Goal: Information Seeking & Learning: Learn about a topic

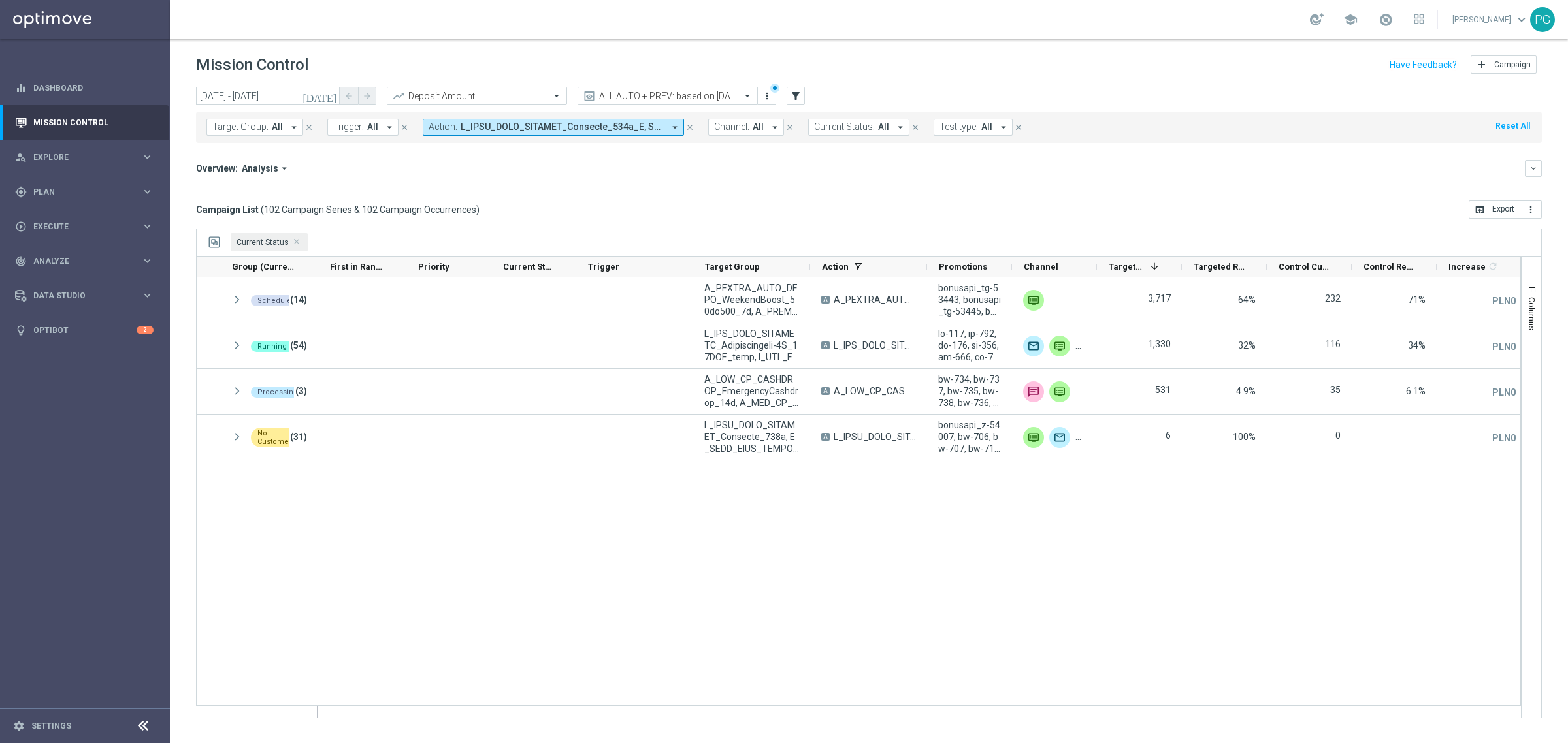
click at [331, 95] on icon "[DATE]" at bounding box center [320, 95] width 36 height 12
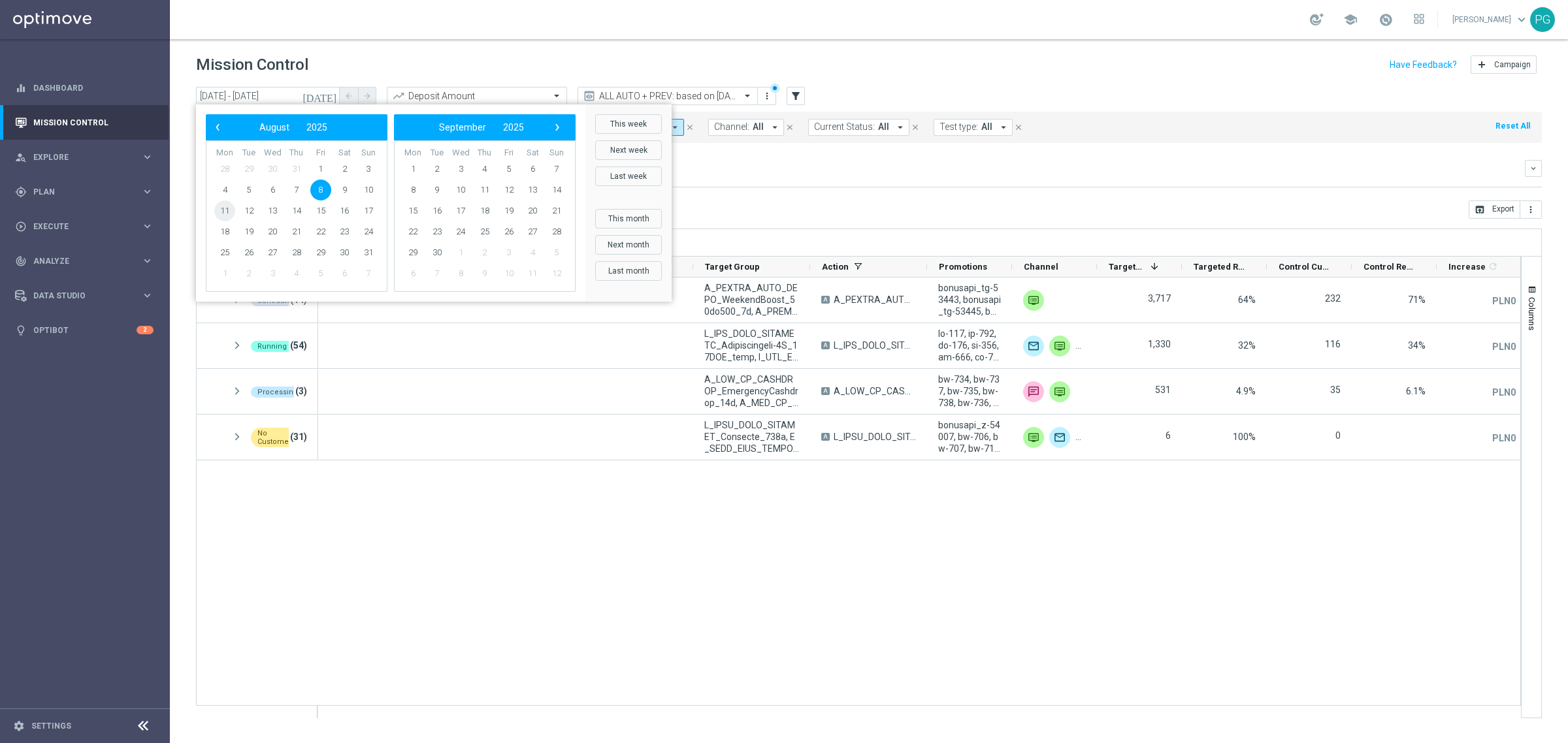
click at [230, 210] on span "11" at bounding box center [225, 211] width 21 height 21
type input "11 Aug 2025 - 11 Aug 2025"
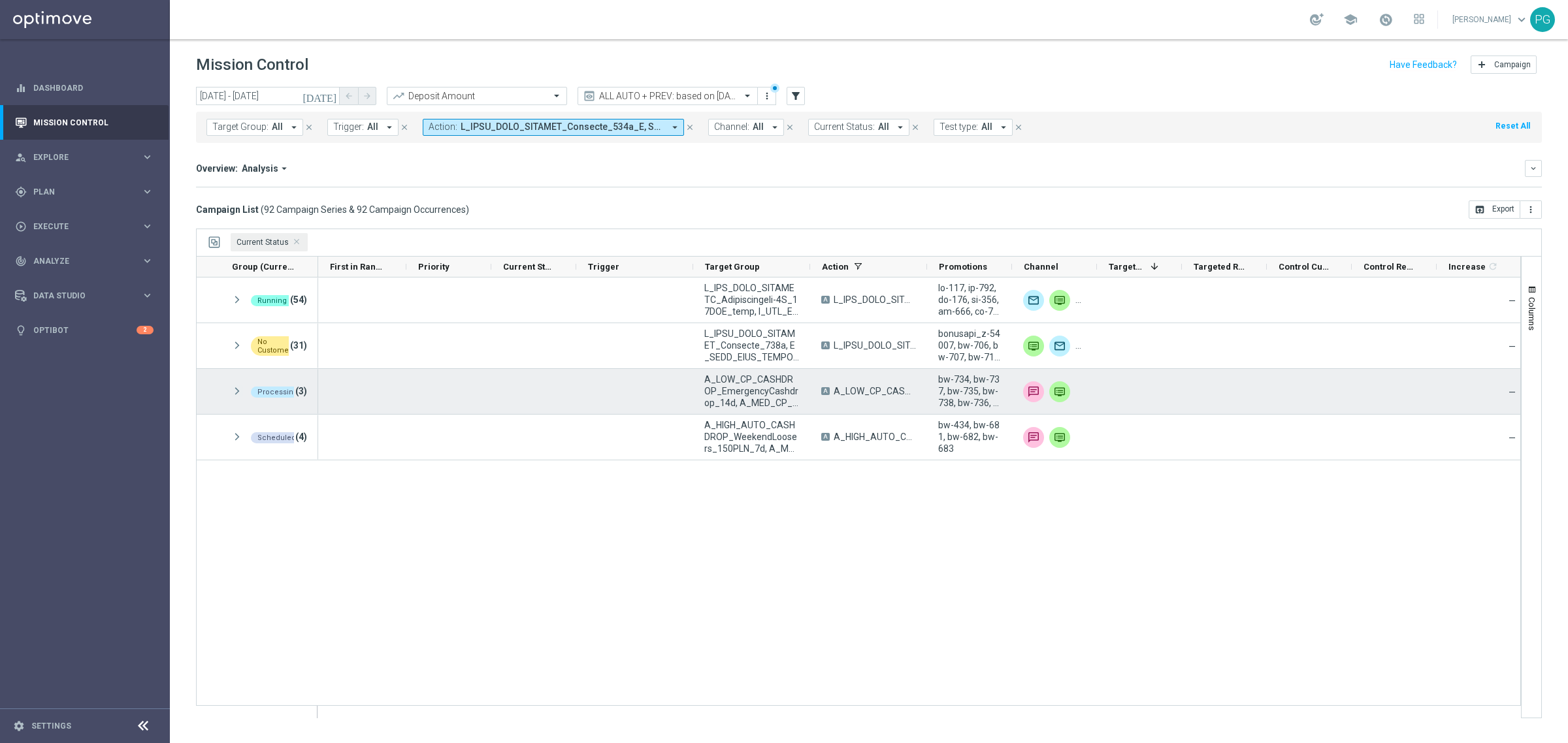
click at [236, 390] on span at bounding box center [236, 391] width 12 height 11
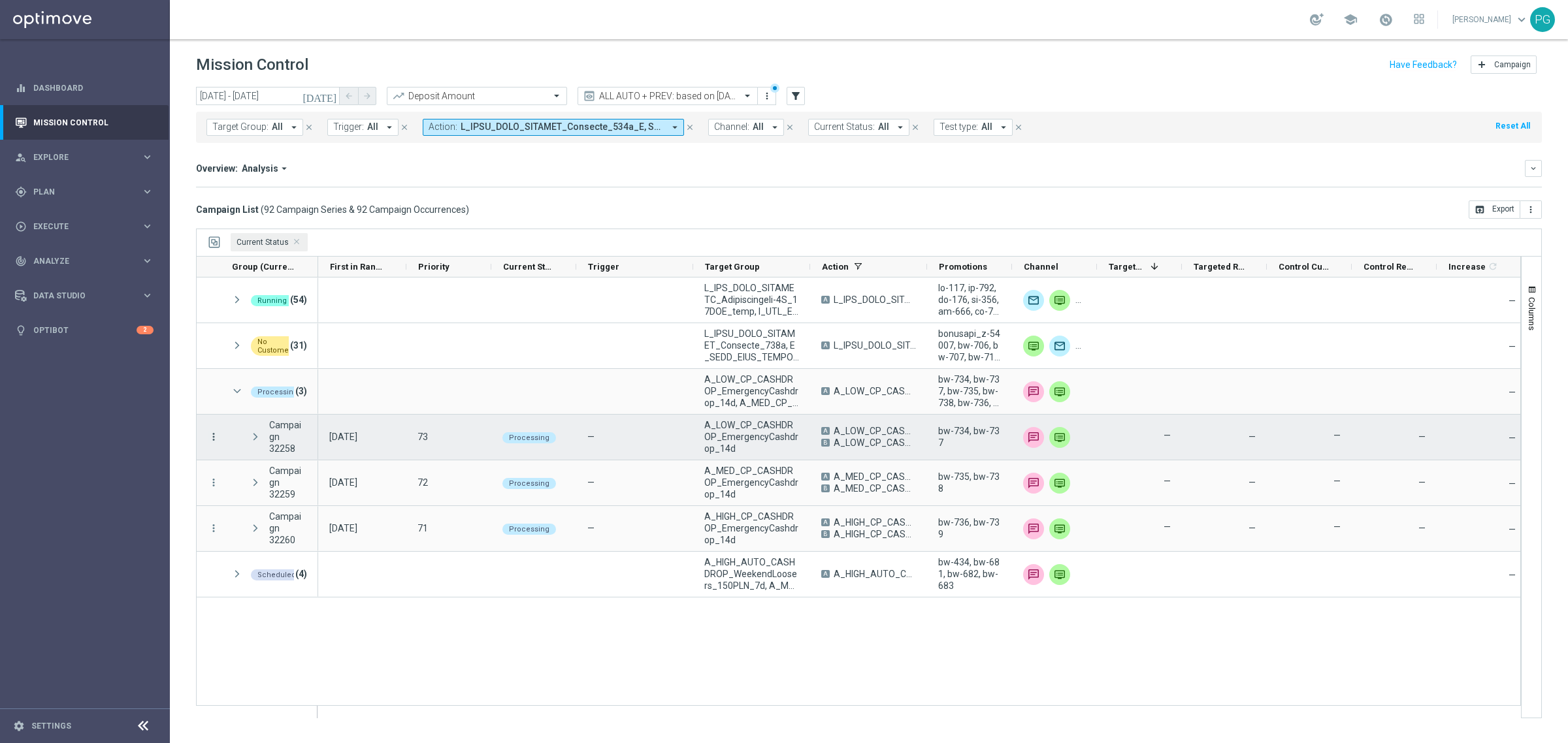
click at [210, 435] on icon "more_vert" at bounding box center [213, 436] width 12 height 12
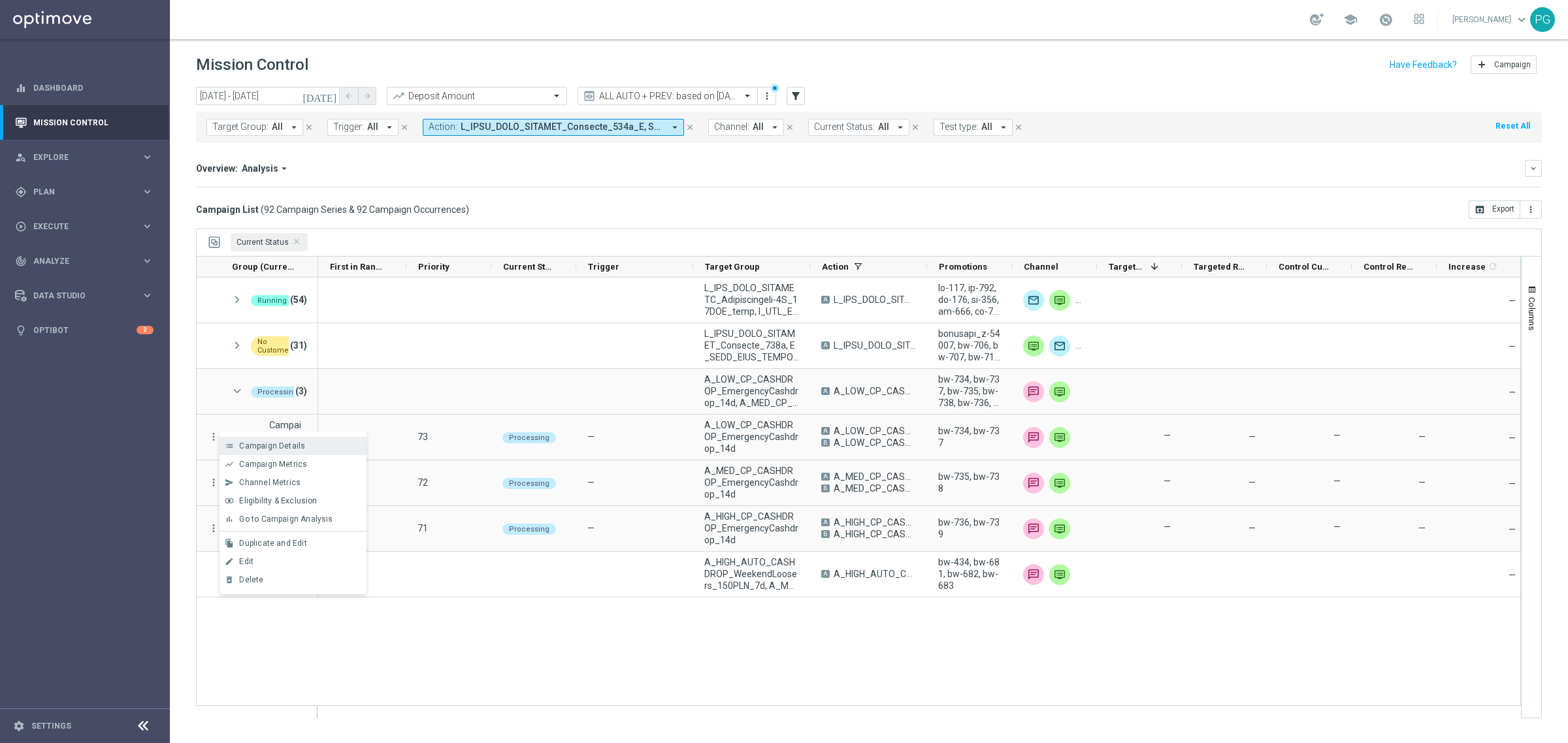
click at [252, 447] on span "Campaign Details" at bounding box center [272, 446] width 66 height 9
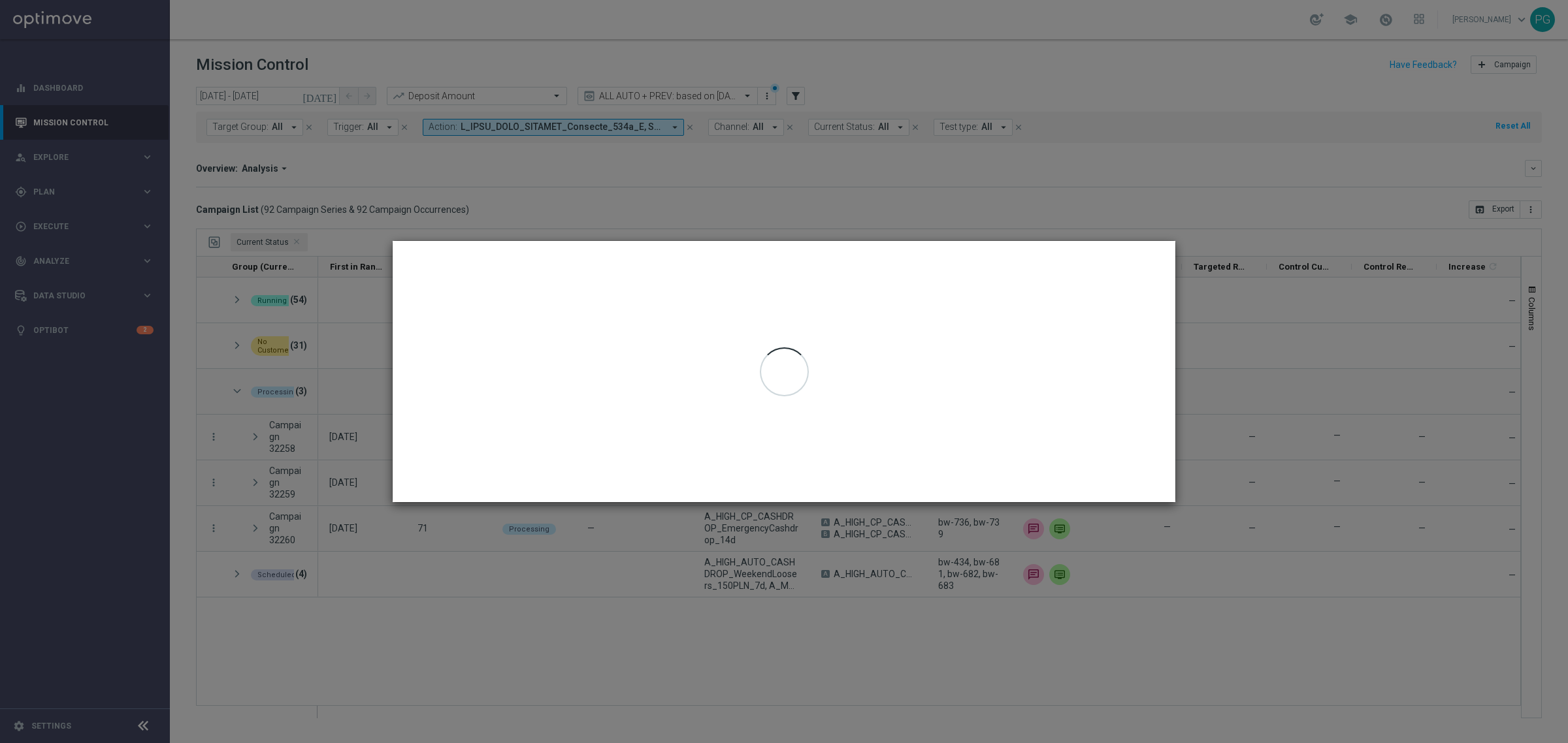
click at [970, 194] on modal-container at bounding box center [784, 371] width 1568 height 743
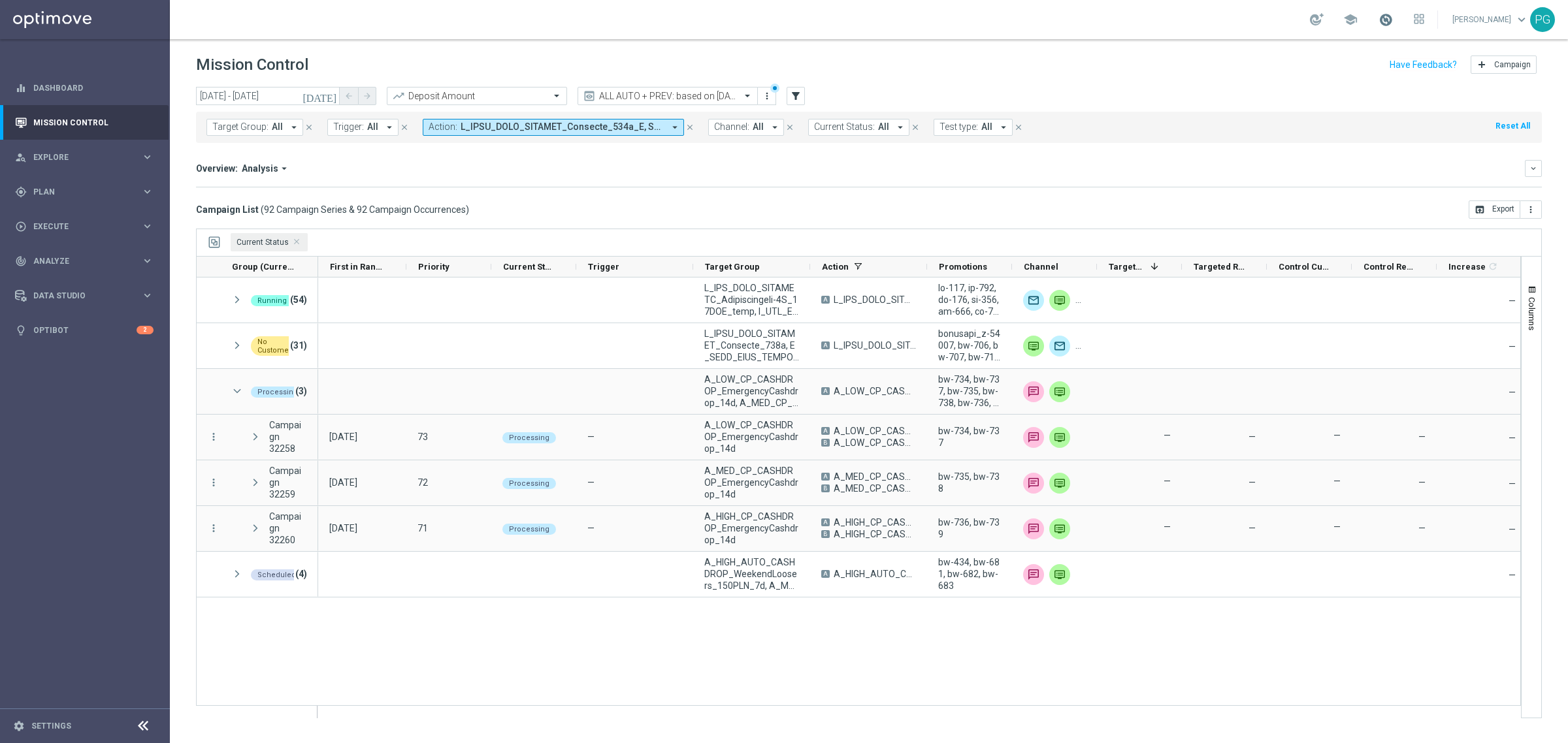
click at [1384, 19] on span at bounding box center [1386, 19] width 15 height 15
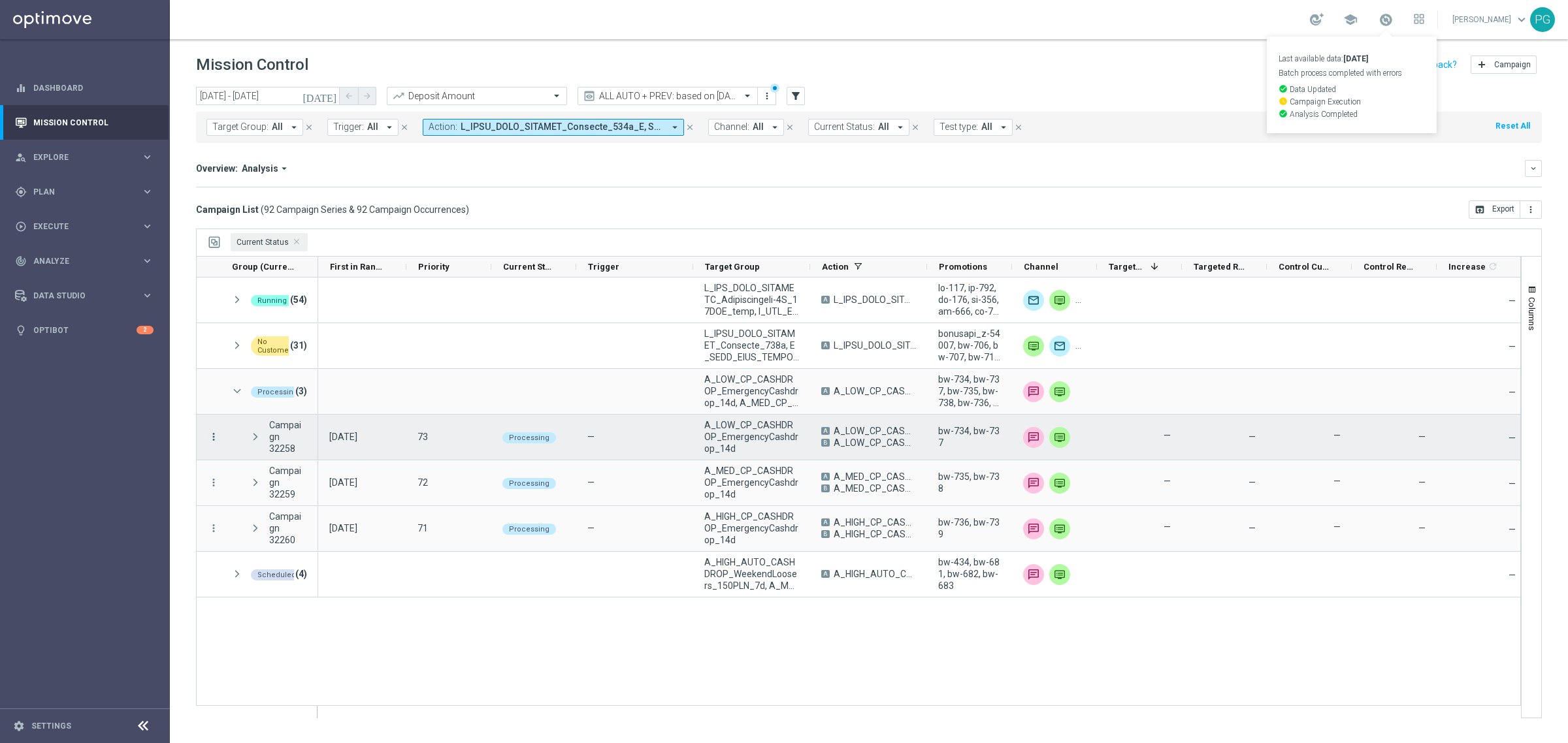
click at [210, 435] on icon "more_vert" at bounding box center [213, 436] width 12 height 12
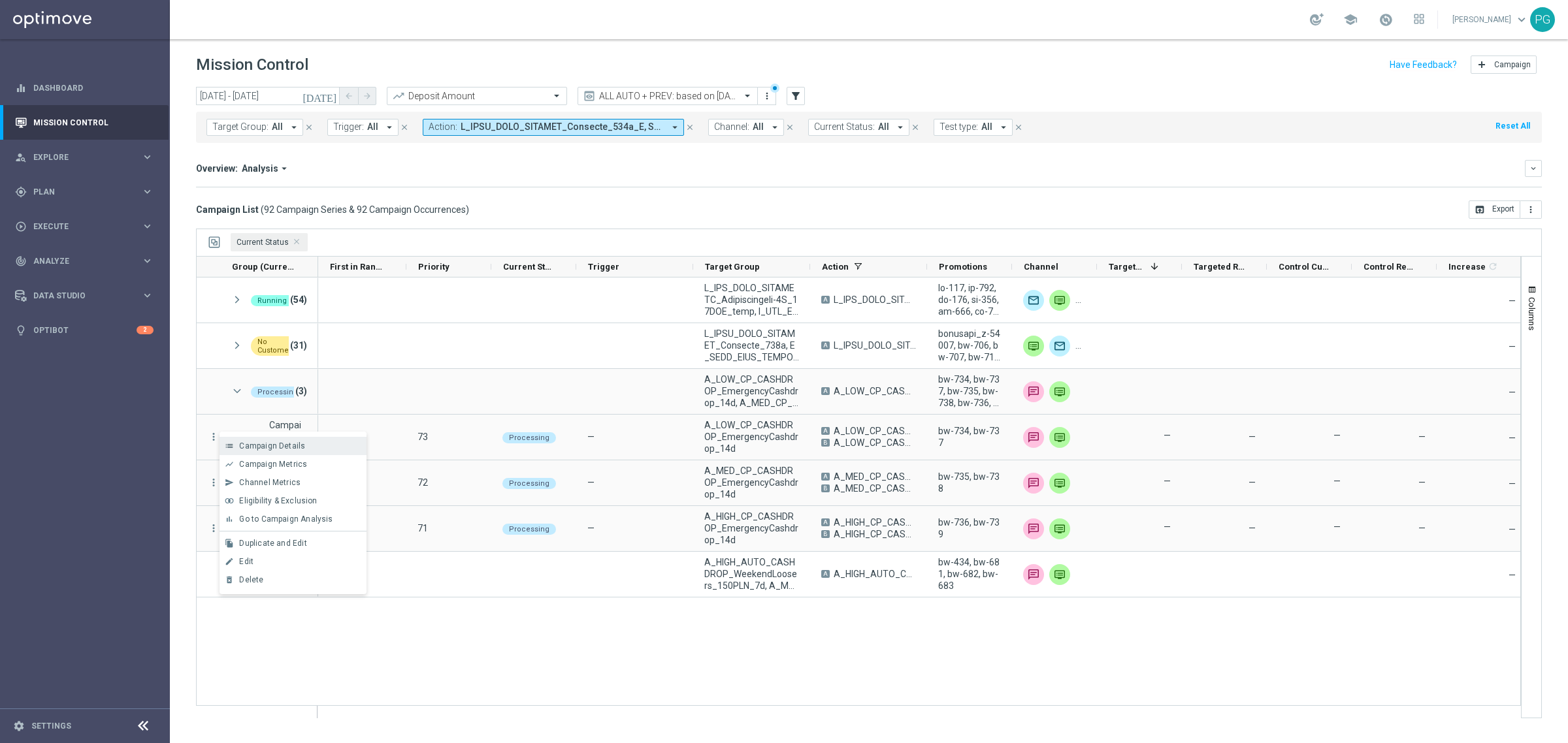
click at [227, 447] on icon "list" at bounding box center [229, 446] width 9 height 9
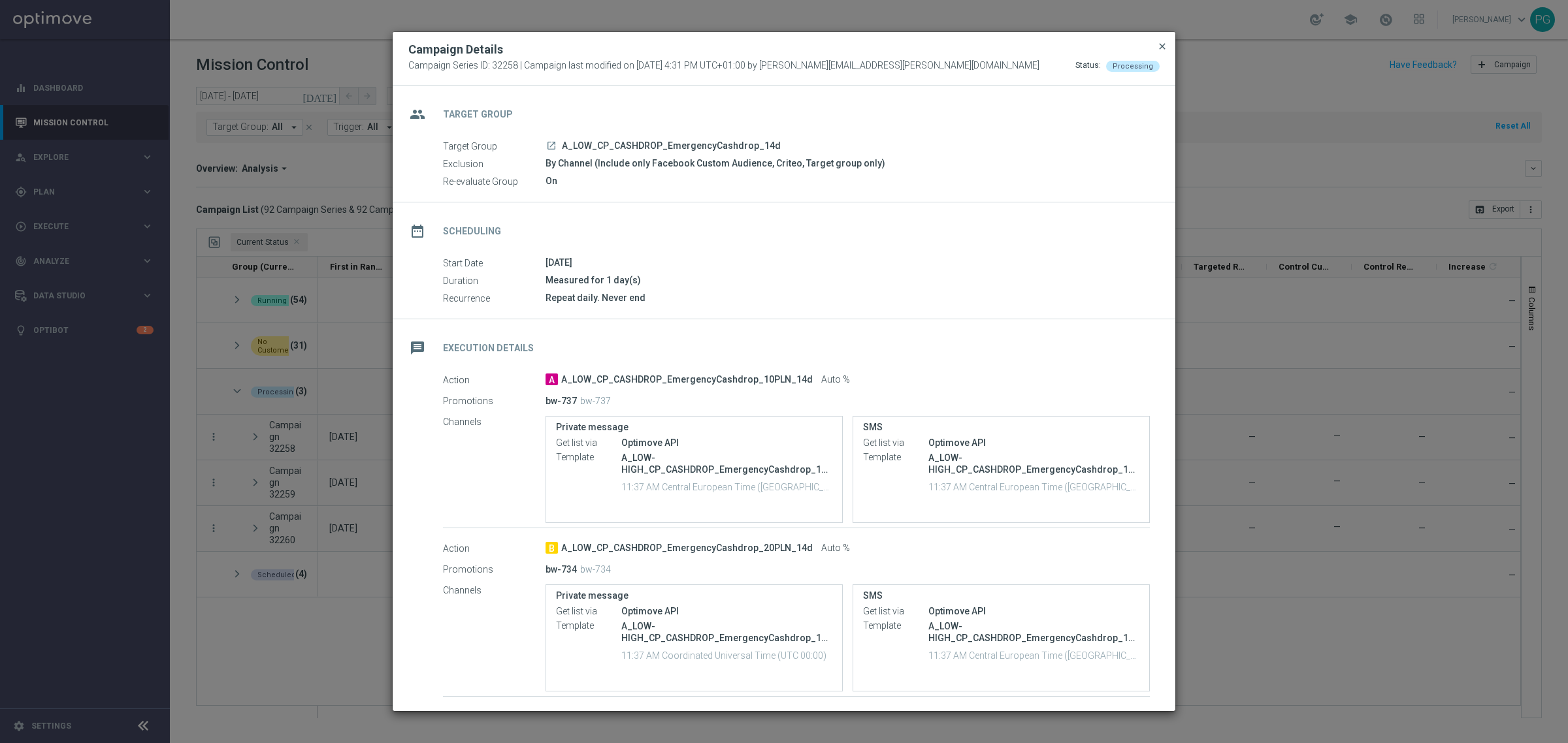
click at [1160, 47] on button "close" at bounding box center [1162, 46] width 13 height 15
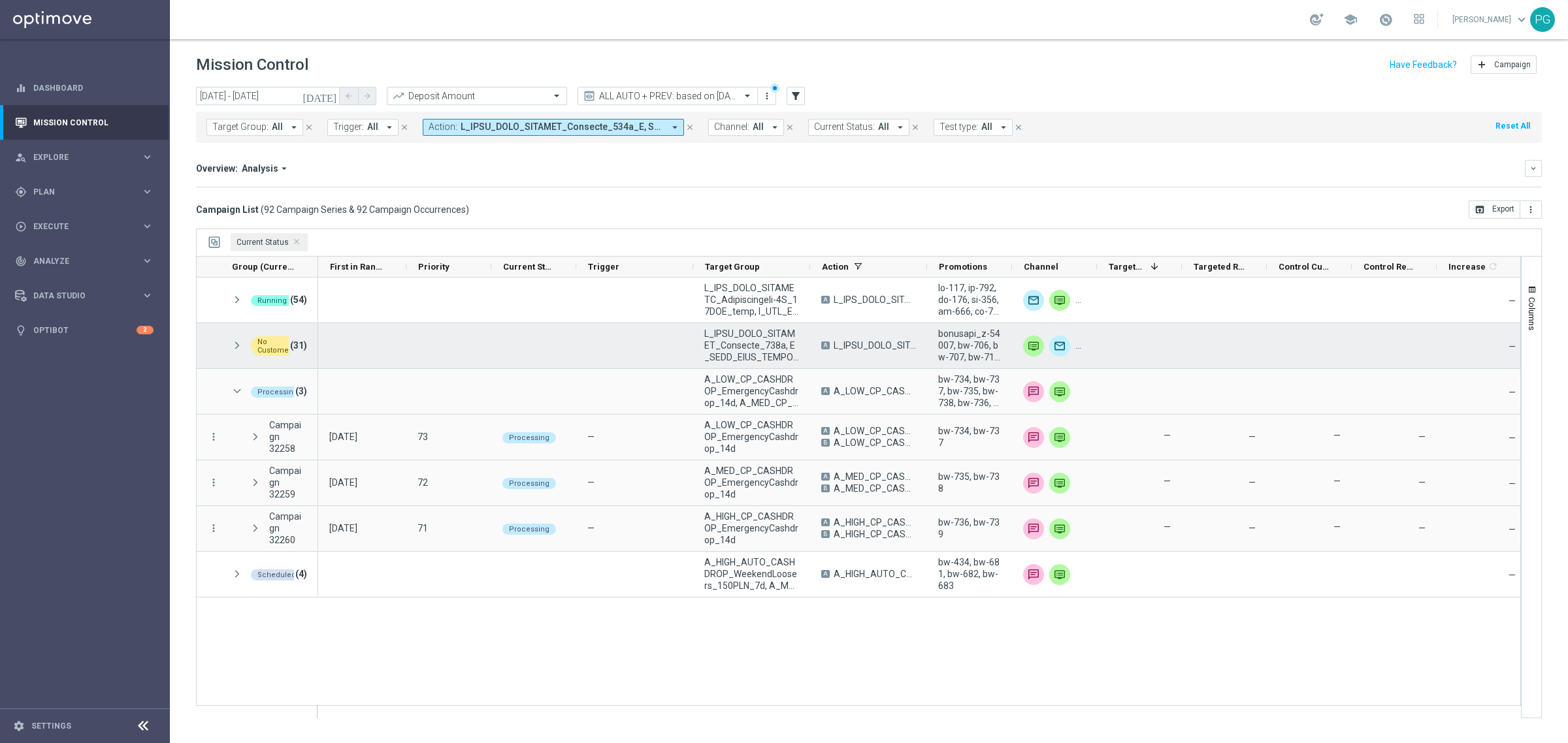
click at [230, 348] on div "No Customers (31)" at bounding box center [269, 346] width 98 height 45
click at [235, 346] on span at bounding box center [236, 346] width 12 height 11
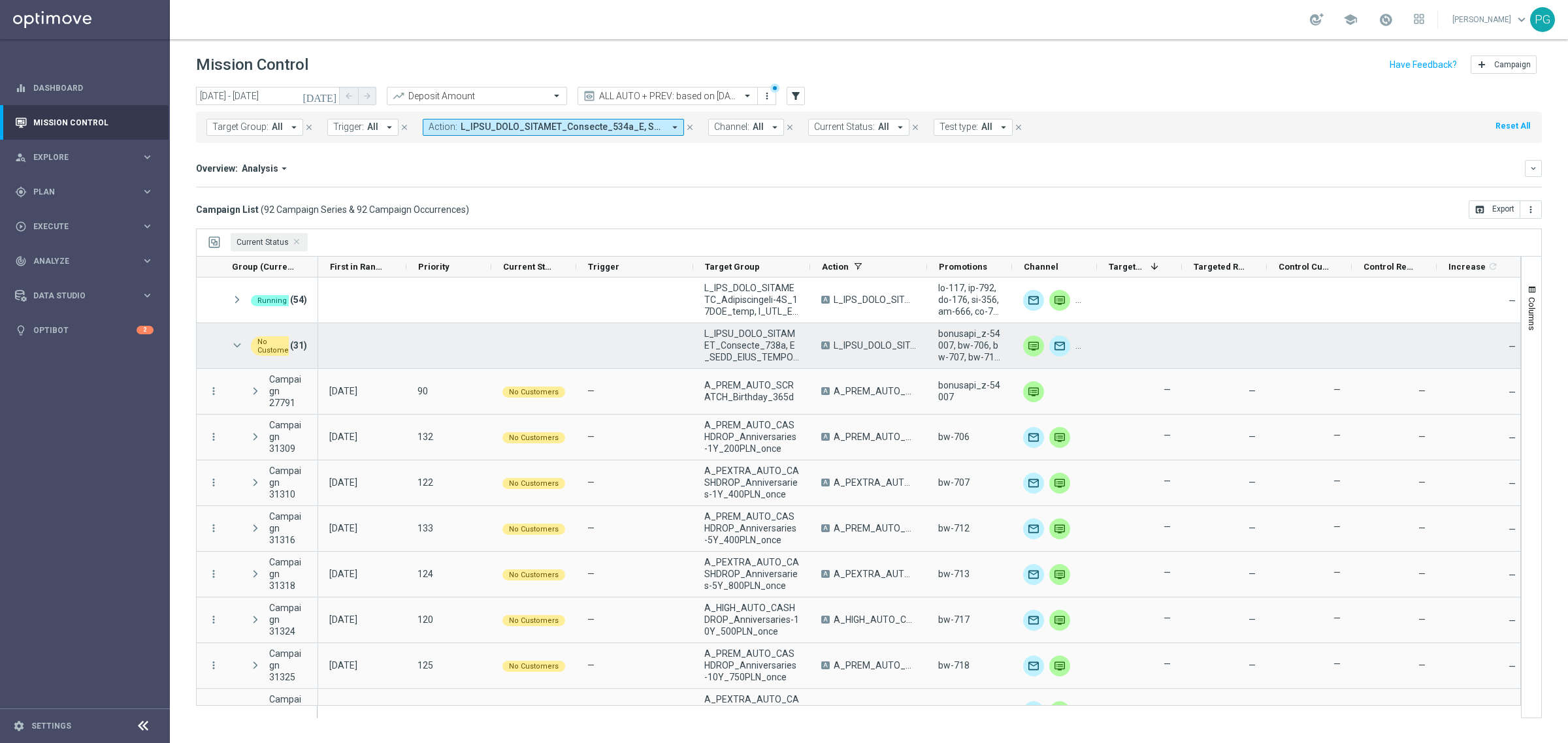
click at [234, 347] on span at bounding box center [236, 346] width 12 height 11
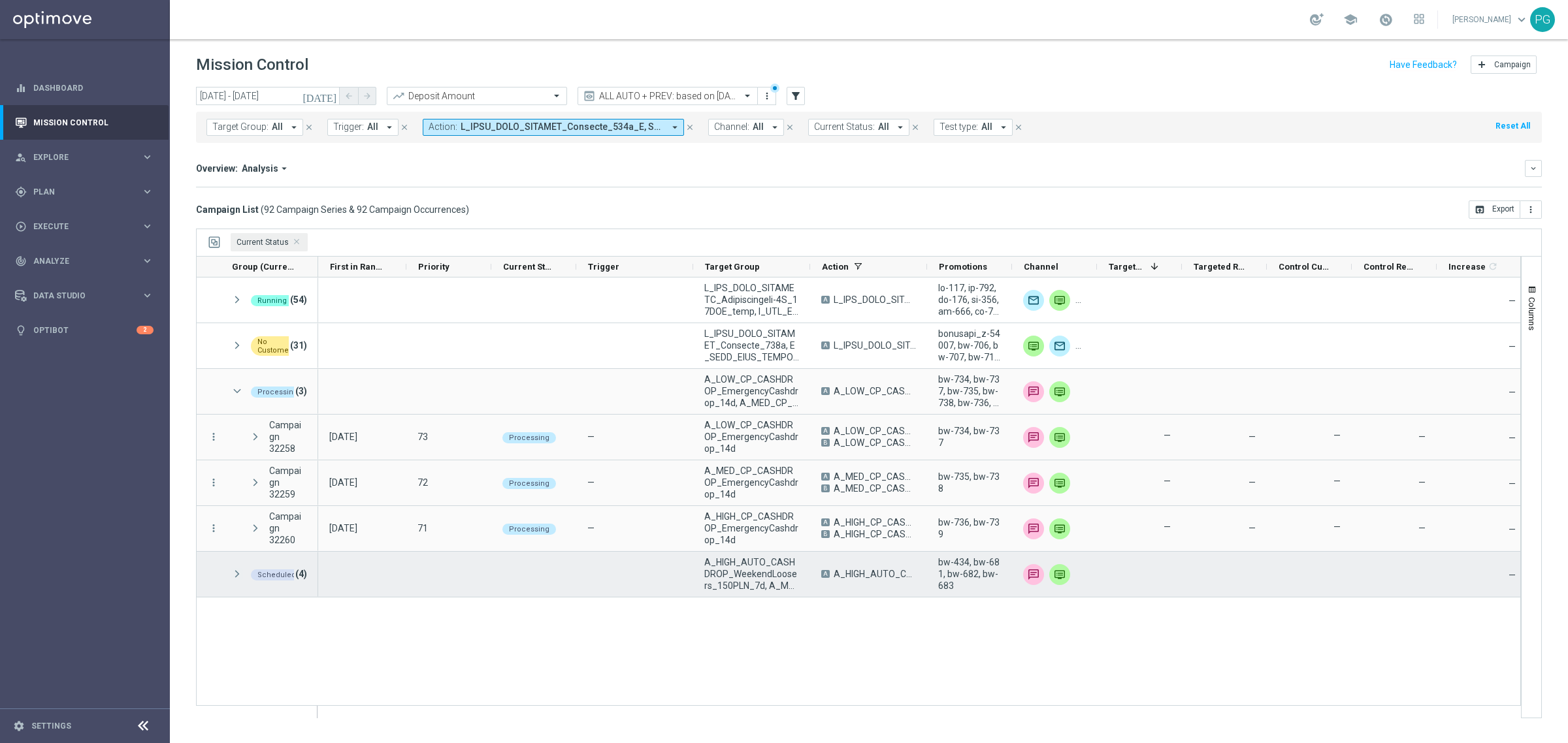
click at [239, 576] on span at bounding box center [236, 574] width 12 height 11
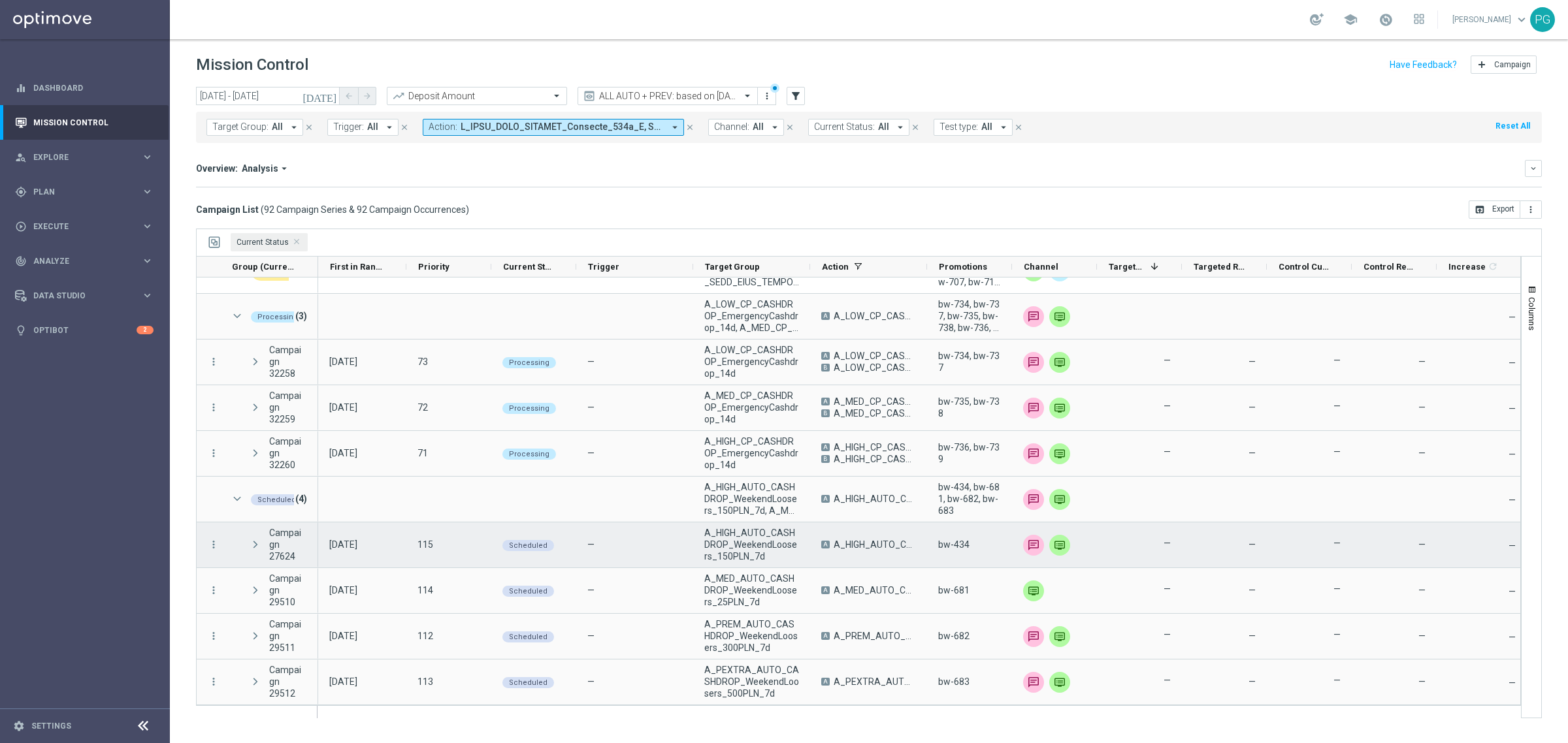
scroll to position [76, 0]
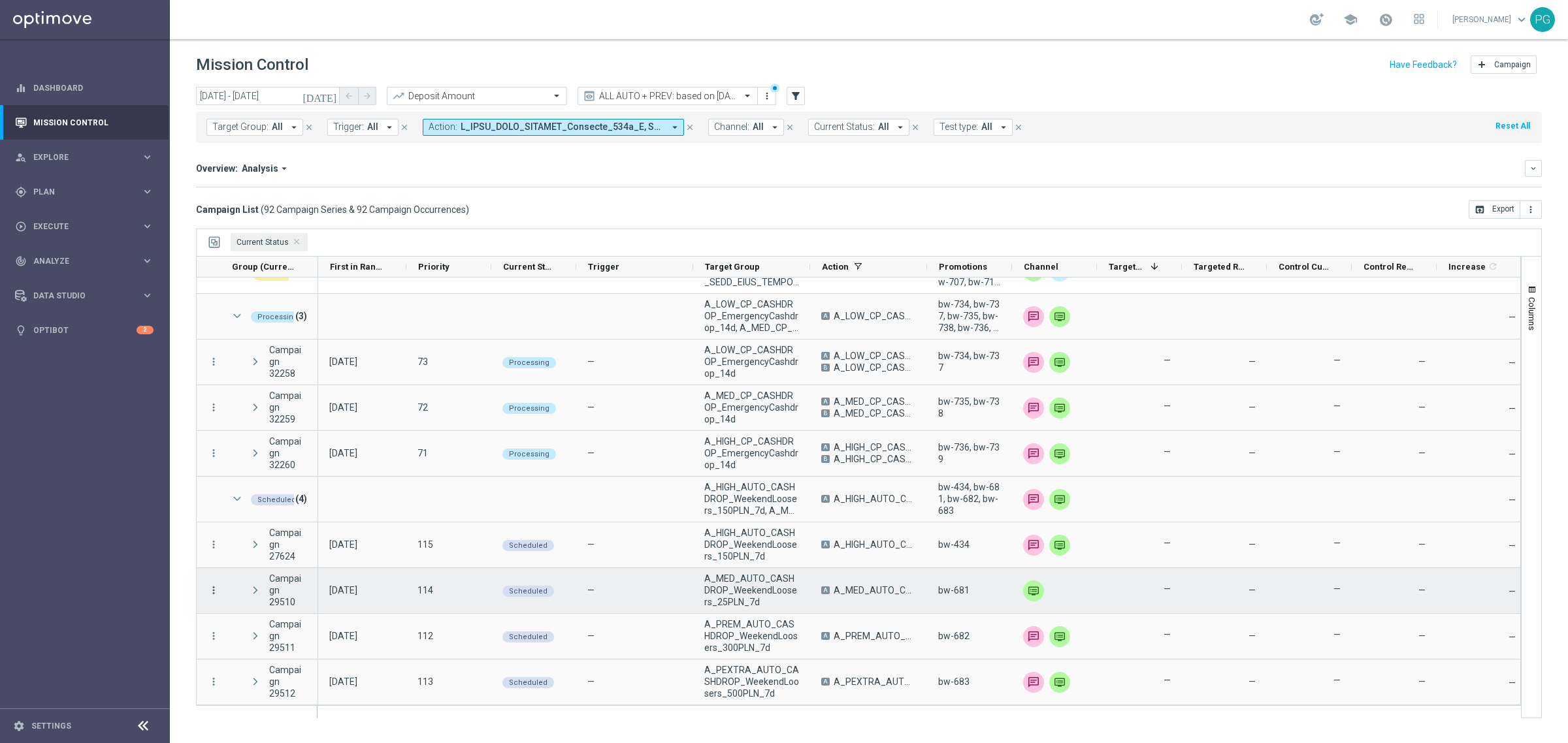
click at [214, 590] on icon "more_vert" at bounding box center [213, 590] width 12 height 12
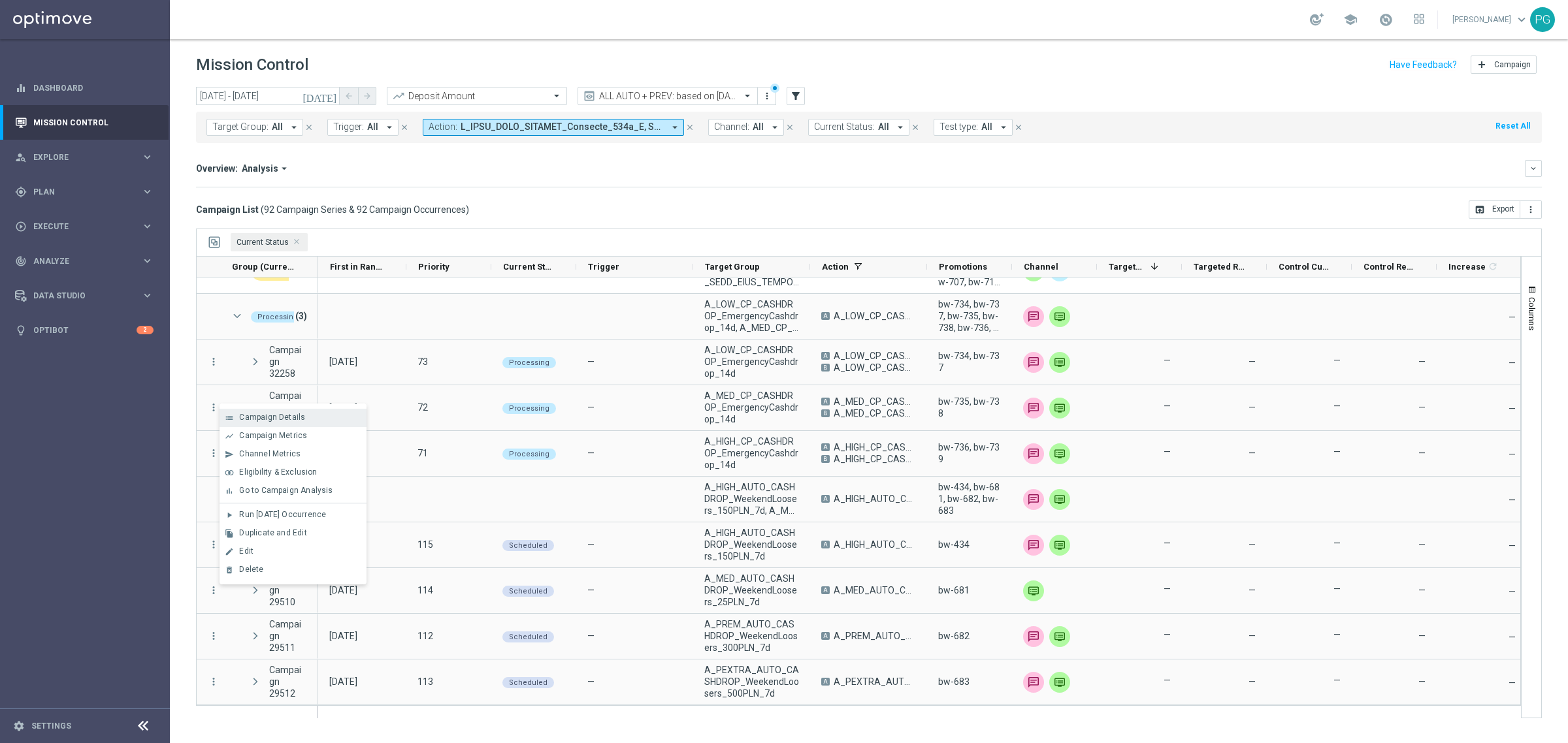
click at [273, 415] on span "Campaign Details" at bounding box center [272, 418] width 66 height 9
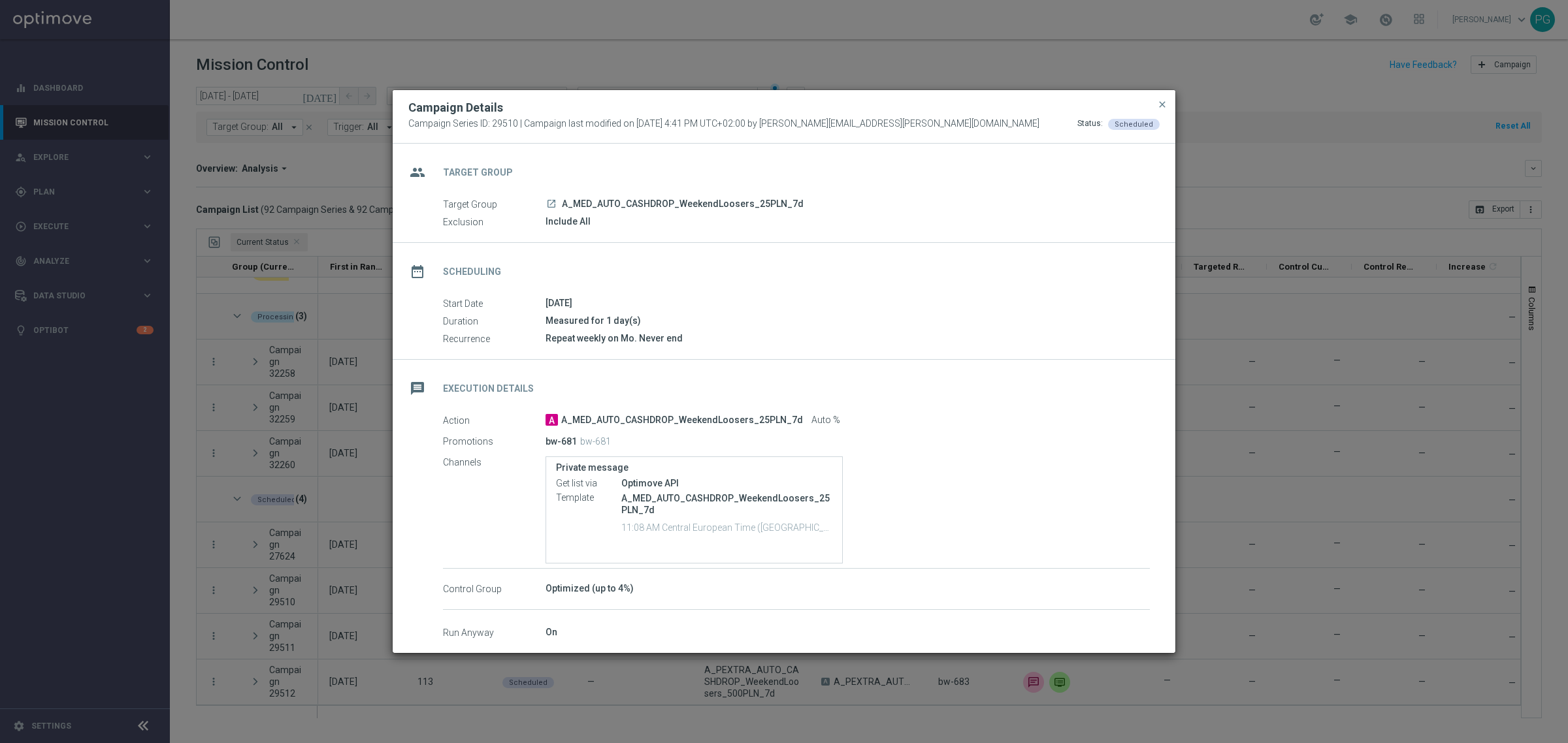
click at [552, 201] on icon "launch" at bounding box center [551, 203] width 10 height 10
click at [1314, 347] on modal-container "Campaign Details Campaign Series ID: 29510 | Campaign last modified on 28 Aug 2…" at bounding box center [784, 371] width 1568 height 743
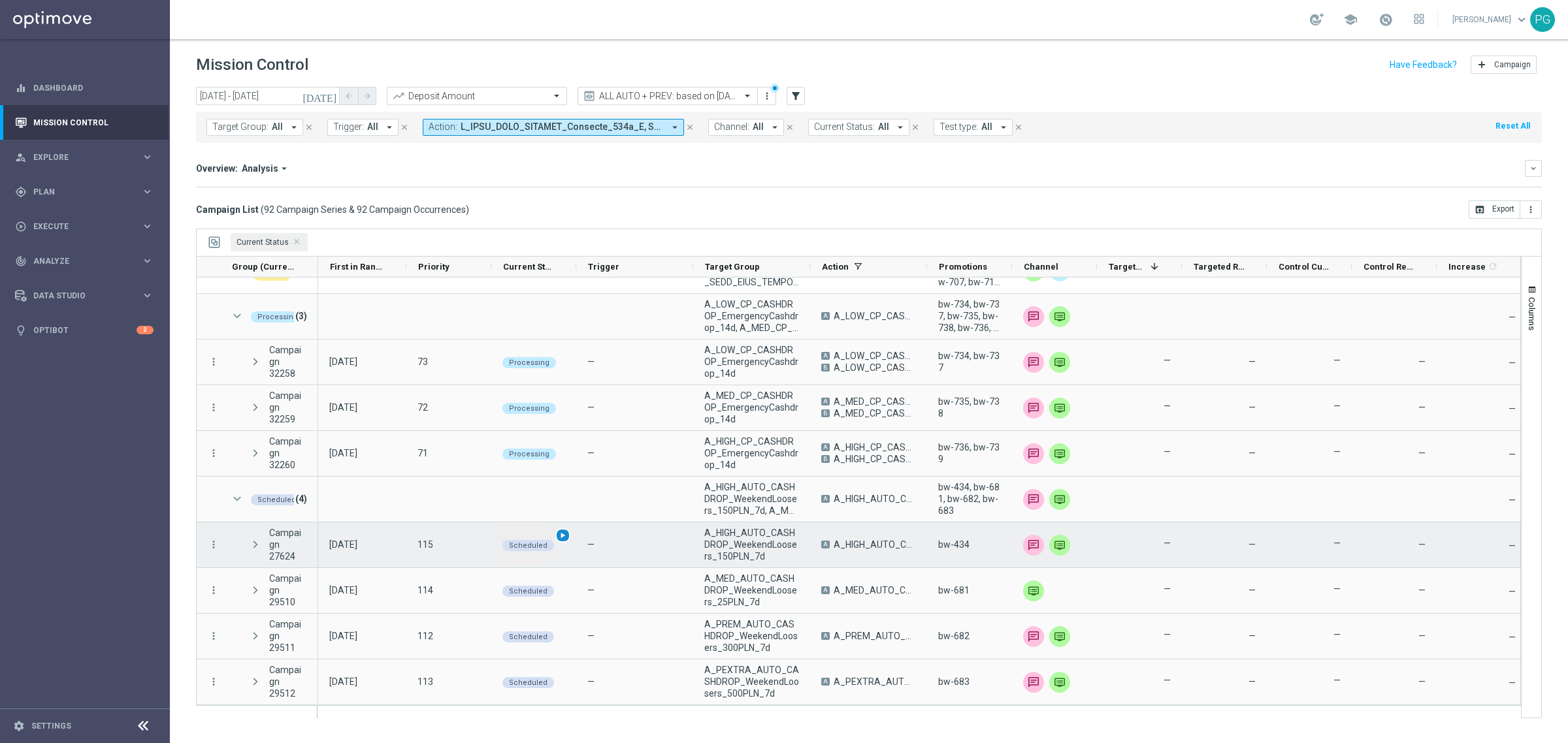
click at [567, 535] on div "play_arrow" at bounding box center [563, 535] width 15 height 15
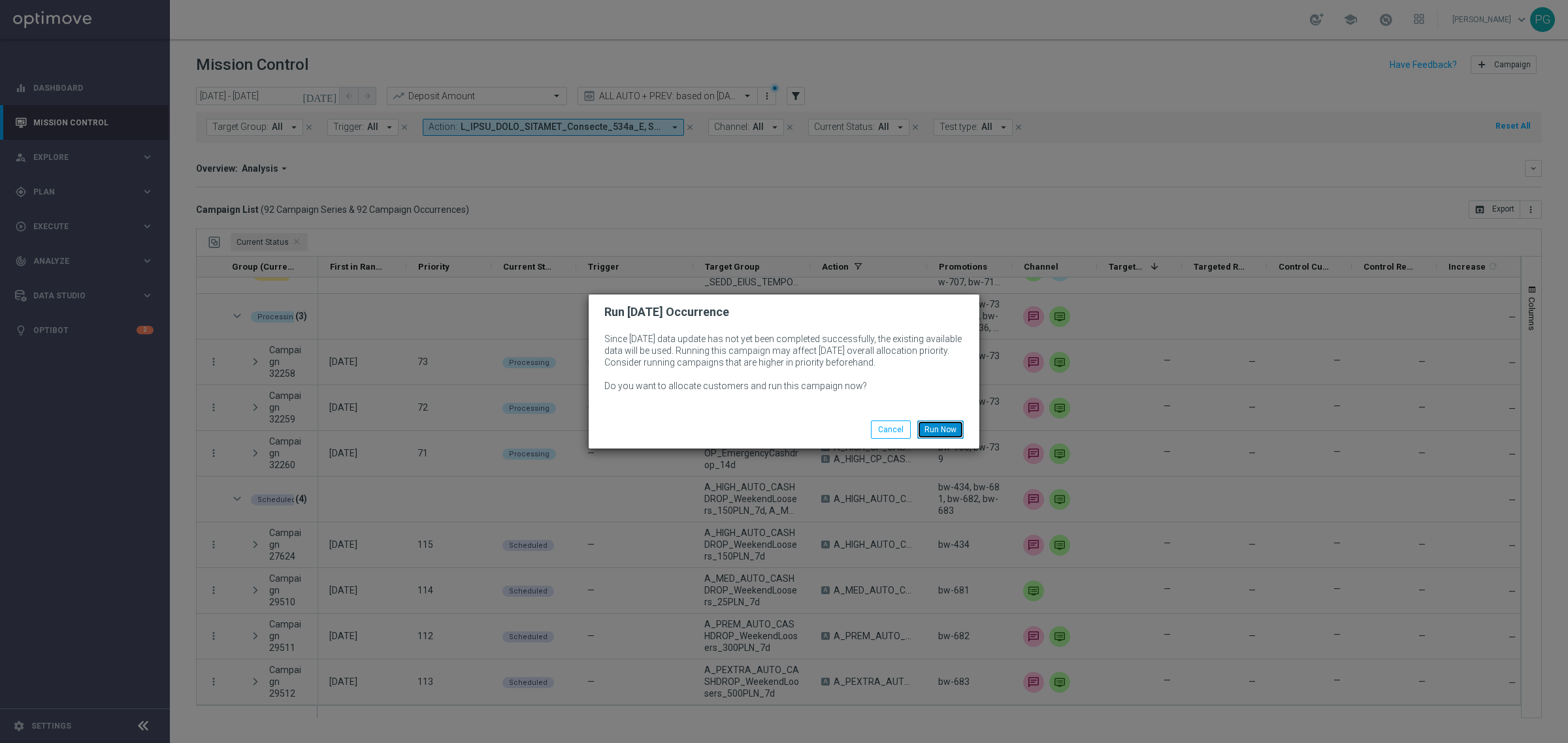
click at [931, 431] on button "Run Now" at bounding box center [941, 430] width 47 height 19
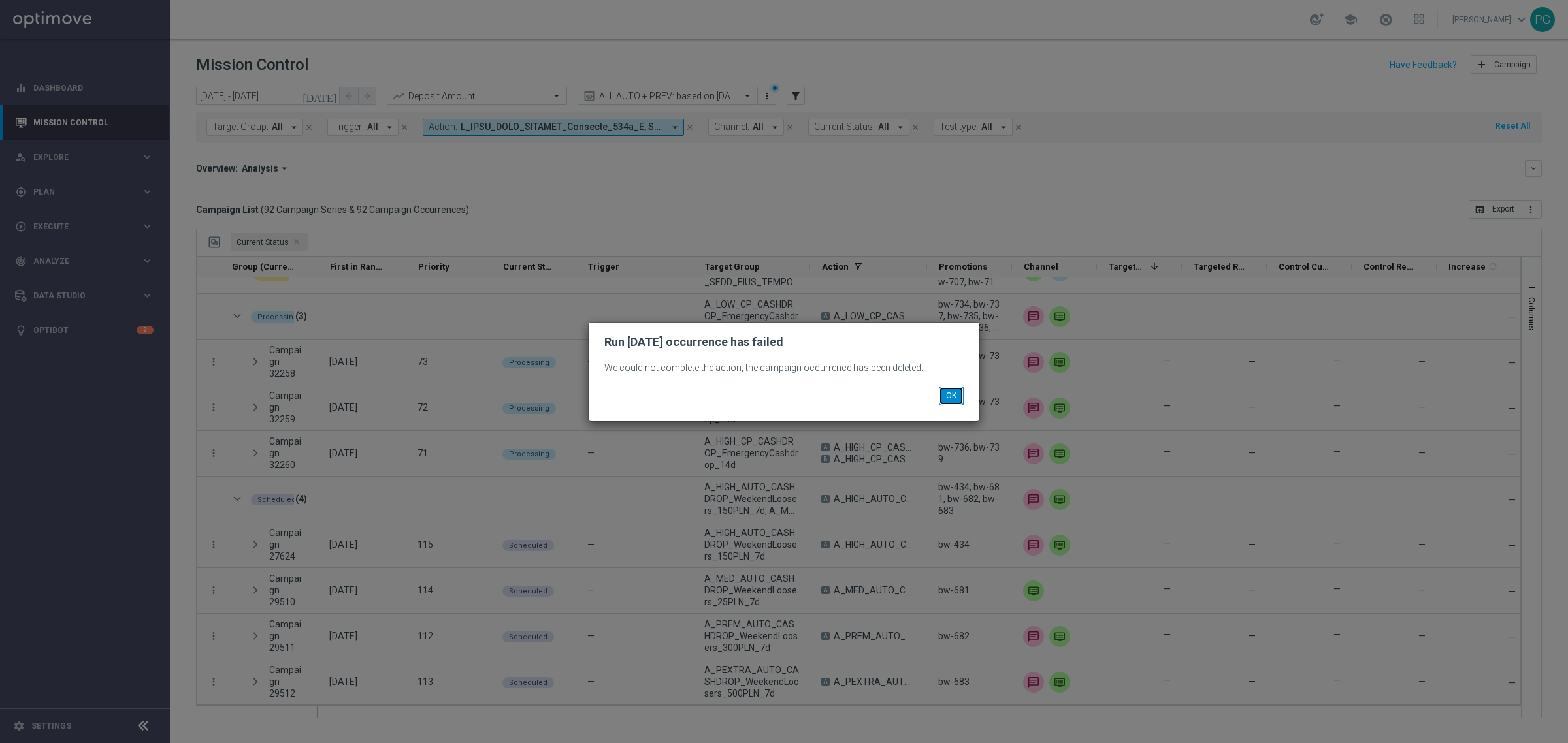
click at [953, 395] on button "OK" at bounding box center [951, 396] width 25 height 19
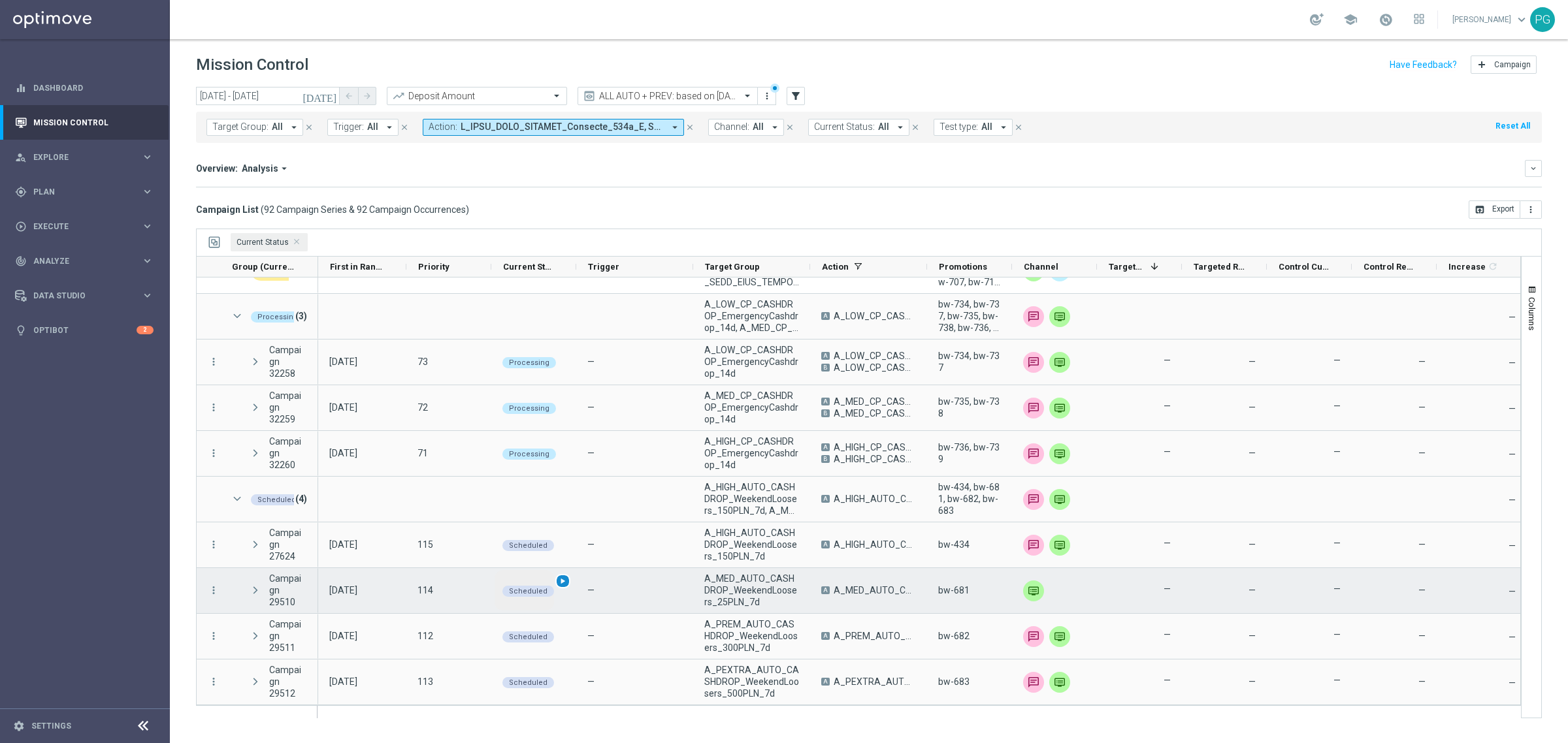
click at [556, 581] on div "play_arrow" at bounding box center [563, 581] width 15 height 15
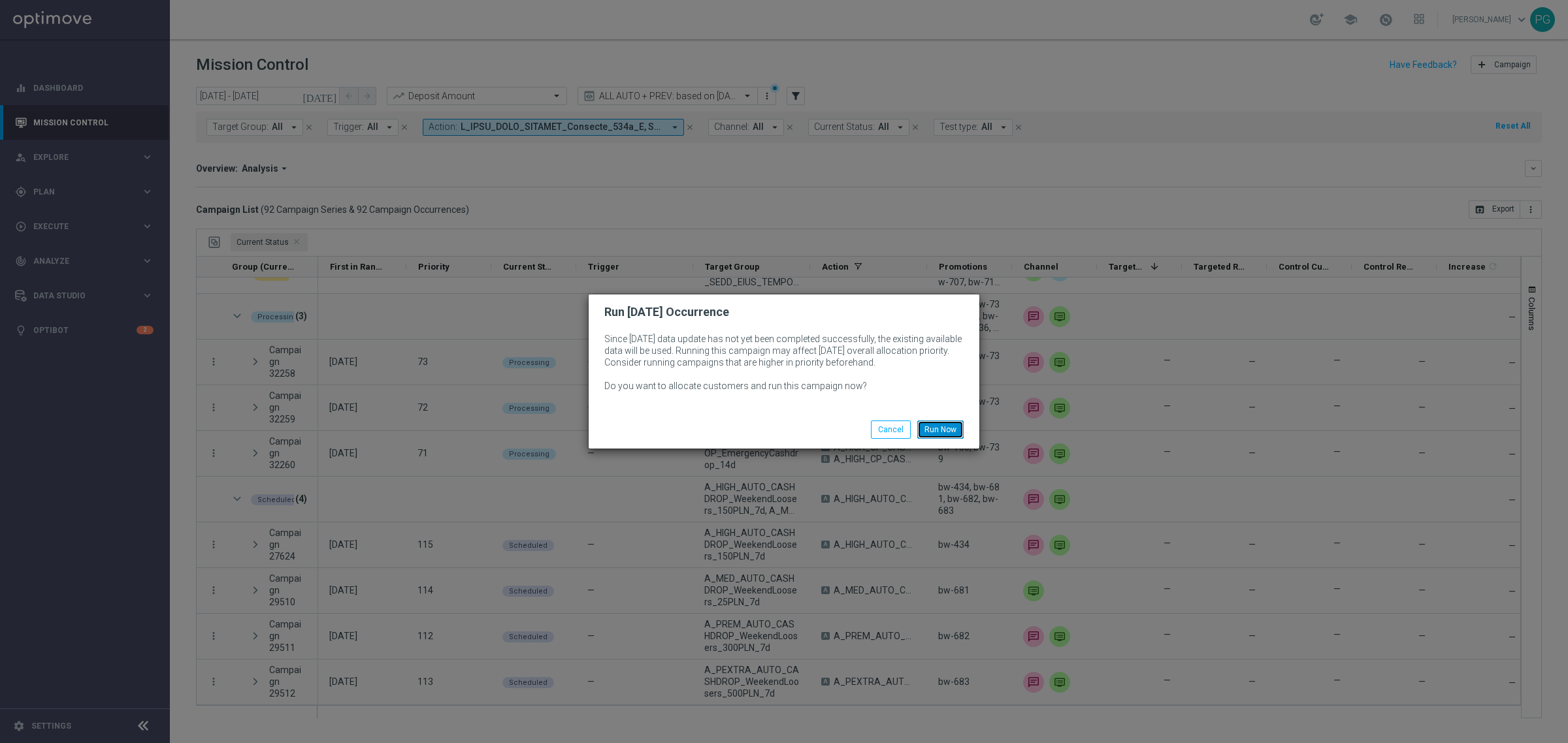
click at [947, 425] on button "Run Now" at bounding box center [941, 430] width 47 height 19
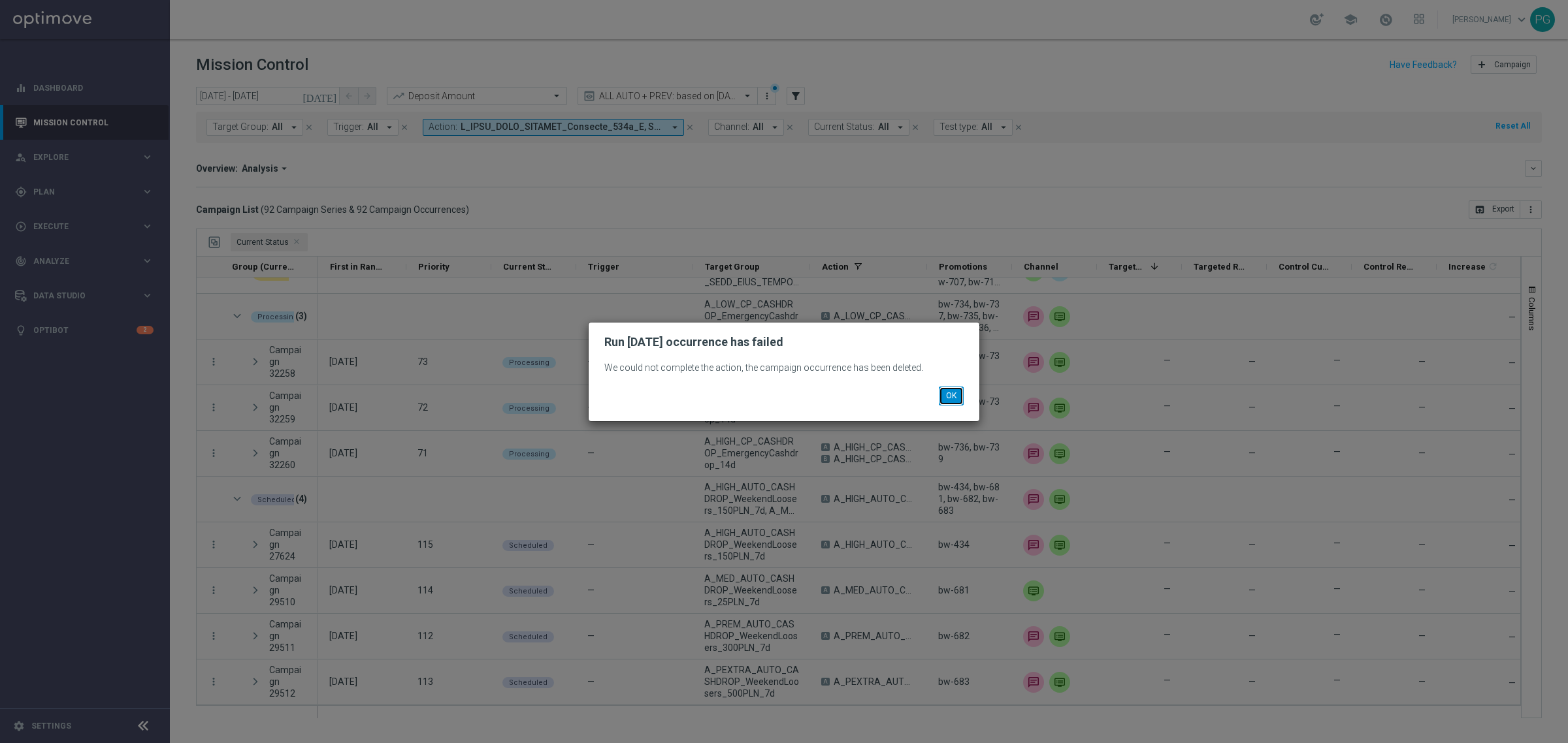
click at [947, 395] on button "OK" at bounding box center [951, 396] width 25 height 19
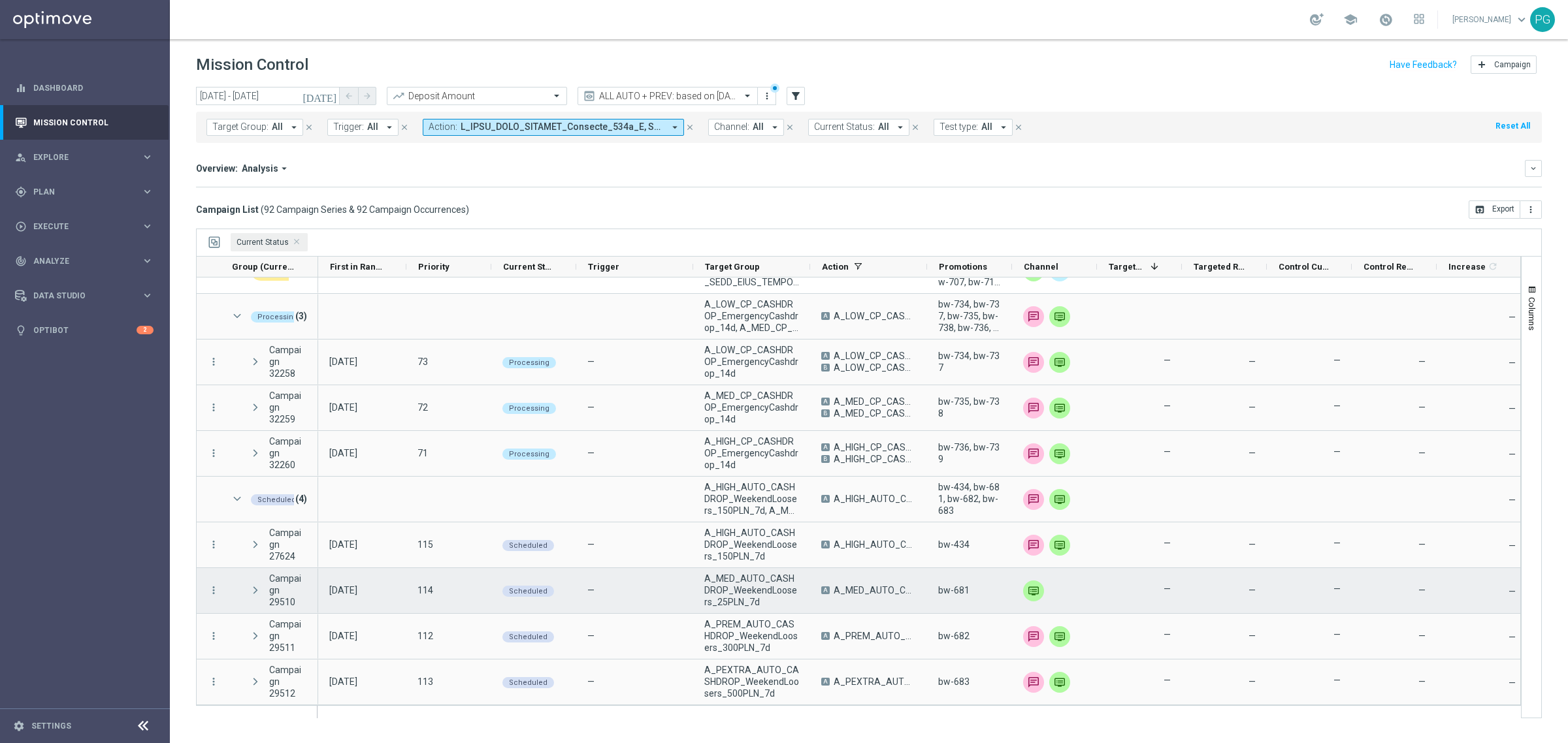
click at [252, 588] on span "Press SPACE to select this row." at bounding box center [255, 590] width 12 height 11
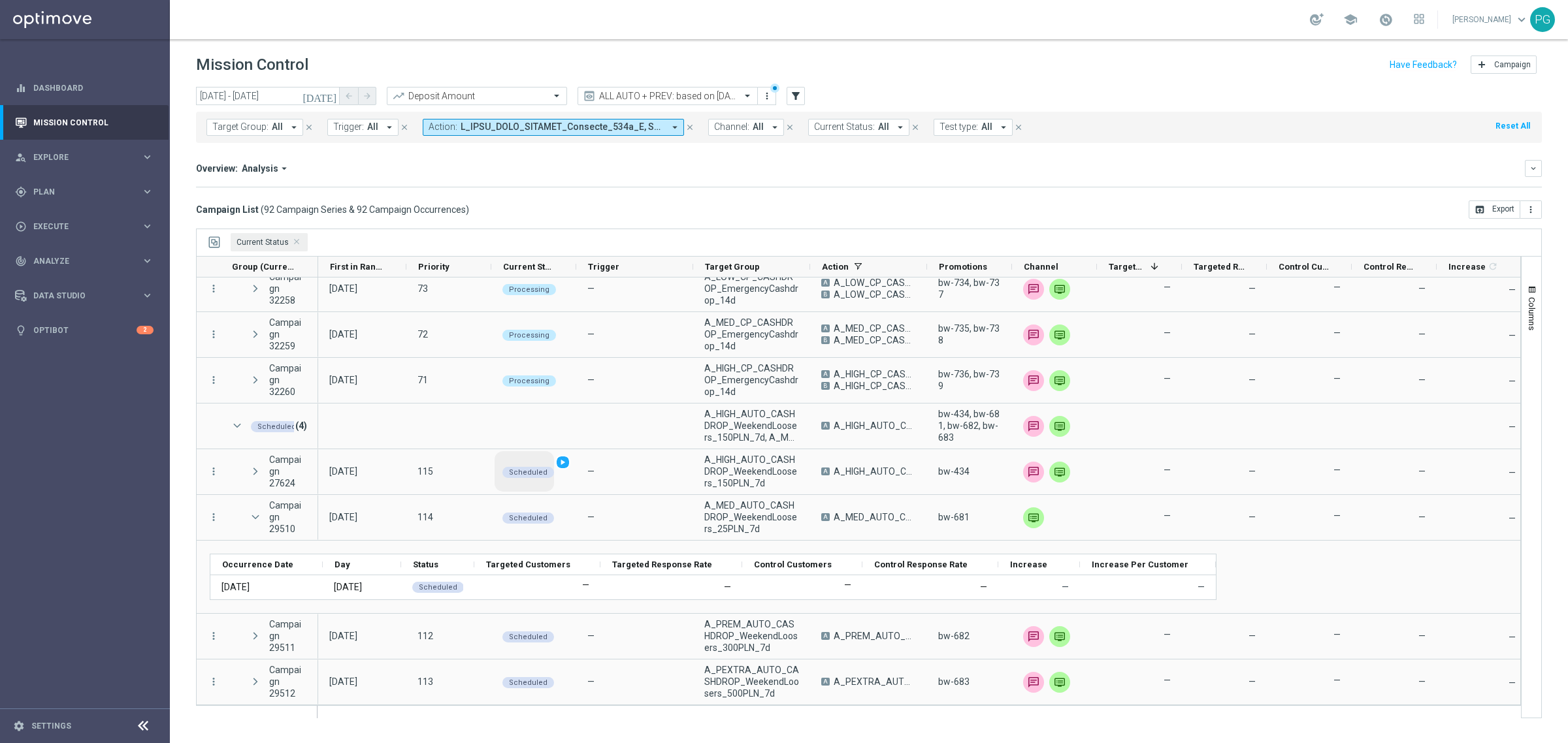
scroll to position [149, 0]
click at [294, 242] on span "Current Status Press DELETE to remove" at bounding box center [297, 243] width 6 height 6
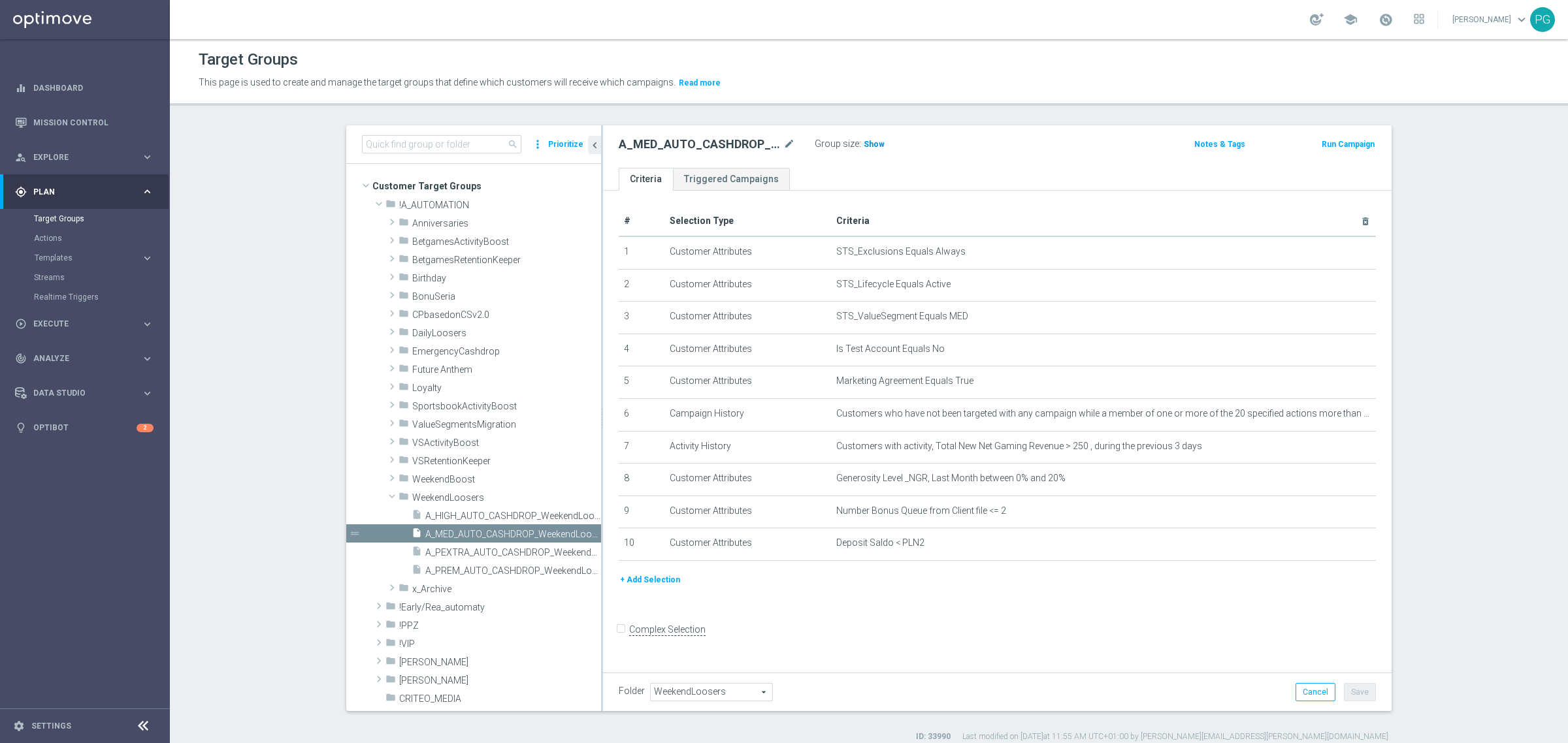
click at [864, 141] on span "Show" at bounding box center [874, 144] width 21 height 9
click at [1328, 412] on icon "mode_edit" at bounding box center [1333, 414] width 10 height 10
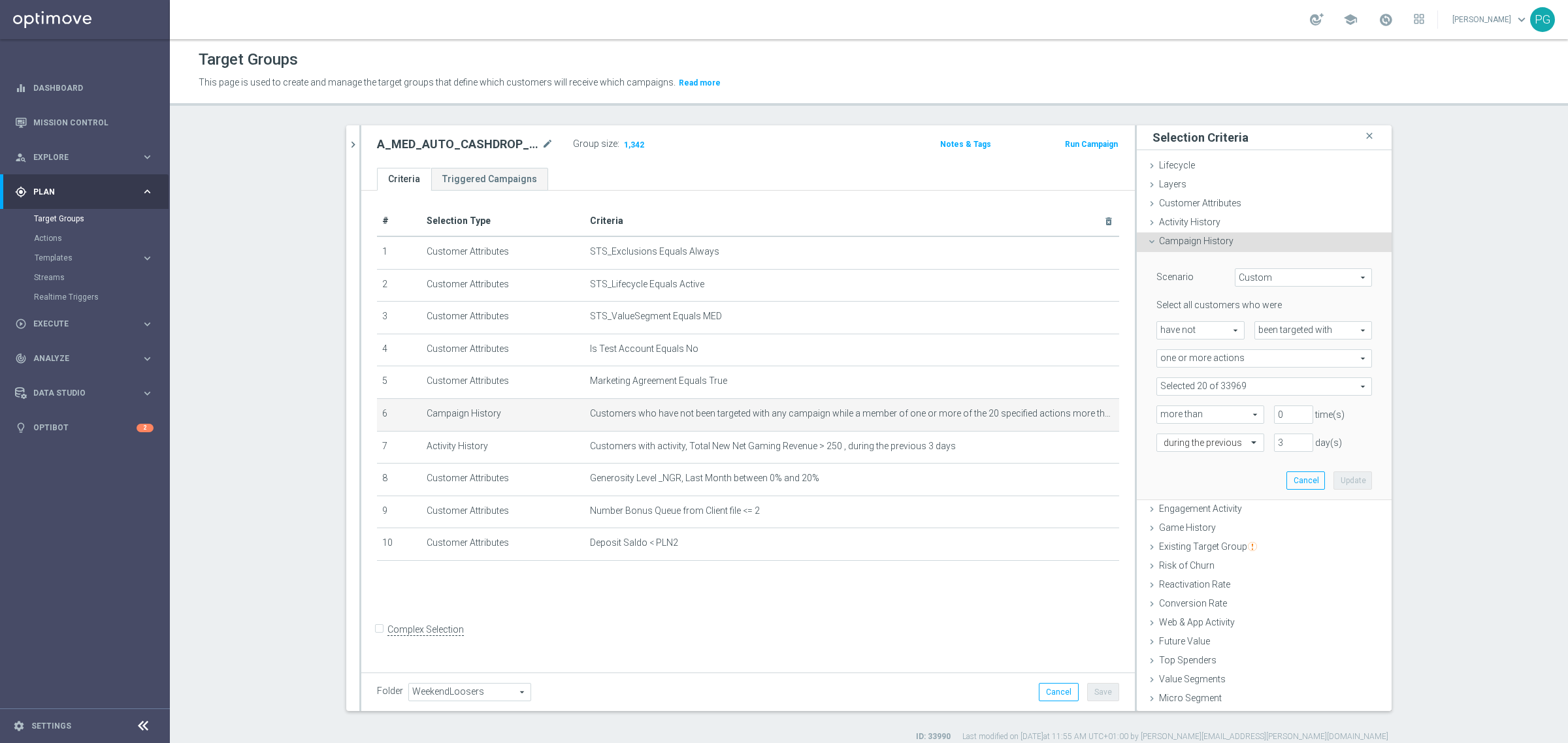
click at [1242, 386] on span at bounding box center [1264, 387] width 215 height 17
click at [1198, 420] on ul "Show Selected 20 of 33969" at bounding box center [1264, 412] width 215 height 29
click at [1198, 413] on span "Show Selected" at bounding box center [1199, 413] width 48 height 9
click at [1170, 413] on input "Show Selected" at bounding box center [1166, 414] width 9 height 9
checkbox input "true"
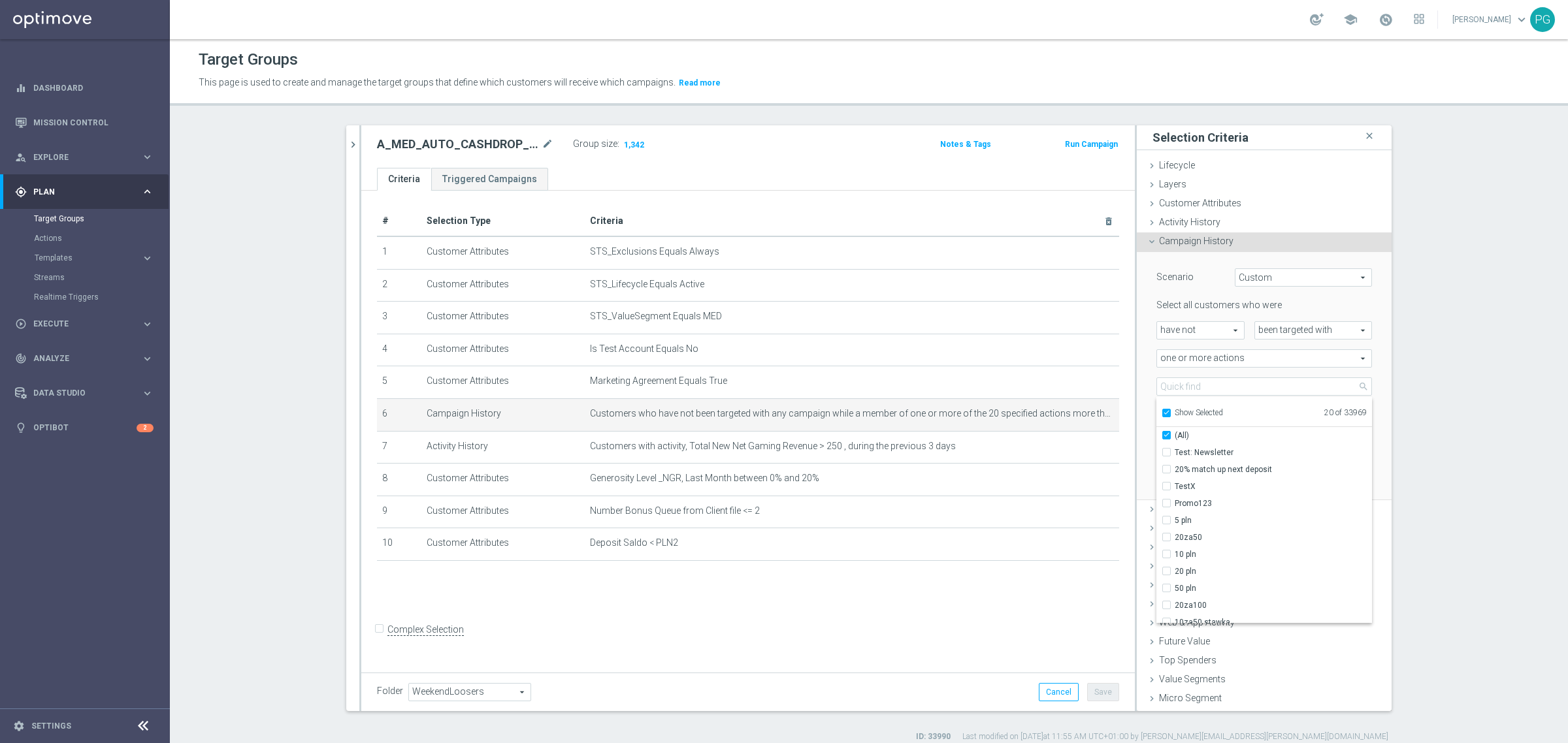
checkbox input "true"
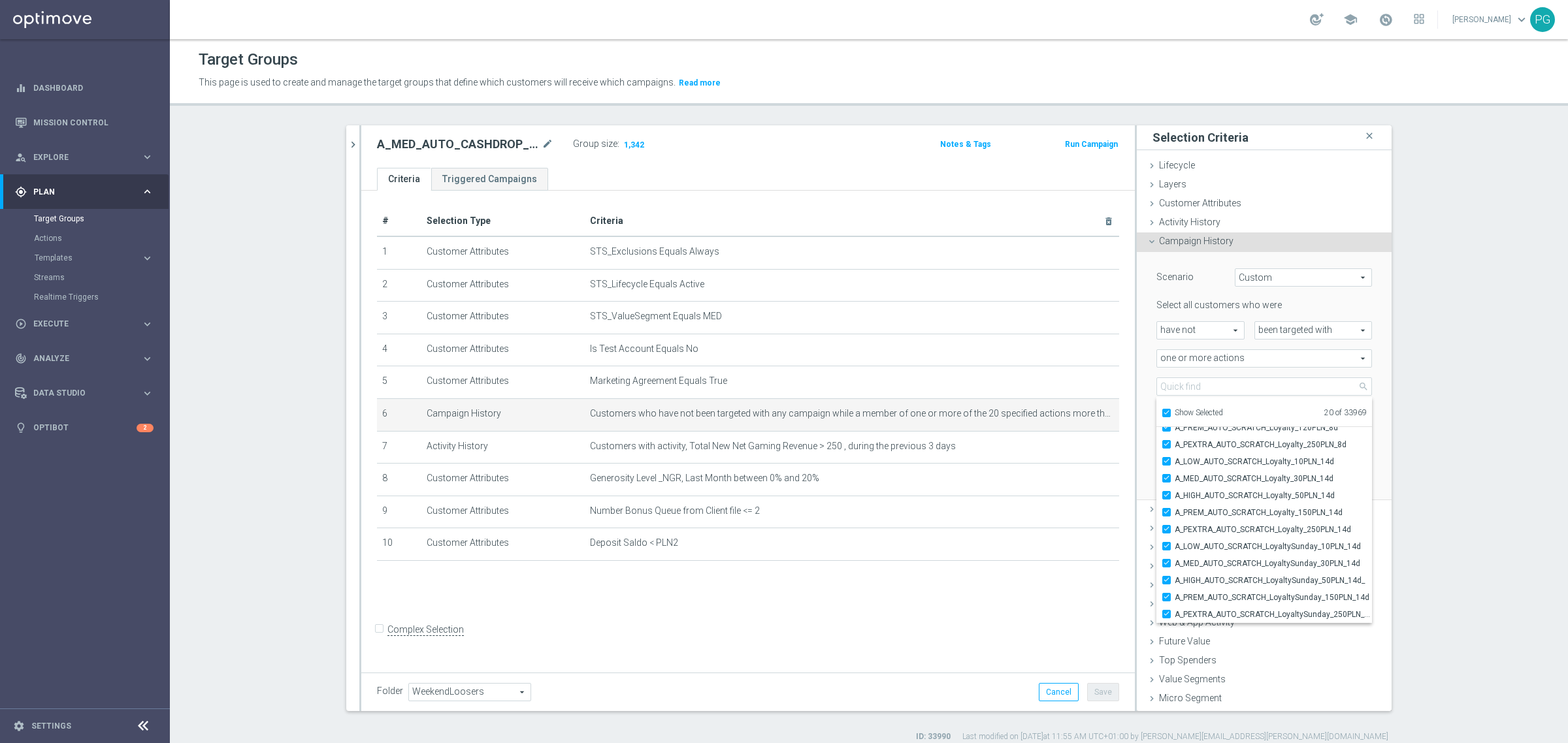
scroll to position [16, 0]
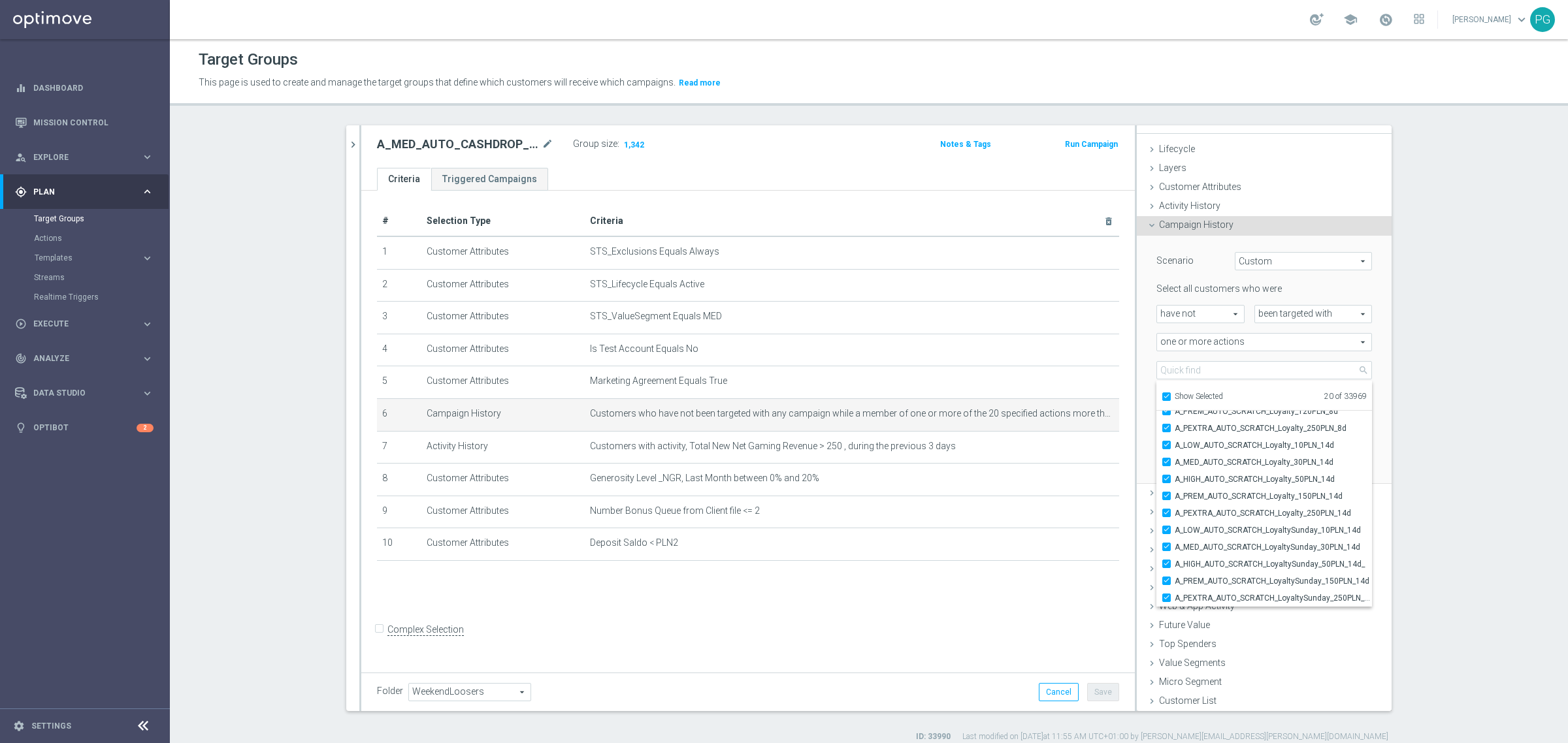
click at [1175, 393] on label "Show Selected" at bounding box center [1199, 397] width 48 height 12
click at [1162, 394] on input "Show Selected" at bounding box center [1166, 398] width 9 height 9
checkbox input "false"
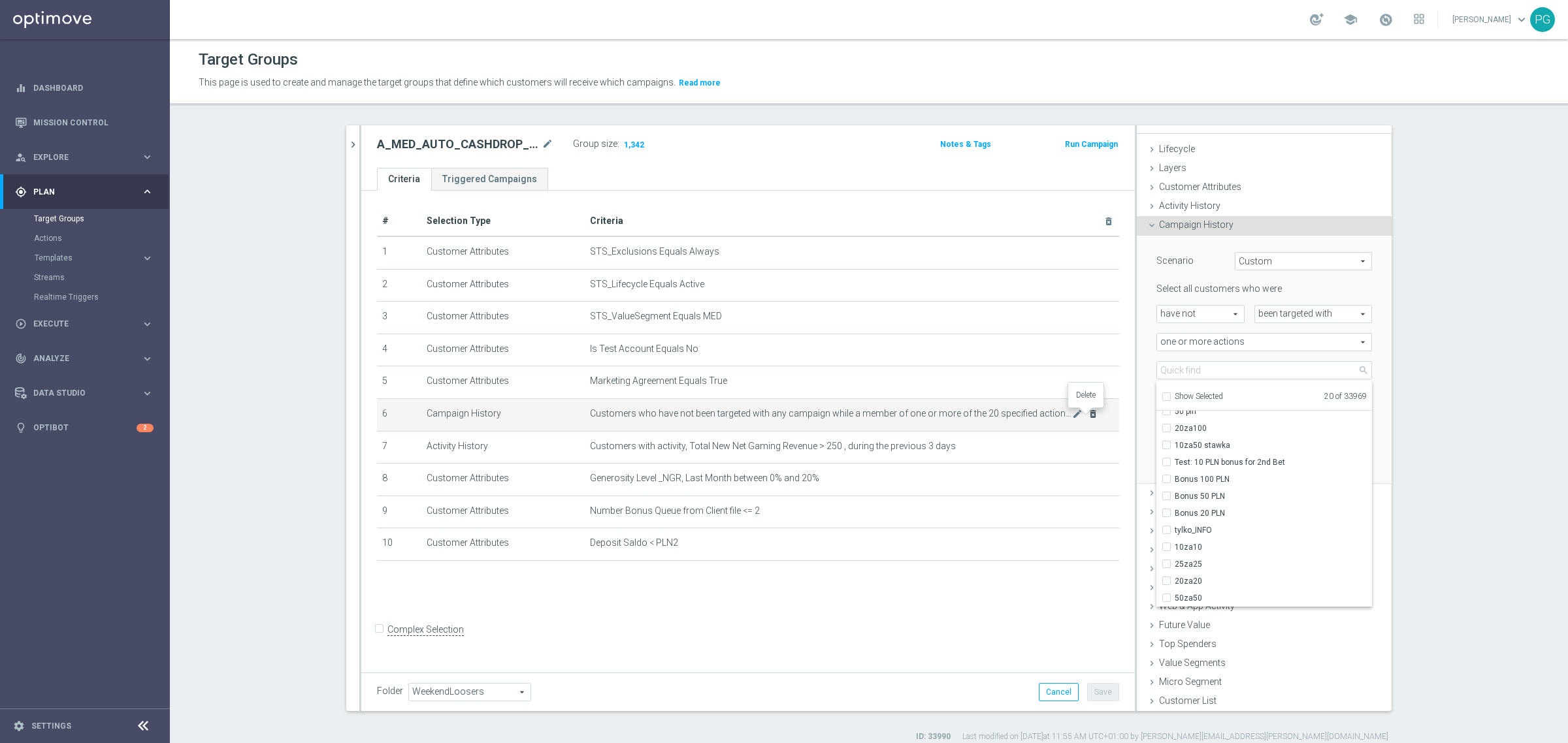
click at [1089, 414] on icon "delete_forever" at bounding box center [1093, 414] width 10 height 10
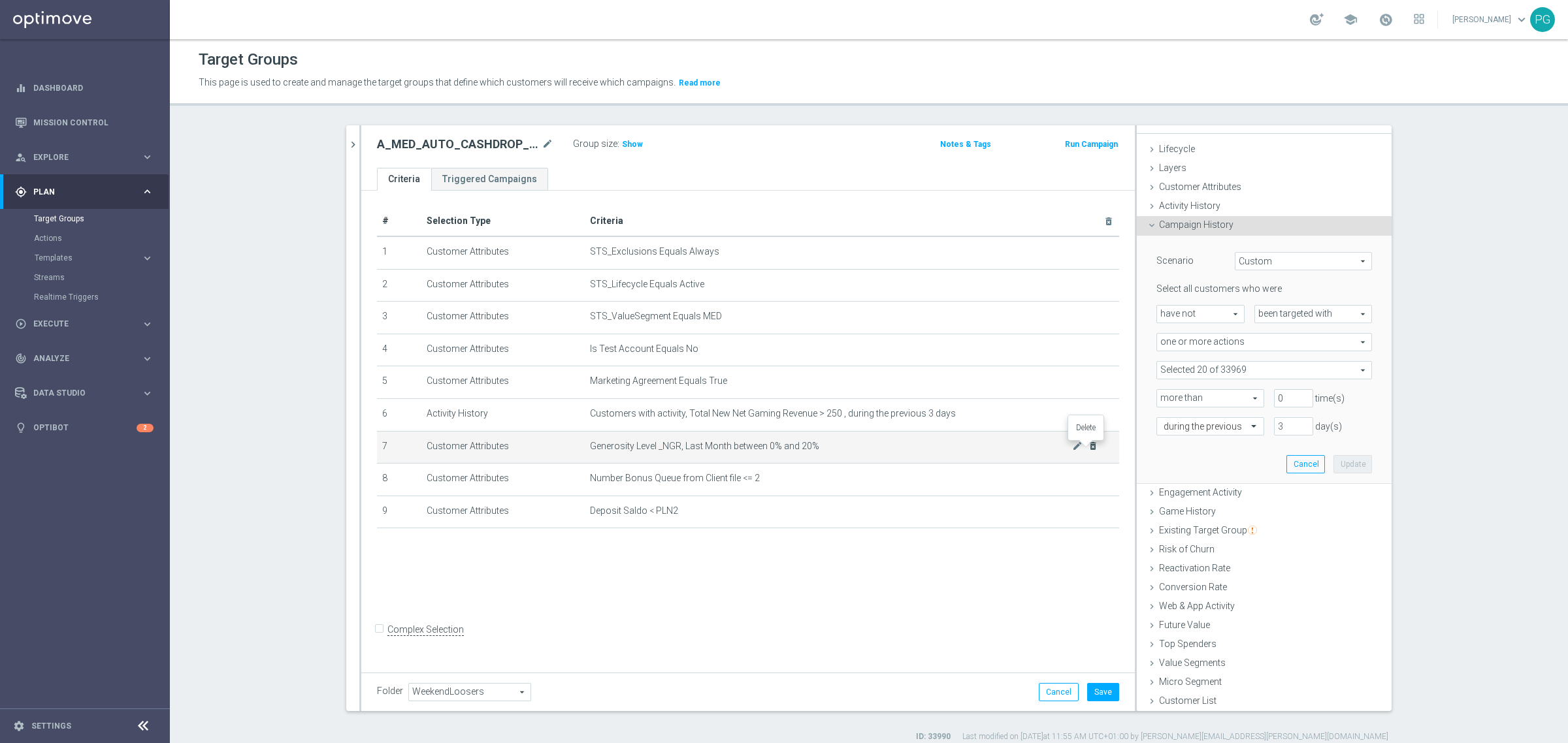
click at [1088, 446] on icon "delete_forever" at bounding box center [1093, 445] width 10 height 10
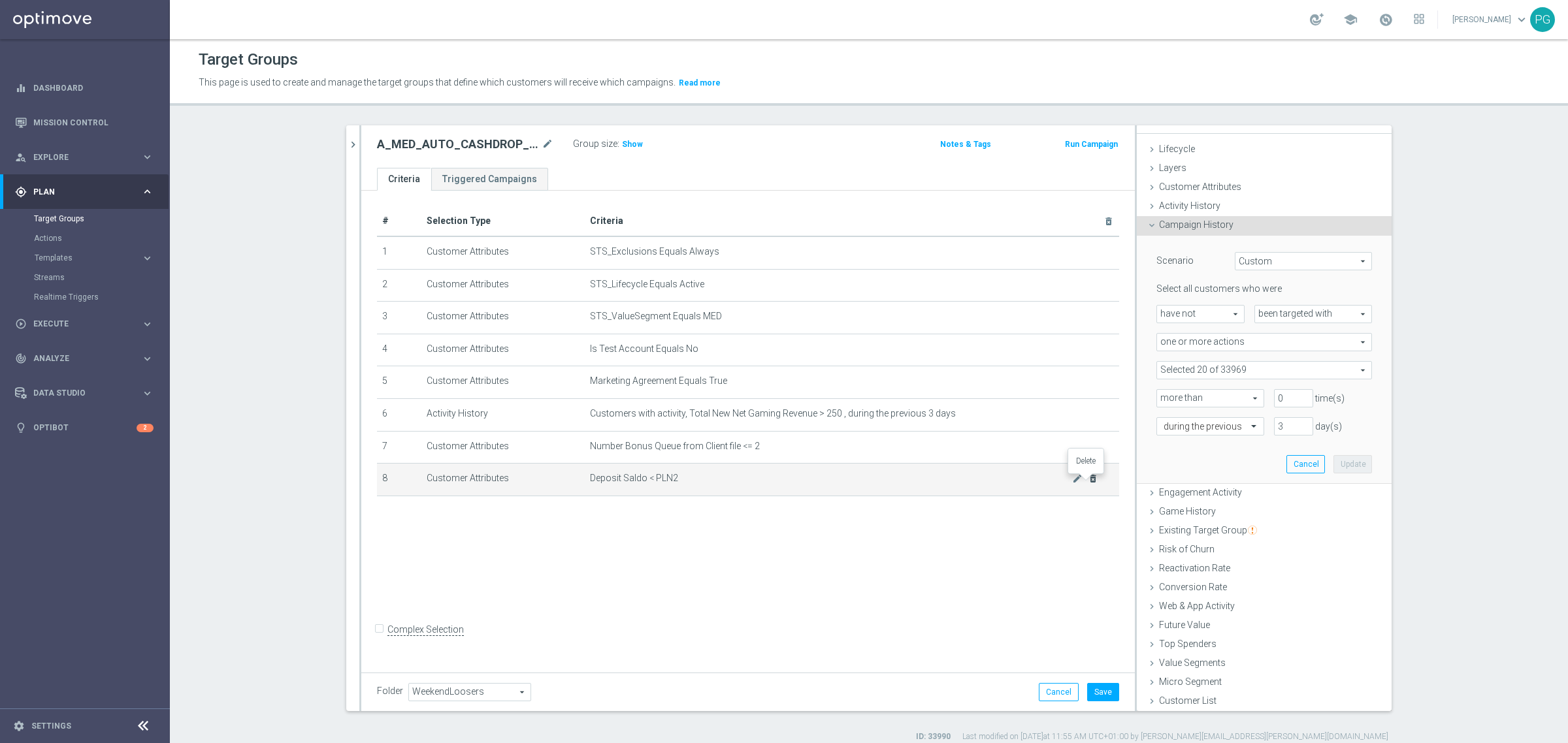
click at [1088, 480] on icon "delete_forever" at bounding box center [1093, 478] width 10 height 10
click at [626, 145] on span "Show" at bounding box center [632, 144] width 21 height 9
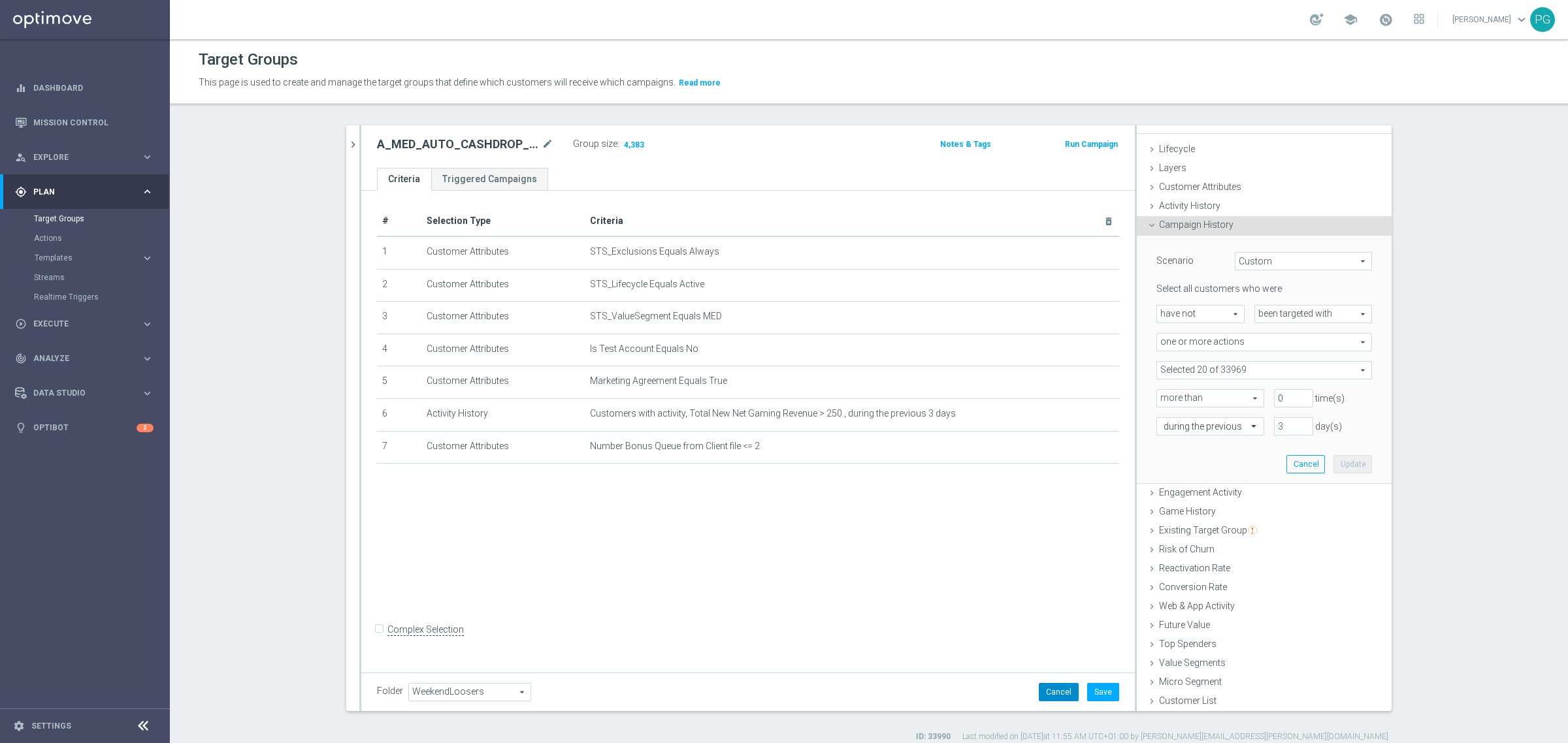
click at [1046, 694] on button "Cancel" at bounding box center [1058, 693] width 40 height 19
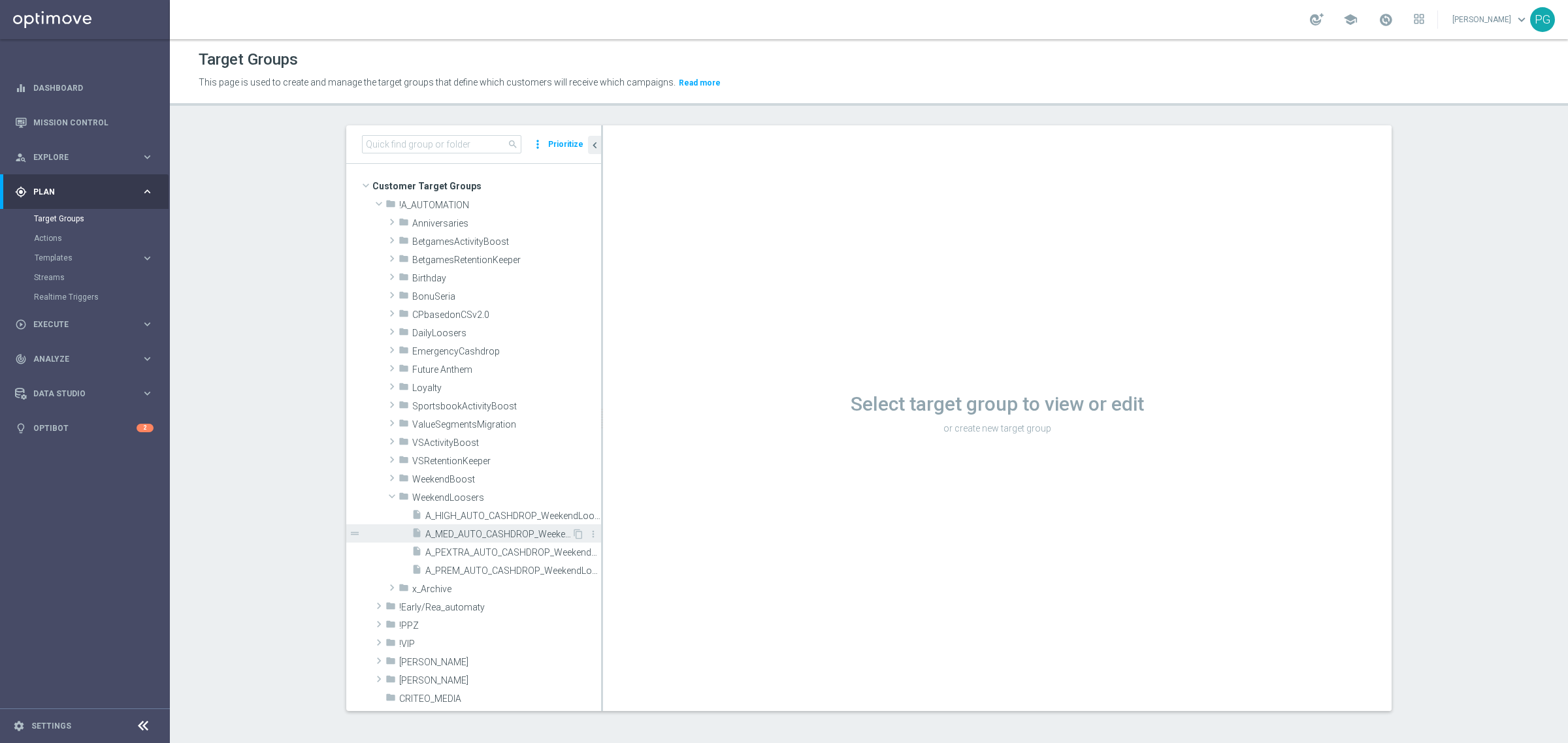
click at [495, 535] on span "A_MED_AUTO_CASHDROP_WeekendLoosers_25PLN_7d" at bounding box center [498, 535] width 146 height 11
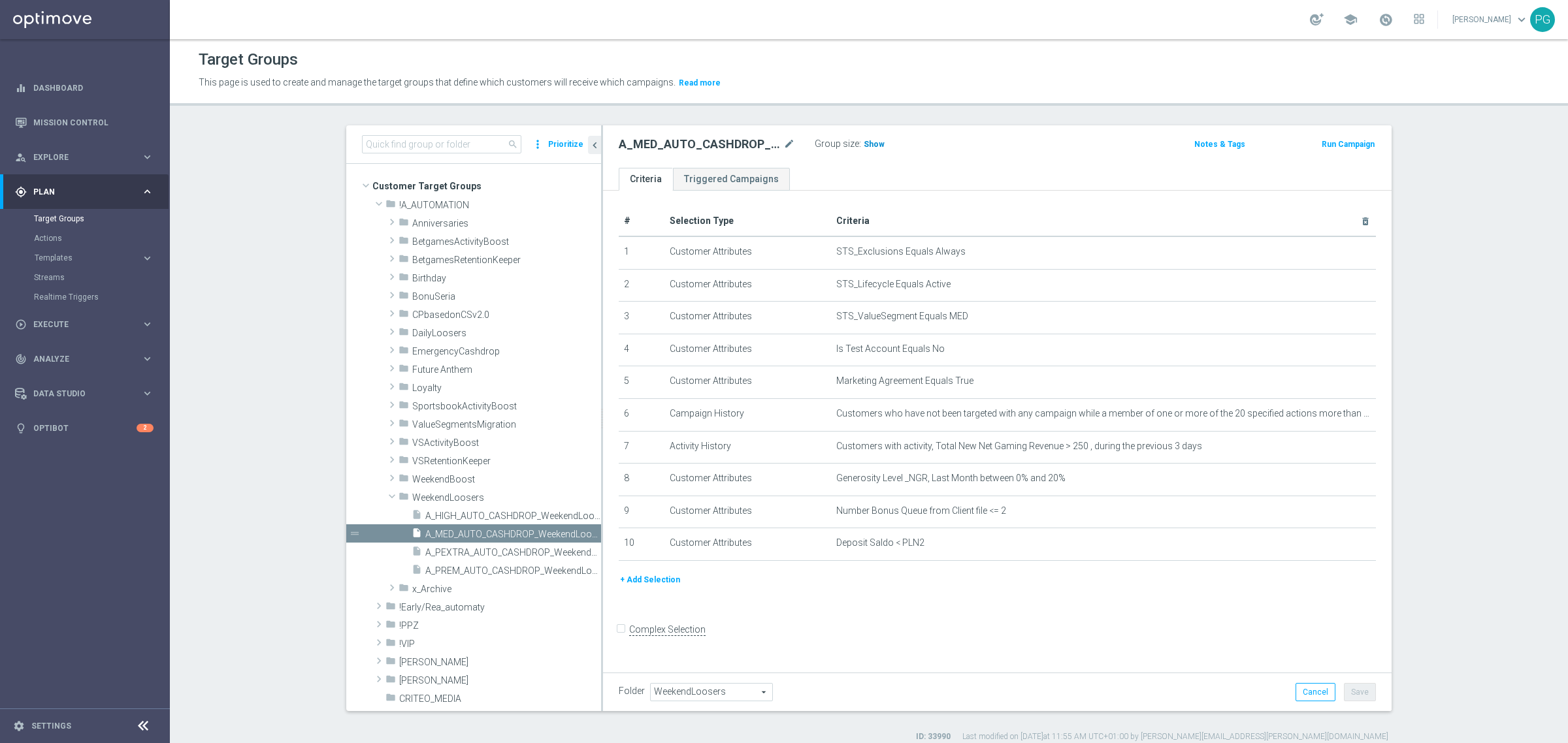
click at [866, 144] on span "Show" at bounding box center [874, 144] width 21 height 9
click at [643, 580] on button "+ Add Selection" at bounding box center [650, 580] width 63 height 15
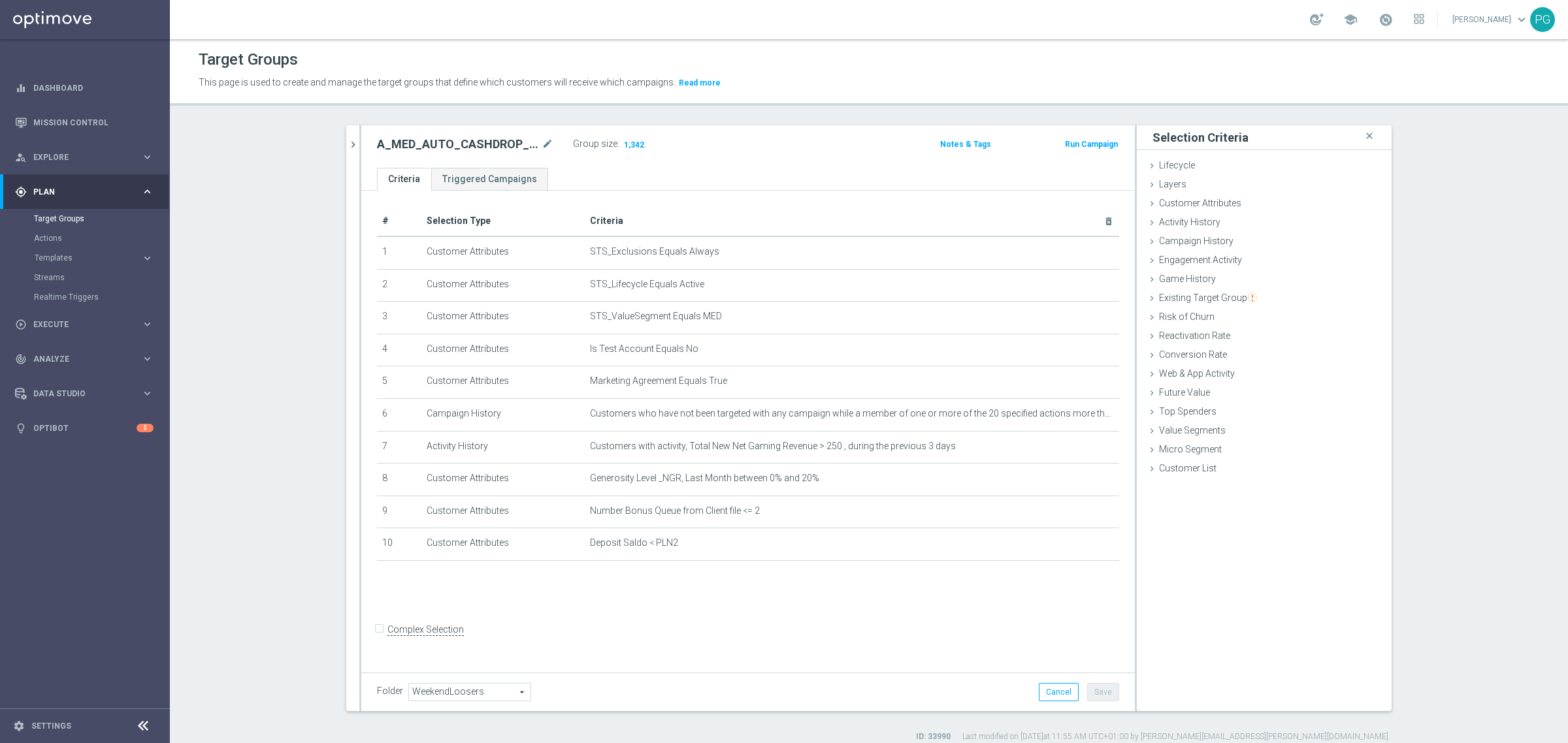
click at [377, 641] on input "Complex Selection" at bounding box center [381, 631] width 9 height 19
checkbox input "true"
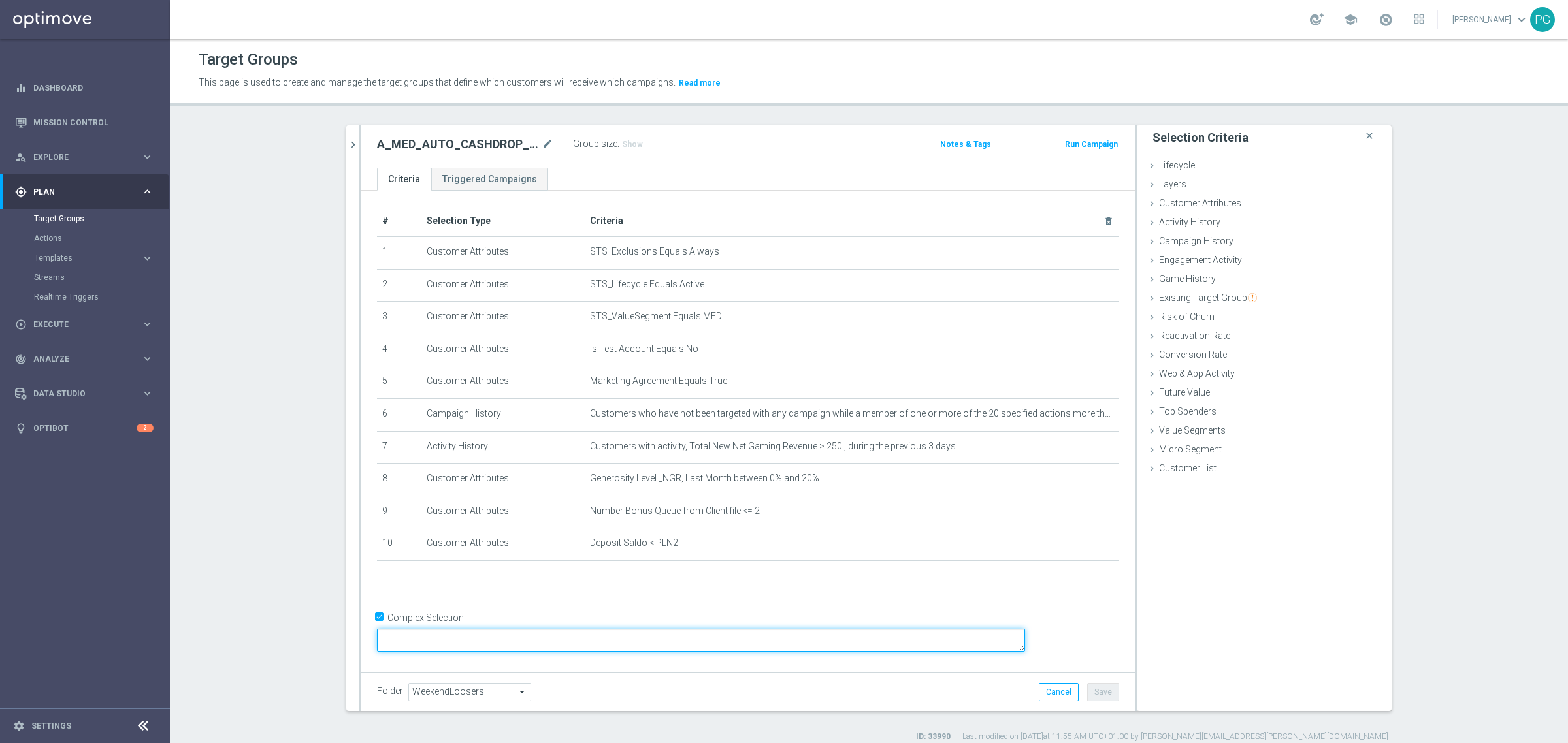
click at [484, 640] on textarea at bounding box center [701, 641] width 648 height 23
click at [596, 635] on textarea "1 and 2 and 3 and 4 and 5 and 6 and 7 and 8 and 9 and 10" at bounding box center [701, 641] width 648 height 23
click at [621, 641] on textarea "1 and 2 and 3 and 4 and 5 and 7 and 8 and 9 and 10" at bounding box center [701, 641] width 648 height 23
click at [677, 641] on textarea "1 and 2 and 3 and 4 and 5 and 7 and 9 and 10" at bounding box center [701, 641] width 648 height 23
type textarea "1 and 2 and 3 and 4 and 5 and 7 and 9 and 10 and (6 or 8)"
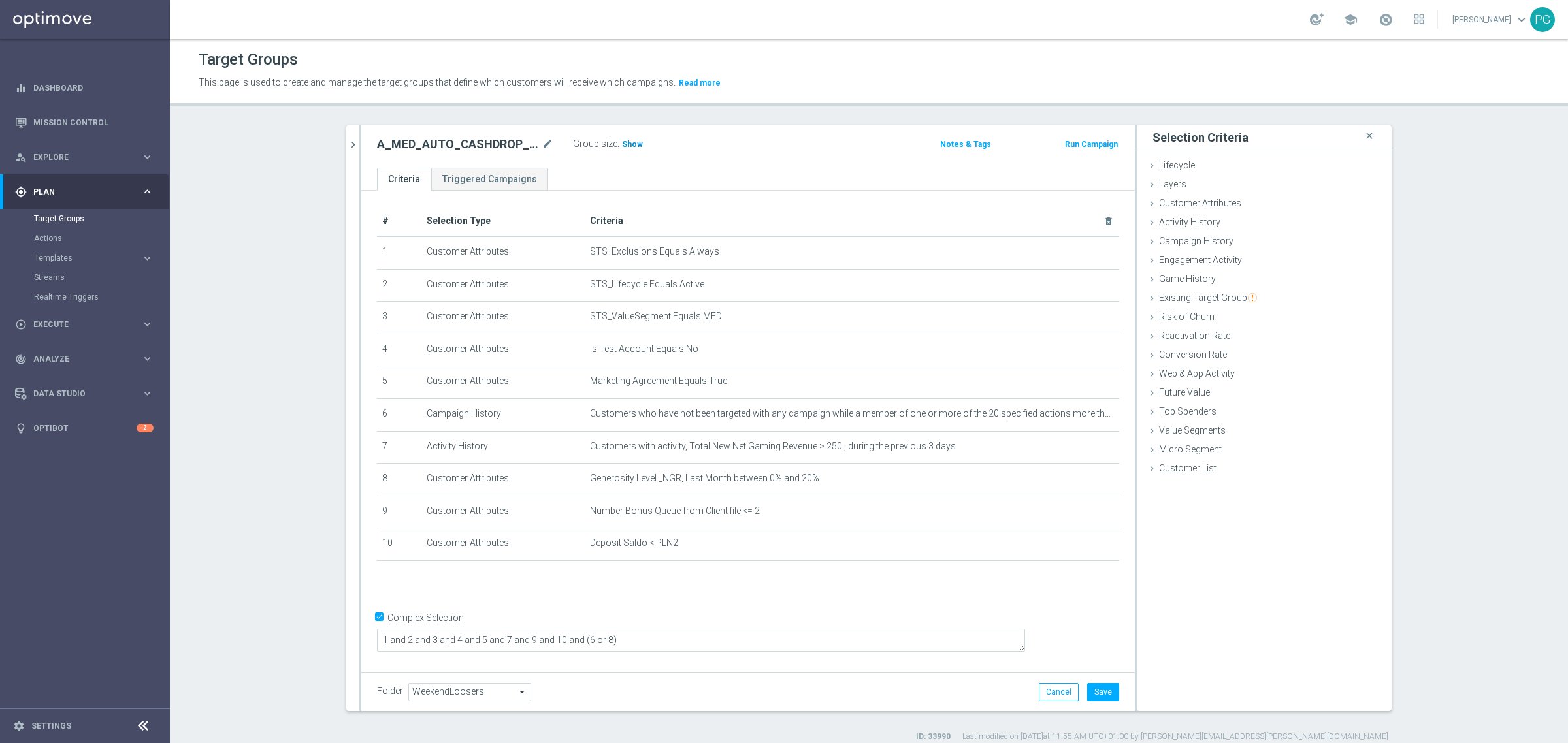
click at [622, 143] on span "Show" at bounding box center [632, 144] width 21 height 9
click at [907, 631] on textarea "1 and 2 and 3 and 4 and 5 and 7 and 9 and 10 and (6 or 8)" at bounding box center [701, 641] width 648 height 23
click at [1101, 693] on button "Save" at bounding box center [1103, 693] width 32 height 19
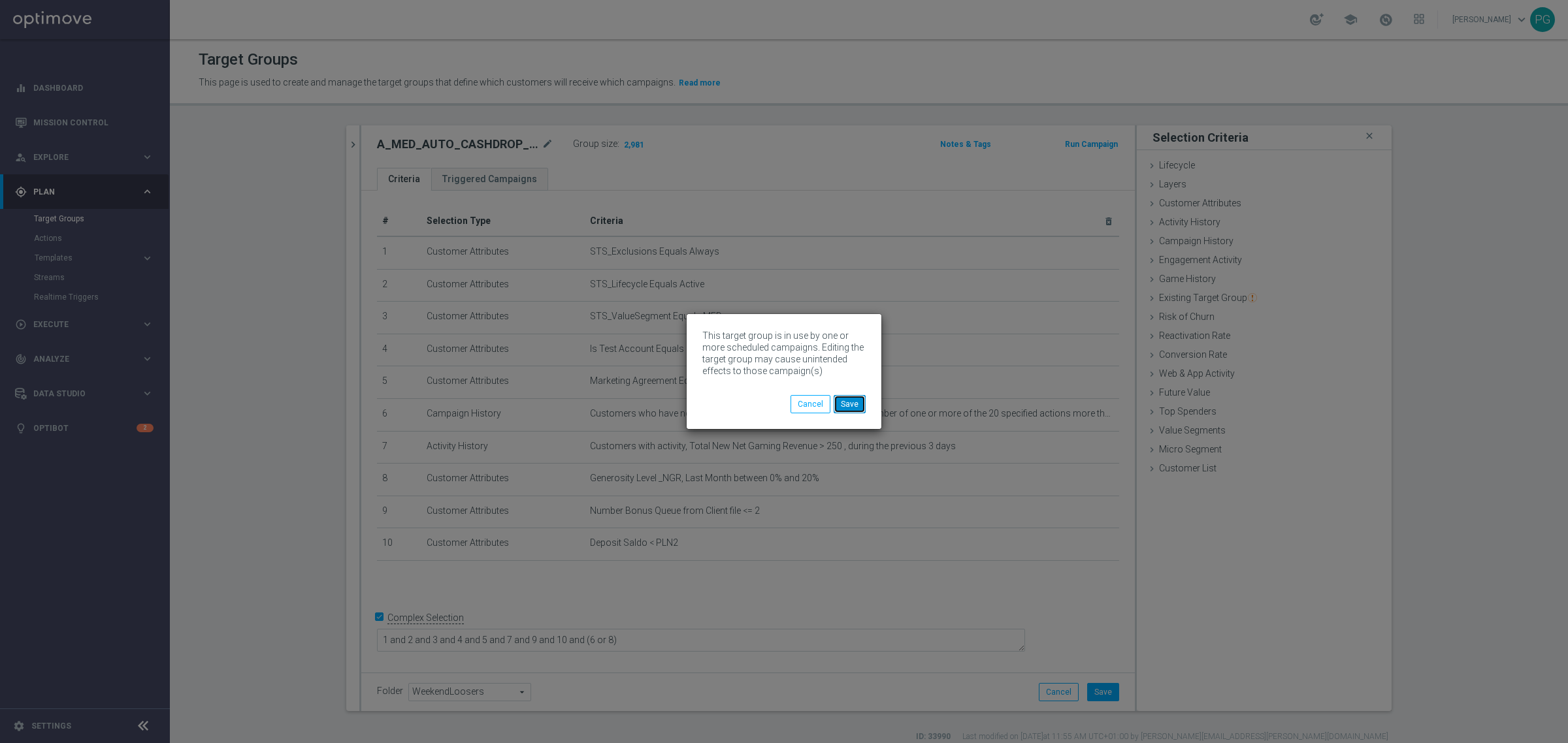
click at [847, 403] on button "Save" at bounding box center [849, 404] width 32 height 19
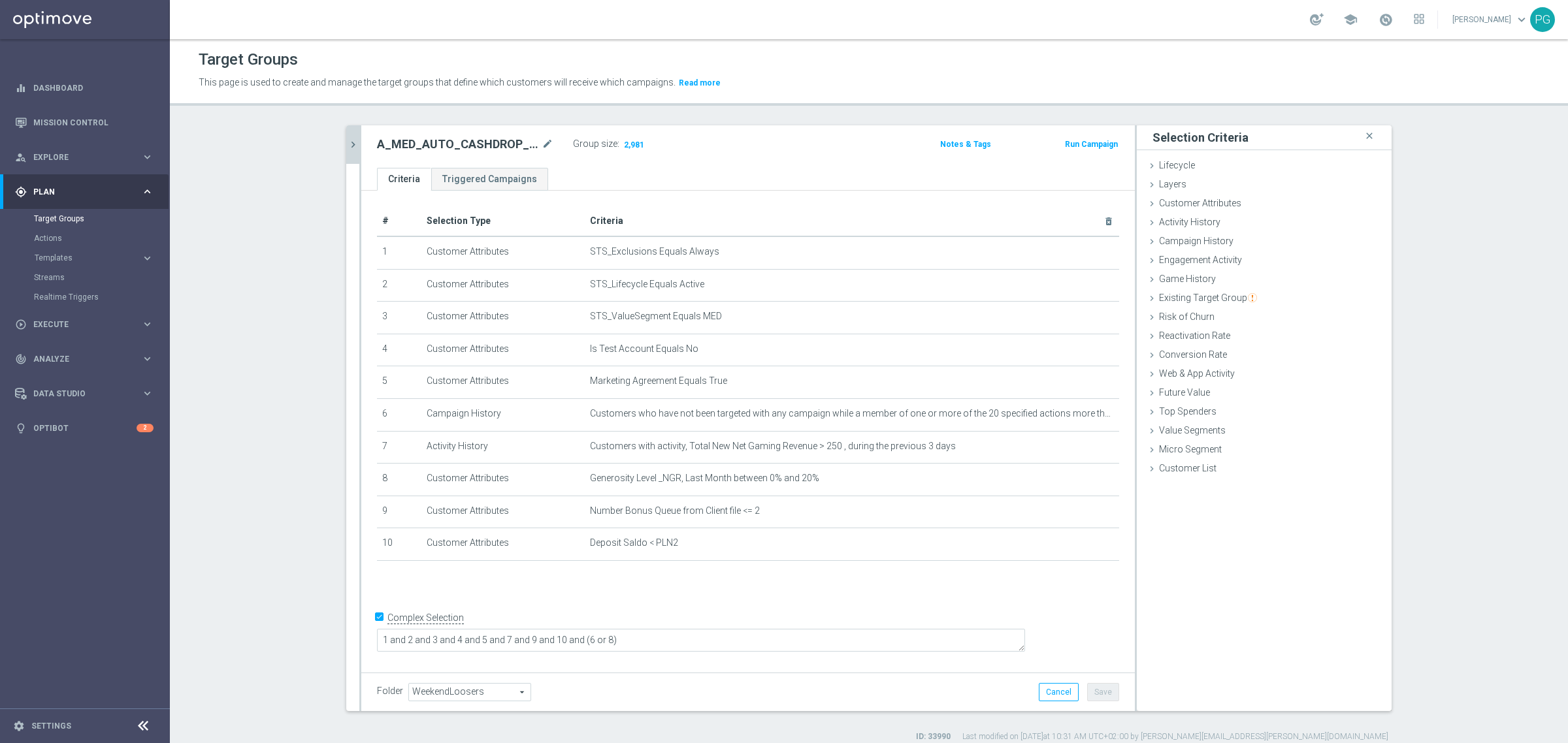
click at [347, 142] on icon "chevron_right" at bounding box center [353, 145] width 12 height 12
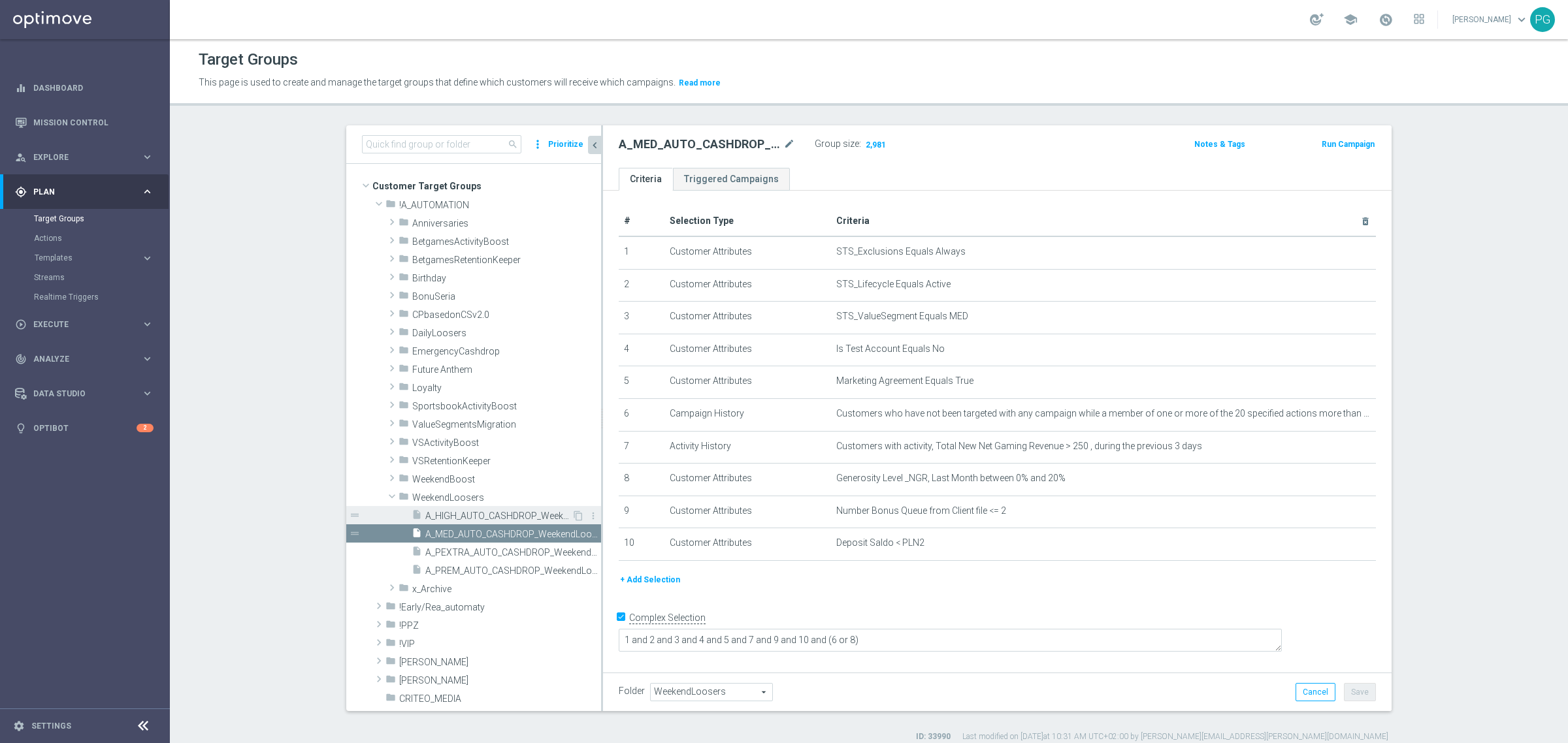
click at [449, 511] on span "A_HIGH_AUTO_CASHDROP_WeekendLoosers_150PLN_7d" at bounding box center [498, 516] width 146 height 11
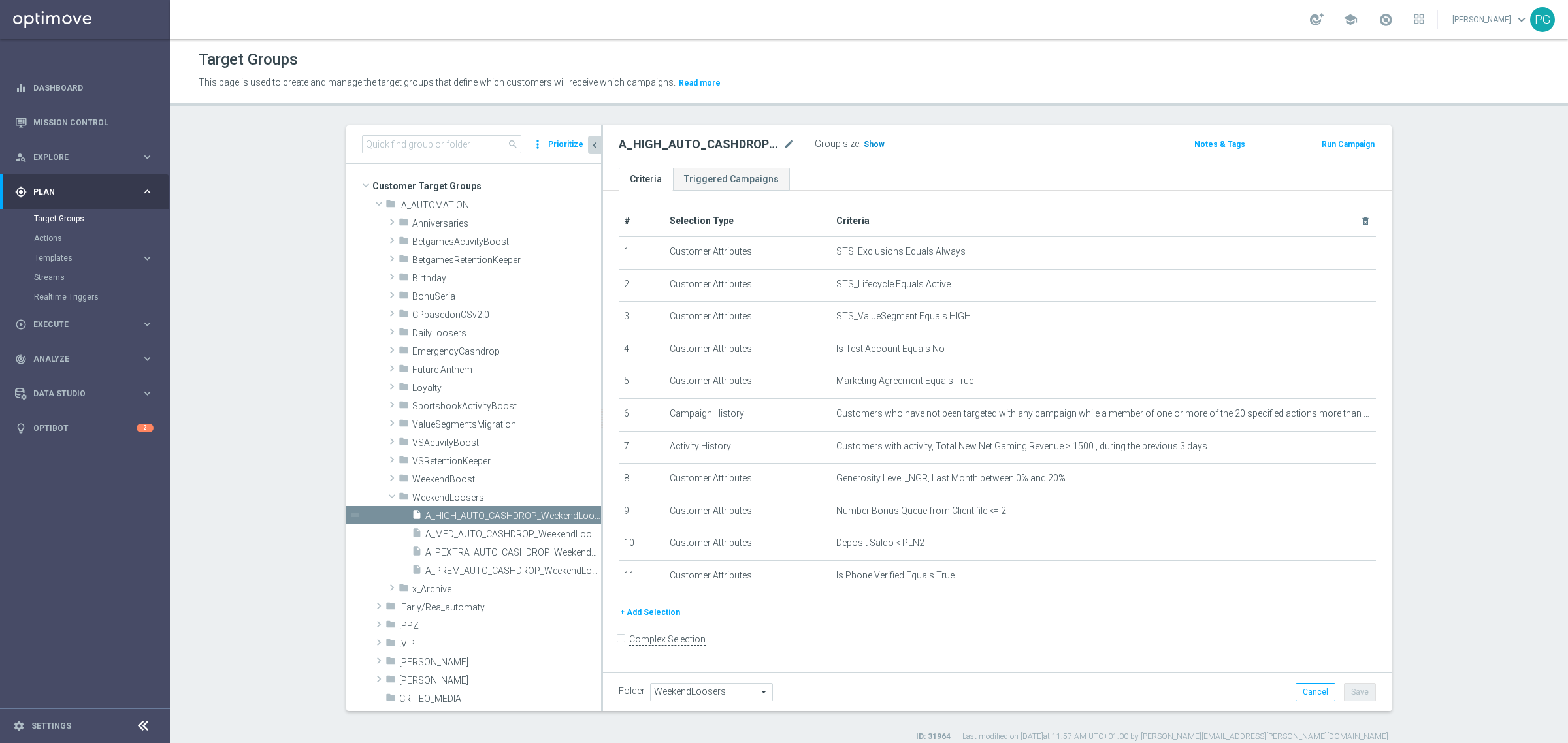
click at [864, 143] on span "Show" at bounding box center [874, 144] width 21 height 9
click at [619, 645] on input "Complex Selection" at bounding box center [622, 642] width 9 height 19
checkbox input "true"
click at [752, 651] on textarea at bounding box center [950, 662] width 663 height 23
paste textarea "1 and 2 and 3 and 4 and 5 and 7 and 9 and 10 and (6 or 8)"
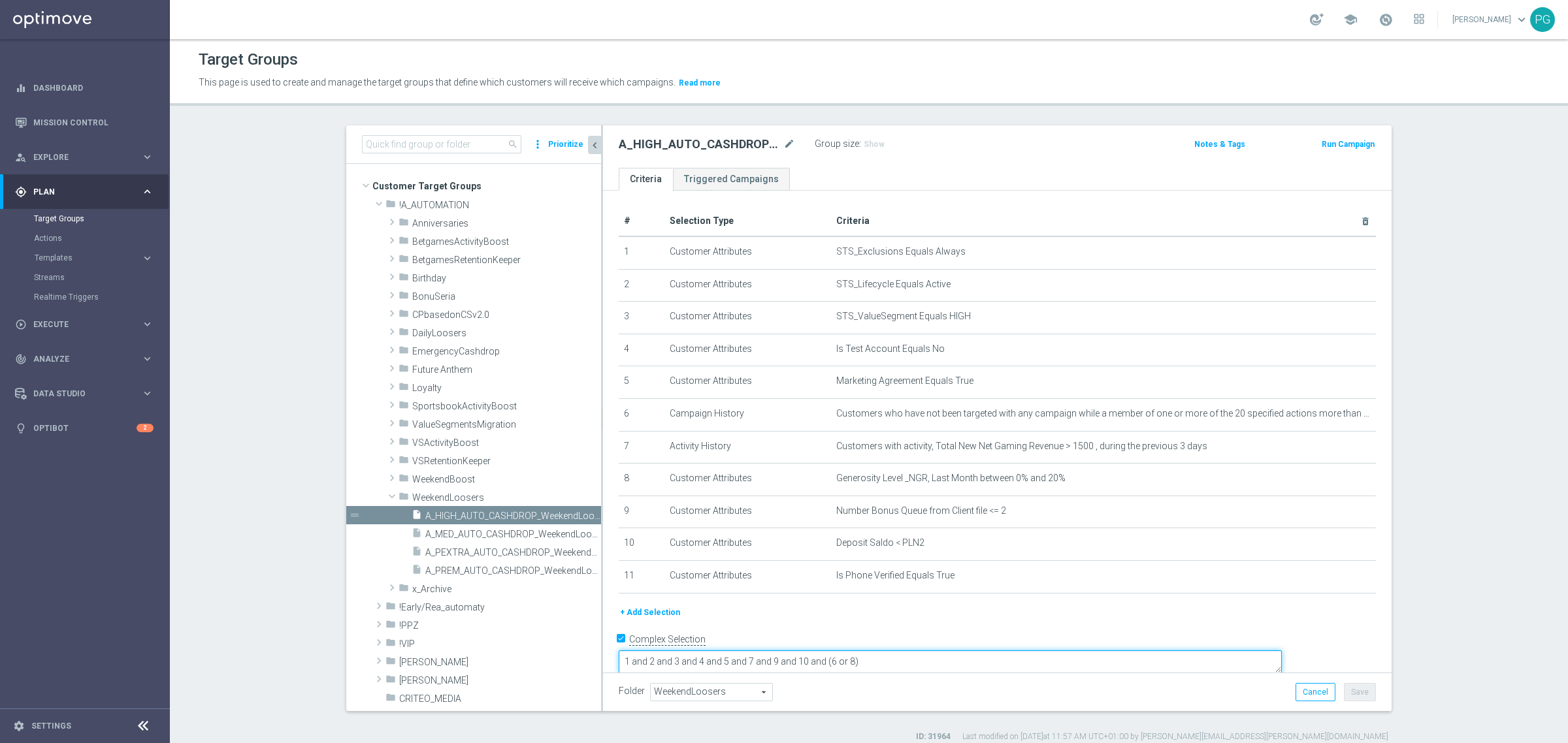
click at [897, 651] on textarea "1 and 2 and 3 and 4 and 5 and 7 and 9 and 10 and (6 or 8)" at bounding box center [950, 662] width 663 height 23
click at [870, 145] on span "Show" at bounding box center [874, 144] width 21 height 9
click at [968, 654] on textarea "1 and 2 and 3 and 4 and 5 and 7 and 9 and 10 and 11 and (6 or 8)" at bounding box center [950, 663] width 663 height 23
drag, startPoint x: 856, startPoint y: 644, endPoint x: 898, endPoint y: 644, distance: 42.0
click at [898, 652] on textarea "1 and 2 and 3 and 4 and 5 and 7 and 9 and 10 and 11 and (6 or 8 or 9 or 10)" at bounding box center [950, 663] width 663 height 23
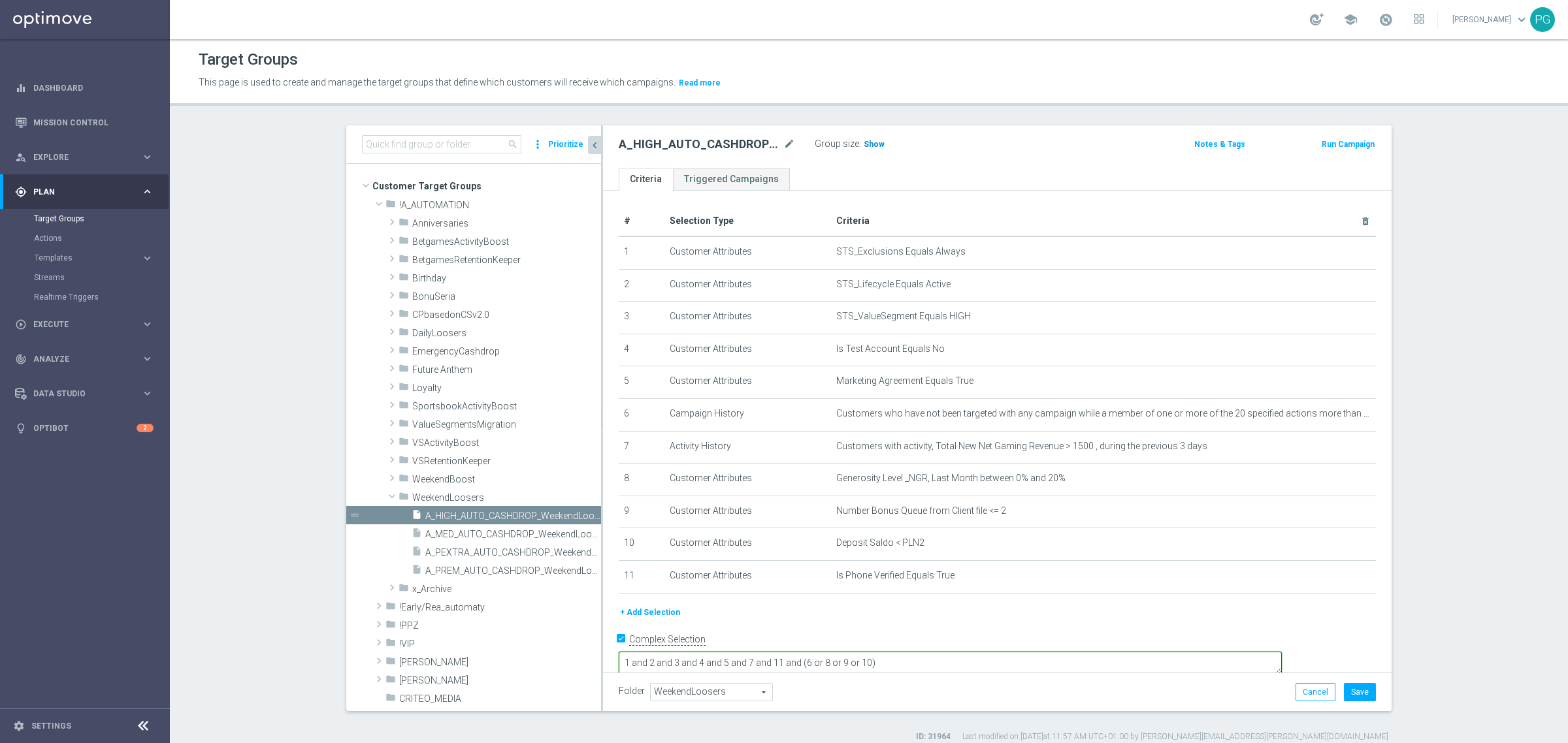
type textarea "1 and 2 and 3 and 4 and 5 and 7 and 11 and (6 or 8 or 9 or 10)"
click at [872, 140] on span "Show" at bounding box center [874, 144] width 21 height 9
click at [963, 661] on form "Complex Selection 1 and 2 and 3 and 4 and 5 and 7 and 11 and (6 or 8 or 9 or 10…" at bounding box center [997, 660] width 757 height 60
click at [963, 652] on textarea "1 and 2 and 3 and 4 and 5 and 7 and 11 and (6 or 8 or 9 or 10)" at bounding box center [950, 663] width 663 height 23
click at [944, 618] on div "+ Add Selection" at bounding box center [998, 612] width 777 height 15
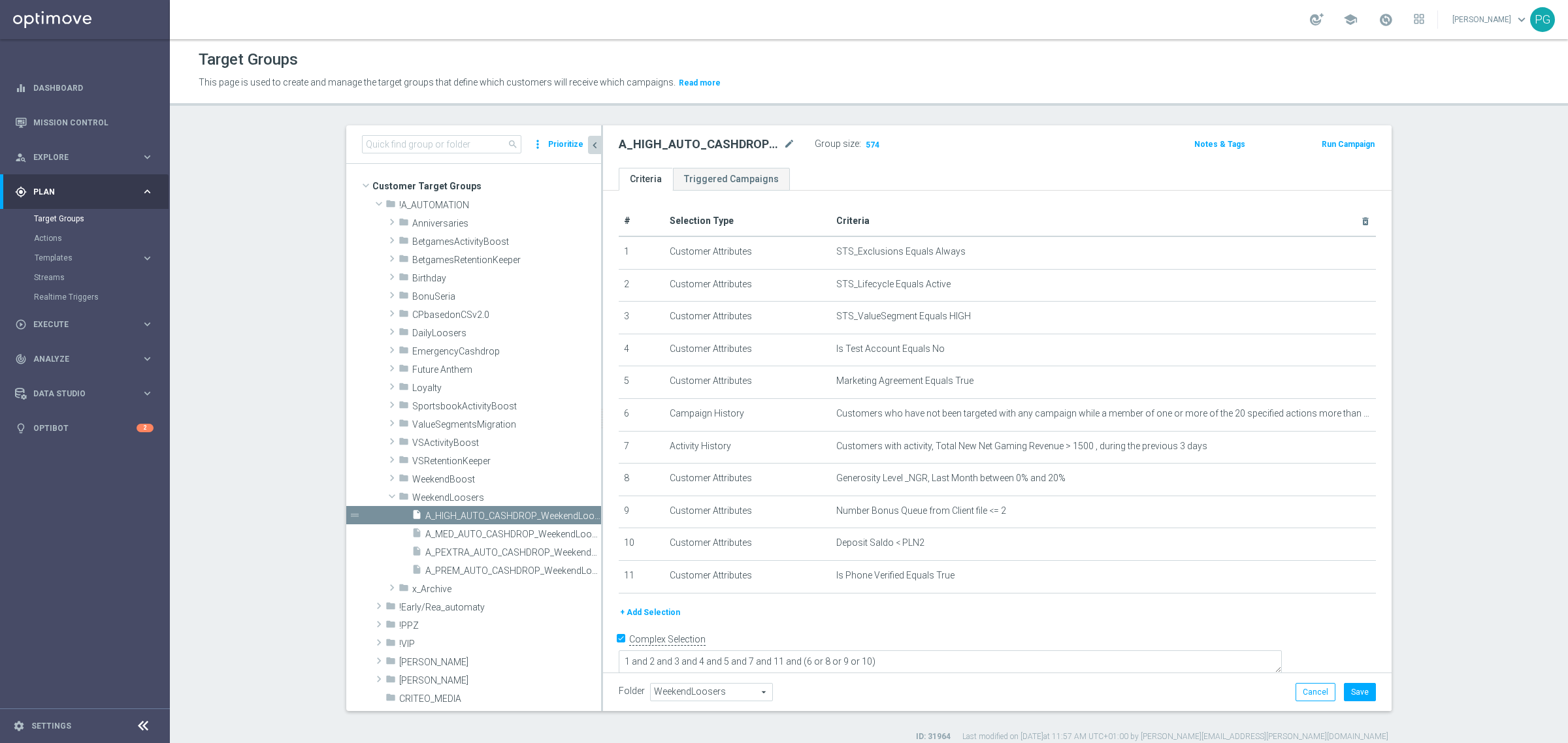
click at [619, 650] on input "Complex Selection" at bounding box center [622, 642] width 9 height 19
click at [863, 148] on span "Show" at bounding box center [874, 144] width 21 height 9
click at [622, 645] on div "Complex Selection" at bounding box center [662, 640] width 87 height 21
click at [619, 645] on input "Complex Selection" at bounding box center [622, 642] width 9 height 19
click at [1346, 693] on button "Save" at bounding box center [1360, 693] width 32 height 19
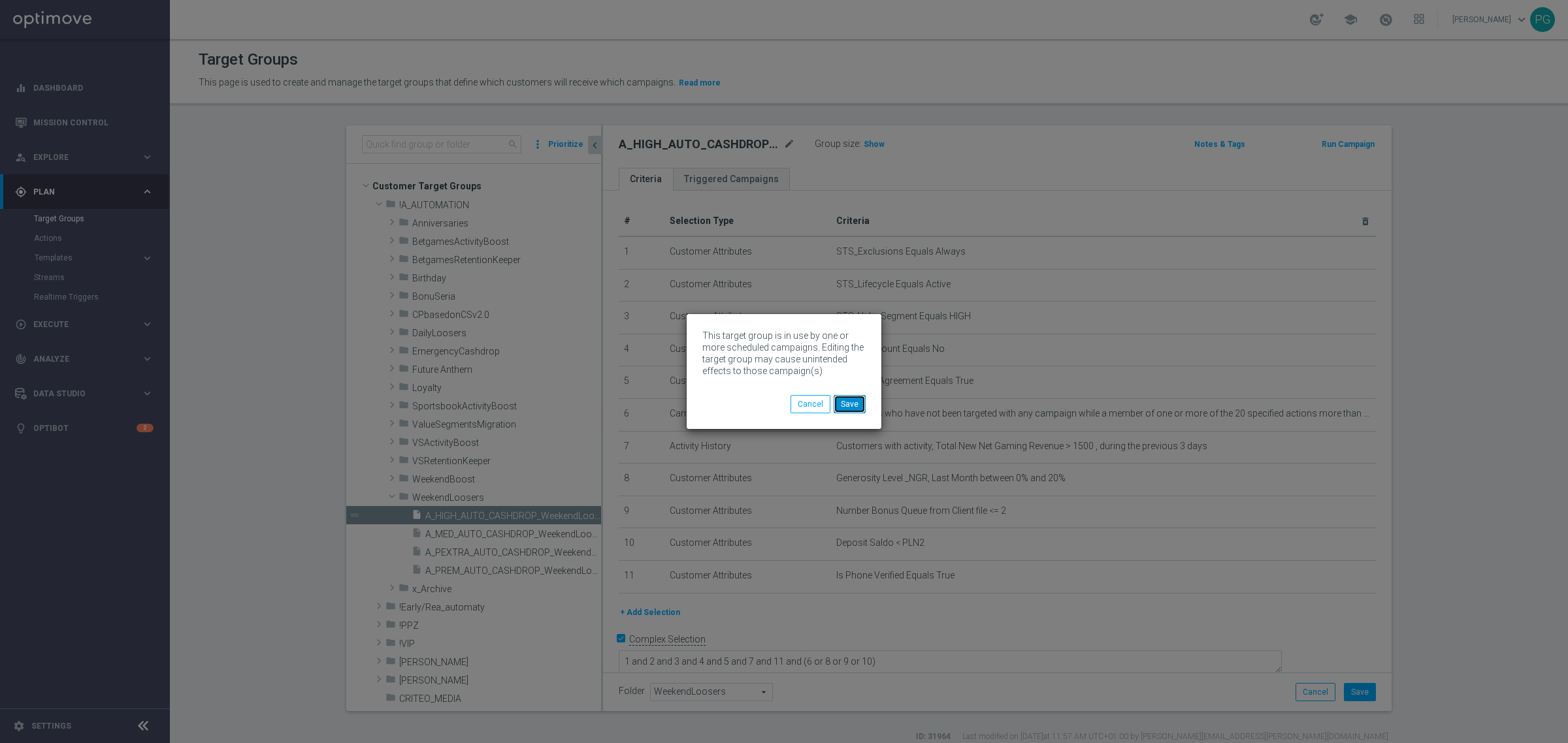
click at [843, 395] on button "Save" at bounding box center [849, 404] width 32 height 19
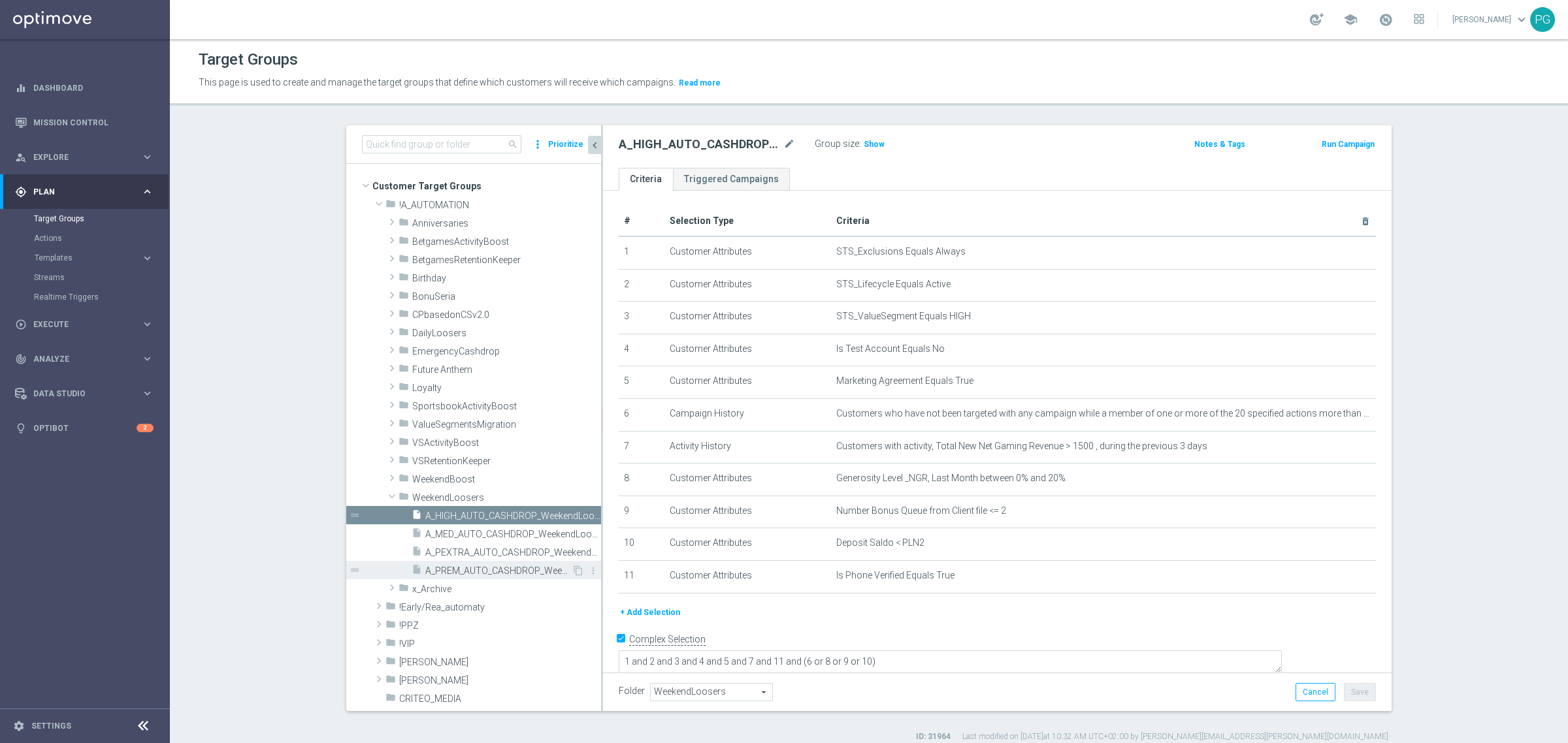
click at [470, 563] on div "insert_drive_file A_PREM_AUTO_CASHDROP_WeekendLoosers_300PLN_7d" at bounding box center [491, 570] width 160 height 19
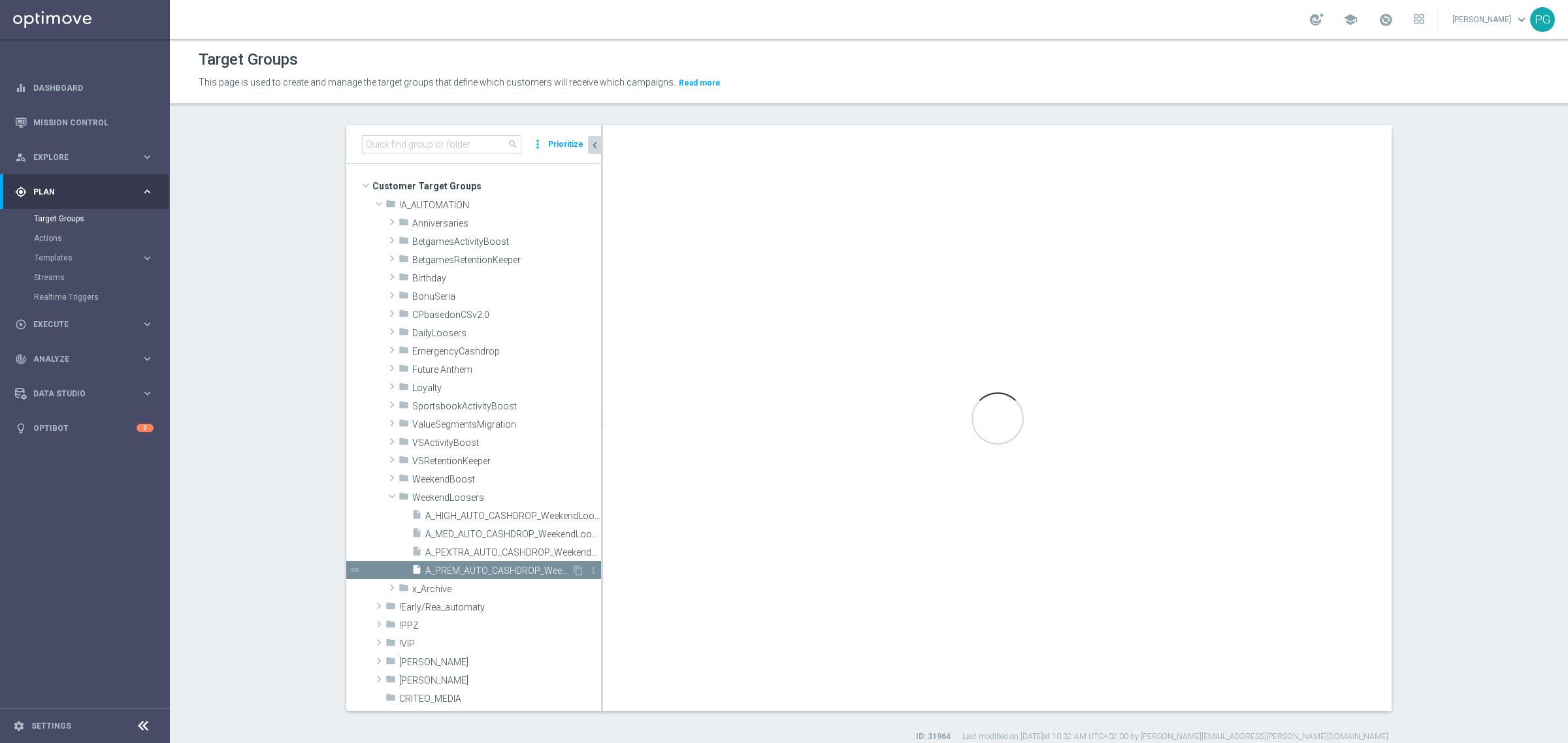
checkbox input "false"
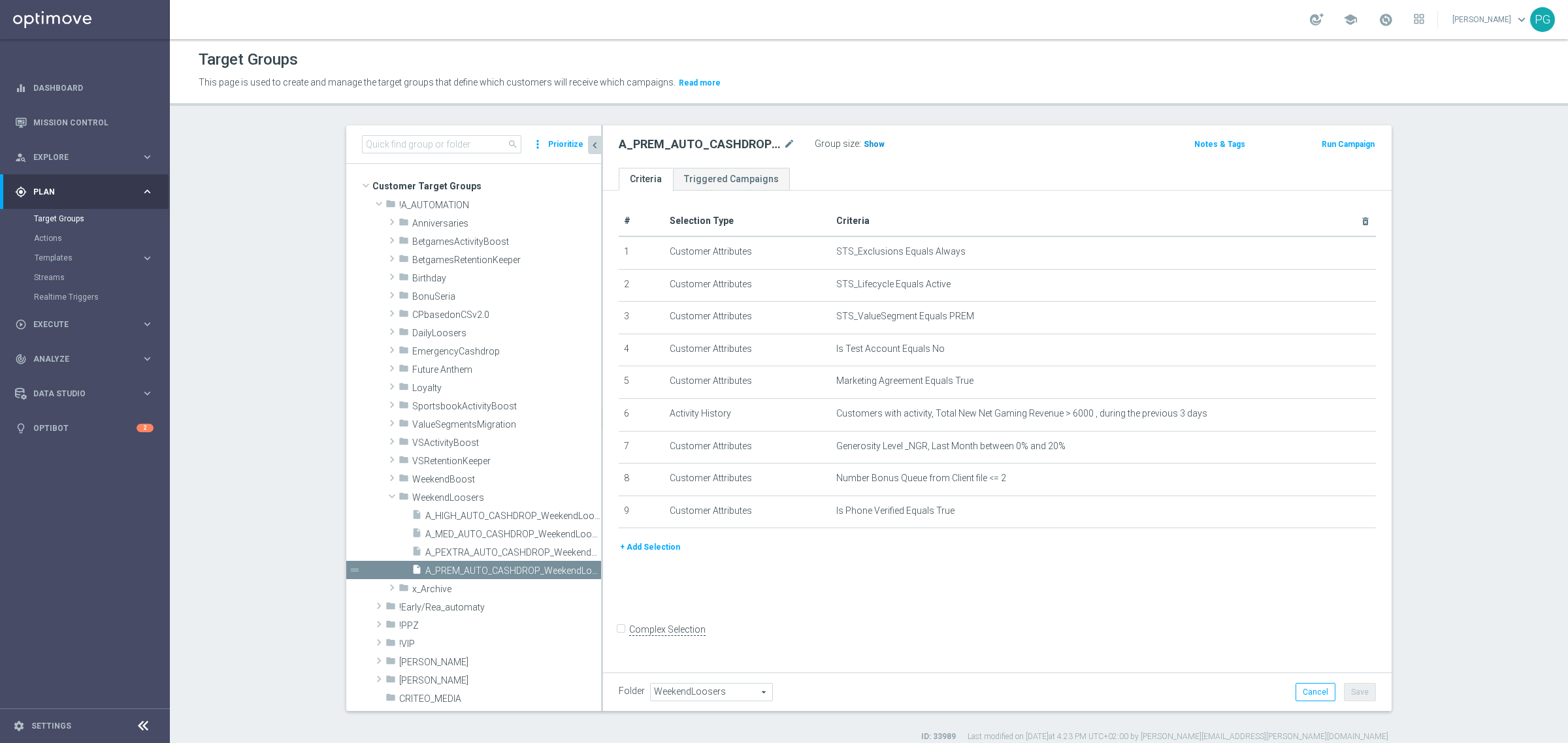
click at [863, 146] on span "Show" at bounding box center [874, 144] width 21 height 9
click at [1344, 446] on icon "delete_forever" at bounding box center [1349, 445] width 10 height 10
click at [863, 145] on span "Show" at bounding box center [874, 144] width 21 height 9
click at [1297, 696] on button "Cancel" at bounding box center [1315, 693] width 40 height 19
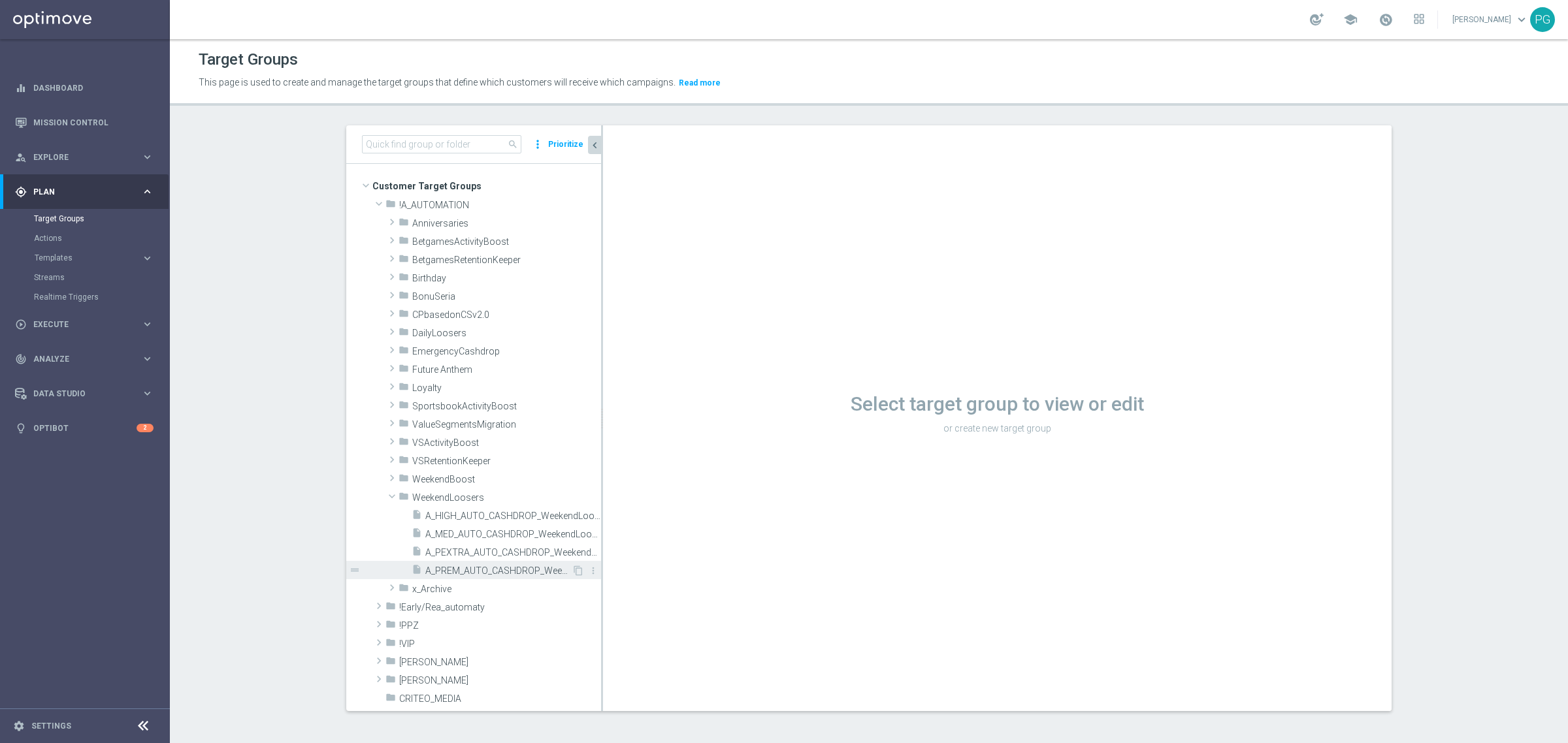
click at [469, 575] on span "A_PREM_AUTO_CASHDROP_WeekendLoosers_300PLN_7d" at bounding box center [498, 571] width 146 height 11
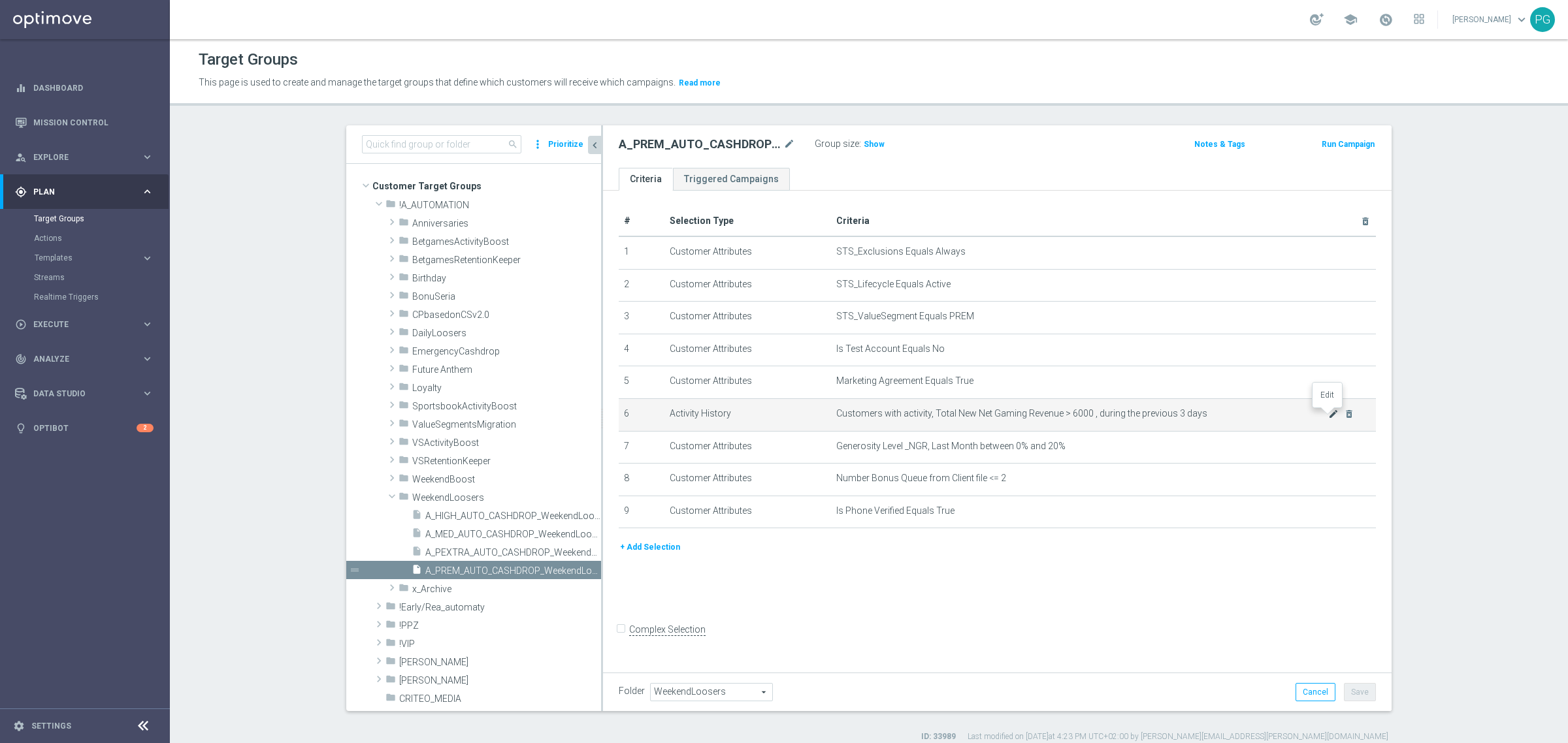
click at [1328, 413] on icon "mode_edit" at bounding box center [1333, 414] width 10 height 10
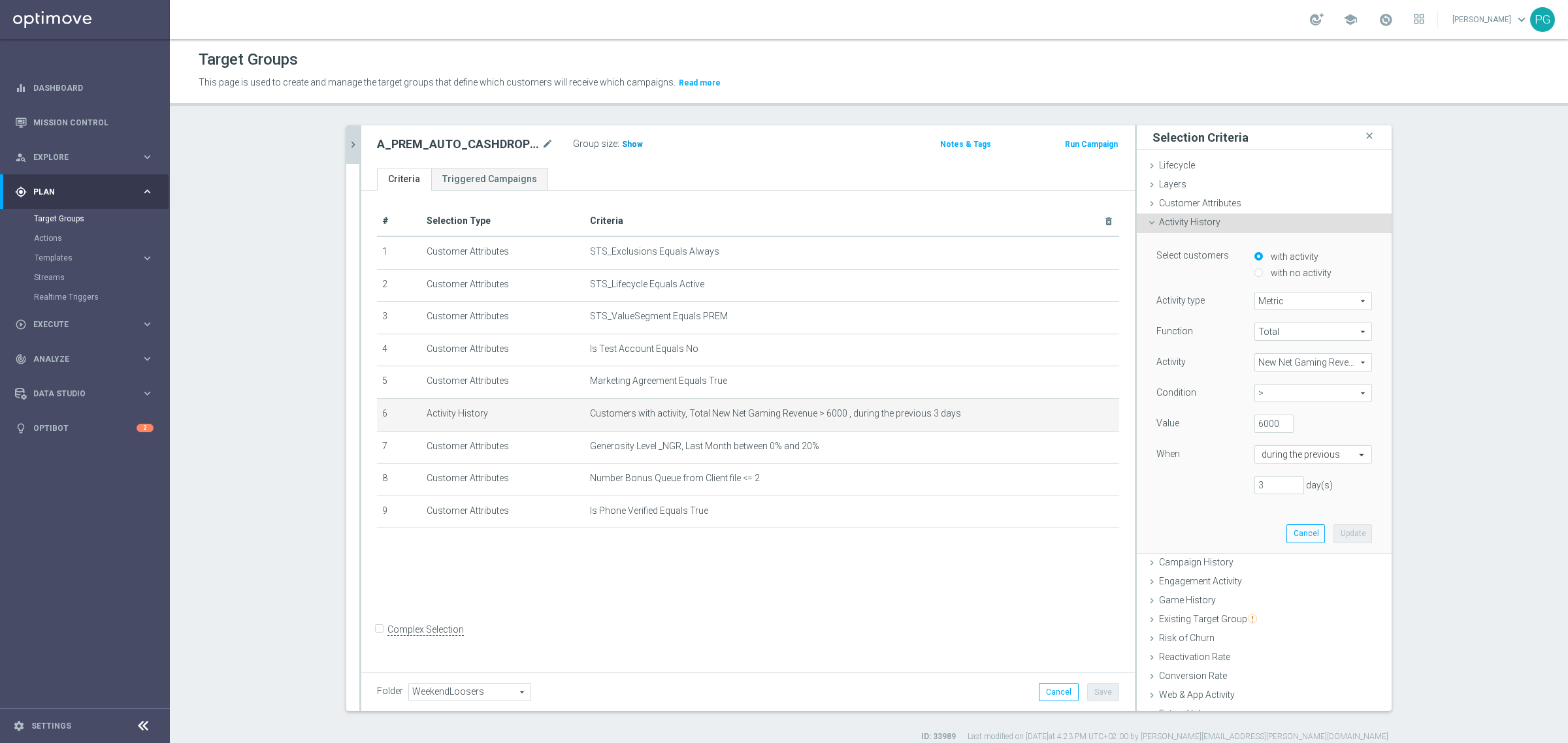
click at [627, 143] on span "Show" at bounding box center [632, 144] width 21 height 9
drag, startPoint x: 1249, startPoint y: 425, endPoint x: 1239, endPoint y: 423, distance: 10.2
click at [1245, 423] on div "6000" at bounding box center [1274, 424] width 59 height 19
type input "5000"
click at [1339, 536] on button "Update" at bounding box center [1353, 534] width 39 height 19
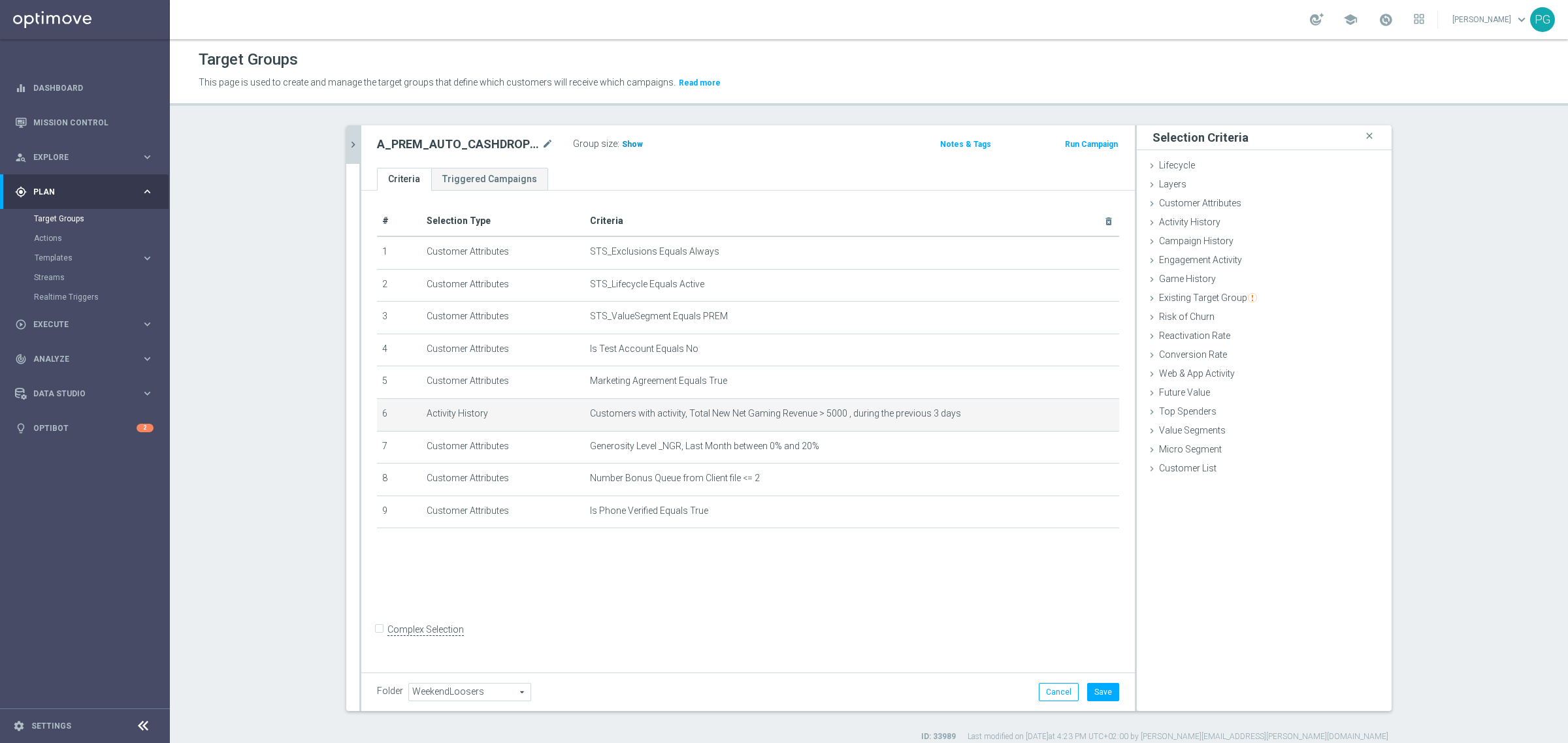
click at [622, 145] on span "Show" at bounding box center [632, 144] width 21 height 9
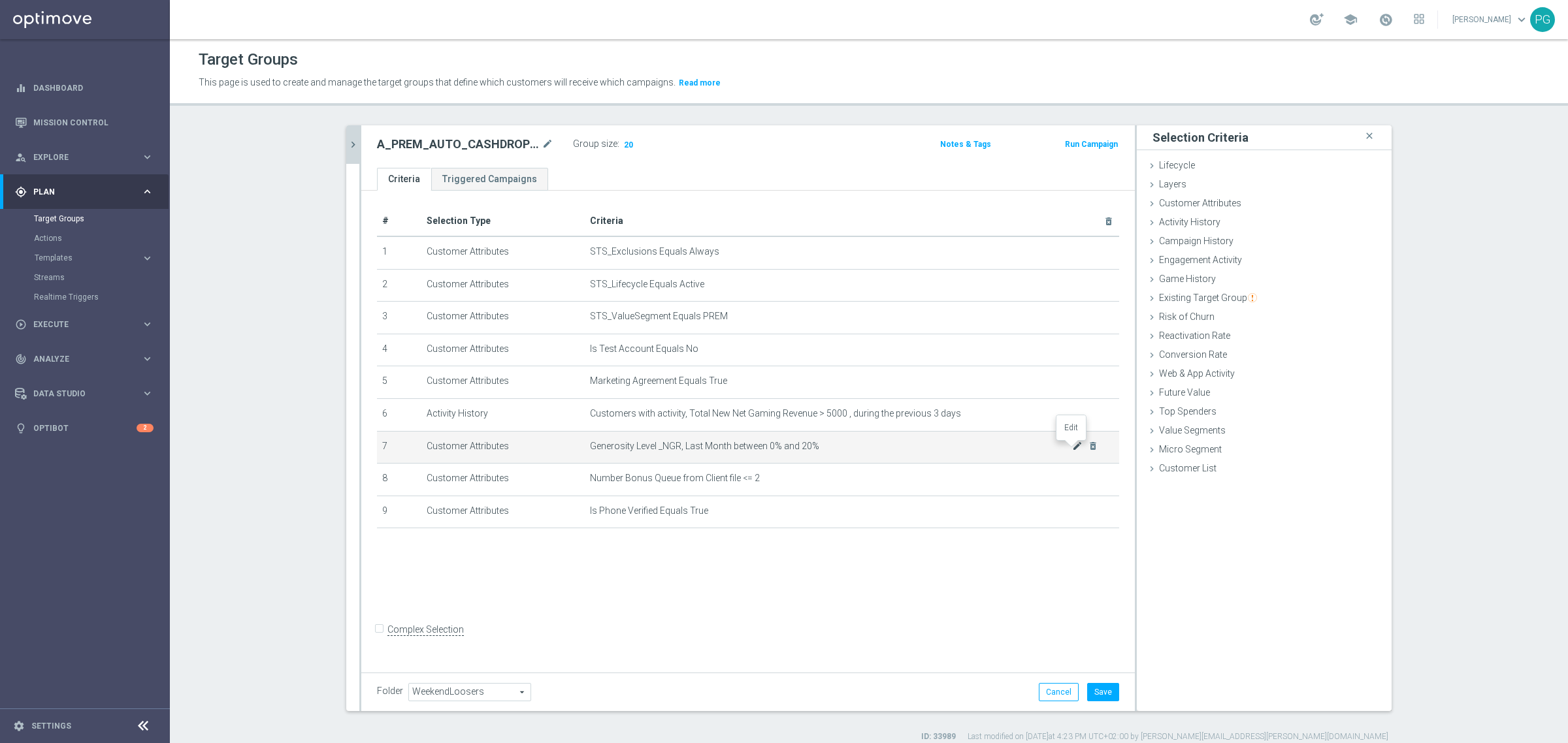
click at [1072, 449] on icon "mode_edit" at bounding box center [1077, 445] width 10 height 10
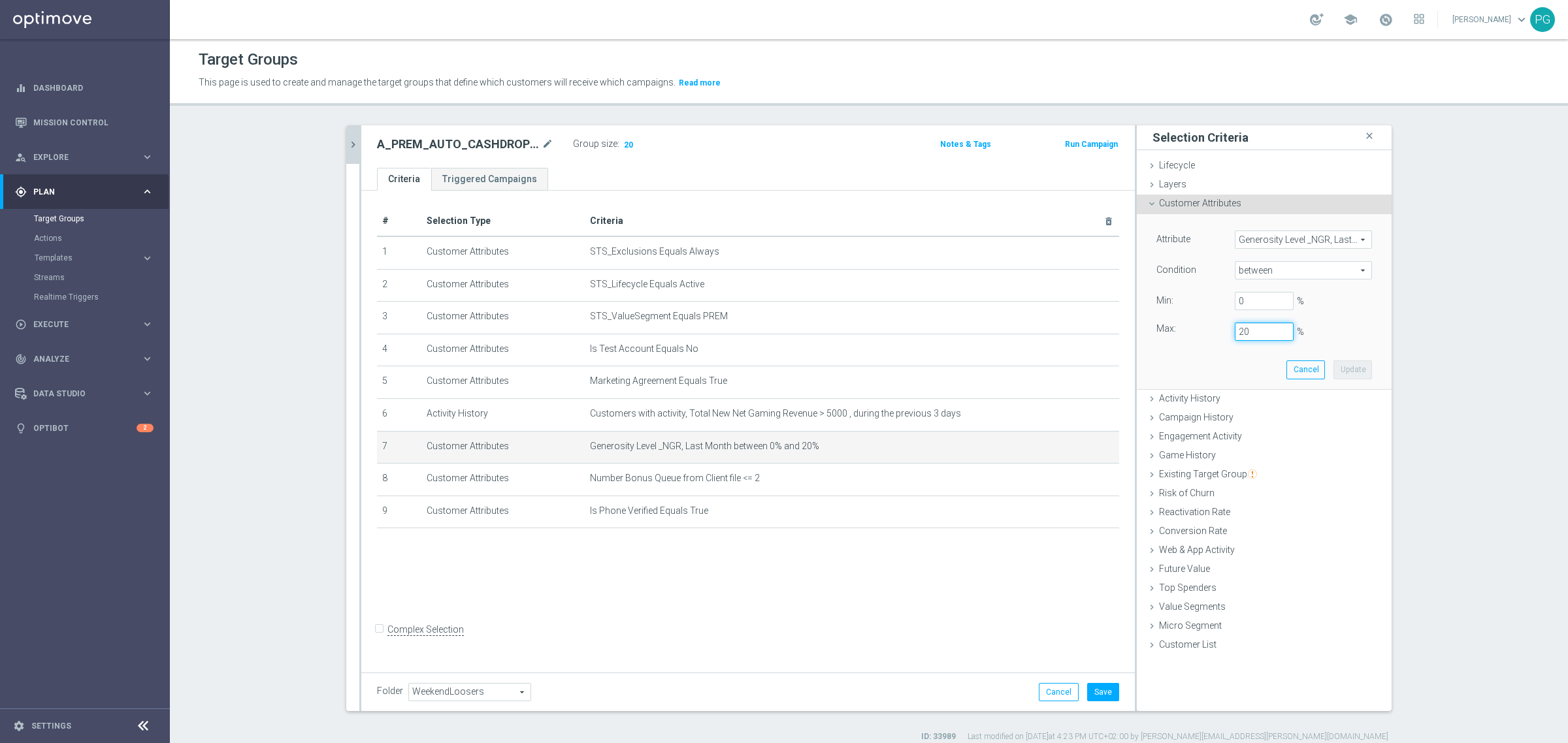
click at [1253, 331] on input "20" at bounding box center [1264, 332] width 59 height 19
click at [1347, 376] on button "Update" at bounding box center [1353, 370] width 39 height 19
type input "0.25"
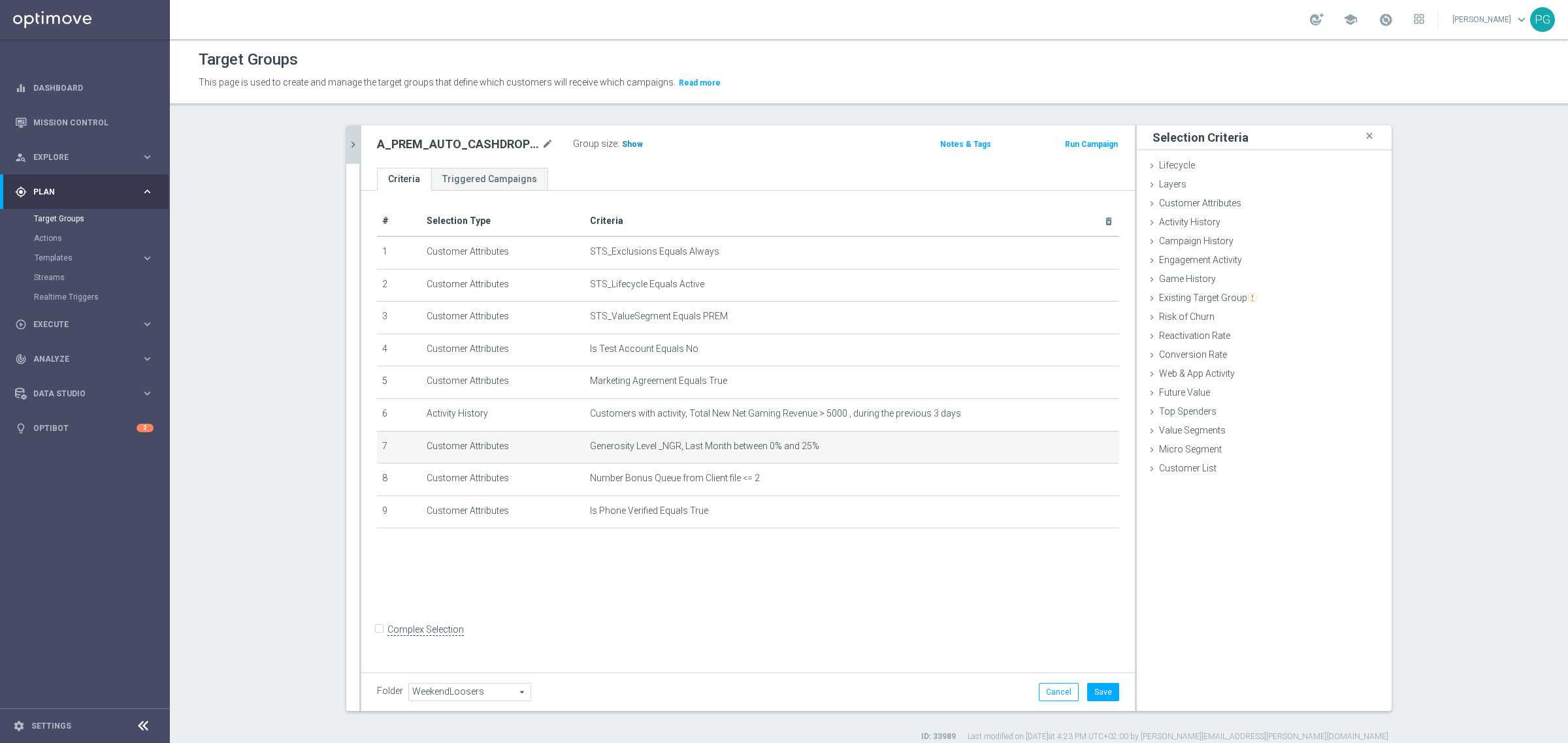
click at [626, 151] on h3 "Show" at bounding box center [632, 144] width 23 height 15
click at [1047, 685] on button "Cancel" at bounding box center [1058, 693] width 40 height 19
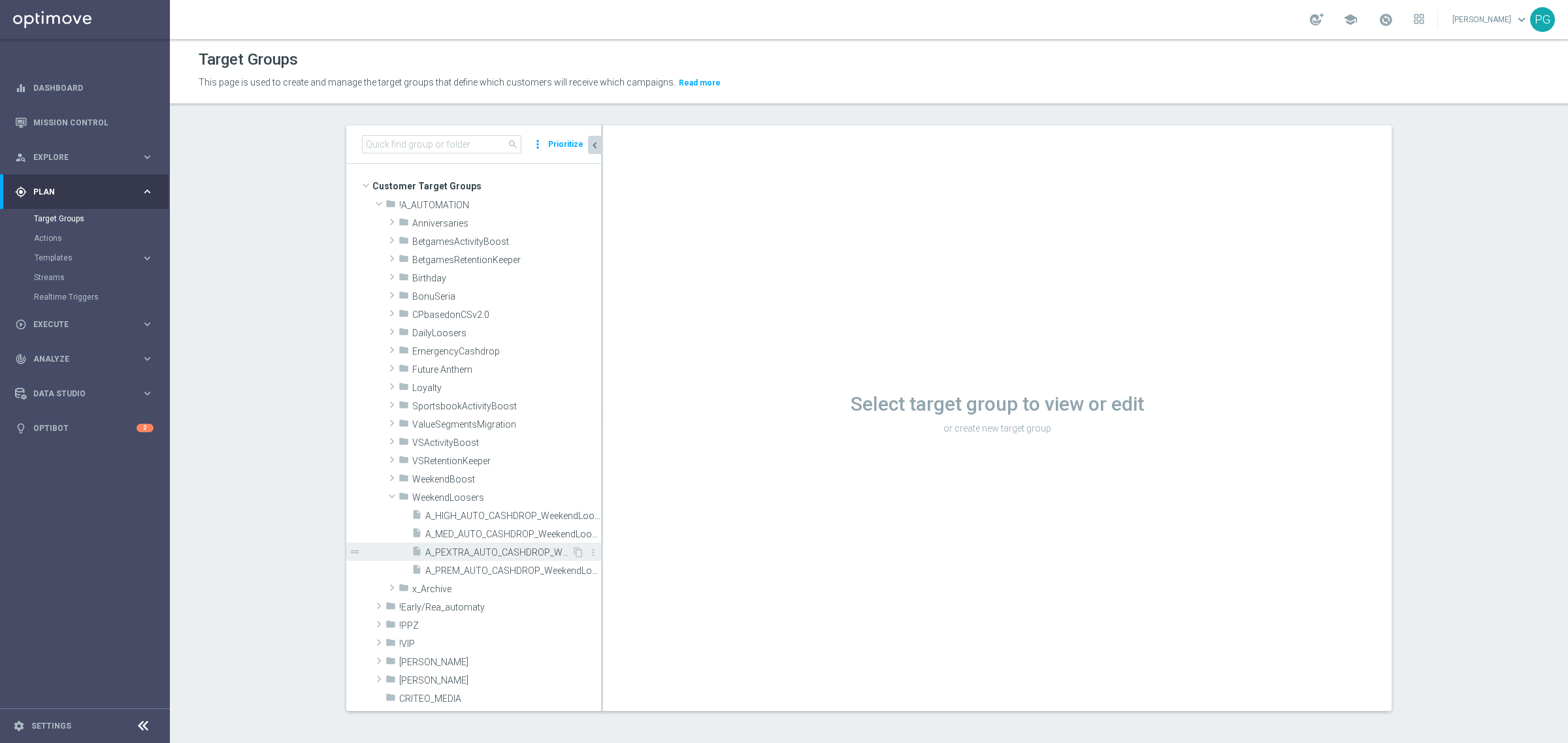
click at [469, 549] on span "A_PEXTRA_AUTO_CASHDROP_WeekendLoosers_500PLN_7d" at bounding box center [498, 552] width 146 height 11
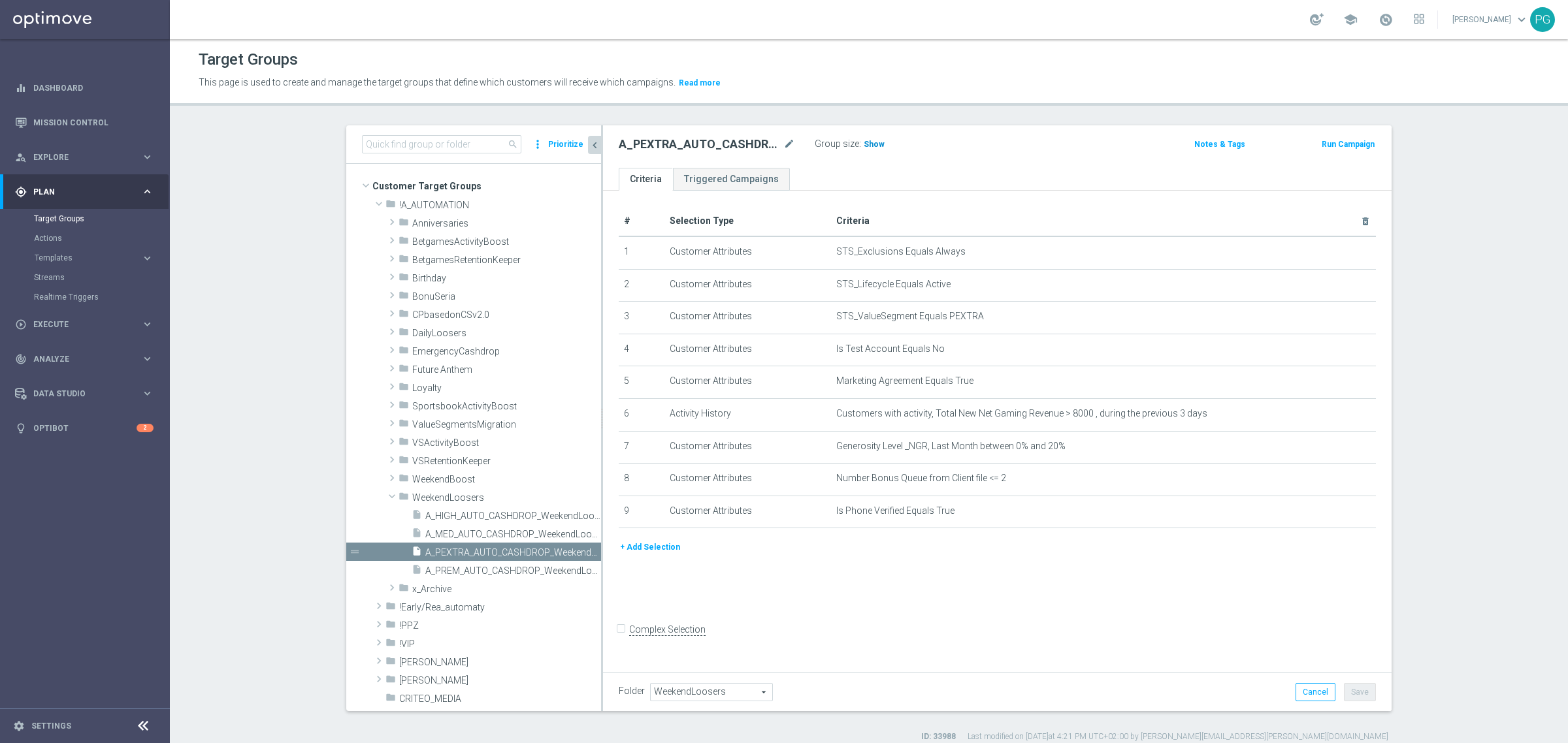
click at [866, 143] on span "Show" at bounding box center [874, 144] width 21 height 9
click at [1330, 411] on icon "mode_edit" at bounding box center [1333, 414] width 10 height 10
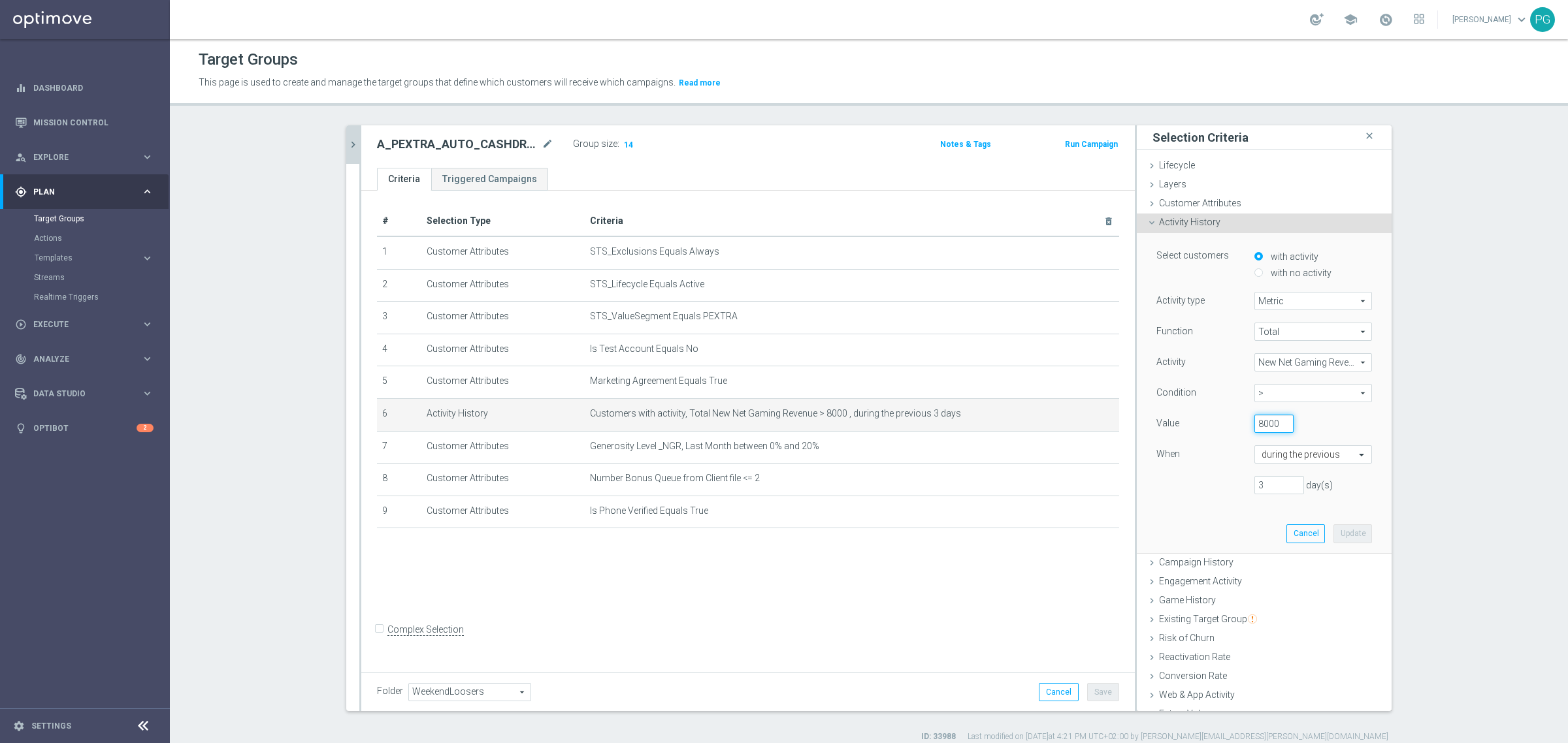
drag, startPoint x: 1252, startPoint y: 421, endPoint x: 1235, endPoint y: 422, distance: 17.0
click at [1245, 422] on div "8000" at bounding box center [1274, 424] width 59 height 19
type input "5000"
click at [1334, 531] on button "Update" at bounding box center [1353, 534] width 39 height 19
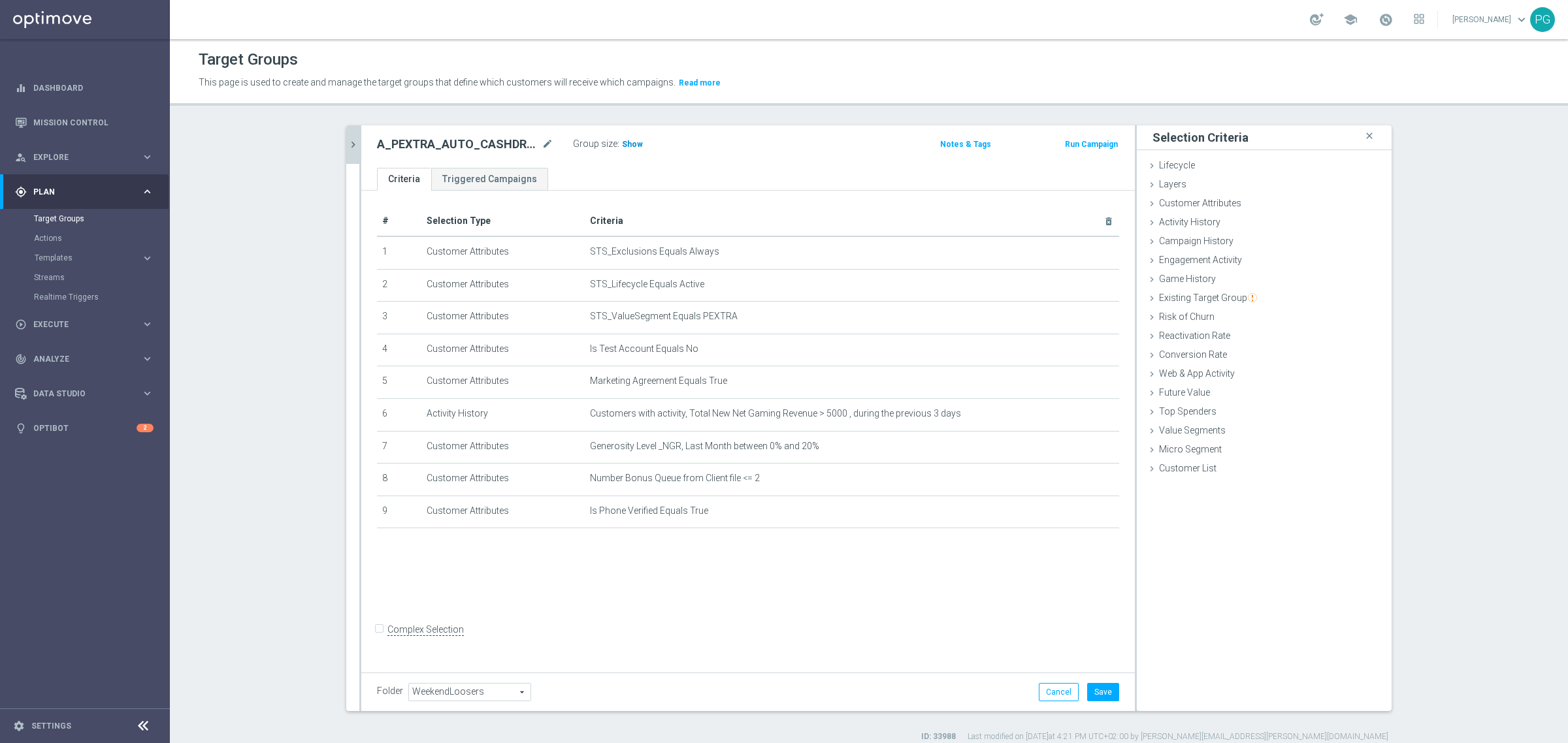
click at [628, 143] on span "Show" at bounding box center [632, 144] width 21 height 9
click at [1053, 683] on button "Cancel" at bounding box center [1058, 693] width 40 height 19
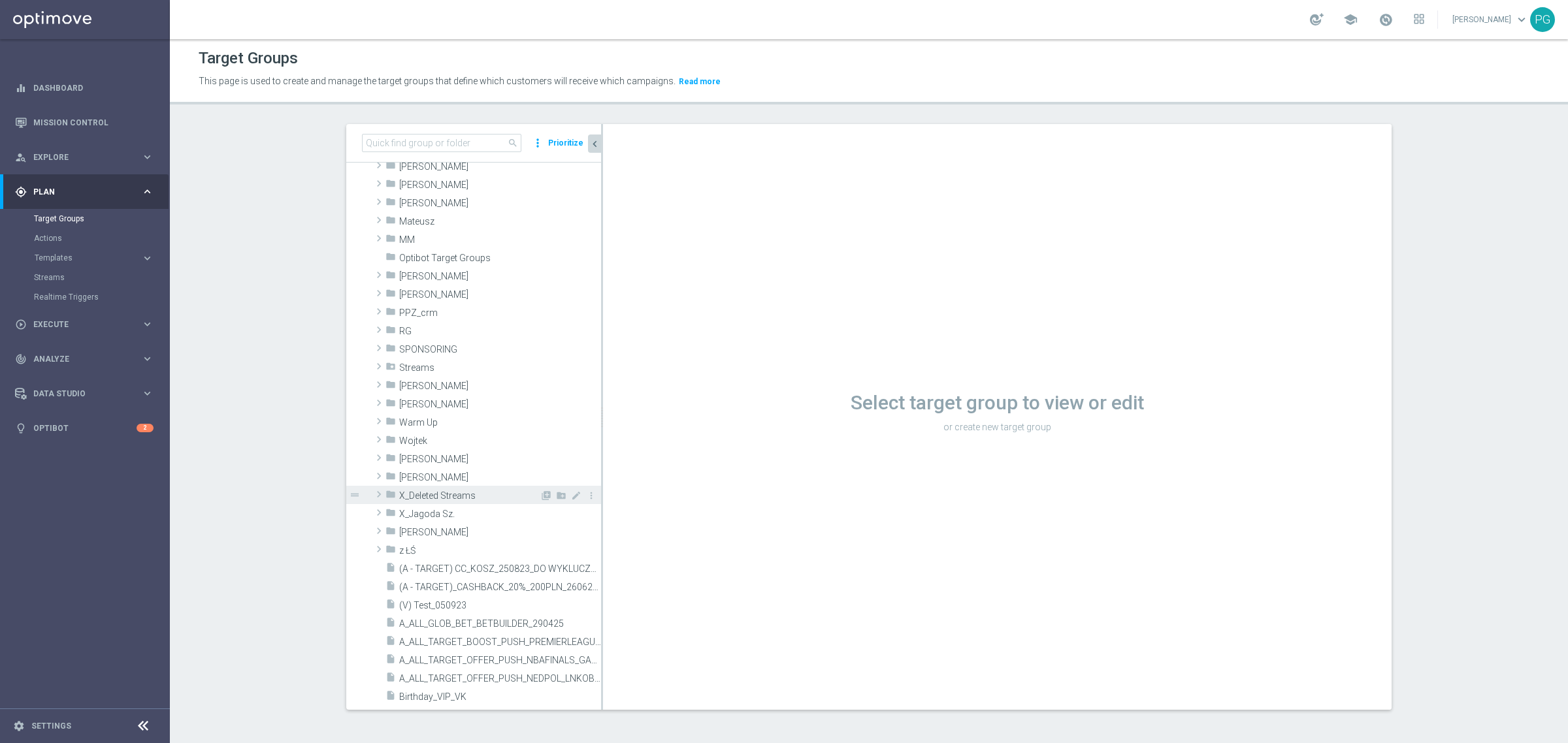
scroll to position [702, 0]
click at [463, 463] on span "[PERSON_NAME]" at bounding box center [469, 461] width 140 height 11
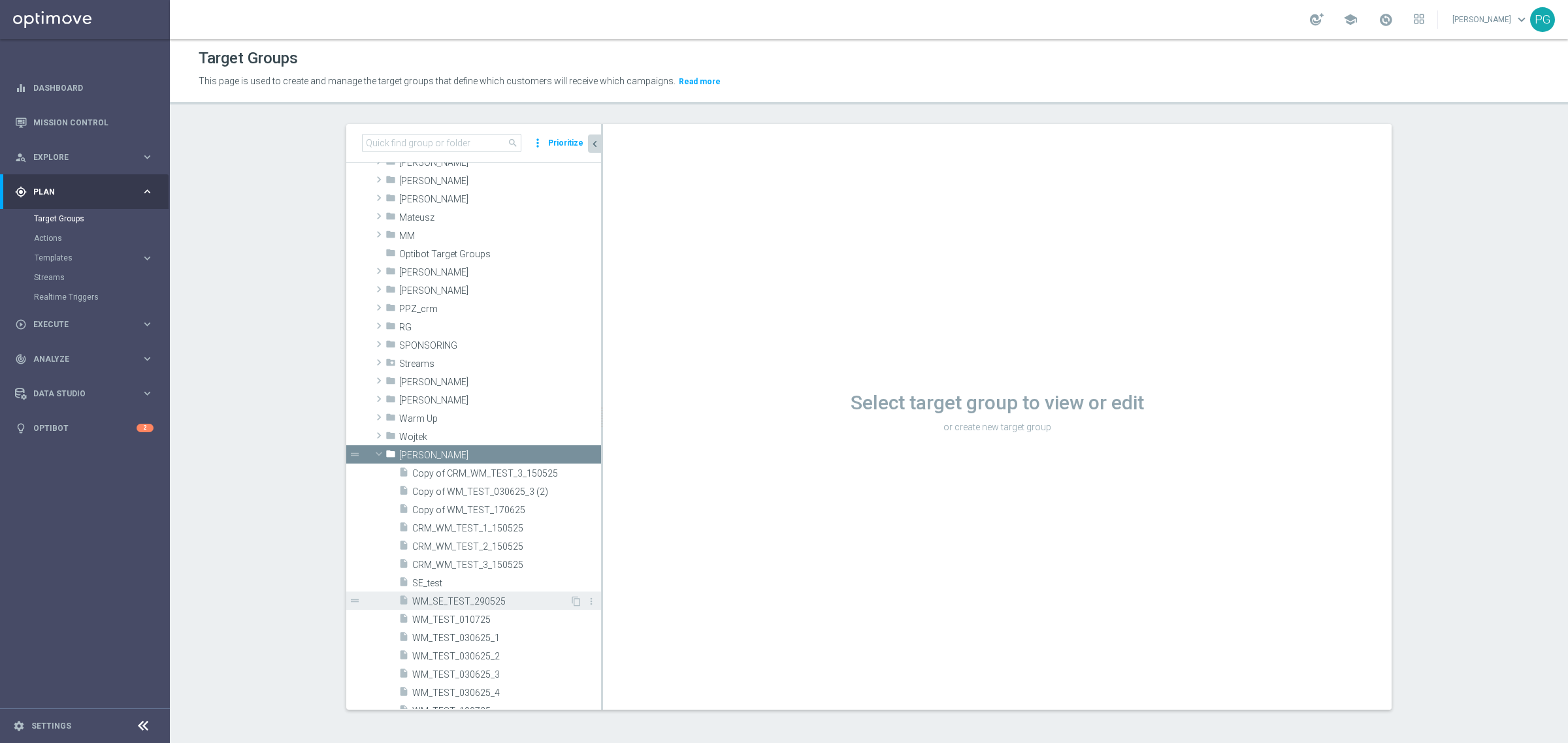
scroll to position [1110, 0]
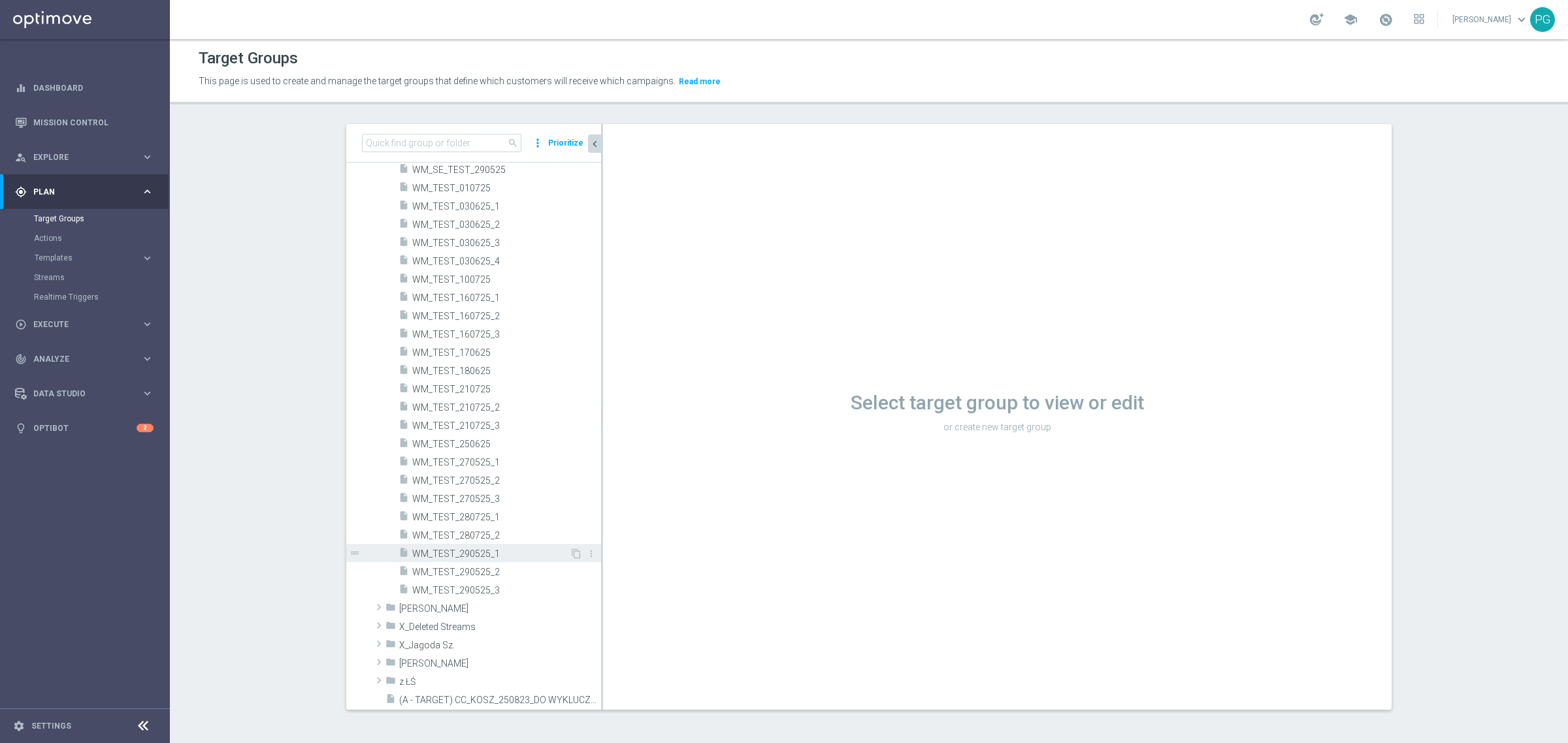
click at [493, 556] on span "WM_TEST_290525_1" at bounding box center [491, 554] width 157 height 11
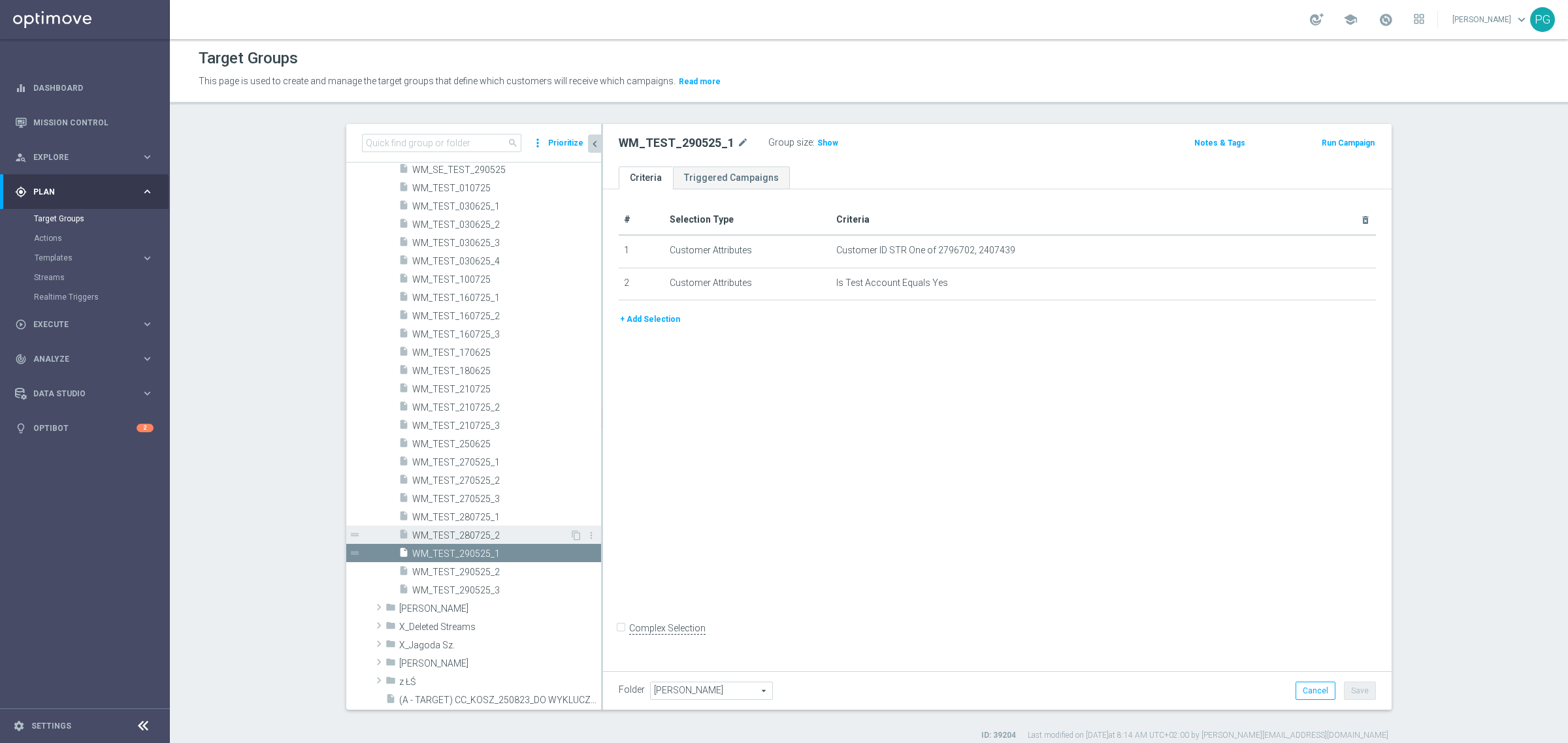
click at [482, 526] on div "insert_drive_file WM_TEST_280725_2" at bounding box center [484, 535] width 171 height 19
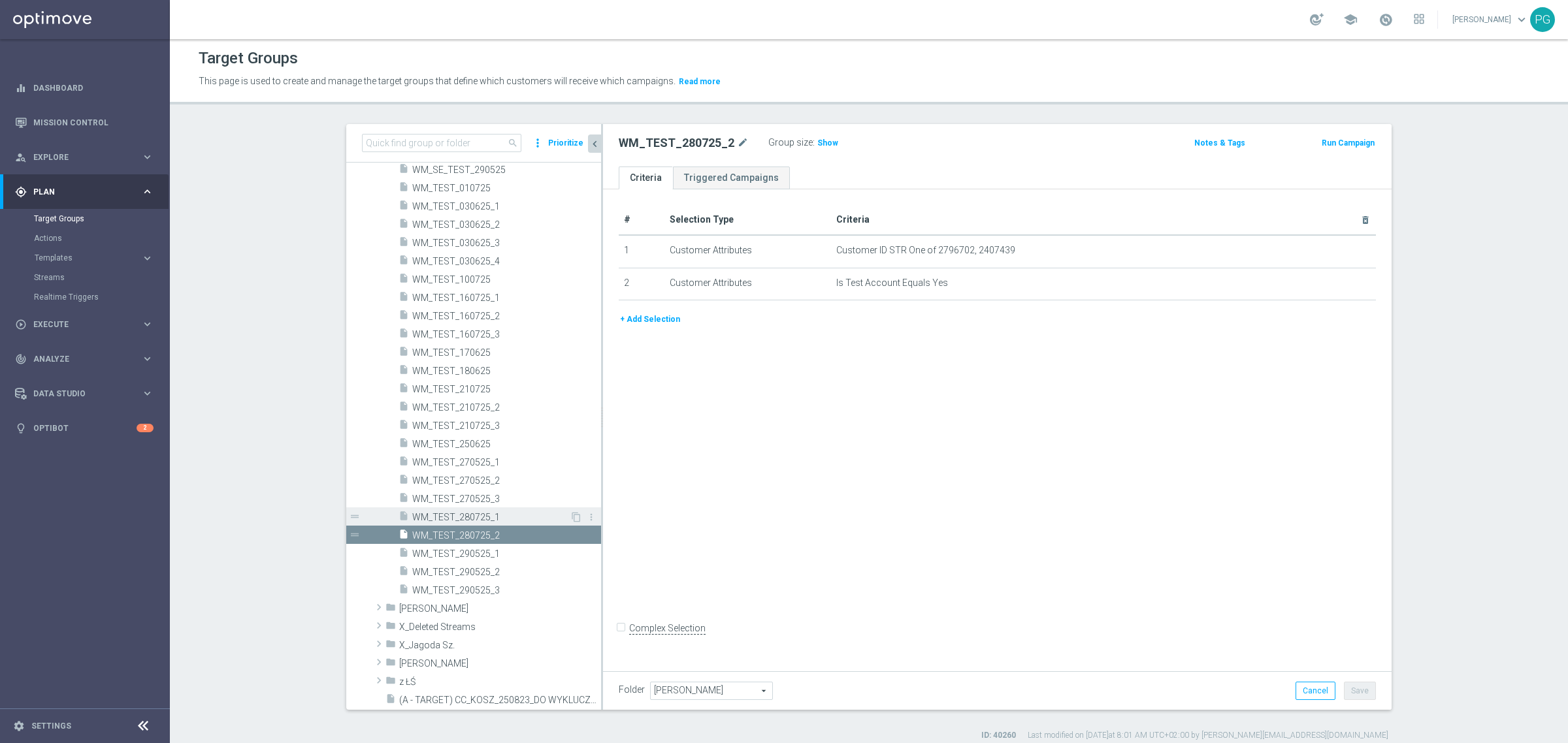
click at [477, 512] on span "WM_TEST_280725_1" at bounding box center [491, 518] width 157 height 11
click at [461, 425] on span "WM_TEST_210725_3" at bounding box center [491, 426] width 157 height 11
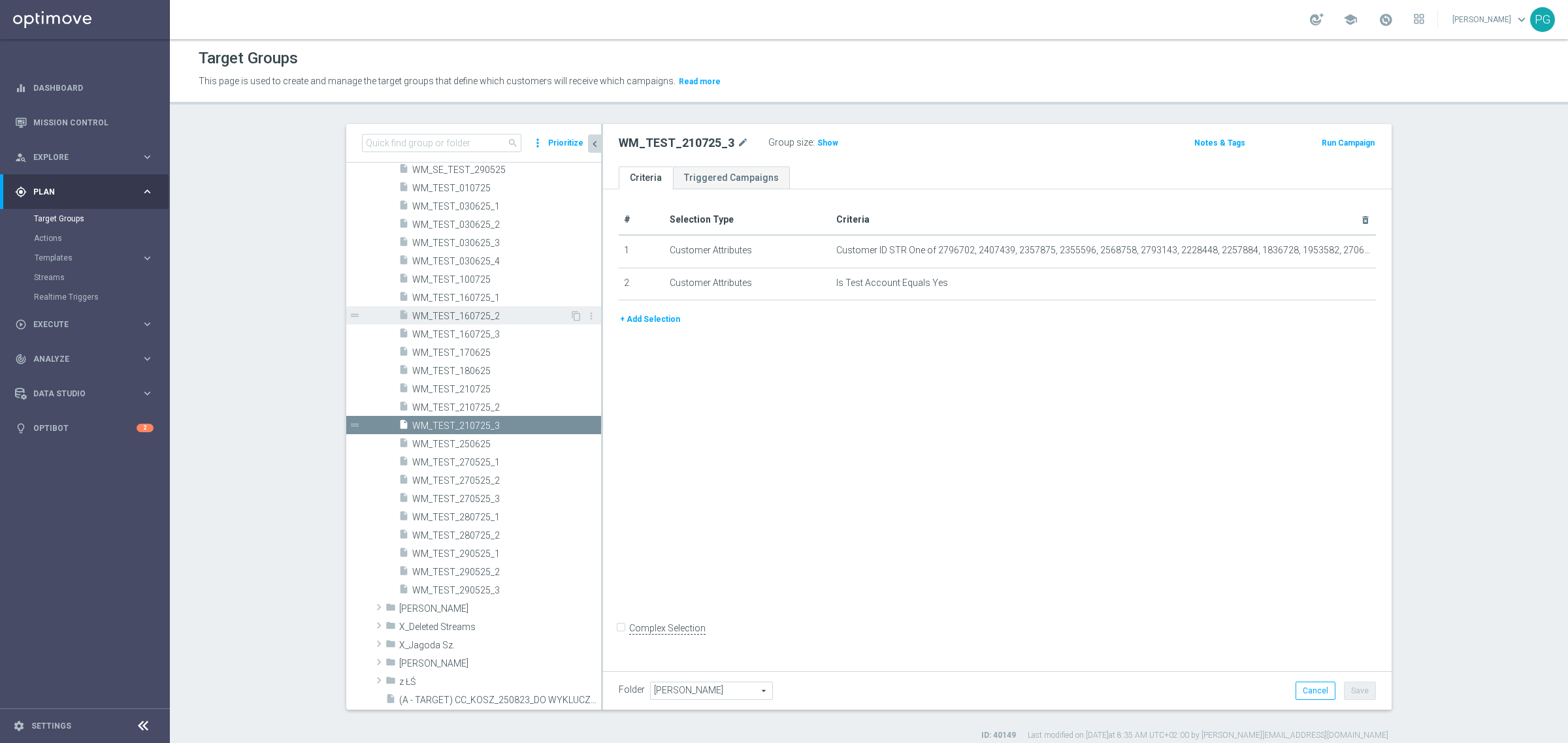
click at [485, 306] on div "insert_drive_file WM_TEST_160725_2" at bounding box center [484, 315] width 171 height 19
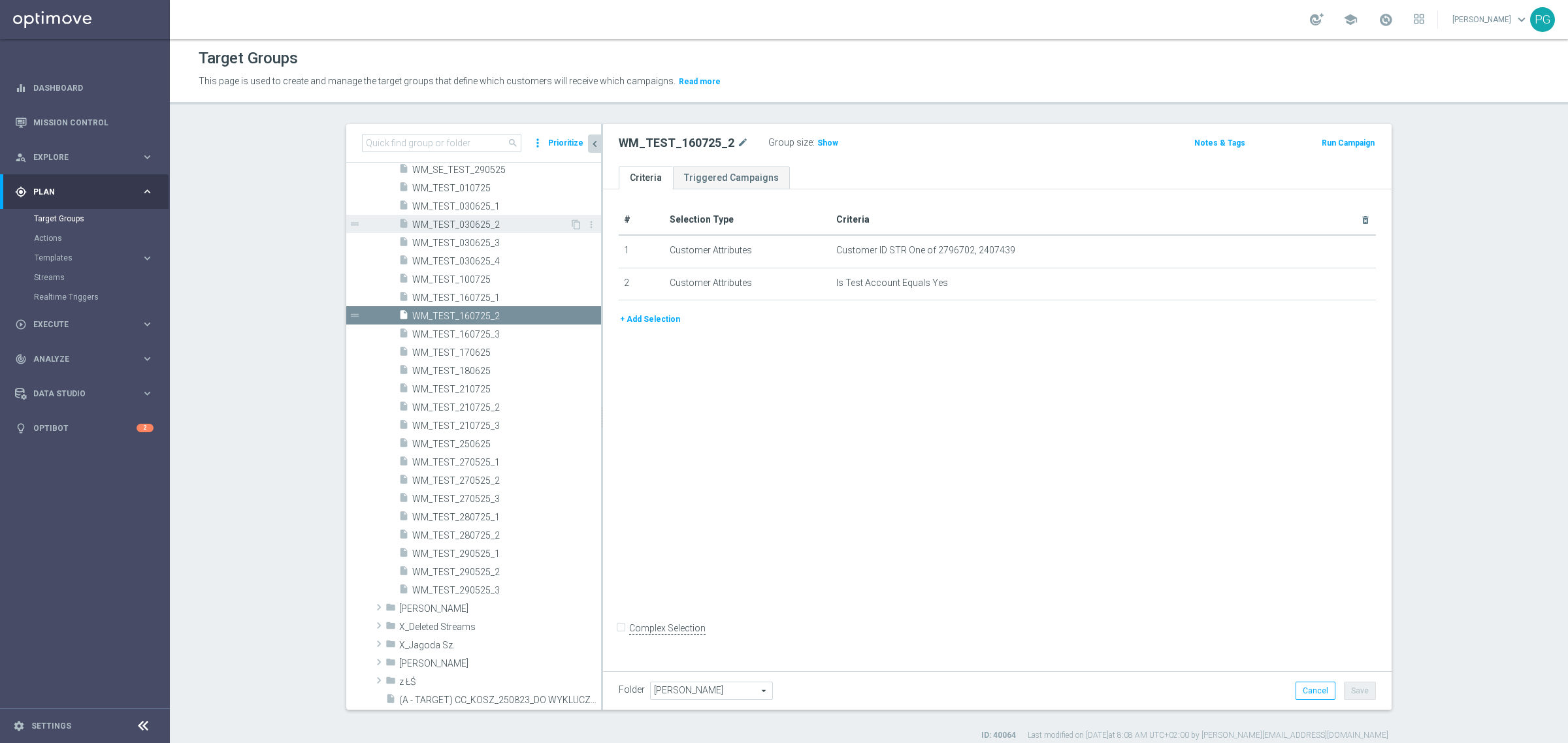
click at [501, 222] on span "WM_TEST_030625_2" at bounding box center [491, 225] width 157 height 11
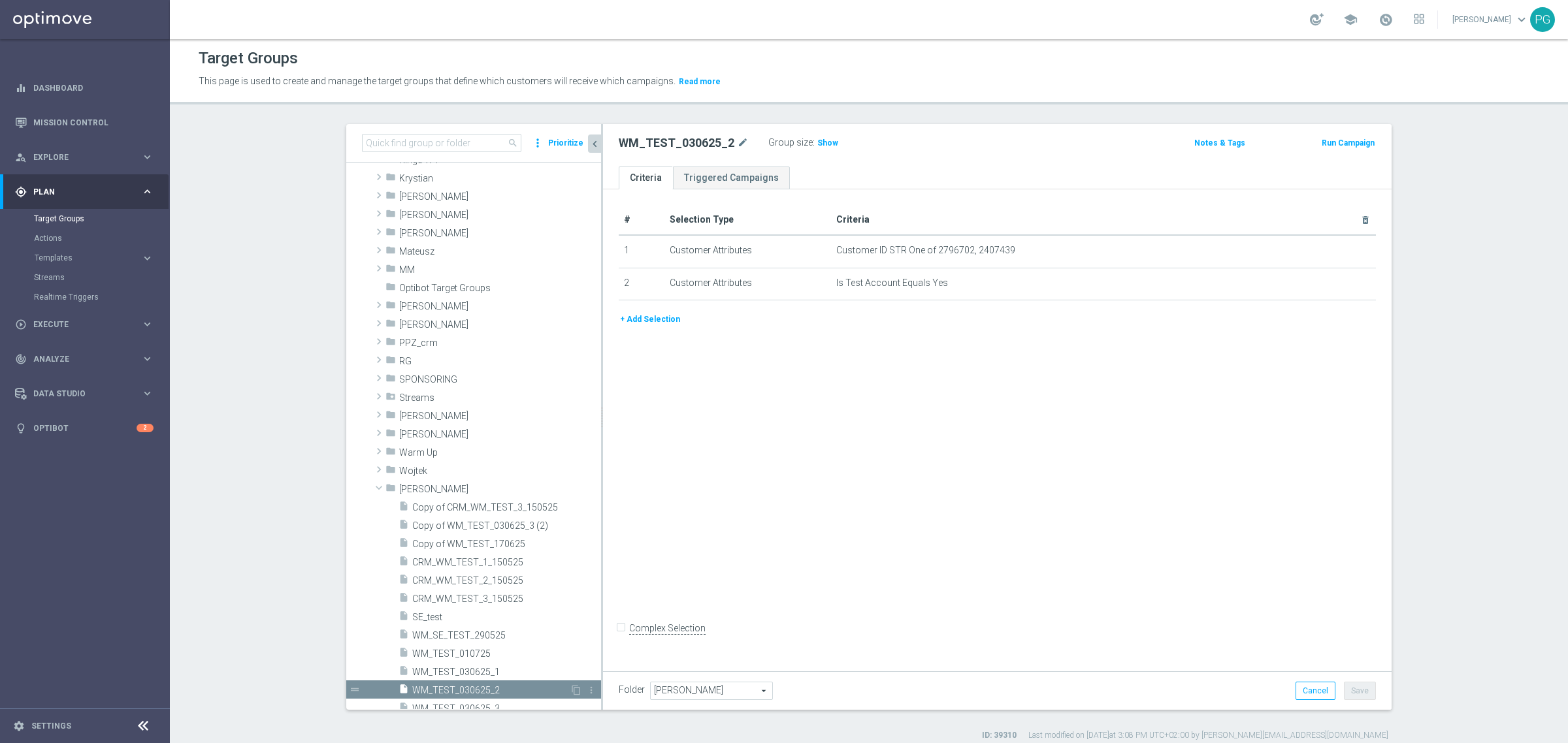
scroll to position [672, 0]
click at [442, 322] on span "[PERSON_NAME]" at bounding box center [469, 325] width 140 height 11
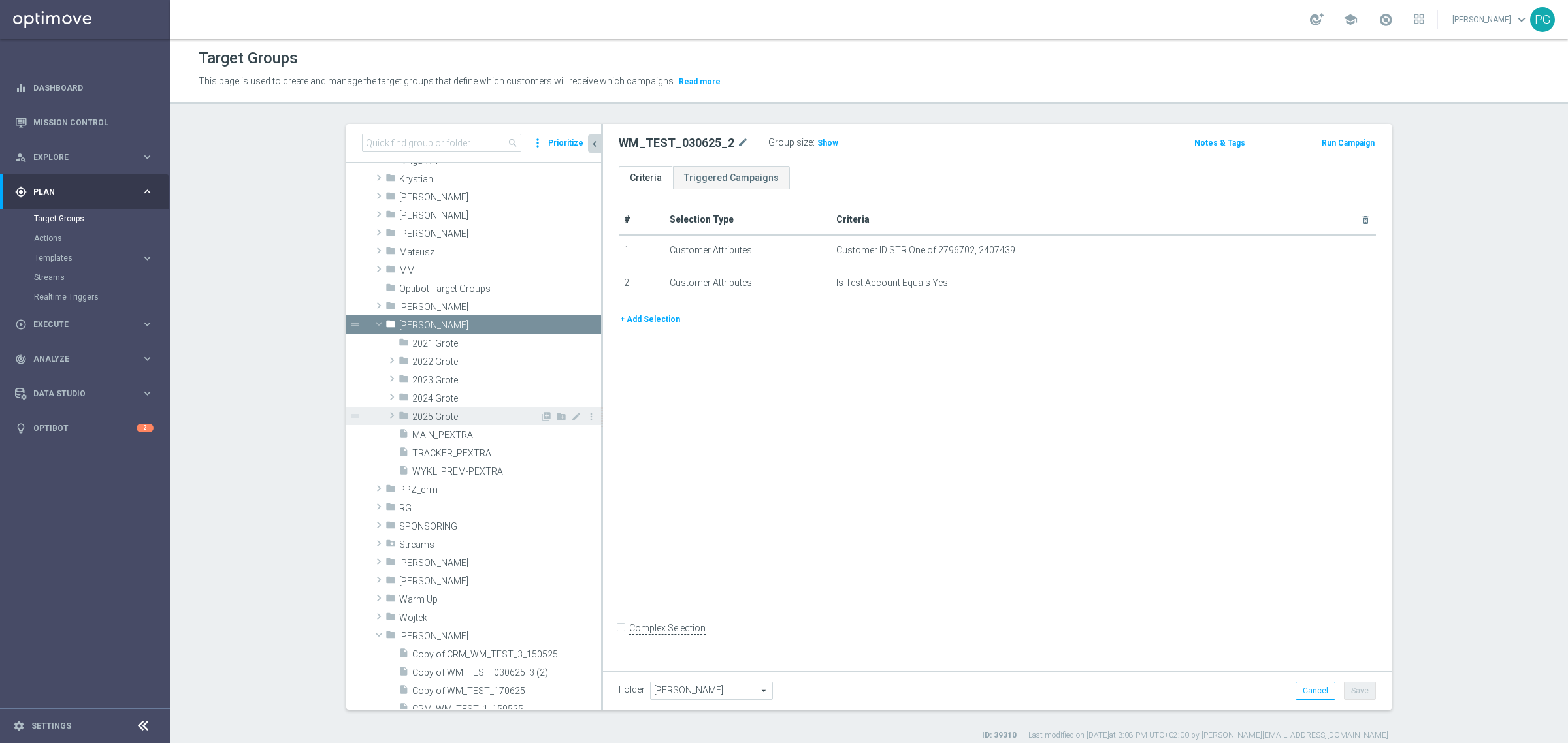
click at [457, 407] on div "folder 2025 Grotel" at bounding box center [469, 416] width 141 height 19
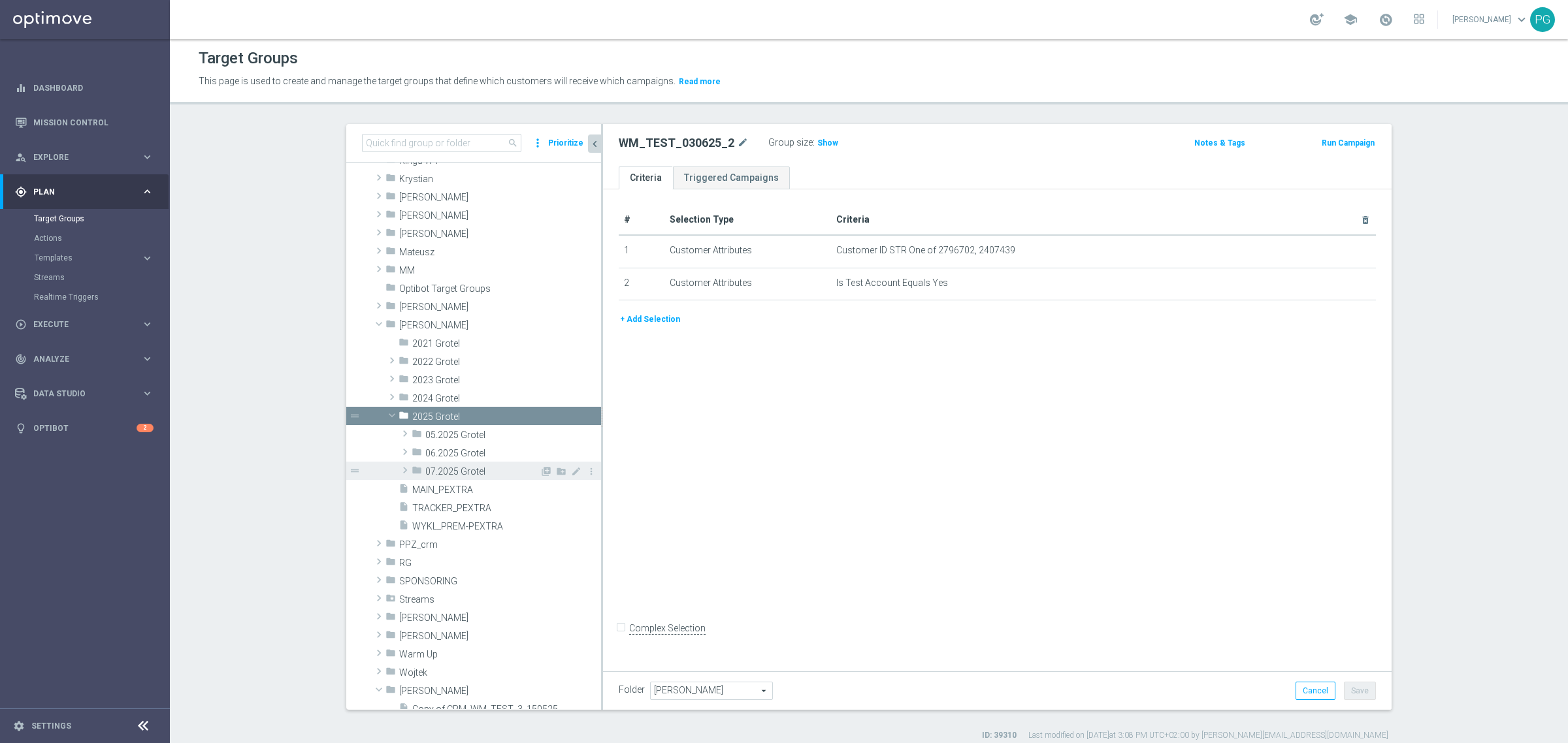
click at [436, 475] on span "07.2025 Grotel" at bounding box center [483, 472] width 115 height 11
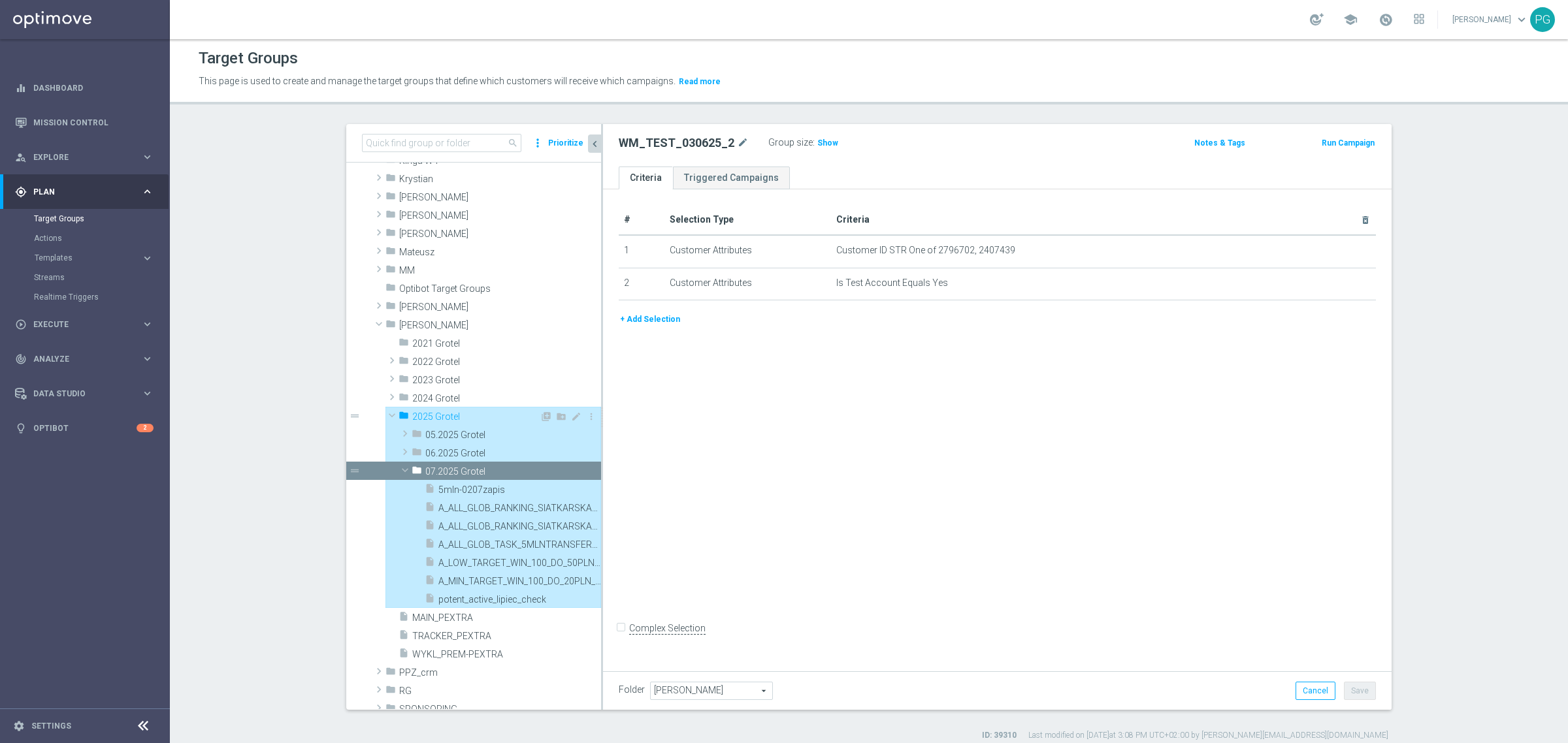
type input "2025 Grotel"
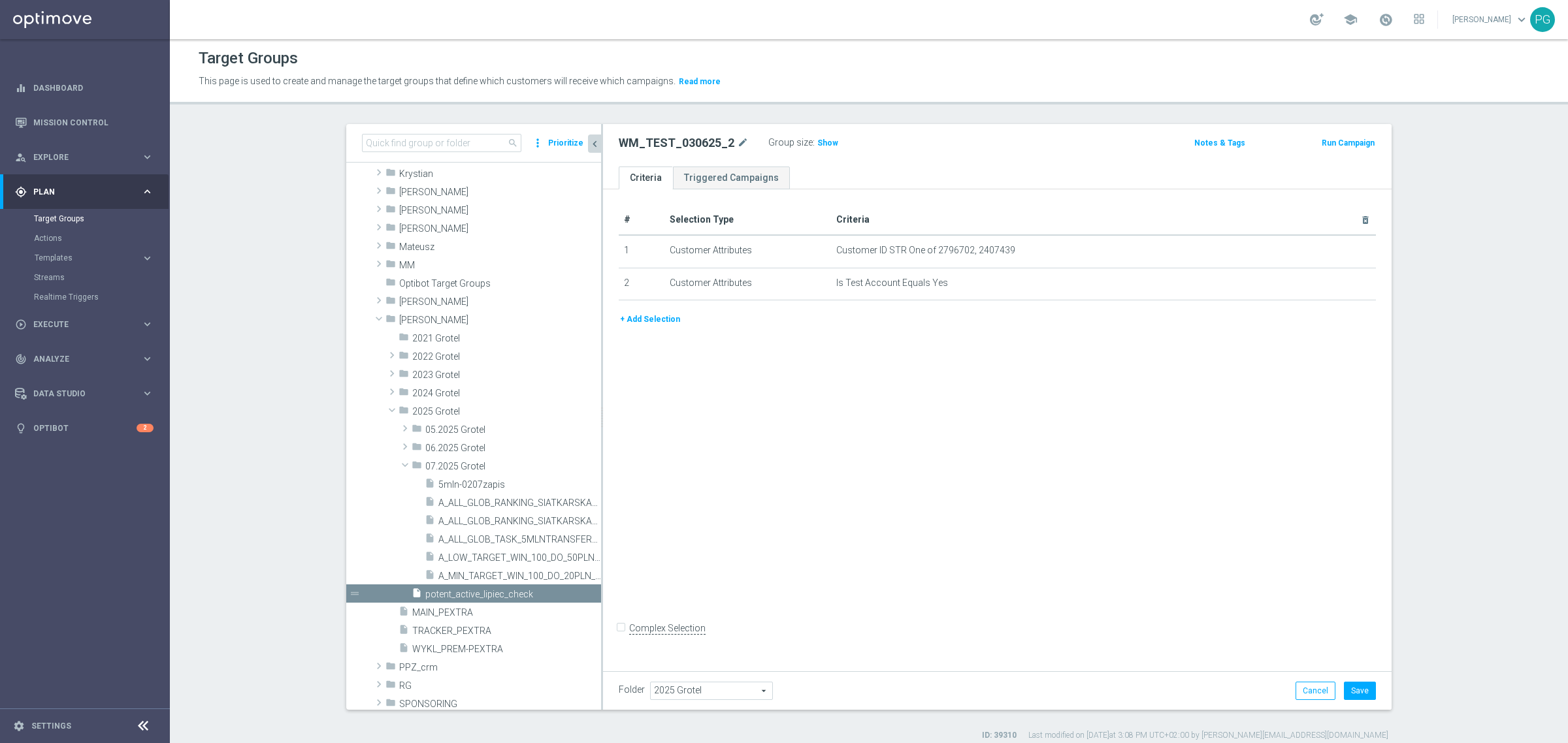
scroll to position [762, 0]
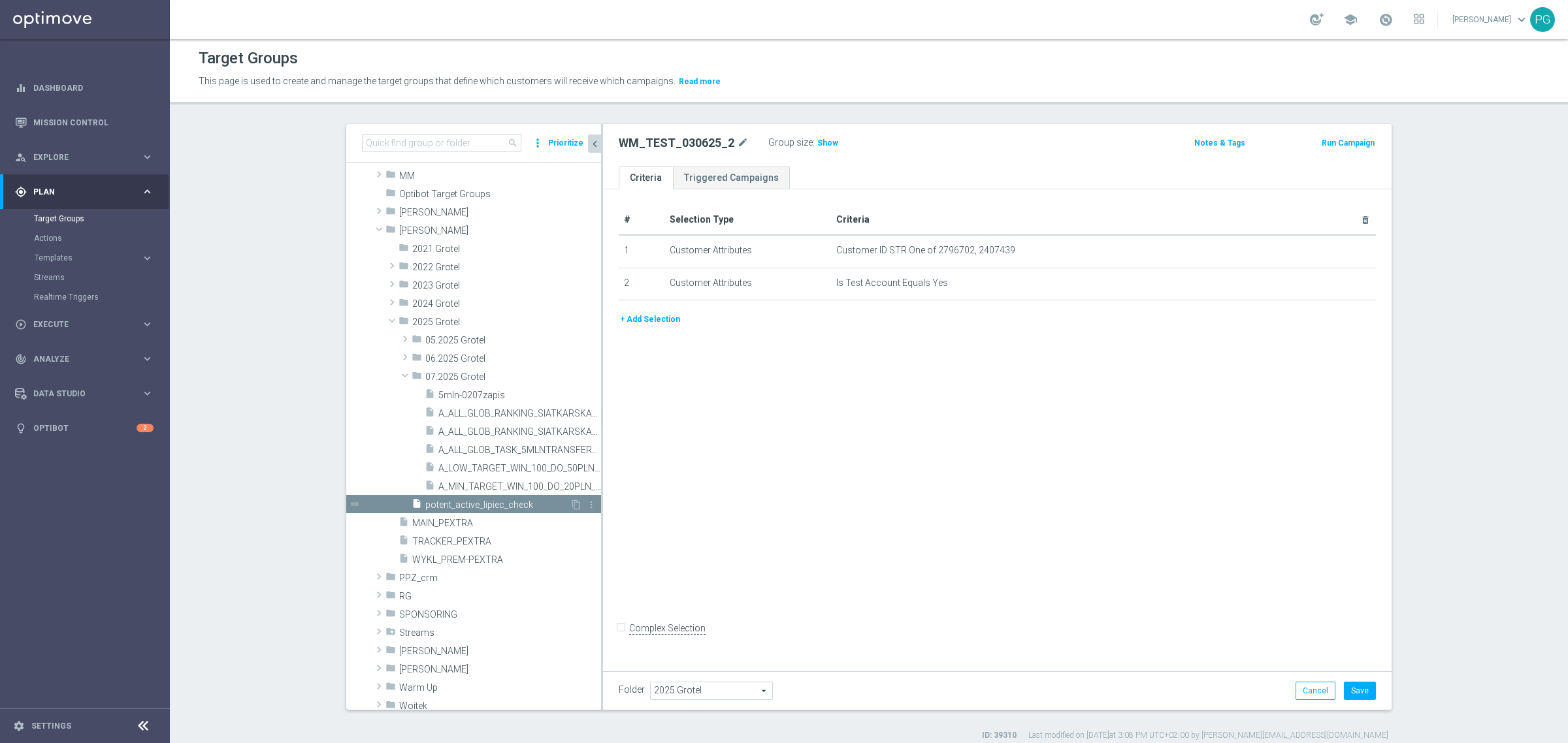
click at [481, 504] on span "potent_active_lipiec_check" at bounding box center [498, 505] width 144 height 11
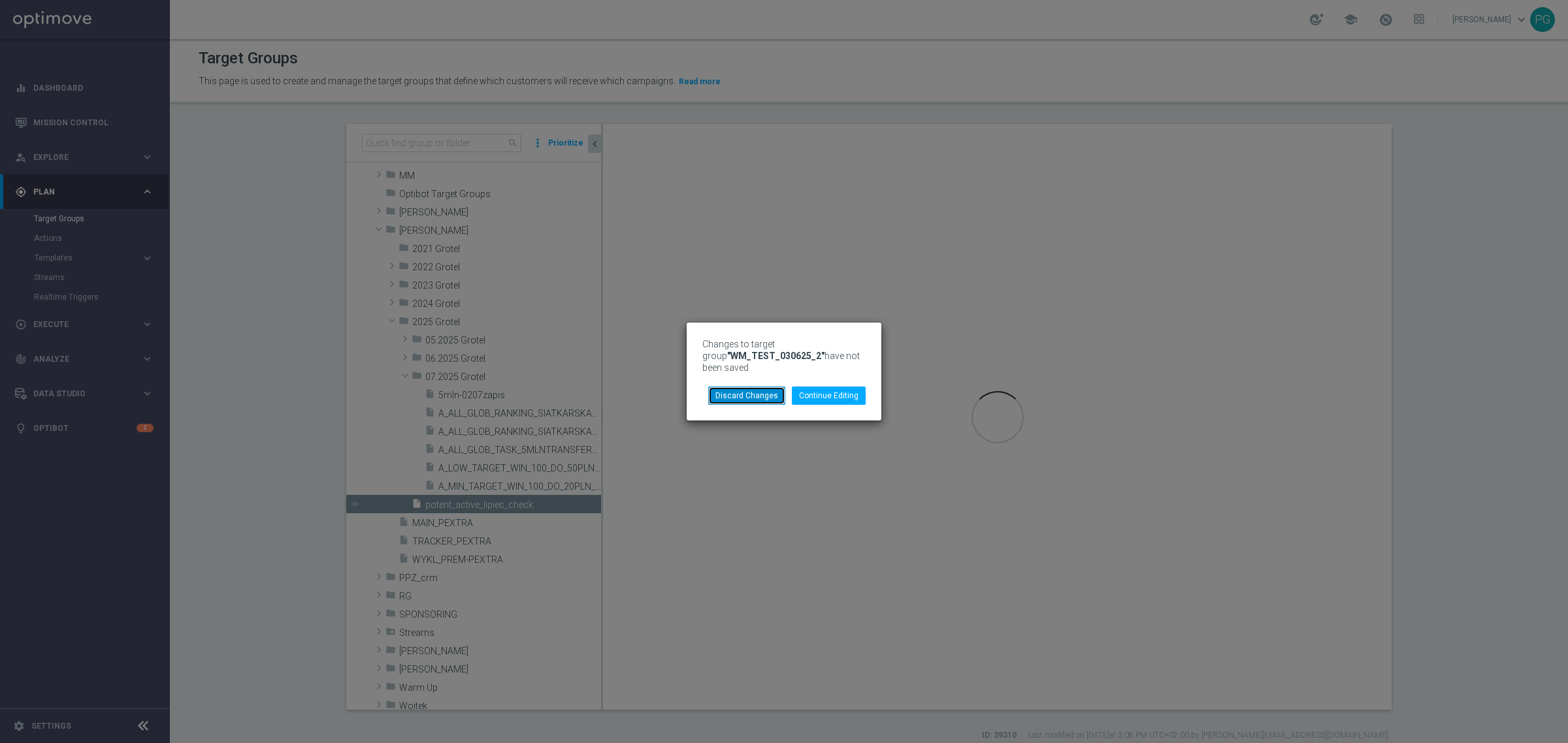
click at [769, 394] on button "Discard Changes" at bounding box center [746, 396] width 77 height 19
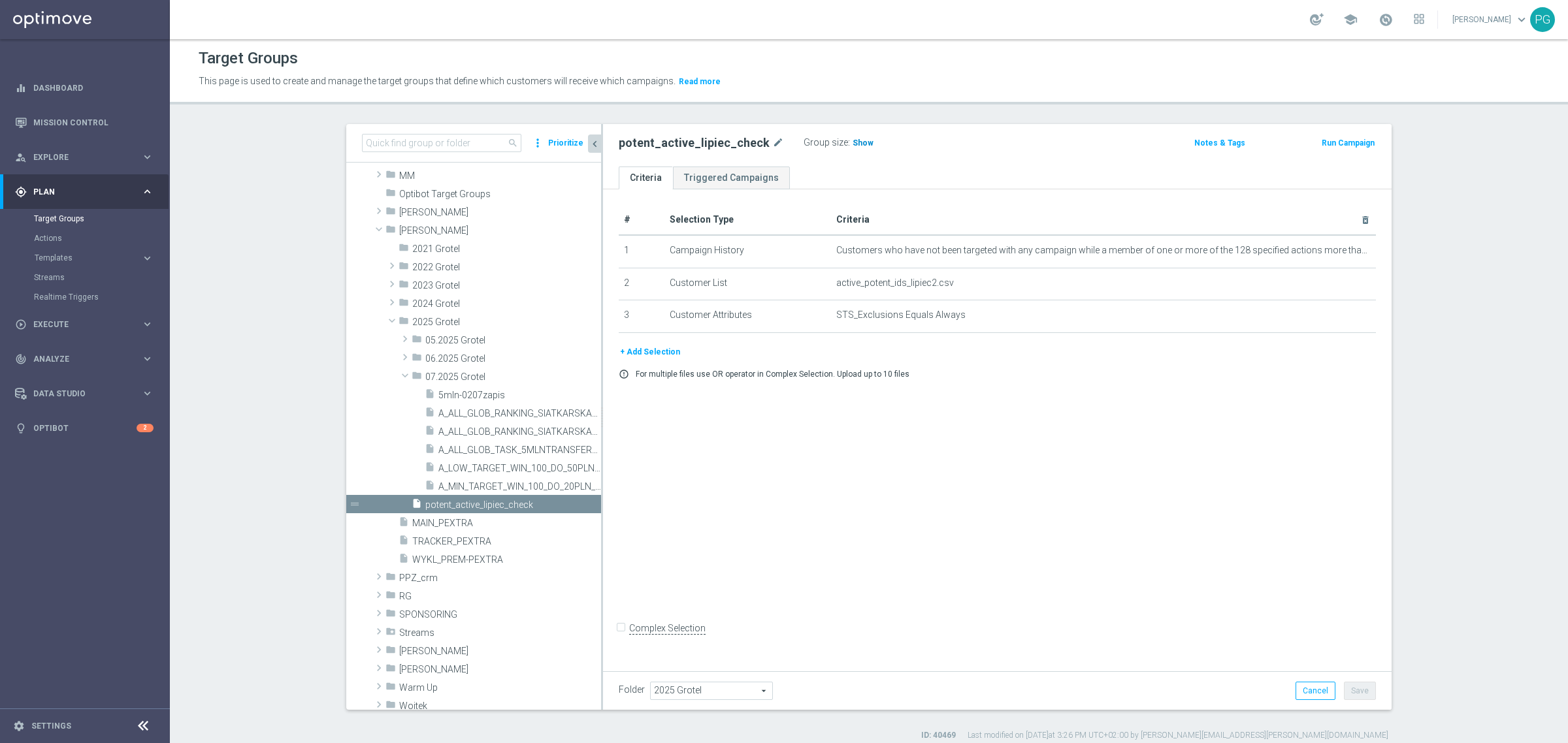
click at [853, 144] on span "Show" at bounding box center [863, 143] width 21 height 9
click at [75, 533] on sidenavbar "equalizer Dashboard Mission Control" at bounding box center [84, 371] width 170 height 743
click at [1328, 246] on icon "mode_edit" at bounding box center [1333, 250] width 10 height 10
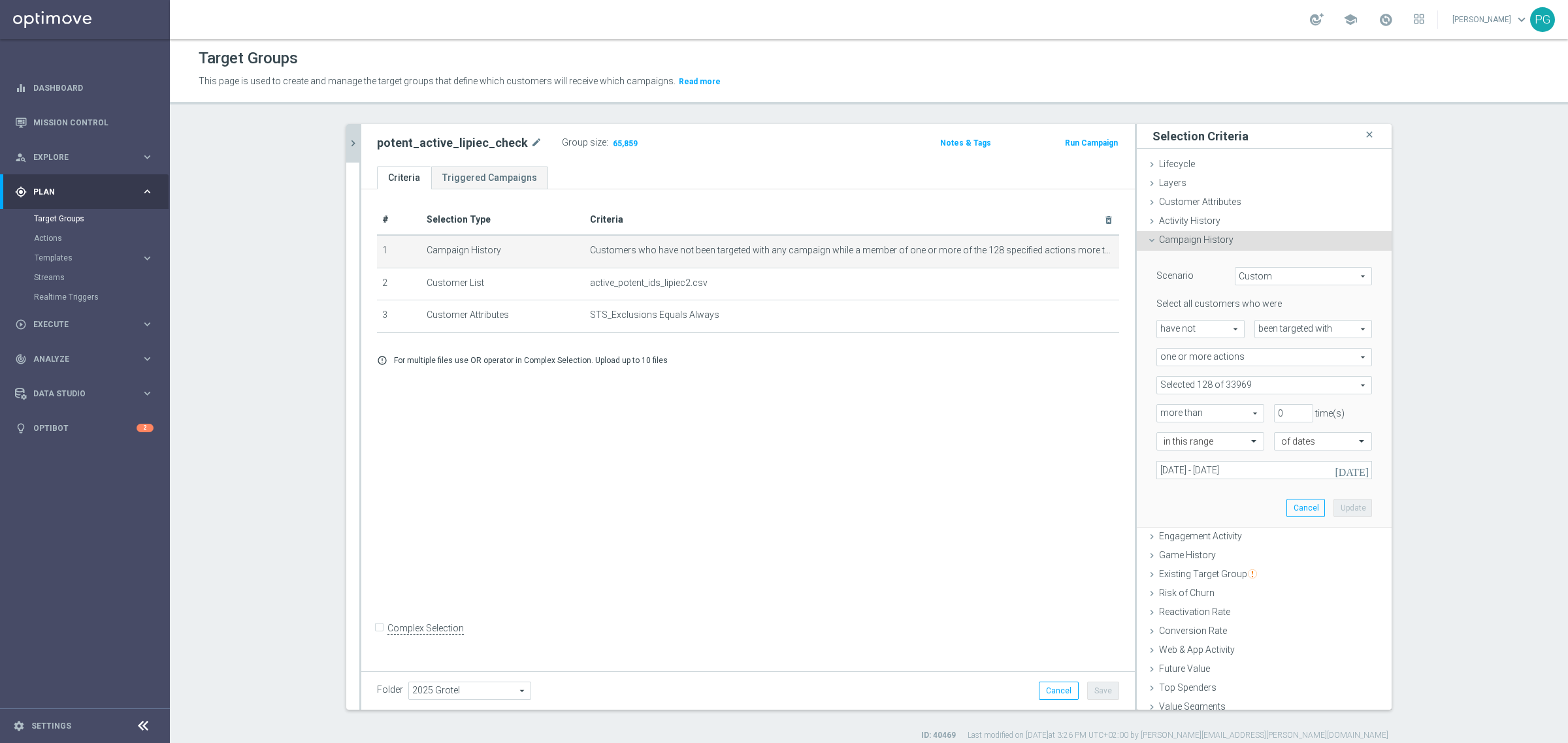
click at [1220, 385] on span at bounding box center [1264, 385] width 215 height 17
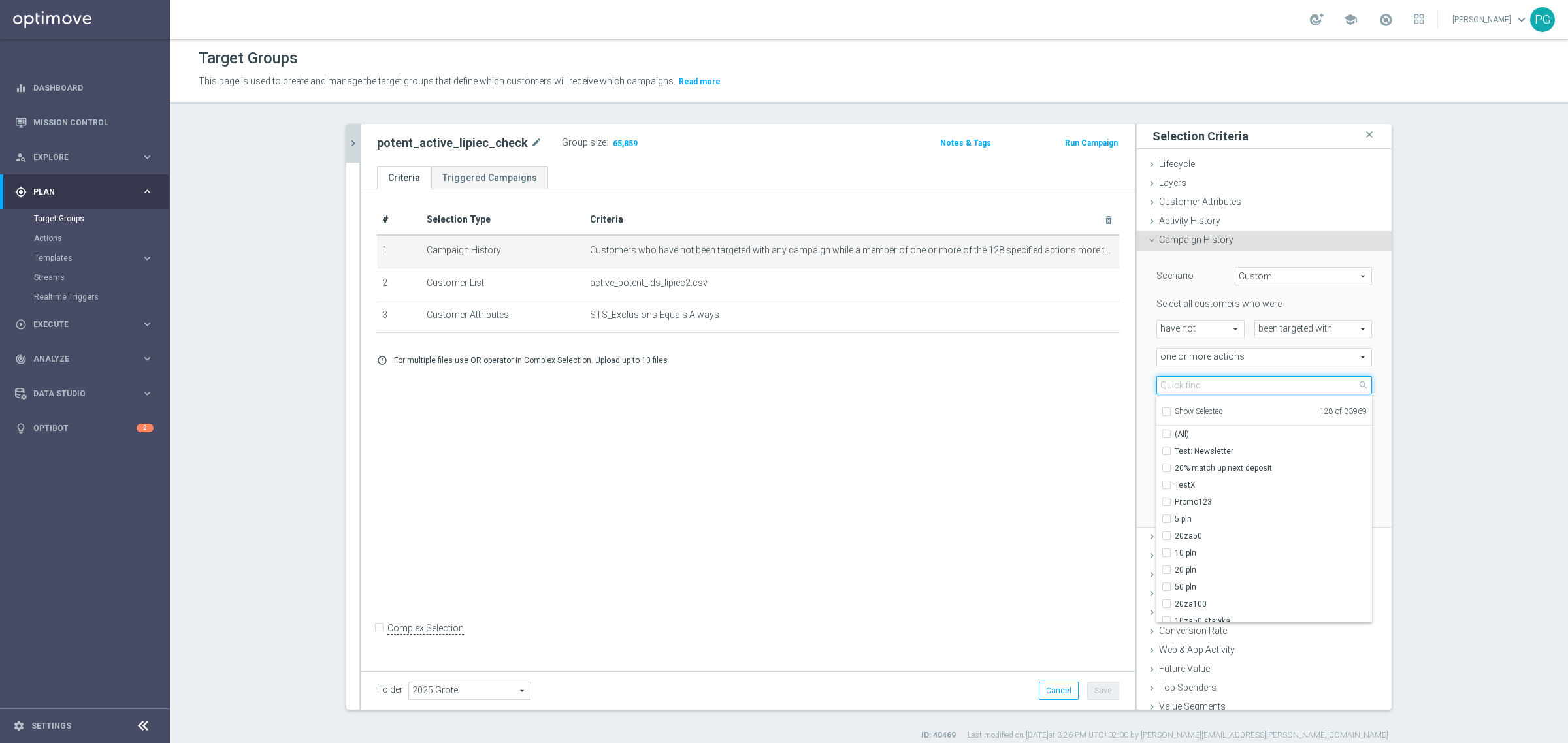
click at [1220, 385] on input "search" at bounding box center [1264, 386] width 215 height 19
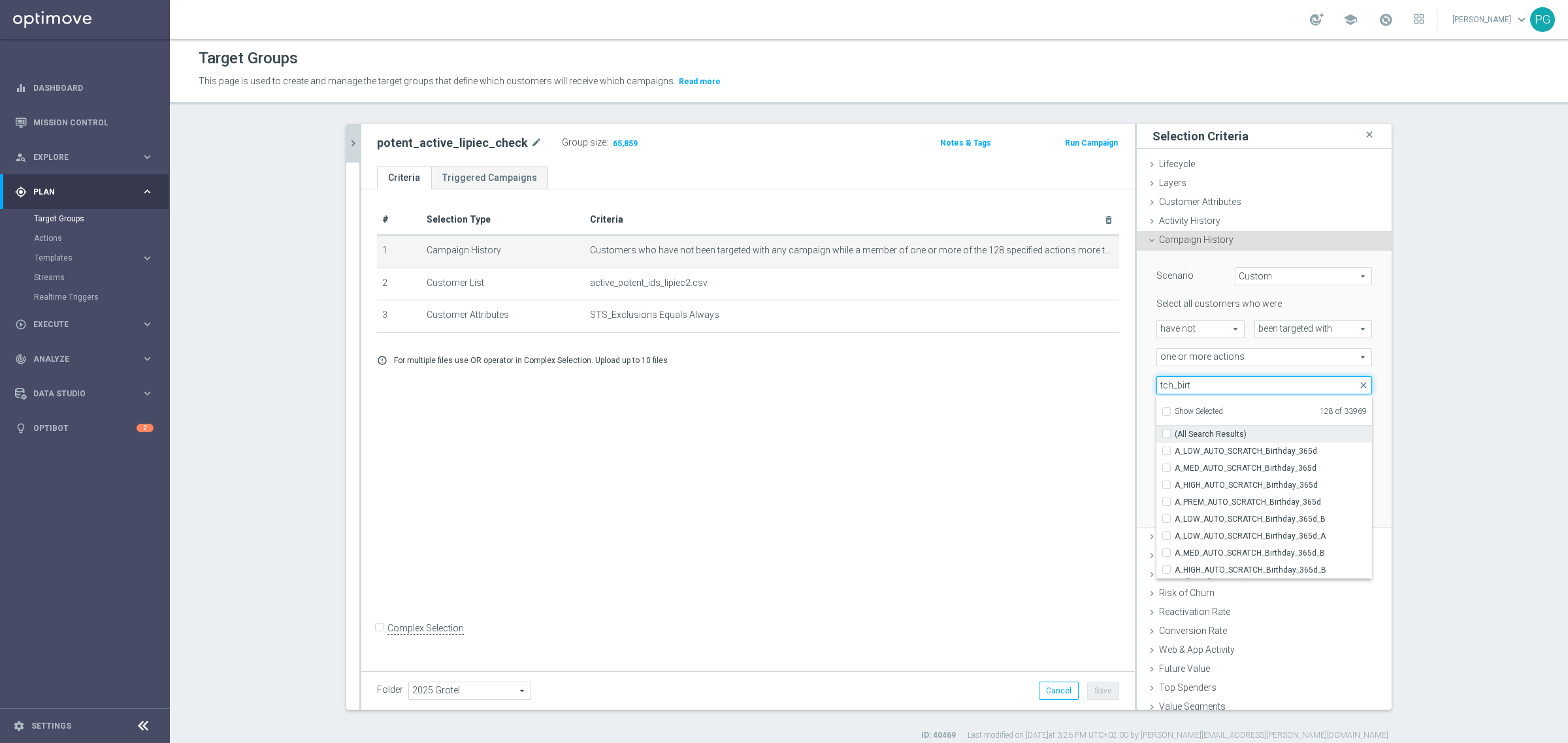
type input "tch_birt"
click at [1167, 435] on input "(All Search Results)" at bounding box center [1170, 434] width 9 height 9
checkbox input "true"
type input "Selected 136 of 33969"
checkbox input "true"
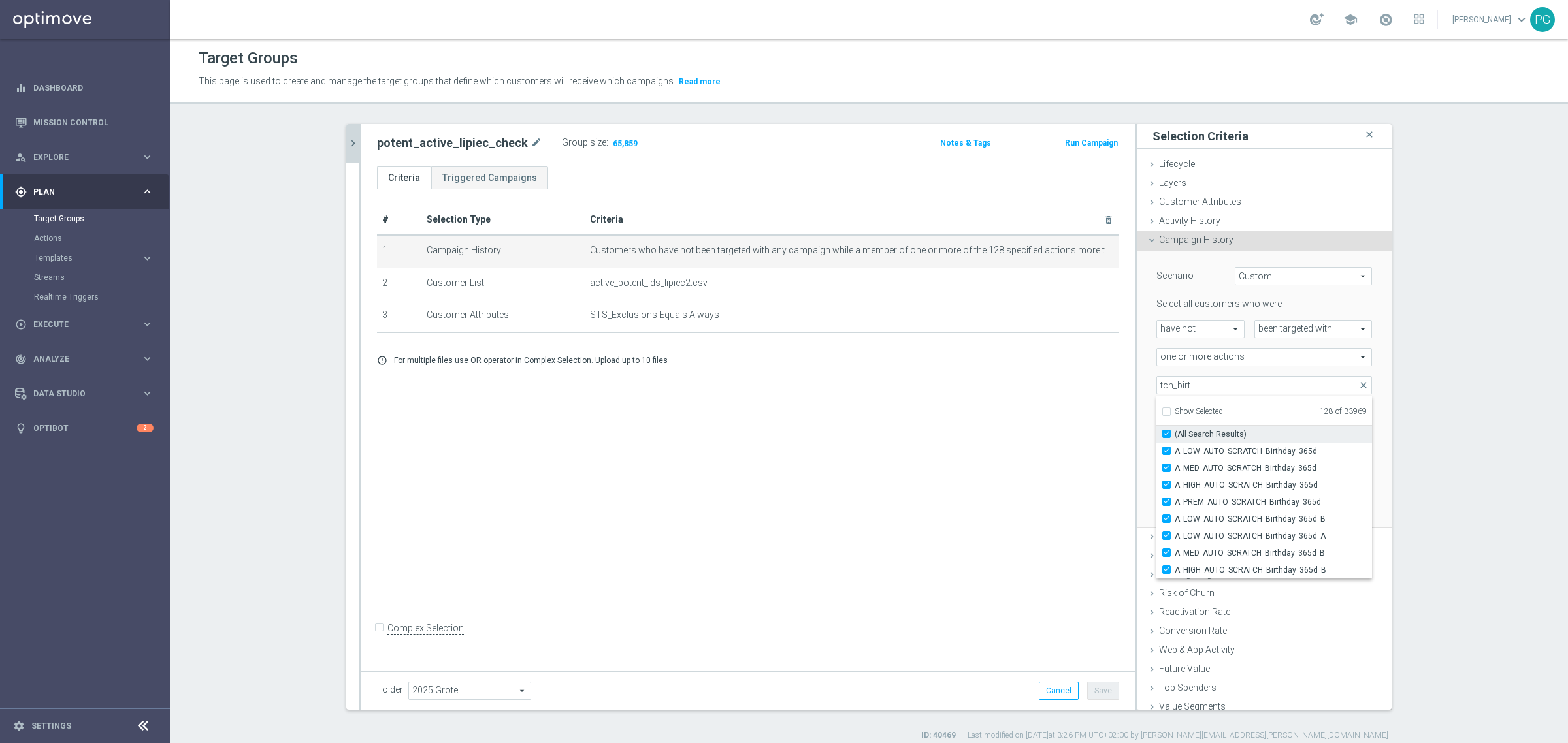
checkbox input "true"
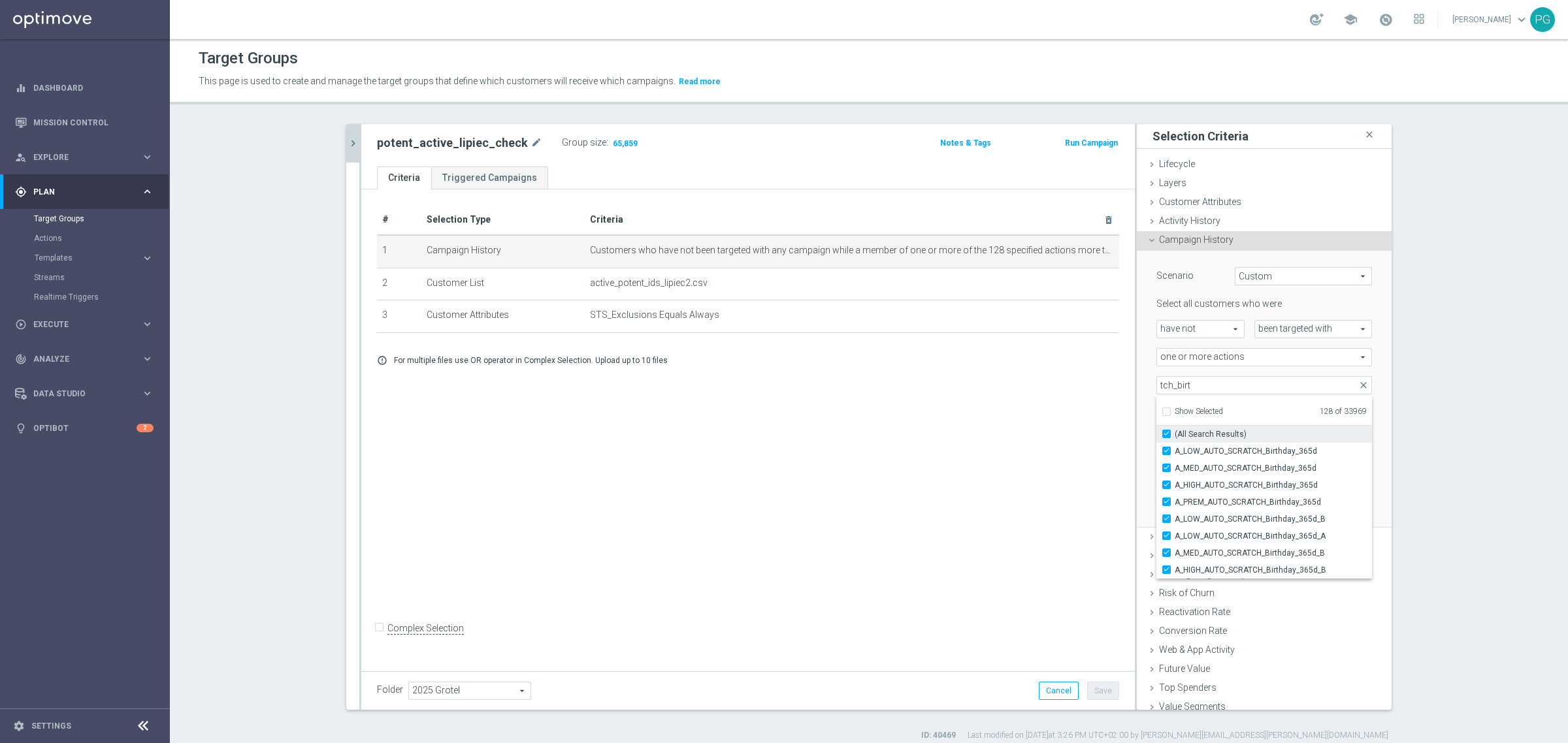
checkbox input "true"
click at [1198, 385] on input "tch_birt" at bounding box center [1264, 386] width 215 height 19
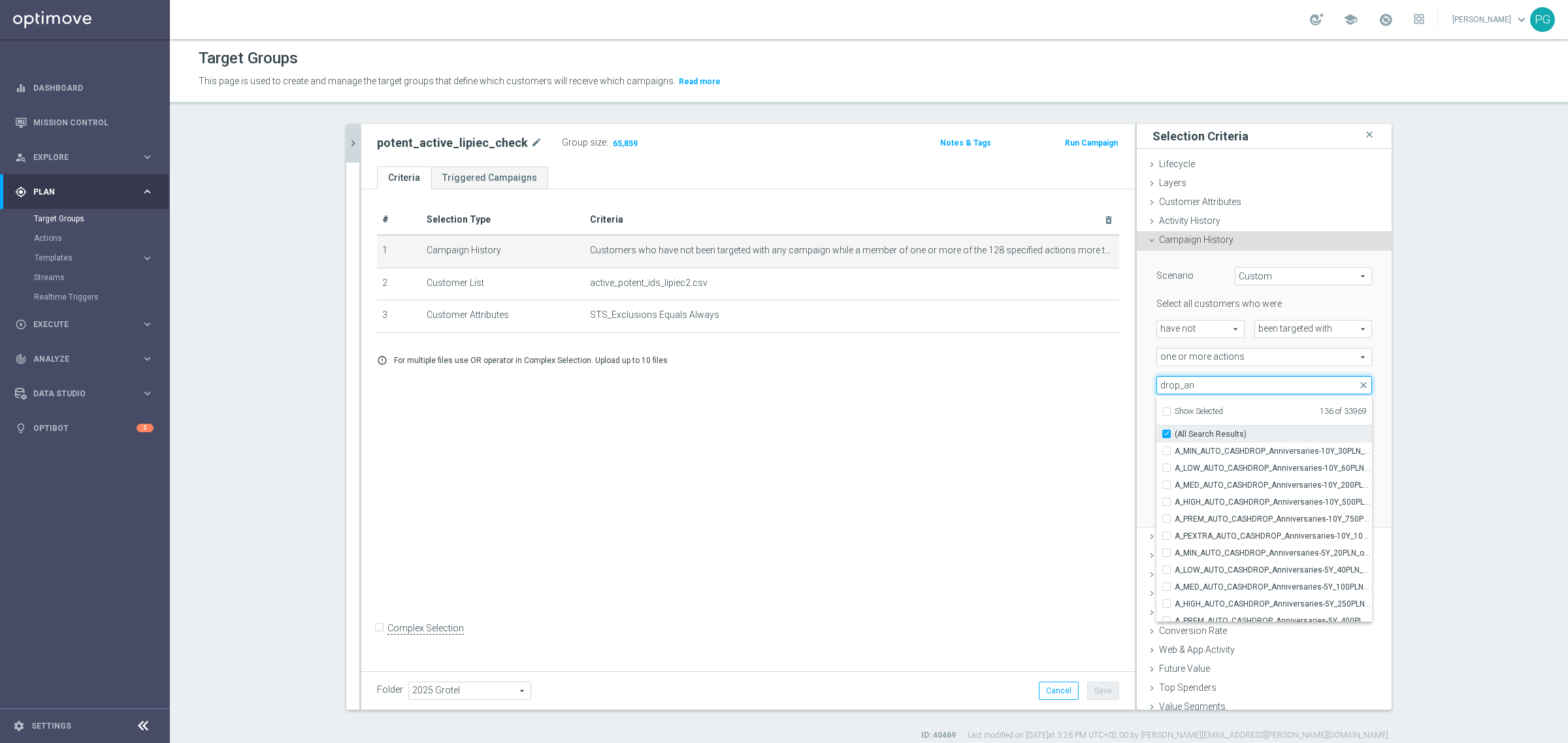
type input "drop_an"
click at [1167, 436] on input "(All Search Results)" at bounding box center [1170, 434] width 9 height 9
checkbox input "false"
type input "Selected 154 of 33969"
checkbox input "true"
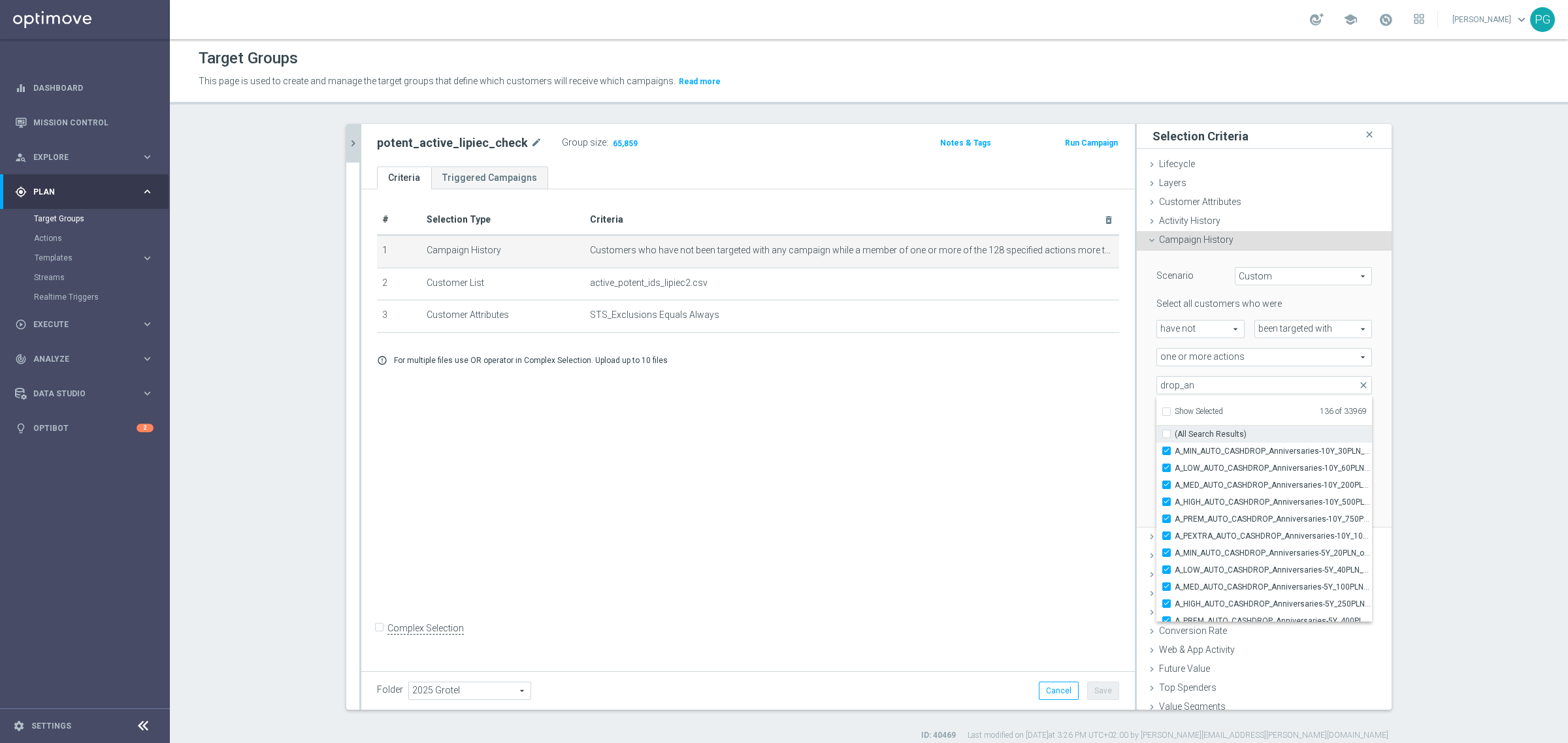
checkbox input "true"
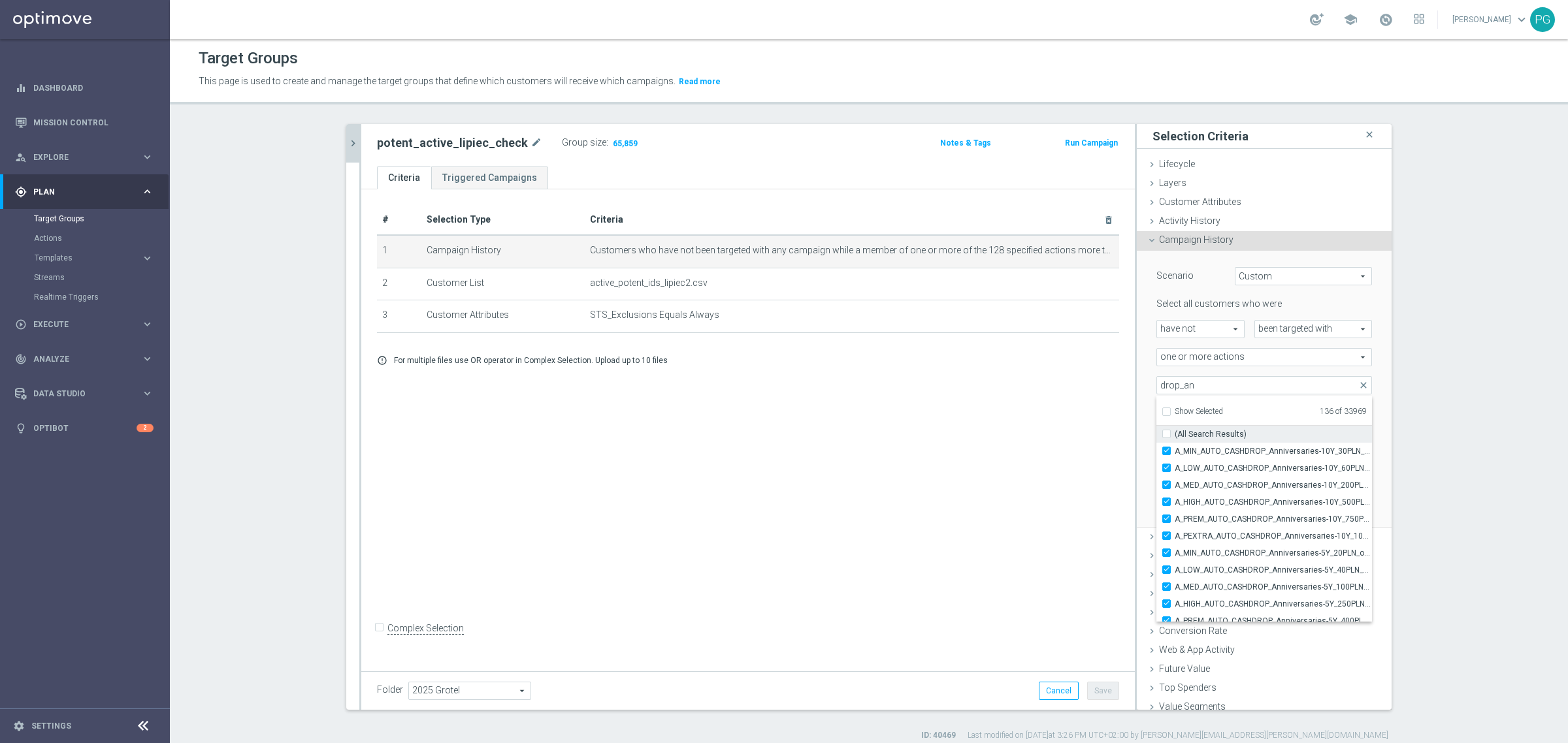
checkbox input "true"
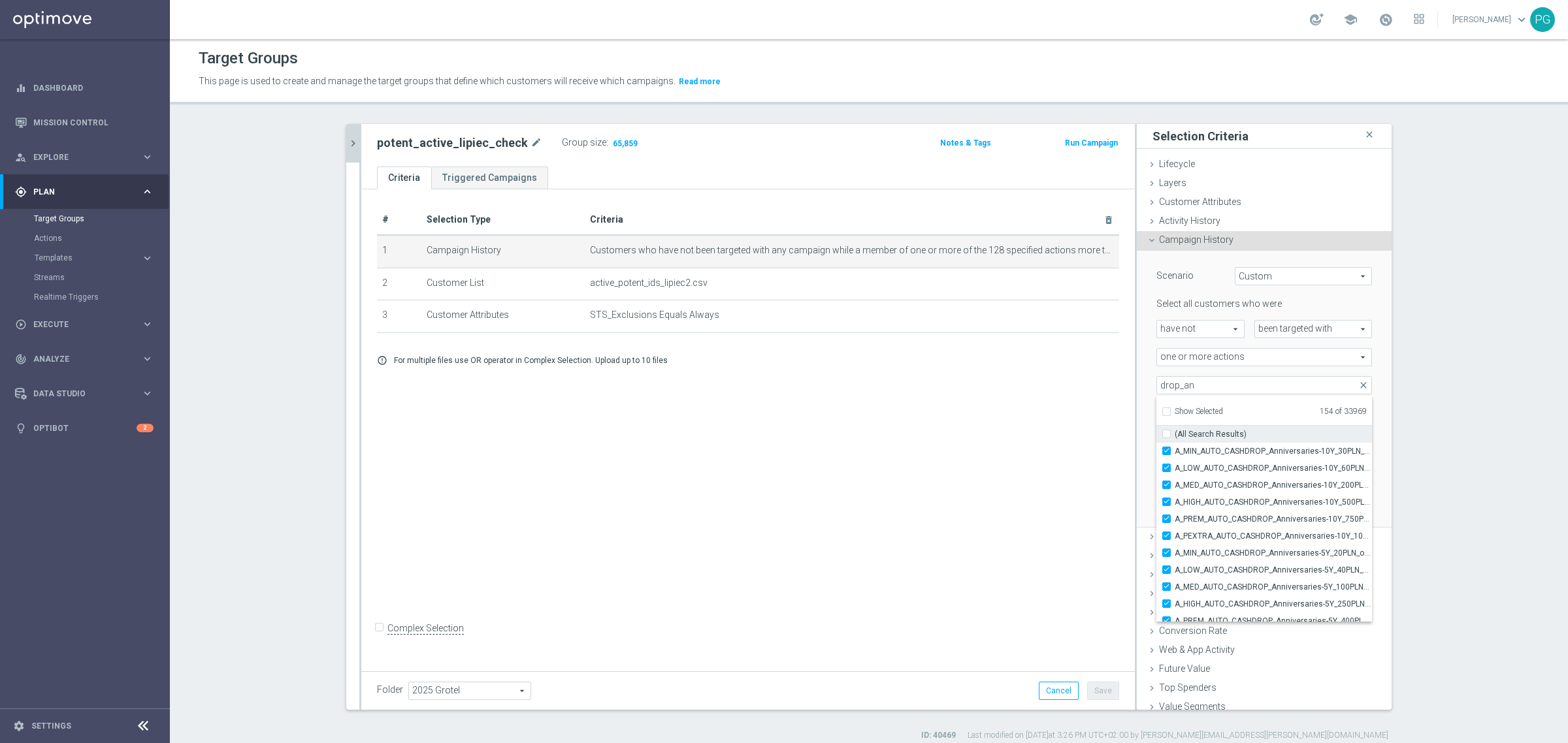
click at [1167, 436] on input "(All Search Results)" at bounding box center [1170, 434] width 9 height 9
checkbox input "true"
click at [1147, 384] on div "Selected 154 of 33969 arrow_drop_down drop_an close Show Selected 154 of 33969 …" at bounding box center [1264, 386] width 235 height 19
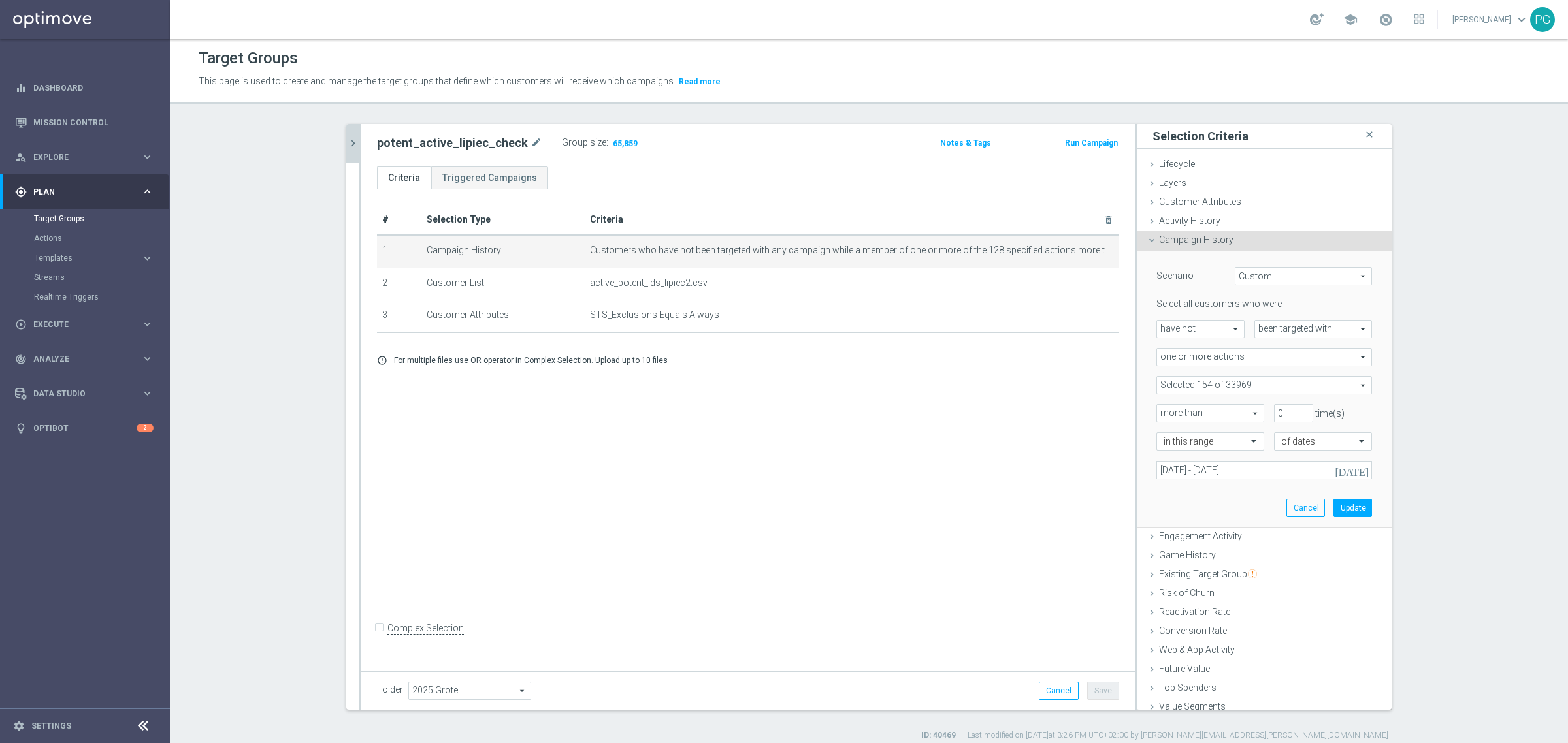
click at [1197, 382] on span at bounding box center [1264, 385] width 215 height 17
click at [1181, 414] on span "Show Selected" at bounding box center [1199, 411] width 48 height 9
click at [1170, 414] on input "Show Selected" at bounding box center [1166, 414] width 9 height 9
checkbox input "true"
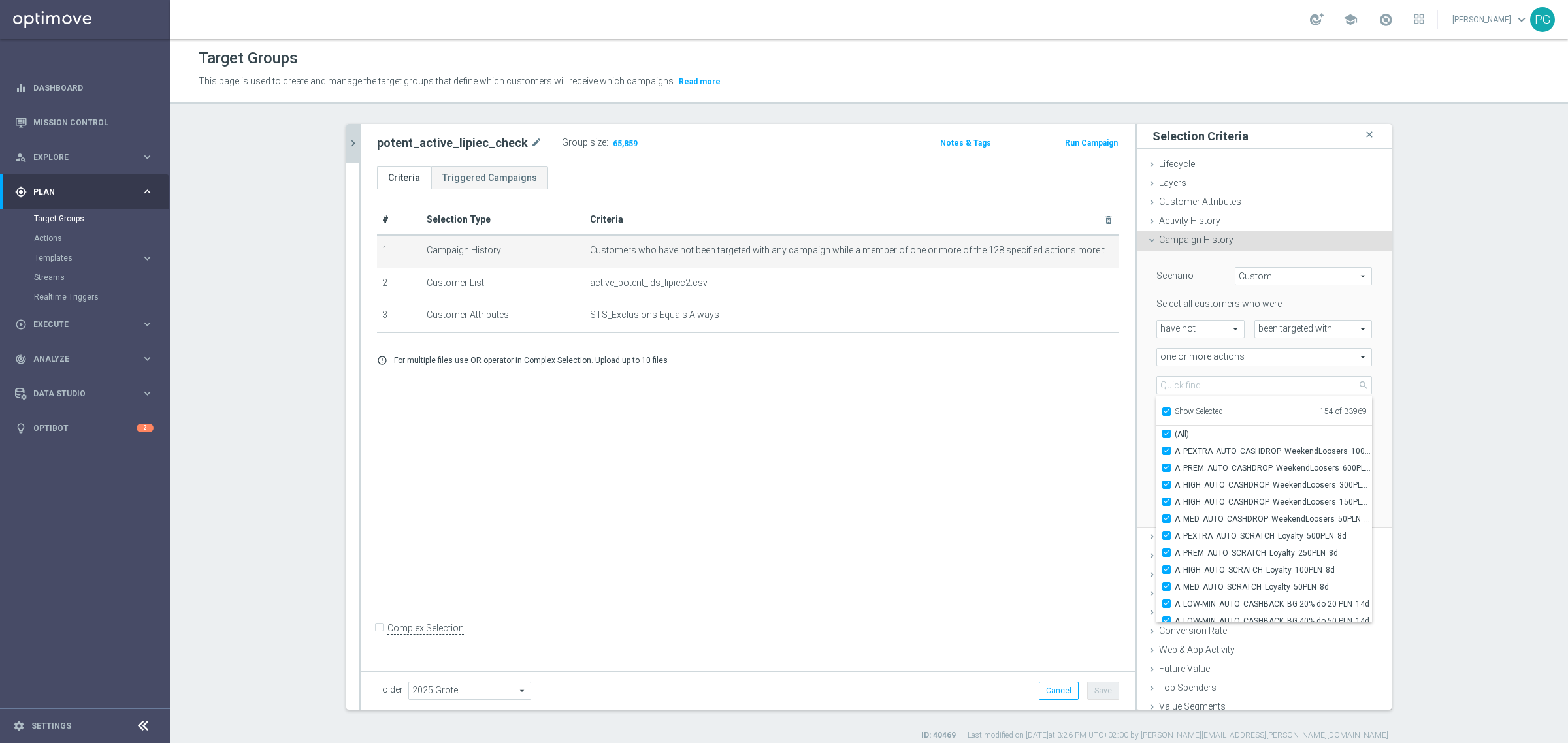
click at [1186, 410] on span "Show Selected" at bounding box center [1199, 411] width 48 height 9
click at [1170, 410] on input "Show Selected" at bounding box center [1166, 414] width 9 height 9
checkbox input "false"
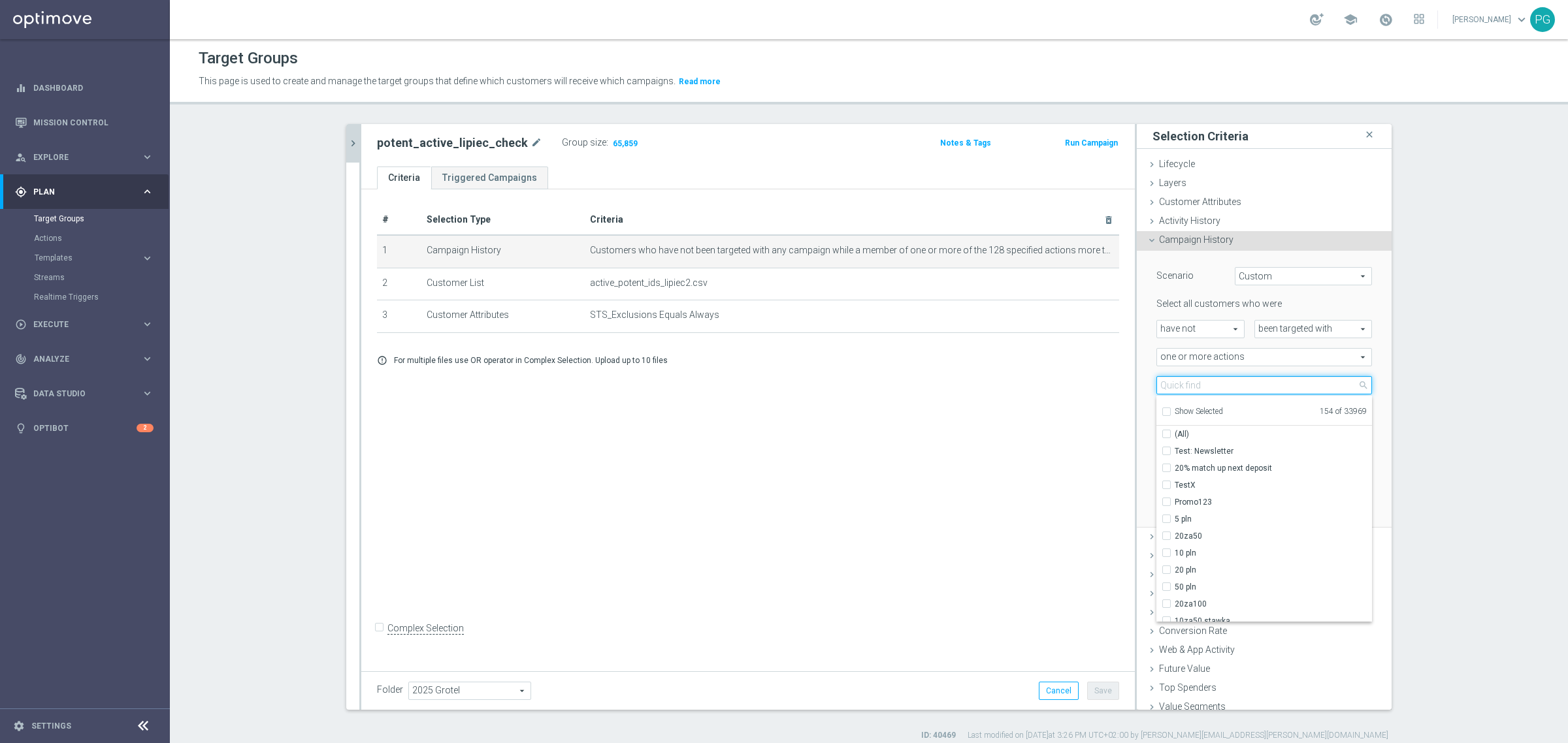
click at [1216, 386] on input "search" at bounding box center [1264, 386] width 215 height 19
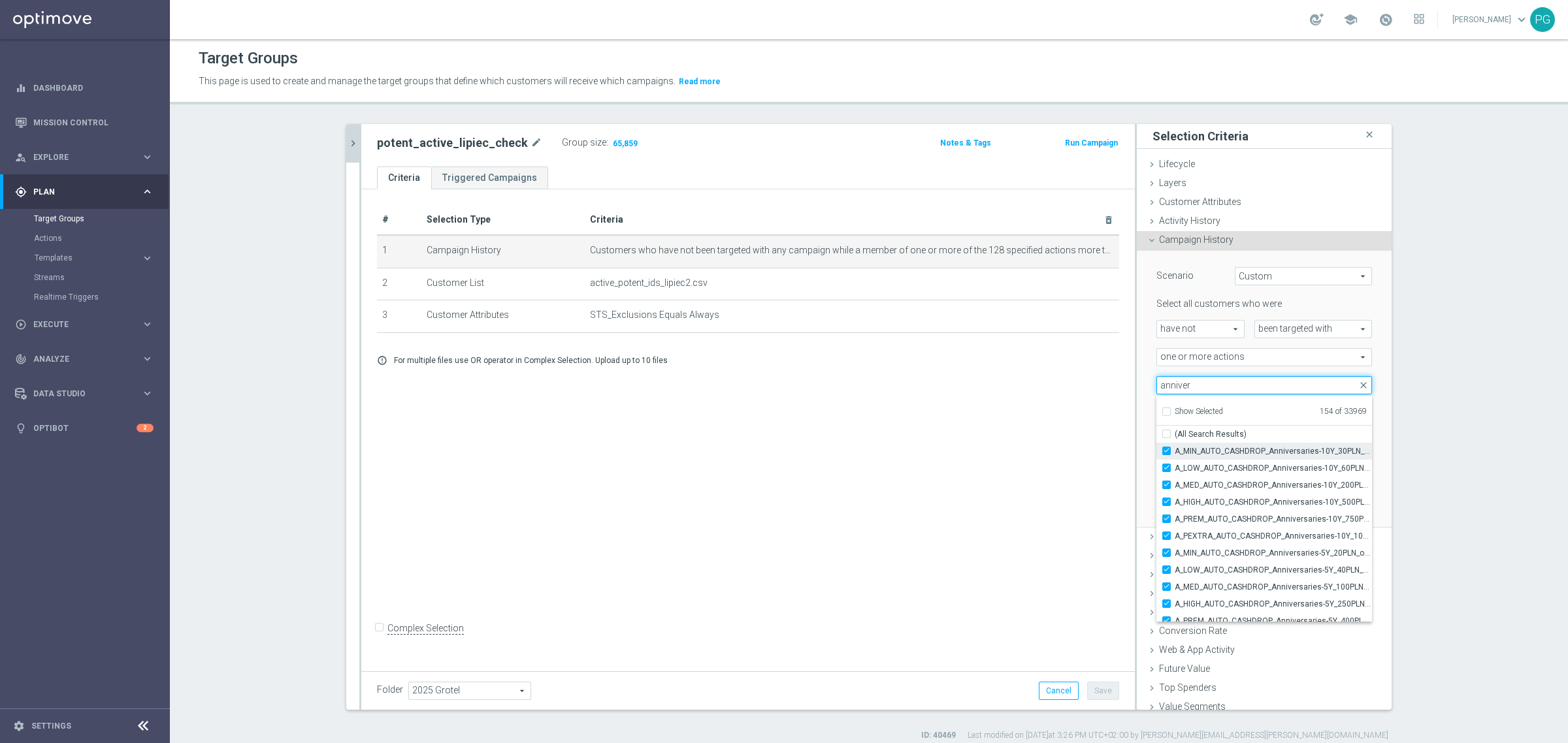
type input "anniver"
click at [1175, 449] on label "A_MIN_AUTO_CASHDROP_Anniversaries-10Y_30PLN_once" at bounding box center [1273, 452] width 198 height 17
click at [1167, 449] on input "A_MIN_AUTO_CASHDROP_Anniversaries-10Y_30PLN_once" at bounding box center [1170, 451] width 9 height 9
checkbox input "false"
type input "Selected 153 of 33969"
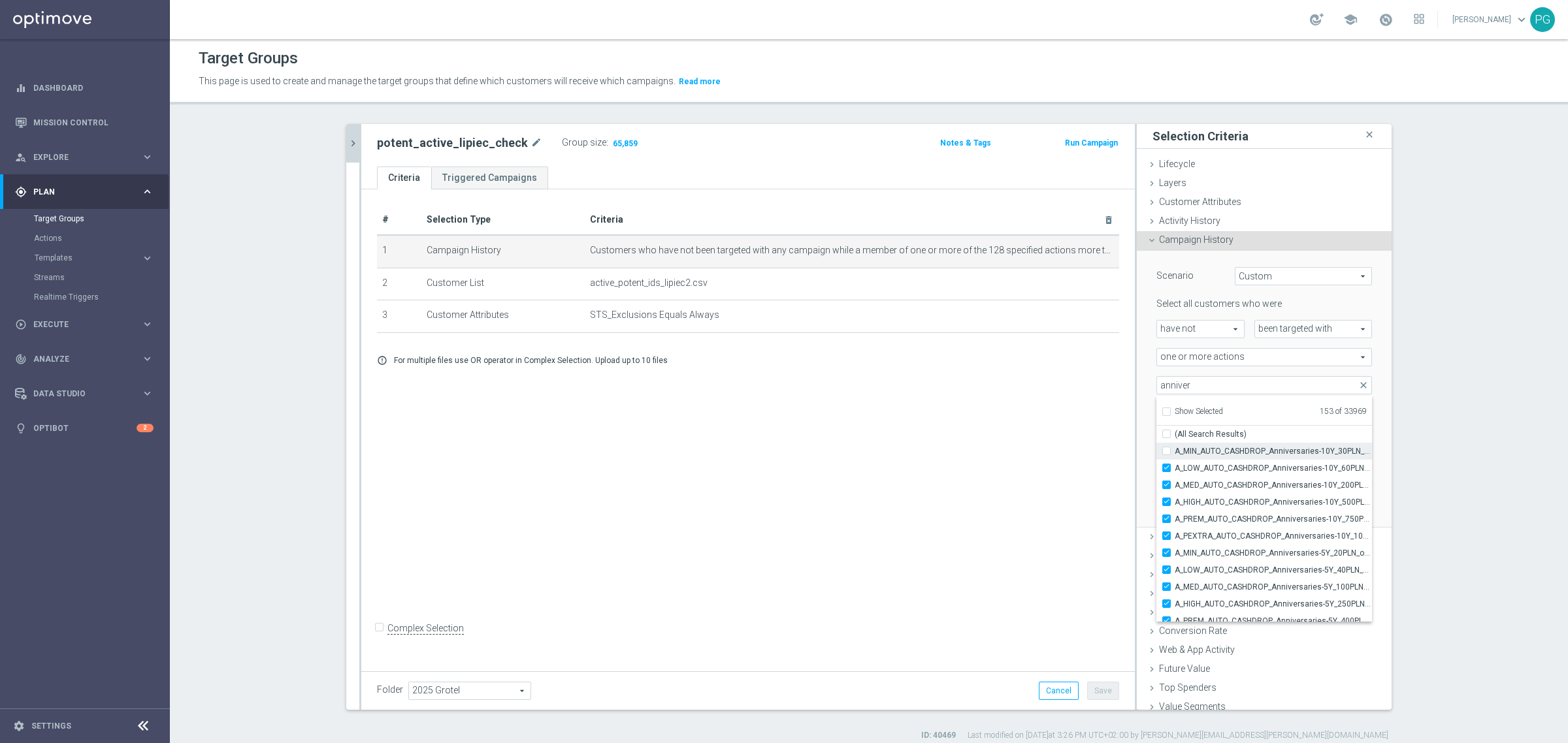
click at [1175, 451] on label "A_MIN_AUTO_CASHDROP_Anniversaries-10Y_30PLN_once" at bounding box center [1273, 452] width 198 height 17
click at [1167, 451] on input "A_MIN_AUTO_CASHDROP_Anniversaries-10Y_30PLN_once" at bounding box center [1170, 451] width 9 height 9
checkbox input "true"
type input "Selected 154 of 33969"
click at [1175, 389] on input "anniver" at bounding box center [1264, 386] width 215 height 19
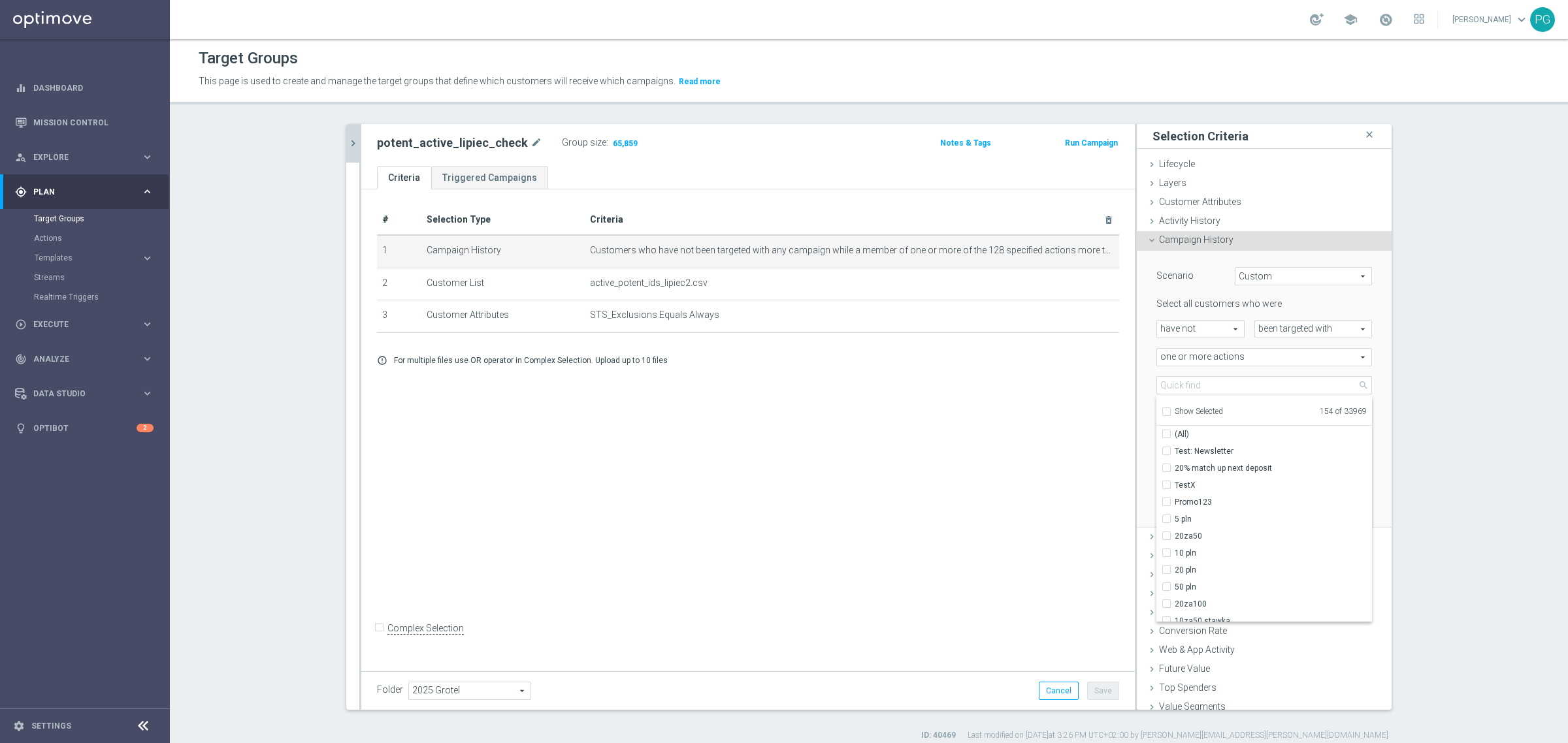
click at [1137, 360] on div "Scenario Custom Custom arrow_drop_down search Select all customers who were hav…" at bounding box center [1264, 390] width 255 height 277
click at [1349, 510] on button "Update" at bounding box center [1353, 508] width 39 height 19
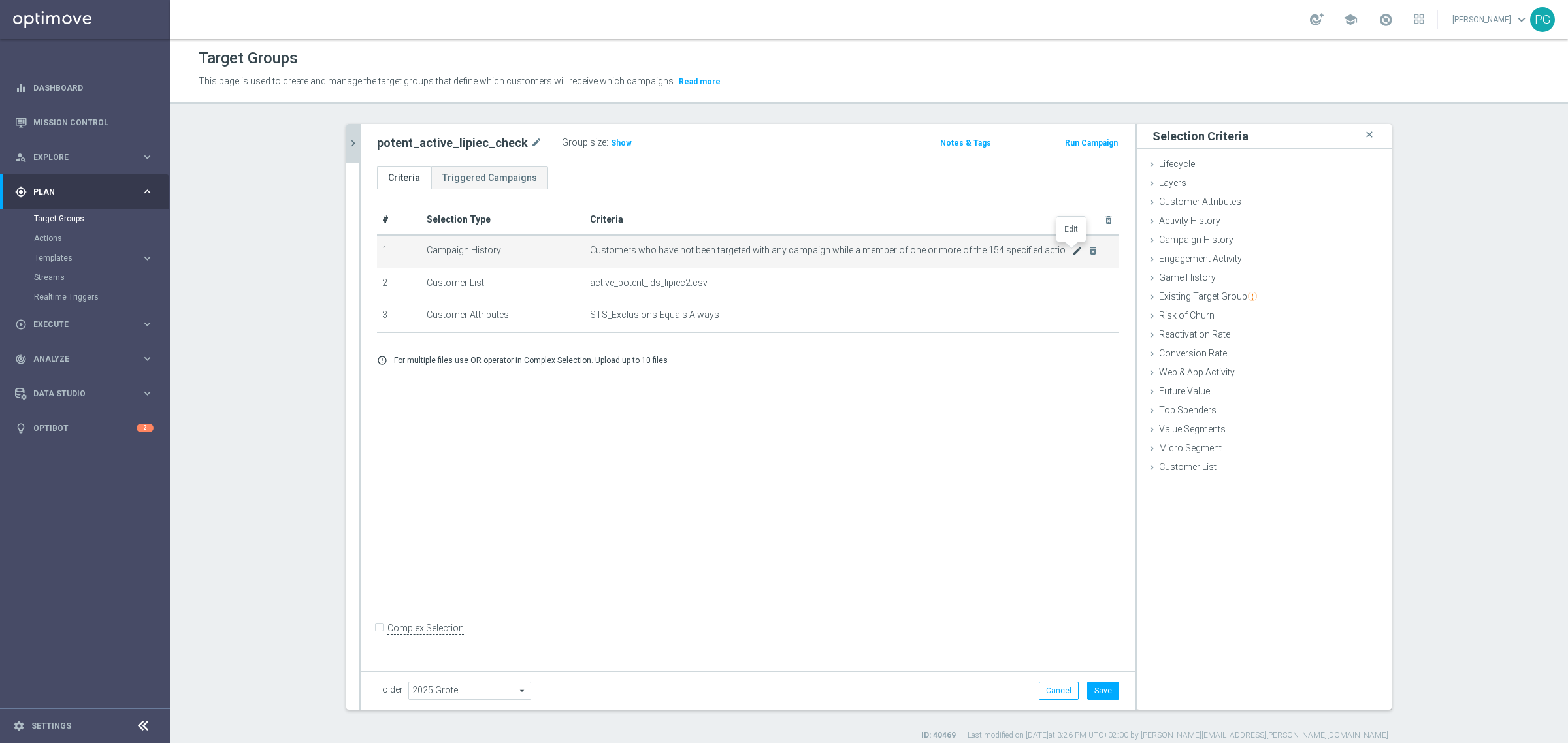
click at [1072, 250] on icon "mode_edit" at bounding box center [1077, 250] width 10 height 10
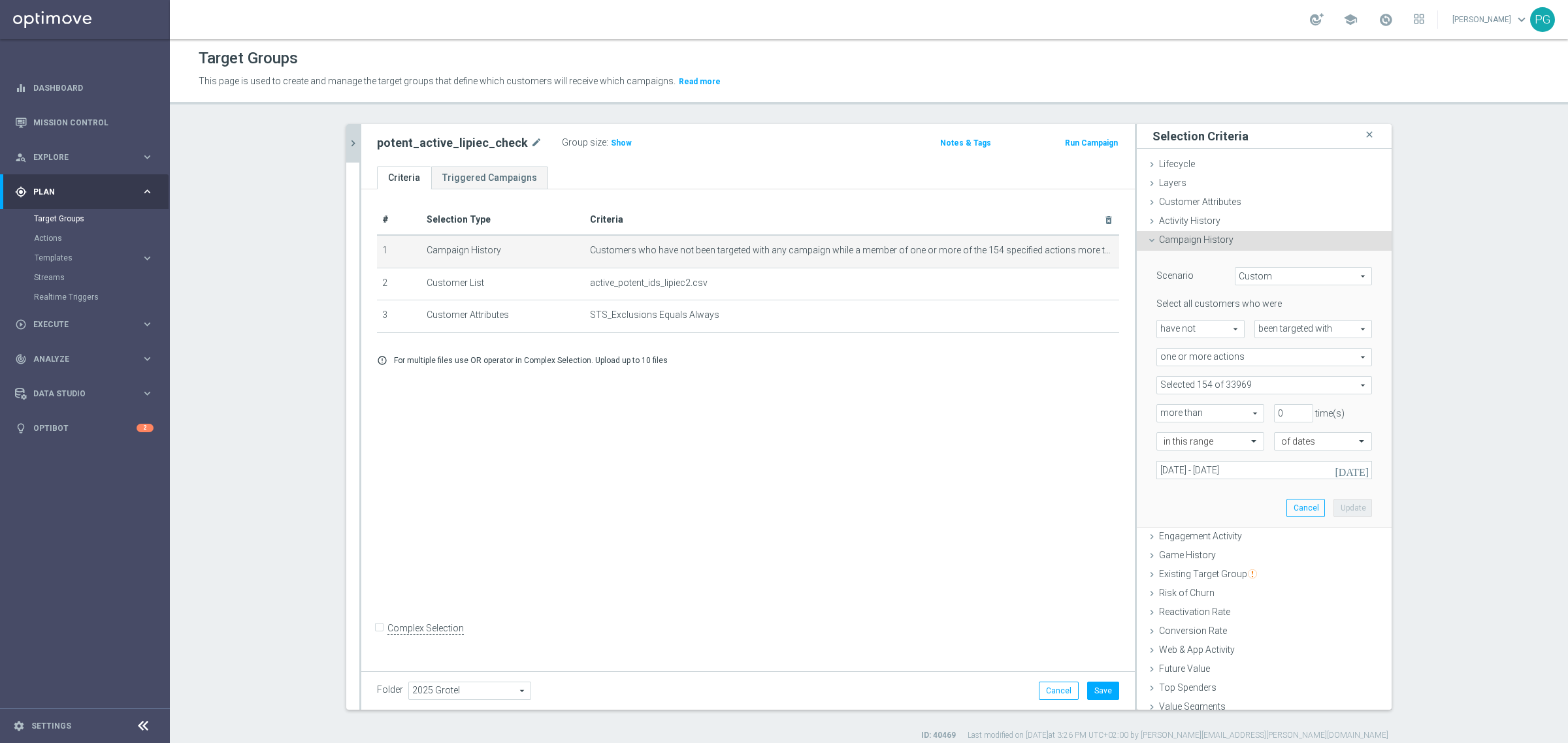
click at [1239, 392] on span at bounding box center [1264, 385] width 215 height 17
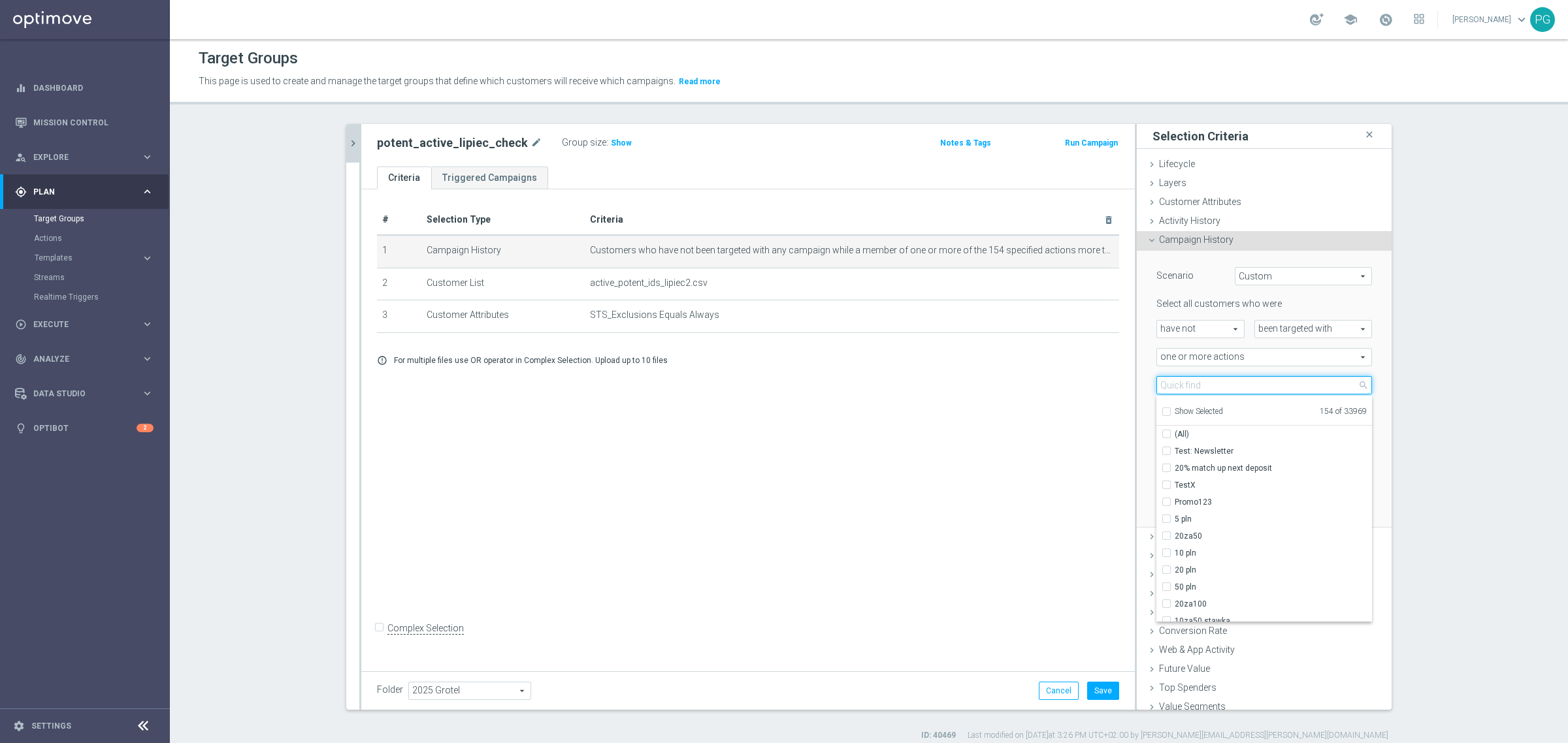
click at [1196, 382] on input "search" at bounding box center [1264, 386] width 215 height 19
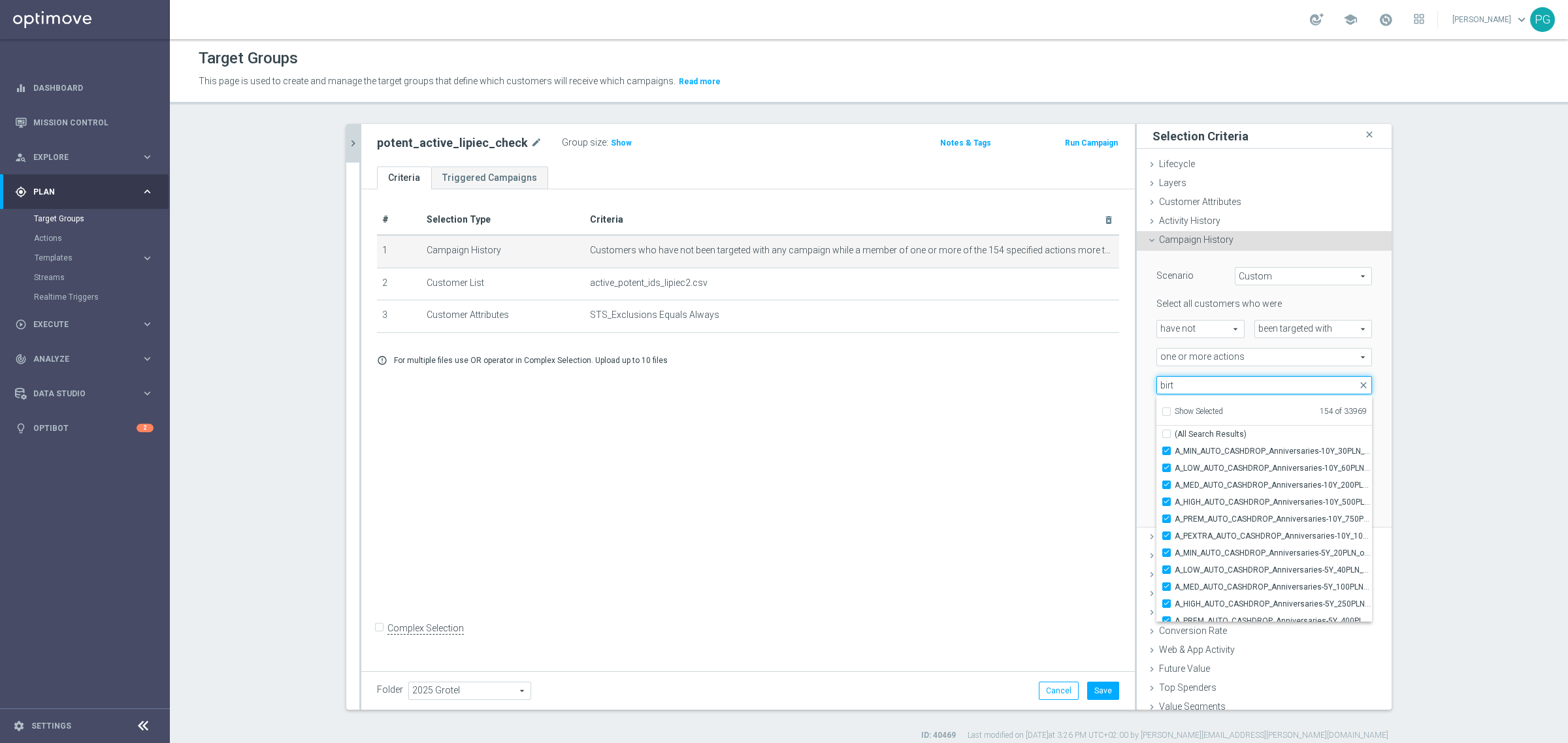
type input "birth"
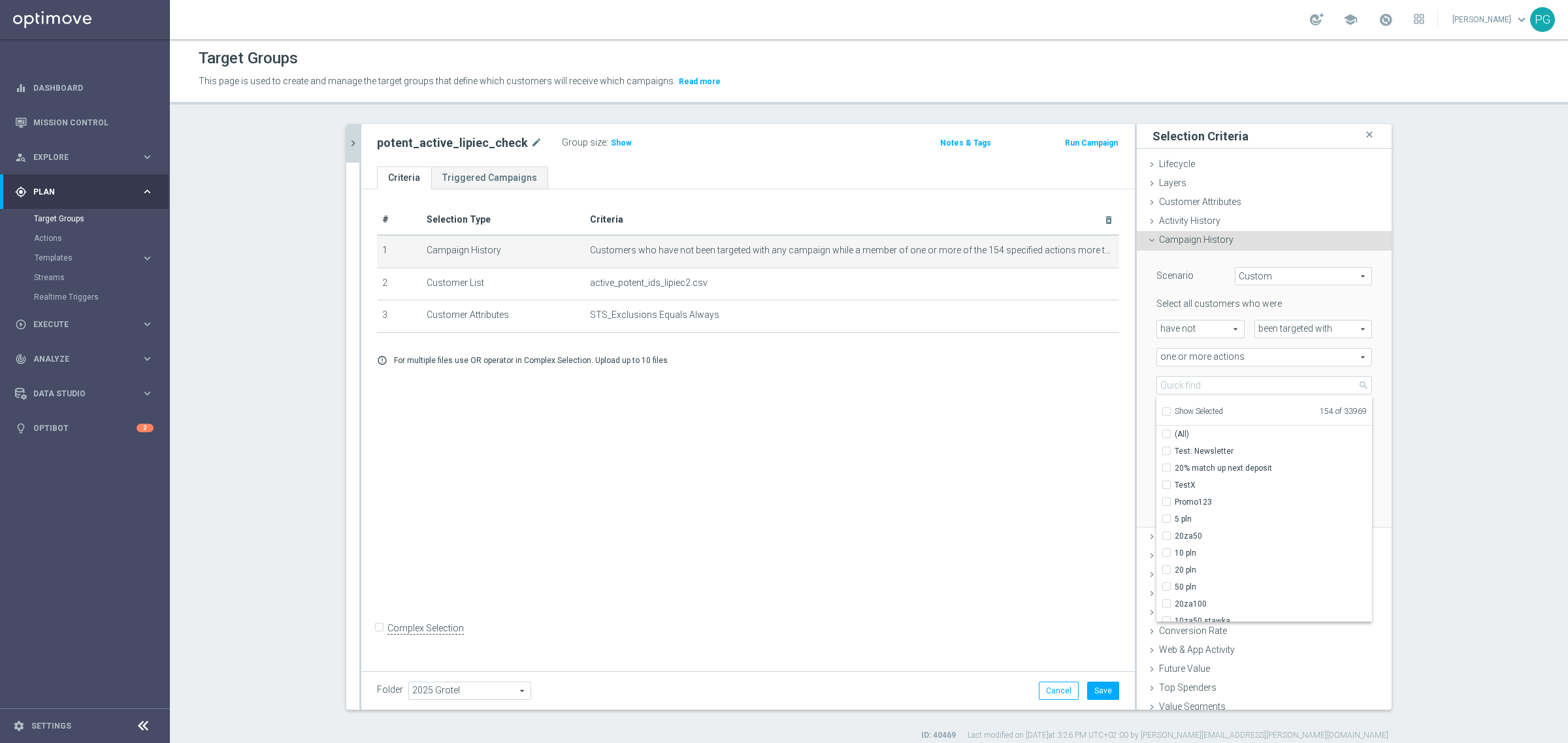
click at [1139, 373] on div "Scenario Custom Custom arrow_drop_down search Select all customers who were hav…" at bounding box center [1264, 390] width 255 height 277
click at [1187, 395] on div "Select all customers who were have not have not arrow_drop_down search been tar…" at bounding box center [1264, 388] width 215 height 181
click at [1191, 386] on span at bounding box center [1264, 385] width 215 height 17
click at [1197, 393] on input "search" at bounding box center [1264, 386] width 215 height 19
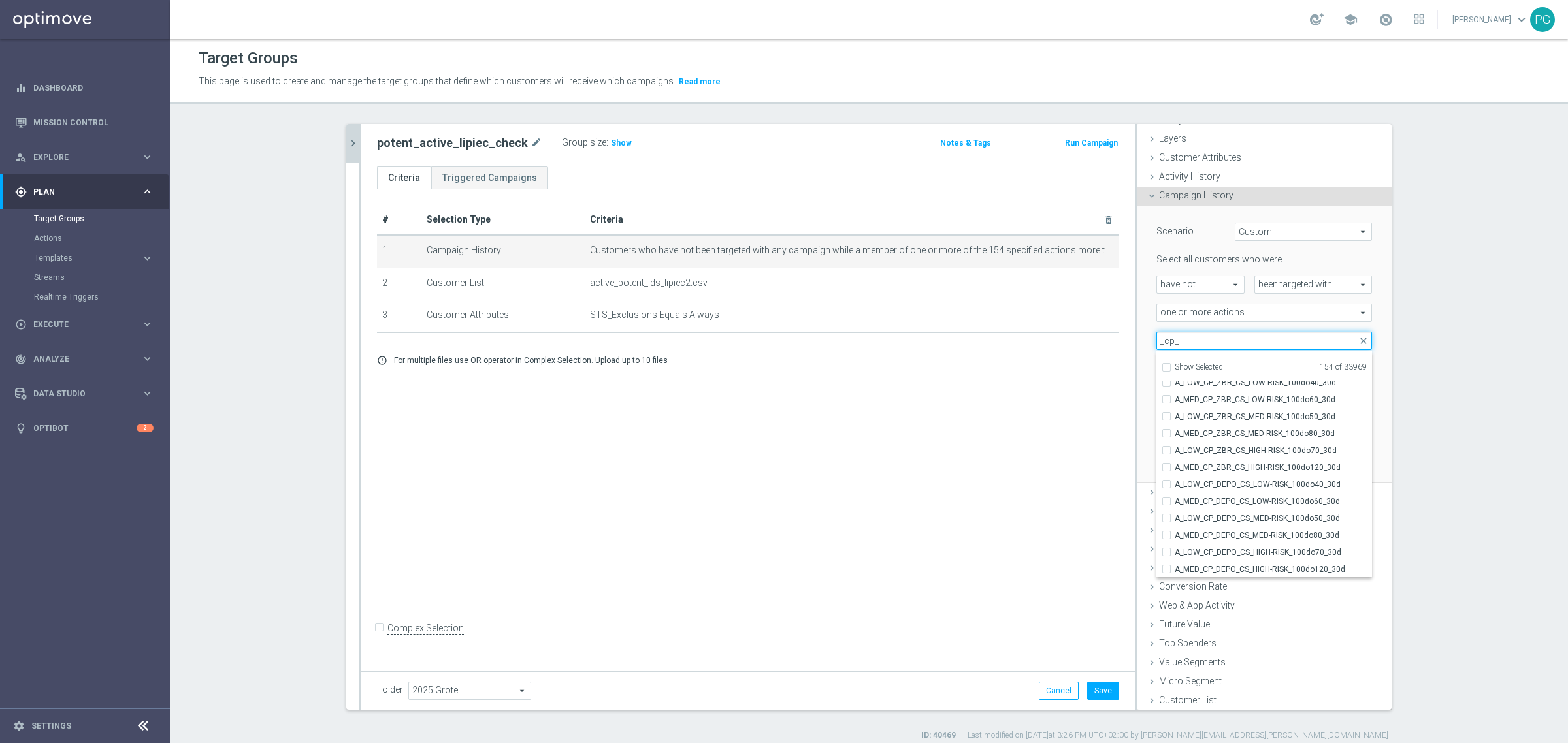
scroll to position [12, 0]
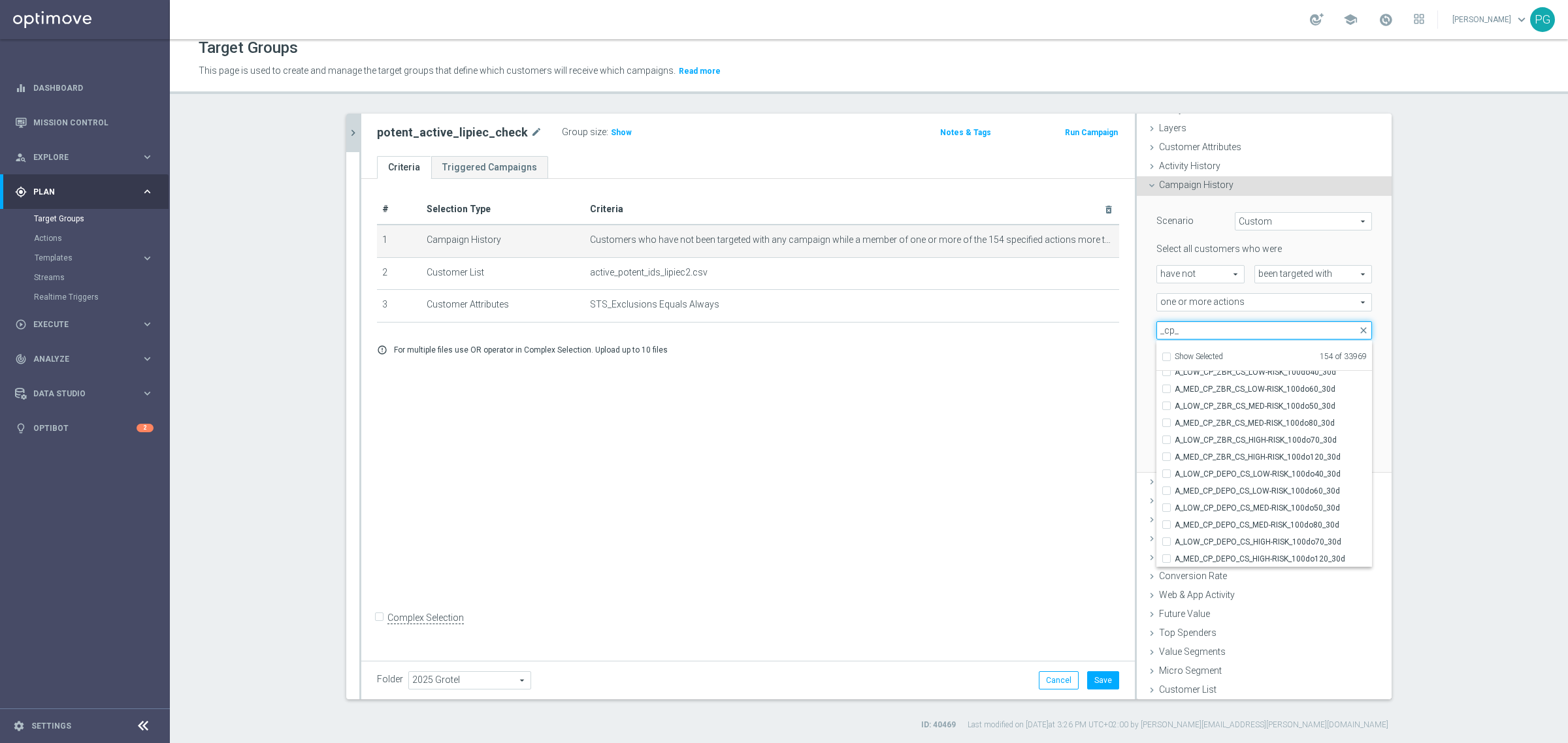
type input "_cp_"
click at [1147, 396] on div at bounding box center [1206, 396] width 118 height 1
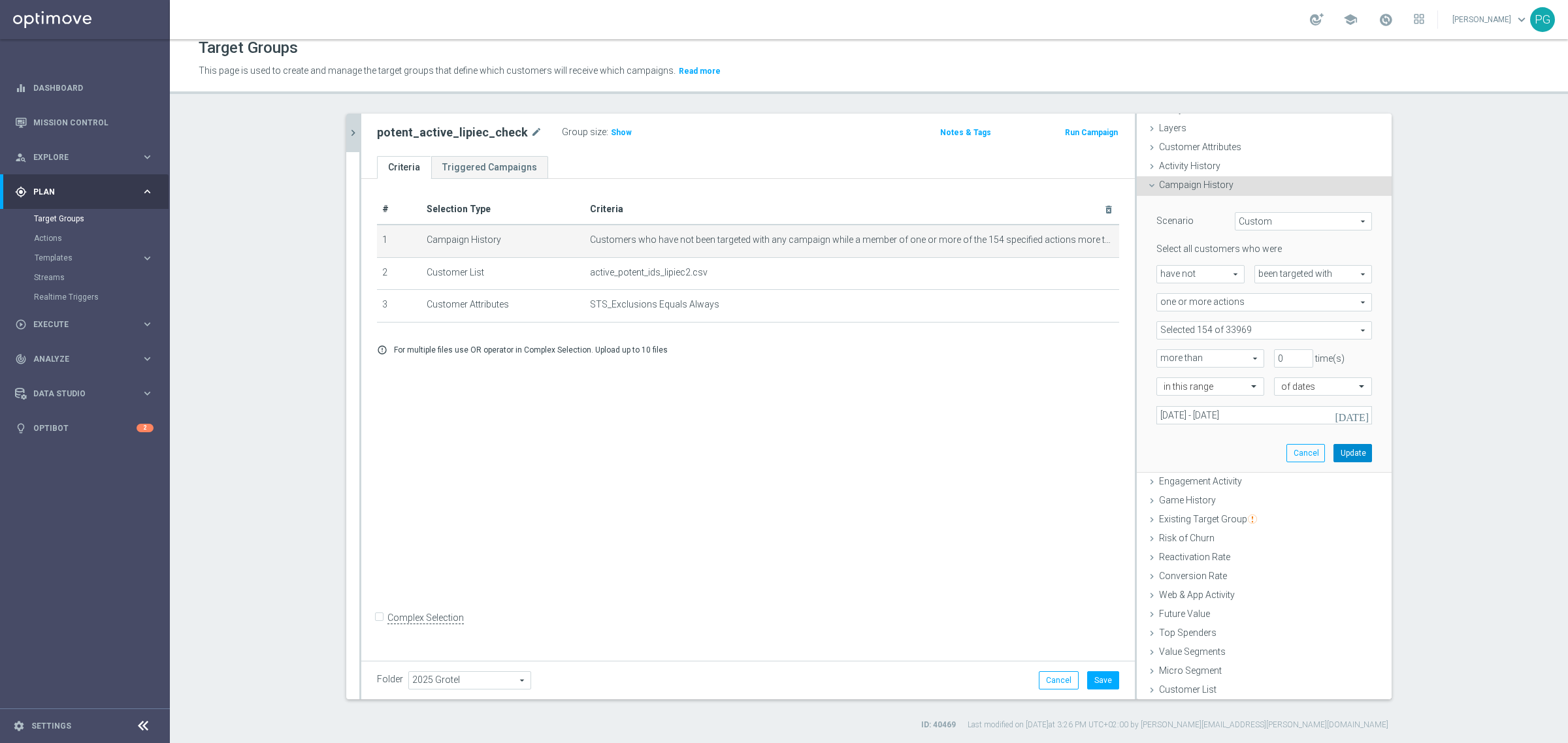
click at [1338, 452] on button "Update" at bounding box center [1353, 453] width 39 height 19
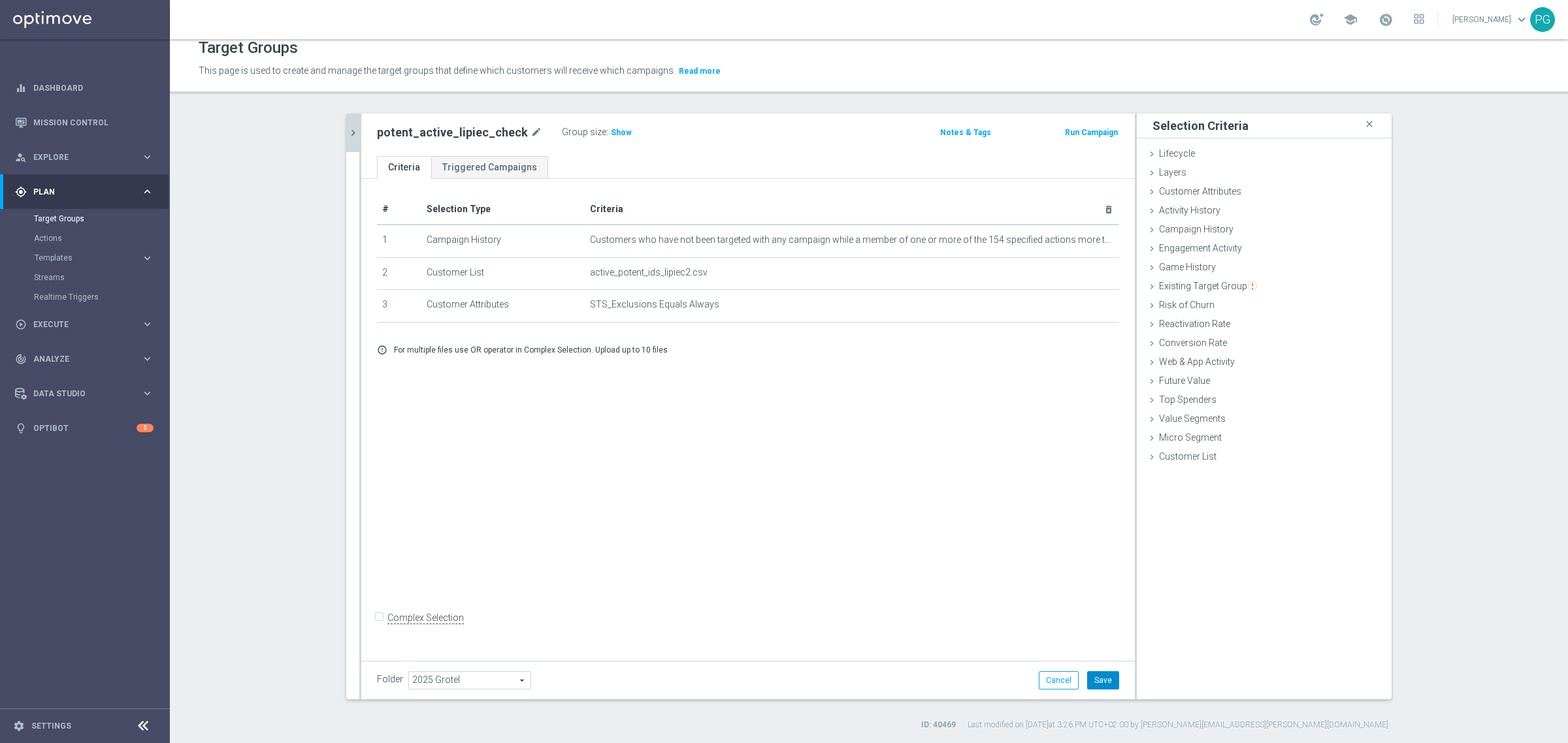
click at [1104, 677] on button "Save" at bounding box center [1103, 681] width 32 height 19
click at [347, 129] on icon "chevron_right" at bounding box center [353, 133] width 12 height 12
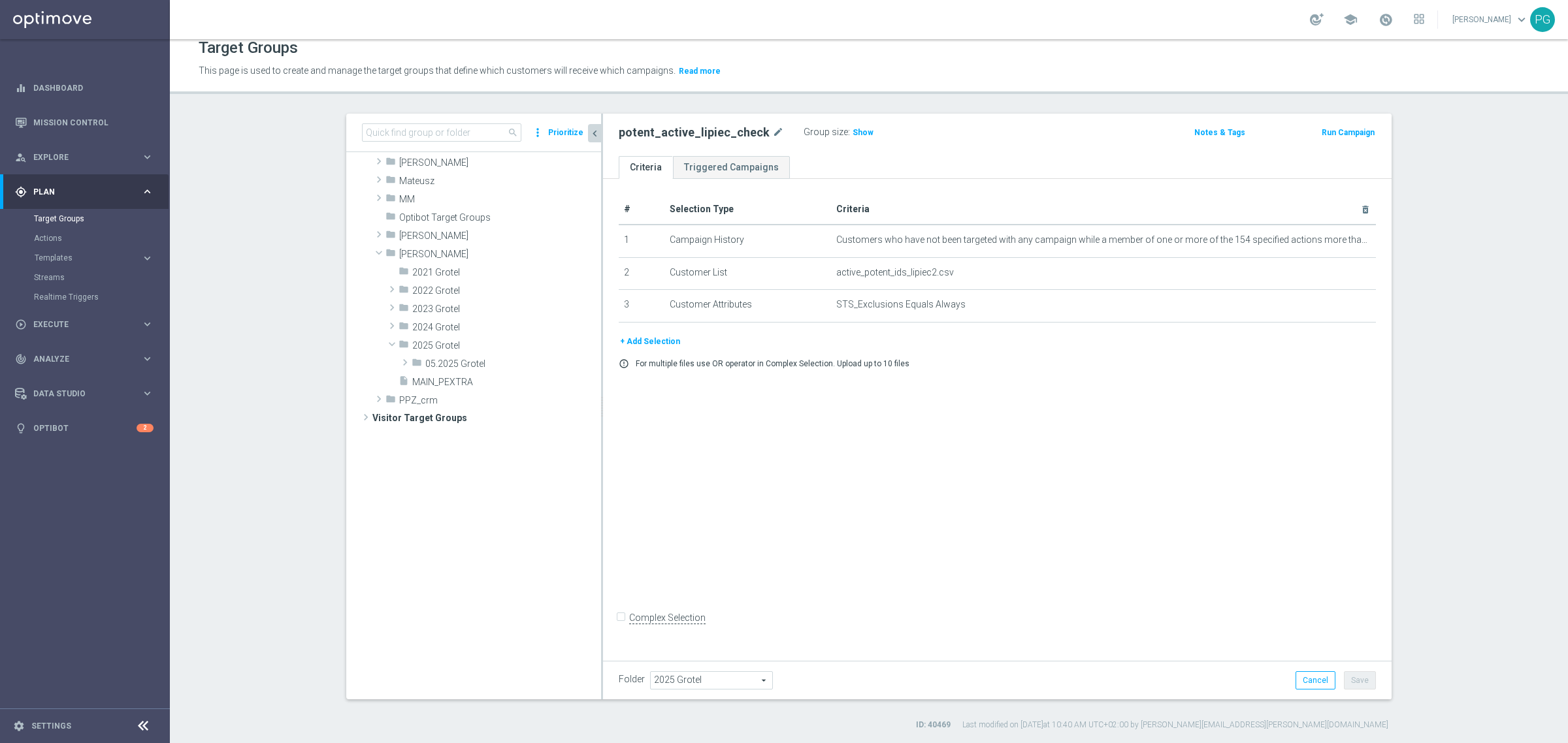
scroll to position [743, 0]
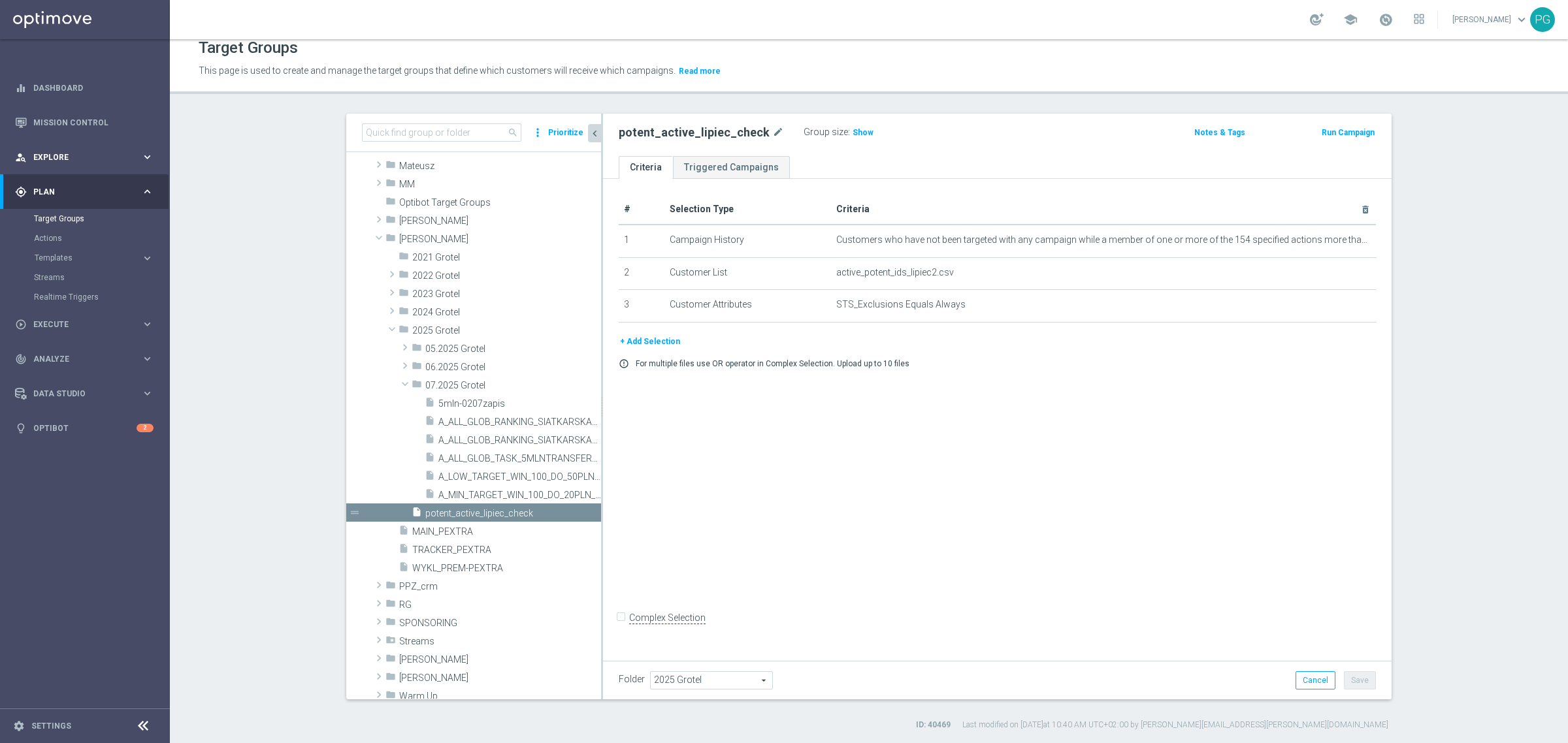
click at [144, 152] on icon "keyboard_arrow_right" at bounding box center [147, 157] width 12 height 12
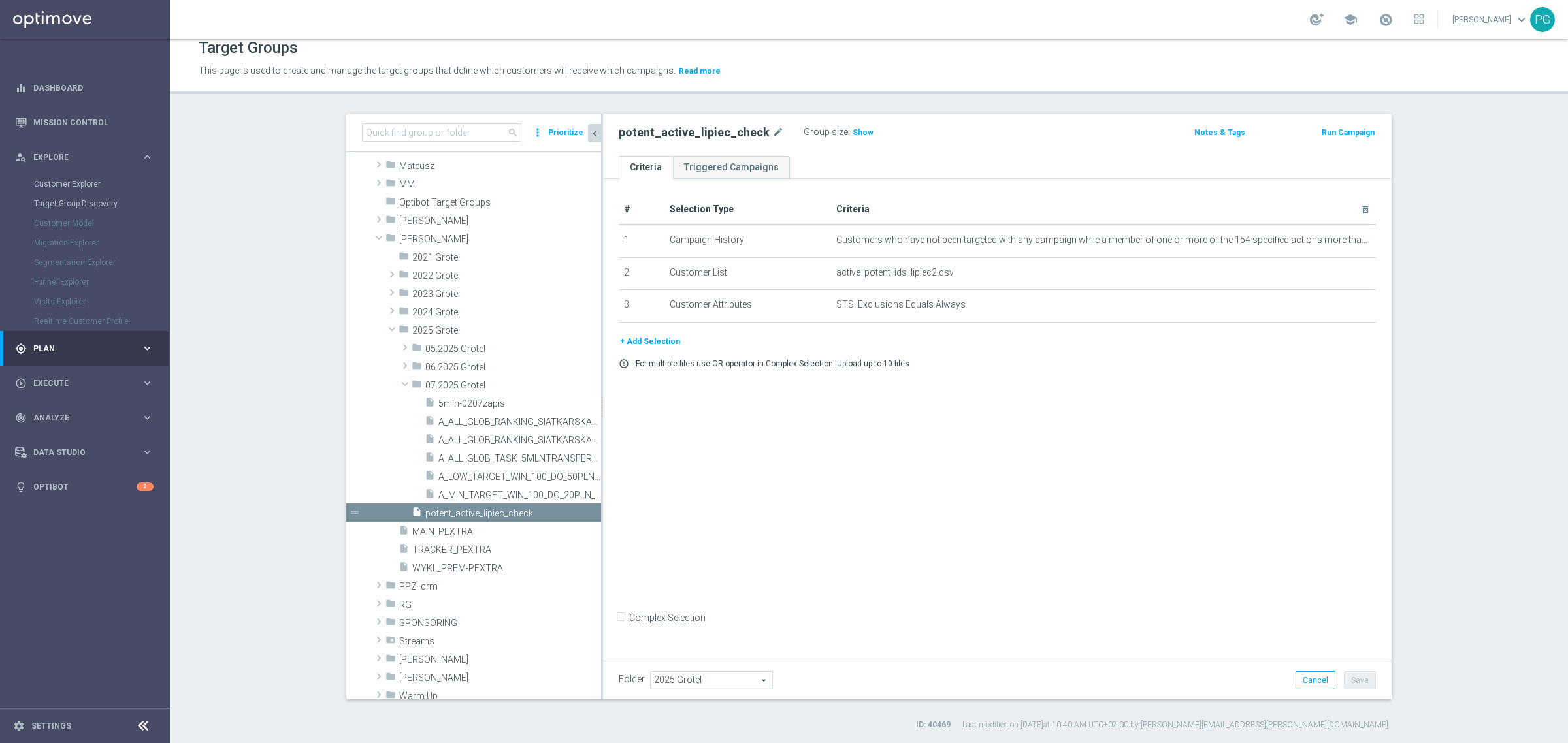
click at [64, 221] on div "Customer Model" at bounding box center [102, 223] width 135 height 19
click at [79, 181] on link "Customer Explorer" at bounding box center [85, 184] width 102 height 10
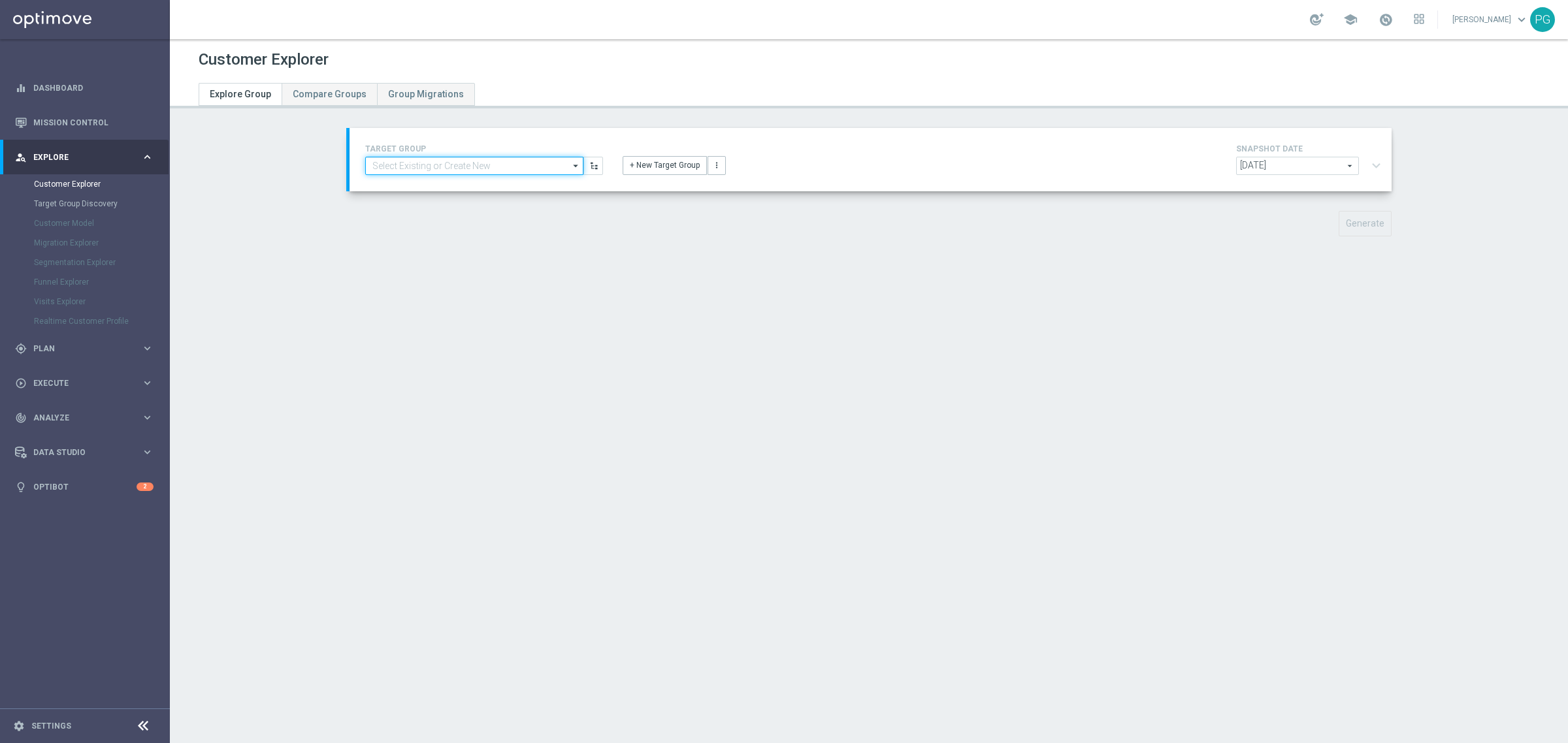
click at [463, 165] on input at bounding box center [474, 166] width 219 height 19
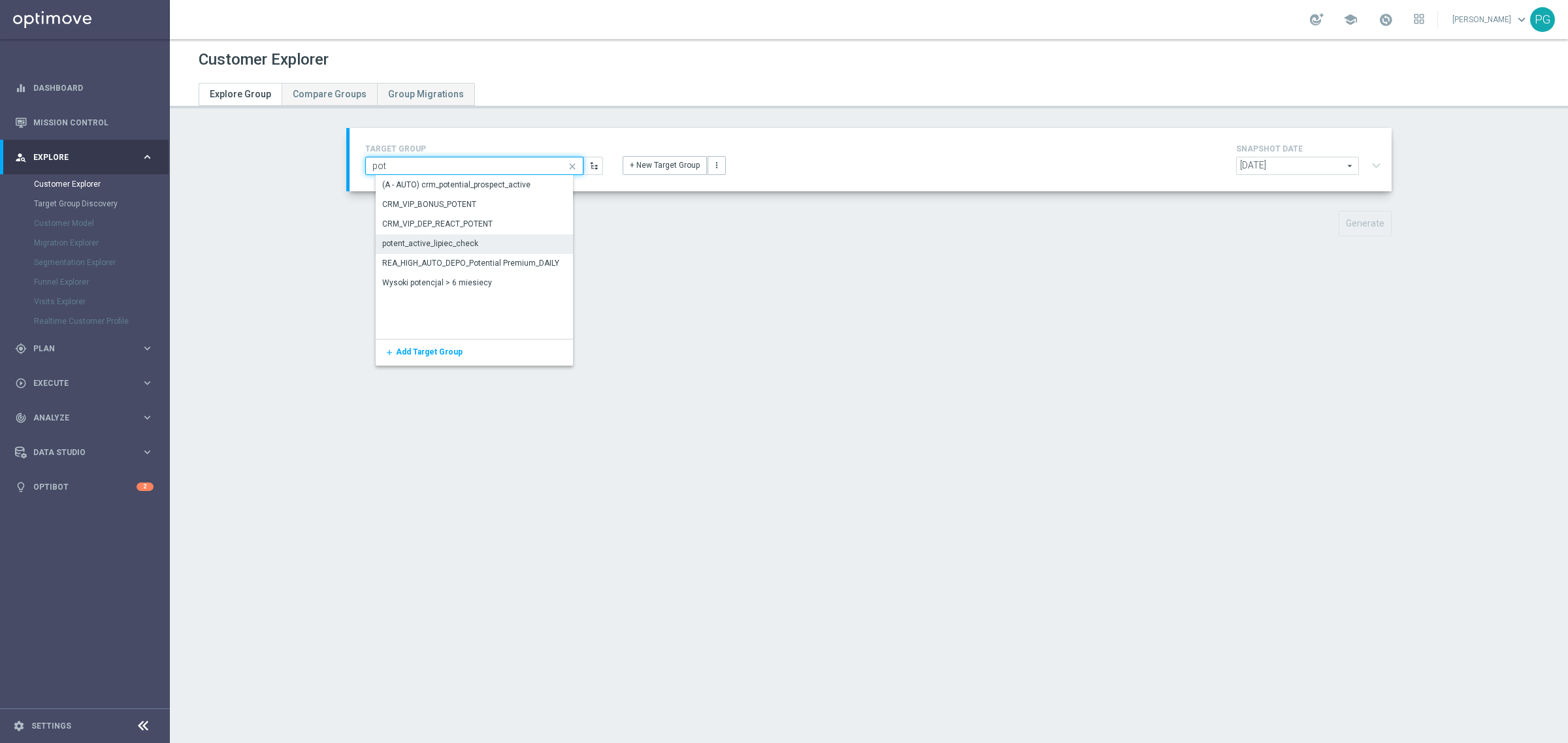
type input "pot"
click at [484, 242] on div "potent_active_lipiec_check" at bounding box center [485, 244] width 219 height 19
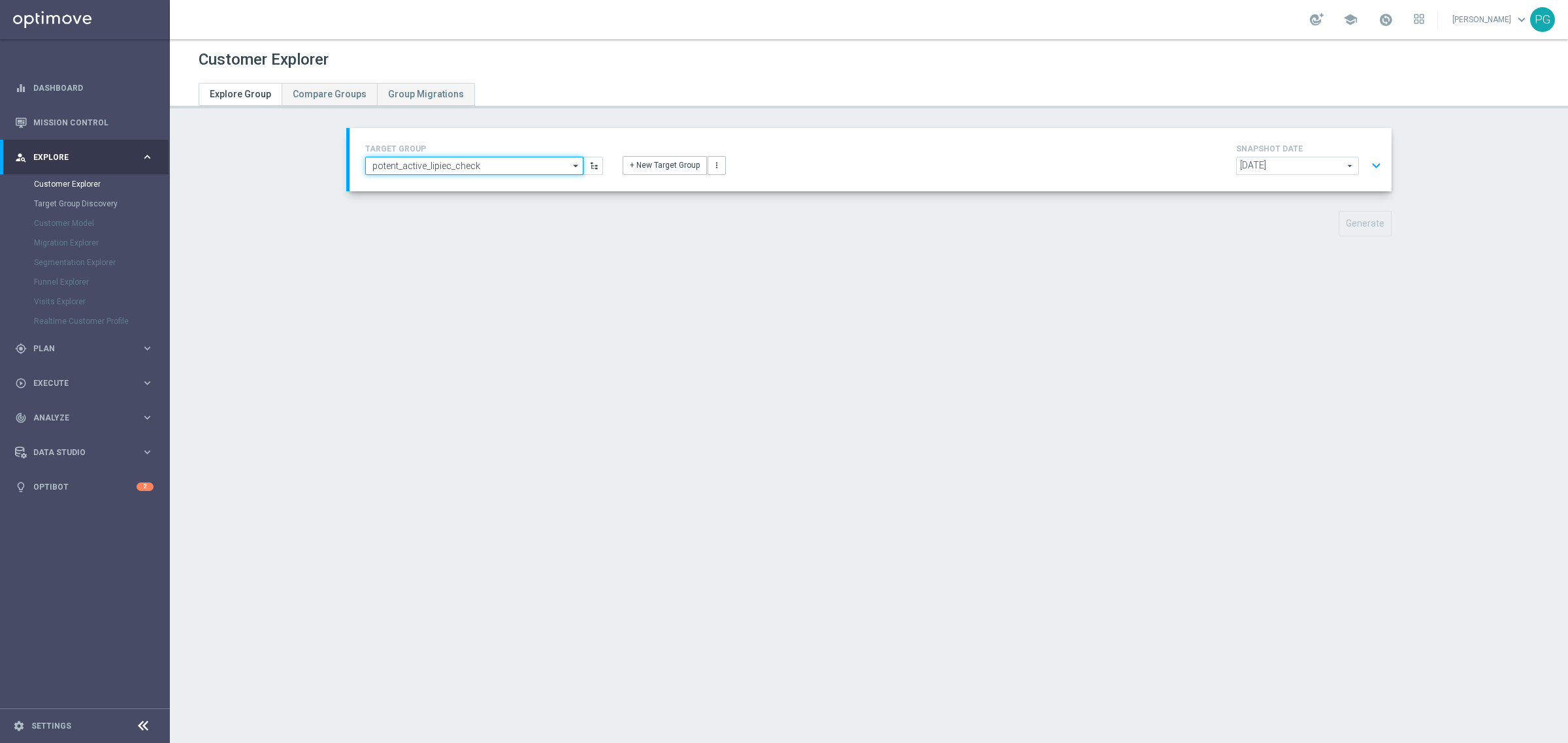
click at [519, 172] on input "potent_active_lipiec_check" at bounding box center [474, 166] width 219 height 19
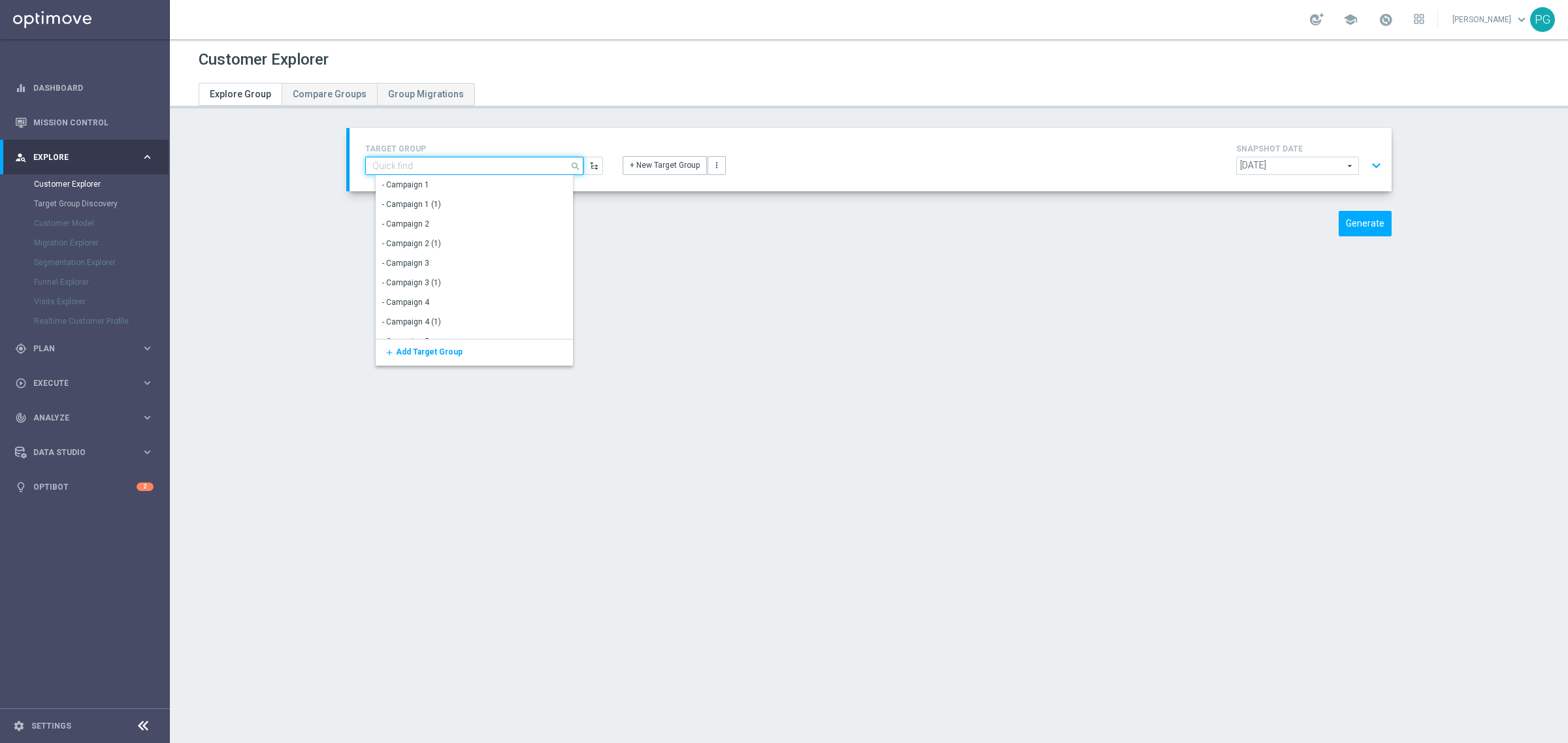
click at [515, 170] on input at bounding box center [474, 166] width 219 height 19
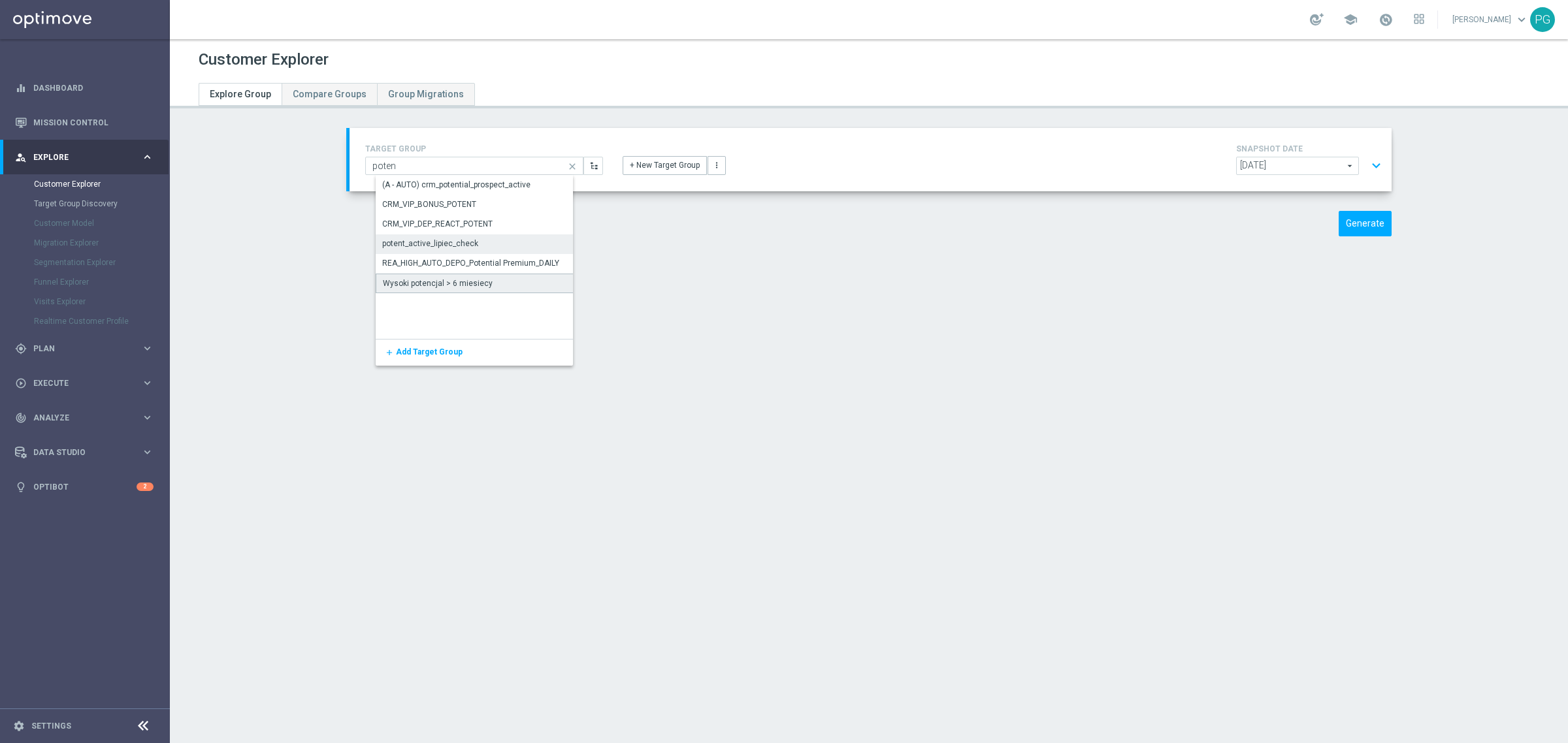
click at [433, 273] on div "Wysoki potencjal > 6 miesiecy" at bounding box center [485, 283] width 219 height 19
type input "Wysoki potencjal > 6 miesiecy"
type input "Pierwsze kampanie"
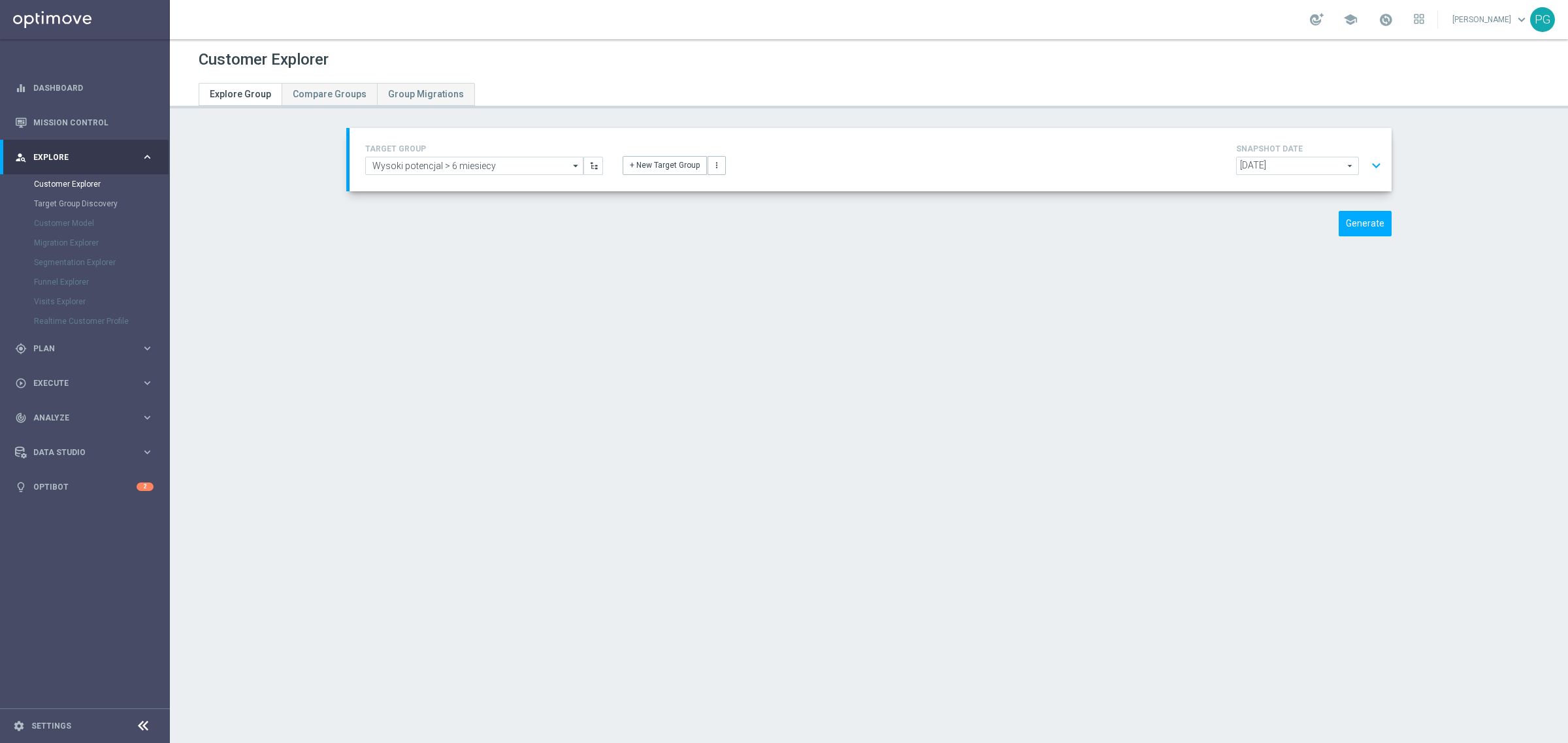
click at [1374, 164] on button "expand_more" at bounding box center [1377, 166] width 19 height 25
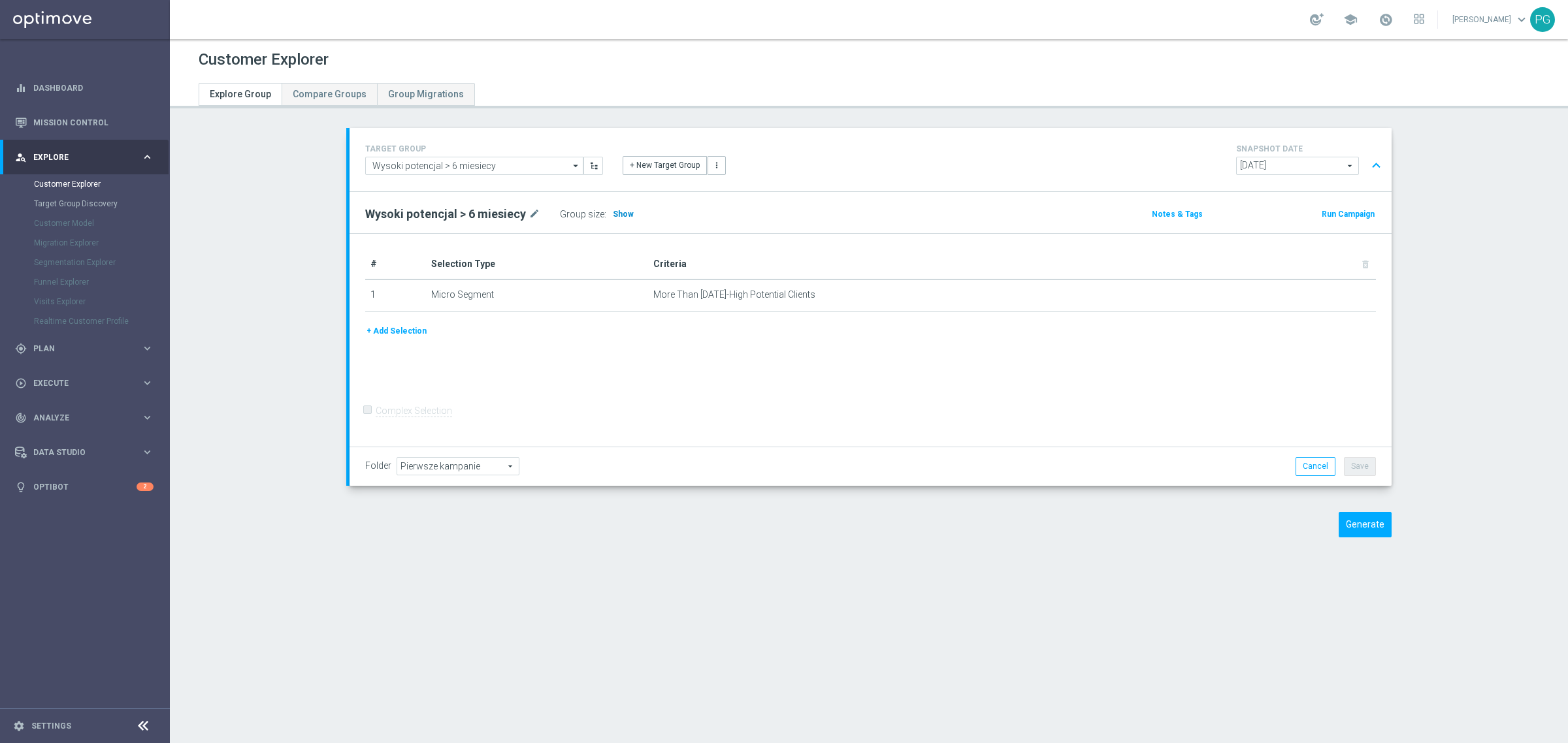
click at [615, 214] on span "Show" at bounding box center [623, 215] width 21 height 9
click at [563, 163] on input "Wysoki potencjal > 6 miesiecy" at bounding box center [474, 166] width 219 height 19
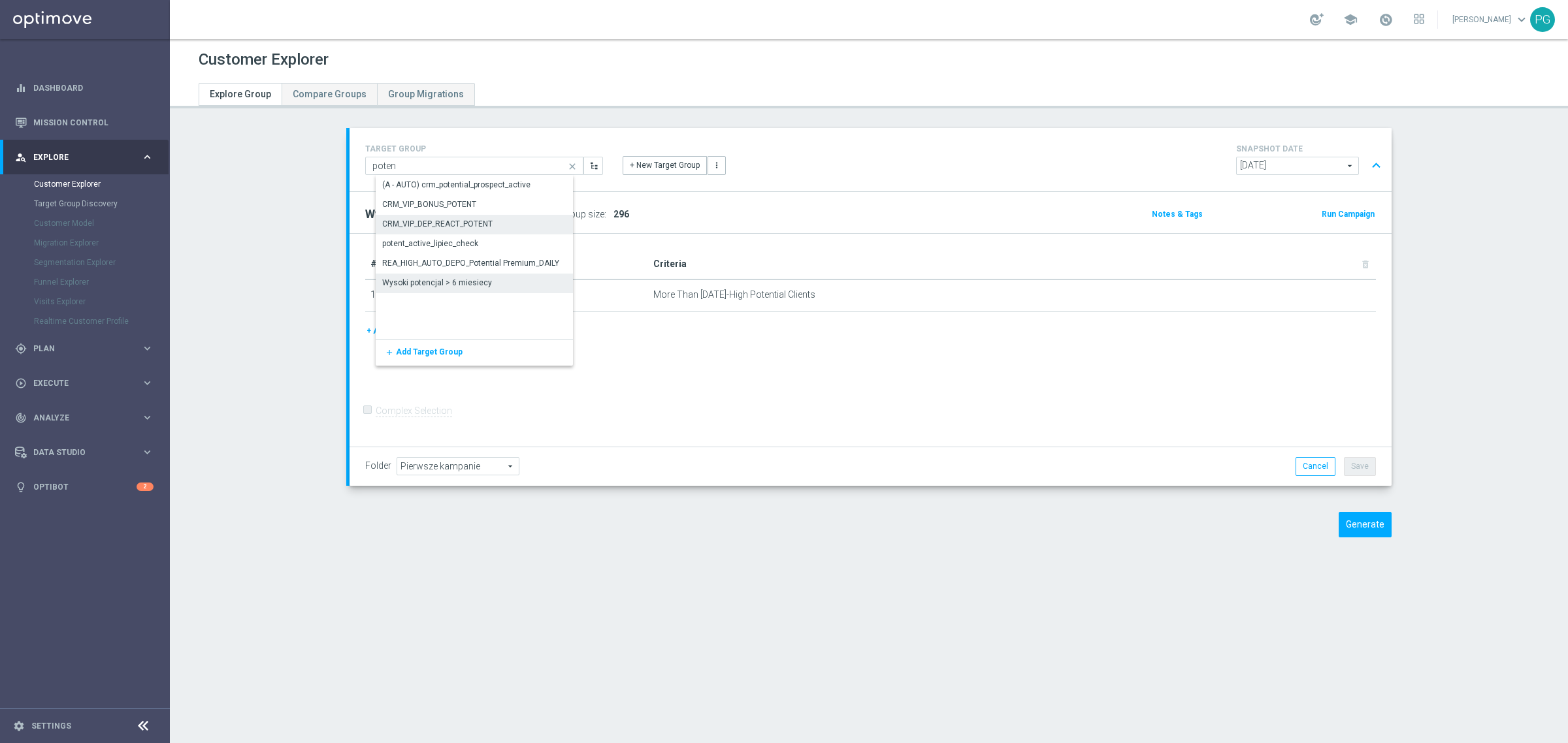
click at [447, 238] on div "potent_active_lipiec_check" at bounding box center [430, 243] width 96 height 12
type input "potent_active_lipiec_check"
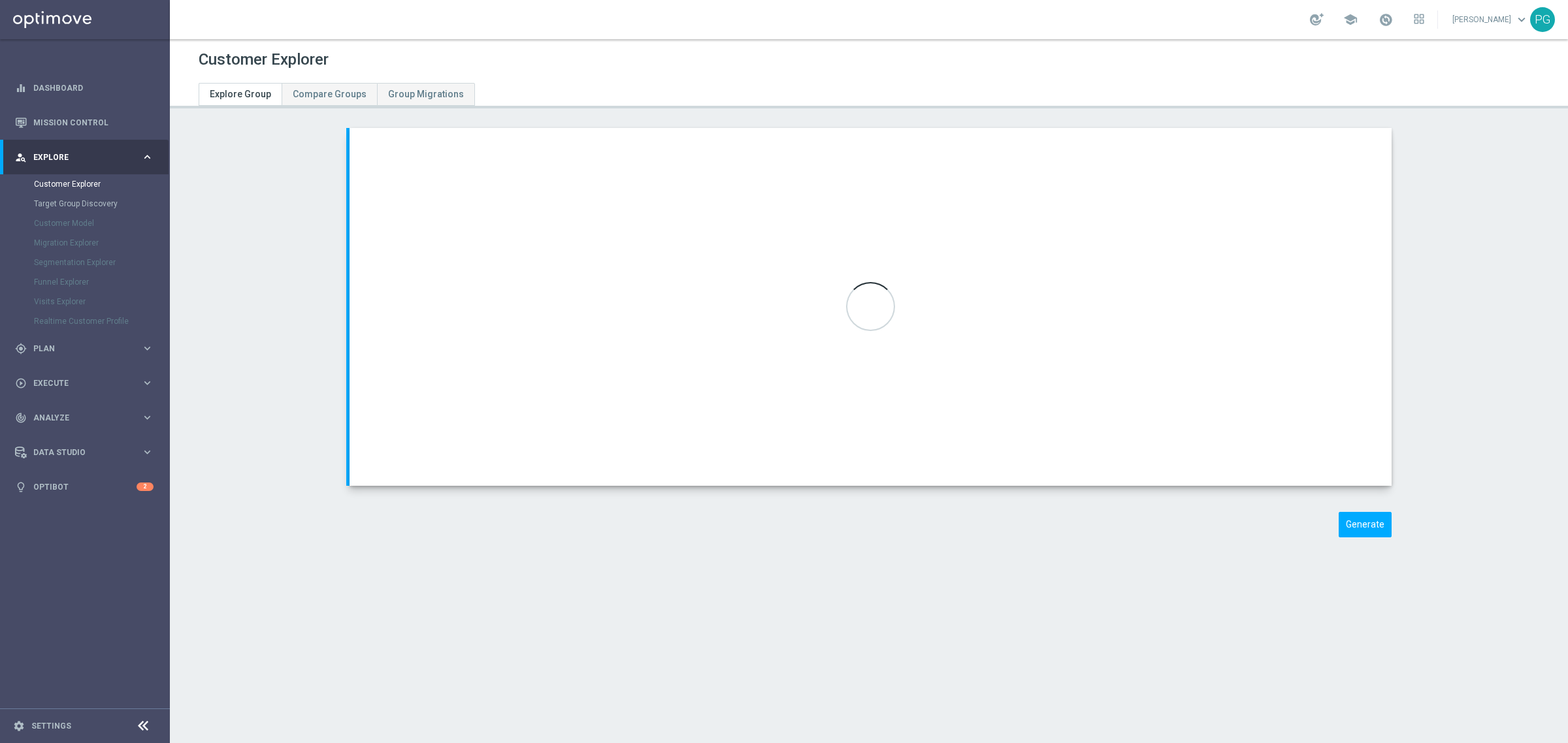
type input "2025 Grotel"
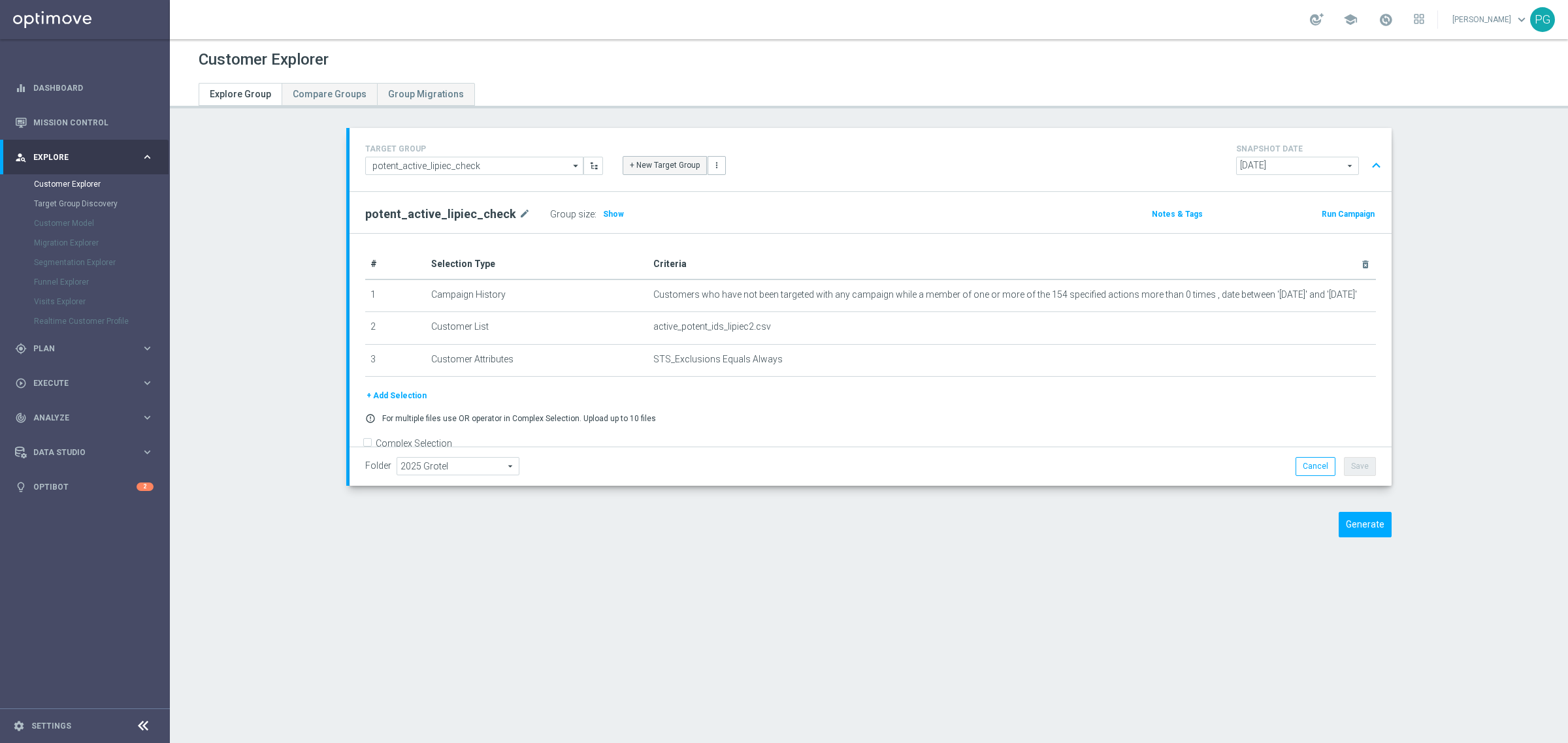
click at [635, 165] on button "+ New Target Group" at bounding box center [664, 165] width 84 height 19
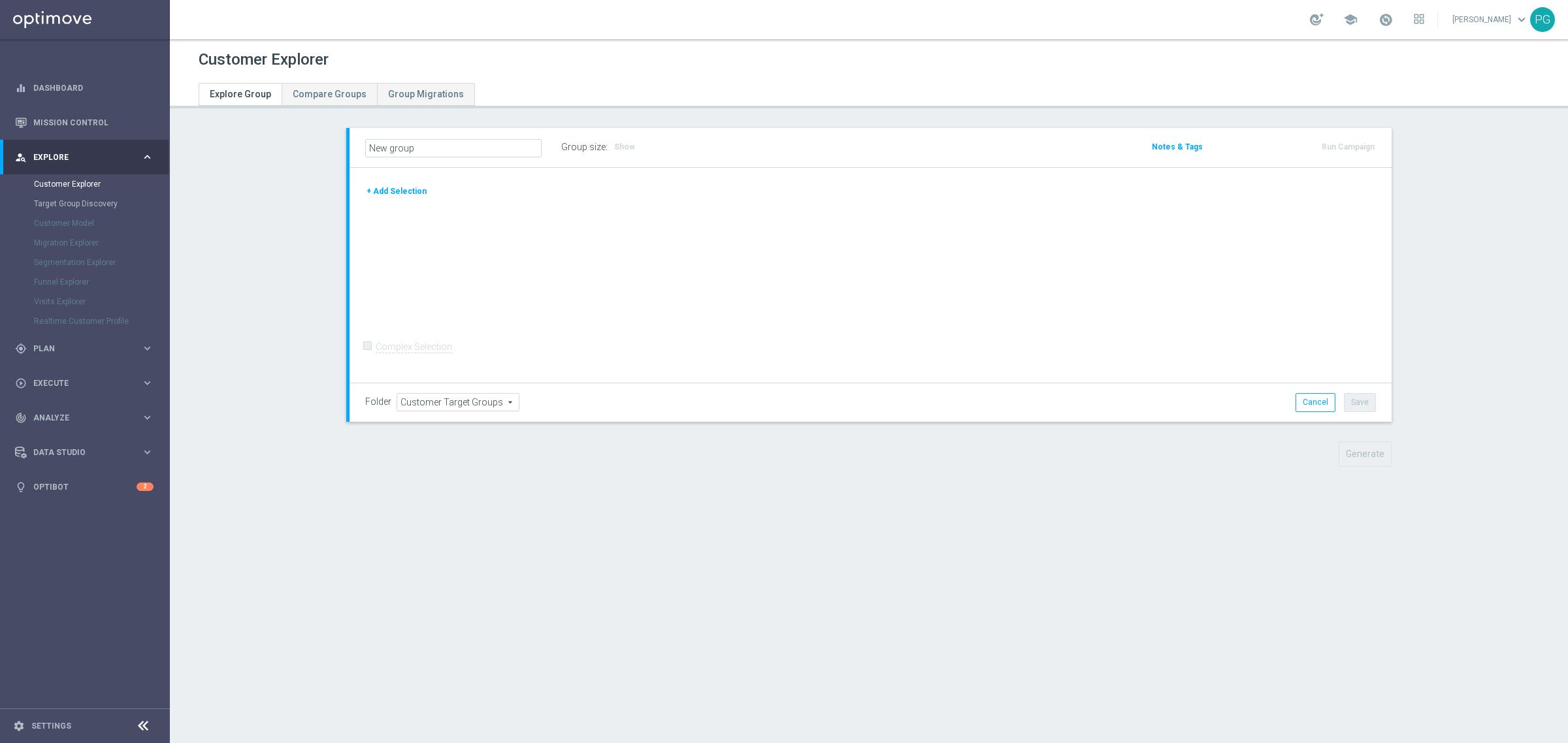
click at [397, 193] on button "+ Add Selection" at bounding box center [396, 191] width 63 height 15
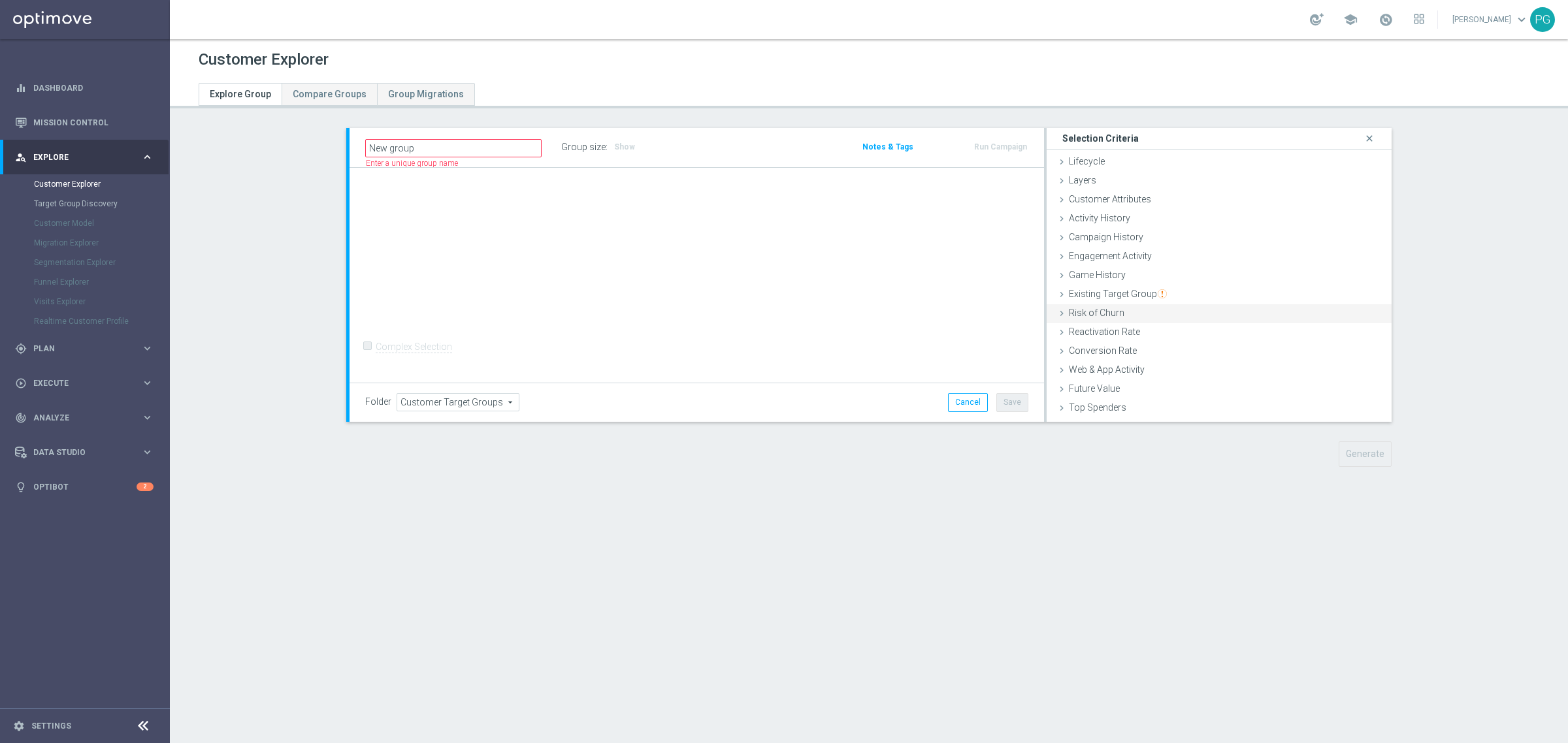
scroll to position [53, 0]
click at [1089, 406] on span "Customer List" at bounding box center [1098, 411] width 57 height 10
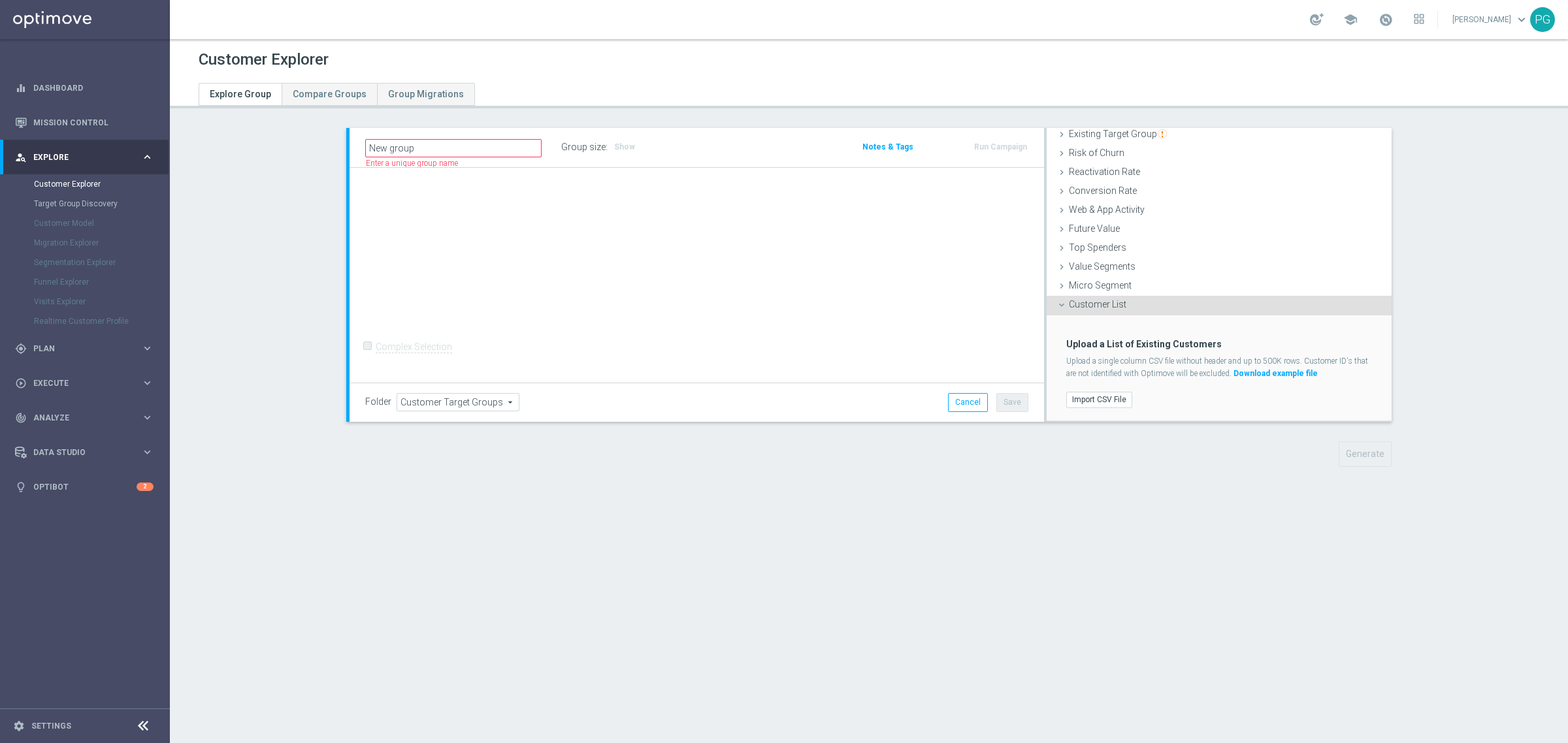
click at [1090, 411] on div "Upload a List of Existing Customers Upload a single column CSV file without hea…" at bounding box center [1219, 368] width 326 height 105
click at [1091, 402] on label "Import CSV File" at bounding box center [1099, 400] width 66 height 16
click at [0, 0] on input "Import CSV File" at bounding box center [0, 0] width 0 height 0
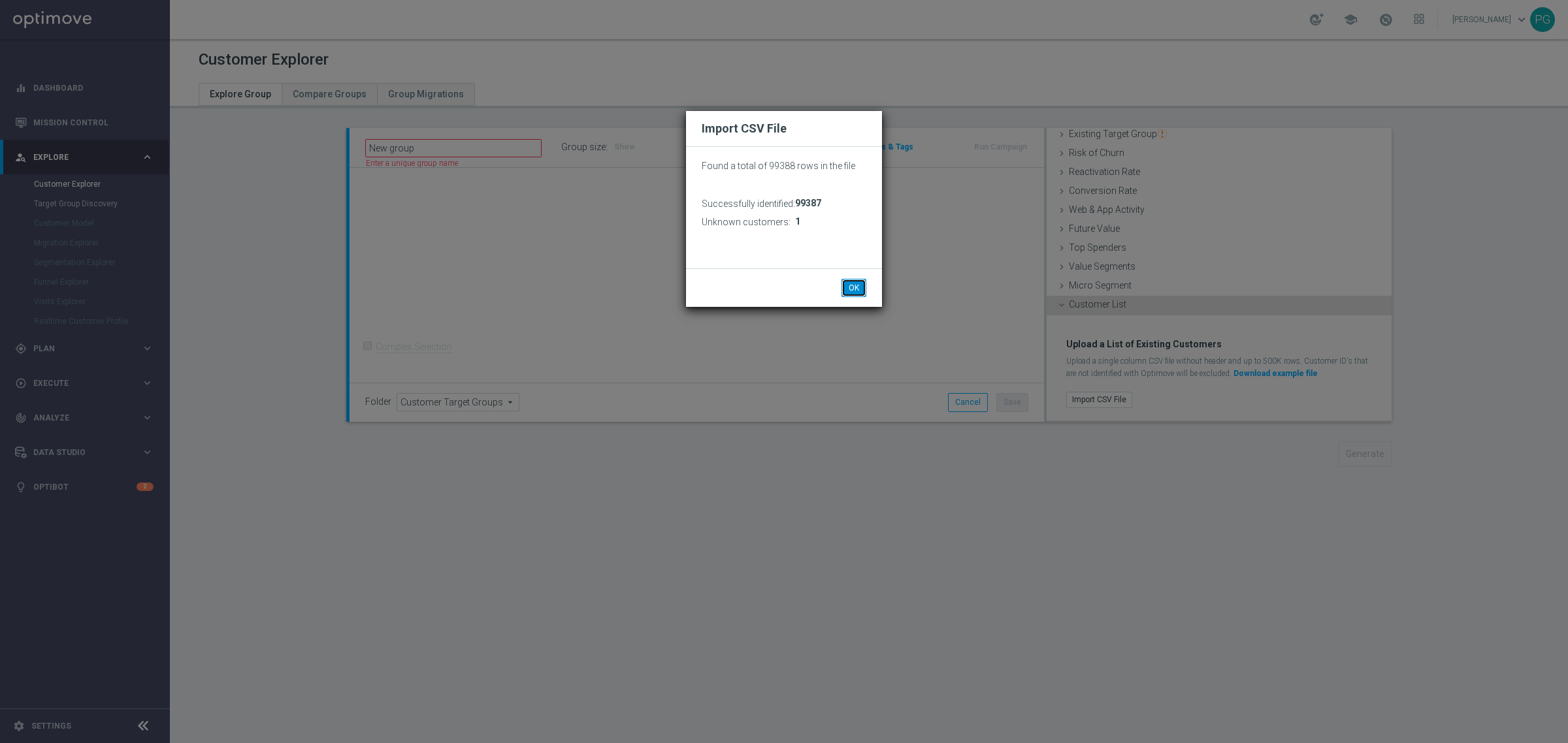
click at [860, 285] on button "OK" at bounding box center [854, 288] width 25 height 19
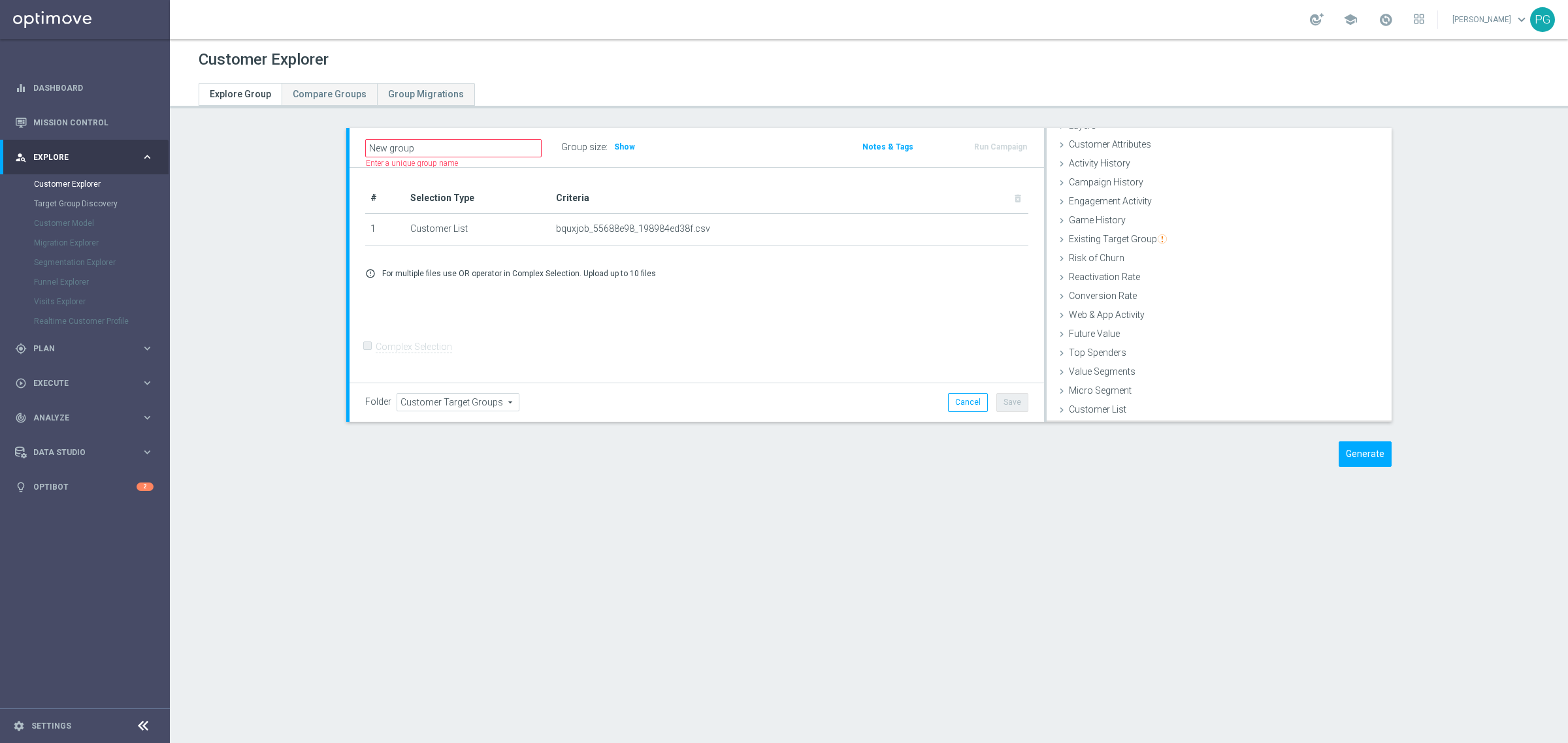
scroll to position [53, 0]
click at [1356, 449] on button "Generate" at bounding box center [1365, 454] width 53 height 26
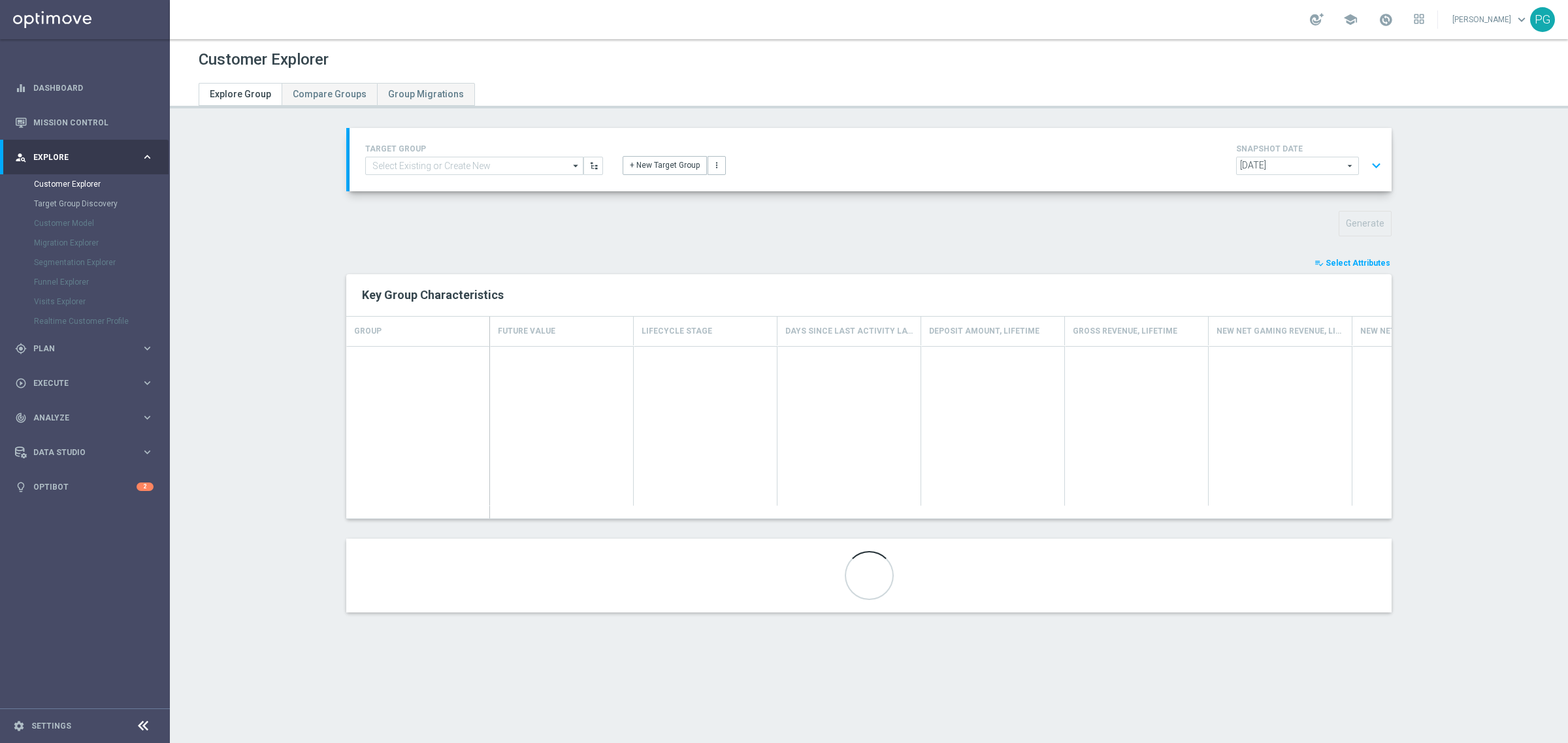
scroll to position [24, 0]
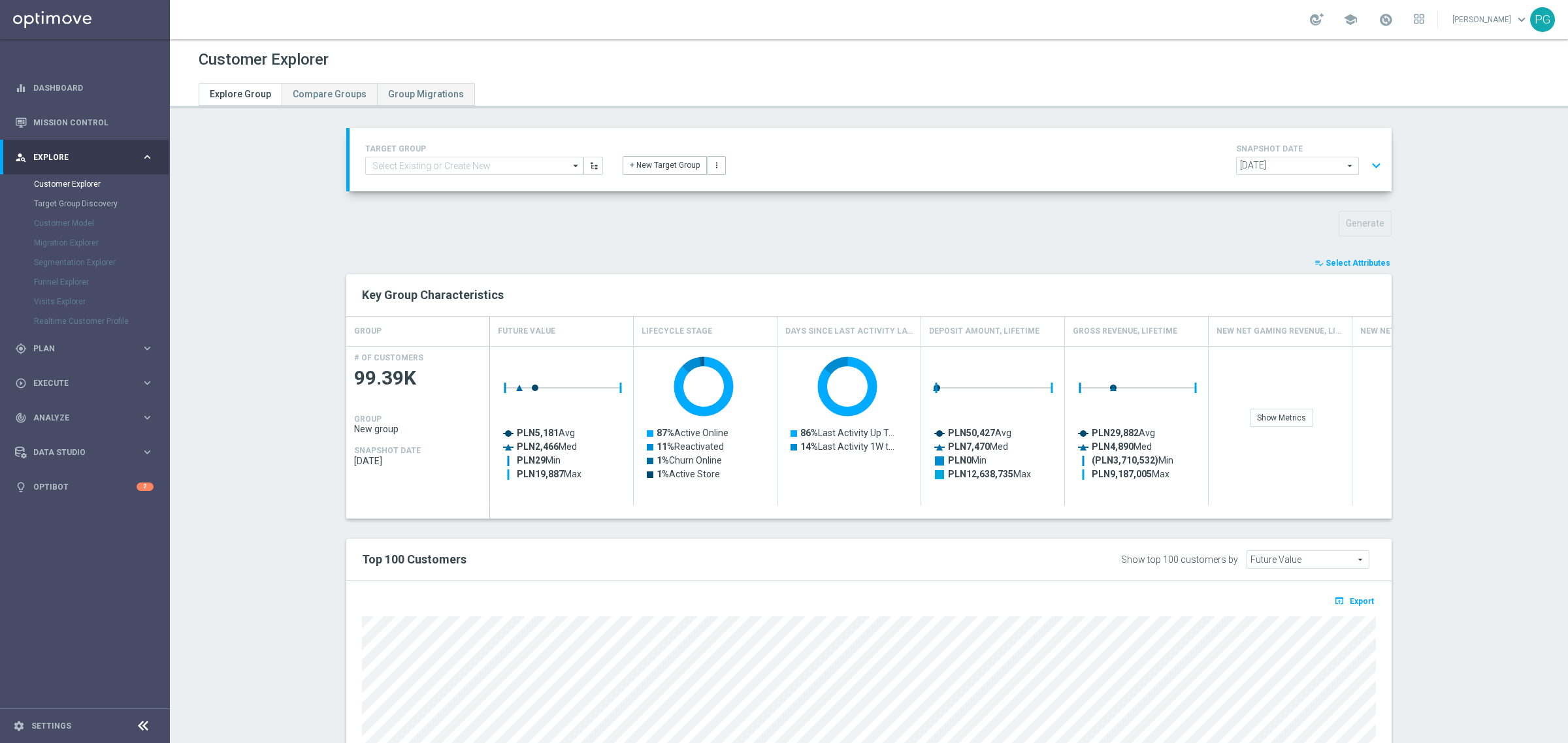
click at [1354, 268] on span "Select Attributes" at bounding box center [1358, 263] width 64 height 9
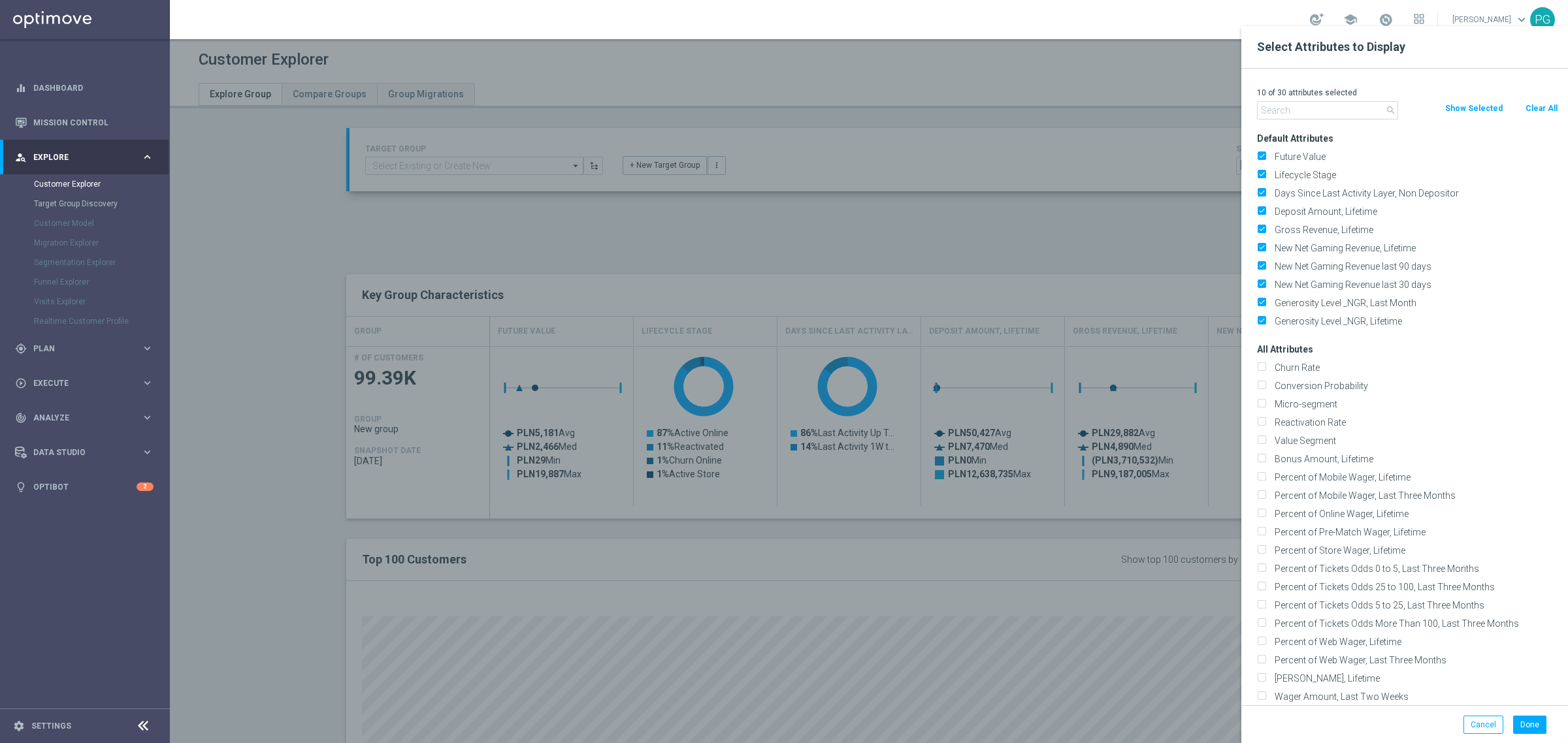
click at [1554, 112] on button "Clear All" at bounding box center [1542, 108] width 35 height 15
checkbox input "false"
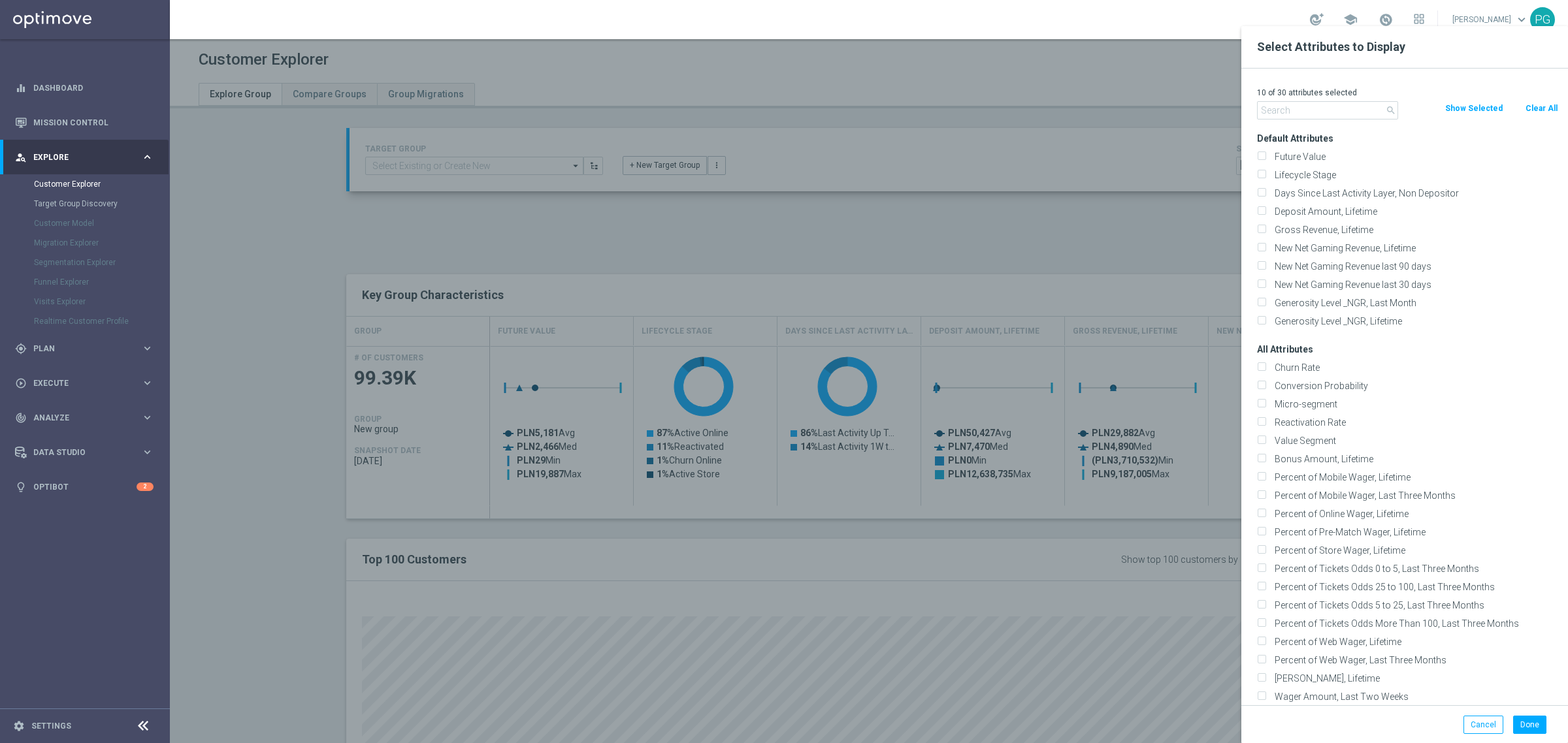
checkbox input "false"
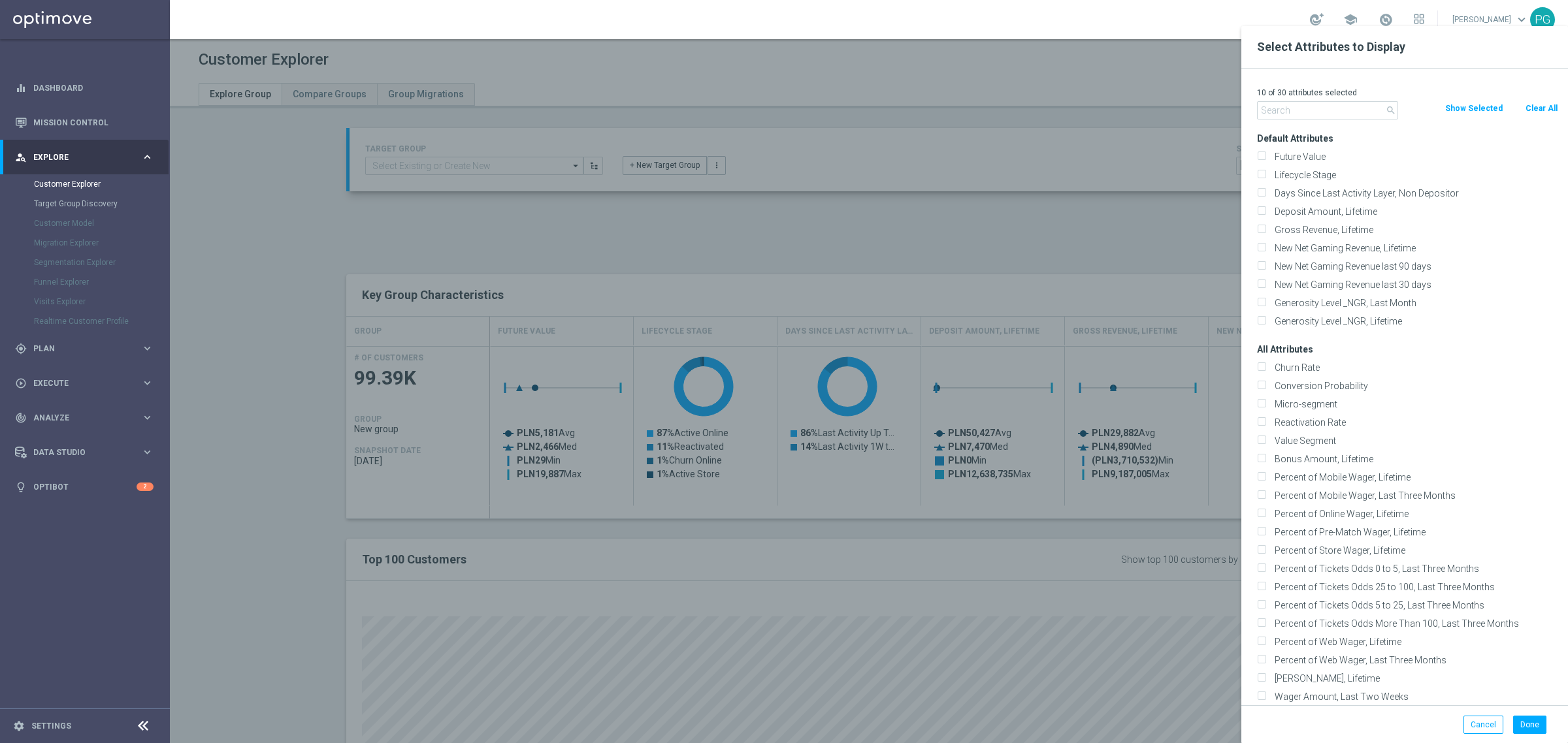
checkbox input "false"
click at [1339, 106] on input "text" at bounding box center [1328, 111] width 141 height 19
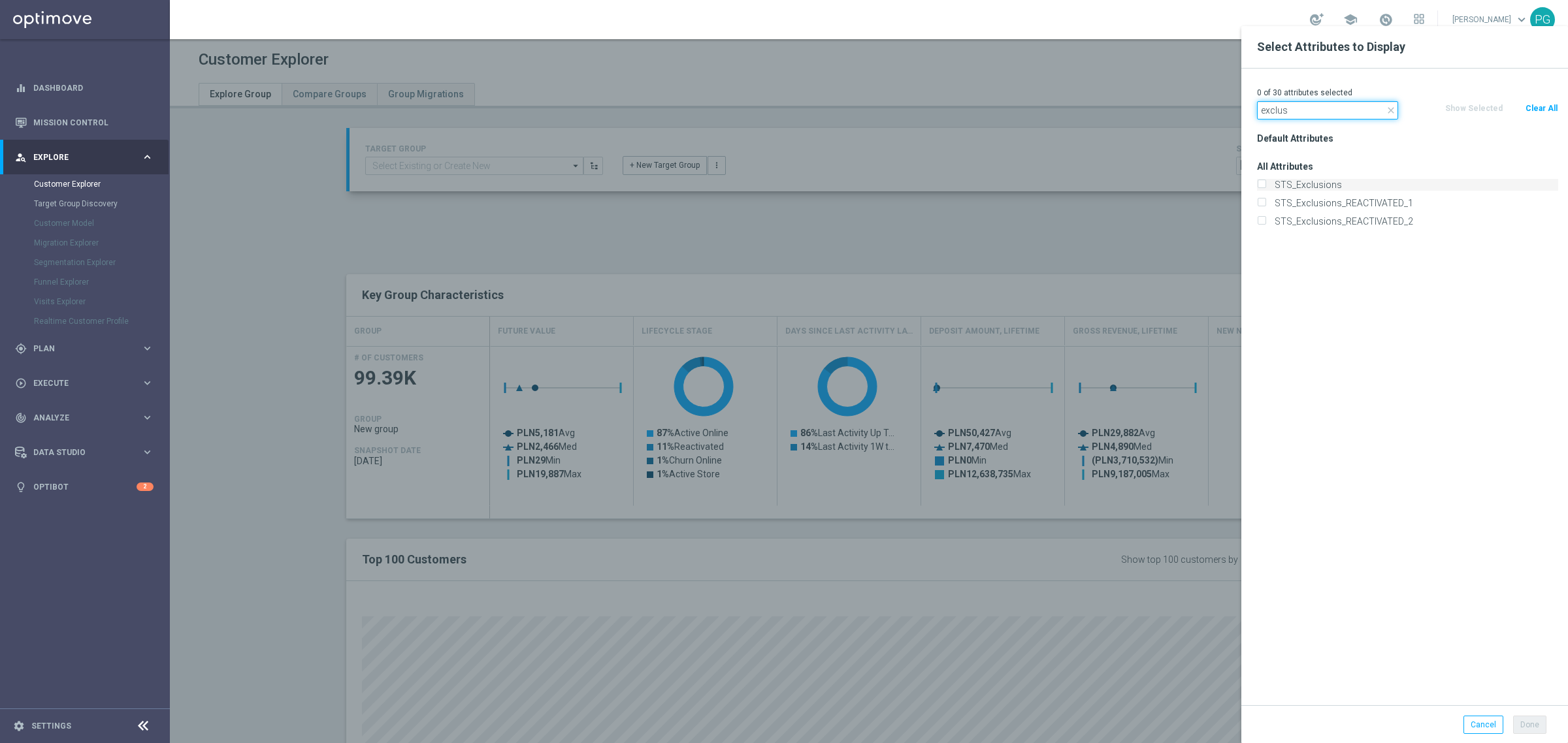
type input "exclus"
click at [1301, 184] on label "STS_Exclusions" at bounding box center [1415, 184] width 288 height 12
click at [1266, 184] on input "STS_Exclusions" at bounding box center [1261, 186] width 9 height 9
checkbox input "true"
click at [1530, 731] on button "Done" at bounding box center [1529, 725] width 33 height 19
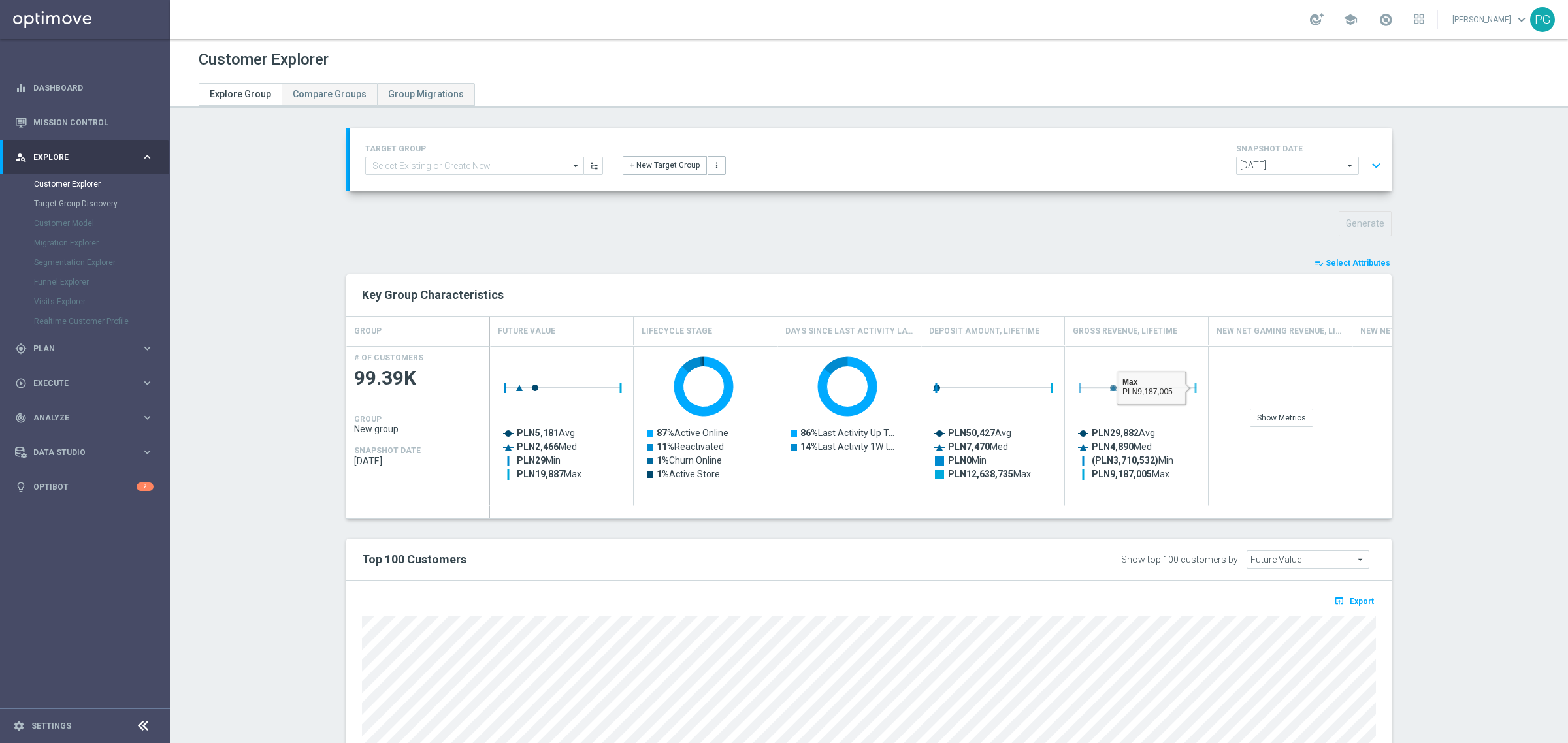
type input "Search"
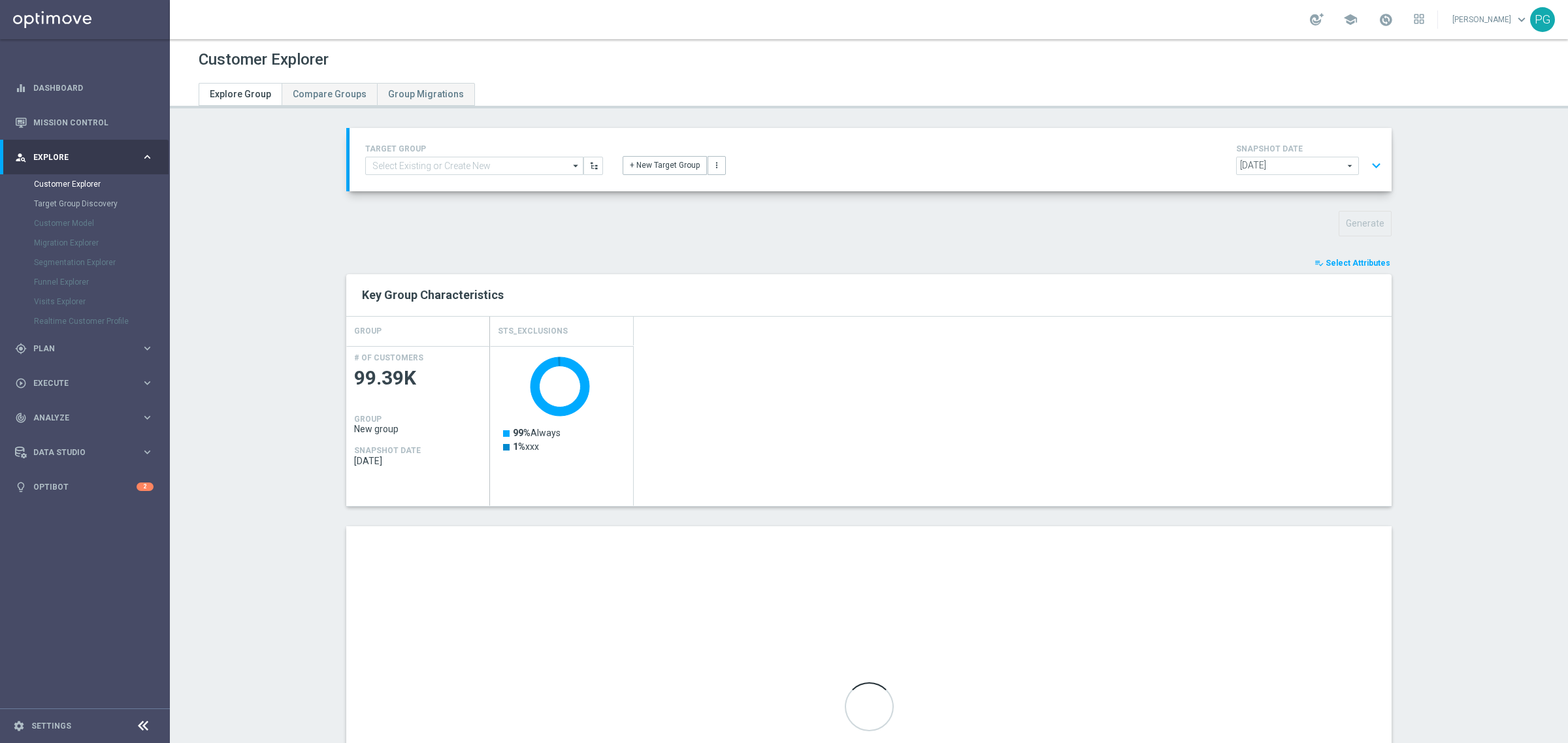
click at [1336, 260] on span "Select Attributes" at bounding box center [1358, 263] width 64 height 9
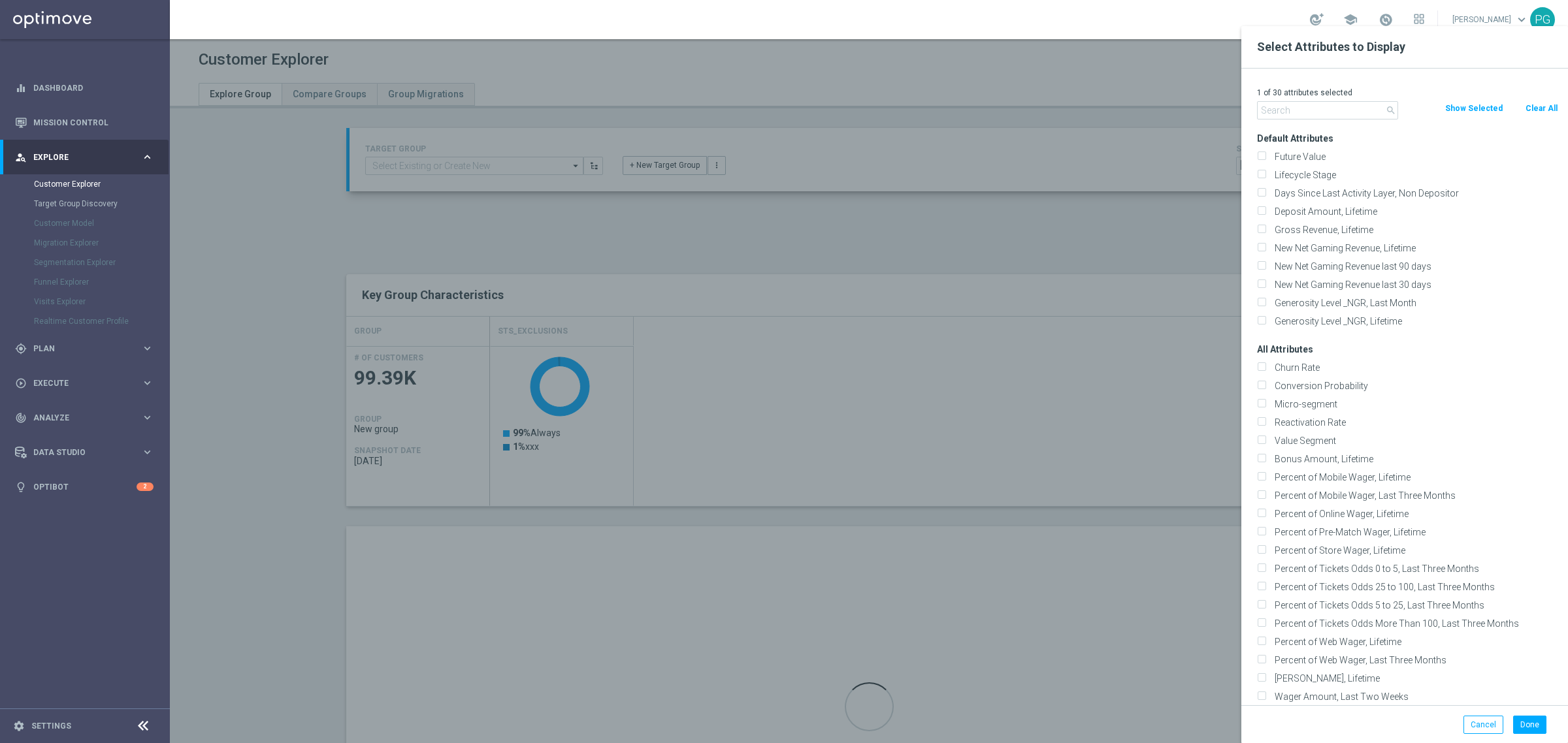
click at [1536, 105] on button "Clear All" at bounding box center [1542, 108] width 35 height 15
checkbox input "false"
click at [1318, 110] on input "text" at bounding box center [1328, 111] width 141 height 19
click at [967, 246] on div at bounding box center [953, 397] width 1568 height 743
click at [1547, 105] on button "Clear All" at bounding box center [1542, 108] width 35 height 15
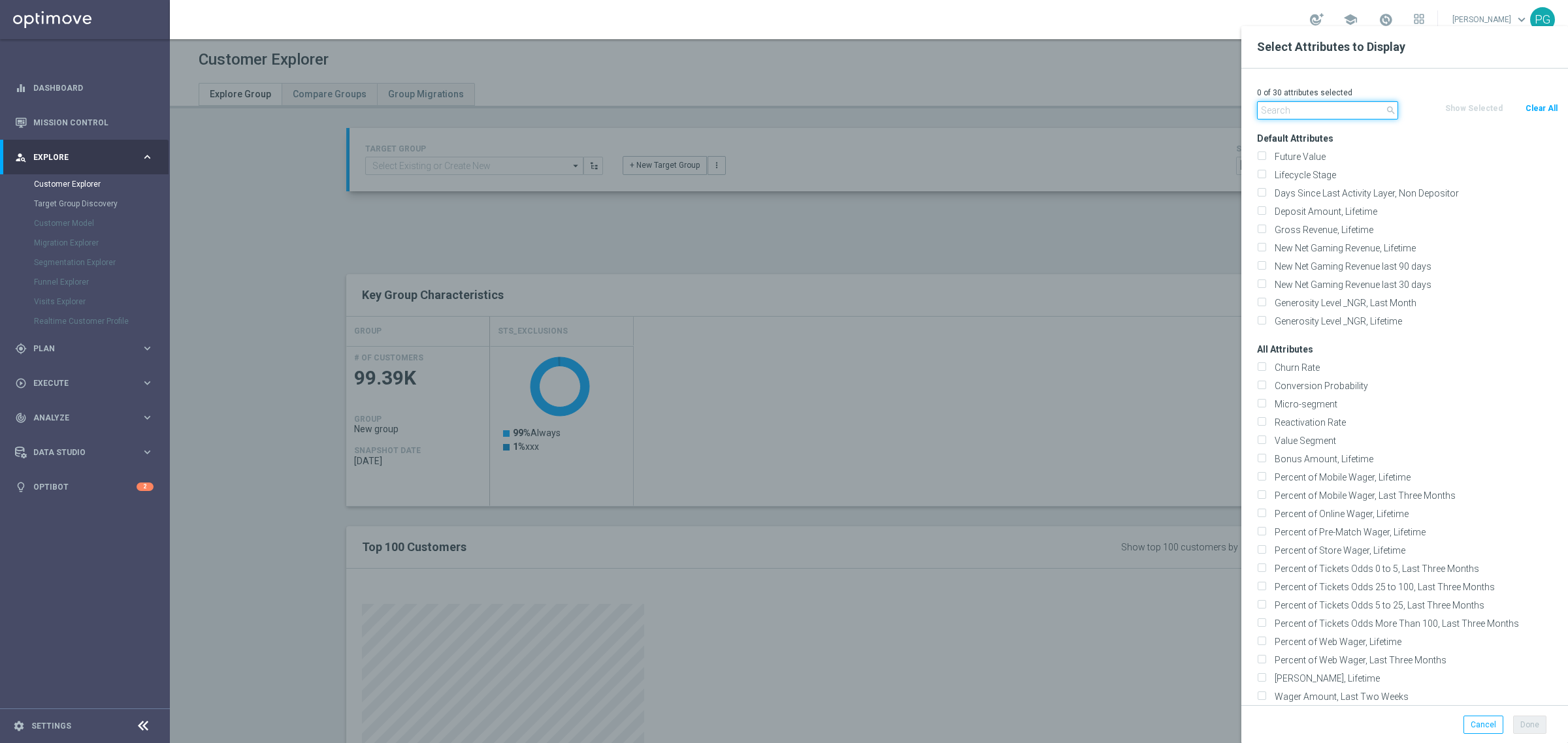
click at [1328, 113] on input "text" at bounding box center [1328, 111] width 141 height 19
click at [1004, 213] on div at bounding box center [953, 397] width 1568 height 743
click at [1180, 152] on div at bounding box center [953, 397] width 1568 height 743
click at [1549, 111] on button "Clear All" at bounding box center [1542, 108] width 35 height 15
click at [1158, 188] on div at bounding box center [953, 397] width 1568 height 743
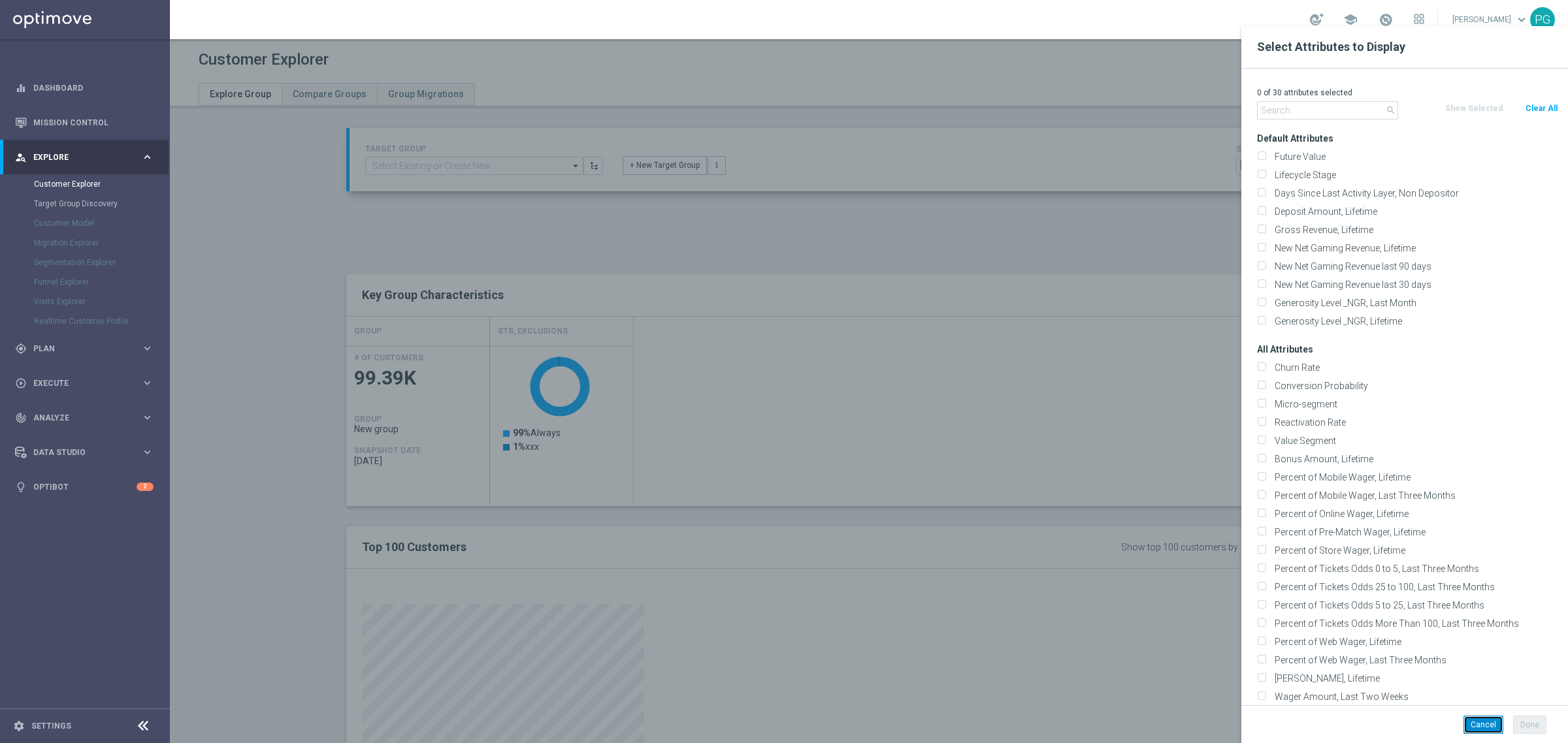
click at [1481, 723] on button "Cancel" at bounding box center [1483, 725] width 40 height 19
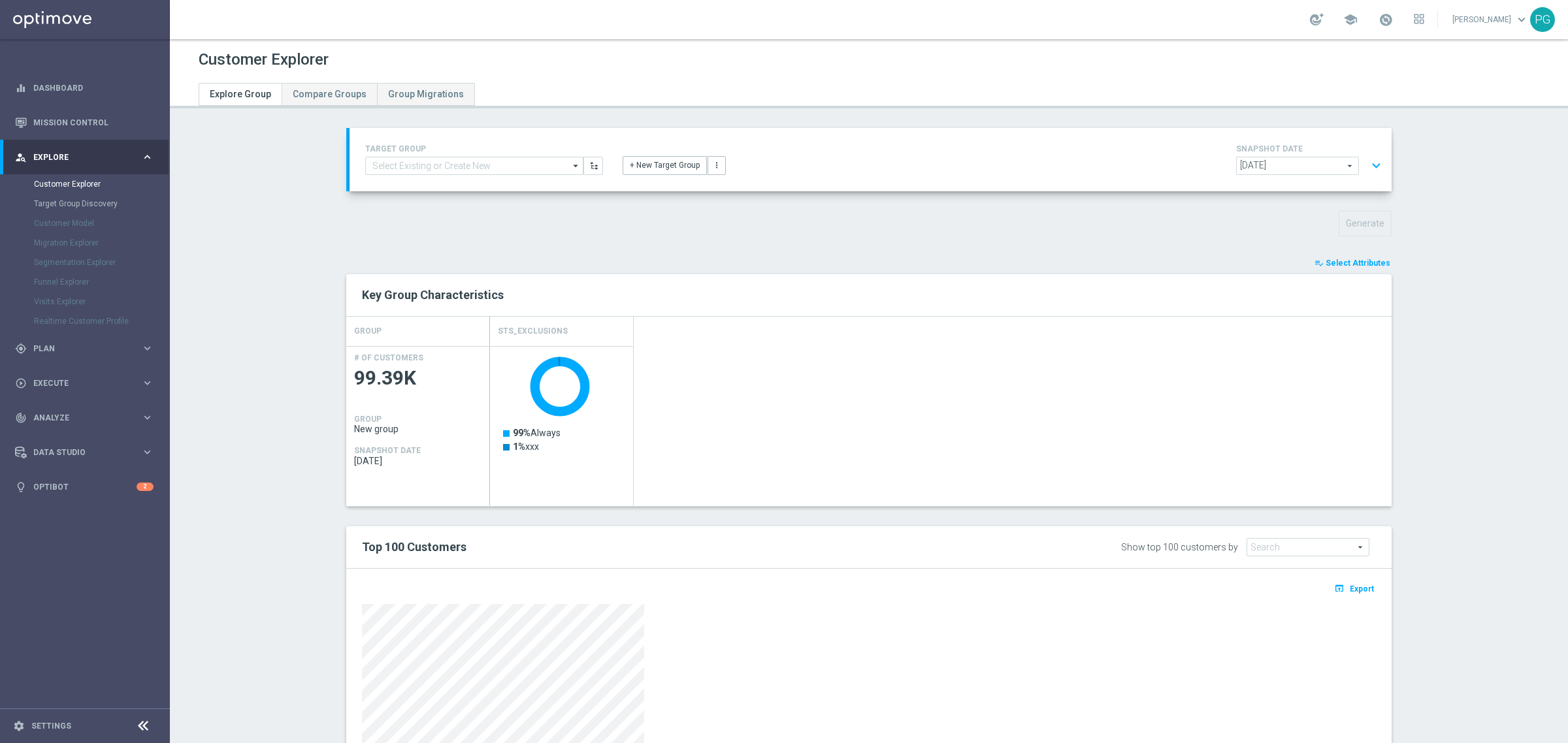
click at [1371, 167] on button "expand_more" at bounding box center [1377, 166] width 19 height 25
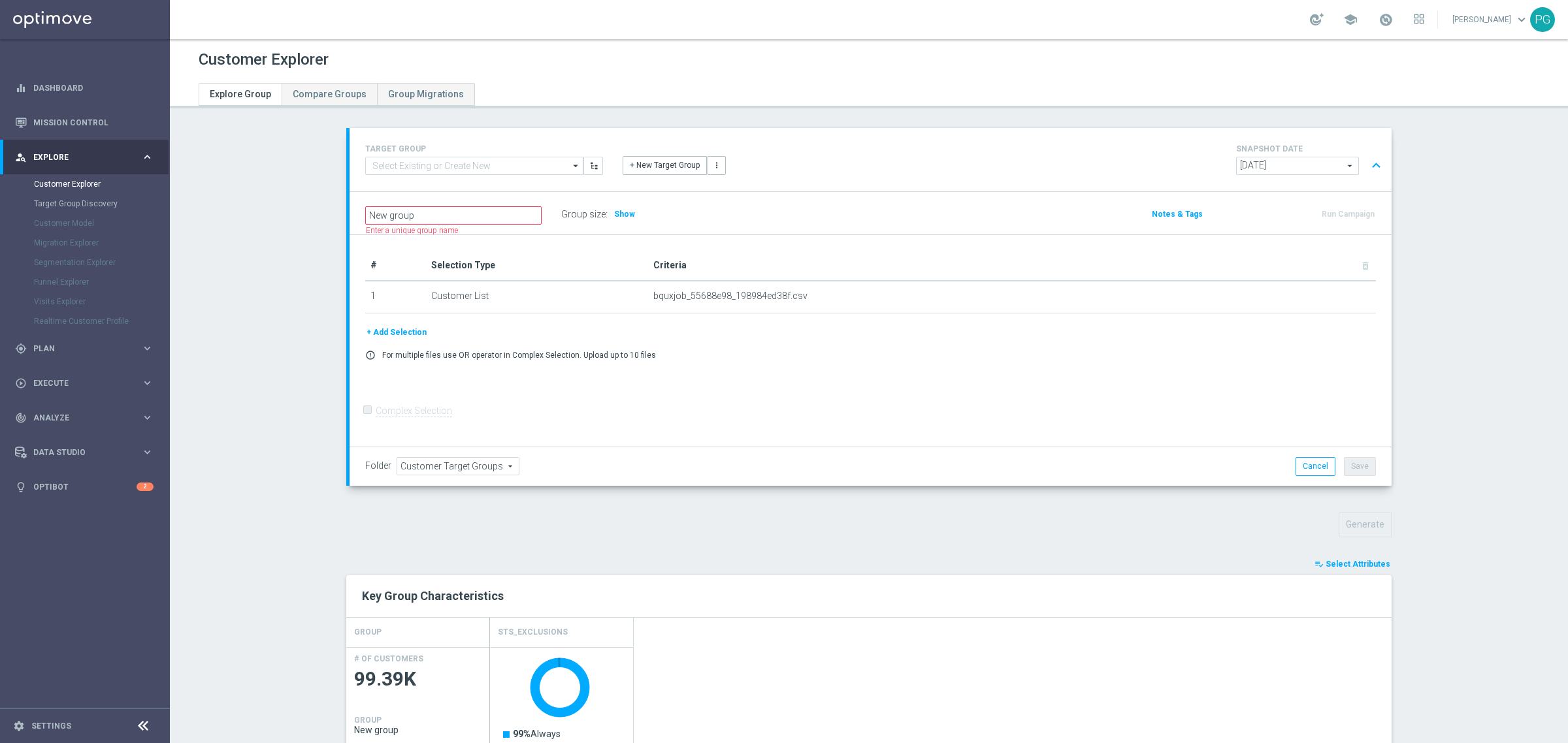
scroll to position [0, 0]
click at [404, 332] on button "+ Add Selection" at bounding box center [396, 332] width 63 height 15
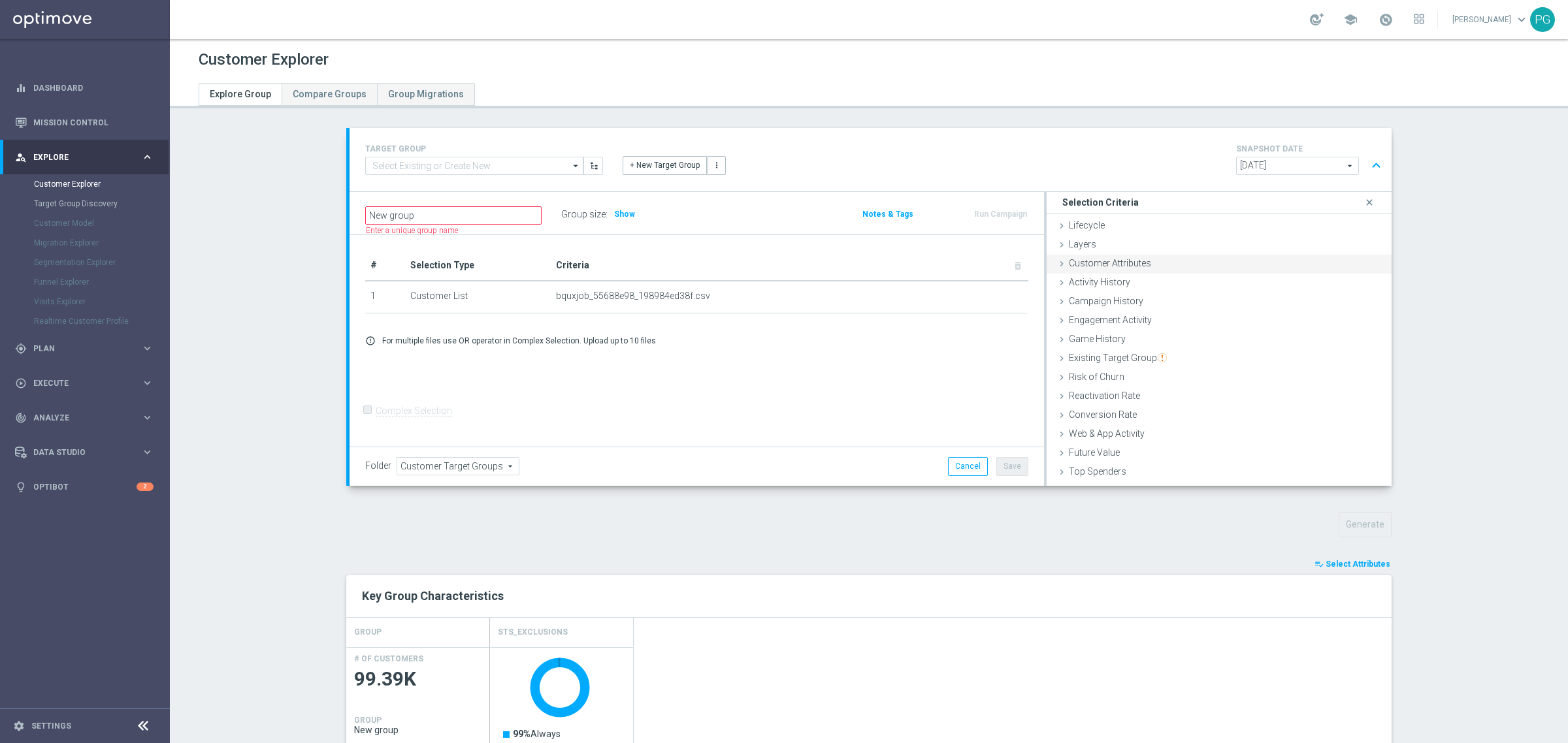
click at [1105, 260] on span "Customer Attributes" at bounding box center [1110, 263] width 82 height 10
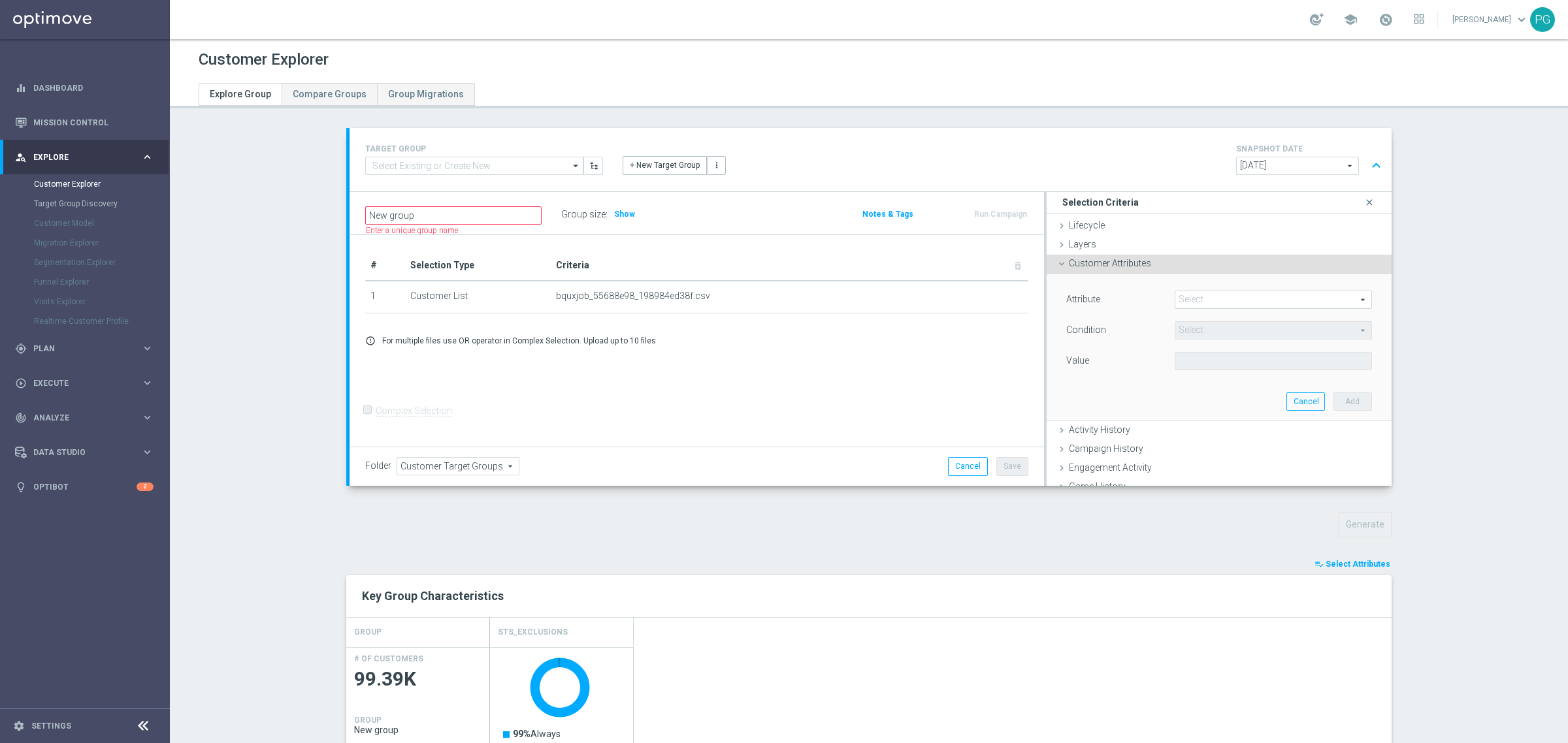
click at [1187, 301] on span at bounding box center [1273, 300] width 196 height 17
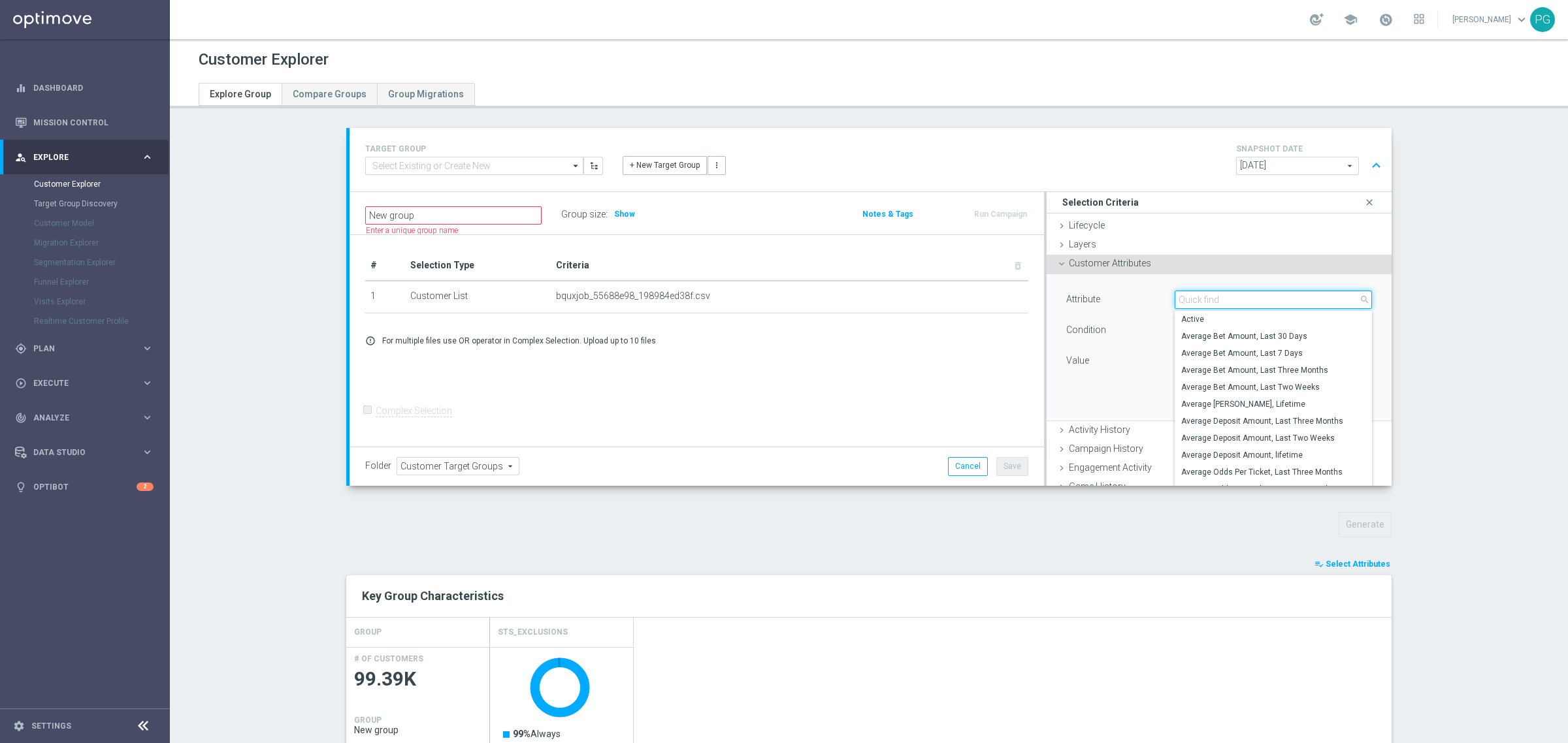
click at [1187, 301] on input "search" at bounding box center [1273, 300] width 198 height 19
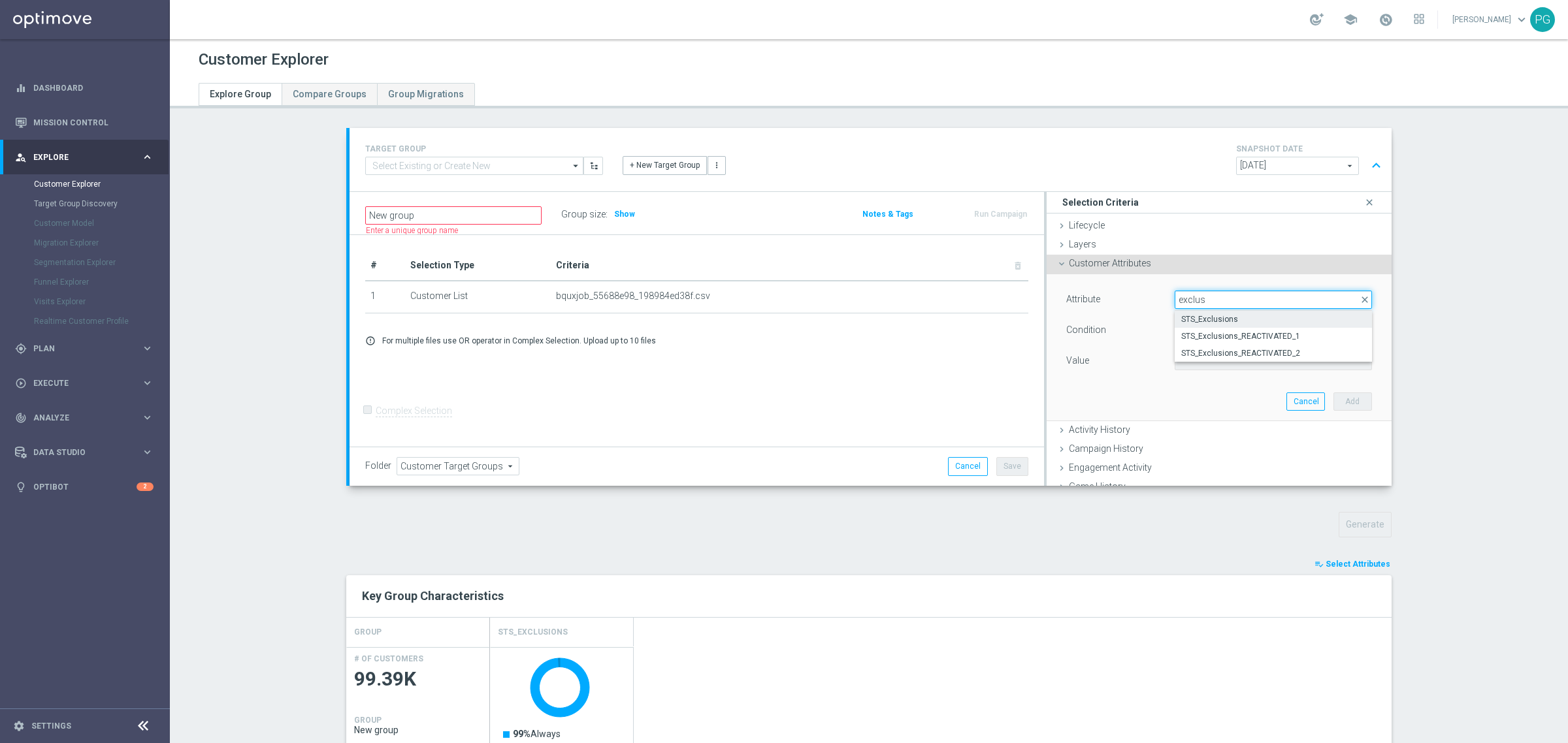
type input "exclus"
click at [1193, 318] on span "STS_Exclusions" at bounding box center [1273, 319] width 184 height 10
type input "STS_Exclusions"
type input "Equals"
click at [1196, 363] on span at bounding box center [1273, 361] width 196 height 17
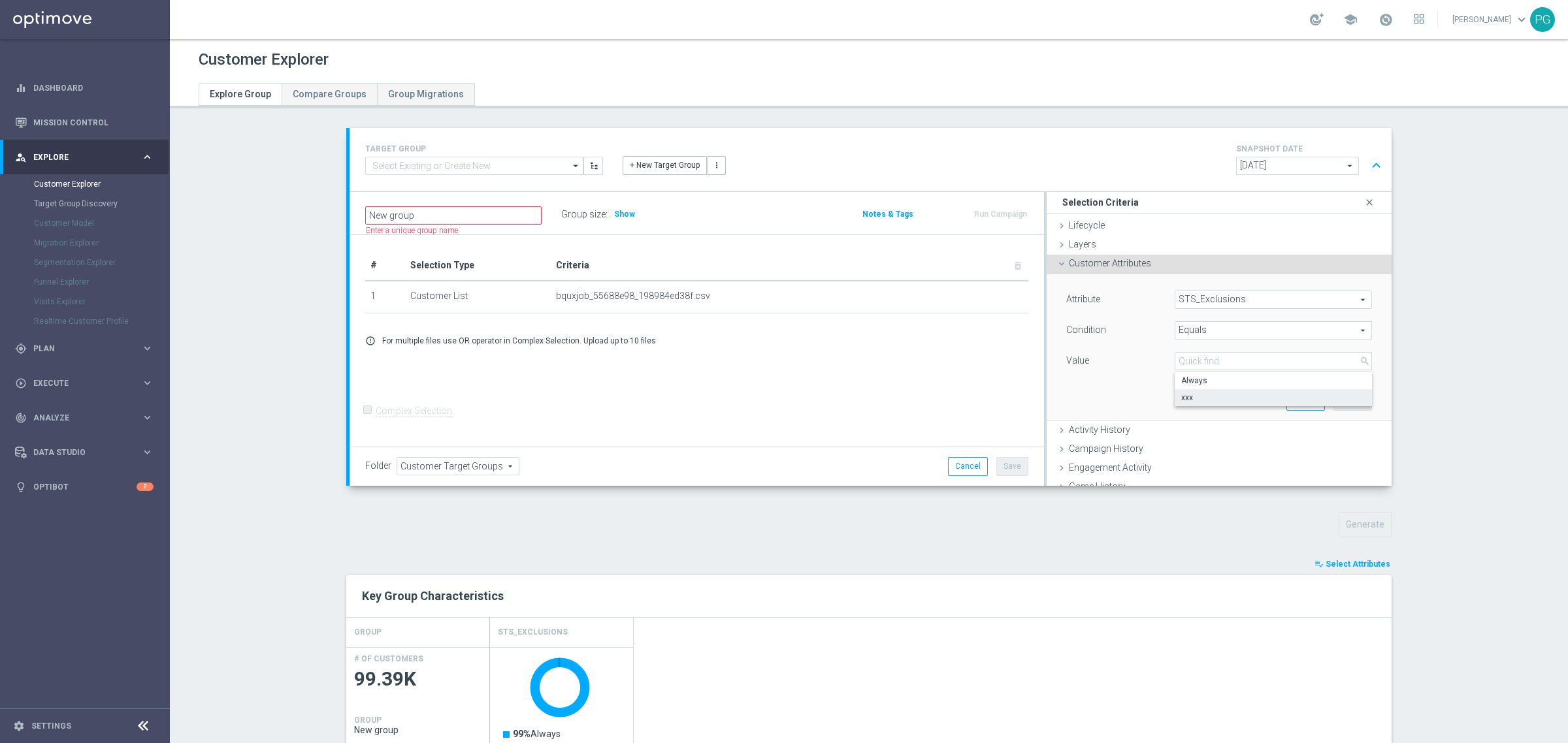
click at [1202, 394] on span "xxx" at bounding box center [1273, 397] width 184 height 10
type input "xxx"
click at [1334, 404] on button "Add" at bounding box center [1353, 402] width 39 height 19
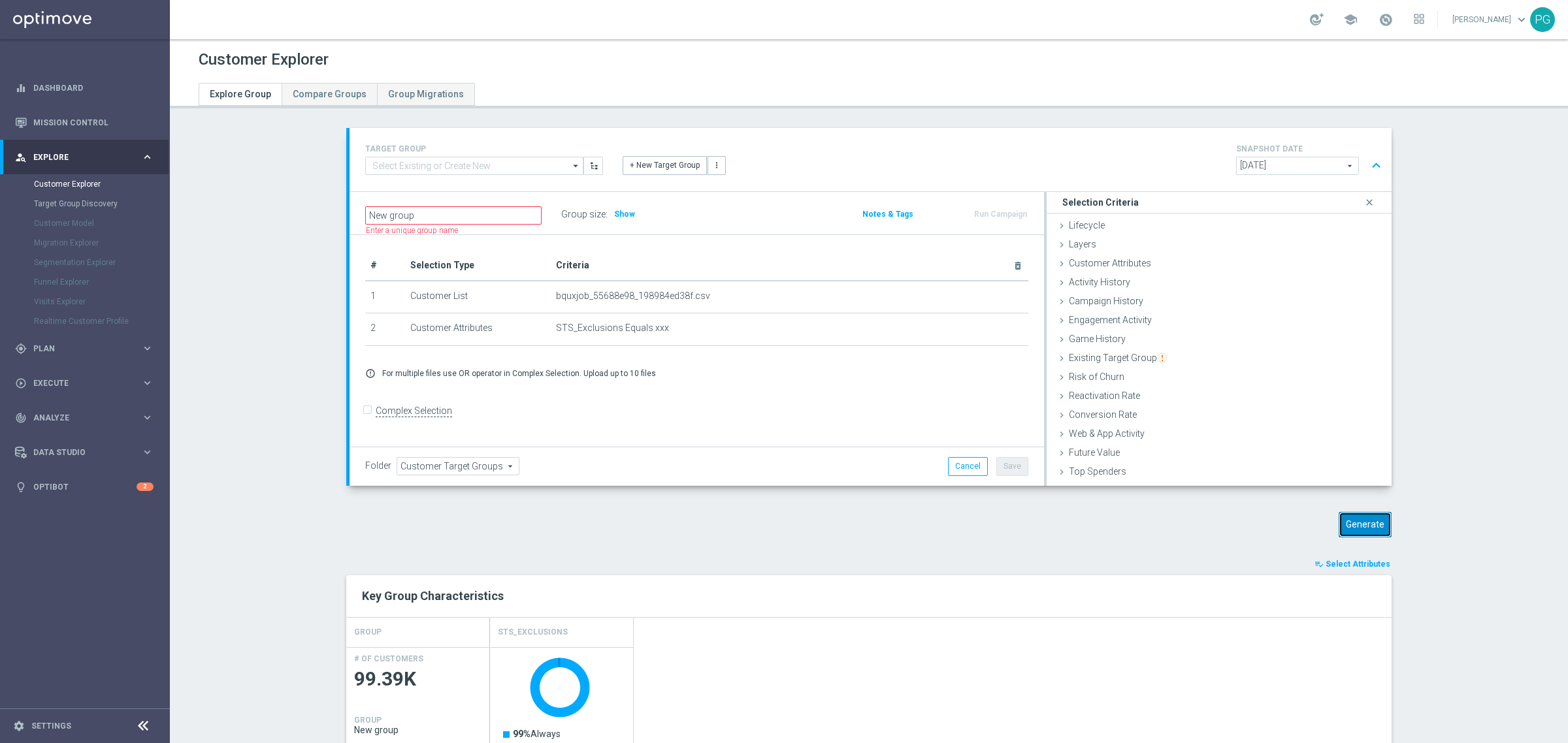
click at [1348, 521] on button "Generate" at bounding box center [1365, 525] width 53 height 26
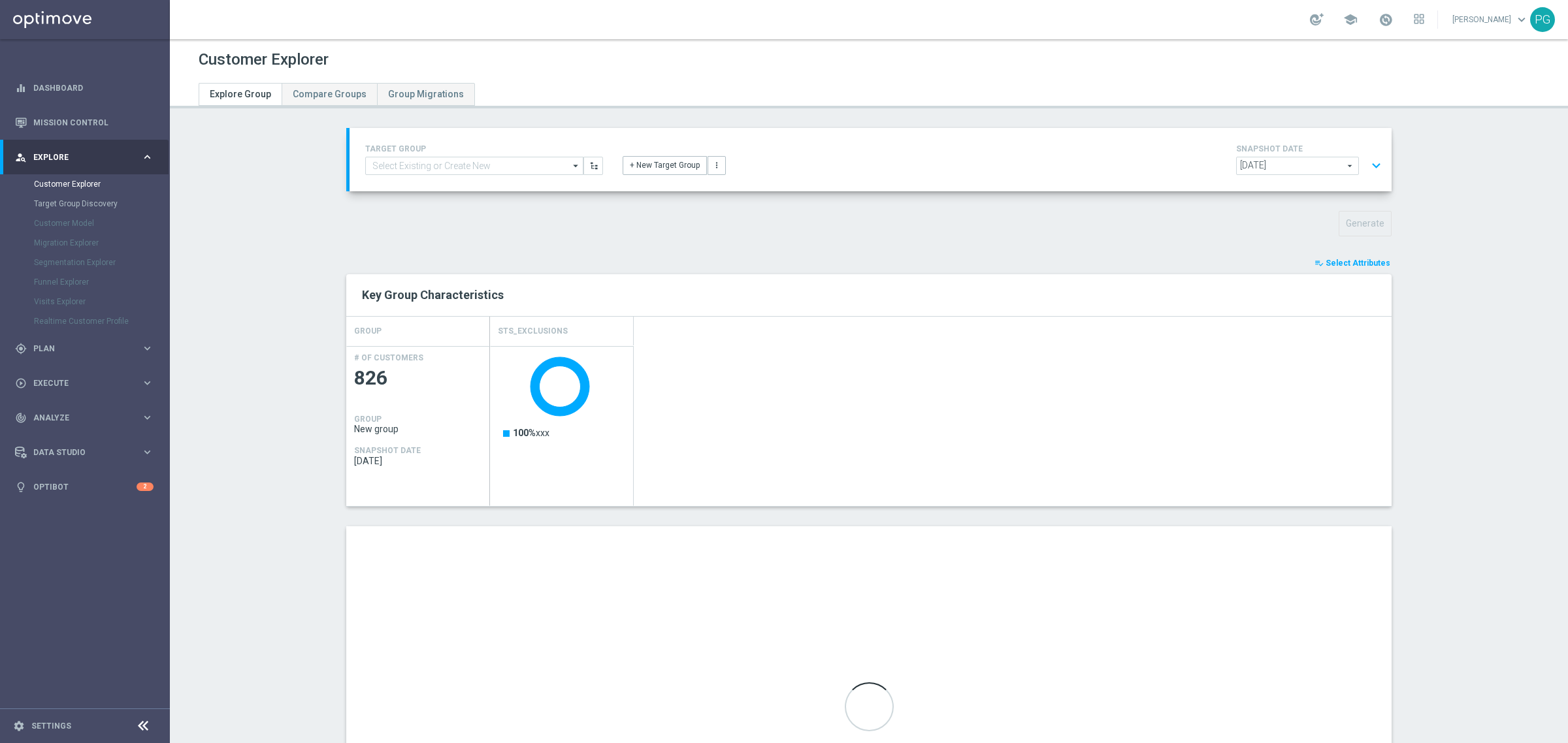
click at [1336, 262] on span "Select Attributes" at bounding box center [1358, 263] width 64 height 9
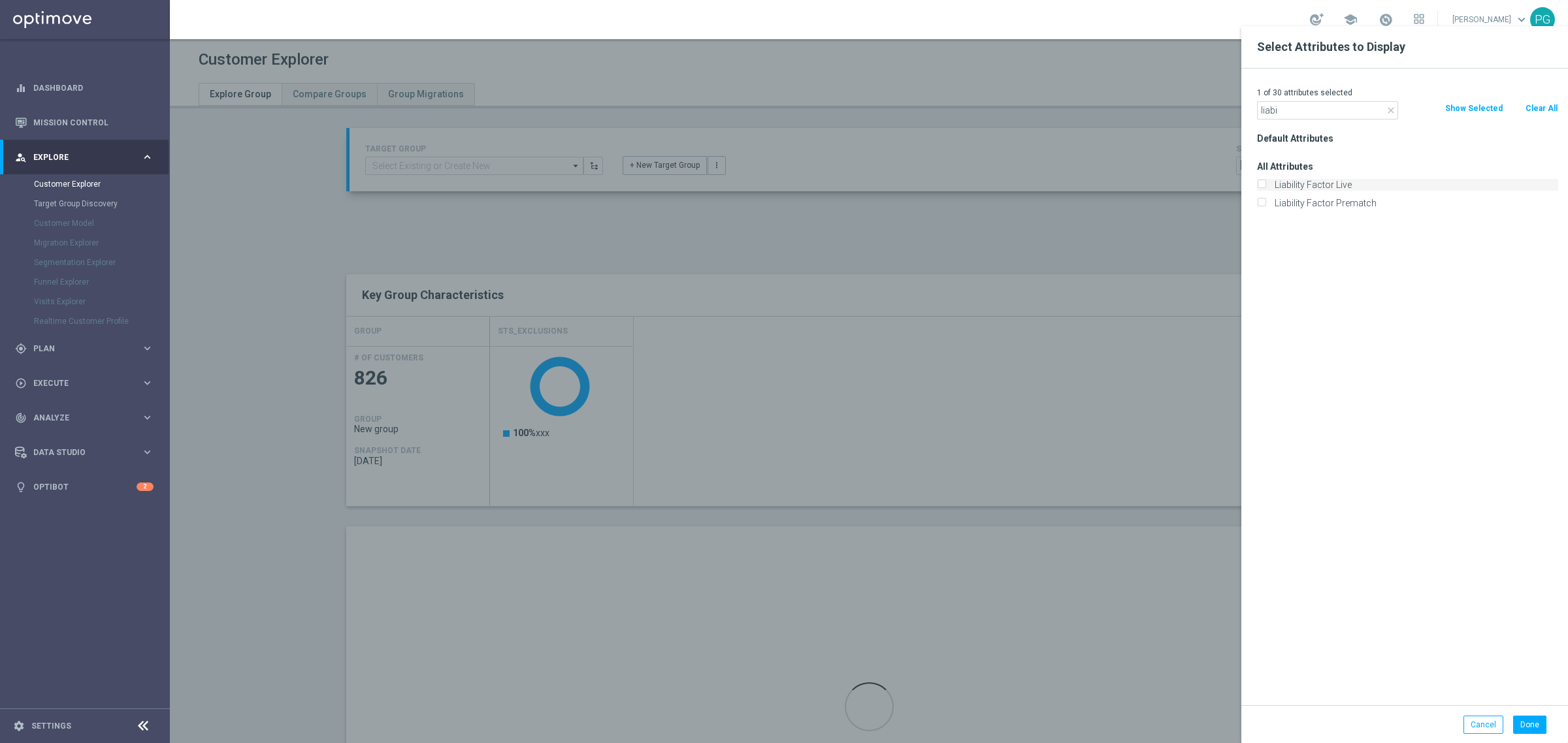
type input "liabi"
click at [1314, 184] on label "Liability Factor Live" at bounding box center [1415, 184] width 288 height 12
click at [1266, 184] on input "Liability Factor Live" at bounding box center [1261, 186] width 9 height 9
checkbox input "true"
click at [1311, 198] on label "Liability Factor Prematch" at bounding box center [1415, 203] width 288 height 12
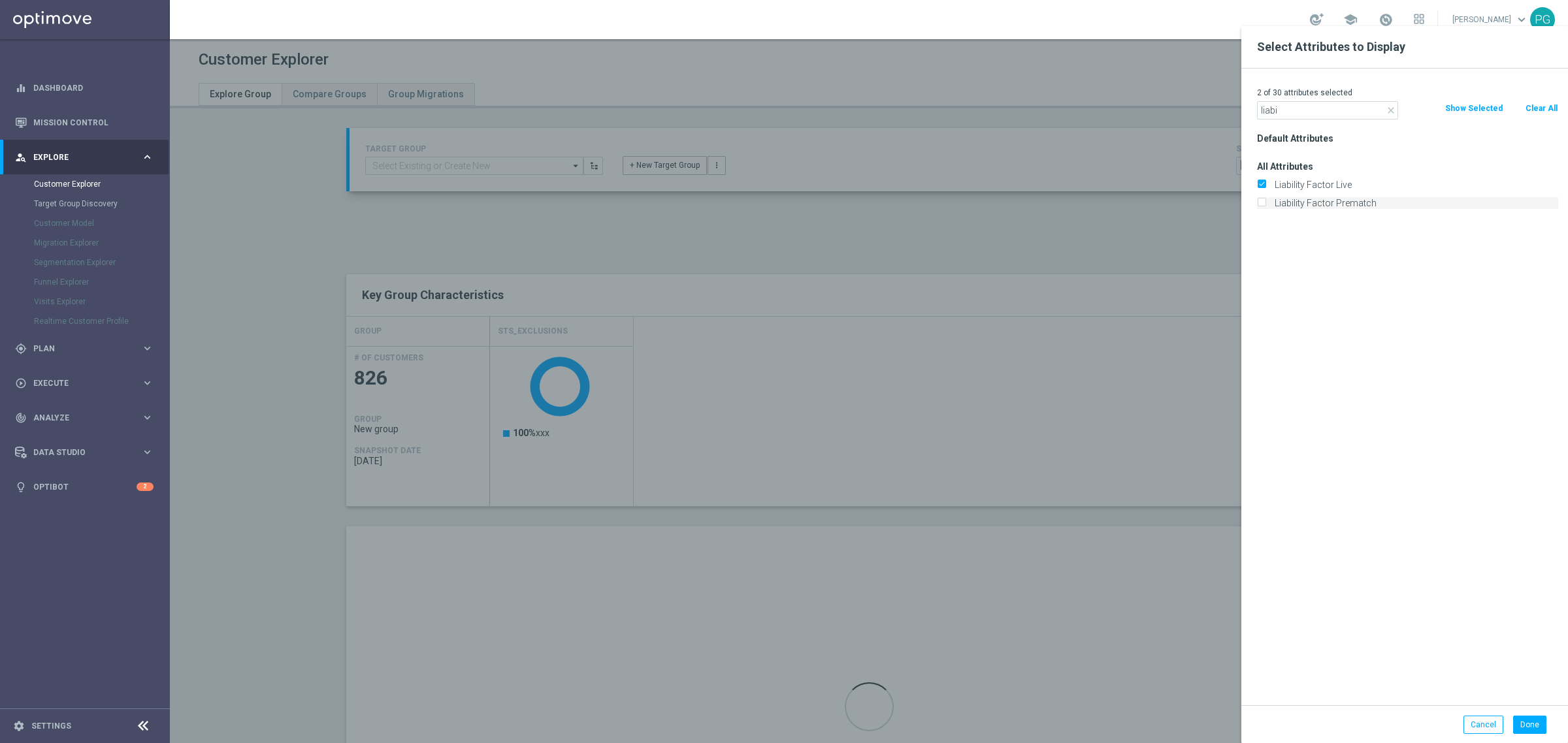
click at [1266, 201] on input "Liability Factor Prematch" at bounding box center [1261, 205] width 9 height 9
checkbox input "true"
click at [1535, 726] on button "Done" at bounding box center [1529, 725] width 33 height 19
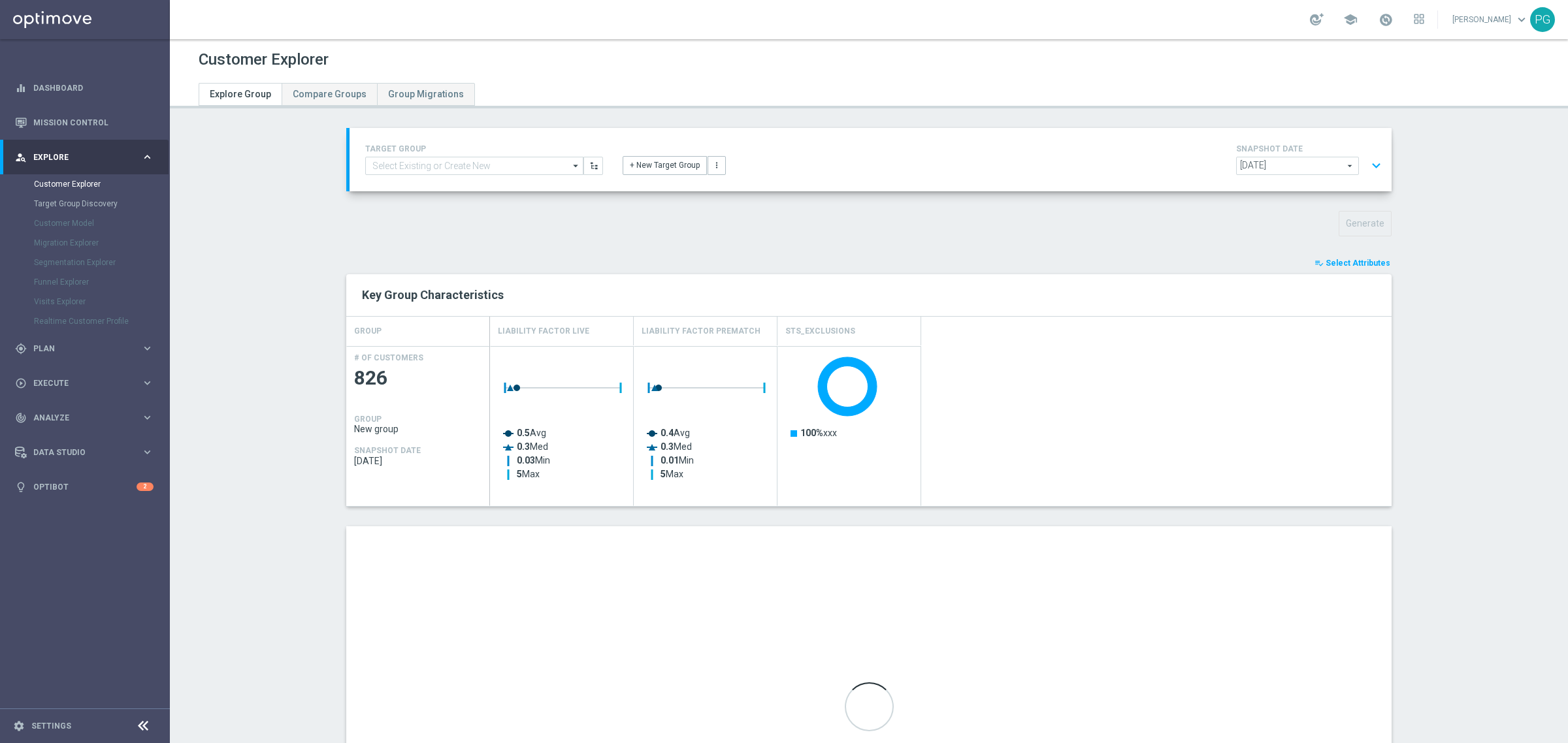
click at [1363, 274] on div "Key Group Characteristics" at bounding box center [869, 295] width 1046 height 42
click at [1361, 261] on span "Select Attributes" at bounding box center [1358, 263] width 64 height 9
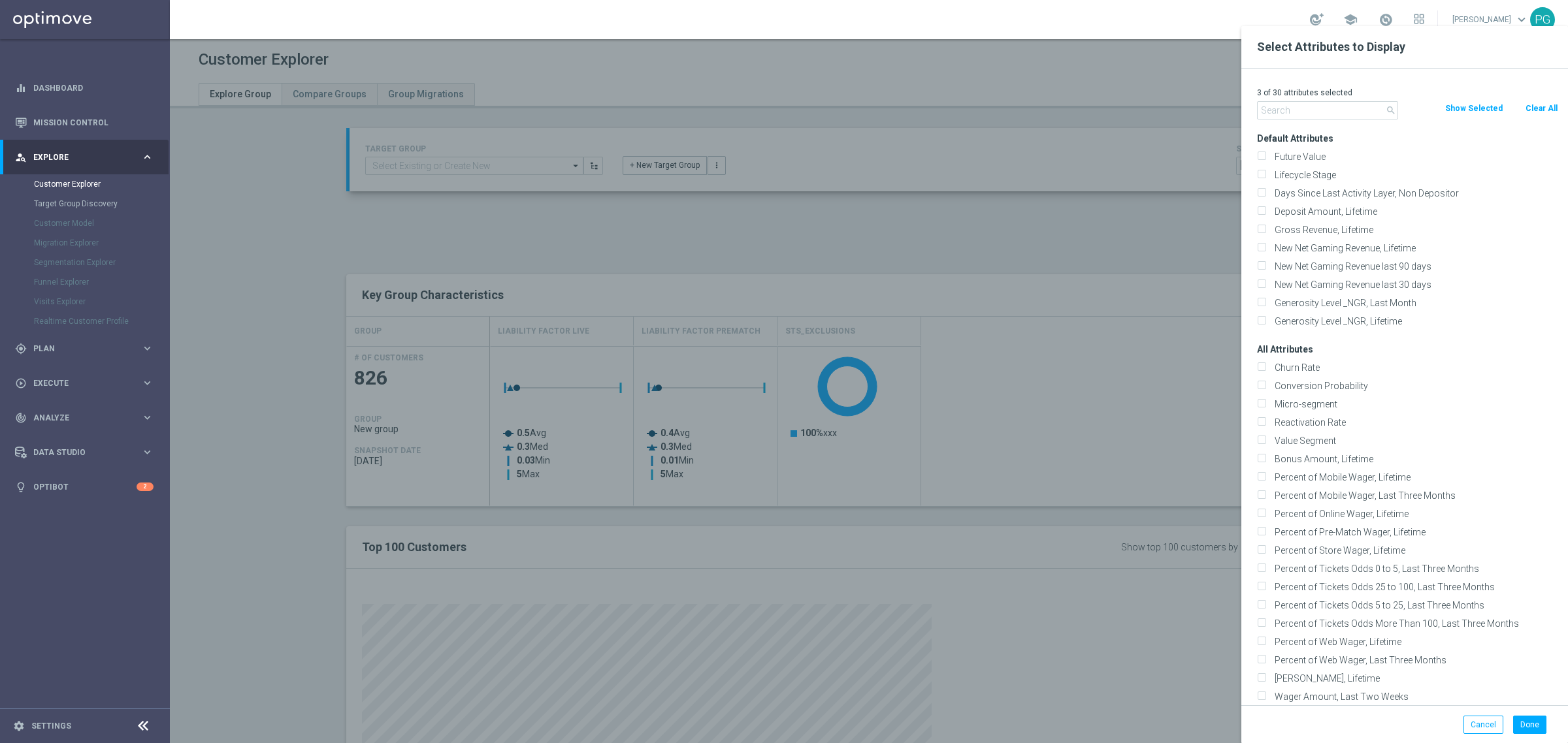
click at [1343, 106] on input "text" at bounding box center [1328, 111] width 141 height 19
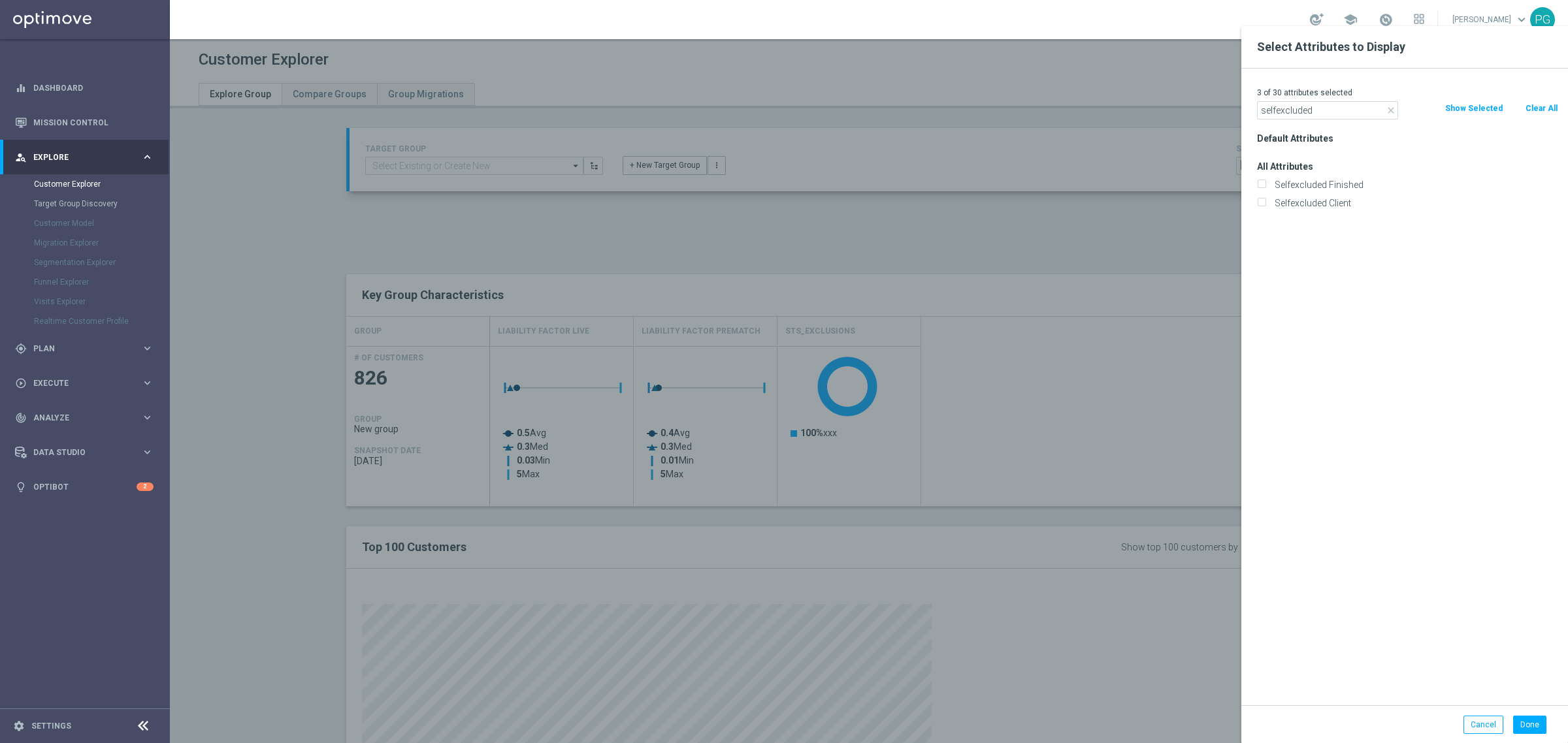
type input "selfexcluded"
click at [1304, 199] on label "Selfexcluded Client" at bounding box center [1415, 203] width 288 height 12
click at [1266, 201] on input "Selfexcluded Client" at bounding box center [1261, 205] width 9 height 9
checkbox input "true"
click at [1538, 718] on button "Done" at bounding box center [1529, 725] width 33 height 19
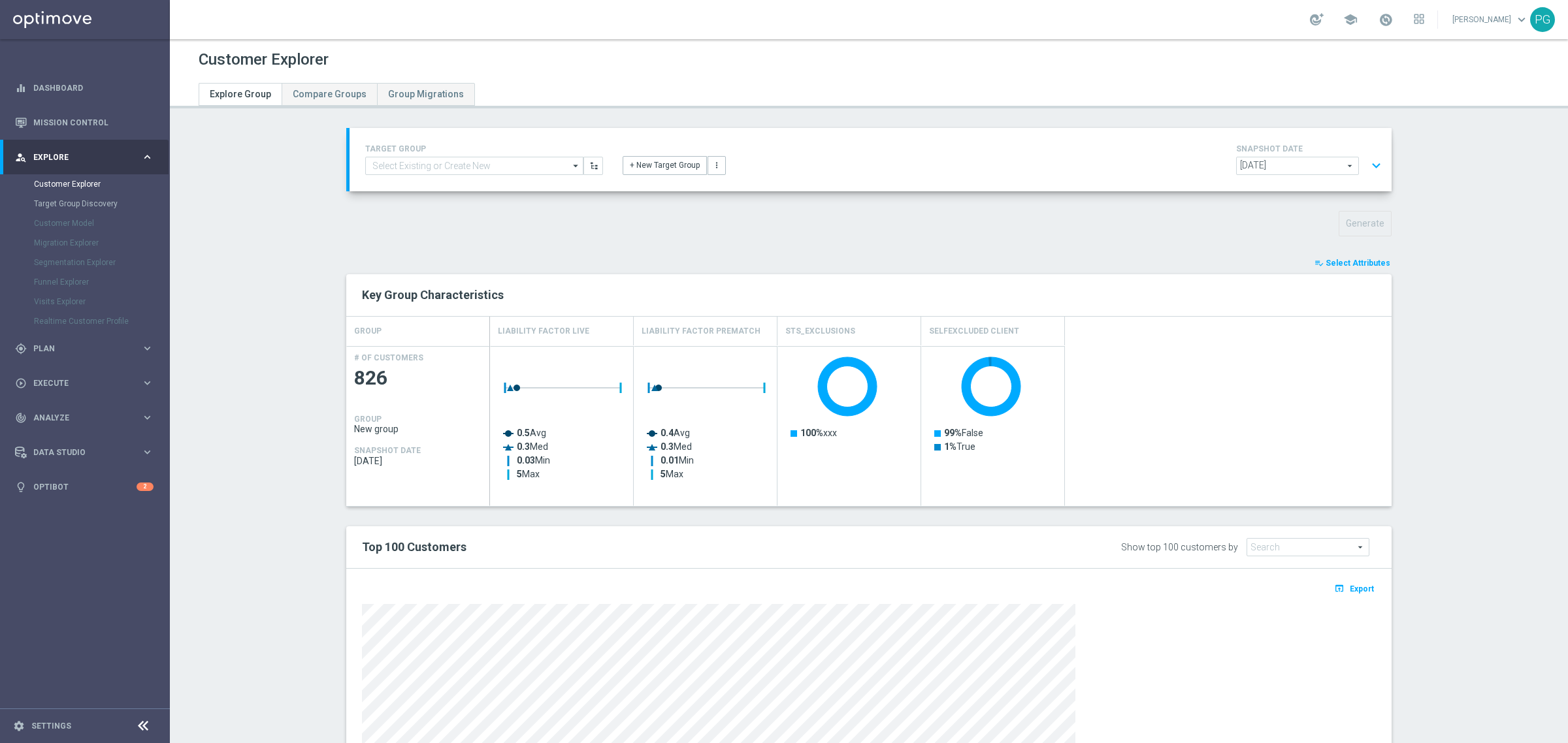
click at [1334, 263] on span "Select Attributes" at bounding box center [1358, 263] width 64 height 9
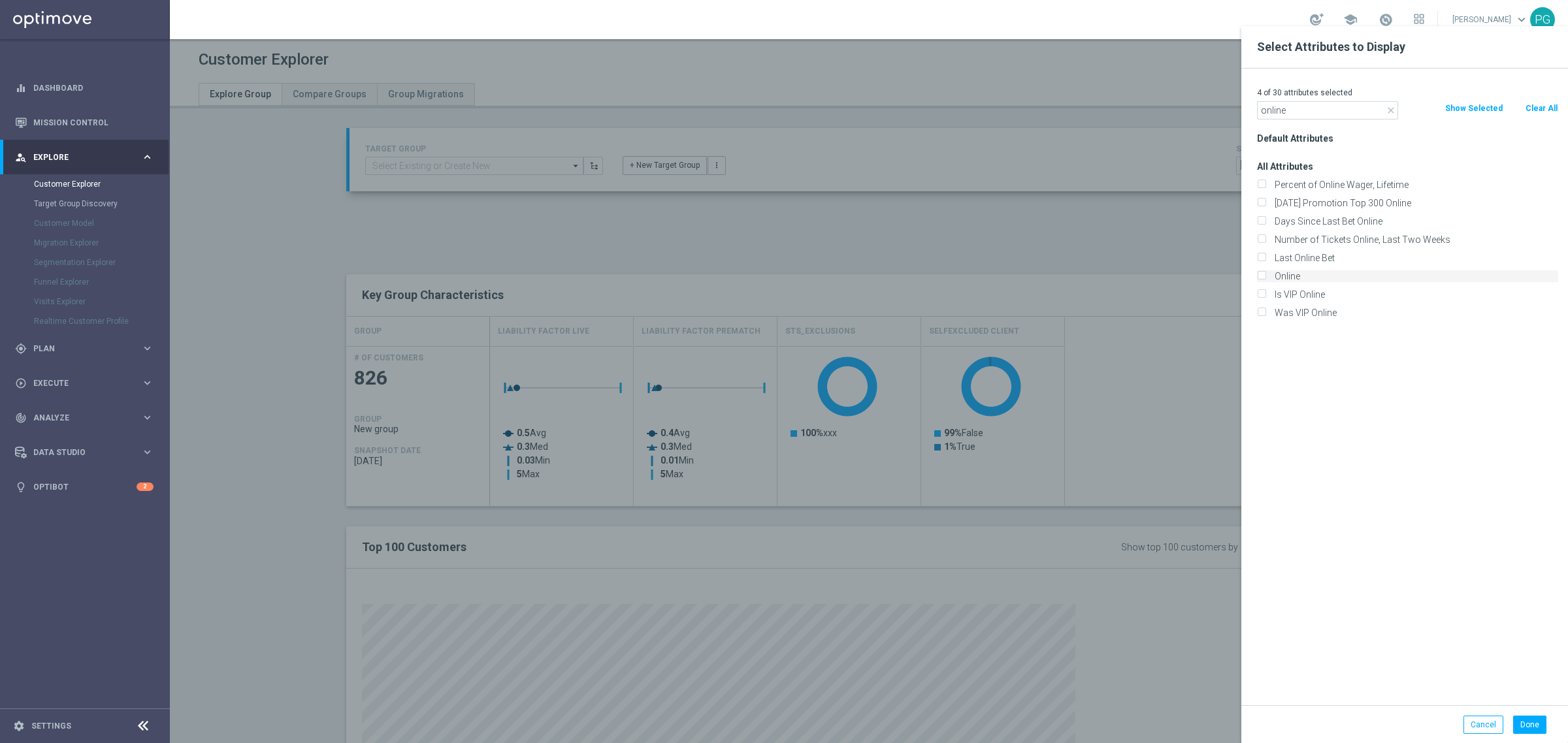
type input "online"
click at [1294, 277] on label "Online" at bounding box center [1415, 276] width 288 height 12
click at [1266, 277] on input "Online" at bounding box center [1261, 277] width 9 height 9
checkbox input "true"
click at [1292, 118] on input "online" at bounding box center [1328, 111] width 141 height 19
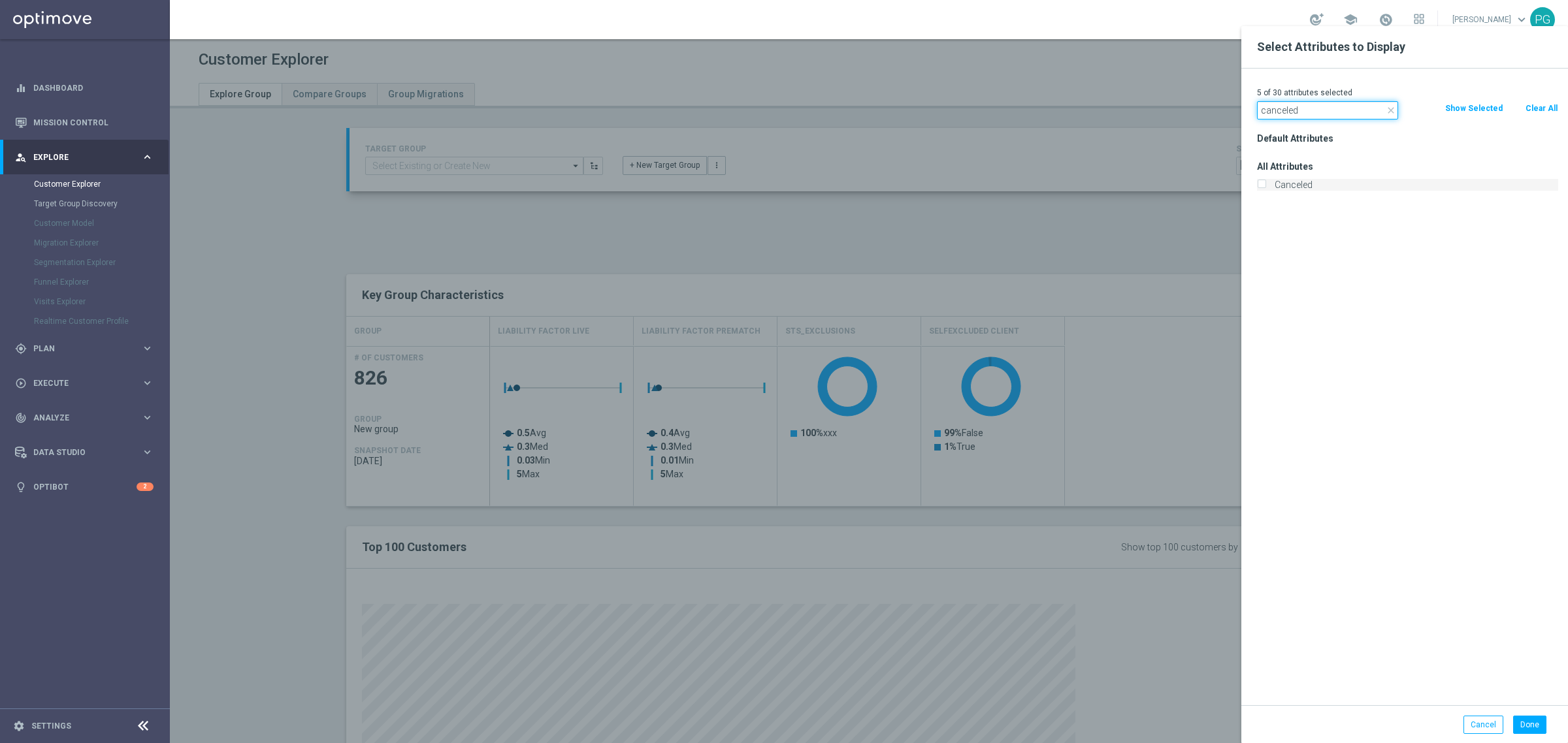
type input "canceled"
click at [1285, 189] on label "Canceled" at bounding box center [1415, 184] width 288 height 12
click at [1266, 189] on input "Canceled" at bounding box center [1261, 186] width 9 height 9
checkbox input "true"
click at [1287, 119] on input "canceled" at bounding box center [1328, 111] width 141 height 19
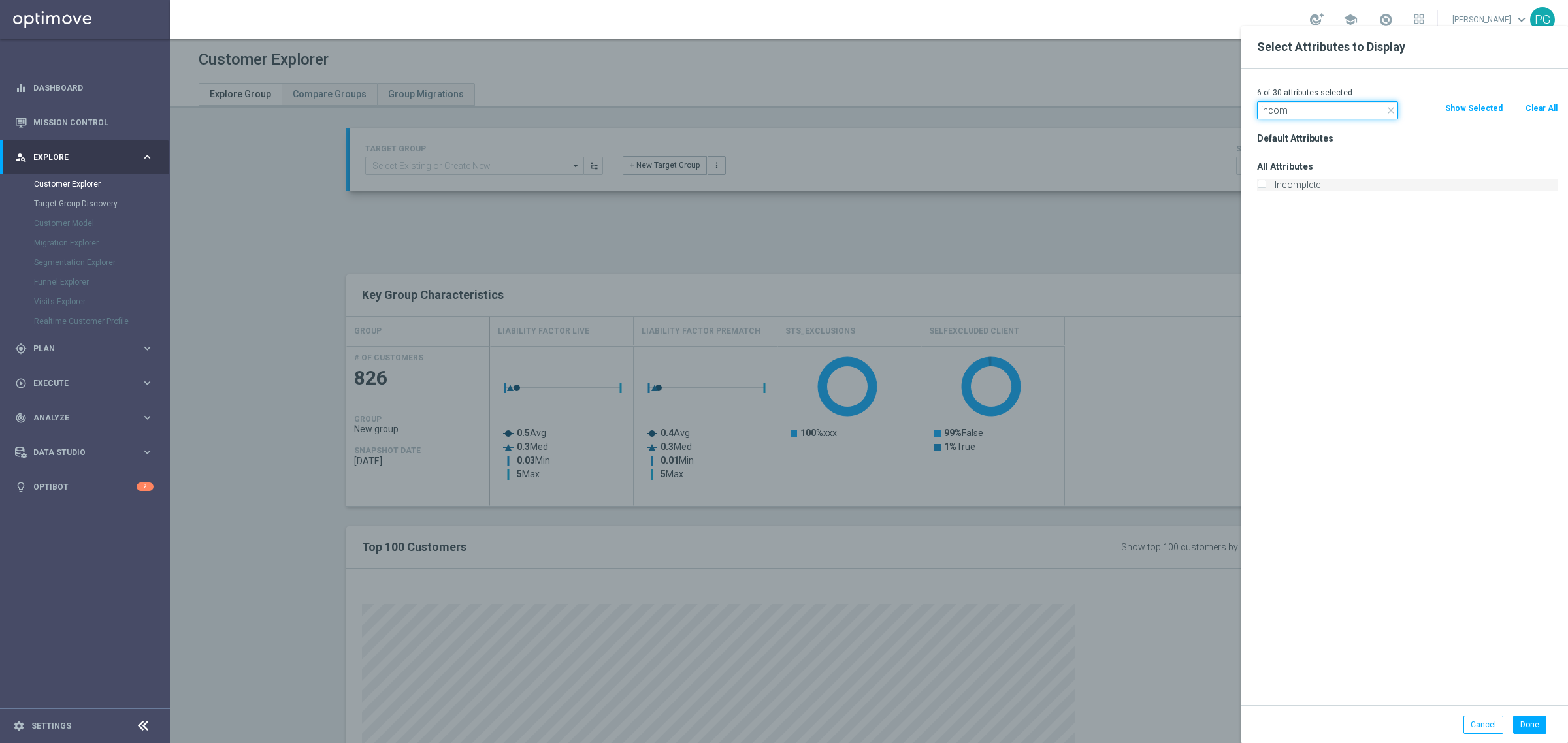
type input "incom"
click at [1265, 187] on input "Incomplete" at bounding box center [1261, 186] width 9 height 9
checkbox input "true"
click at [1294, 119] on div "7 of 30 attributes selected close incom Clear All Show Selected Default Attribu…" at bounding box center [1405, 387] width 327 height 637
click at [1294, 112] on input "incom" at bounding box center [1328, 111] width 141 height 19
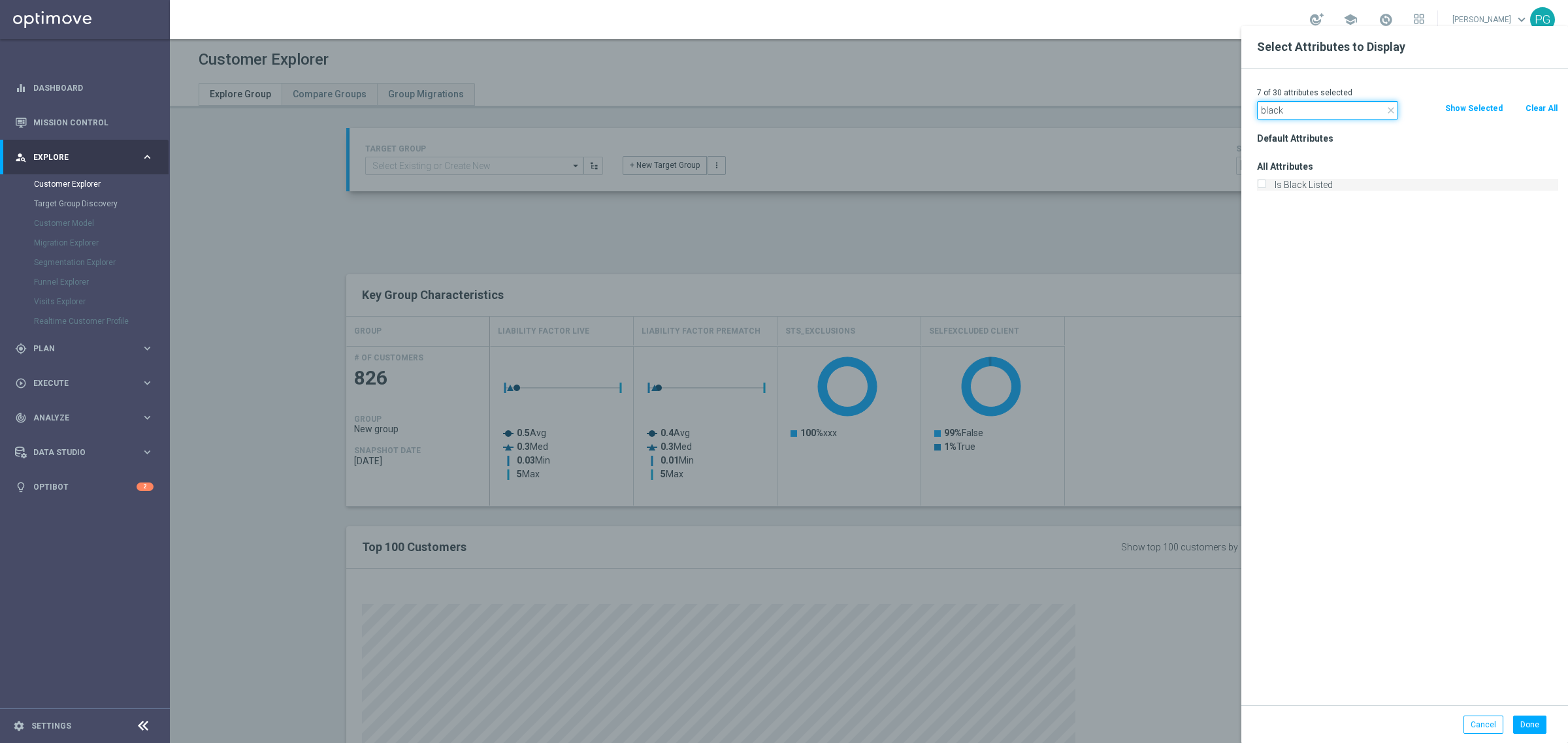
type input "black"
click at [1311, 183] on label "Is Black Listed" at bounding box center [1415, 184] width 288 height 12
click at [1266, 183] on input "Is Black Listed" at bounding box center [1261, 186] width 9 height 9
checkbox input "true"
click at [1320, 119] on input "black" at bounding box center [1328, 111] width 141 height 19
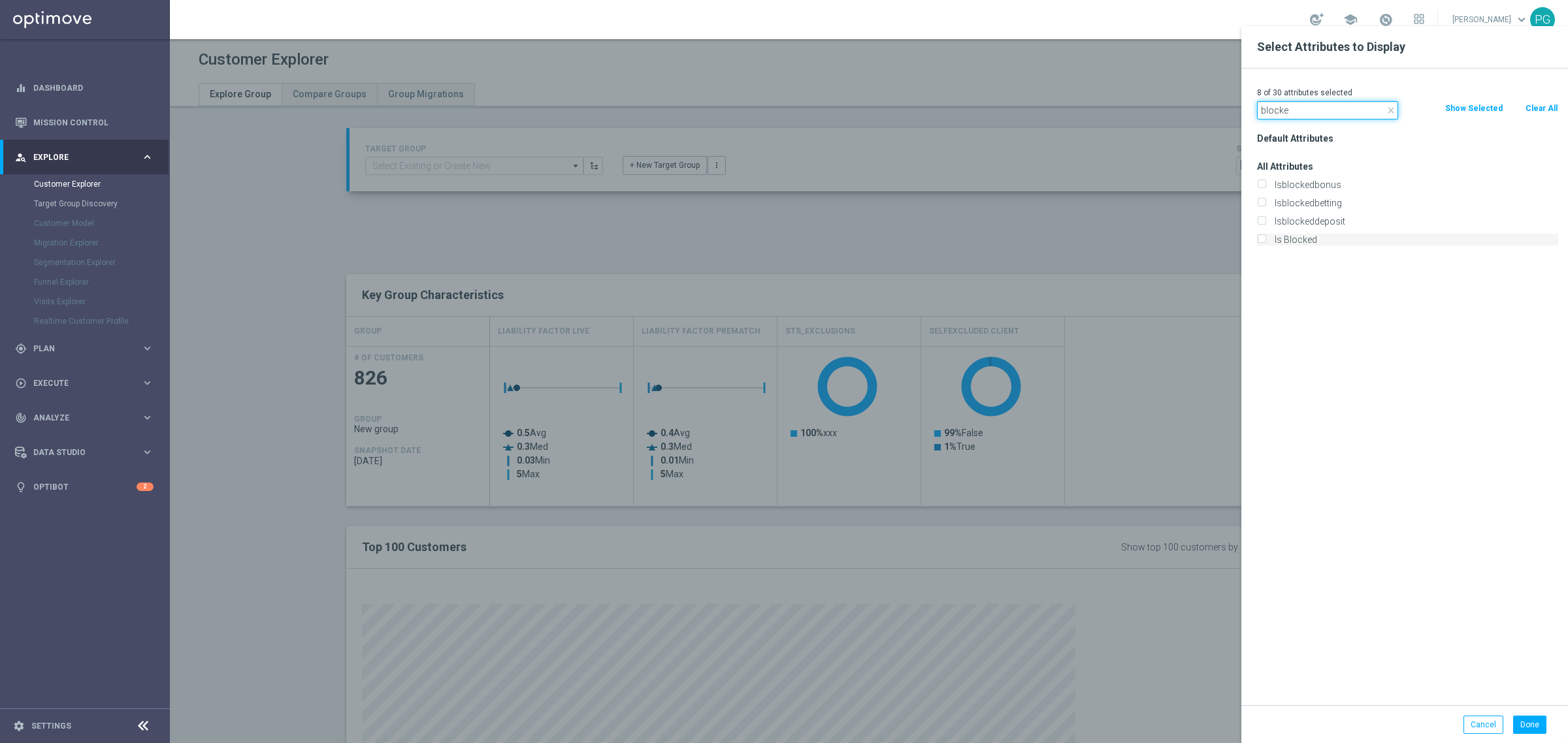
type input "blocke"
click at [1305, 242] on label "Is Blocked" at bounding box center [1415, 239] width 288 height 12
click at [1266, 242] on input "Is Blocked" at bounding box center [1261, 241] width 9 height 9
checkbox input "true"
click at [1318, 112] on input "blocke" at bounding box center [1328, 111] width 141 height 19
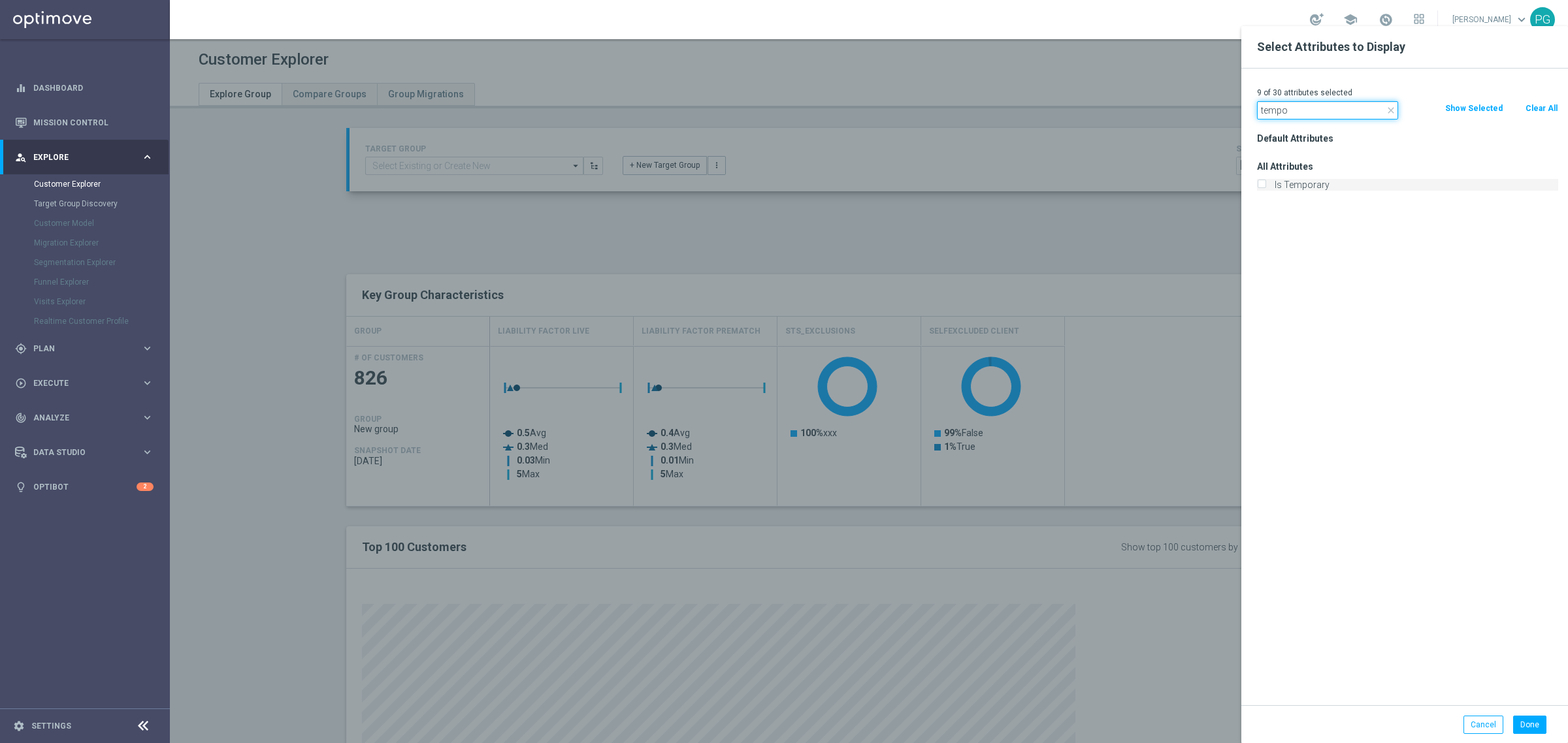
type input "tempo"
click at [1288, 185] on label "Is Temporary" at bounding box center [1415, 184] width 288 height 12
click at [1266, 185] on input "Is Temporary" at bounding box center [1261, 186] width 9 height 9
checkbox input "true"
click at [1534, 726] on button "Done" at bounding box center [1529, 725] width 33 height 19
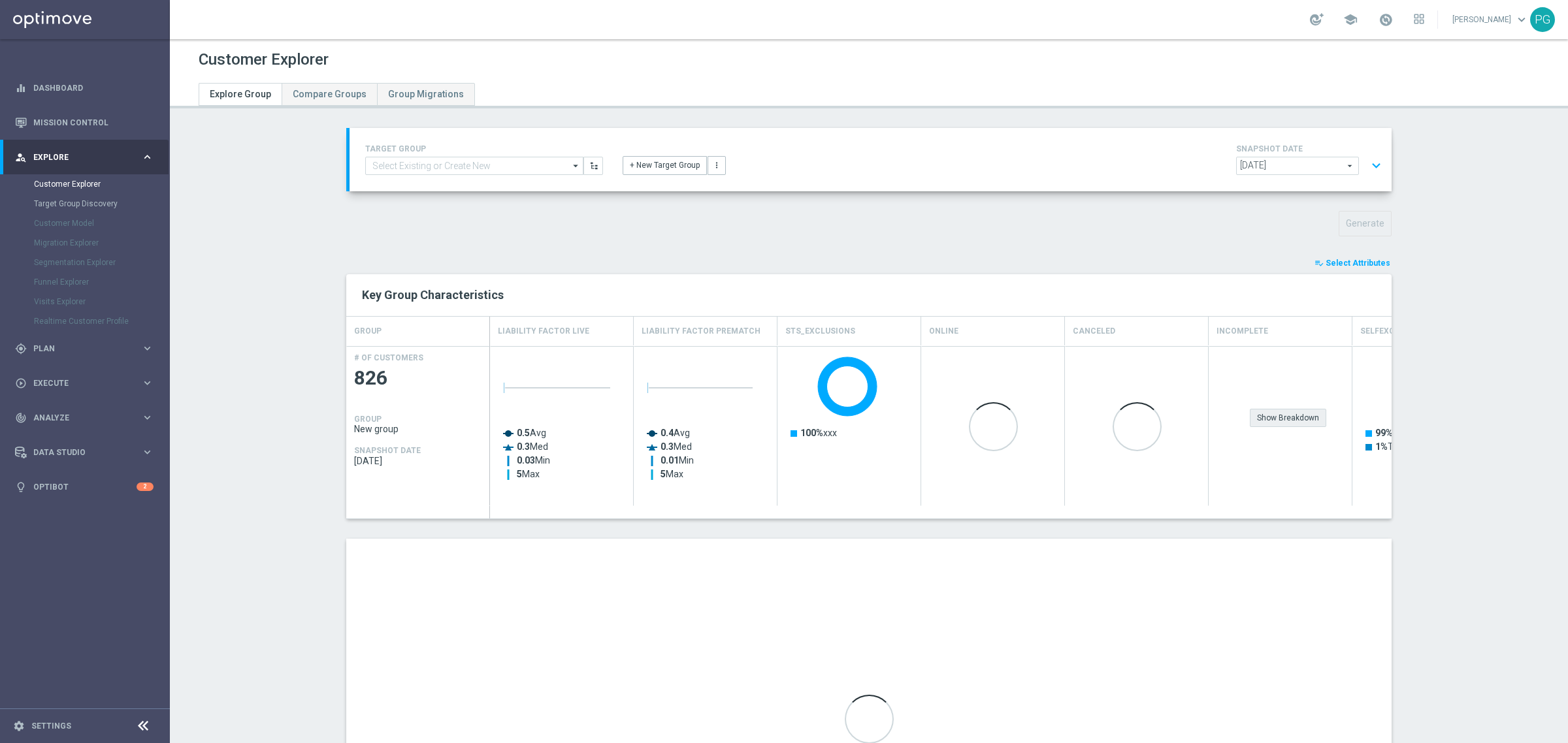
click at [1297, 416] on div "Show Breakdown" at bounding box center [1288, 418] width 77 height 19
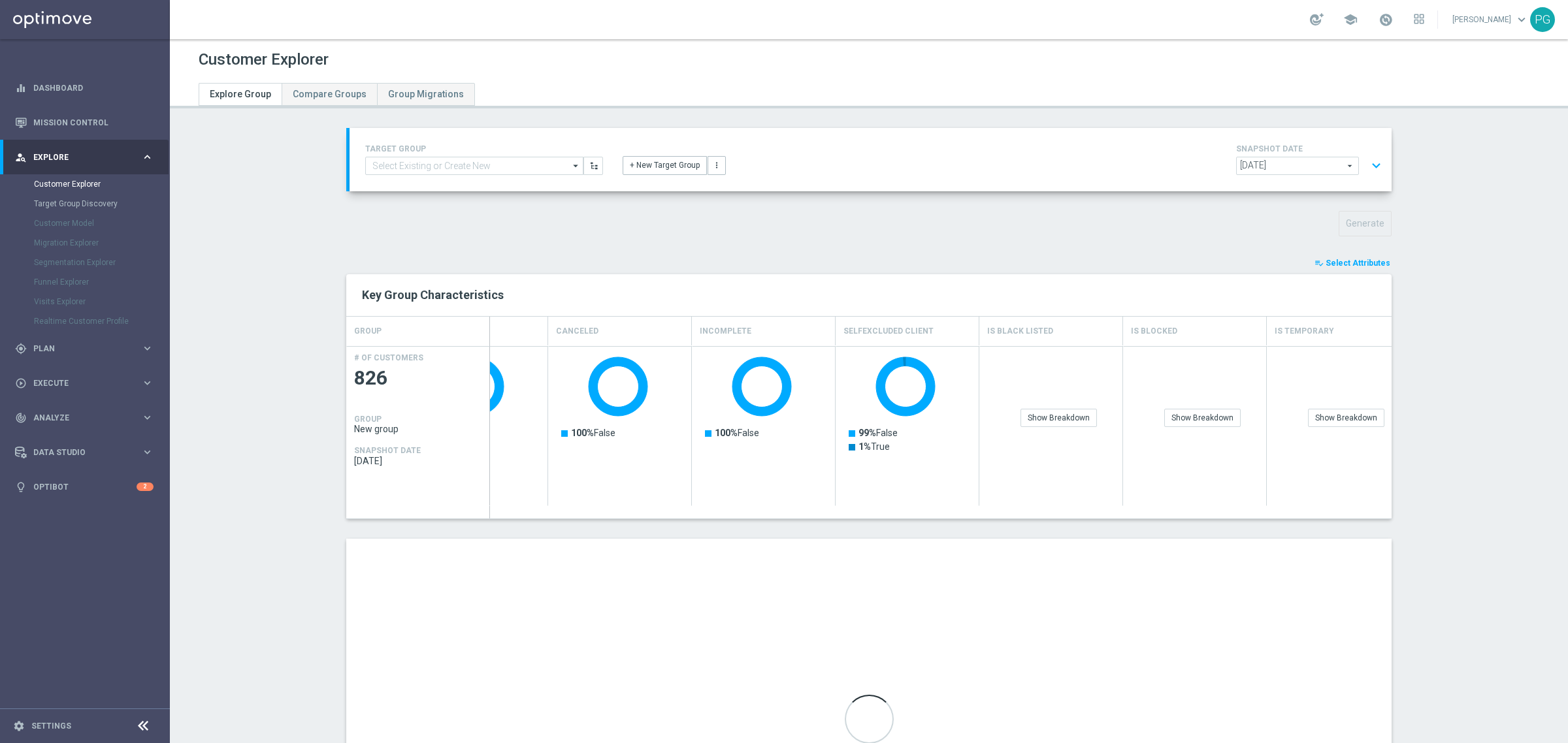
scroll to position [0, 517]
click at [1067, 412] on div "Show Breakdown" at bounding box center [1059, 418] width 77 height 19
click at [1170, 416] on div "Show Breakdown" at bounding box center [1202, 418] width 77 height 19
click at [1318, 425] on div "Show Breakdown" at bounding box center [1346, 418] width 77 height 19
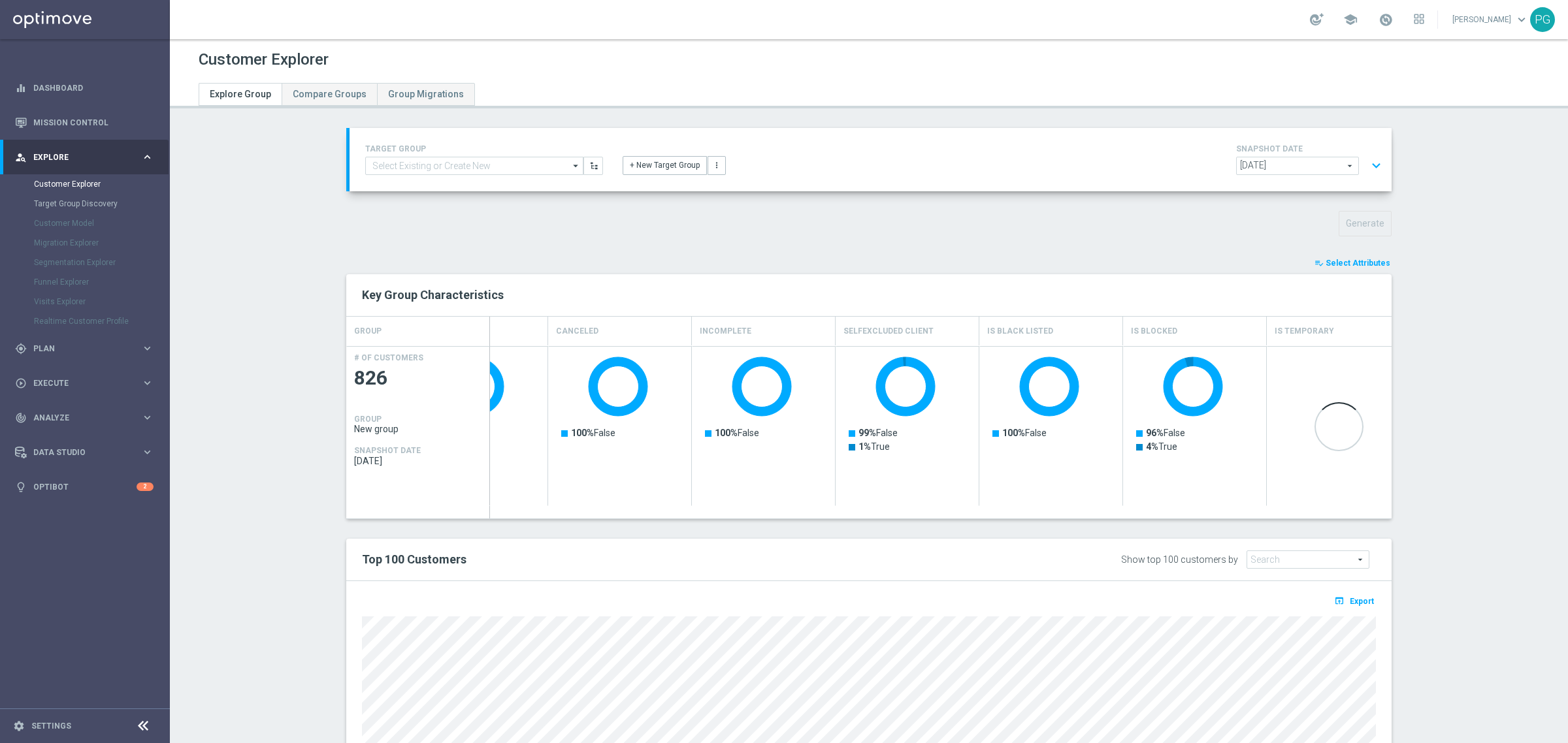
scroll to position [0, 536]
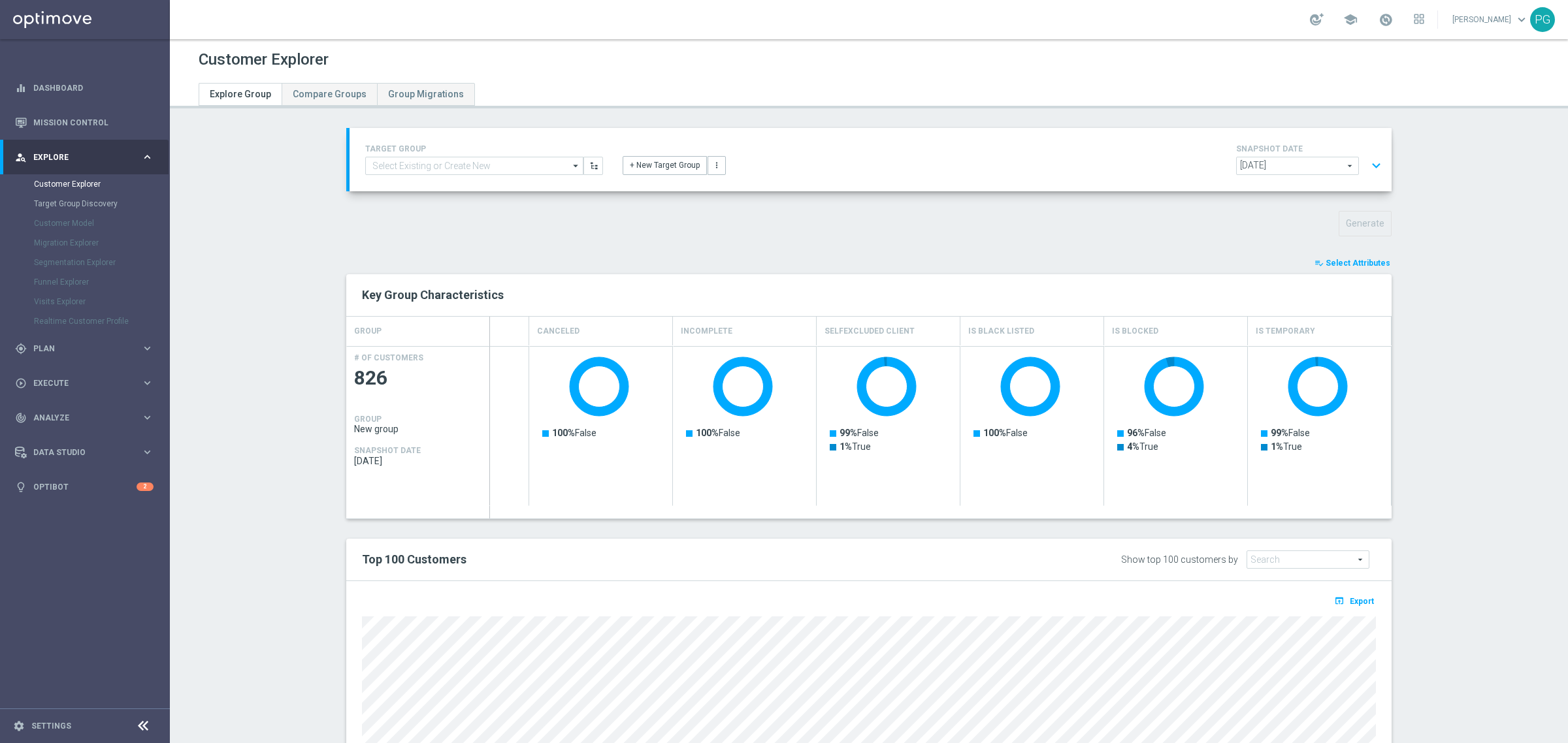
click at [1373, 260] on span "Select Attributes" at bounding box center [1358, 263] width 64 height 9
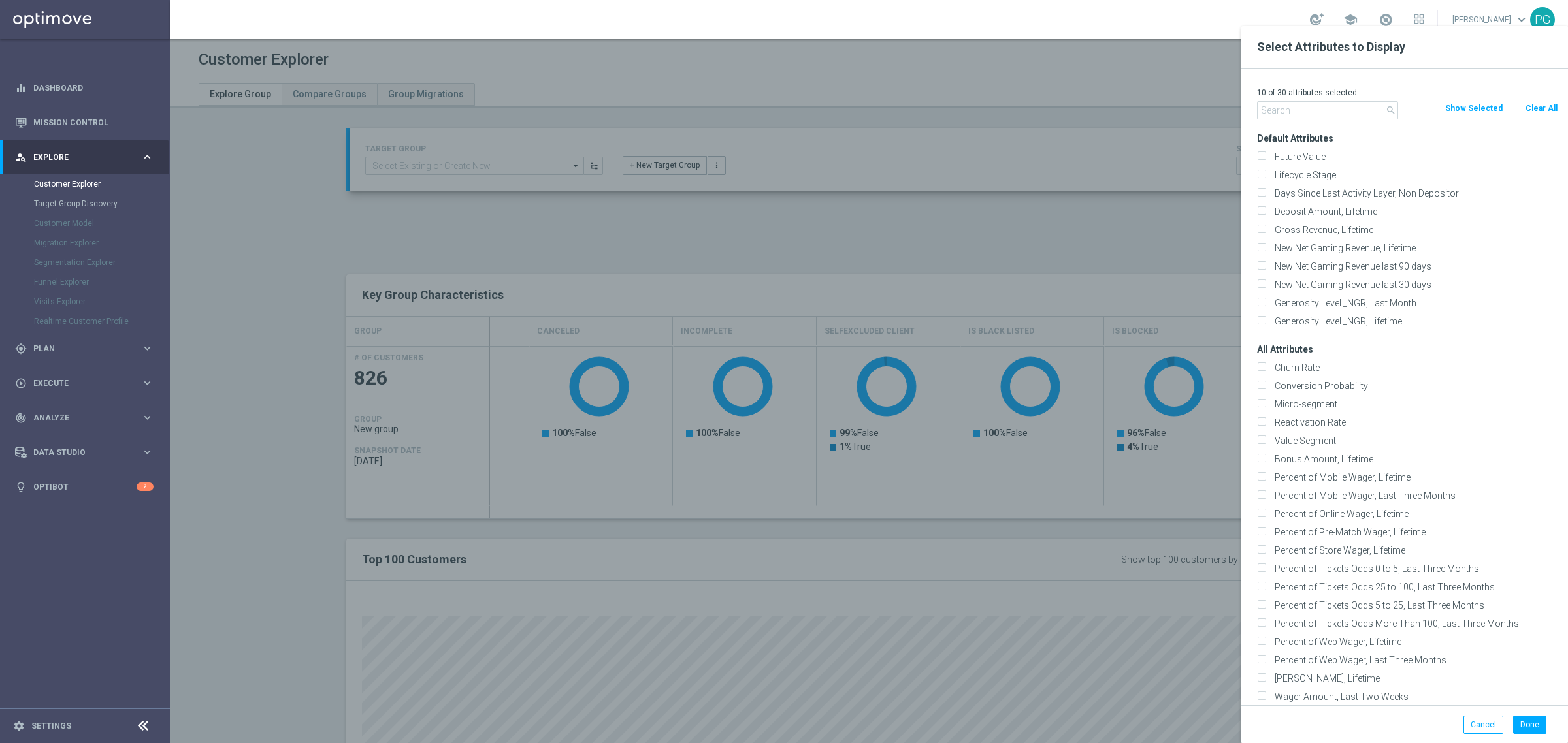
click at [1487, 106] on button "Show Selected" at bounding box center [1474, 108] width 60 height 15
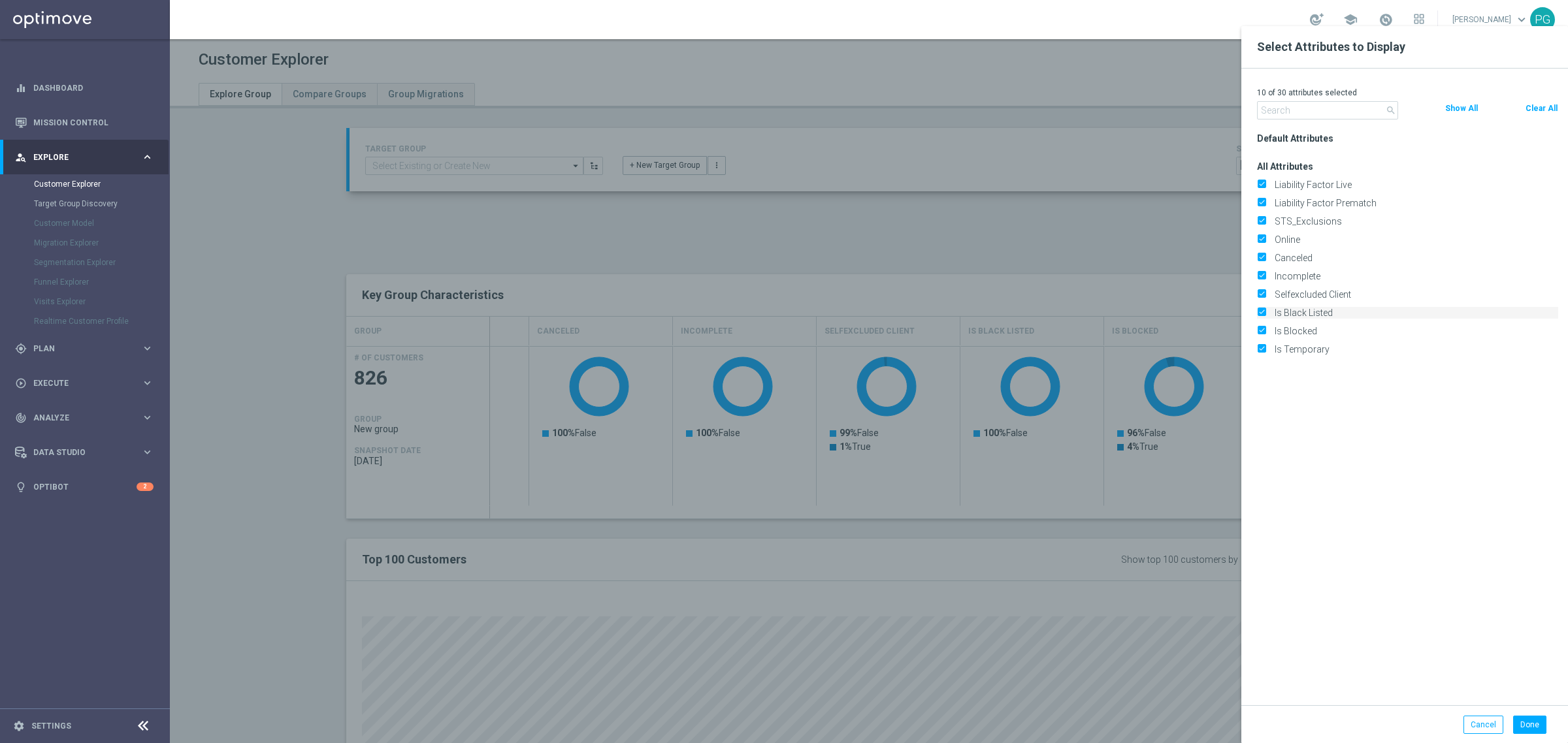
click at [1260, 314] on input "Is Black Listed" at bounding box center [1261, 314] width 9 height 9
click at [1260, 277] on input "Incomplete" at bounding box center [1261, 277] width 9 height 9
click at [1260, 260] on input "Canceled" at bounding box center [1261, 260] width 9 height 9
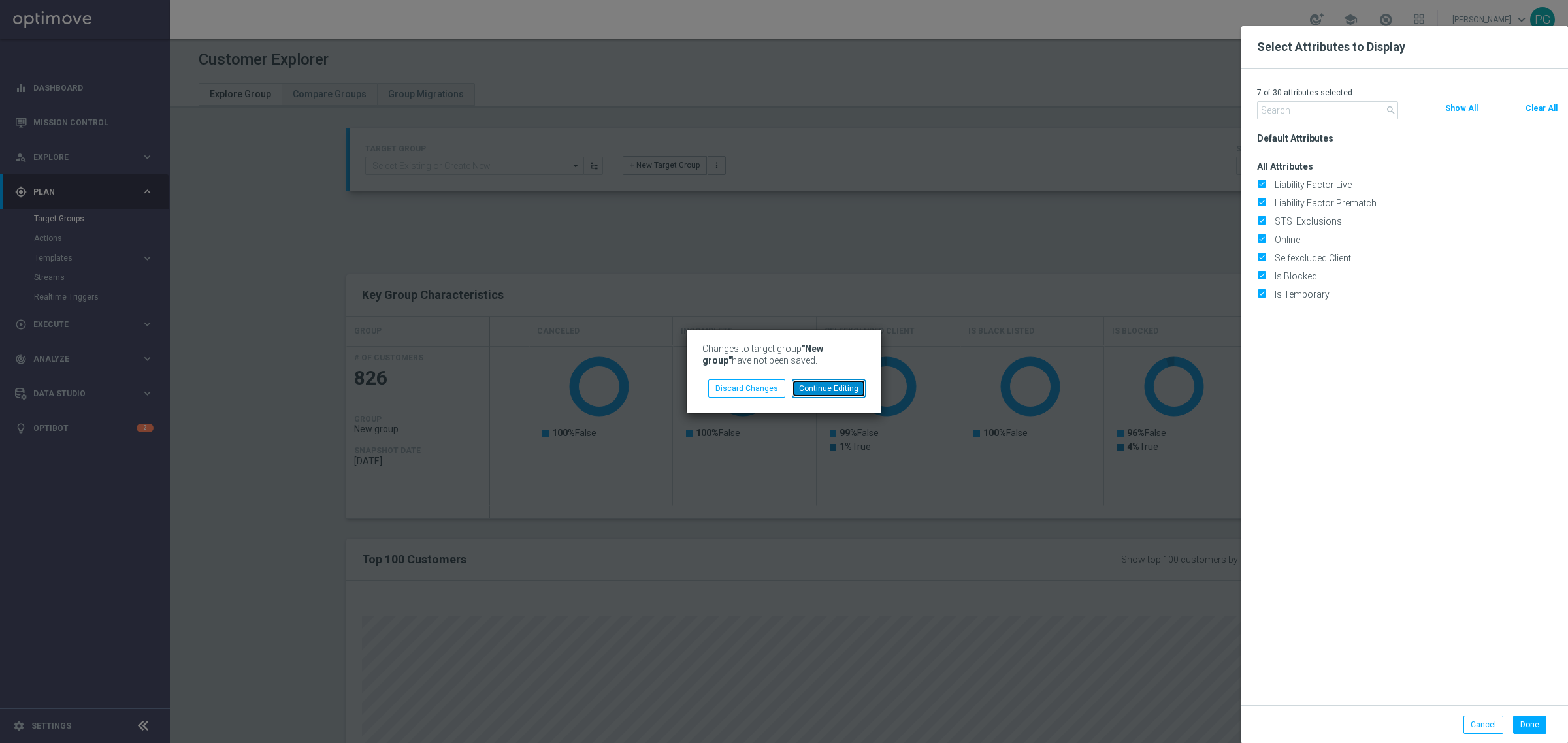
click at [818, 390] on button "Continue Editing" at bounding box center [829, 389] width 74 height 19
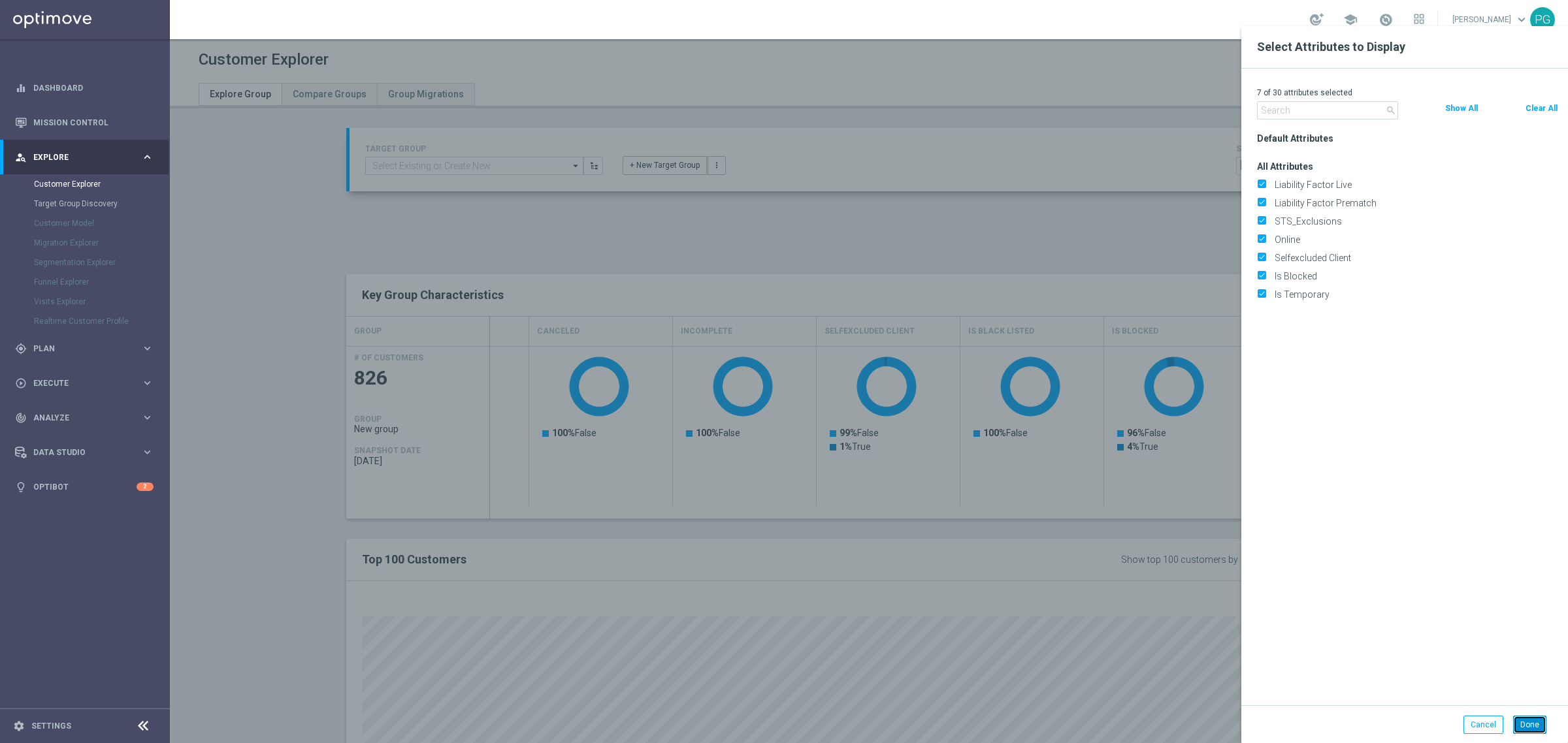
click at [1513, 728] on button "Done" at bounding box center [1529, 725] width 33 height 19
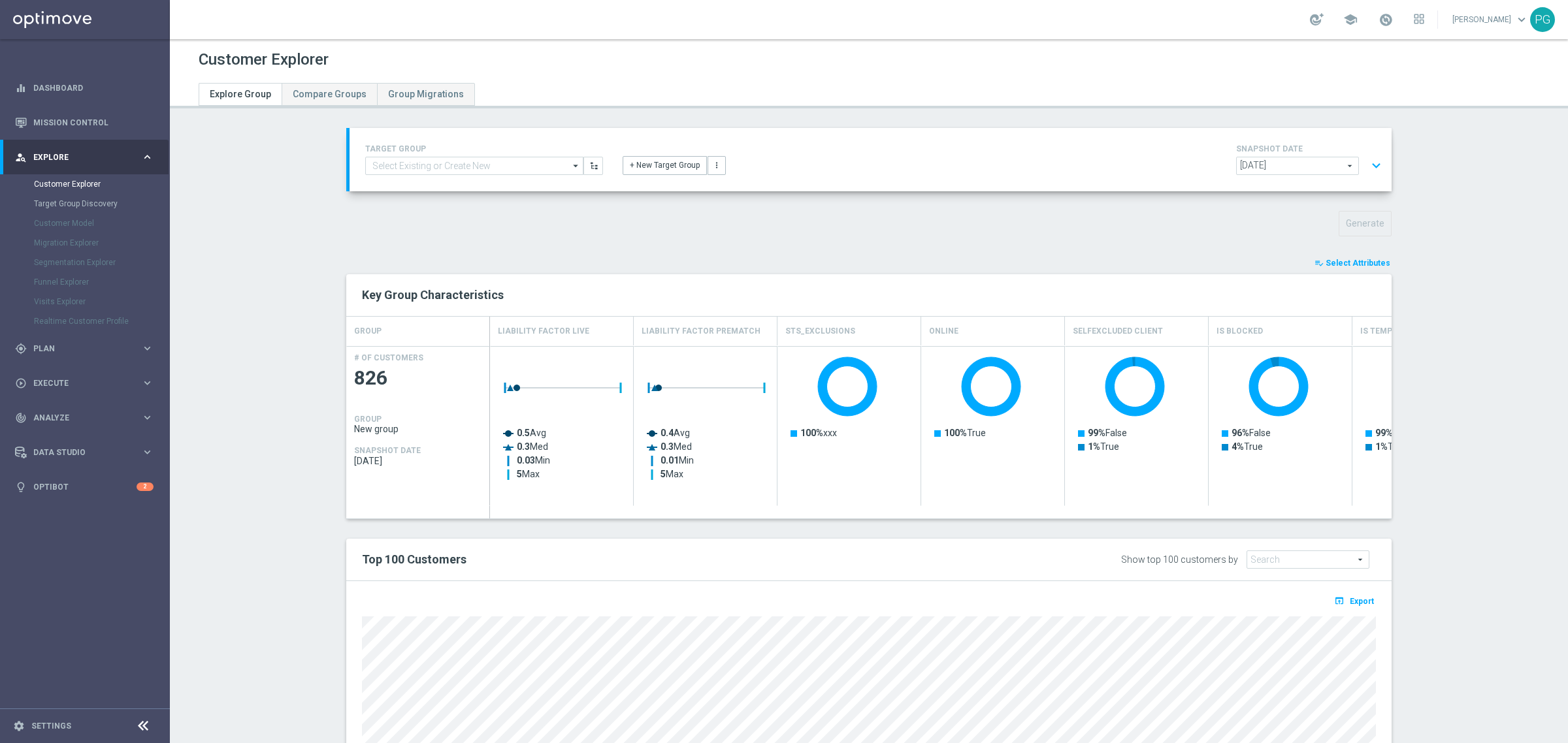
click at [1343, 258] on button "playlist_add_check Select Attributes" at bounding box center [1353, 263] width 78 height 15
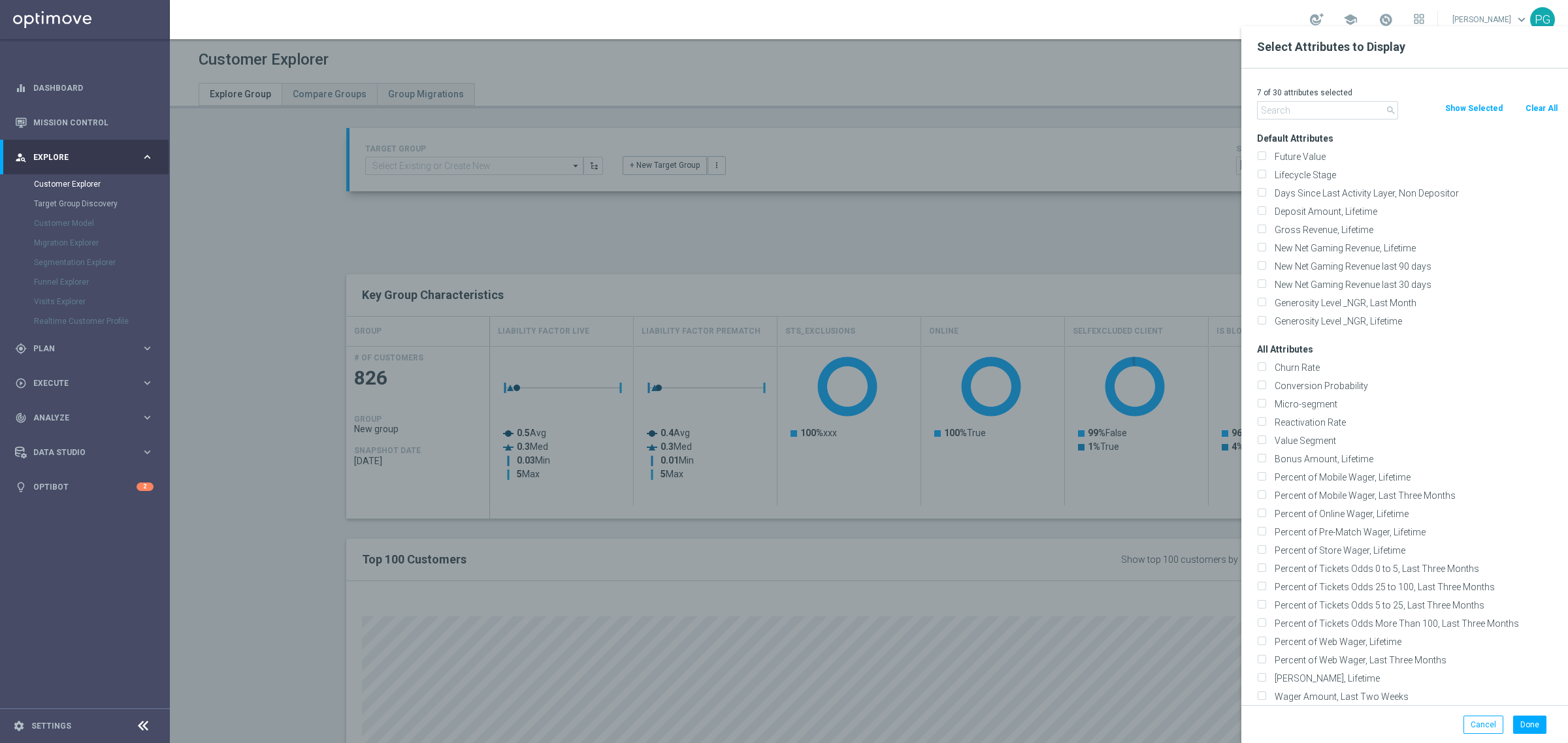
click at [1463, 110] on button "Show Selected" at bounding box center [1474, 108] width 60 height 15
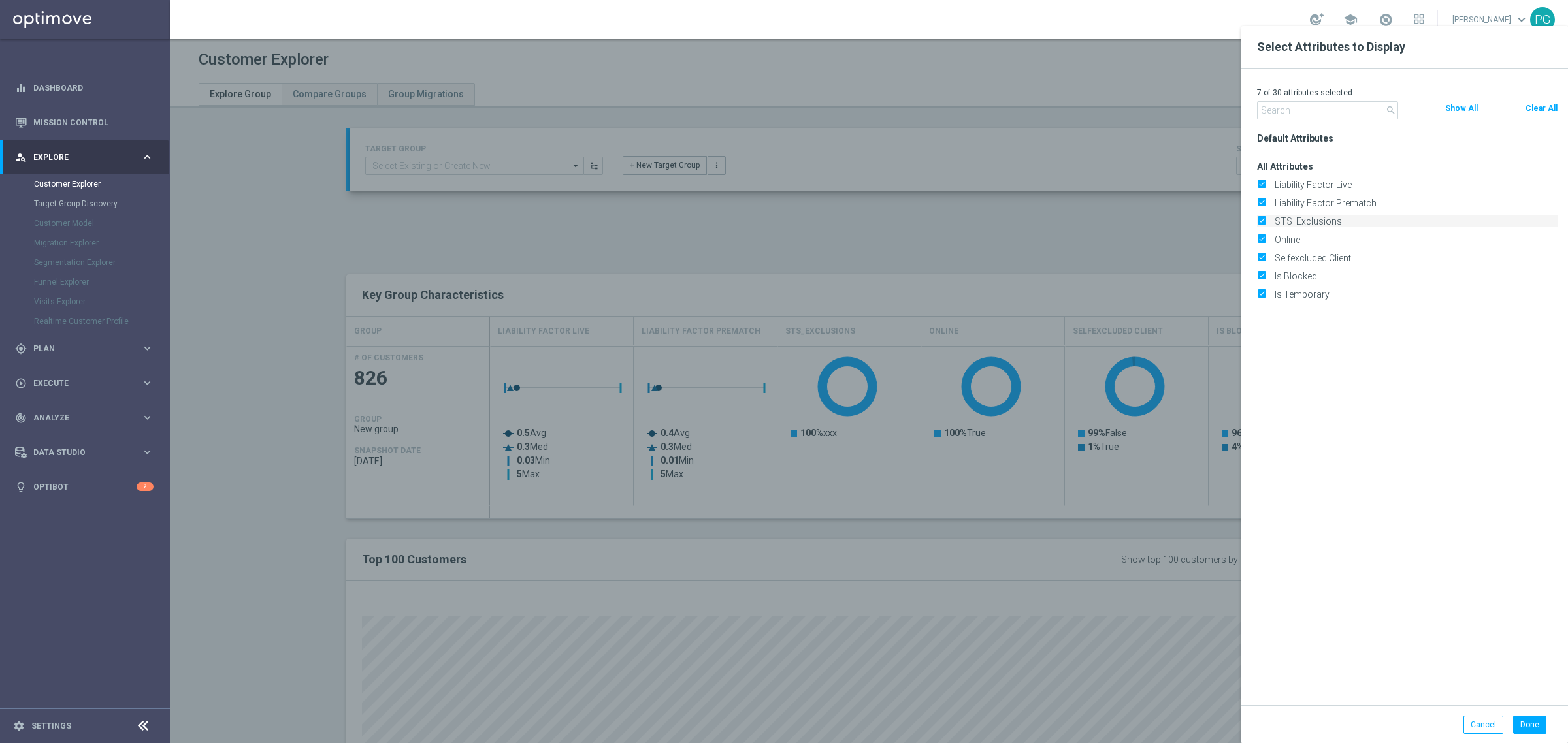
click at [1291, 222] on label "STS_Exclusions" at bounding box center [1415, 221] width 288 height 12
click at [1266, 222] on input "STS_Exclusions" at bounding box center [1261, 222] width 9 height 9
click at [1289, 220] on label "Online" at bounding box center [1415, 221] width 288 height 12
click at [1266, 220] on input "Online" at bounding box center [1261, 222] width 9 height 9
click at [1535, 724] on button "Done" at bounding box center [1529, 725] width 33 height 19
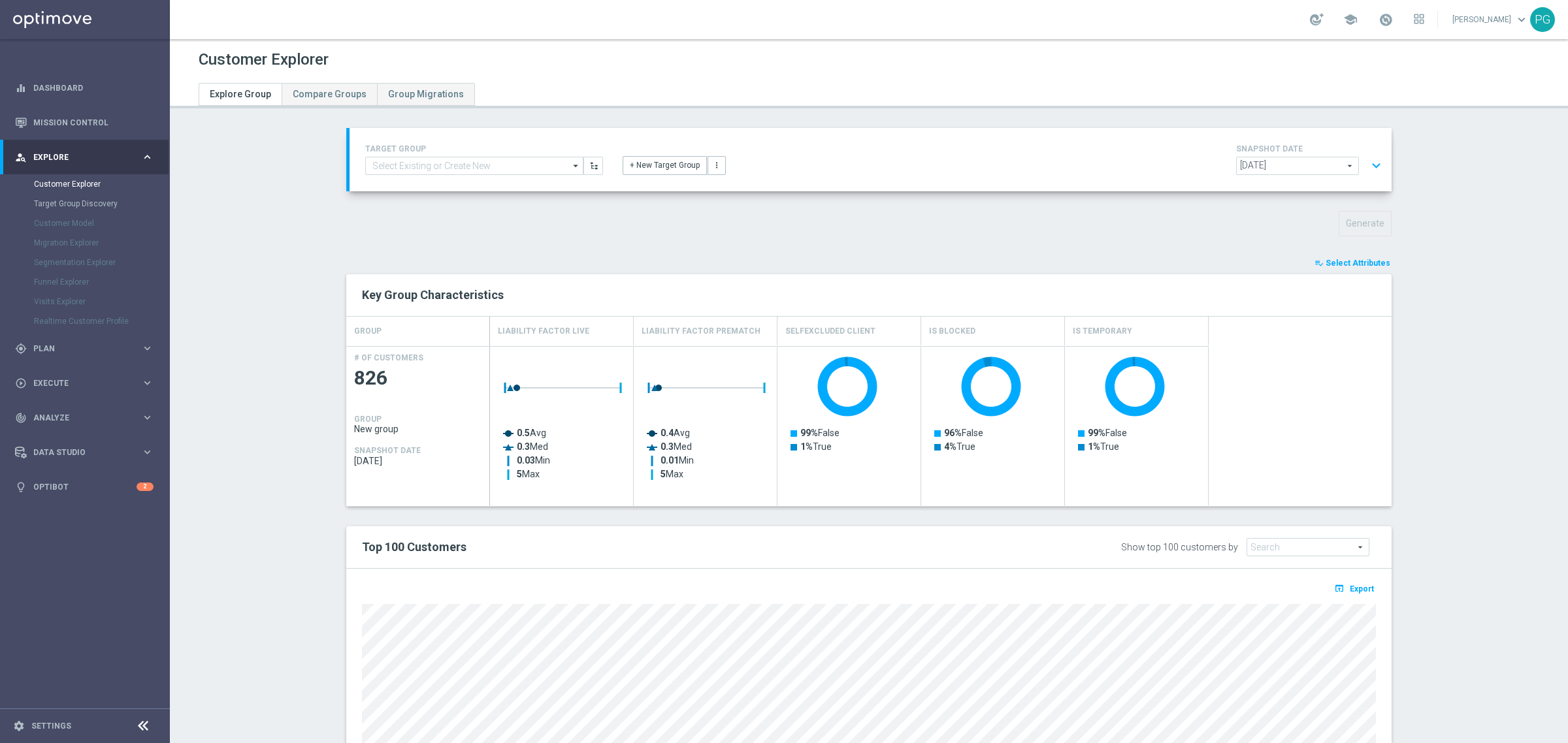
scroll to position [177, 0]
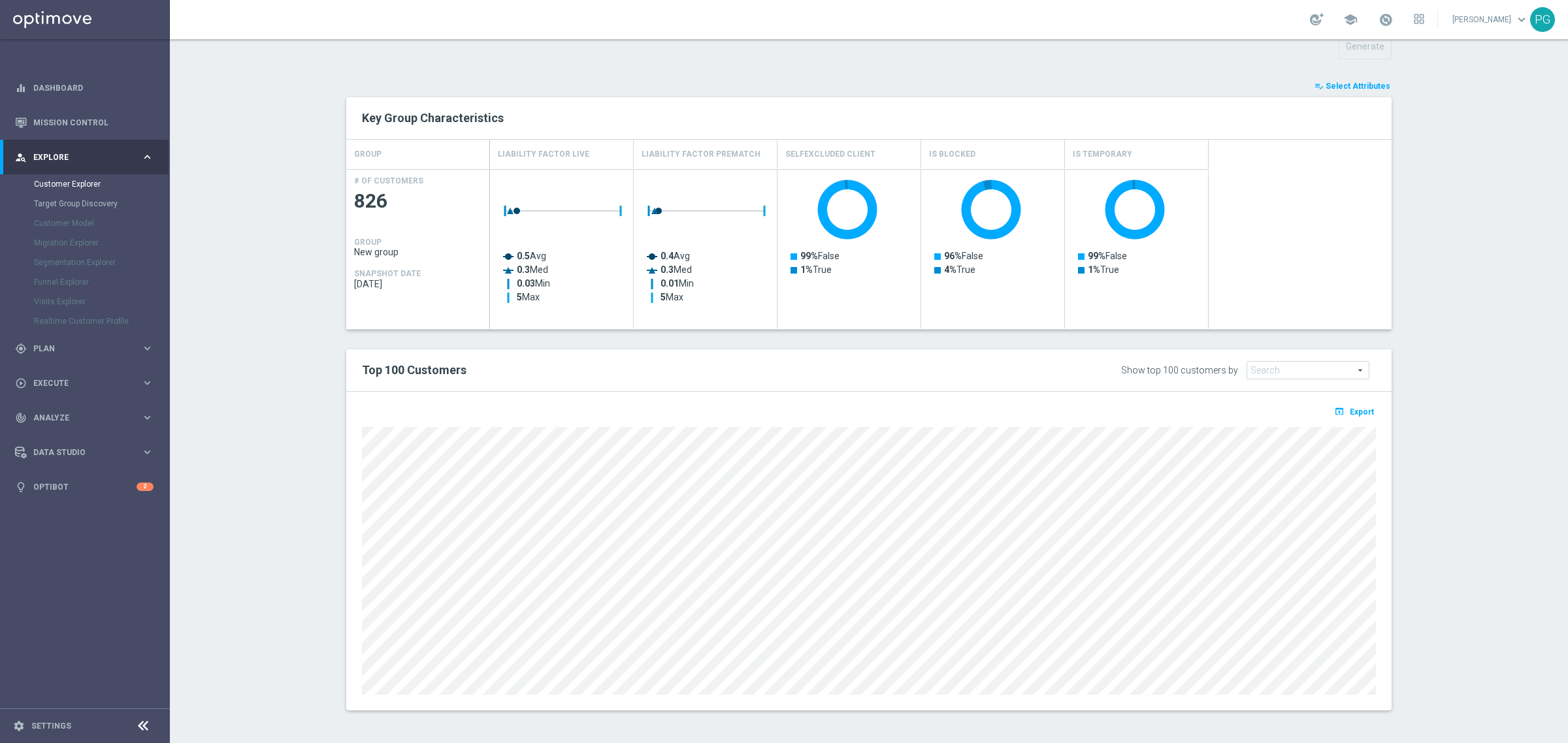
click at [1297, 373] on span "Future Value" at bounding box center [1308, 370] width 122 height 17
click at [1301, 428] on span "Selfexcluded Client" at bounding box center [1309, 423] width 109 height 10
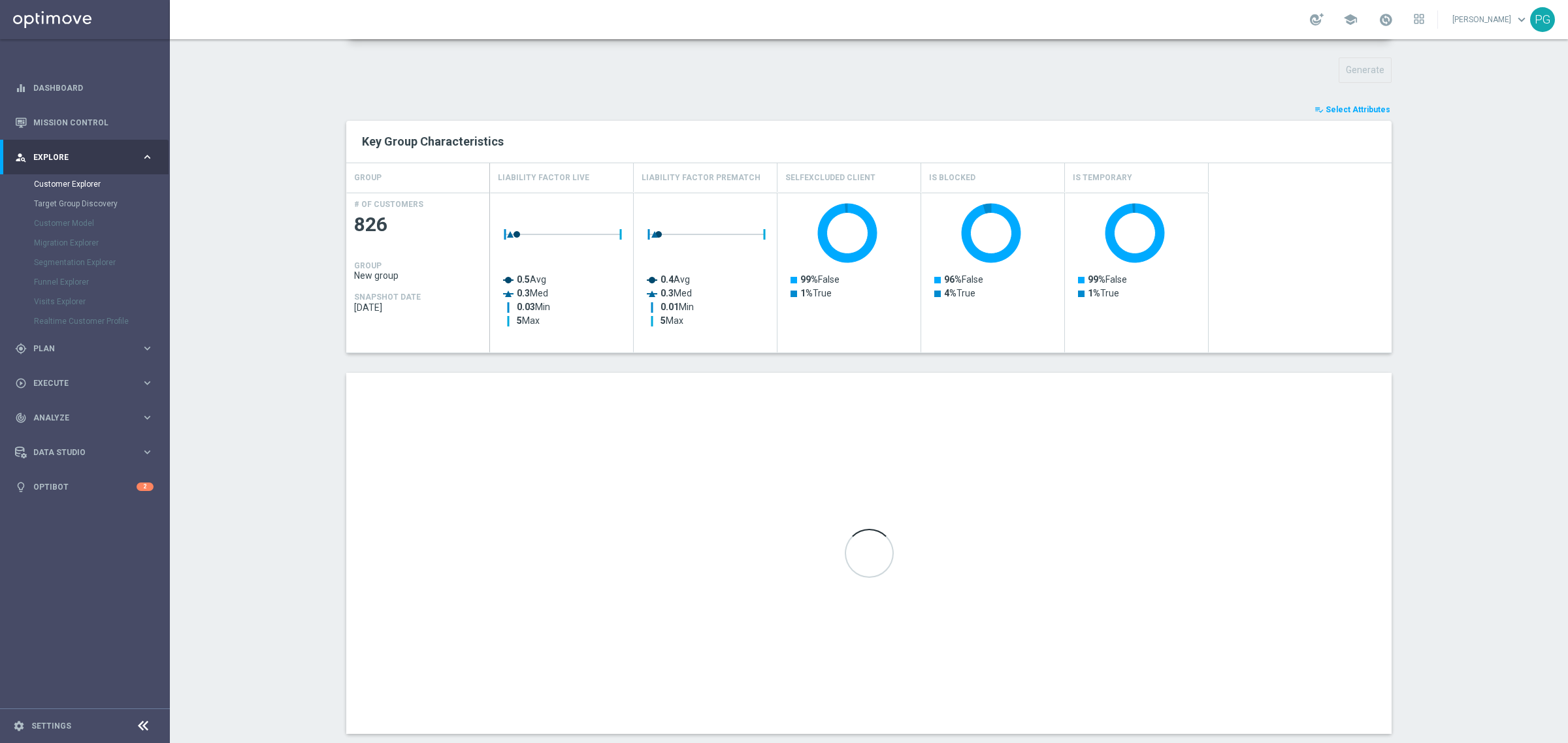
scroll to position [152, 0]
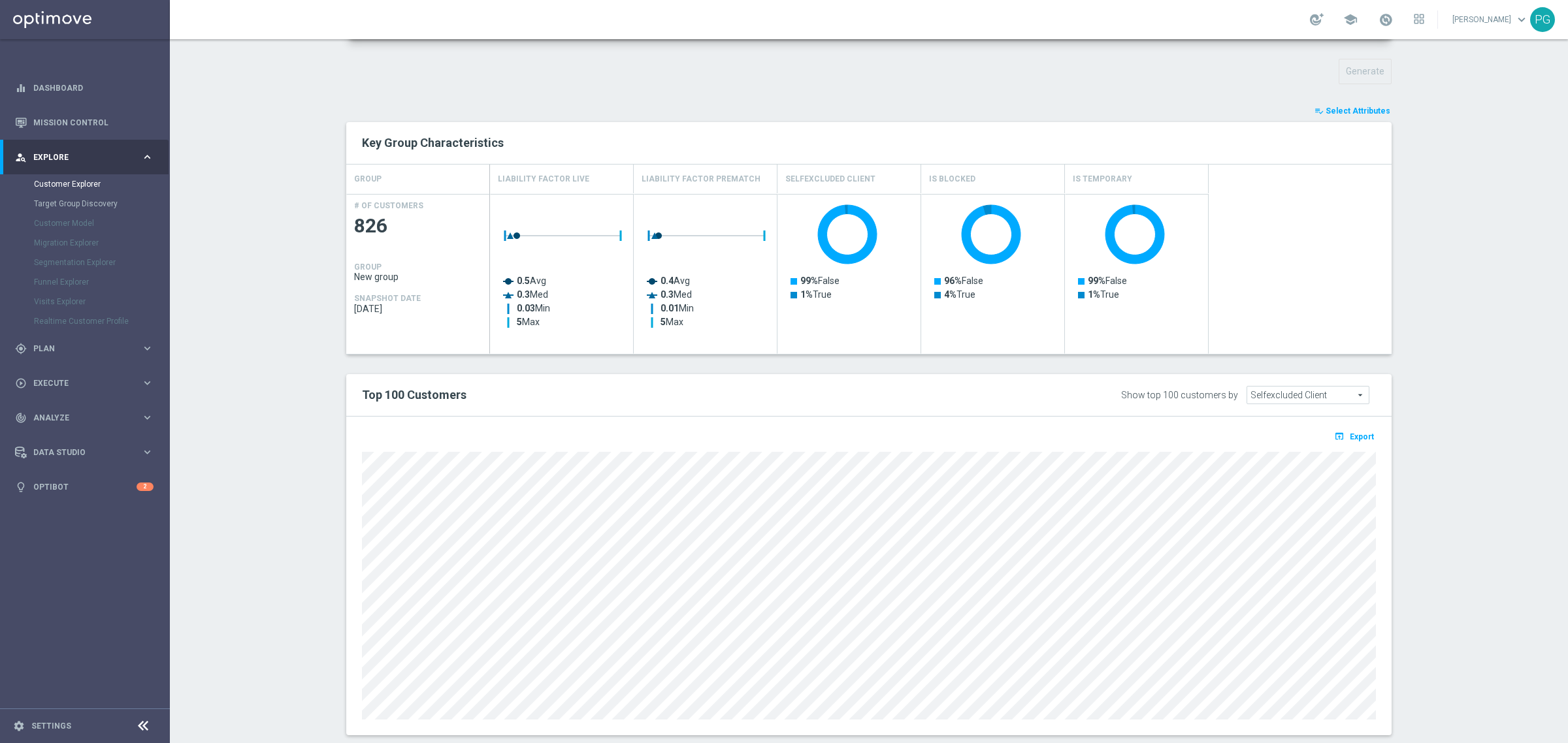
click at [1404, 379] on div "TARGET GROUP arrow_drop_down Show Selected 0 of NaN - Campaign 1" at bounding box center [869, 366] width 1098 height 779
click at [1328, 392] on span "Selfexcluded Client" at bounding box center [1308, 395] width 122 height 17
click at [1272, 485] on span "Is Blocked" at bounding box center [1309, 482] width 109 height 10
type input "Is Blocked"
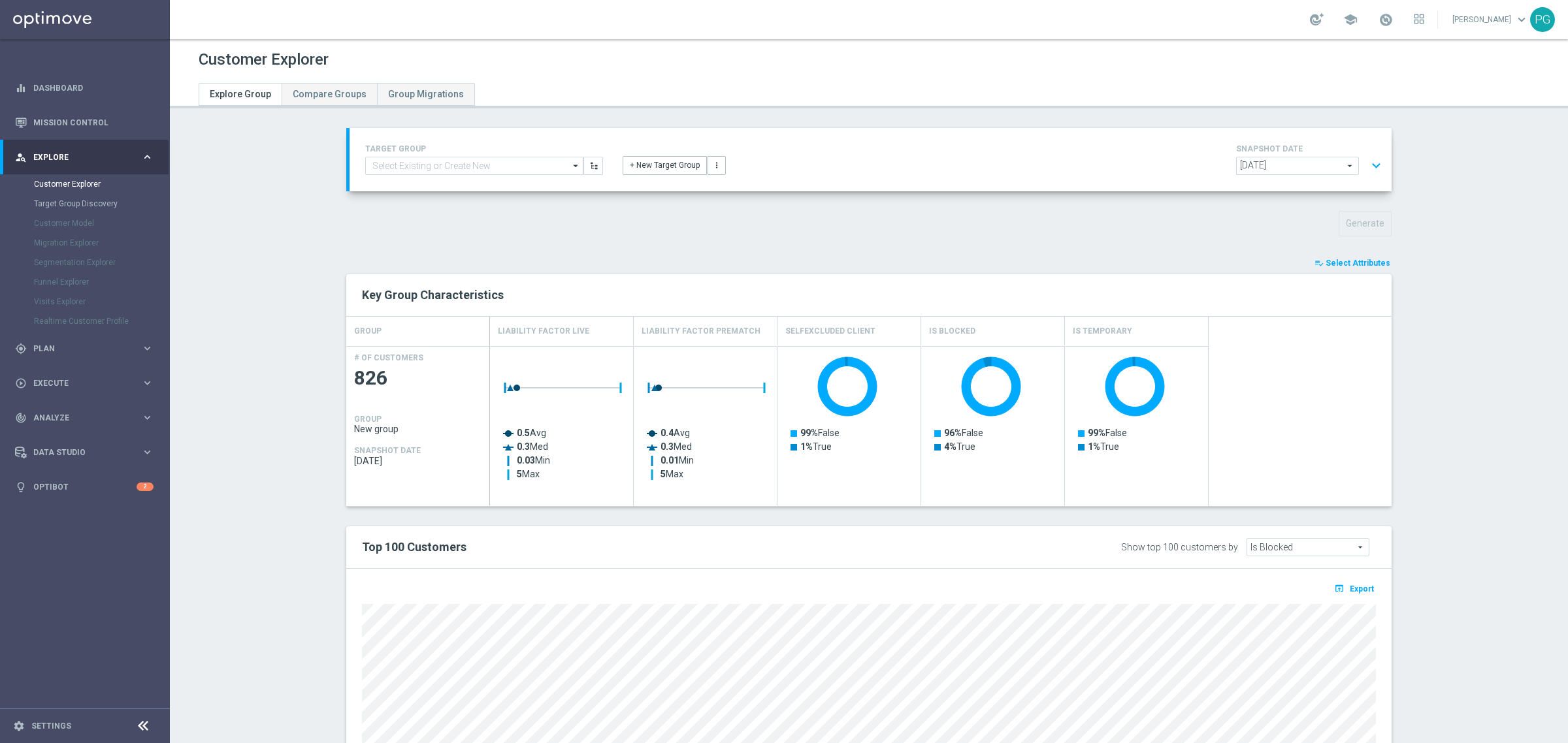
scroll to position [0, 0]
click at [1373, 164] on button "expand_more" at bounding box center [1377, 166] width 19 height 25
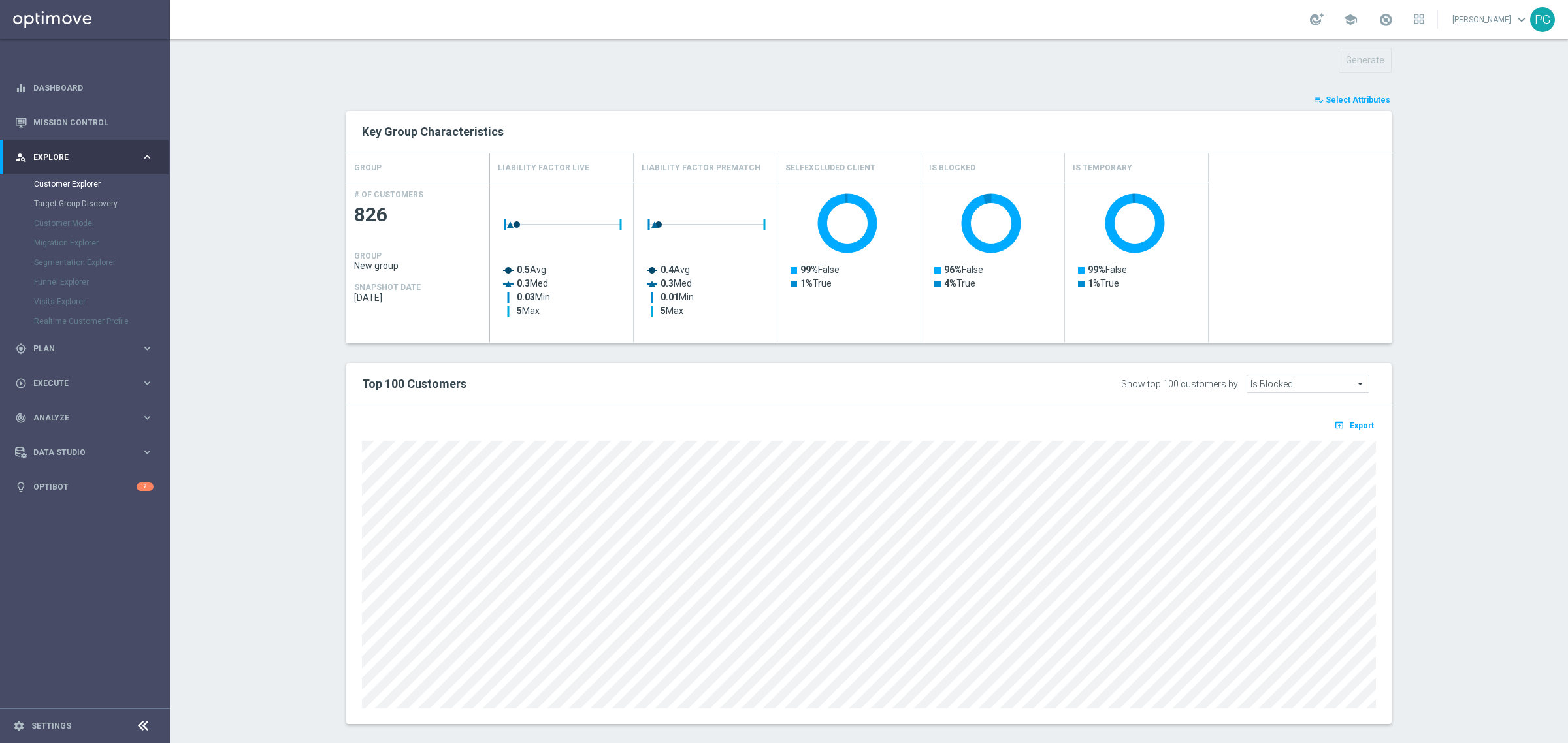
scroll to position [479, 0]
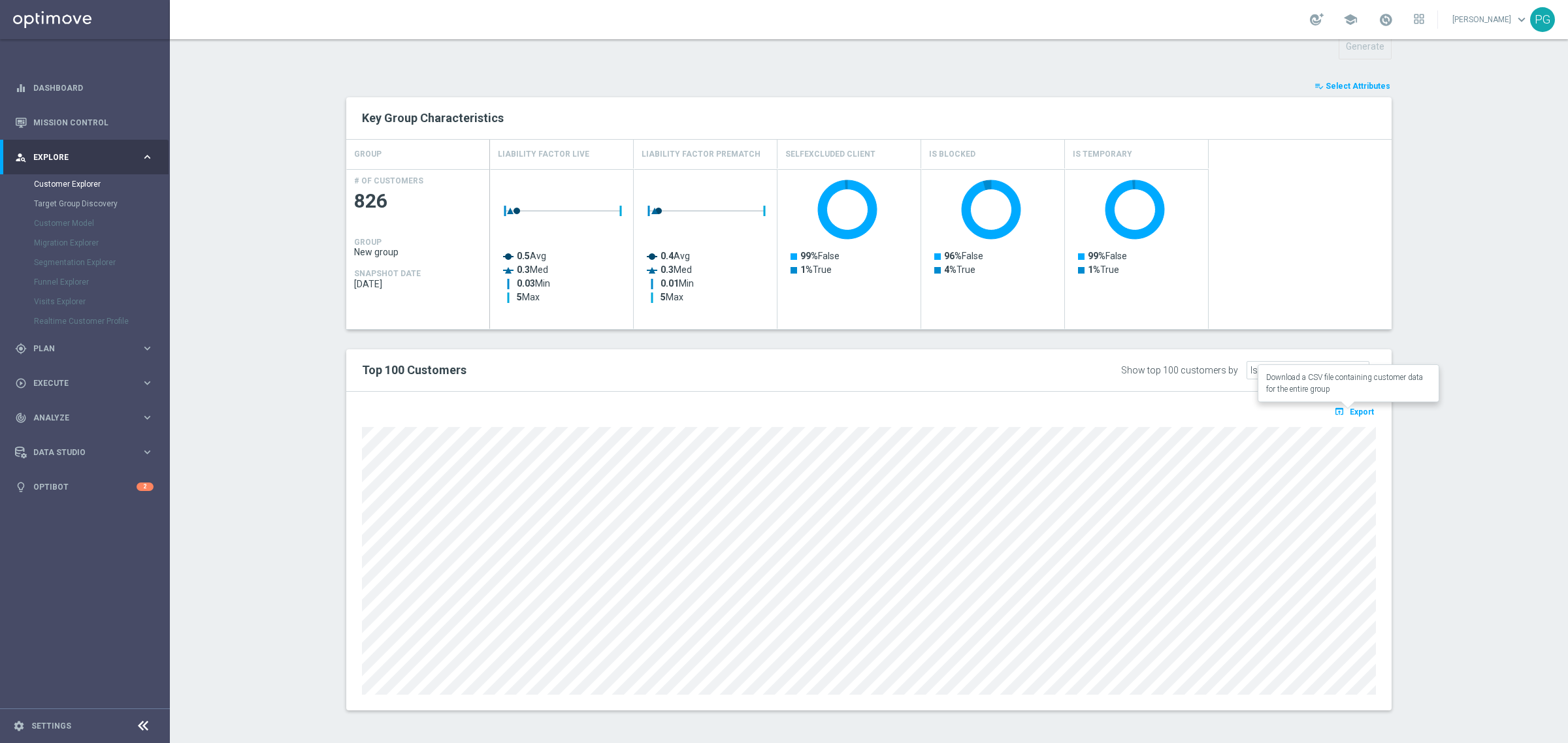
click at [1347, 405] on button "open_in_browser Export" at bounding box center [1354, 411] width 43 height 17
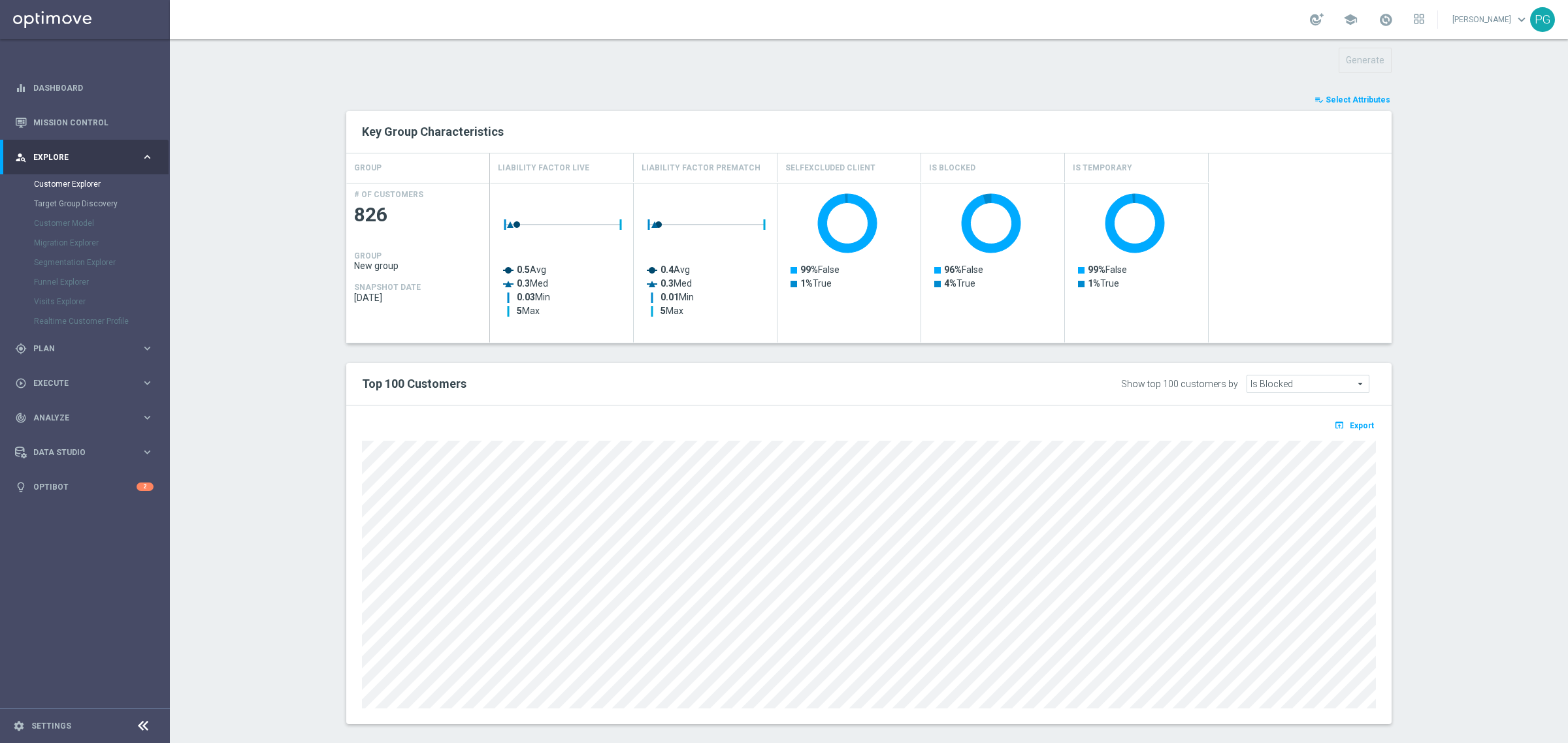
scroll to position [464, 0]
click at [1439, 318] on section "TARGET GROUP arrow_drop_down Show Selected 0 of NaN - Campaign 1" at bounding box center [869, 205] width 1398 height 1080
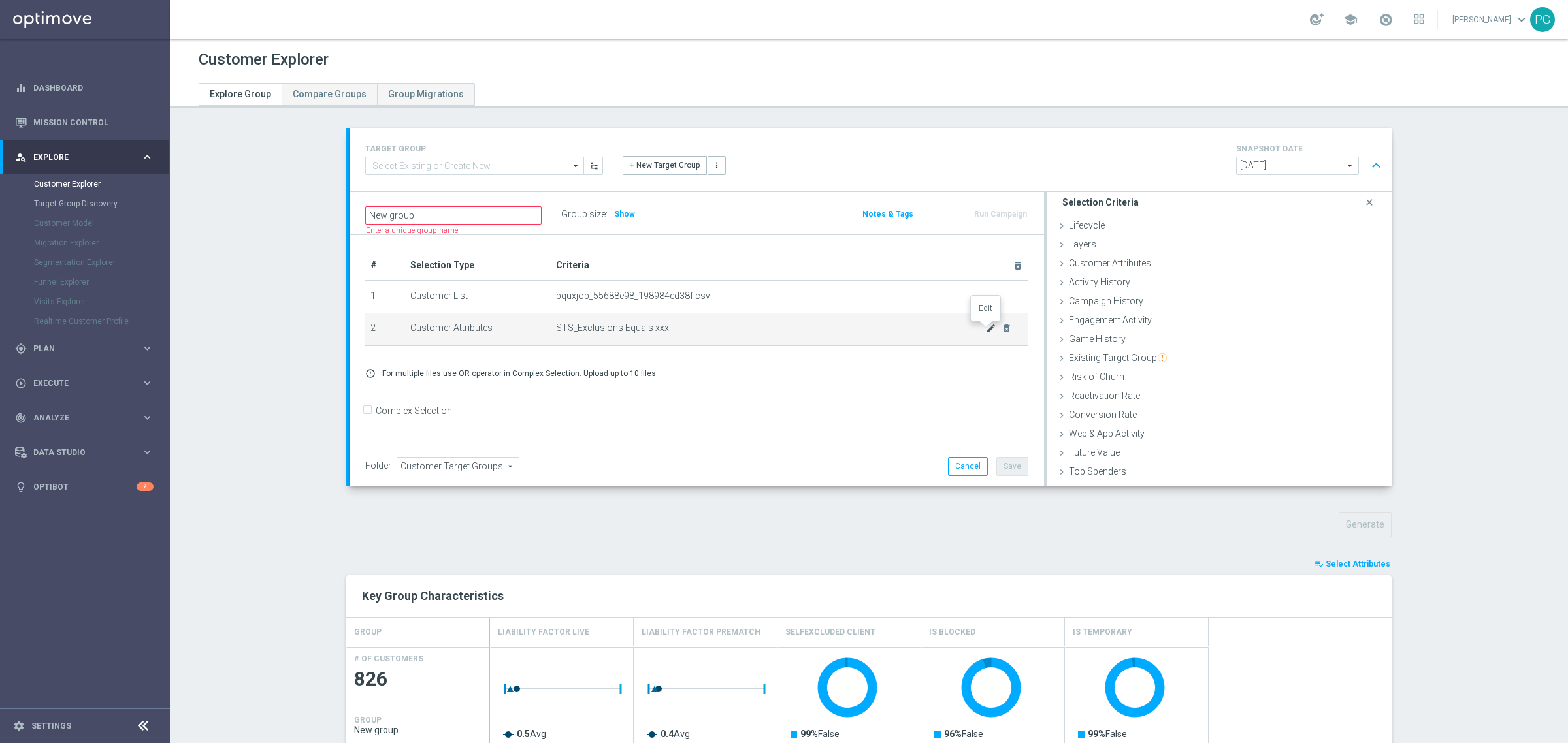
click at [987, 325] on icon "mode_edit" at bounding box center [991, 328] width 10 height 10
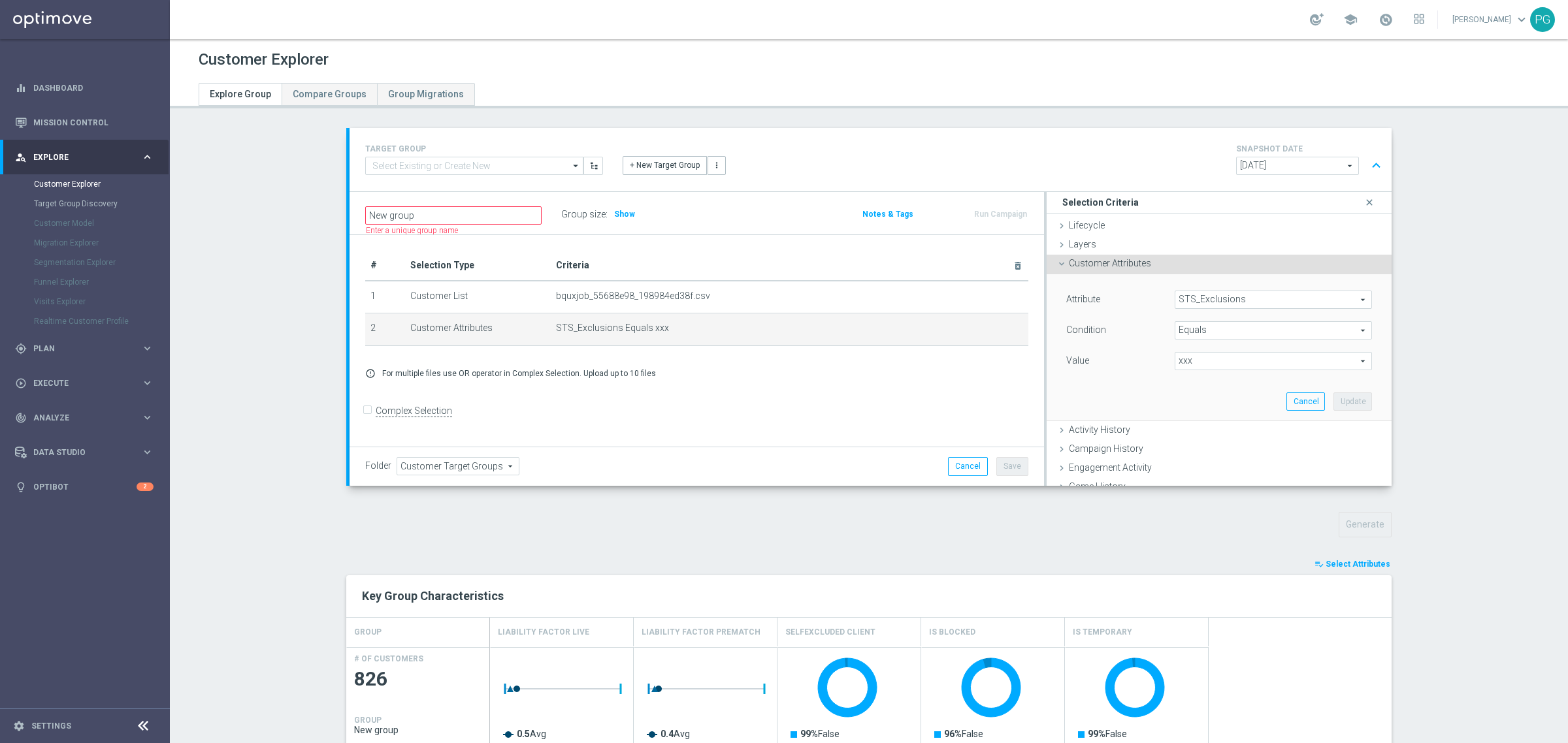
click at [1201, 360] on span "xxx" at bounding box center [1273, 361] width 196 height 17
click at [1199, 377] on span "Always" at bounding box center [1273, 380] width 184 height 10
type input "Always"
click at [1337, 401] on button "Update" at bounding box center [1353, 402] width 39 height 19
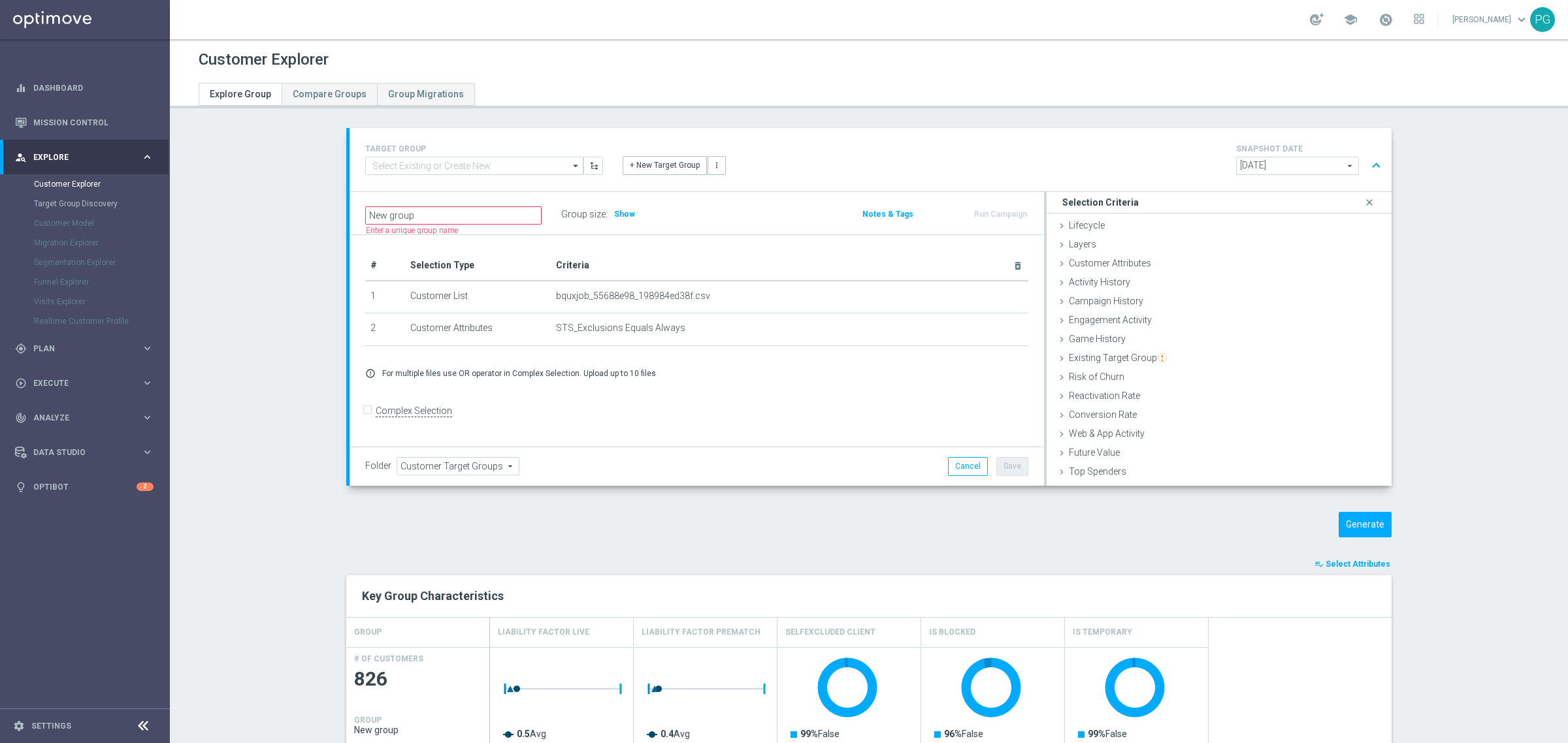
click at [570, 158] on icon "arrow_drop_down" at bounding box center [576, 166] width 13 height 17
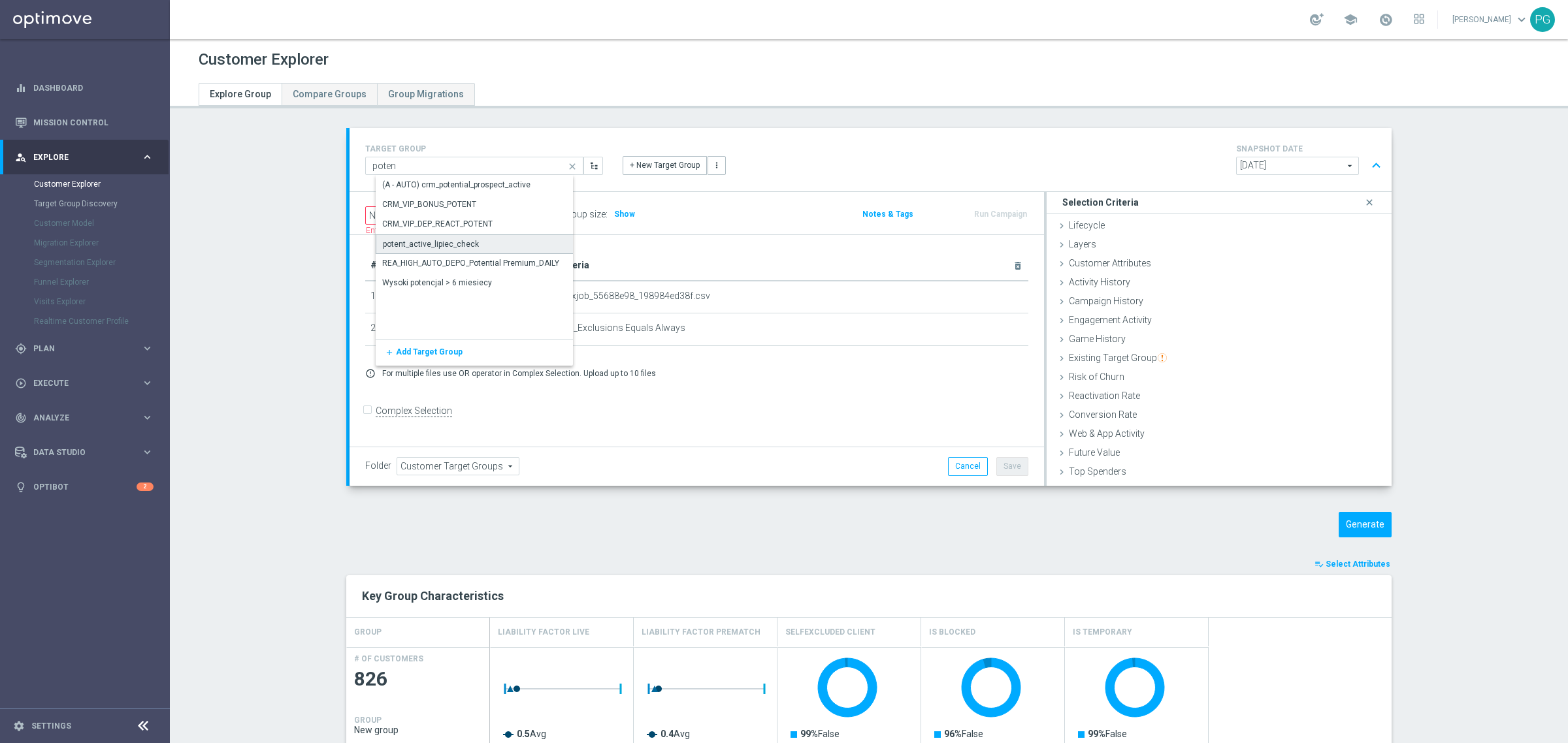
click at [471, 239] on div "potent_active_lipiec_check" at bounding box center [485, 244] width 219 height 19
type input "potent_active_lipiec_check"
type input "2025 Grotel"
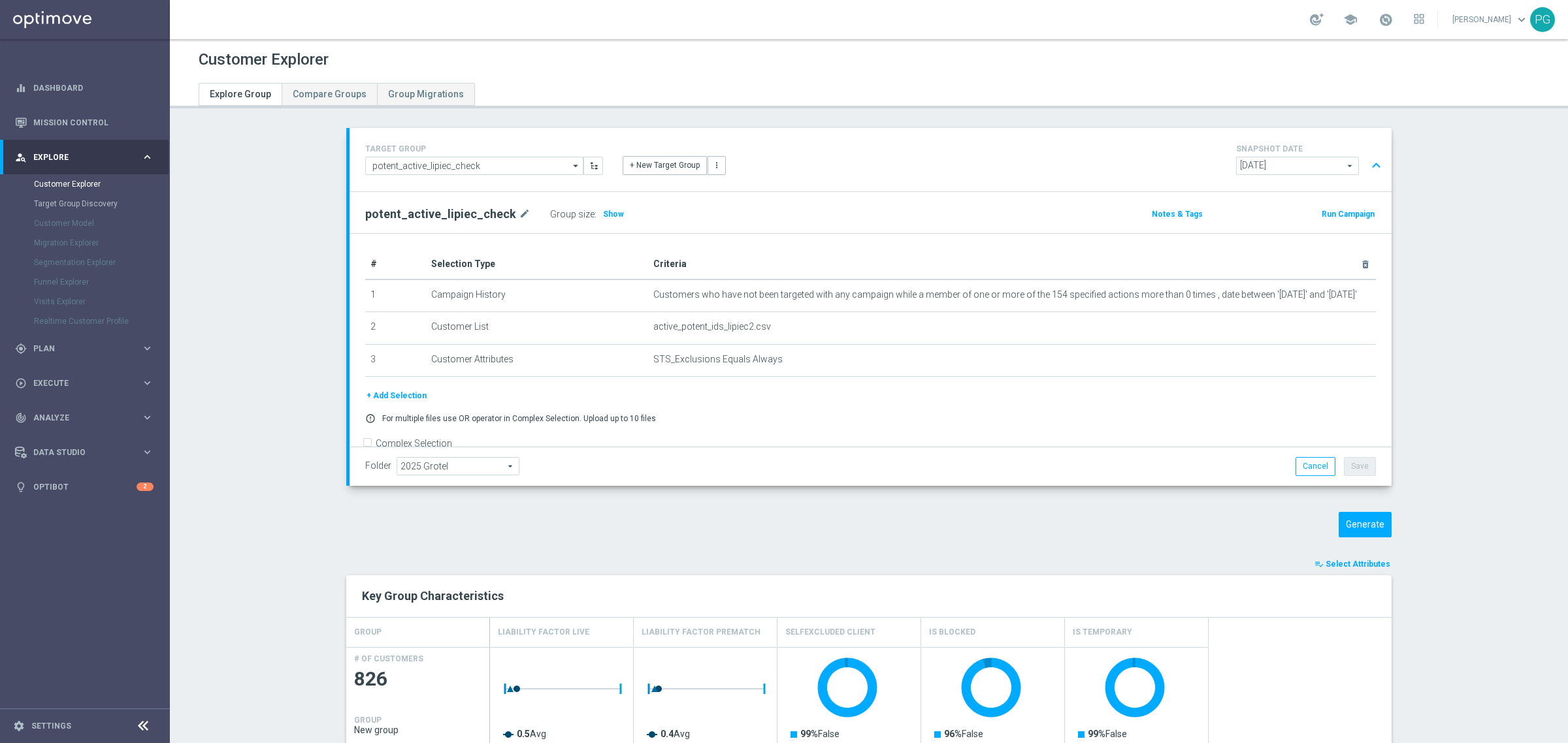
click at [398, 393] on button "+ Add Selection" at bounding box center [396, 396] width 63 height 15
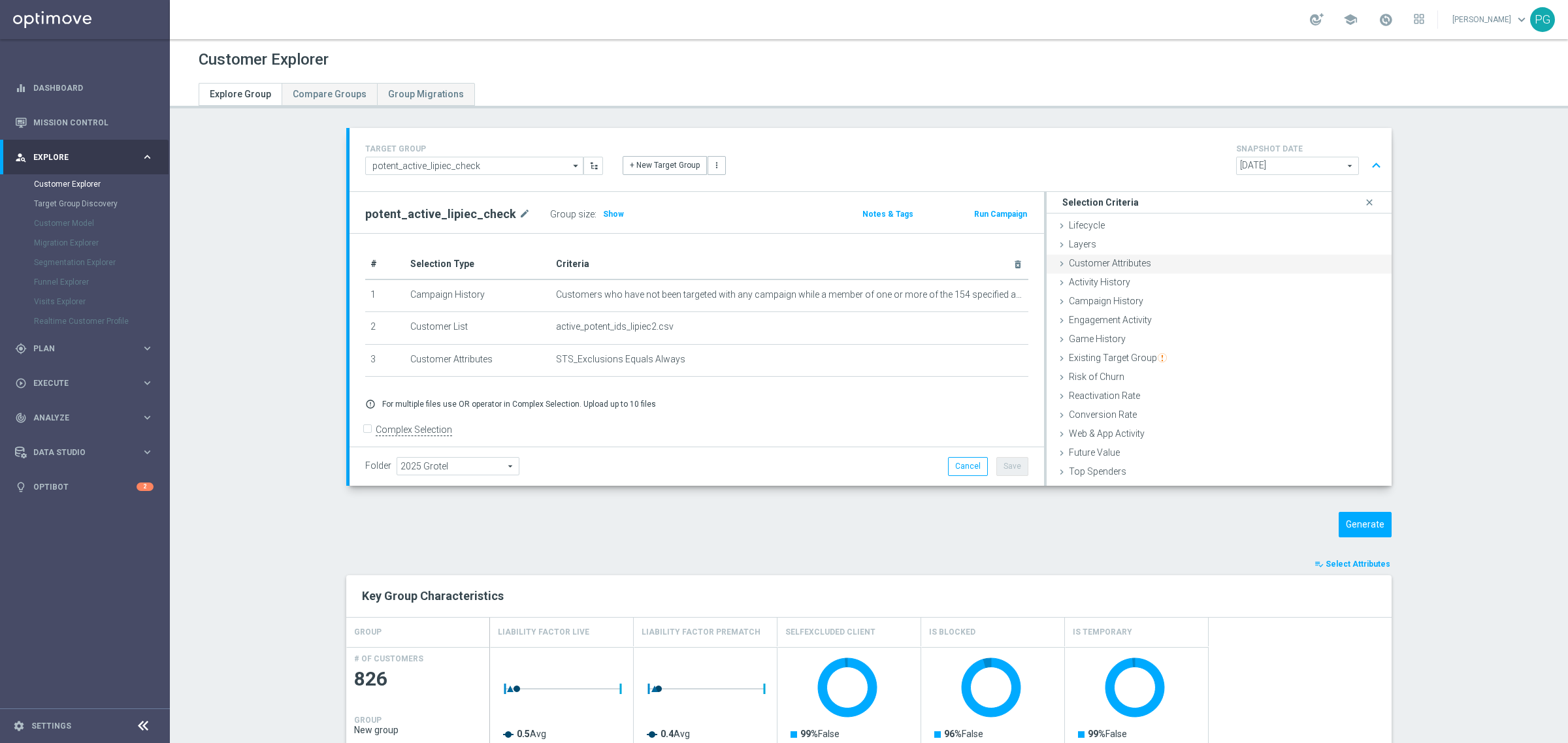
click at [1145, 263] on div "Customer Attributes done selection updated" at bounding box center [1219, 264] width 345 height 19
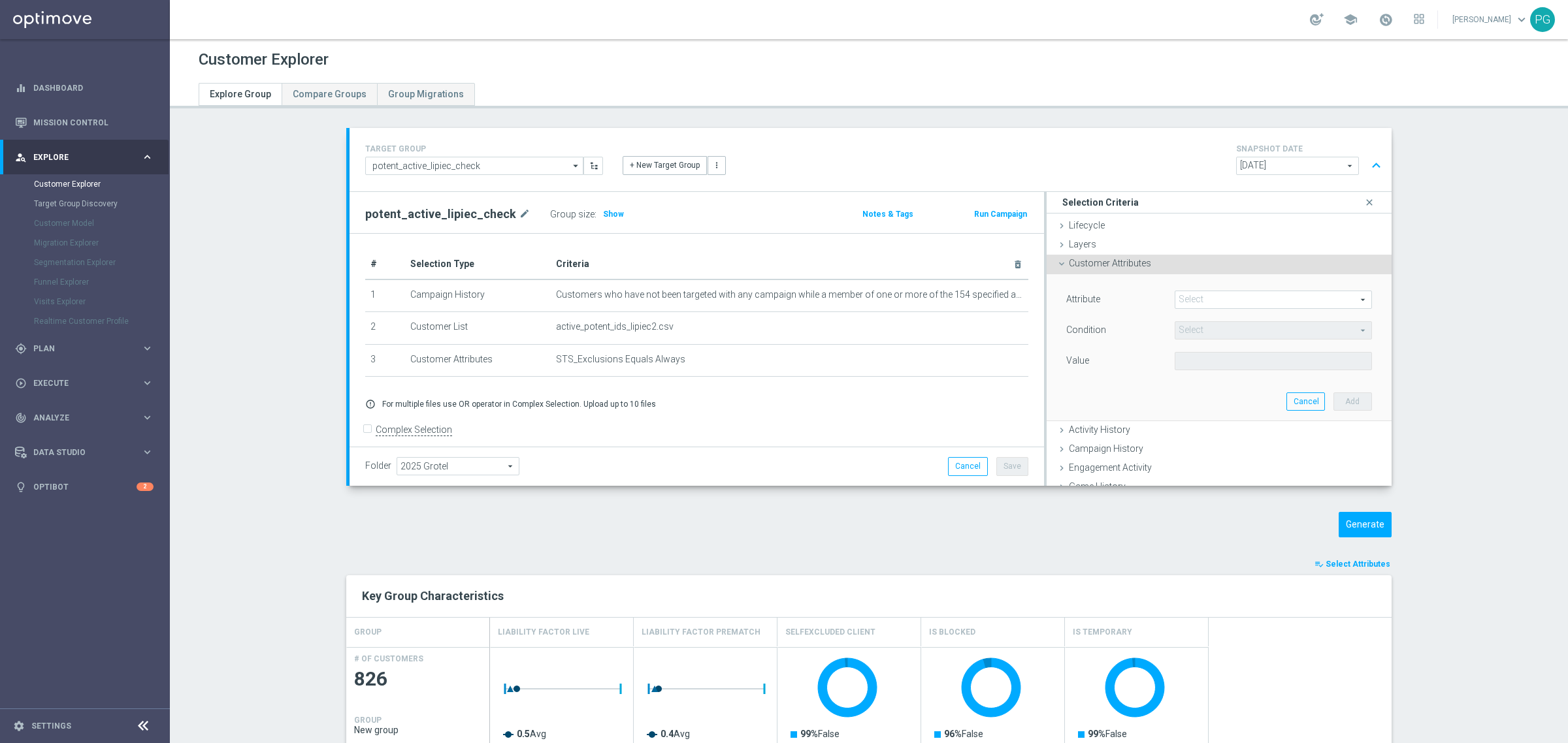
click at [1206, 298] on span at bounding box center [1273, 300] width 196 height 17
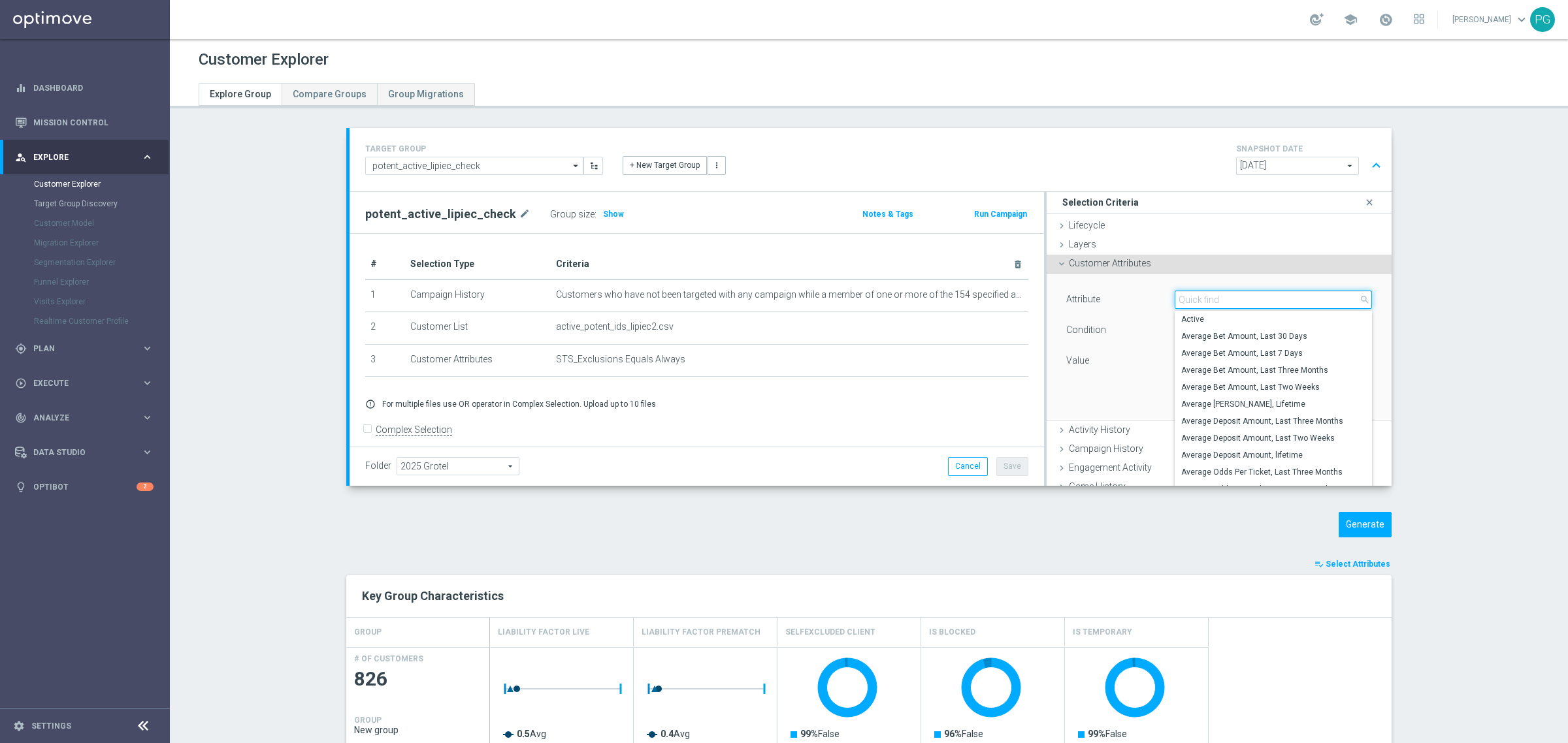
click at [1206, 298] on input "search" at bounding box center [1273, 300] width 198 height 19
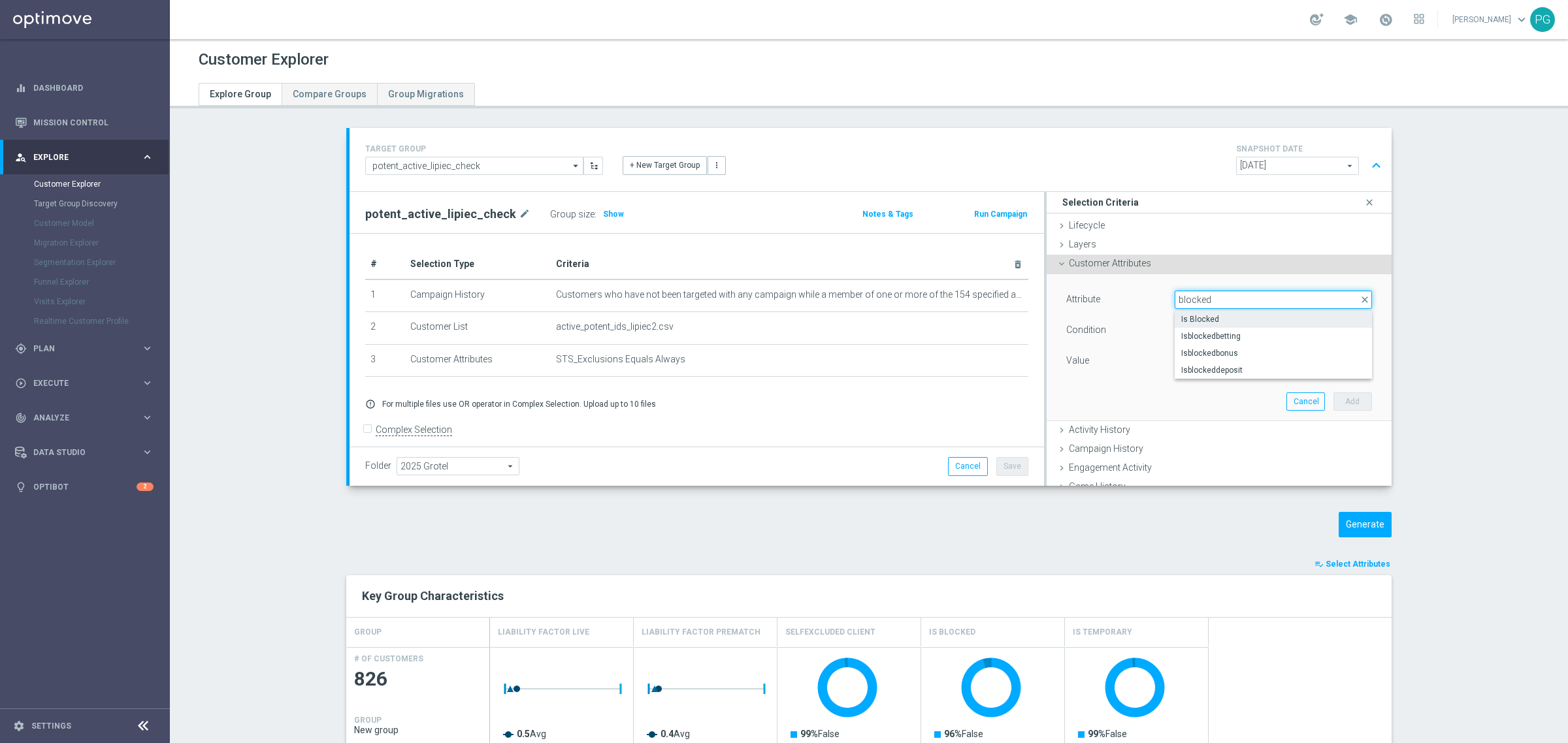
type input "blocked"
click at [1215, 318] on span "Is Blocked" at bounding box center [1273, 319] width 184 height 10
type input "Is Blocked"
type input "Equals"
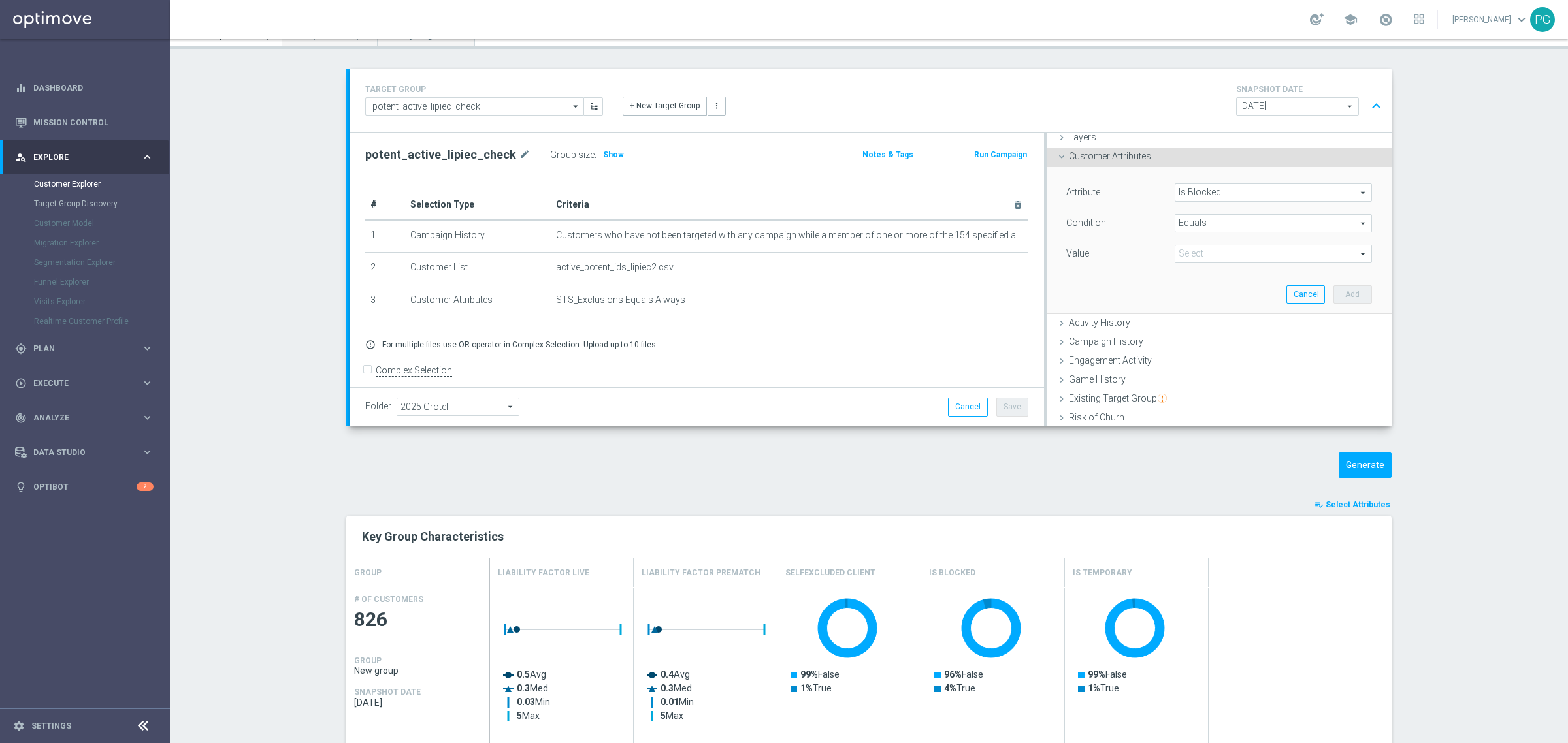
scroll to position [47, 0]
click at [1210, 253] on span at bounding box center [1273, 255] width 196 height 17
click at [1198, 273] on span "False" at bounding box center [1273, 273] width 184 height 10
type input "False"
click at [1339, 292] on button "Add" at bounding box center [1353, 295] width 39 height 19
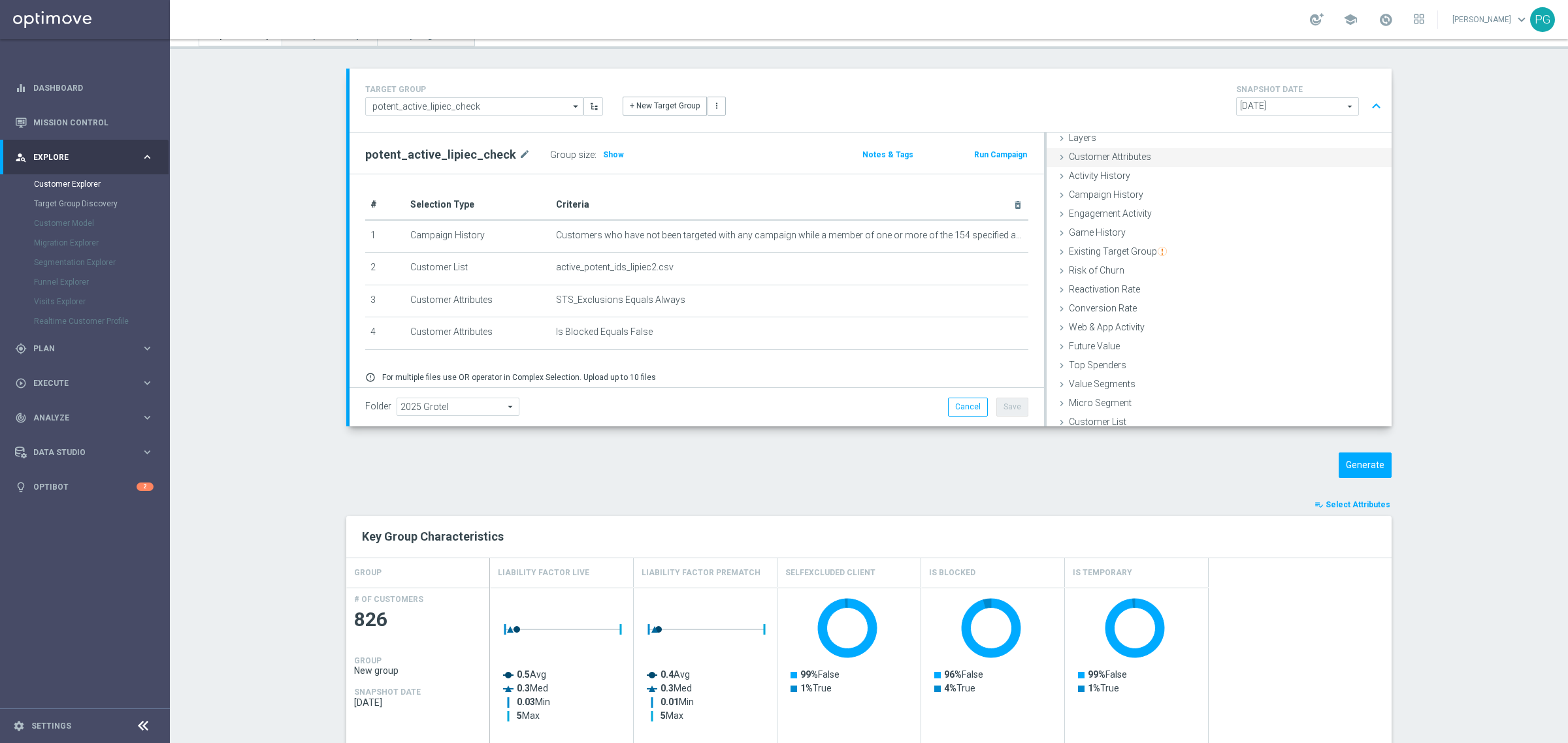
click at [1172, 154] on div "Customer Attributes done selection saved" at bounding box center [1219, 157] width 345 height 19
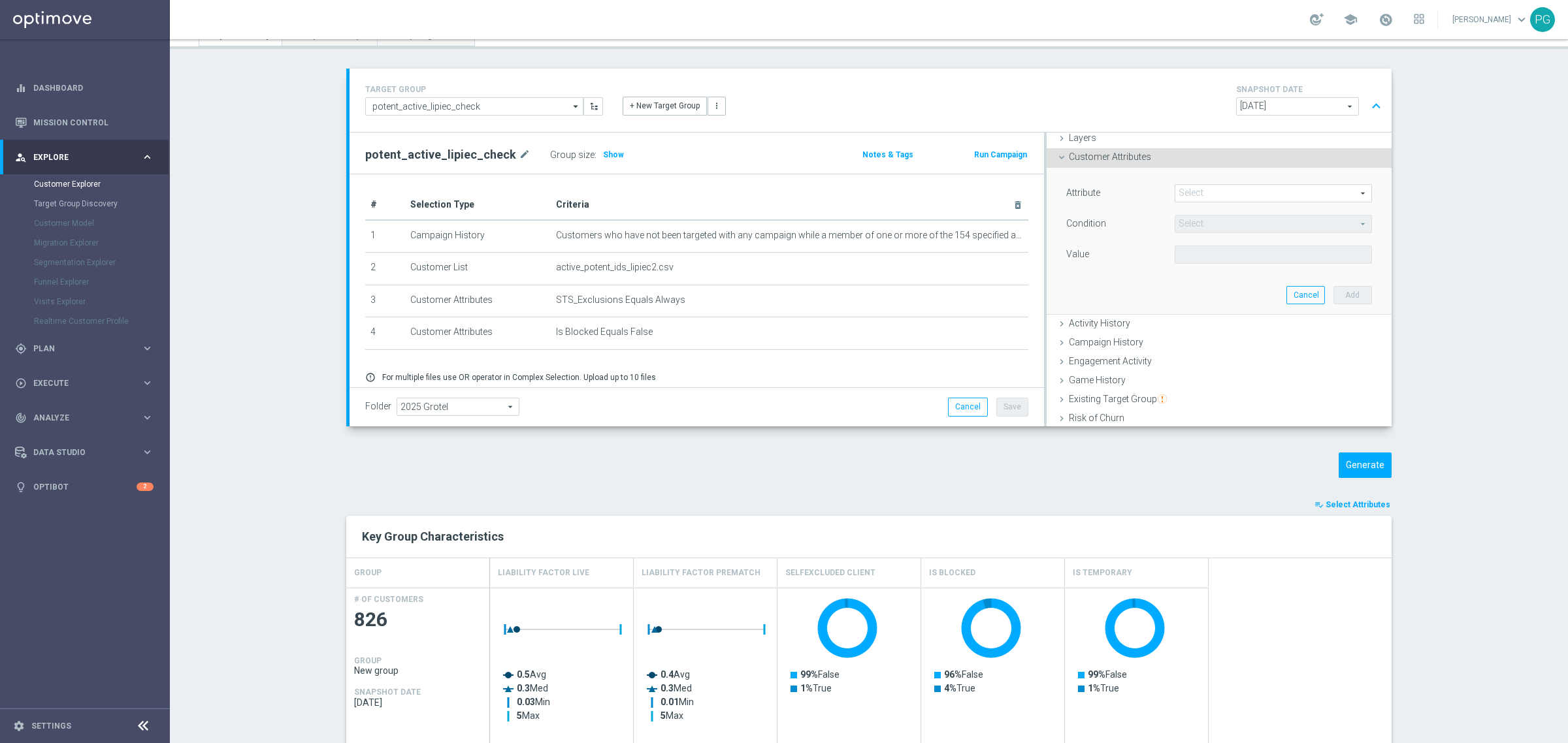
click at [1191, 194] on span at bounding box center [1273, 194] width 196 height 17
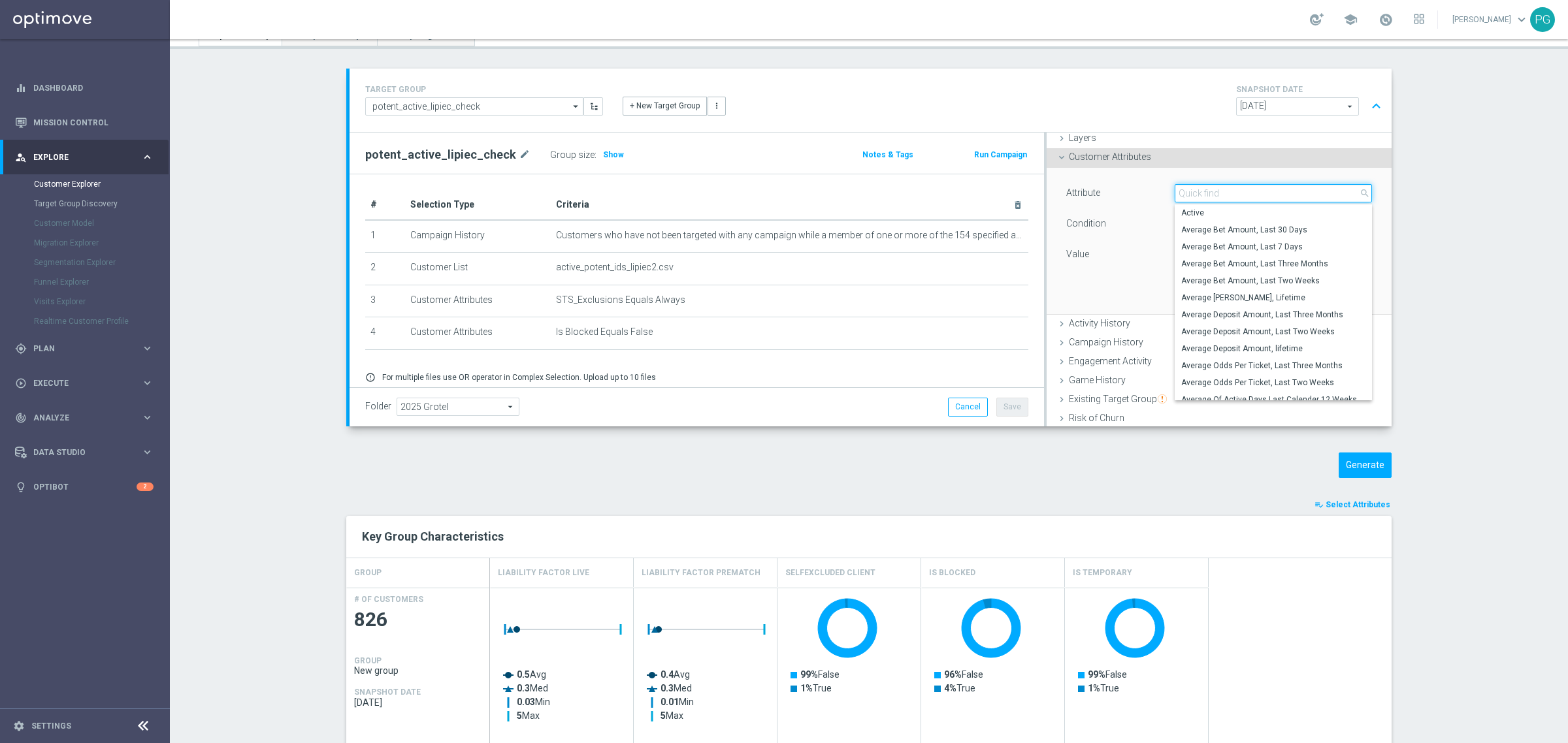
click at [1191, 194] on input "search" at bounding box center [1273, 194] width 198 height 19
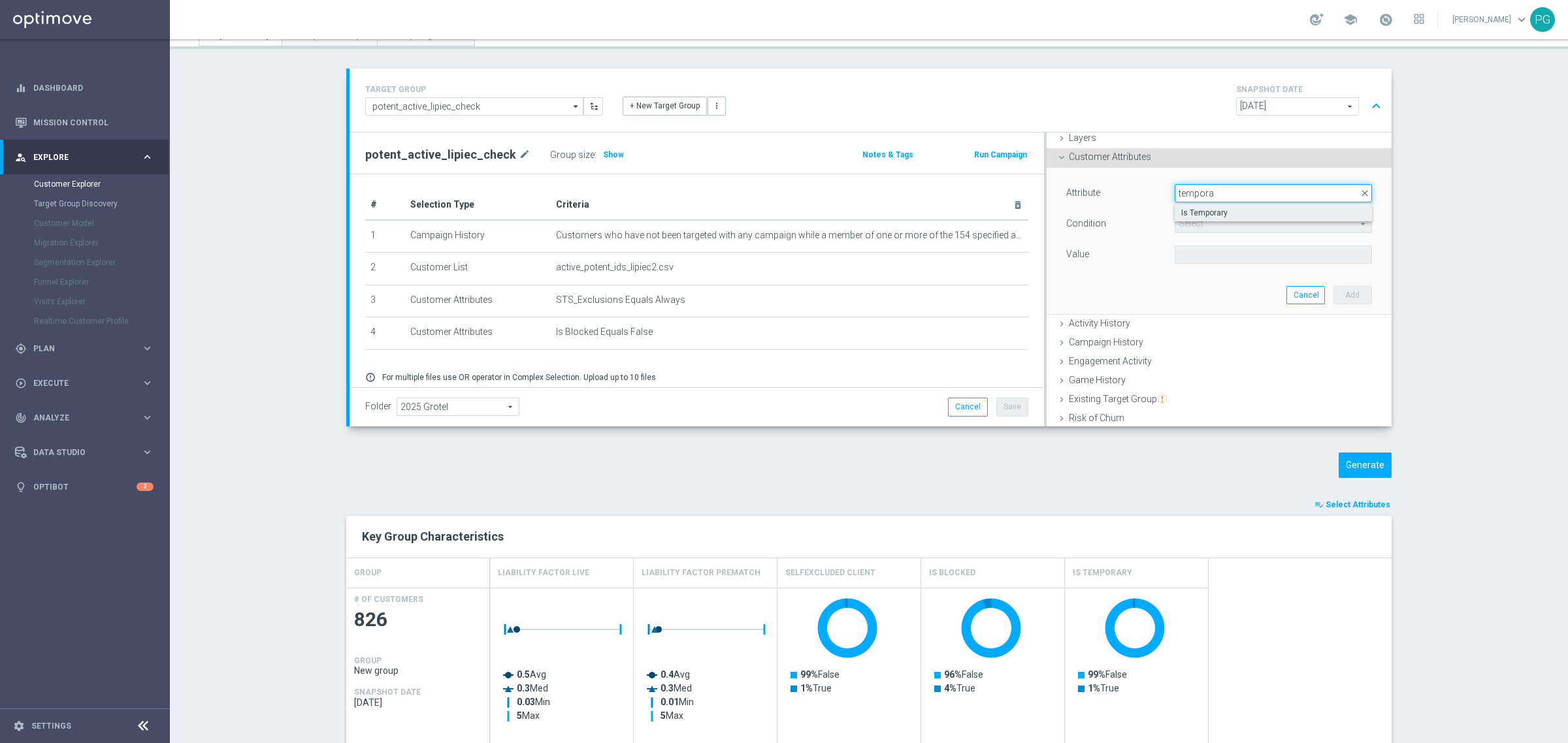
type input "tempora"
click at [1188, 210] on span "Is Temporary" at bounding box center [1273, 212] width 184 height 10
type input "Is Temporary"
type input "Equals"
click at [1218, 259] on span at bounding box center [1273, 255] width 196 height 17
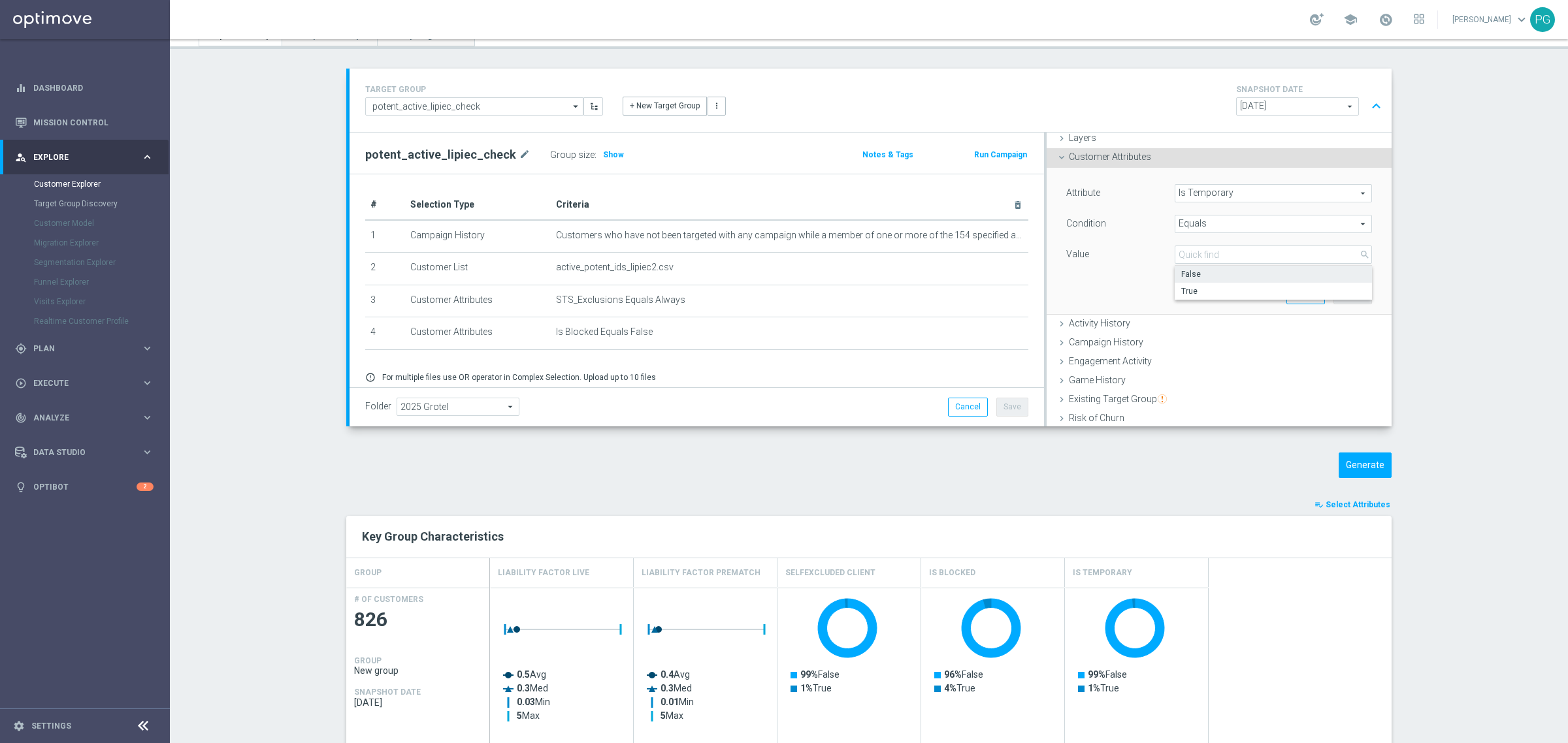
click at [1201, 276] on span "False" at bounding box center [1273, 273] width 184 height 10
type input "False"
click at [1334, 298] on button "Add" at bounding box center [1353, 295] width 39 height 19
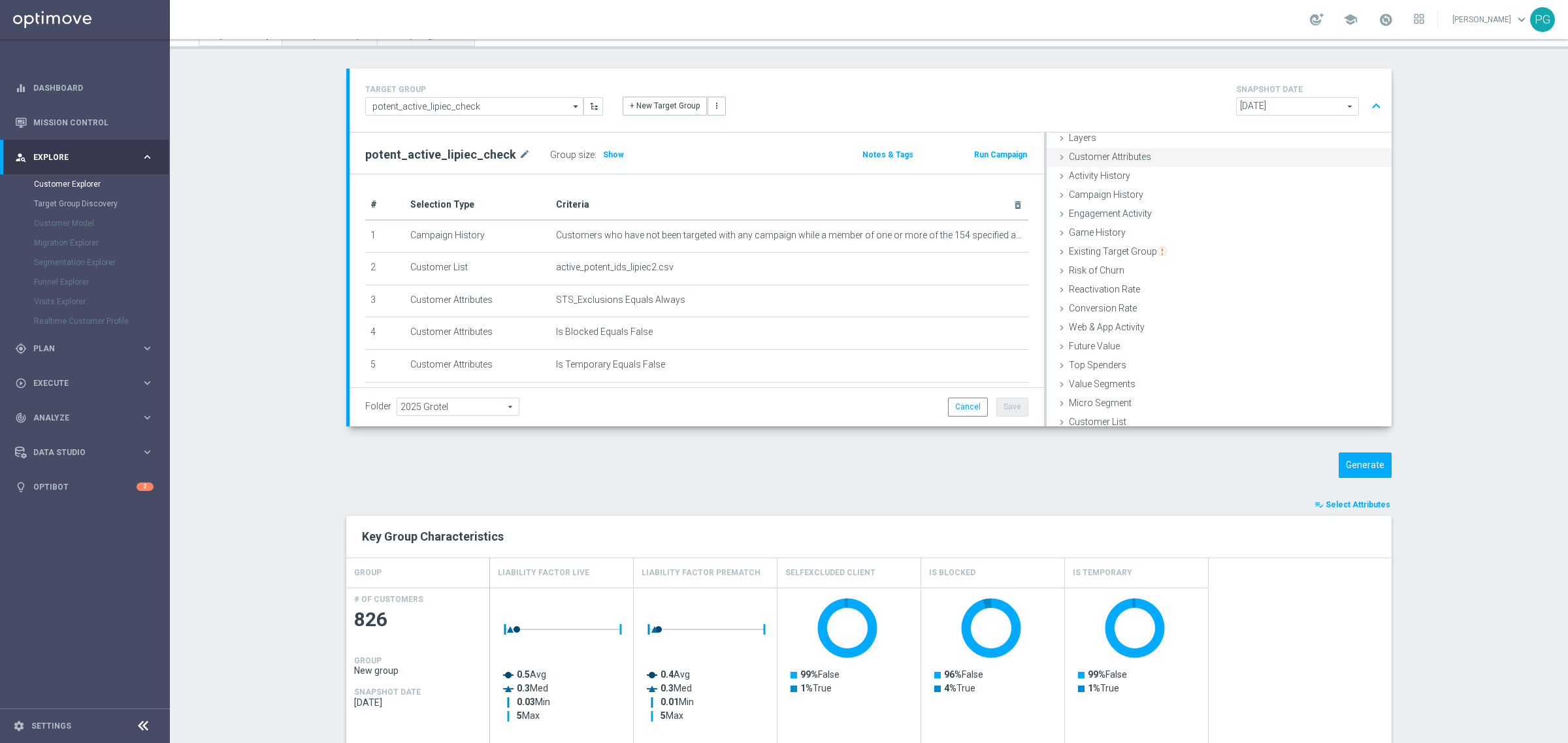
click at [1202, 157] on div "Customer Attributes done selection saved" at bounding box center [1219, 157] width 345 height 19
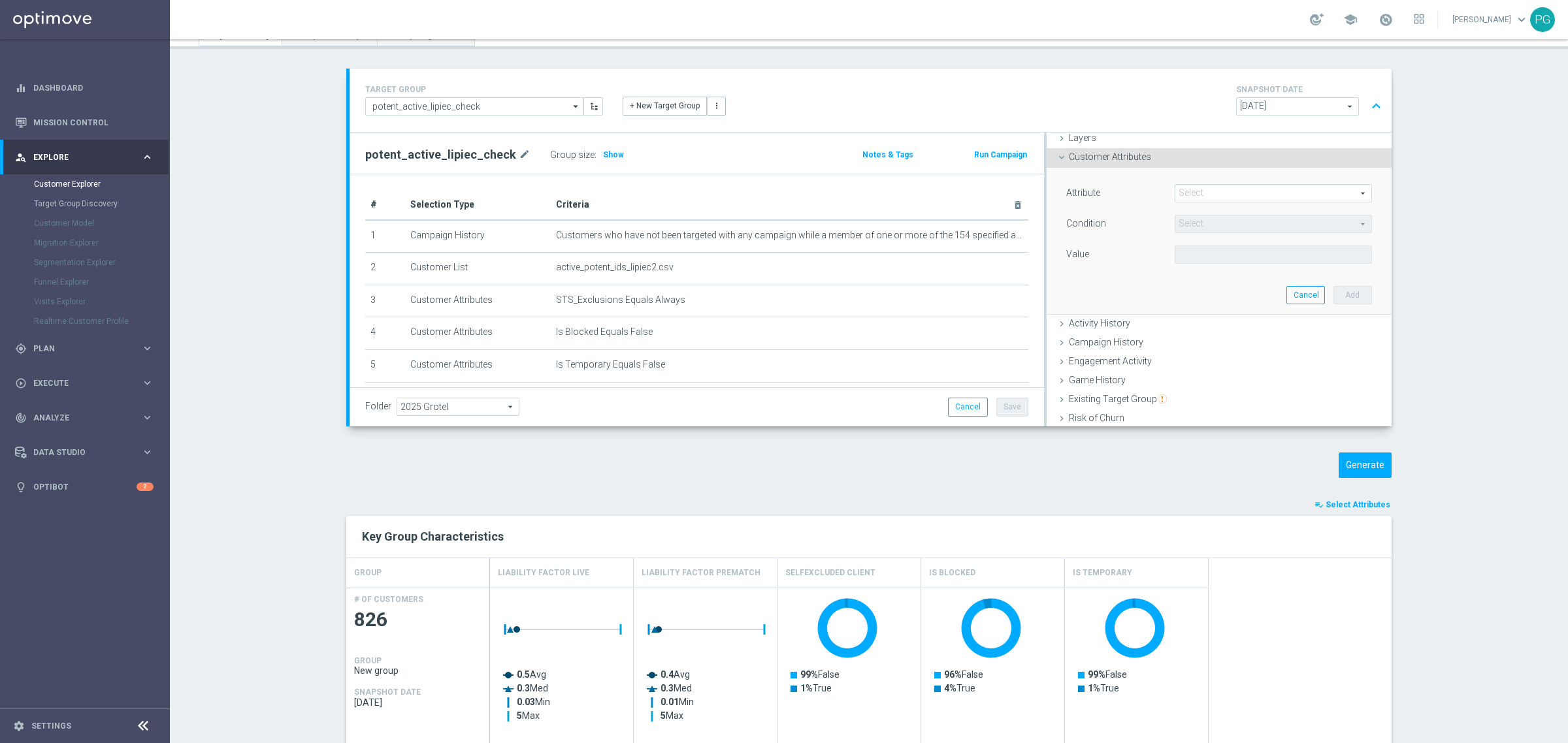
click at [1226, 188] on span at bounding box center [1273, 194] width 196 height 17
click at [1188, 210] on div "Attribute Select arrow_drop_down search Condition Select arrow_drop_down search…" at bounding box center [1219, 225] width 306 height 82
click at [1200, 194] on span at bounding box center [1273, 194] width 196 height 17
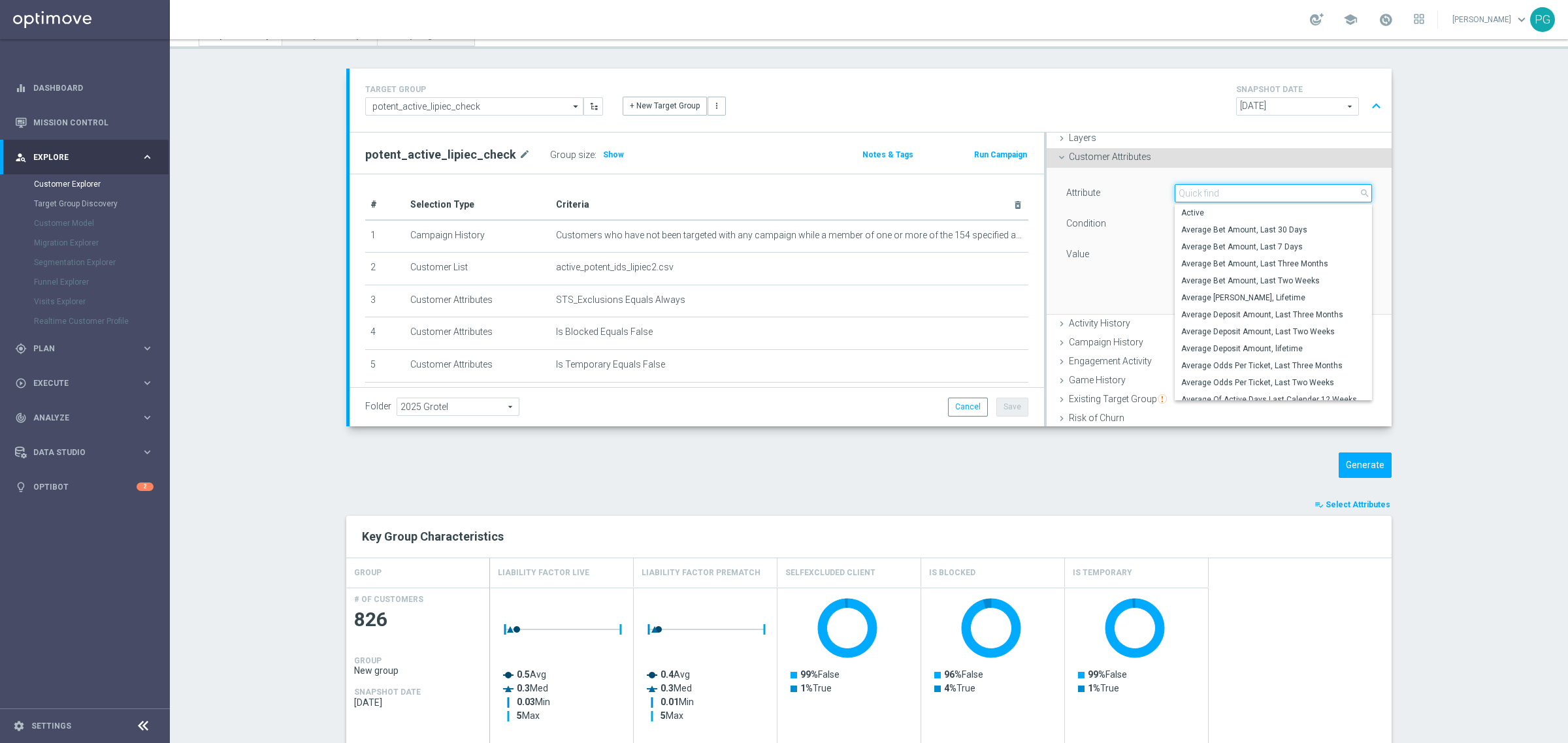
click at [1200, 194] on input "search" at bounding box center [1273, 194] width 198 height 19
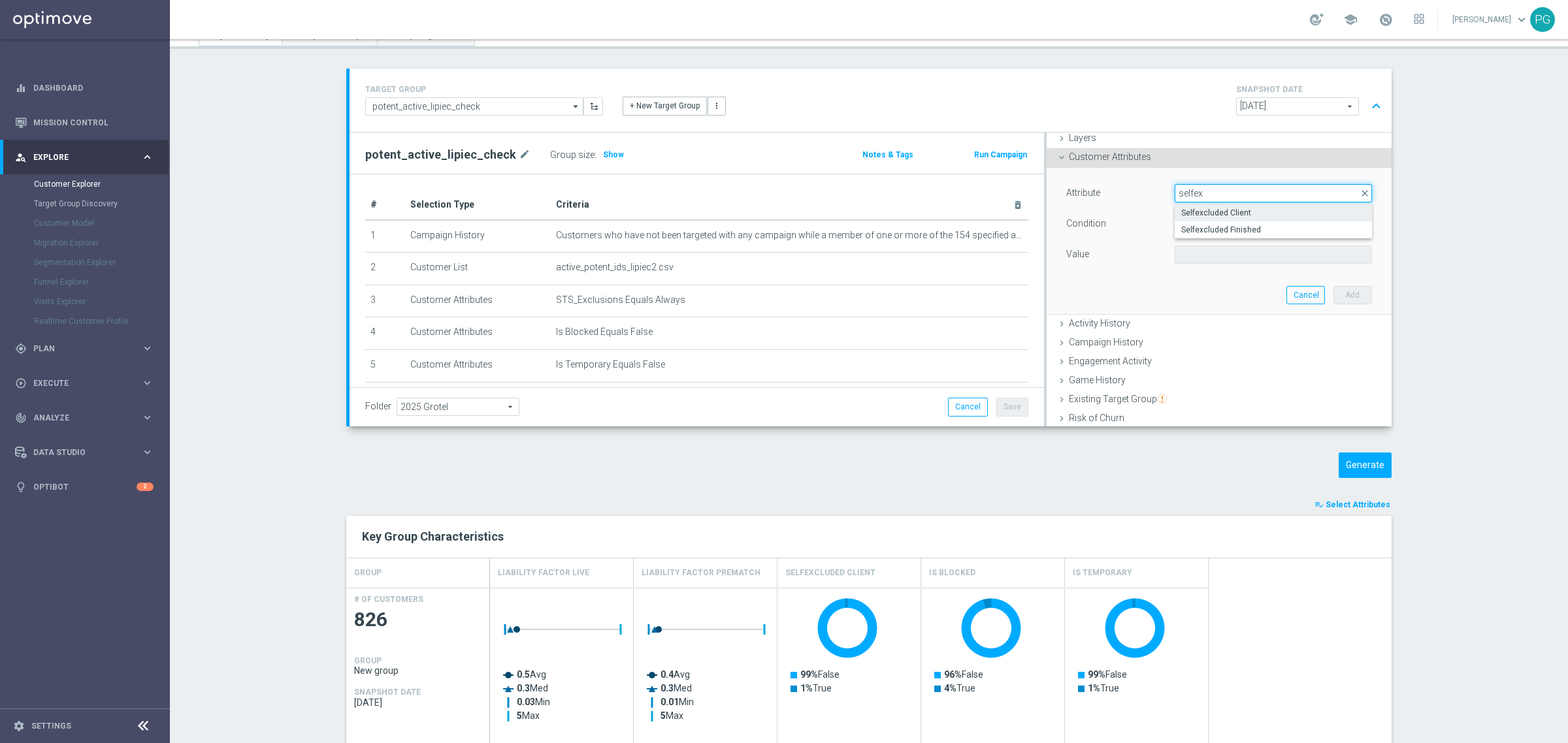
type input "selfex"
click at [1211, 209] on span "Selfexcluded Client" at bounding box center [1273, 212] width 184 height 10
type input "Selfexcluded Client"
type input "Equals"
click at [1184, 253] on span at bounding box center [1273, 255] width 196 height 17
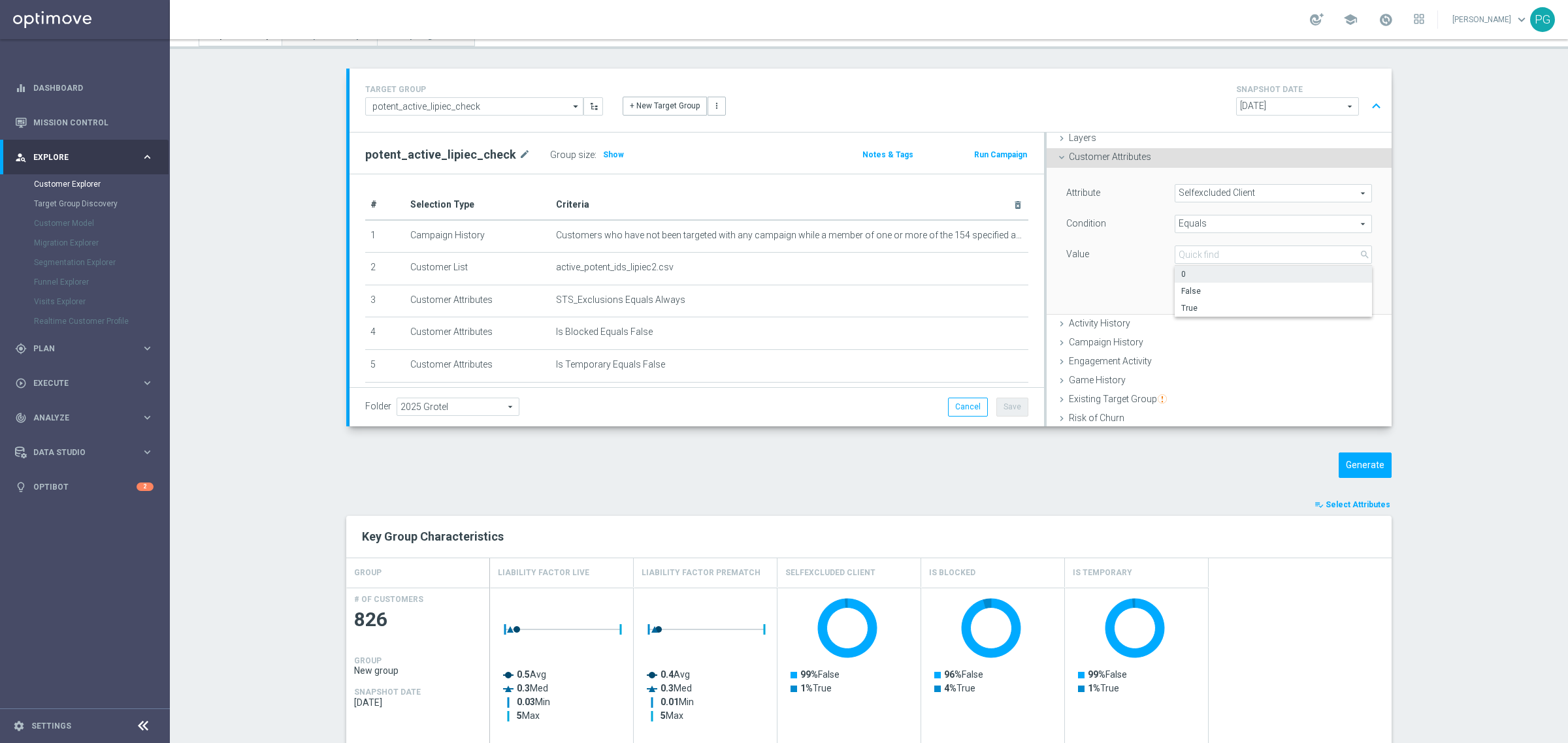
click at [1209, 281] on label "0" at bounding box center [1273, 274] width 198 height 17
type input "0"
click at [1345, 302] on button "Add" at bounding box center [1353, 295] width 39 height 19
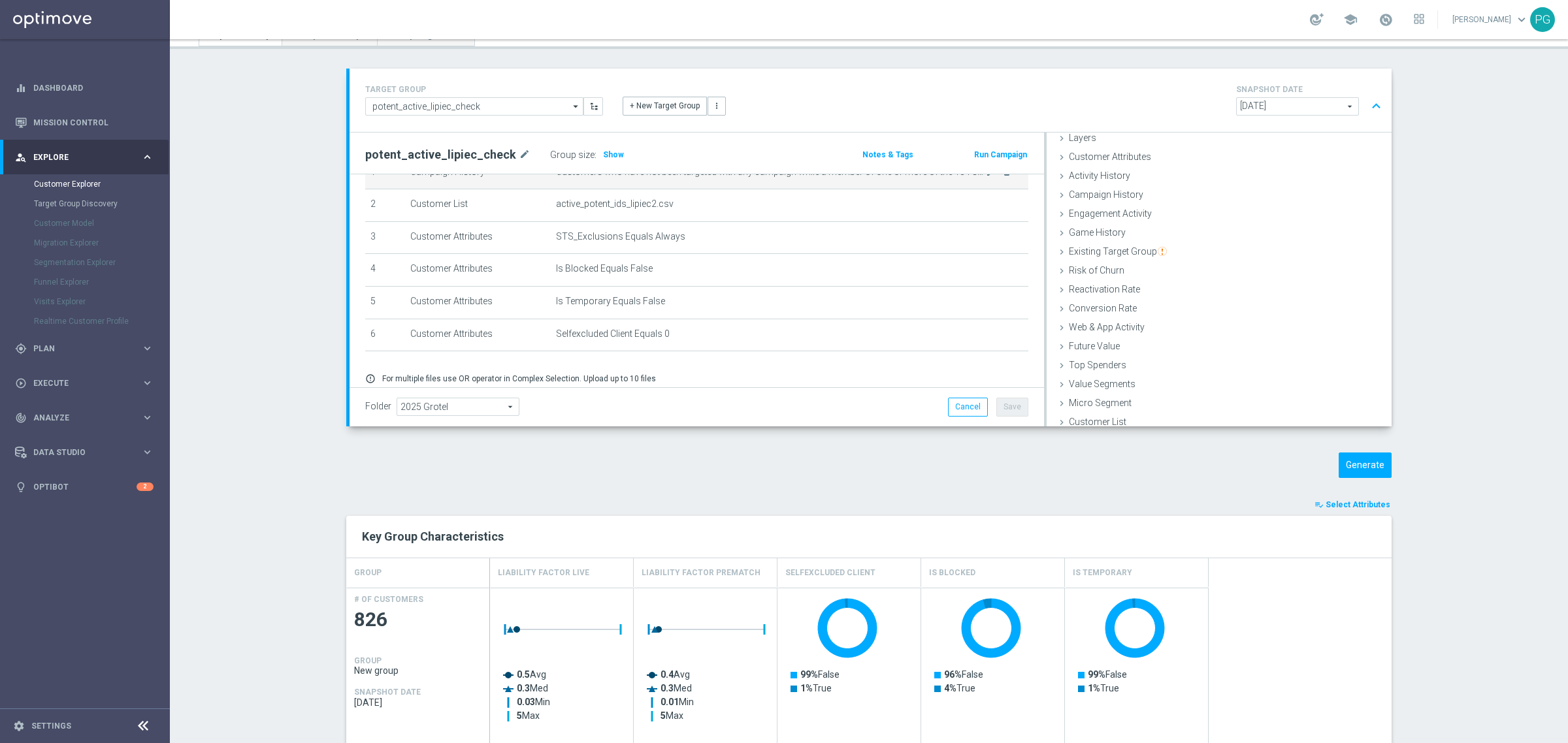
scroll to position [65, 0]
click at [986, 335] on icon "mode_edit" at bounding box center [991, 332] width 10 height 10
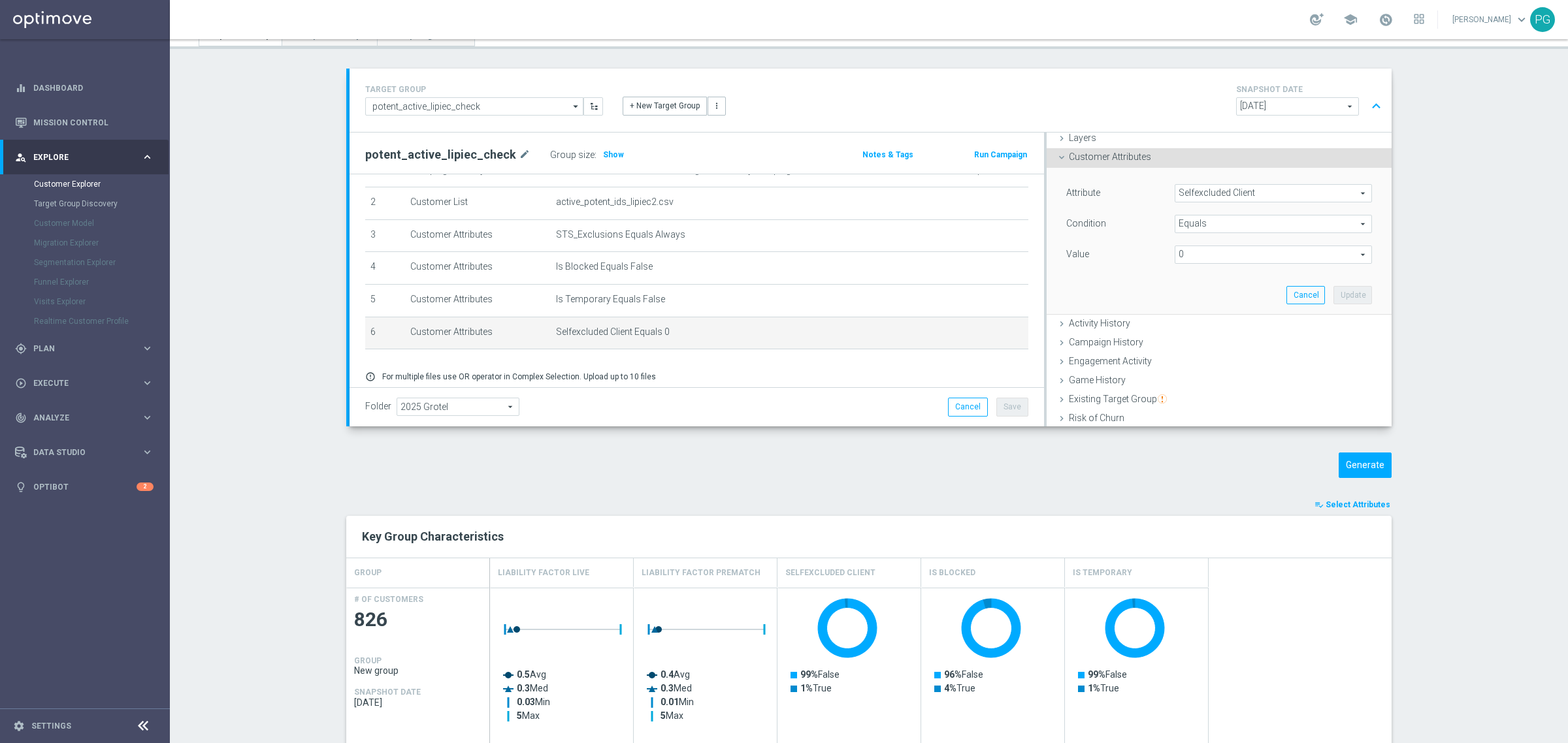
click at [1239, 250] on span "0" at bounding box center [1273, 255] width 196 height 17
click at [1226, 289] on span "False" at bounding box center [1273, 291] width 184 height 10
type input "False"
drag, startPoint x: 1340, startPoint y: 295, endPoint x: 1187, endPoint y: 260, distance: 157.0
click at [1187, 260] on div "Attribute Selfexcluded Client Selfexcluded Client arrow_drop_down search Condit…" at bounding box center [1219, 241] width 326 height 146
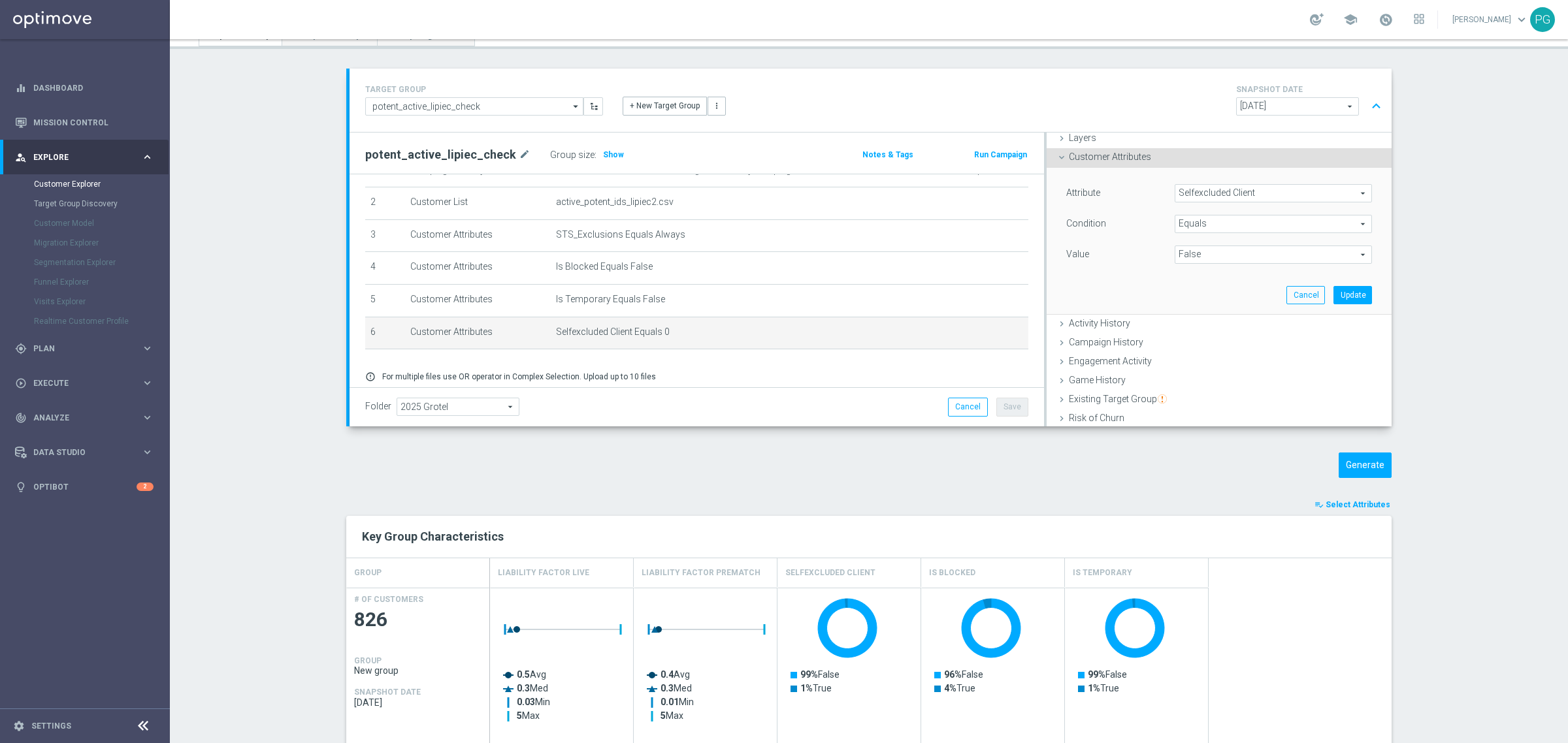
click at [1197, 229] on span "Equals" at bounding box center [1273, 224] width 196 height 17
click at [1218, 295] on span "Does not equal" at bounding box center [1273, 294] width 184 height 10
type input "Does not equal"
click at [1208, 252] on span "False" at bounding box center [1273, 255] width 196 height 17
click at [1193, 301] on label "True" at bounding box center [1273, 308] width 198 height 17
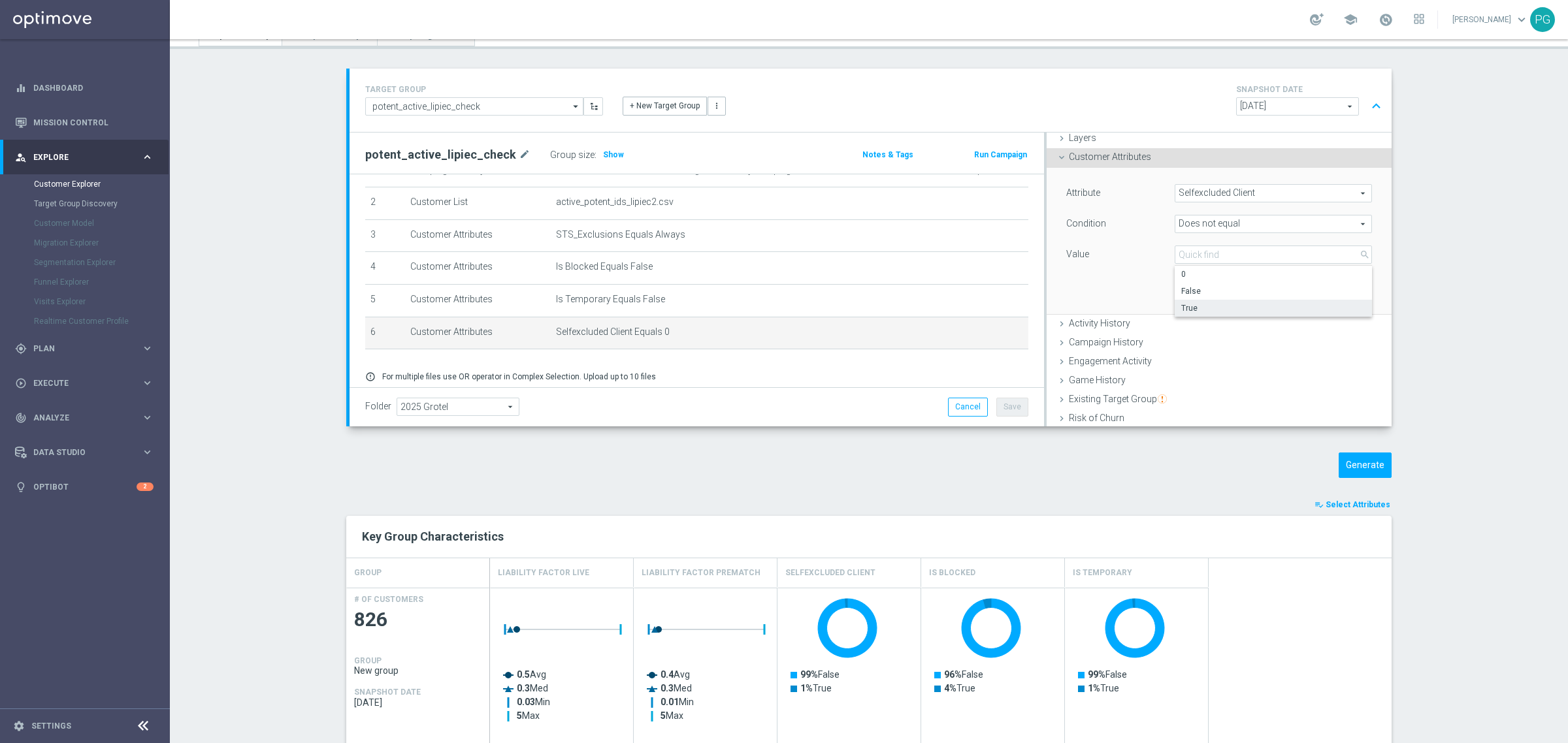
type input "True"
click at [1347, 286] on button "Update" at bounding box center [1353, 295] width 39 height 19
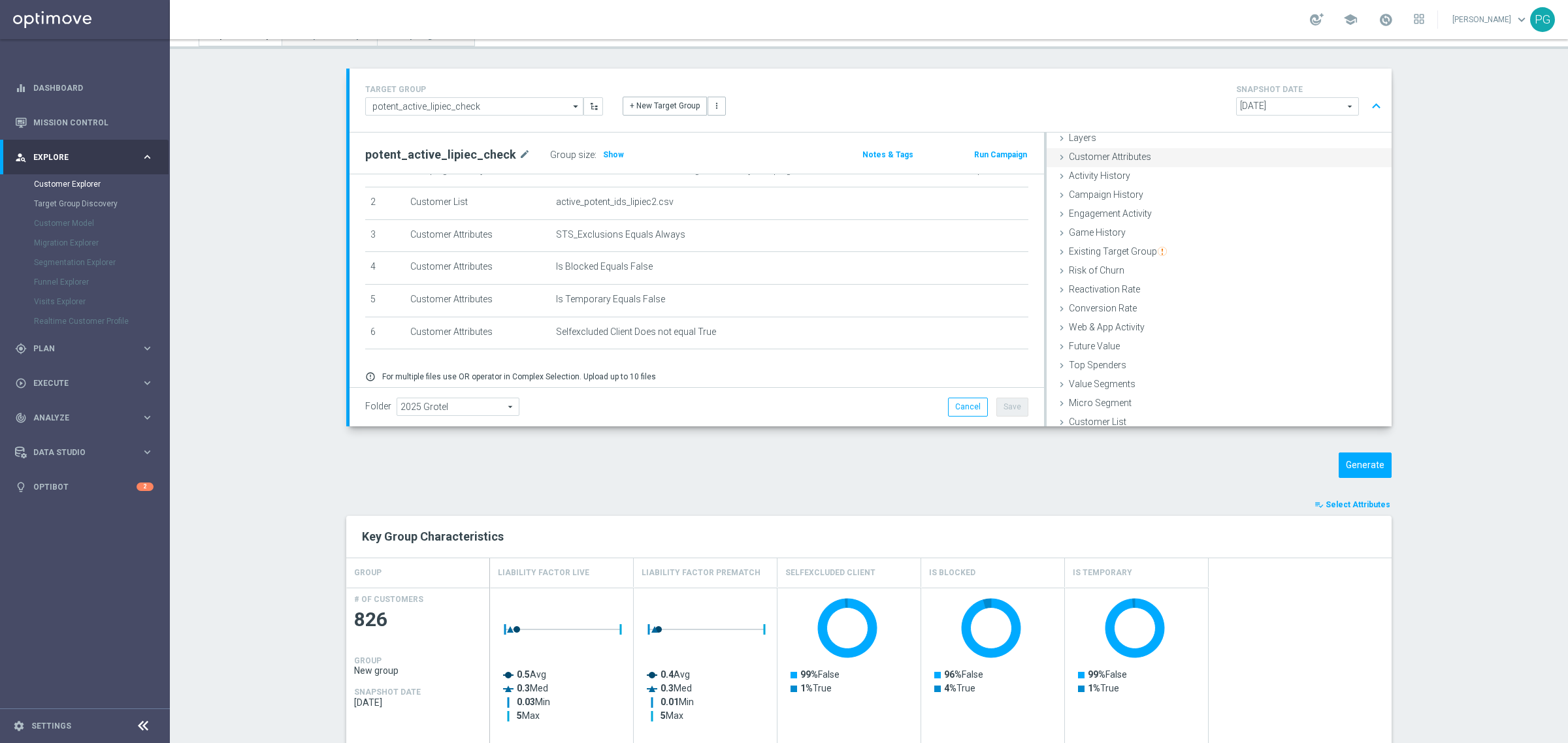
click at [1078, 152] on span "Customer Attributes" at bounding box center [1110, 157] width 82 height 10
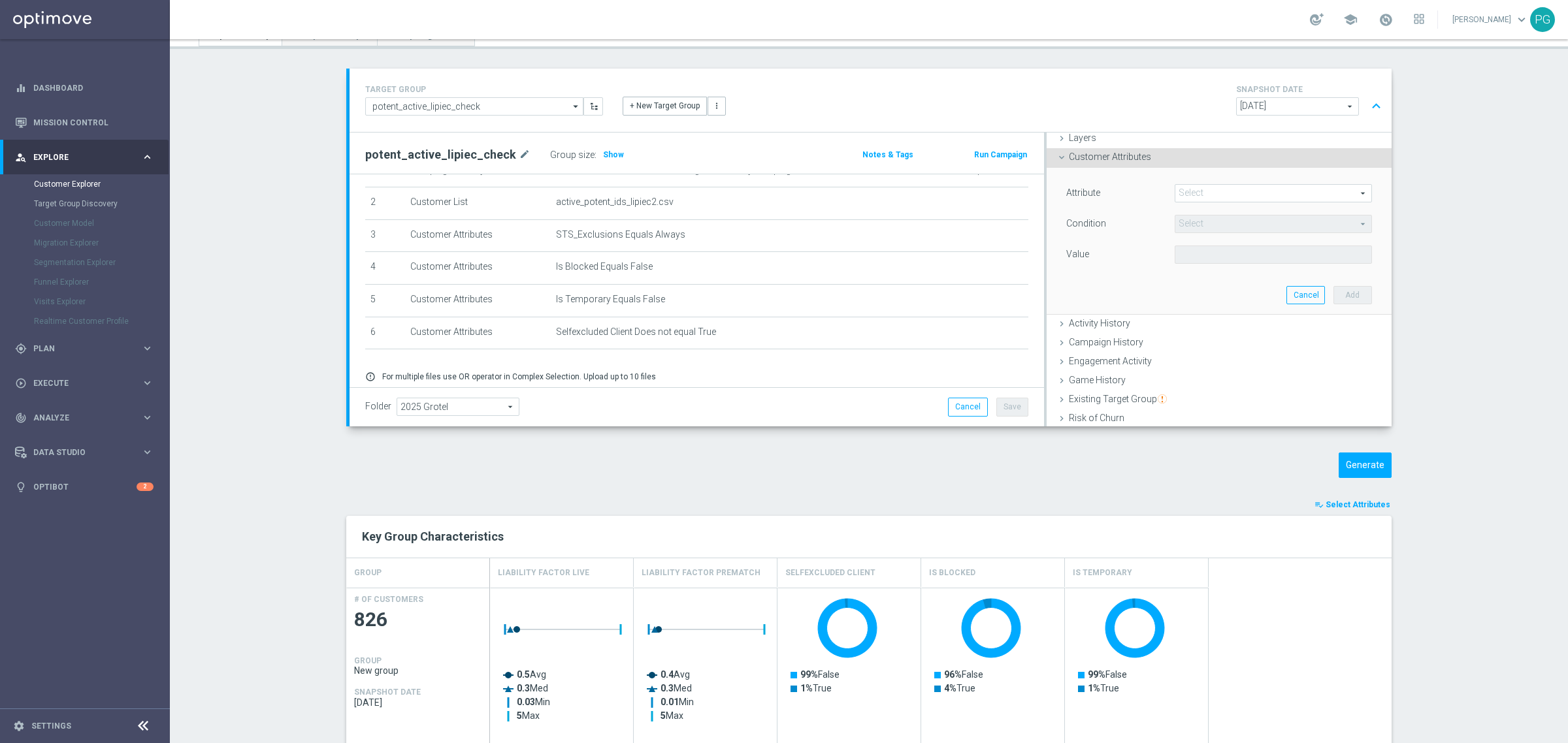
click at [1207, 198] on span at bounding box center [1273, 194] width 196 height 17
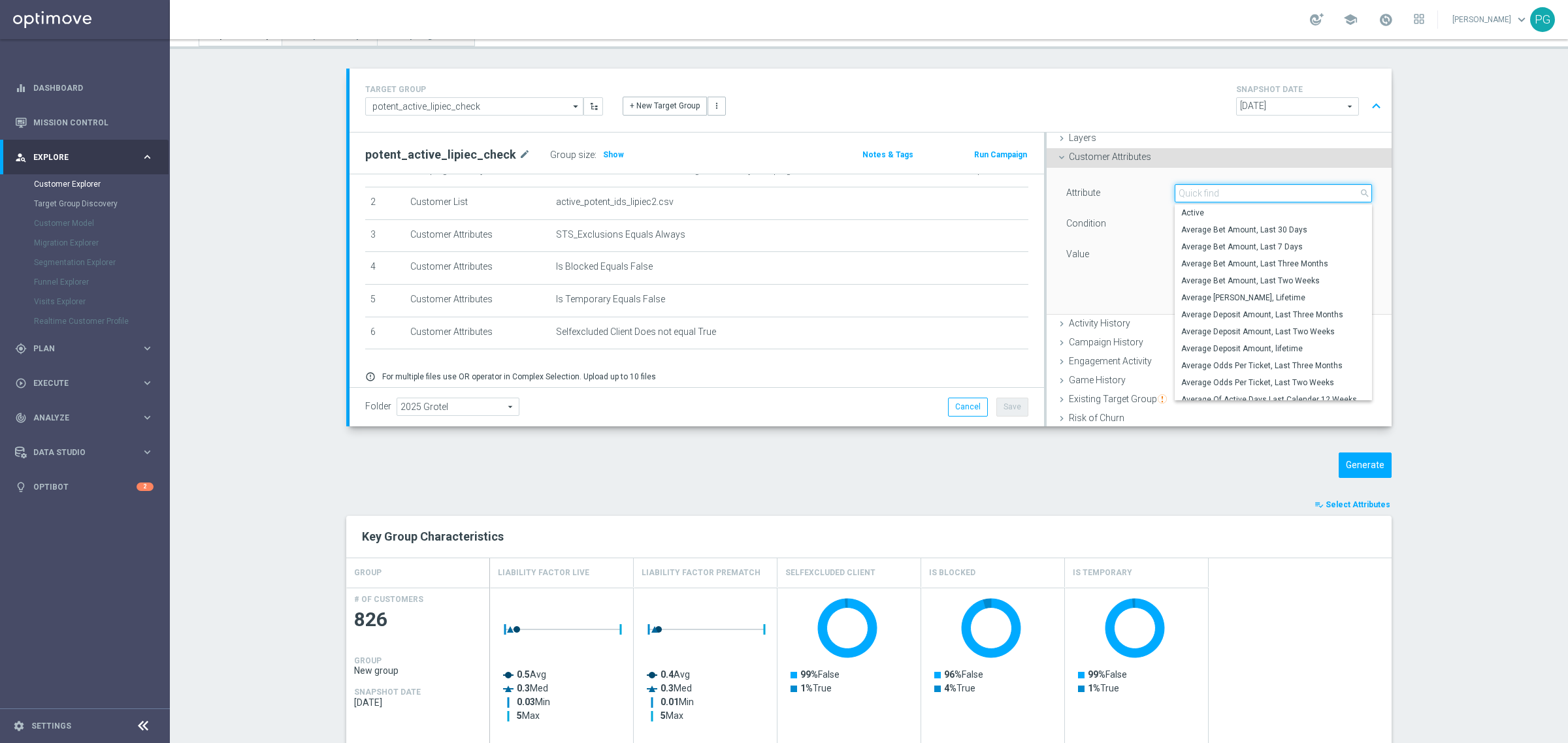
click at [1207, 198] on input "search" at bounding box center [1273, 194] width 198 height 19
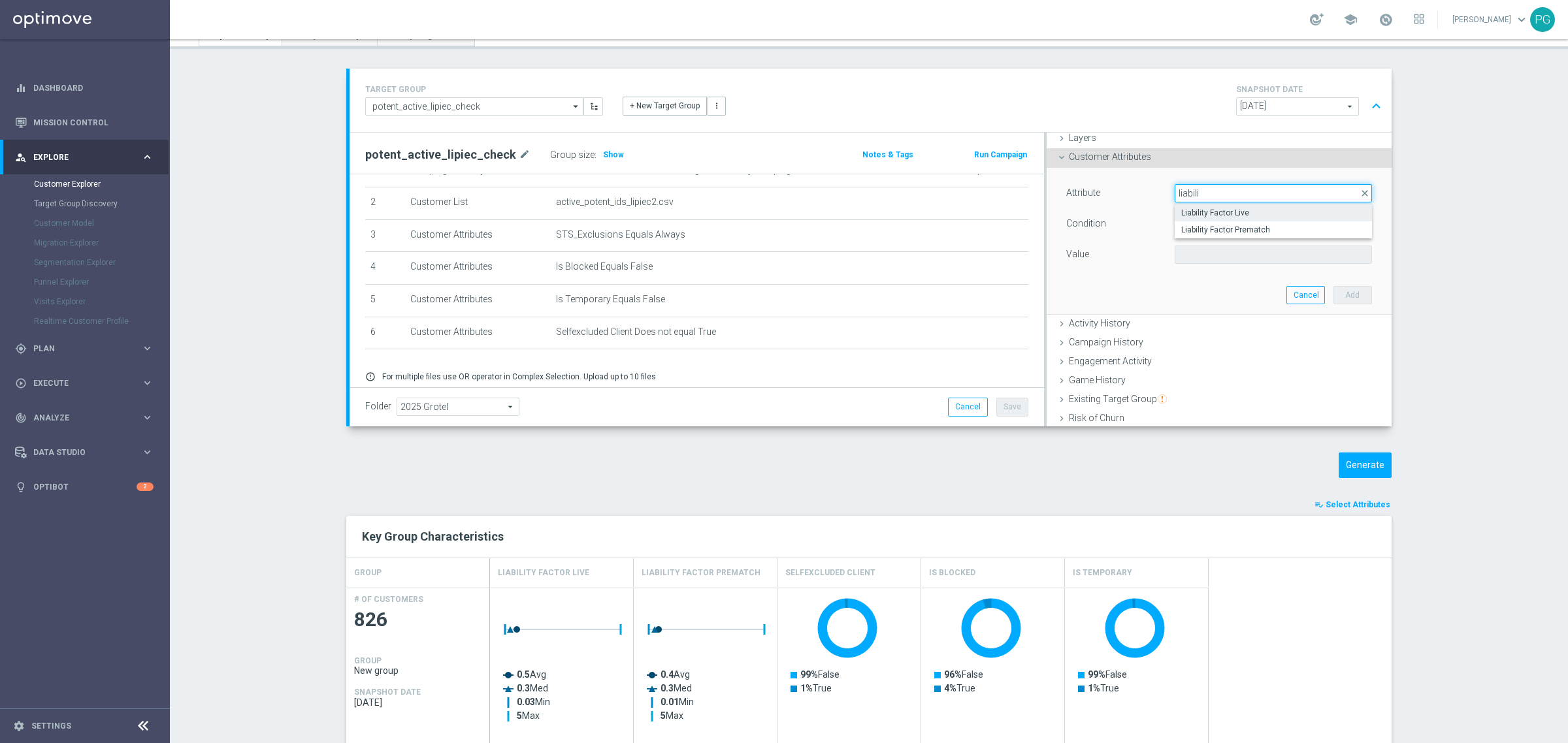
type input "liabili"
click at [1229, 214] on span "Liability Factor Live" at bounding box center [1273, 212] width 184 height 10
type input "Liability Factor Live"
click at [1196, 227] on span "=" at bounding box center [1273, 224] width 196 height 17
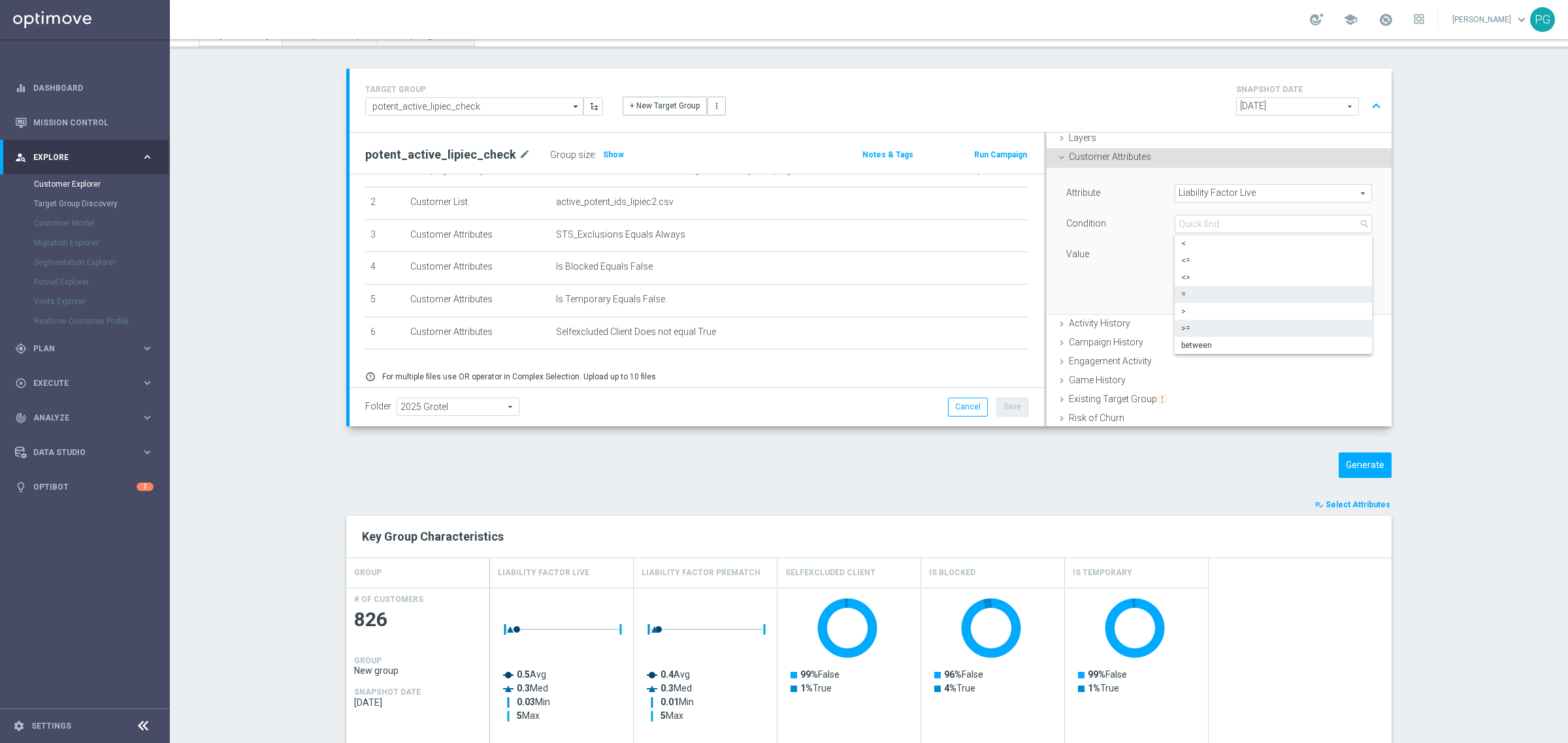
click at [1202, 323] on span ">=" at bounding box center [1273, 328] width 184 height 10
type input ">="
click at [1189, 246] on input "number" at bounding box center [1219, 255] width 89 height 19
type input "0.75"
click at [1341, 294] on button "Add" at bounding box center [1353, 295] width 39 height 19
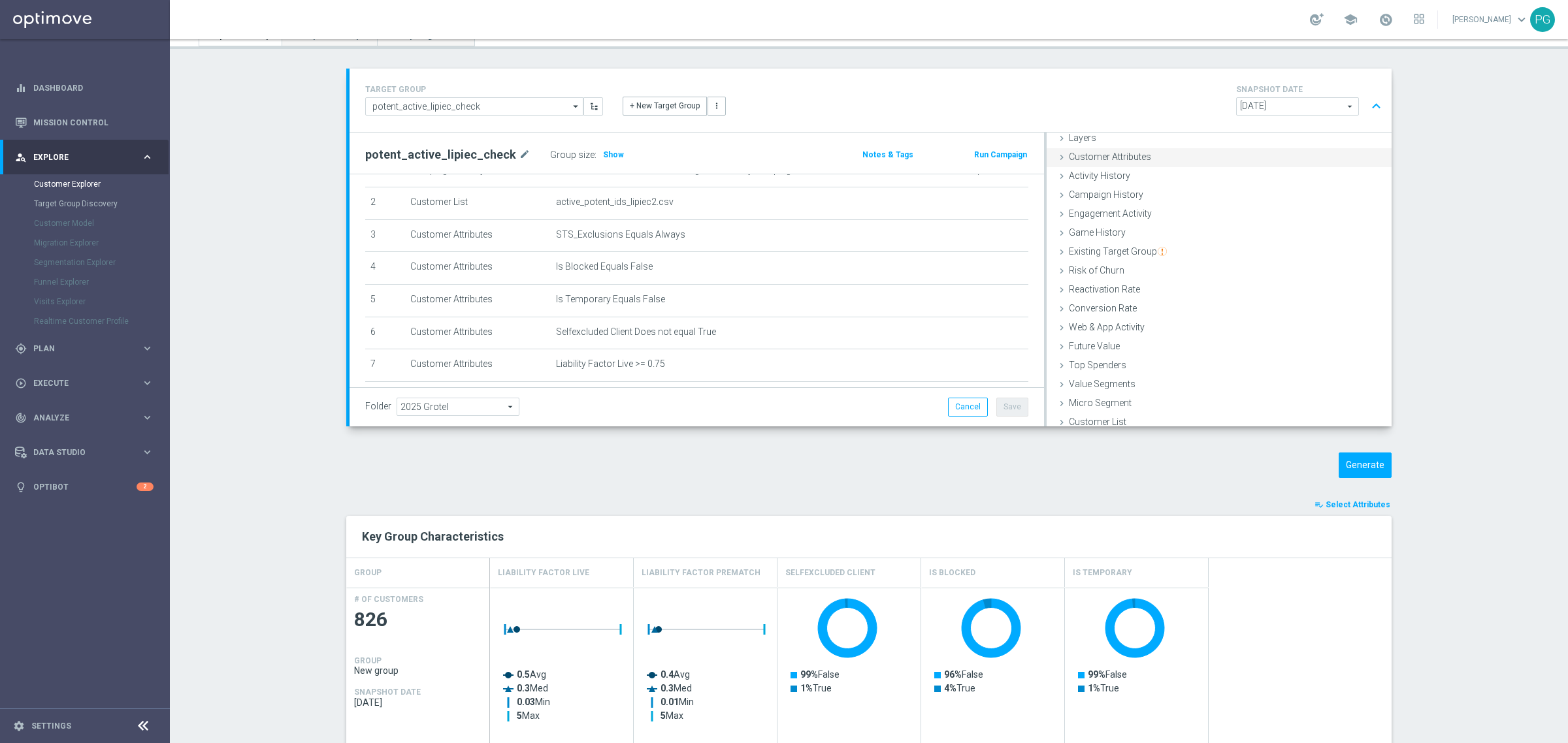
click at [1111, 152] on span "Customer Attributes" at bounding box center [1110, 157] width 82 height 10
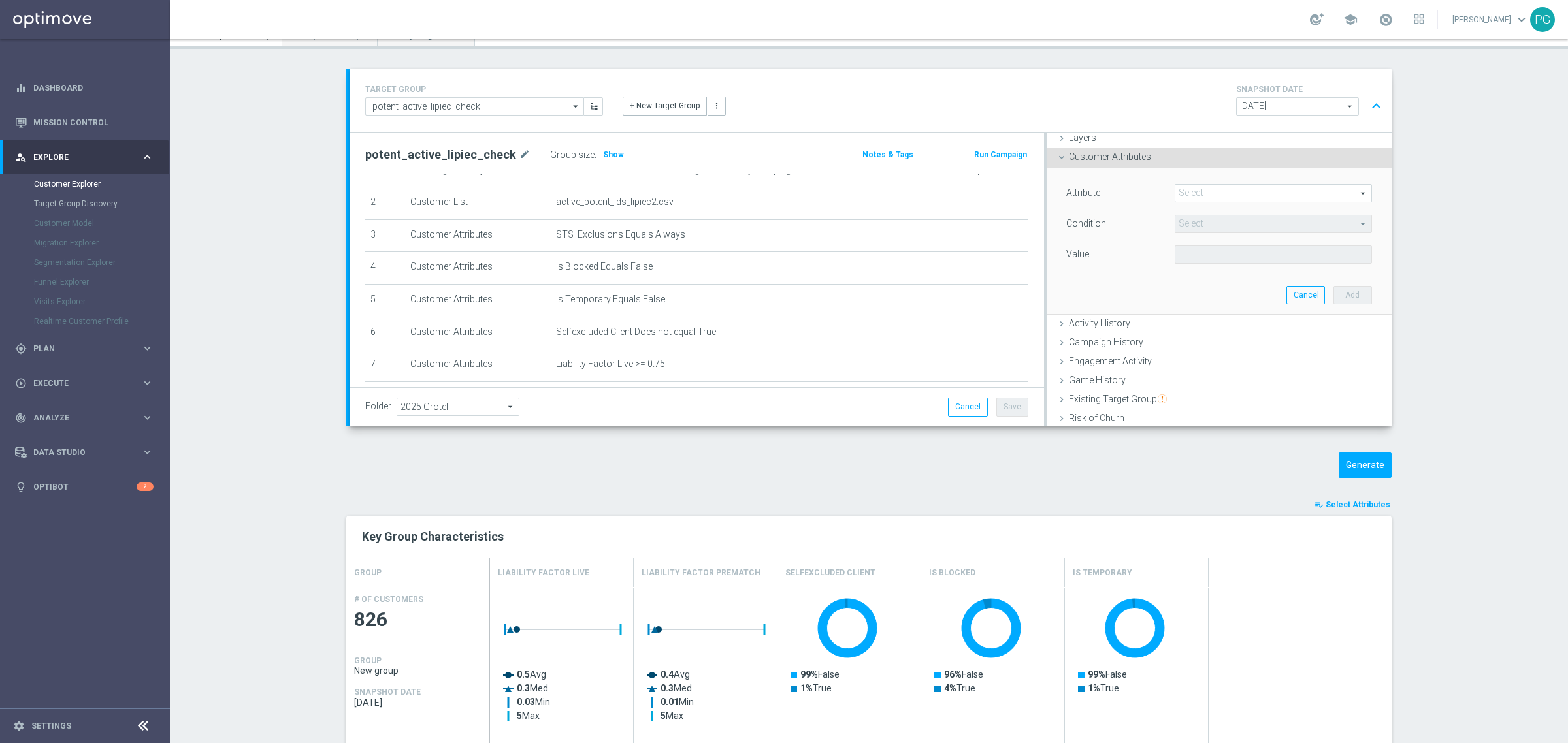
click at [1205, 194] on span at bounding box center [1273, 194] width 196 height 17
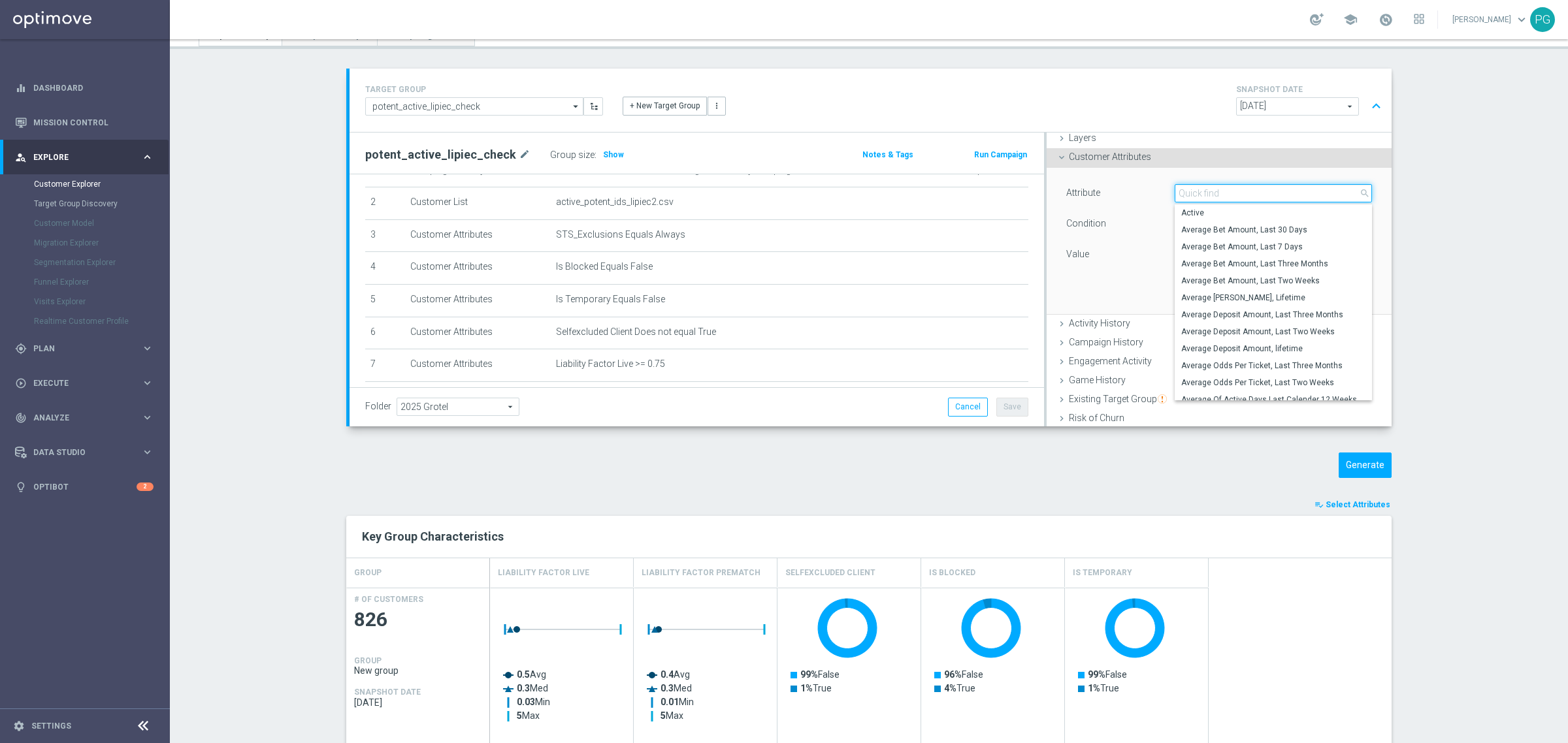
click at [1205, 194] on input "search" at bounding box center [1273, 194] width 198 height 19
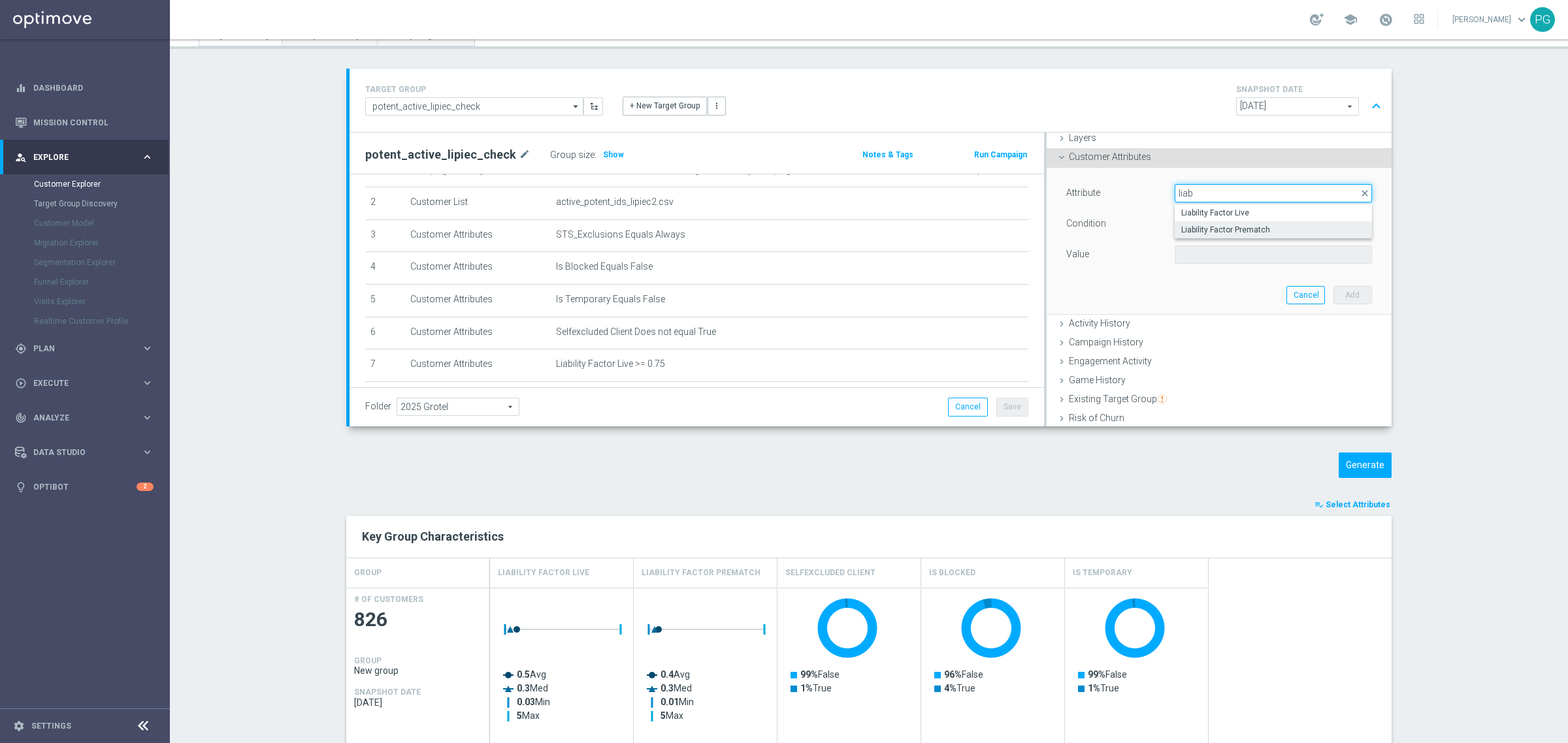
type input "liab"
click at [1242, 222] on label "Liability Factor Prematch" at bounding box center [1273, 230] width 198 height 17
type input "Liability Factor Prematch"
click at [1226, 220] on span "=" at bounding box center [1273, 224] width 196 height 17
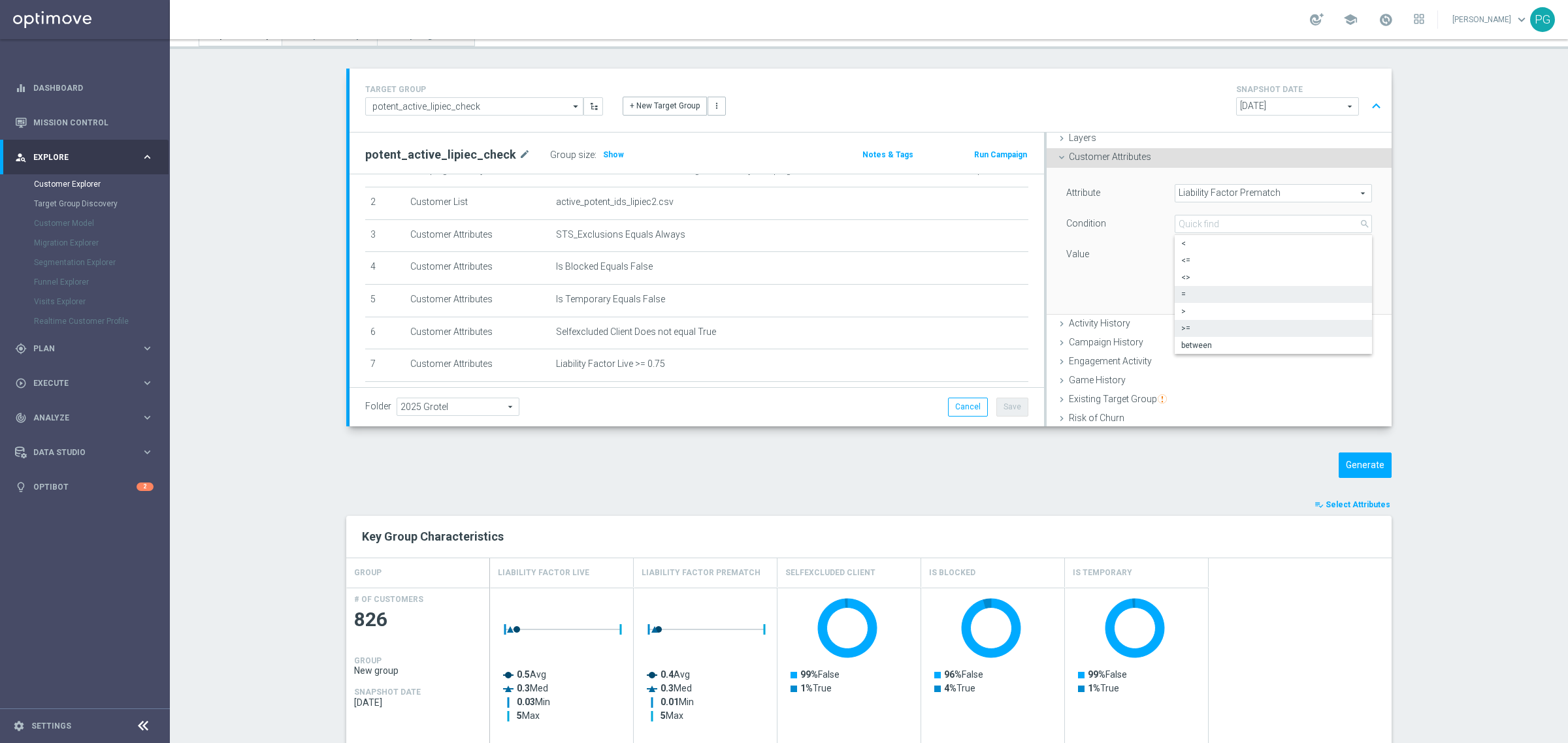
click at [1201, 321] on label ">=" at bounding box center [1273, 329] width 198 height 17
type input ">="
click at [1206, 258] on input "number" at bounding box center [1219, 255] width 89 height 19
type input "0.75"
click at [1342, 293] on button "Add" at bounding box center [1353, 295] width 39 height 19
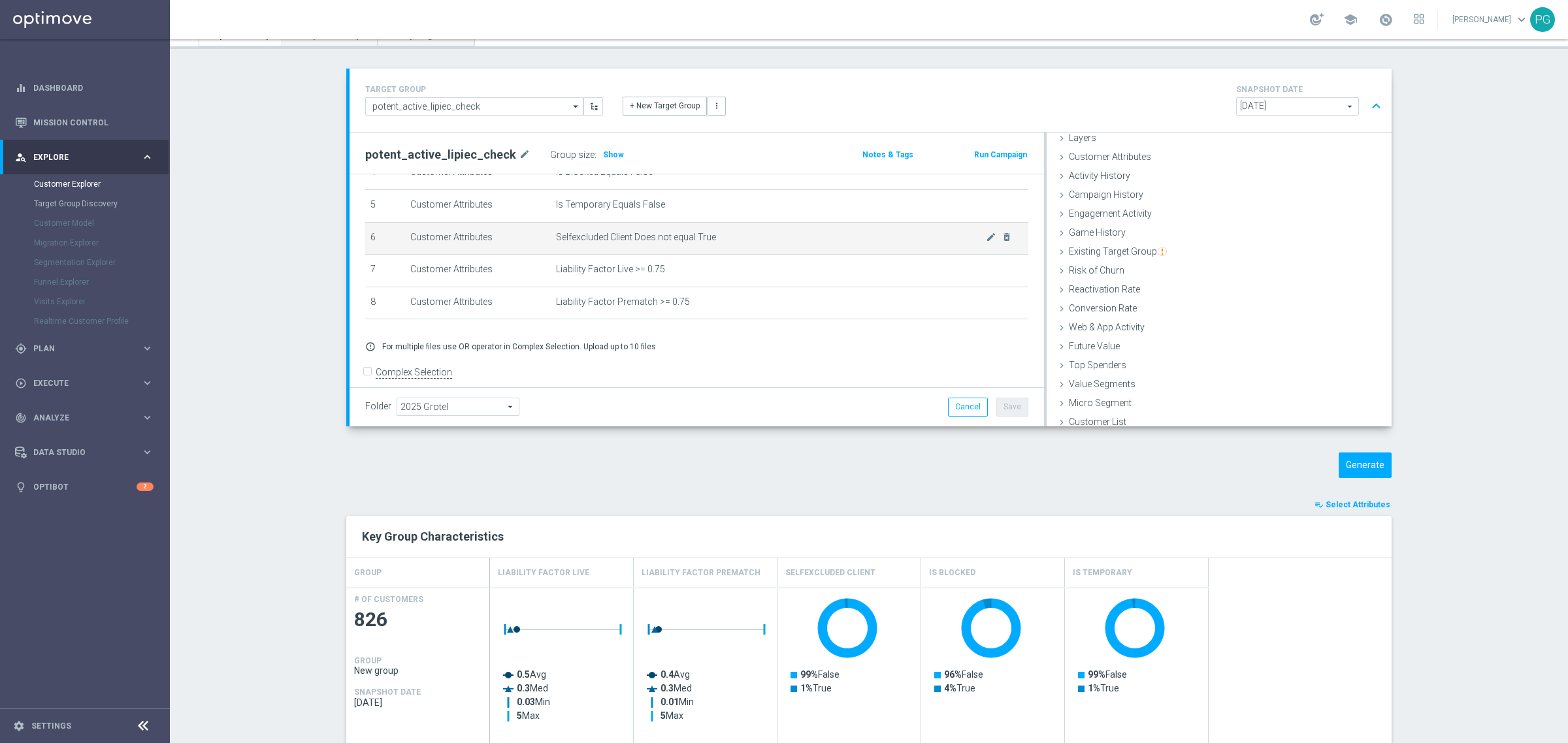
scroll to position [162, 0]
click at [1011, 397] on div "Folder 2025 Grotel 2025 Grotel arrow_drop_down search Cancel Save Saving..." at bounding box center [697, 407] width 694 height 39
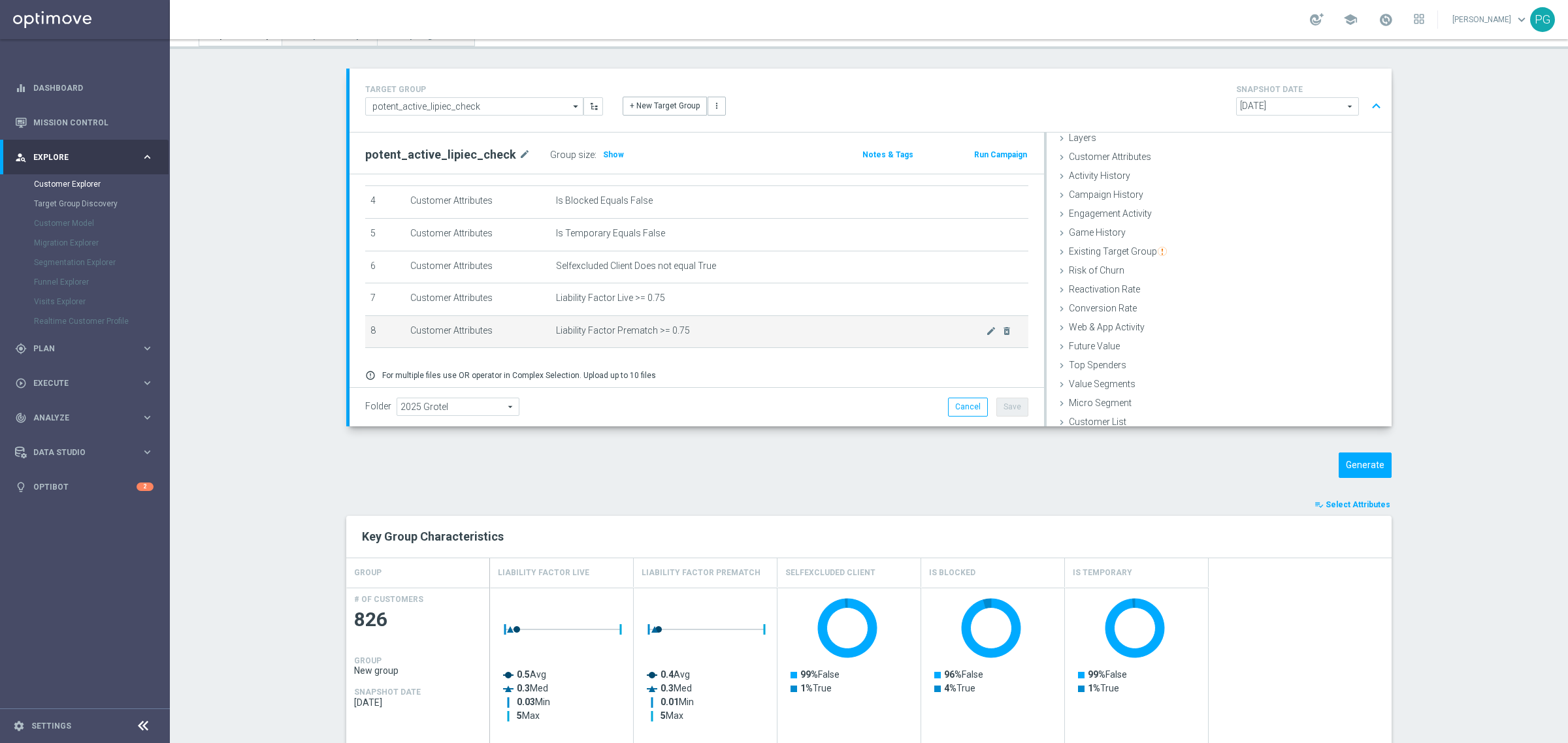
scroll to position [129, 0]
click at [603, 158] on span "Show" at bounding box center [613, 155] width 21 height 9
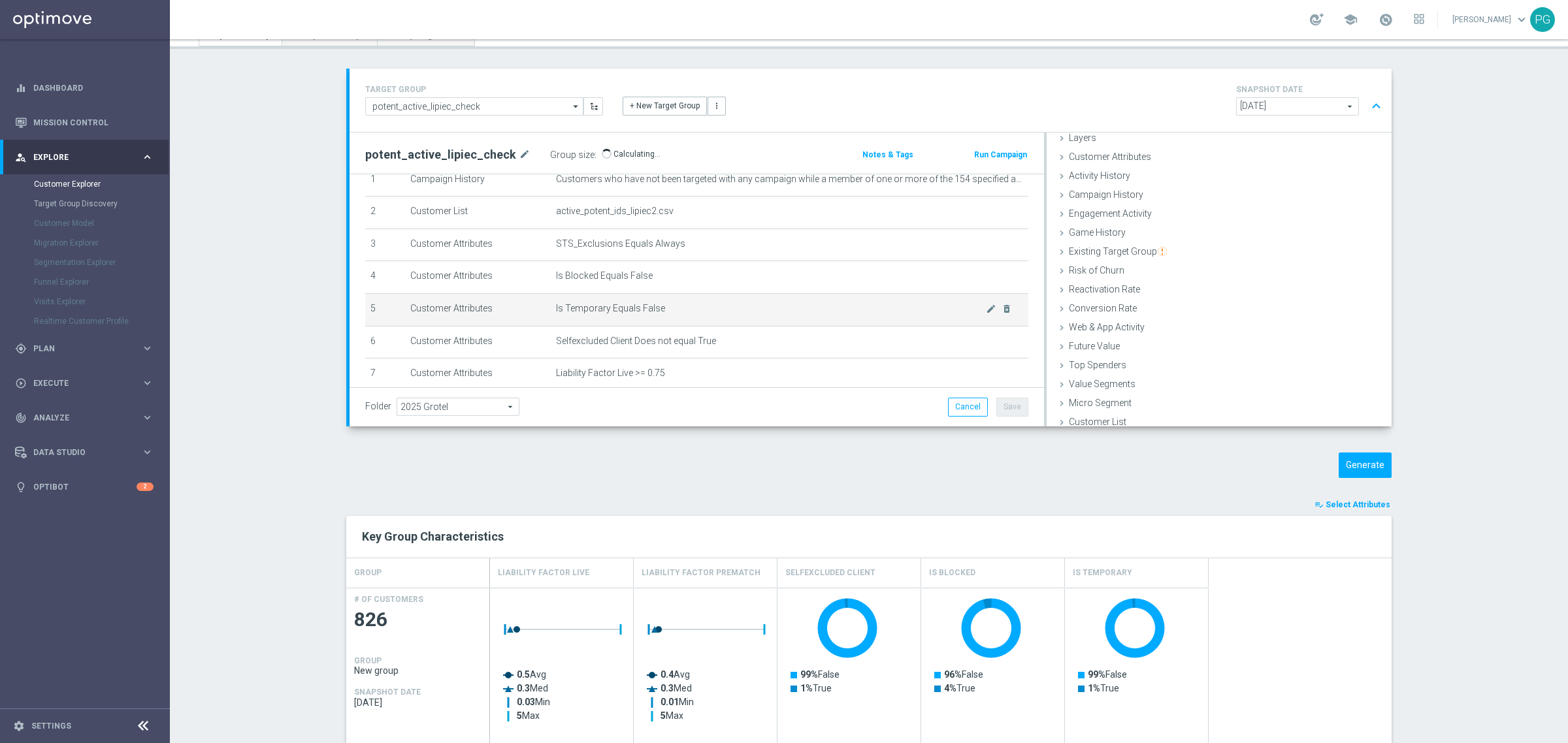
scroll to position [173, 0]
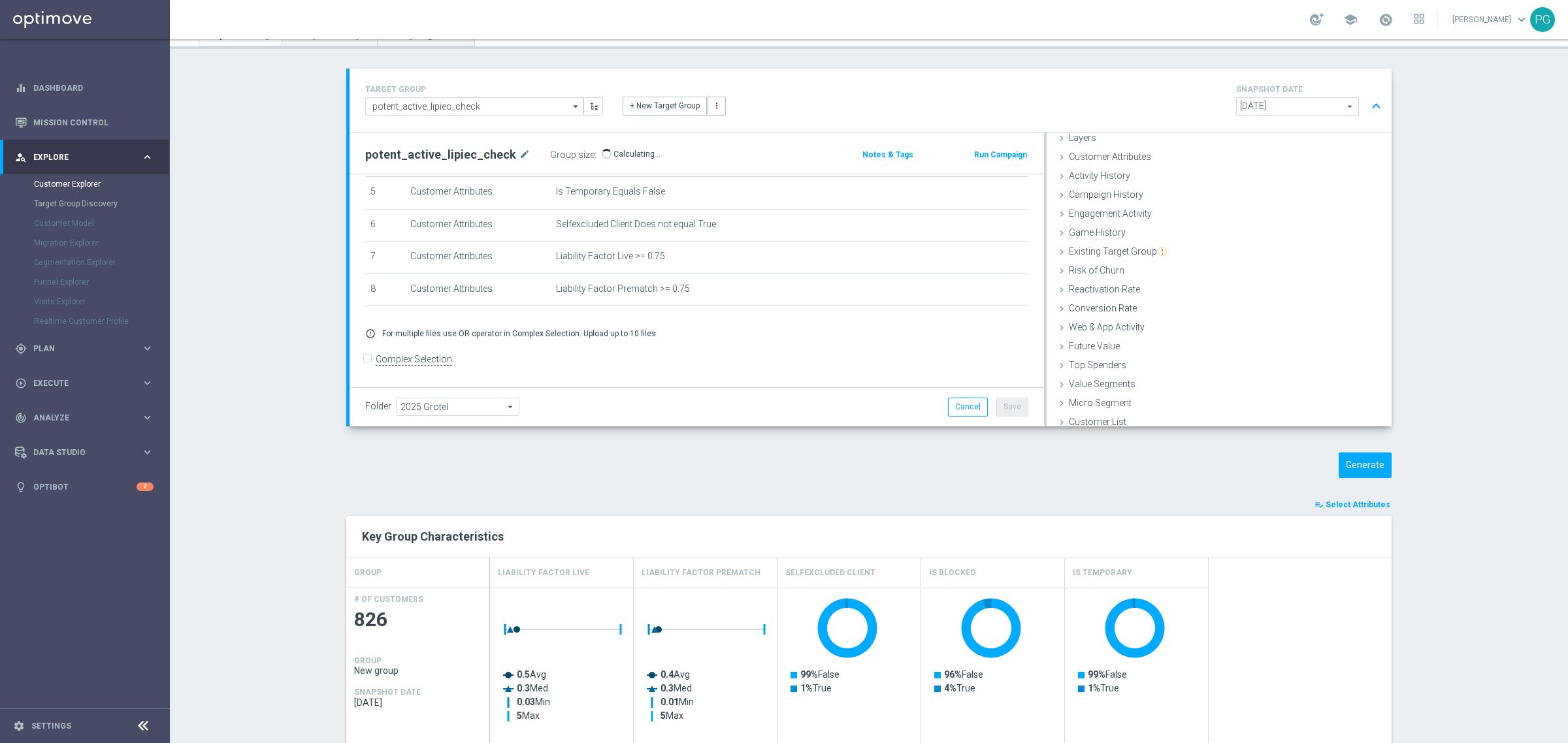
click at [1010, 407] on button "Save" at bounding box center [1012, 407] width 32 height 19
click at [1342, 459] on button "Generate" at bounding box center [1365, 465] width 53 height 26
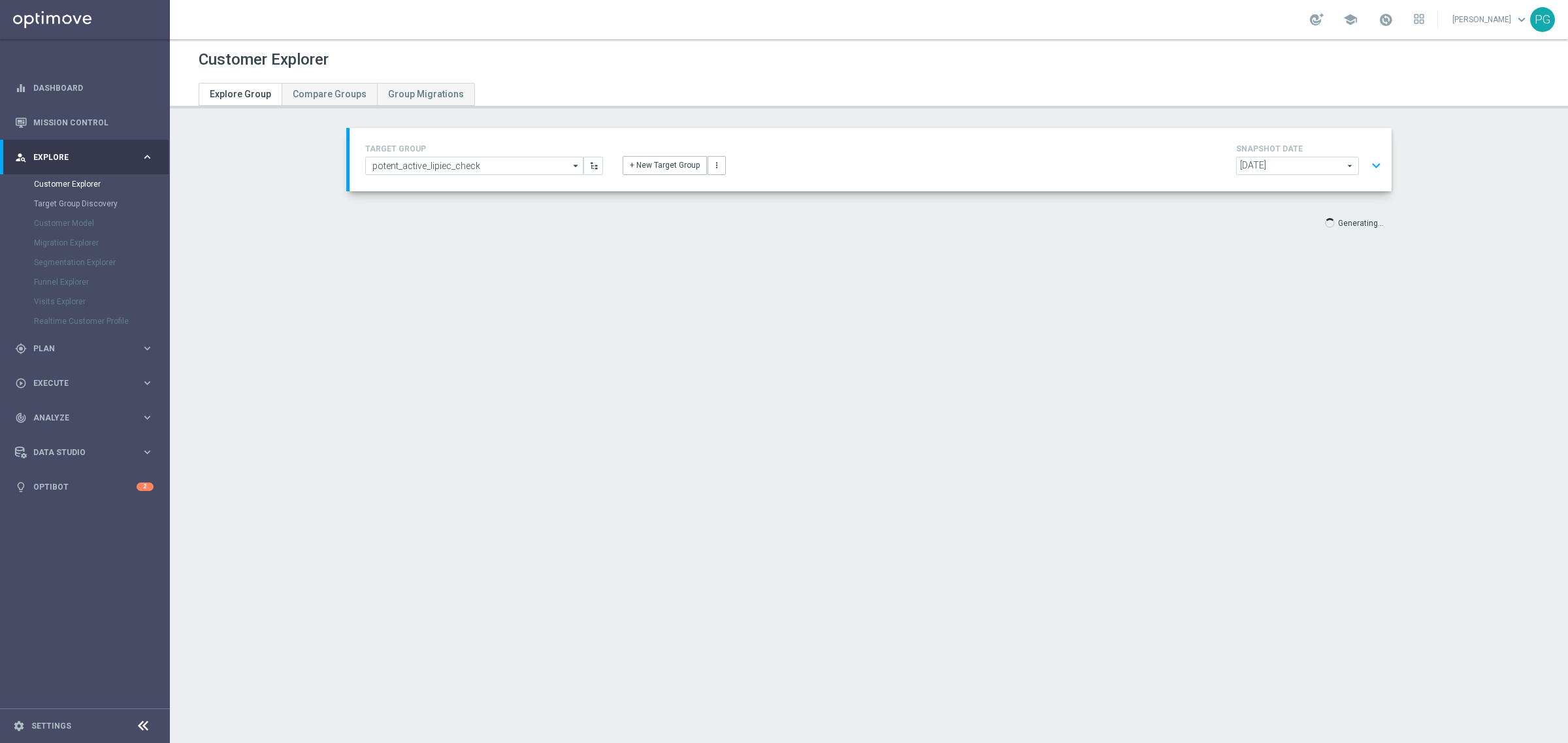
click at [1370, 165] on button "expand_more" at bounding box center [1377, 166] width 19 height 25
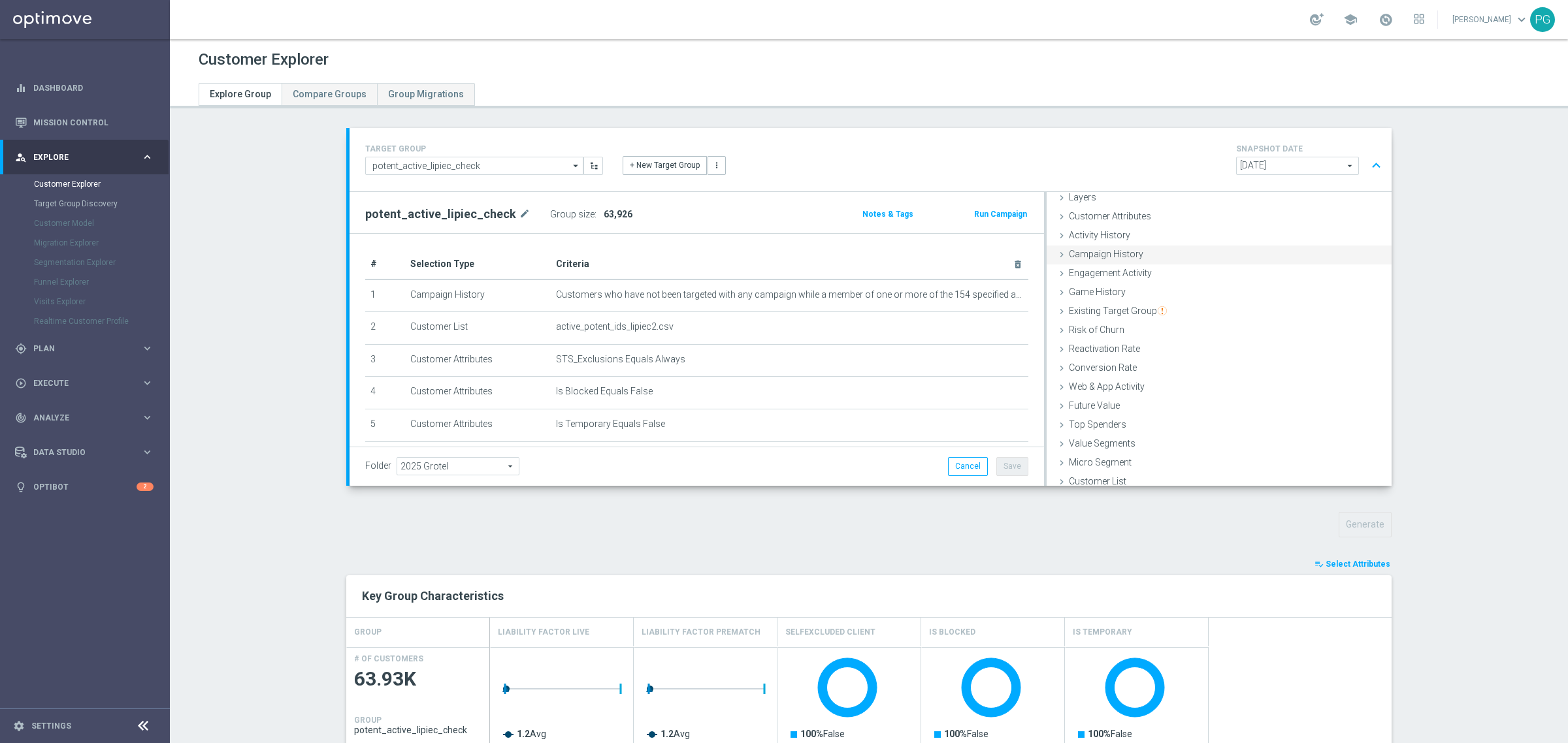
click at [1108, 258] on span "Campaign History" at bounding box center [1106, 253] width 74 height 10
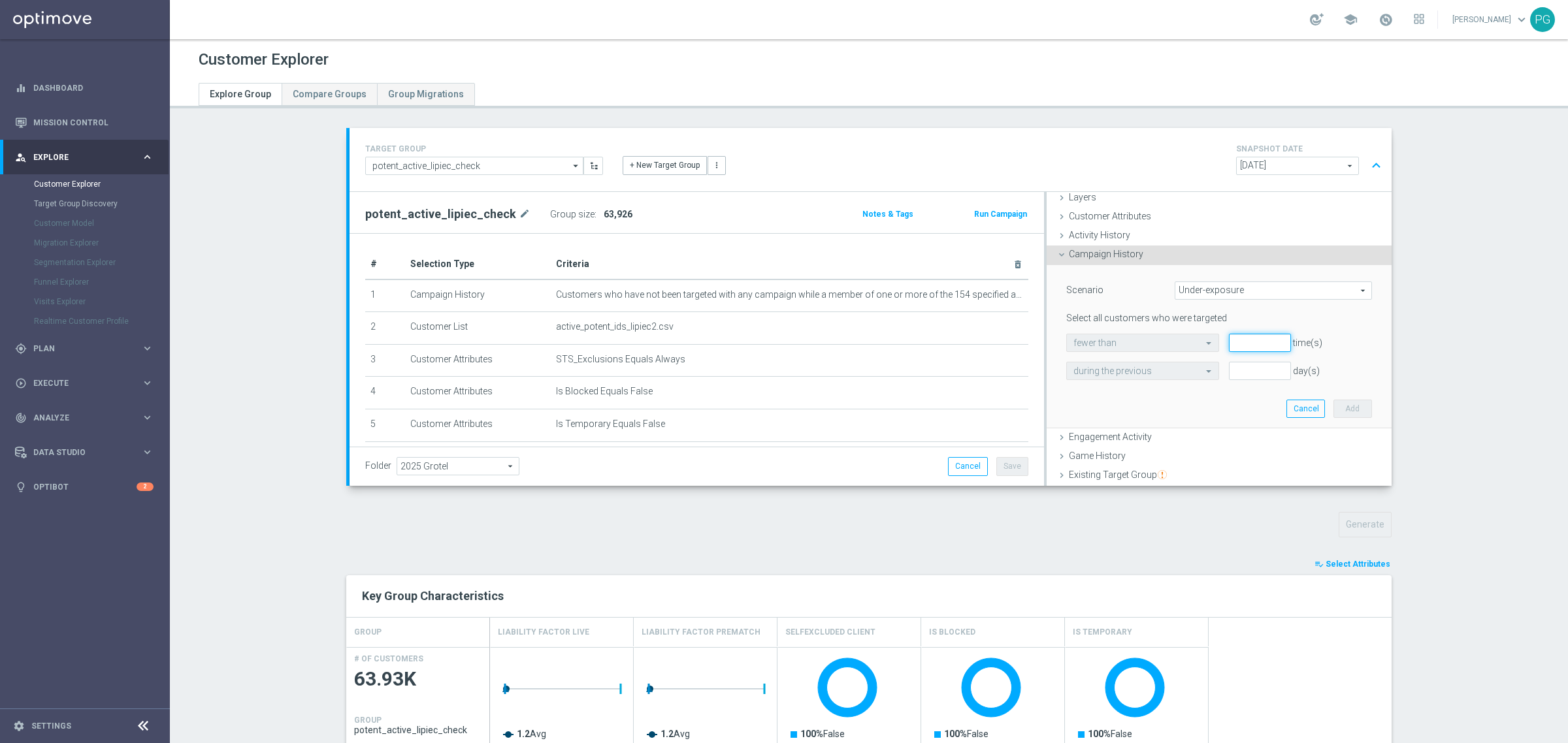
click at [1236, 341] on input "number" at bounding box center [1260, 343] width 61 height 19
type input "1"
click at [1256, 373] on input "number" at bounding box center [1260, 371] width 61 height 19
type input "1"
click at [1334, 414] on button "Add" at bounding box center [1353, 409] width 39 height 19
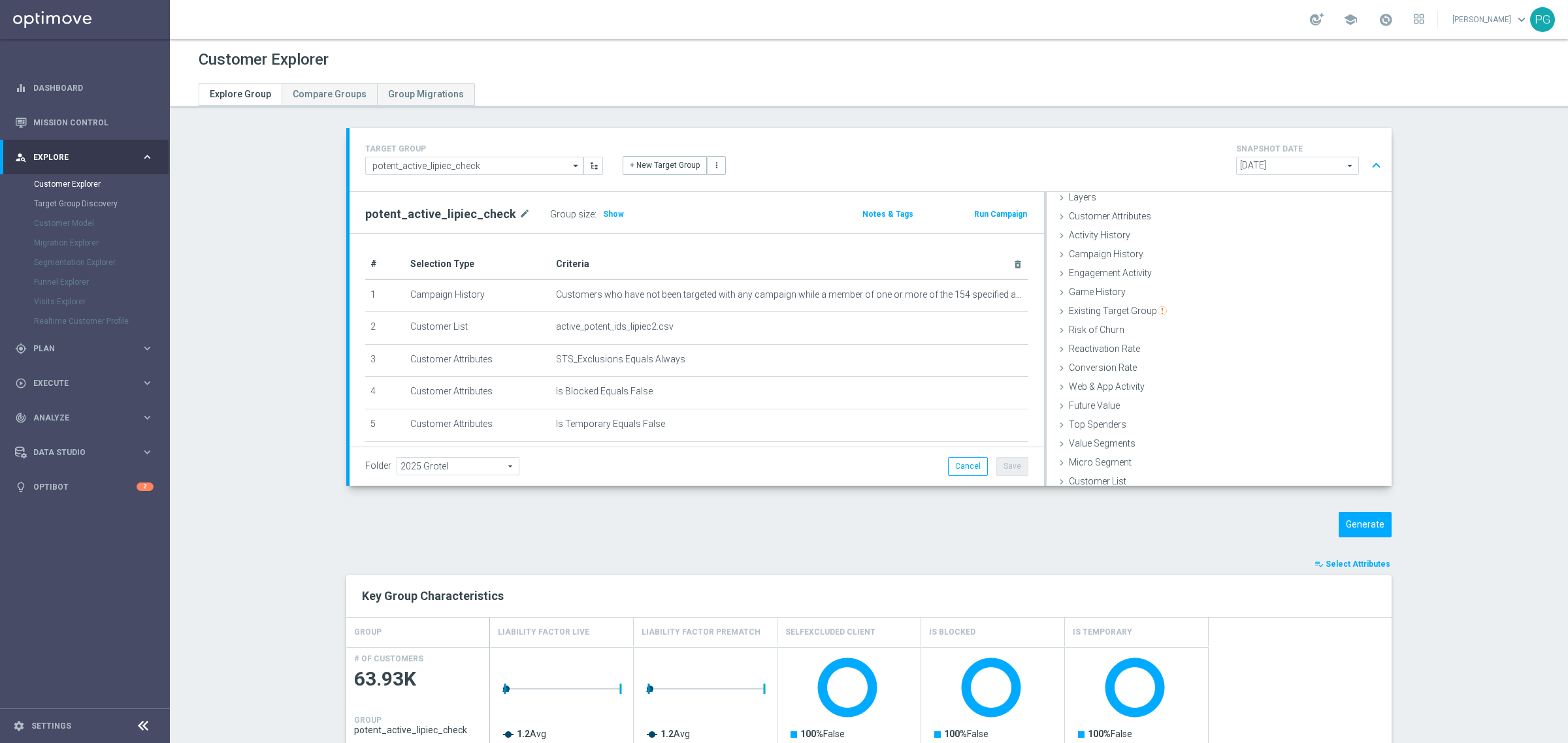
click at [1020, 464] on button "Save" at bounding box center [1012, 466] width 32 height 19
drag, startPoint x: 1020, startPoint y: 464, endPoint x: 1006, endPoint y: 464, distance: 14.0
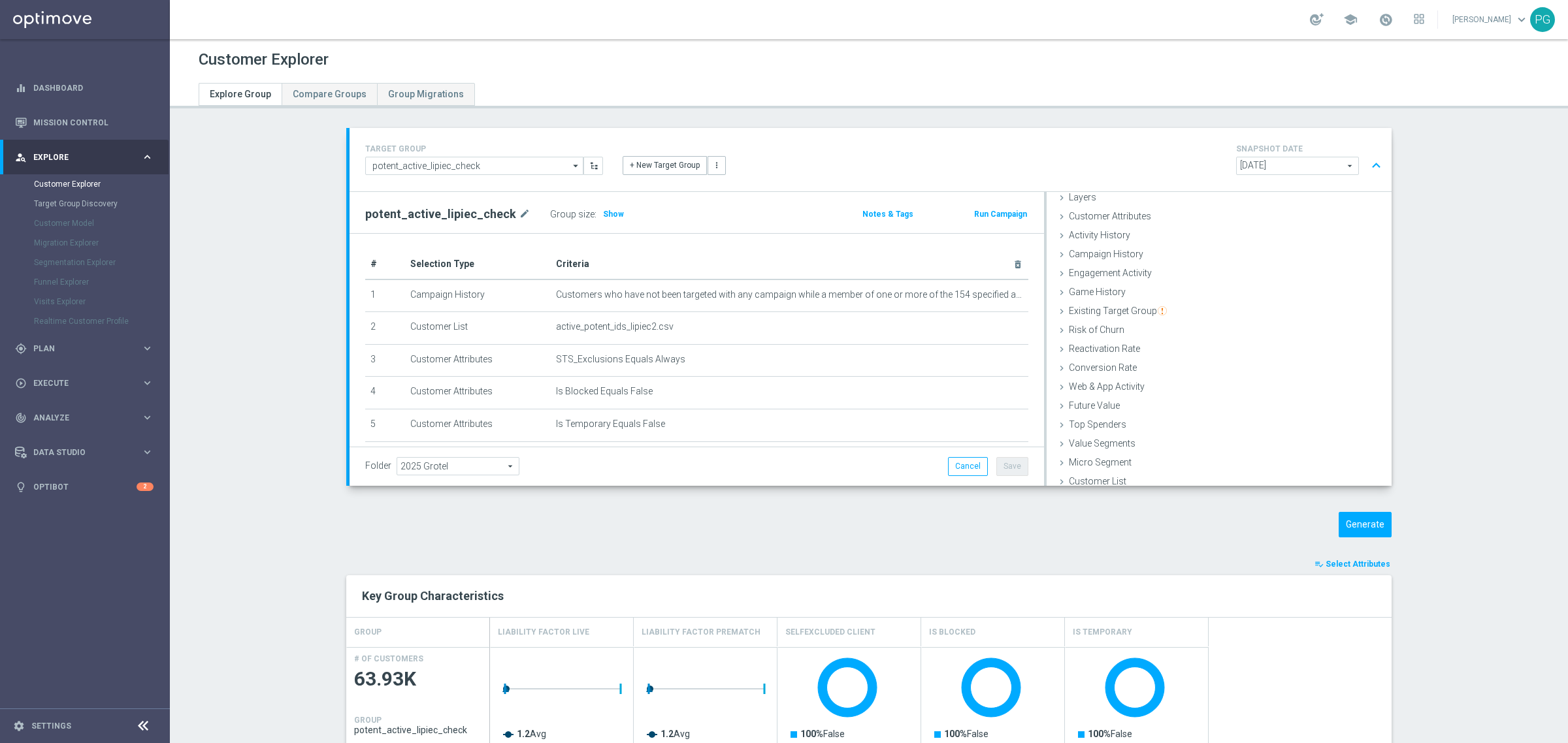
click at [1006, 464] on button "Save" at bounding box center [1012, 466] width 32 height 19
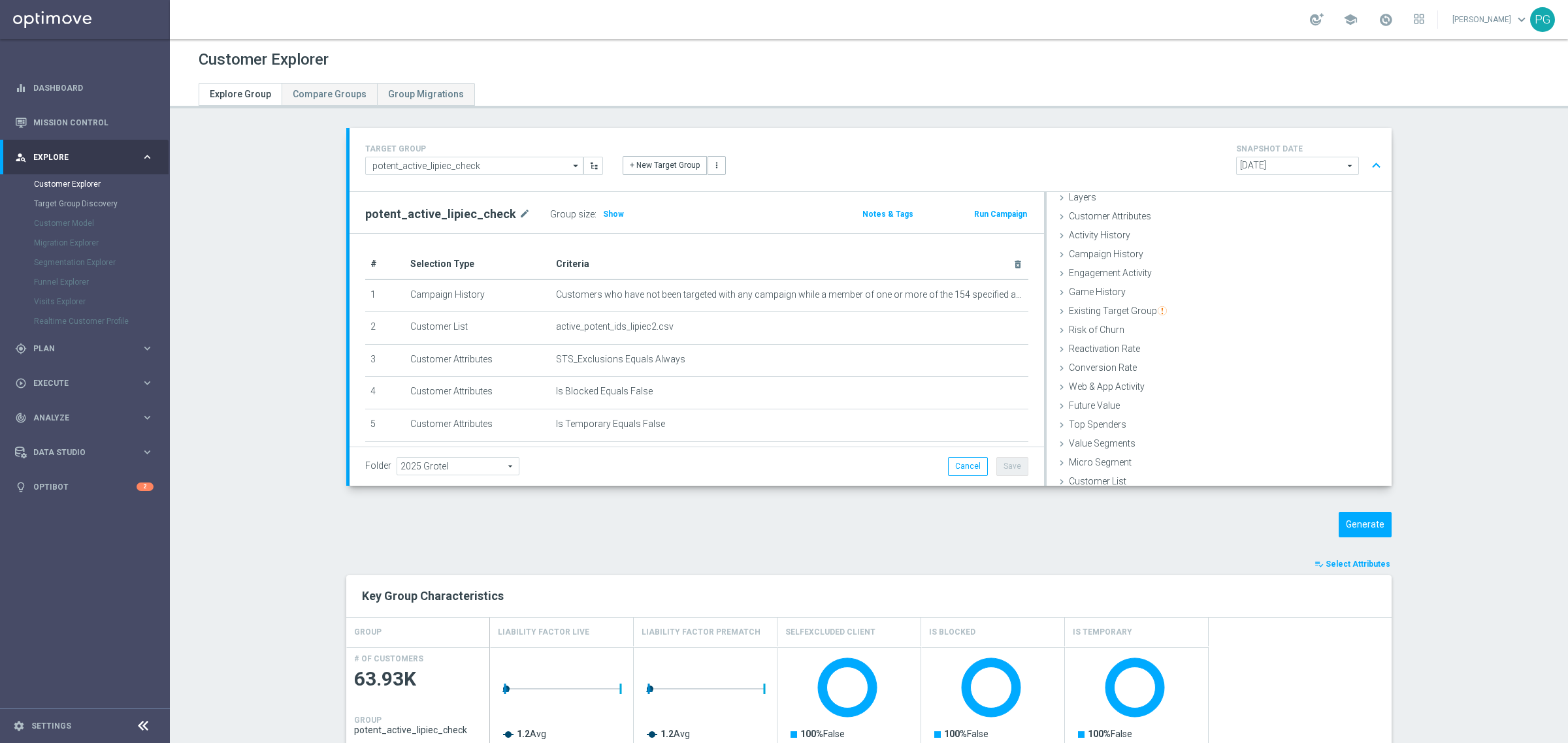
click at [1006, 464] on button "Save" at bounding box center [1012, 466] width 32 height 19
click at [66, 357] on div "gps_fixed Plan keyboard_arrow_right" at bounding box center [84, 348] width 169 height 35
click at [66, 215] on link "Target Groups" at bounding box center [85, 218] width 102 height 10
click at [968, 455] on div "Folder 2025 Grotel 2025 Grotel arrow_drop_down search Cancel Save Saving..." at bounding box center [697, 466] width 694 height 39
click at [519, 148] on h4 "TARGET GROUP" at bounding box center [484, 149] width 238 height 9
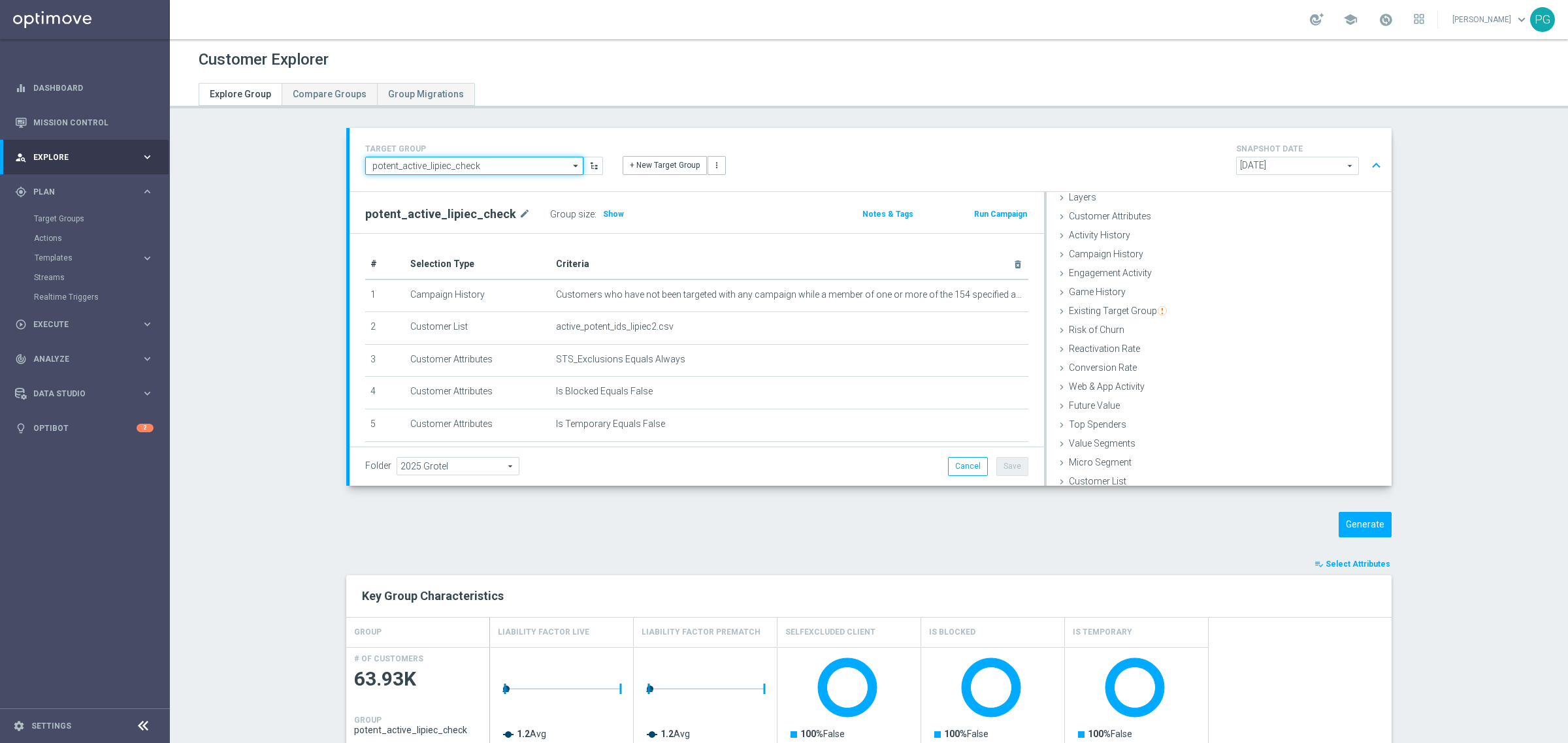
click at [519, 158] on input "potent_active_lipiec_check" at bounding box center [474, 166] width 219 height 19
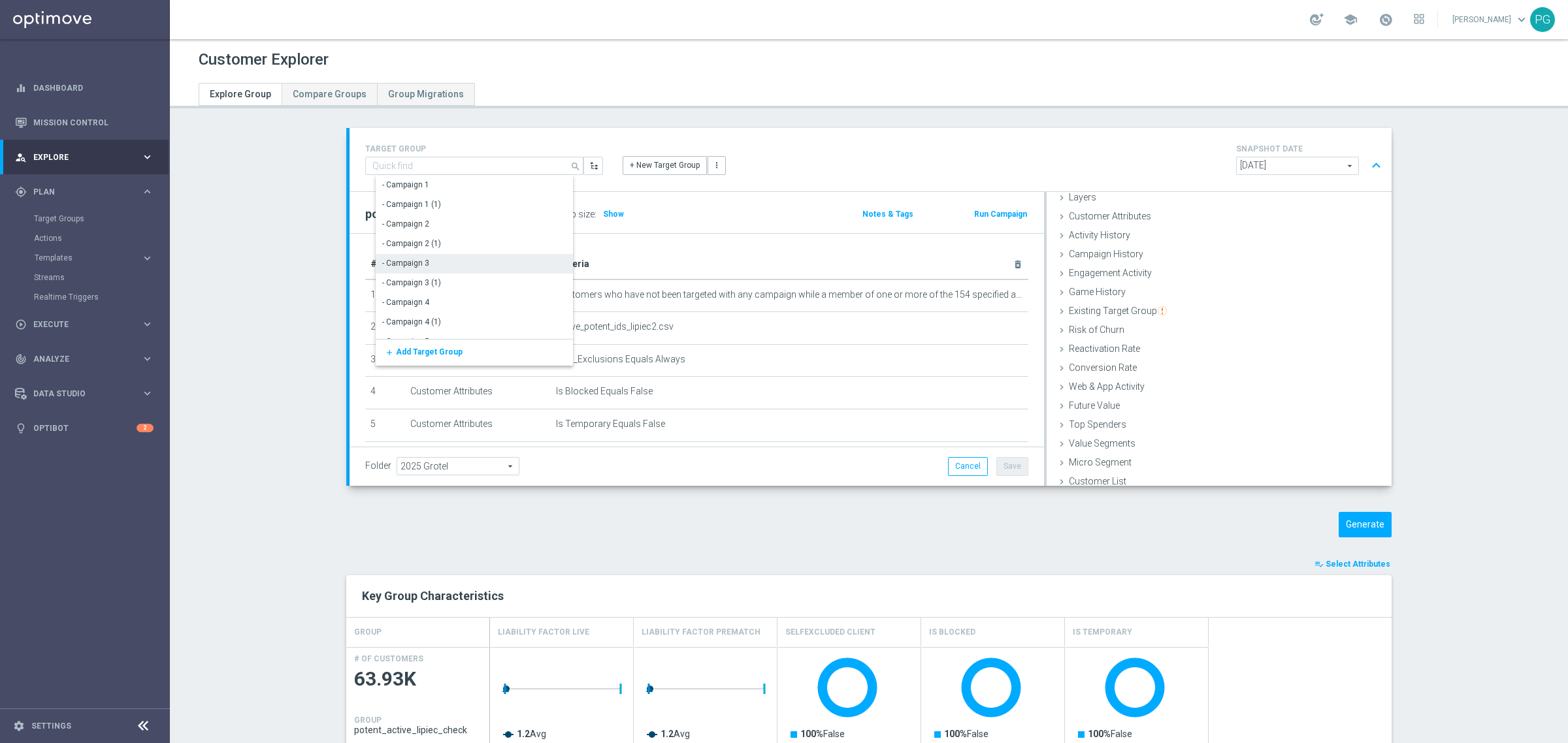
click at [492, 260] on div "- Campaign 3" at bounding box center [479, 263] width 207 height 19
type input "- Campaign 3"
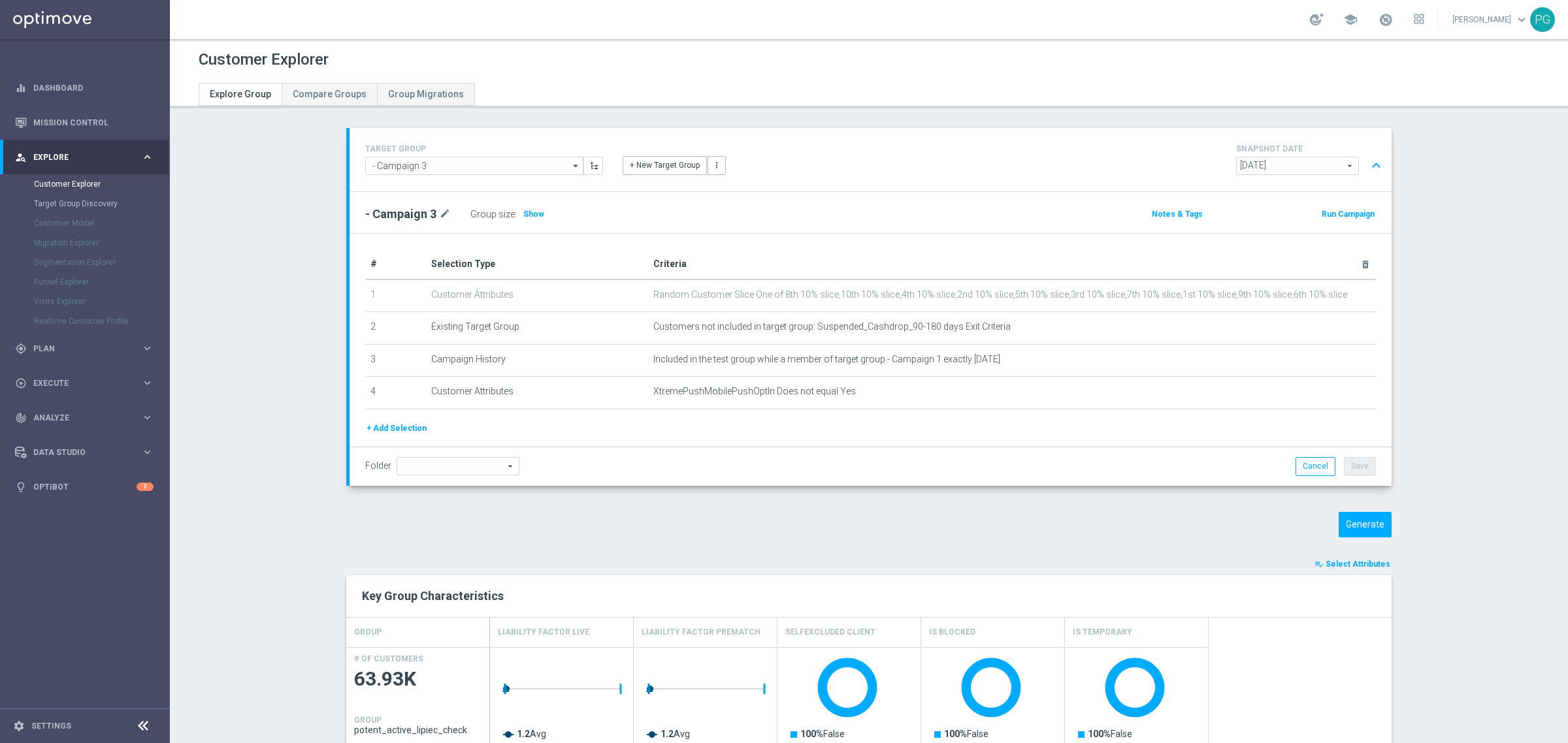
scroll to position [53, 0]
click at [538, 162] on input "- Campaign 3" at bounding box center [474, 166] width 219 height 19
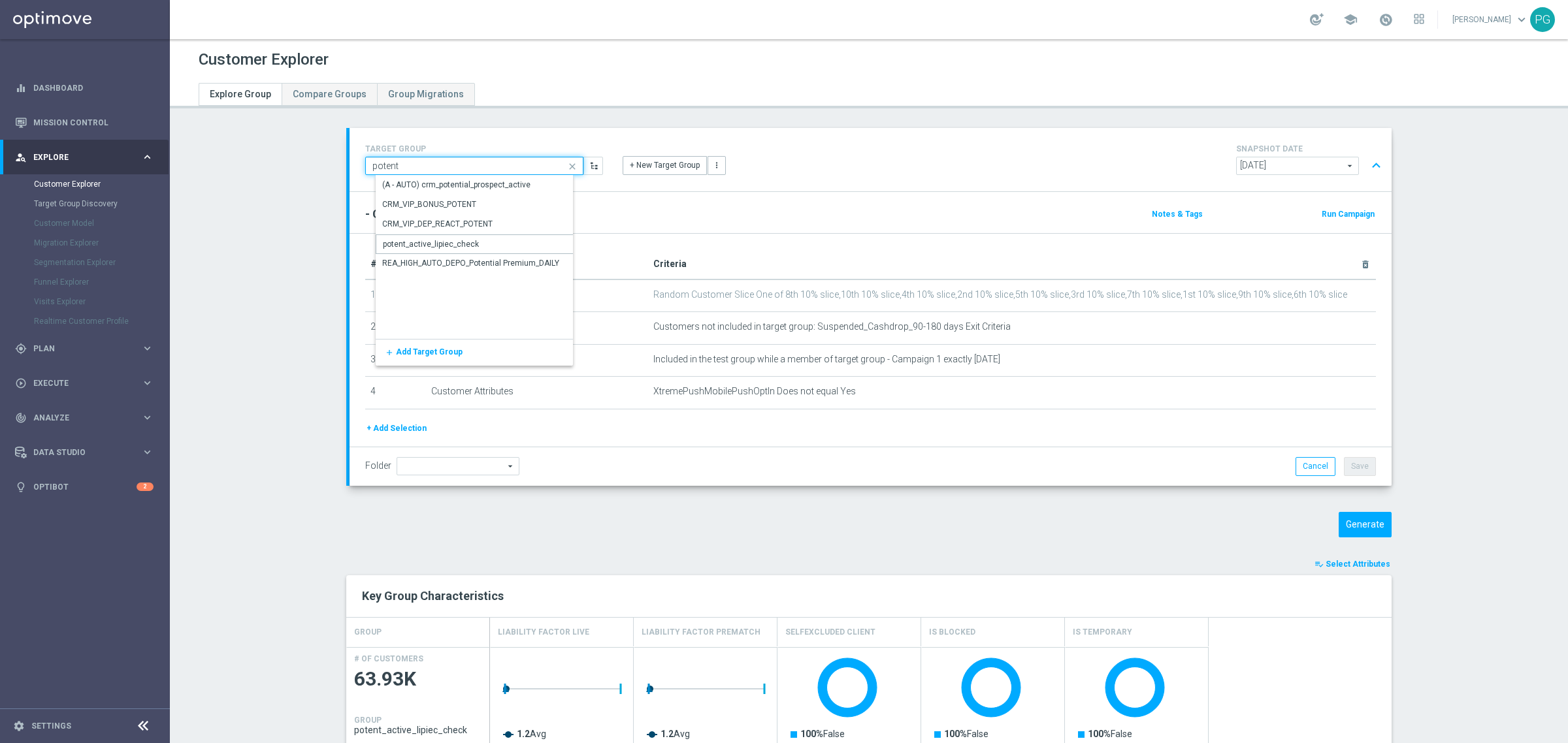
type input "potent_active_lipiec_check"
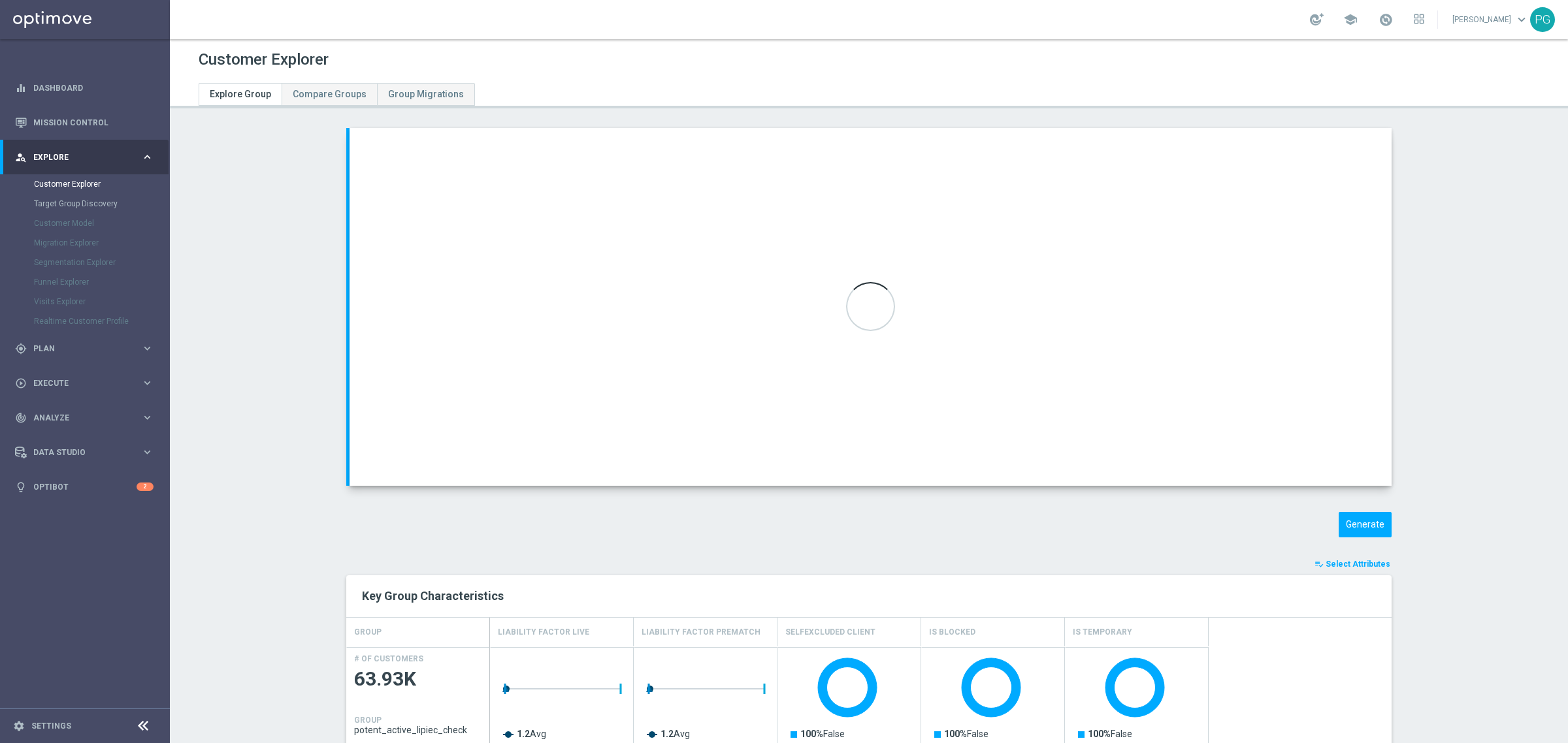
type input "2025 Grotel"
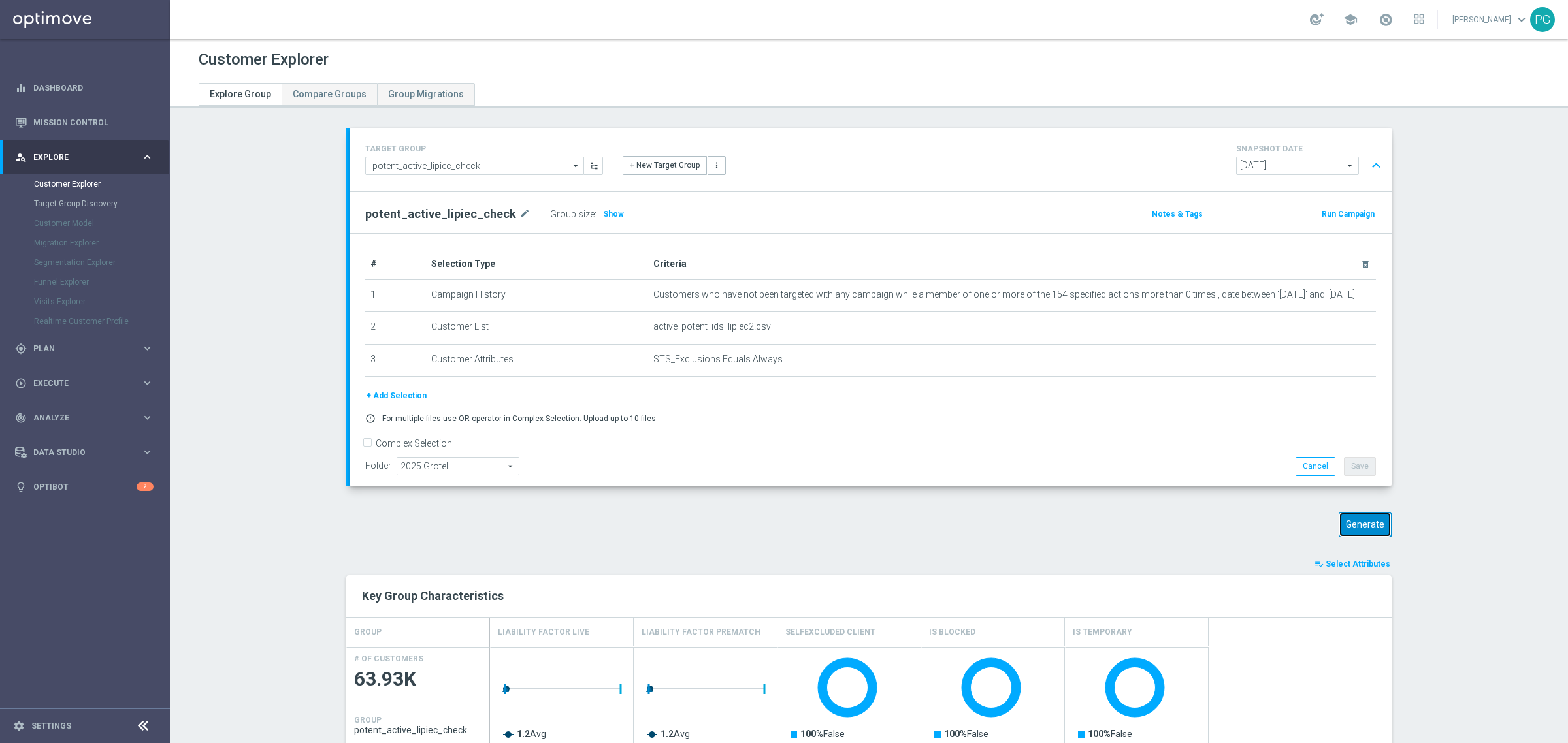
click at [1364, 518] on button "Generate" at bounding box center [1365, 525] width 53 height 26
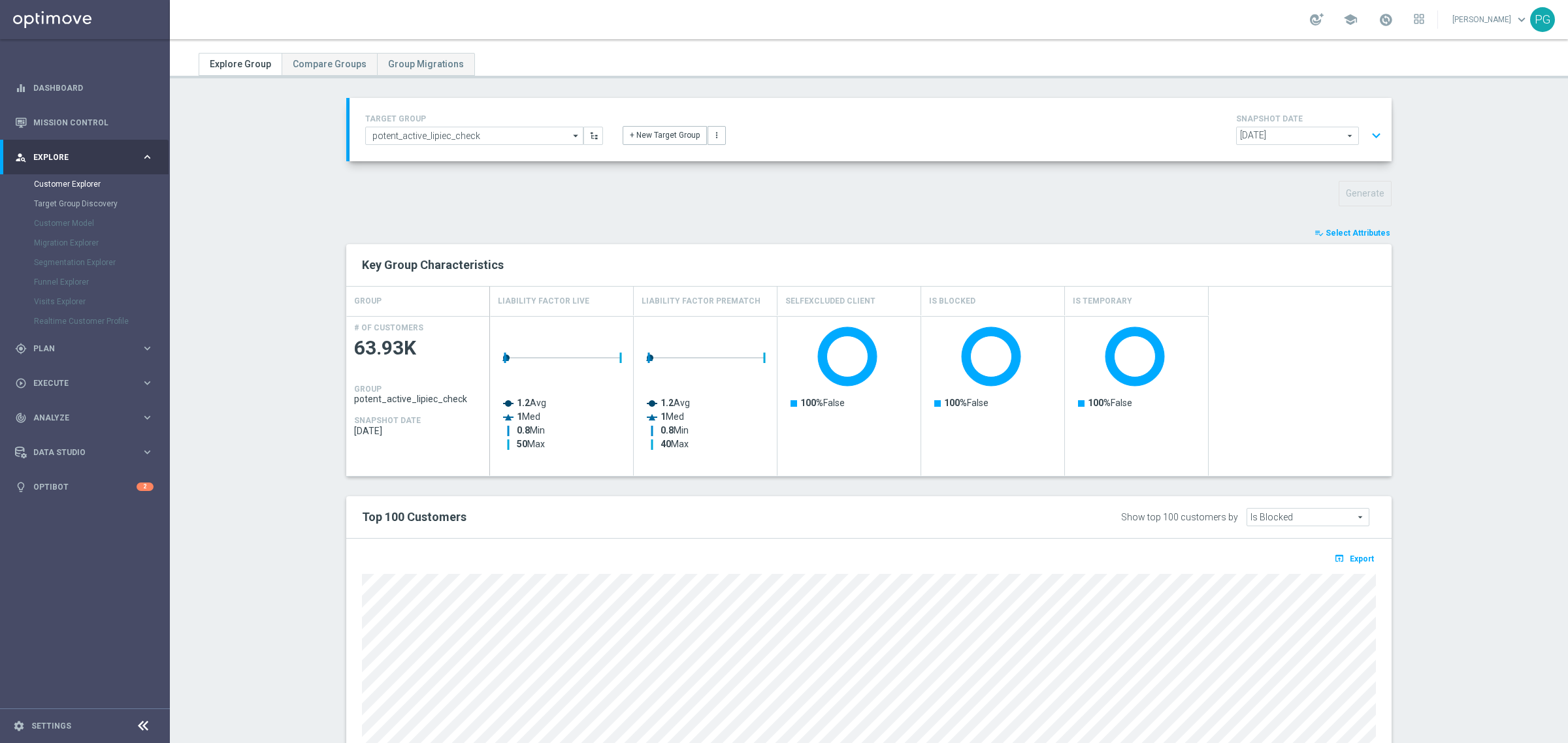
scroll to position [31, 0]
click at [1347, 232] on span "Select Attributes" at bounding box center [1358, 232] width 64 height 9
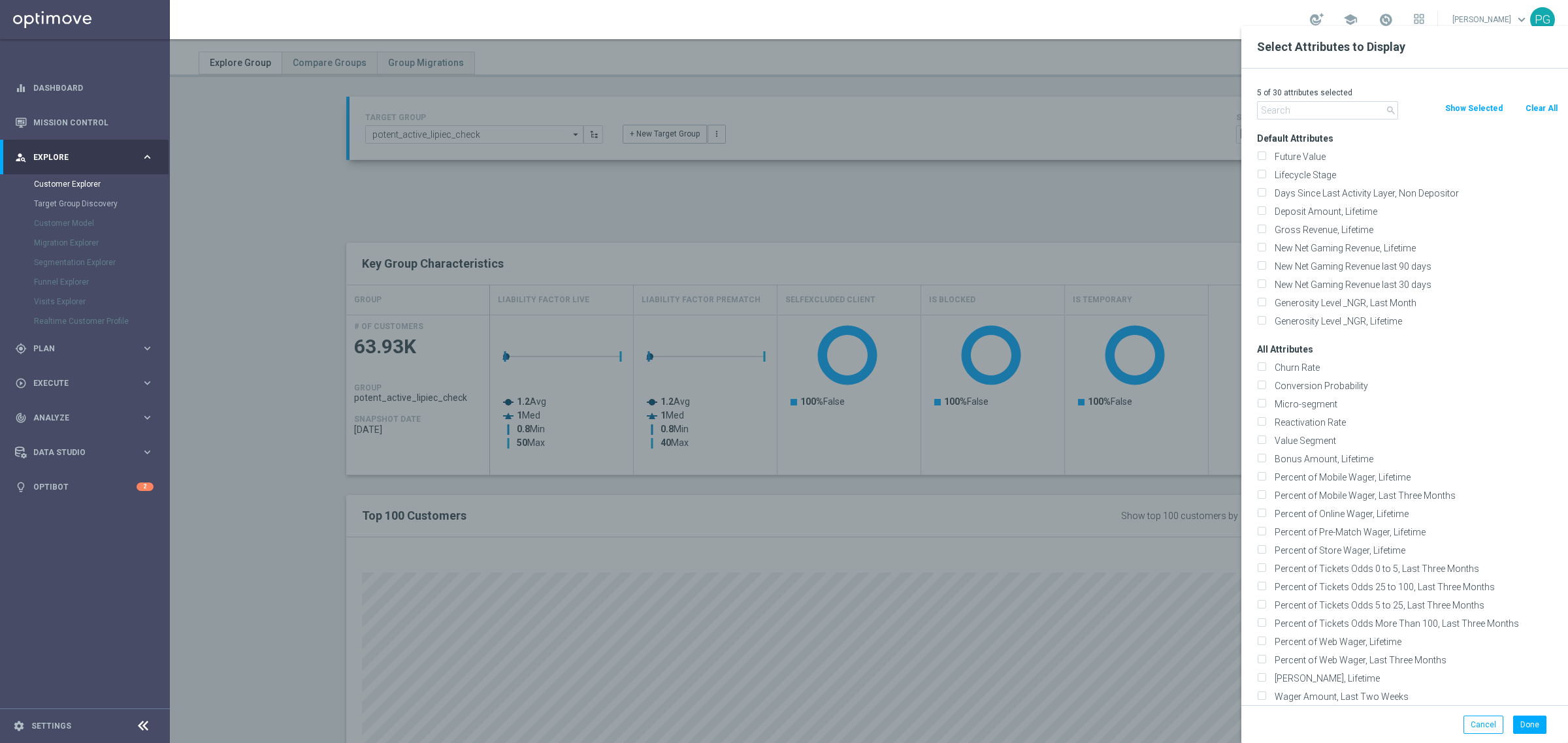
click at [1540, 110] on button "Clear All" at bounding box center [1542, 108] width 35 height 15
checkbox input "false"
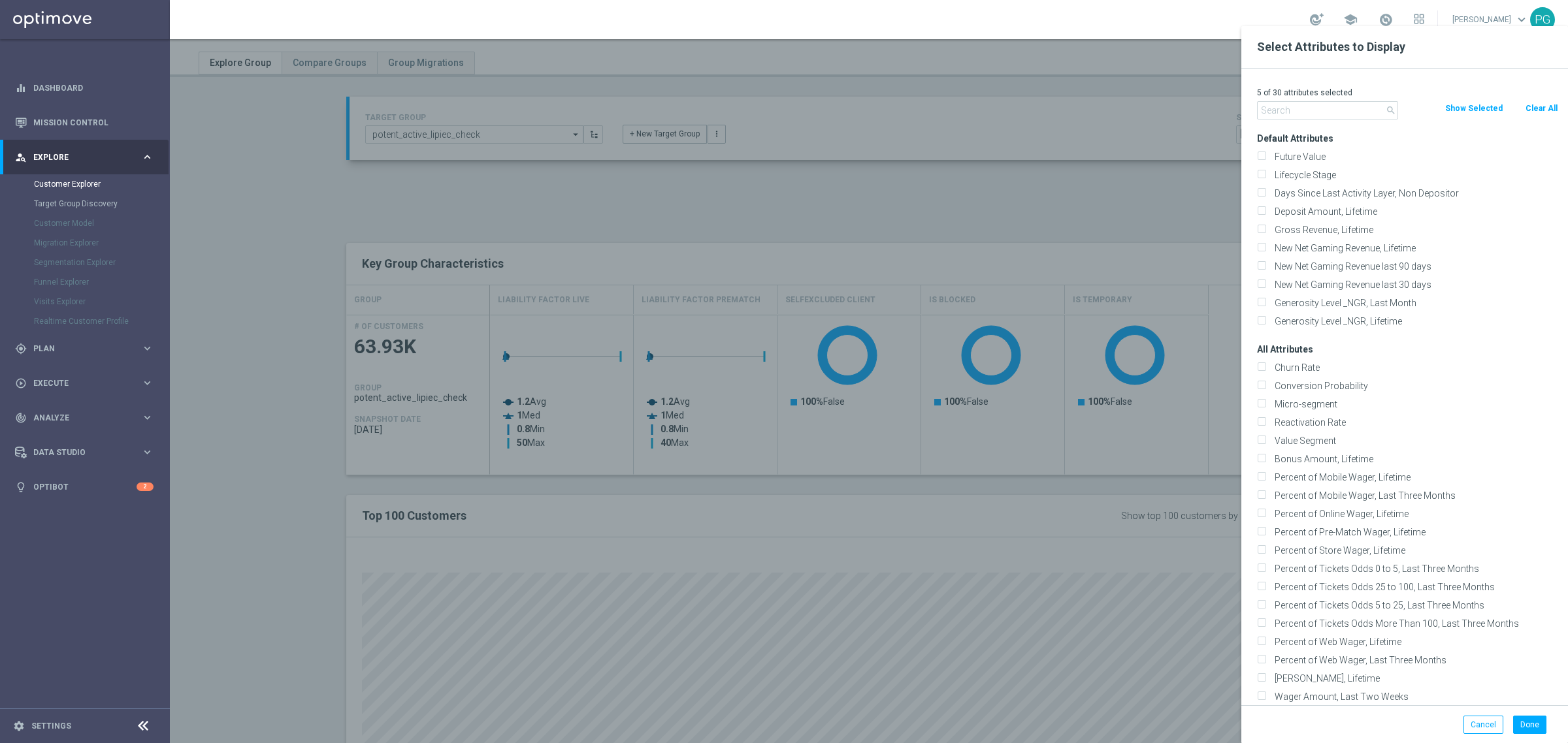
checkbox input "false"
click at [1325, 113] on input "text" at bounding box center [1328, 111] width 141 height 19
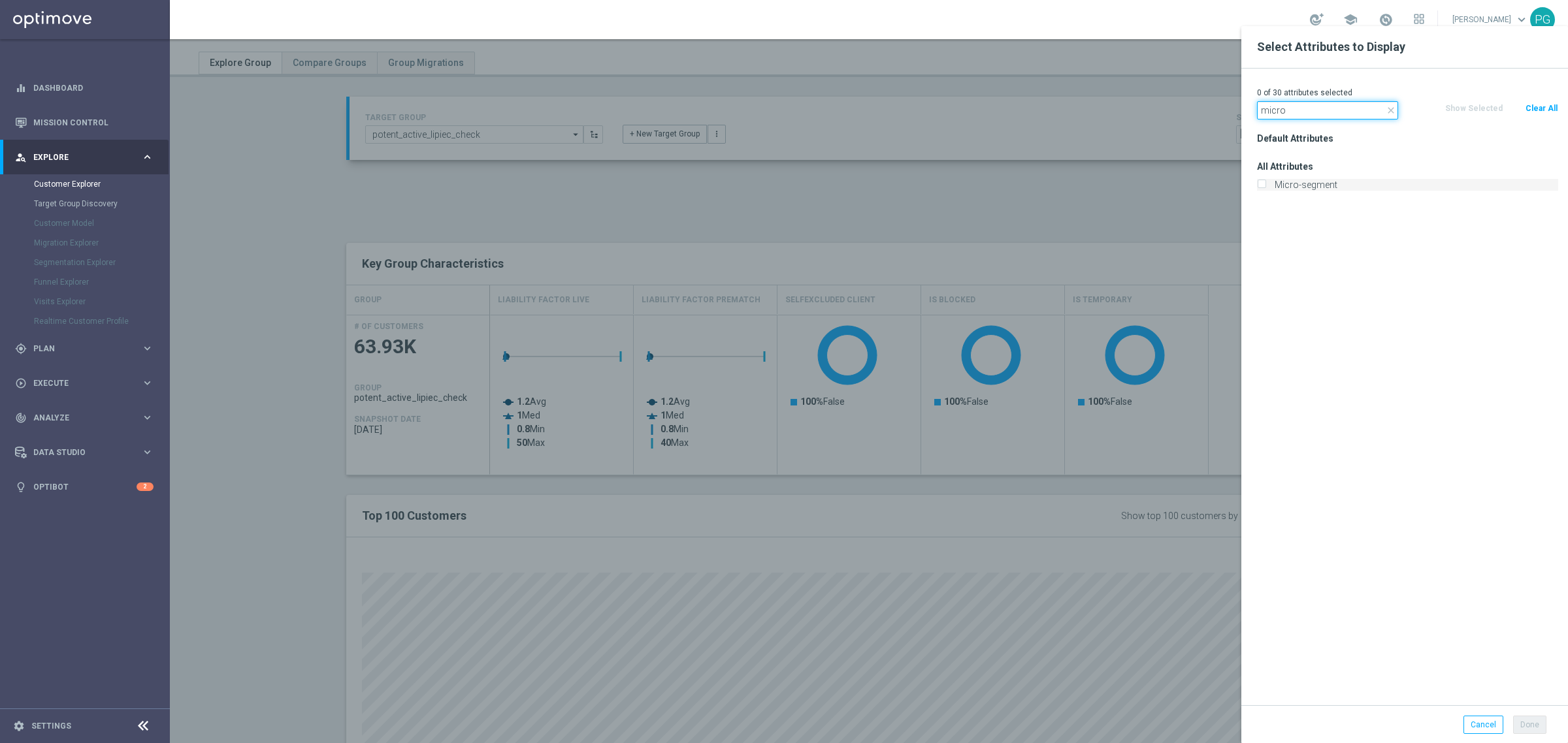
type input "micro"
click at [1281, 188] on label "Micro-segment" at bounding box center [1415, 184] width 288 height 12
click at [1266, 188] on input "Micro-segment" at bounding box center [1261, 186] width 9 height 9
checkbox input "true"
click at [1530, 725] on button "Done" at bounding box center [1529, 725] width 33 height 19
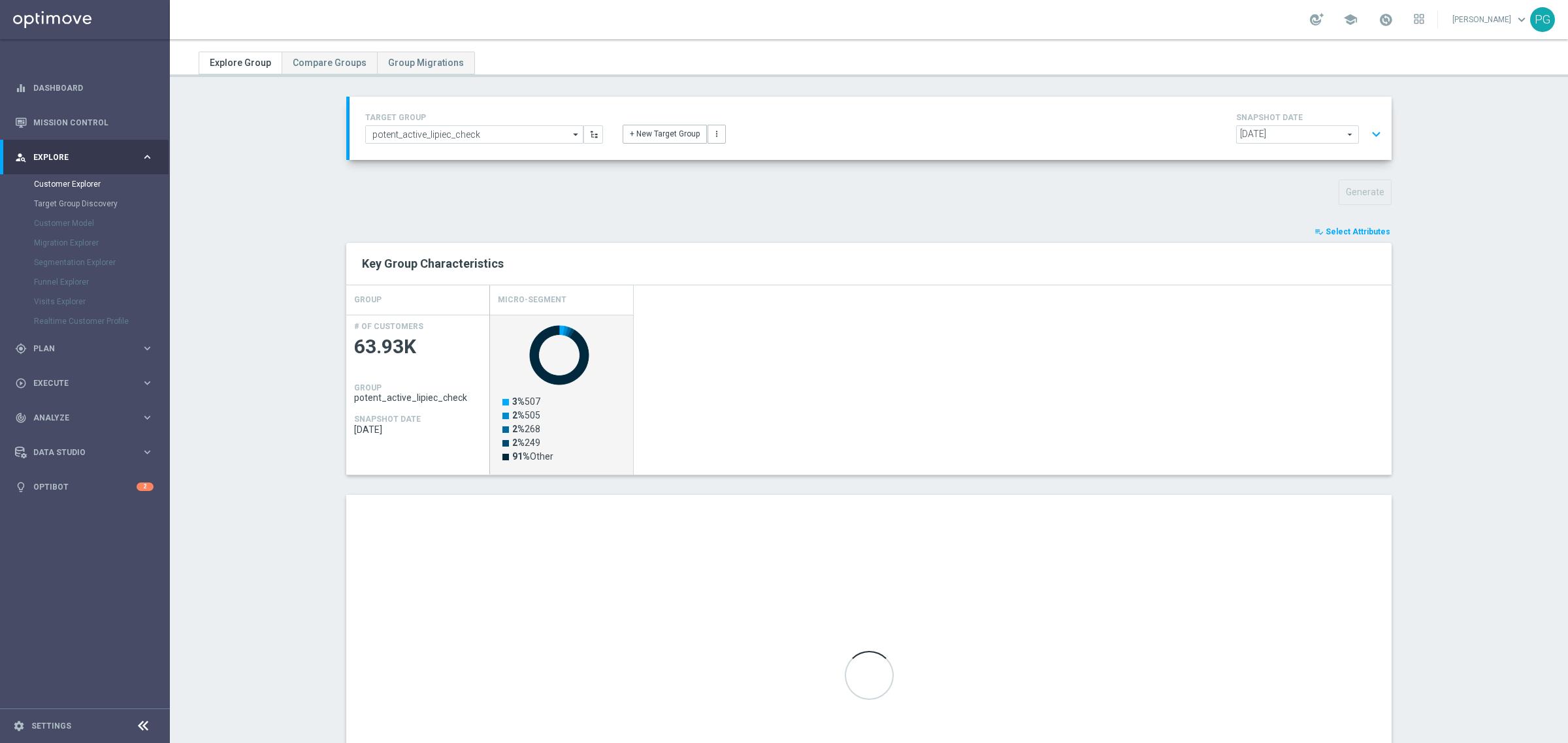
click at [597, 396] on rect "Press SPACE to select this row." at bounding box center [563, 401] width 131 height 167
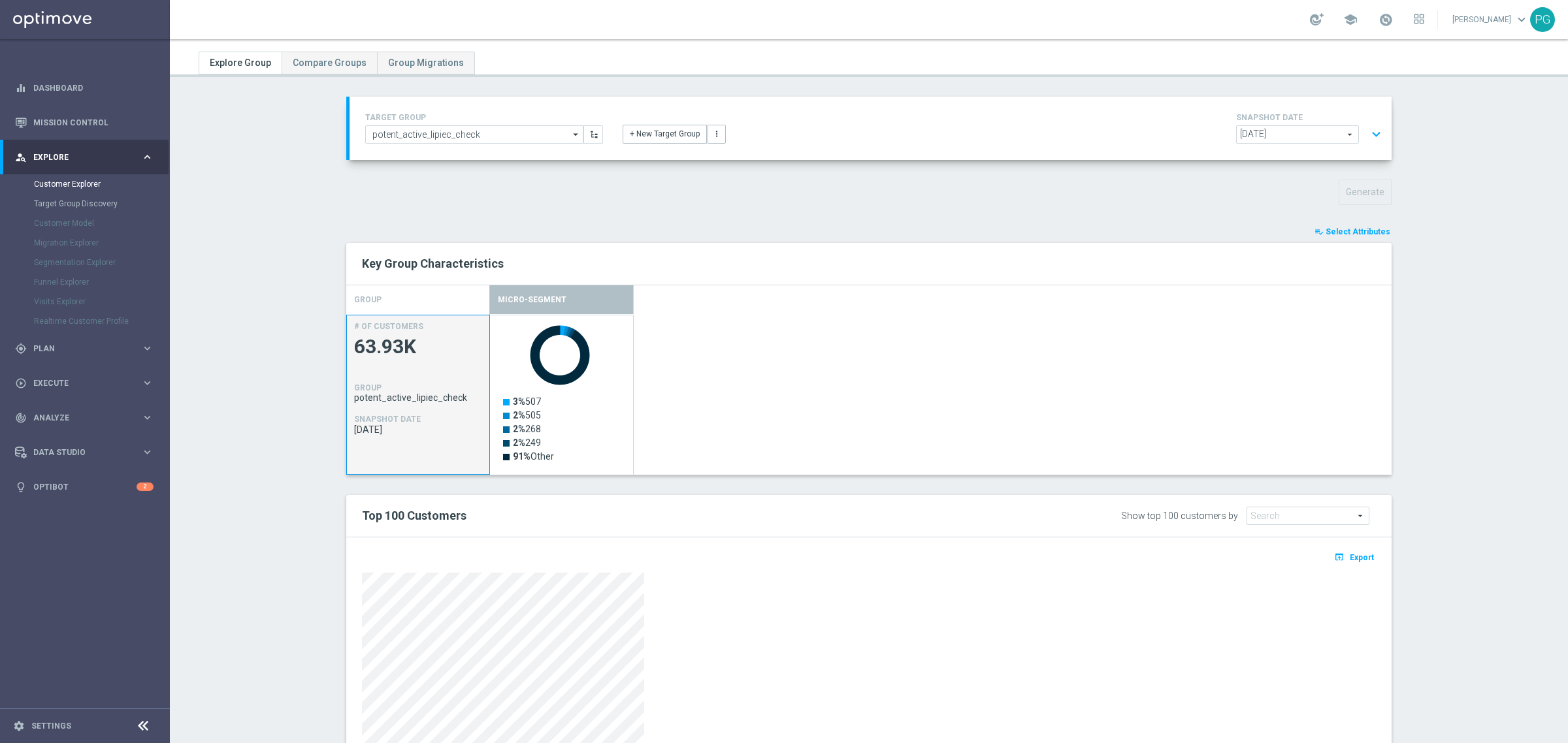
click at [354, 345] on span "63.93K" at bounding box center [418, 347] width 128 height 26
click at [1273, 524] on span "Is Blocked" at bounding box center [1308, 516] width 122 height 17
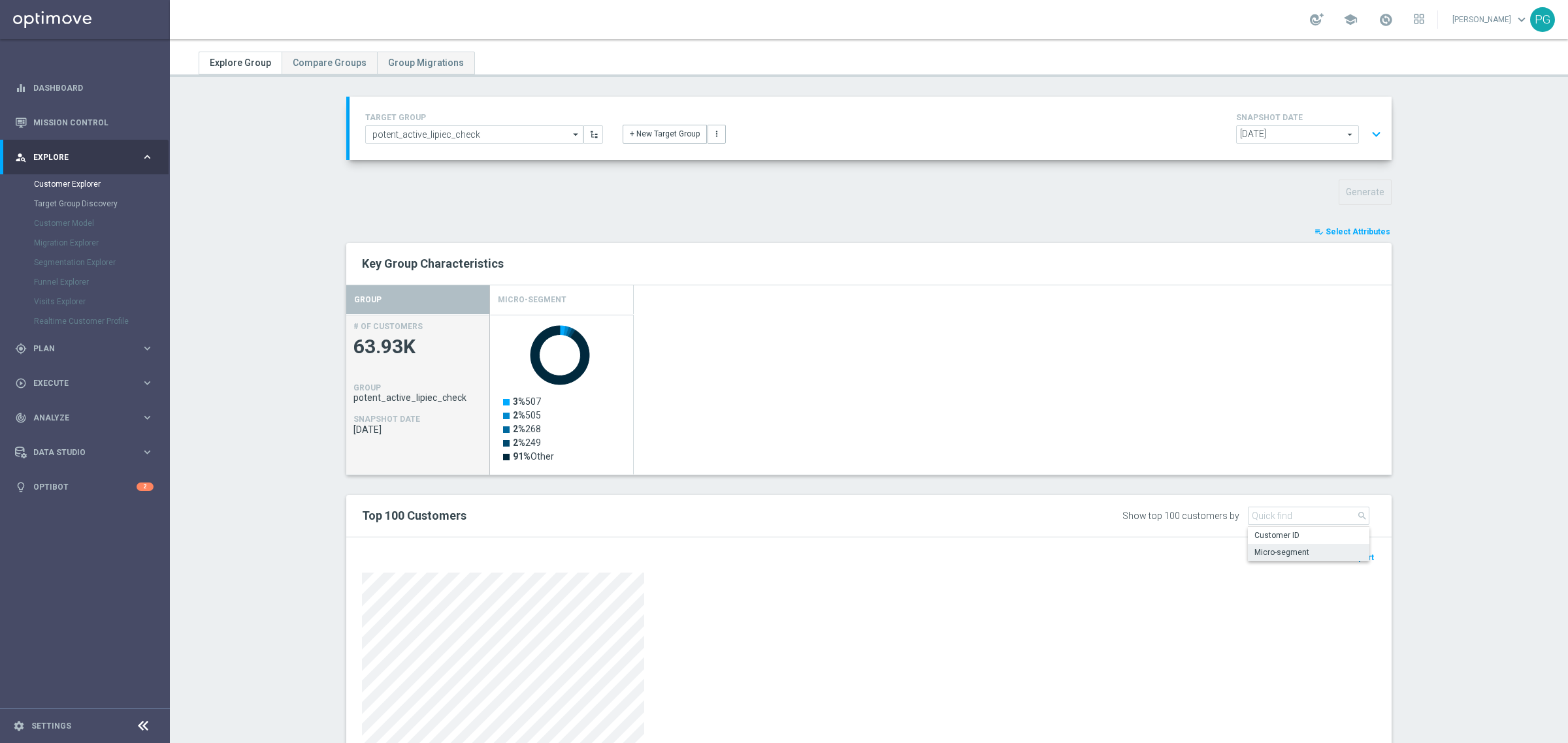
click at [1276, 552] on span "Micro-segment" at bounding box center [1309, 552] width 109 height 10
type input "Micro-segment"
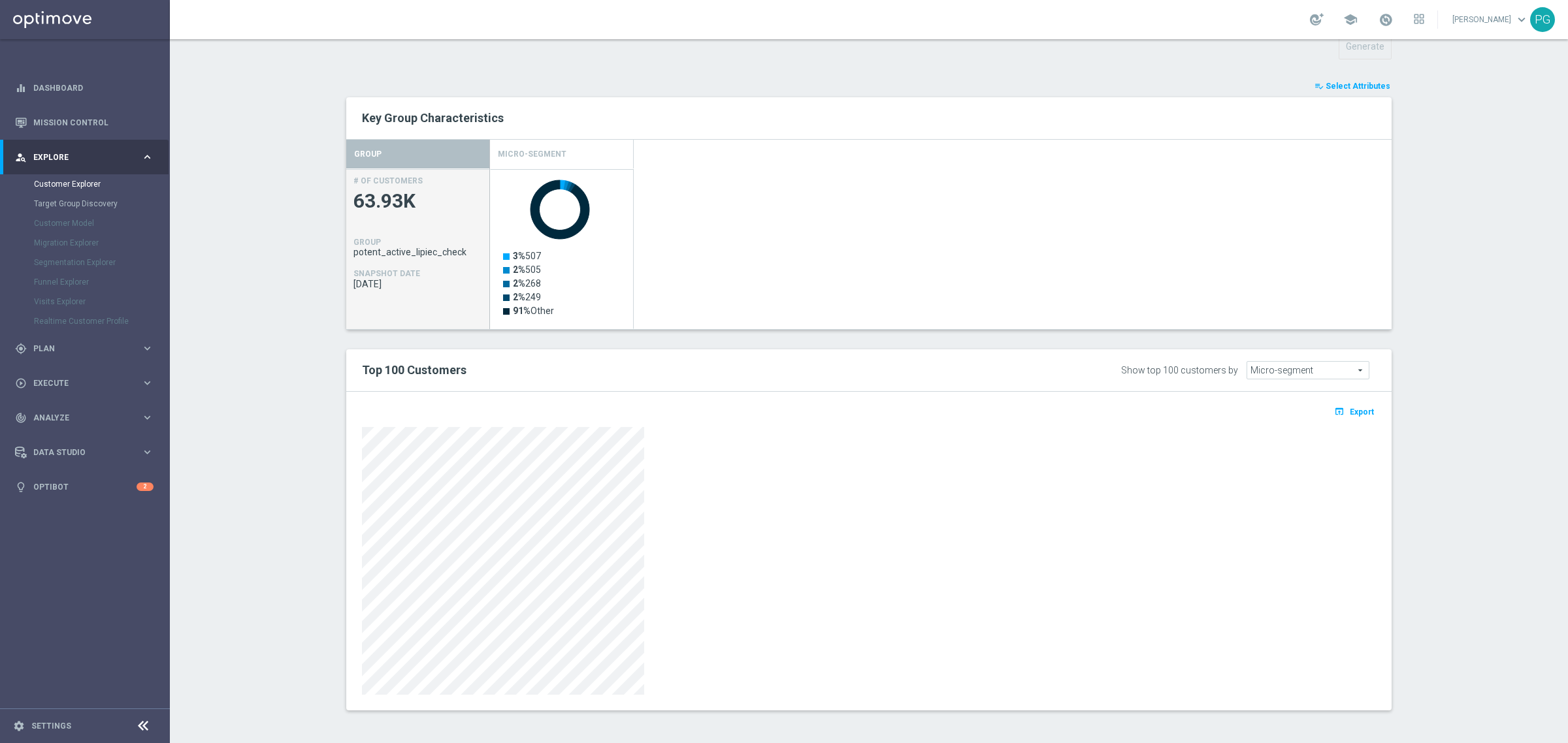
scroll to position [0, 0]
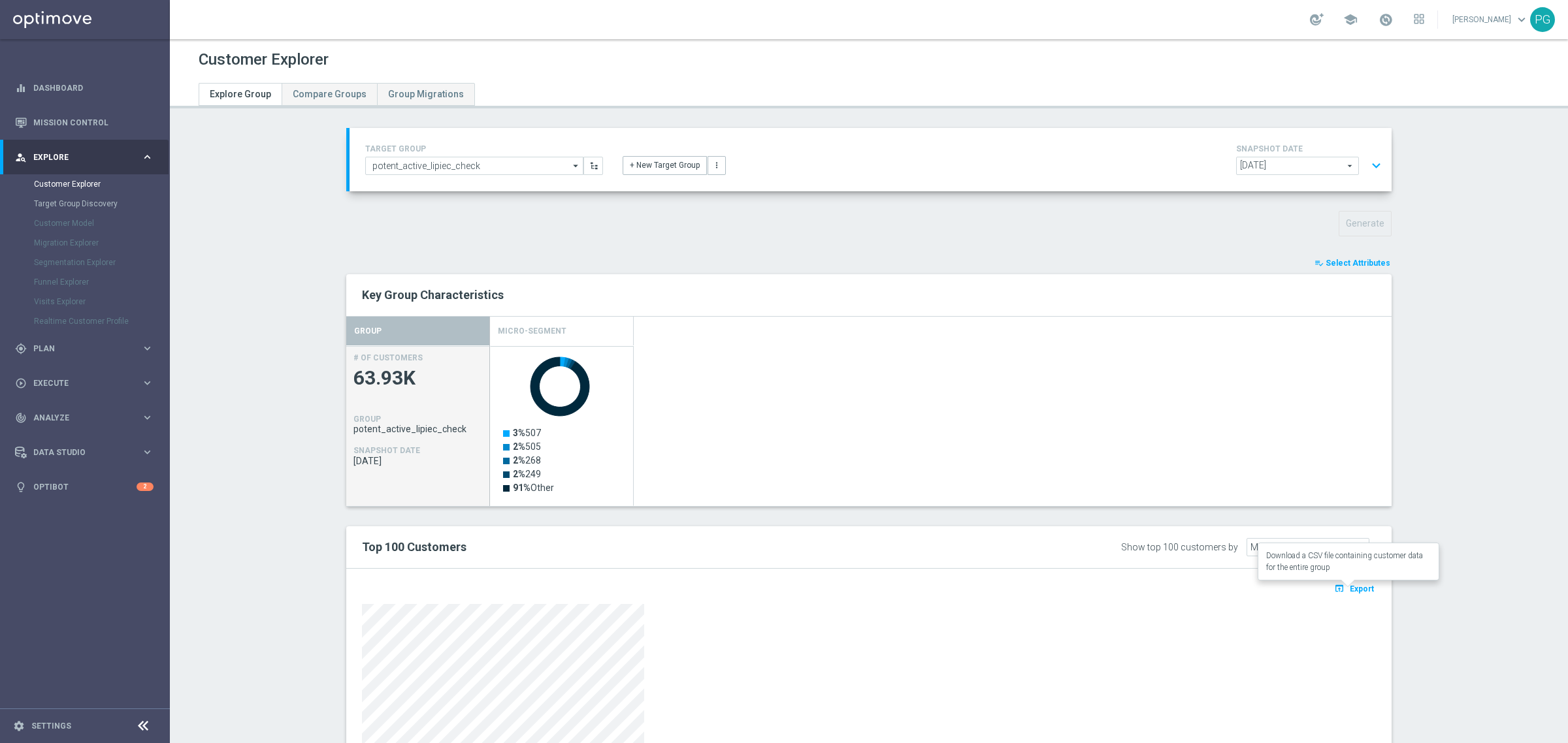
click at [1353, 593] on span "Export" at bounding box center [1362, 590] width 24 height 9
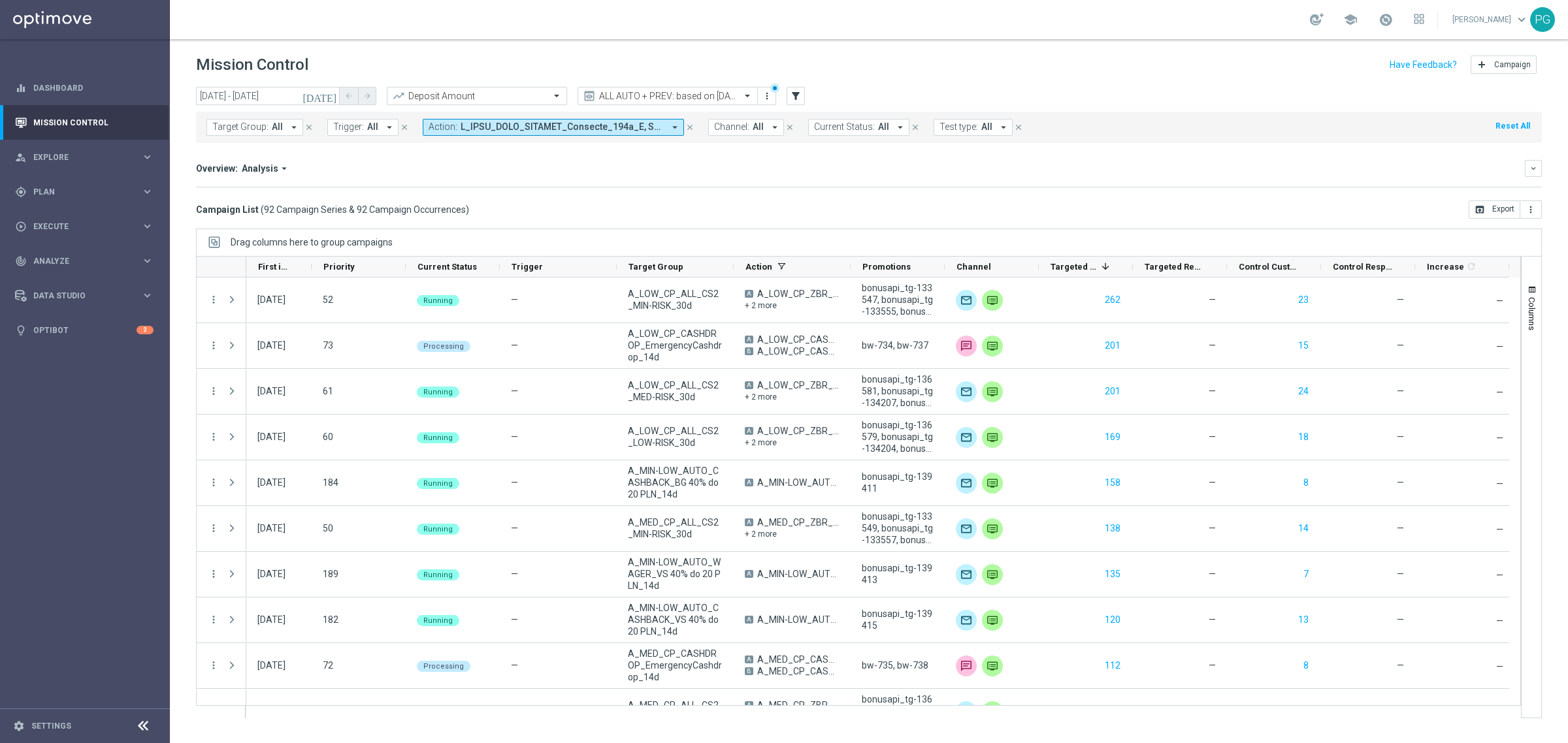
click at [615, 124] on span at bounding box center [562, 127] width 203 height 11
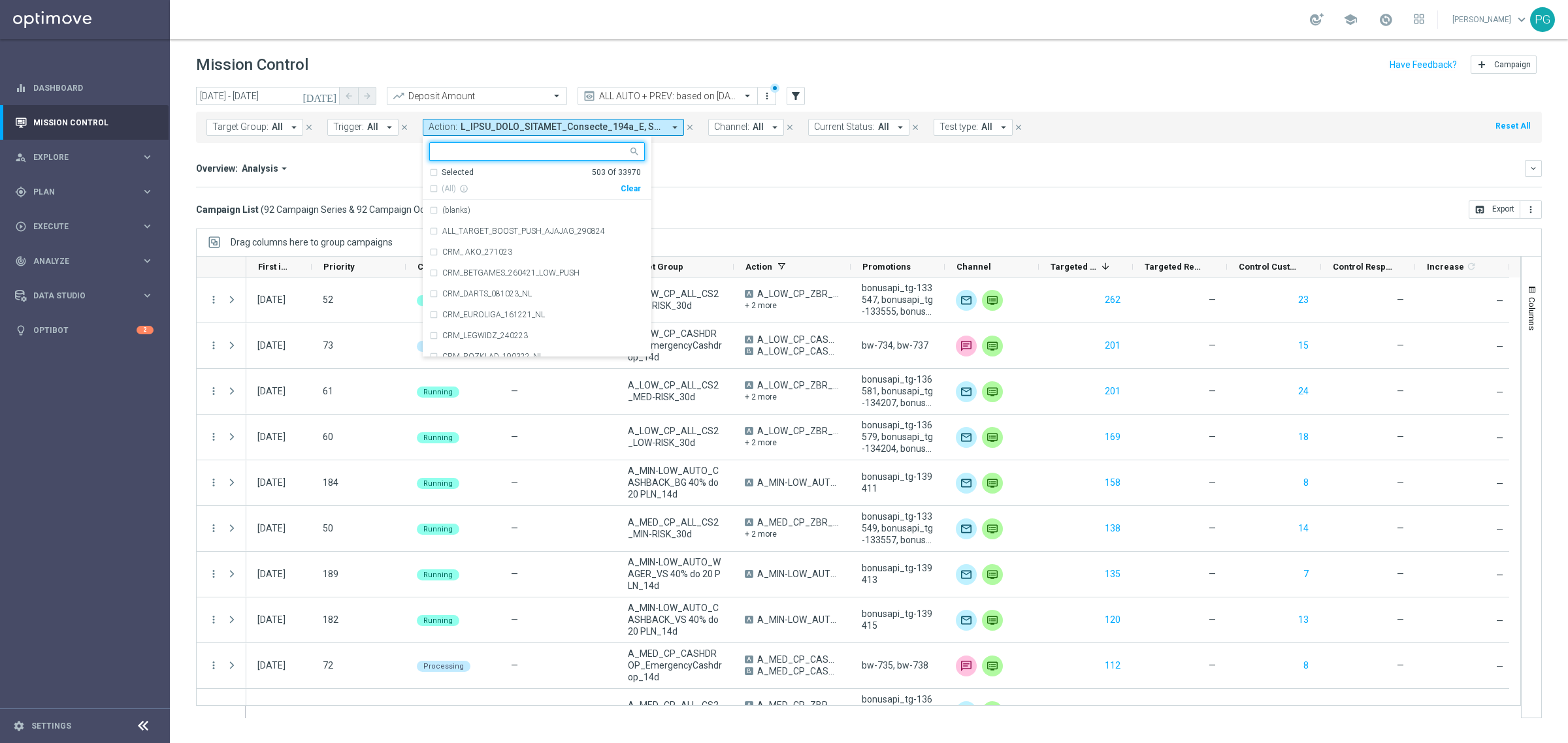
click at [0, 0] on div "Clear" at bounding box center [0, 0] width 0 height 0
click at [582, 154] on input "text" at bounding box center [532, 152] width 191 height 11
click at [495, 193] on span "(All Search Results)" at bounding box center [477, 189] width 72 height 11
type input "weekendlo"
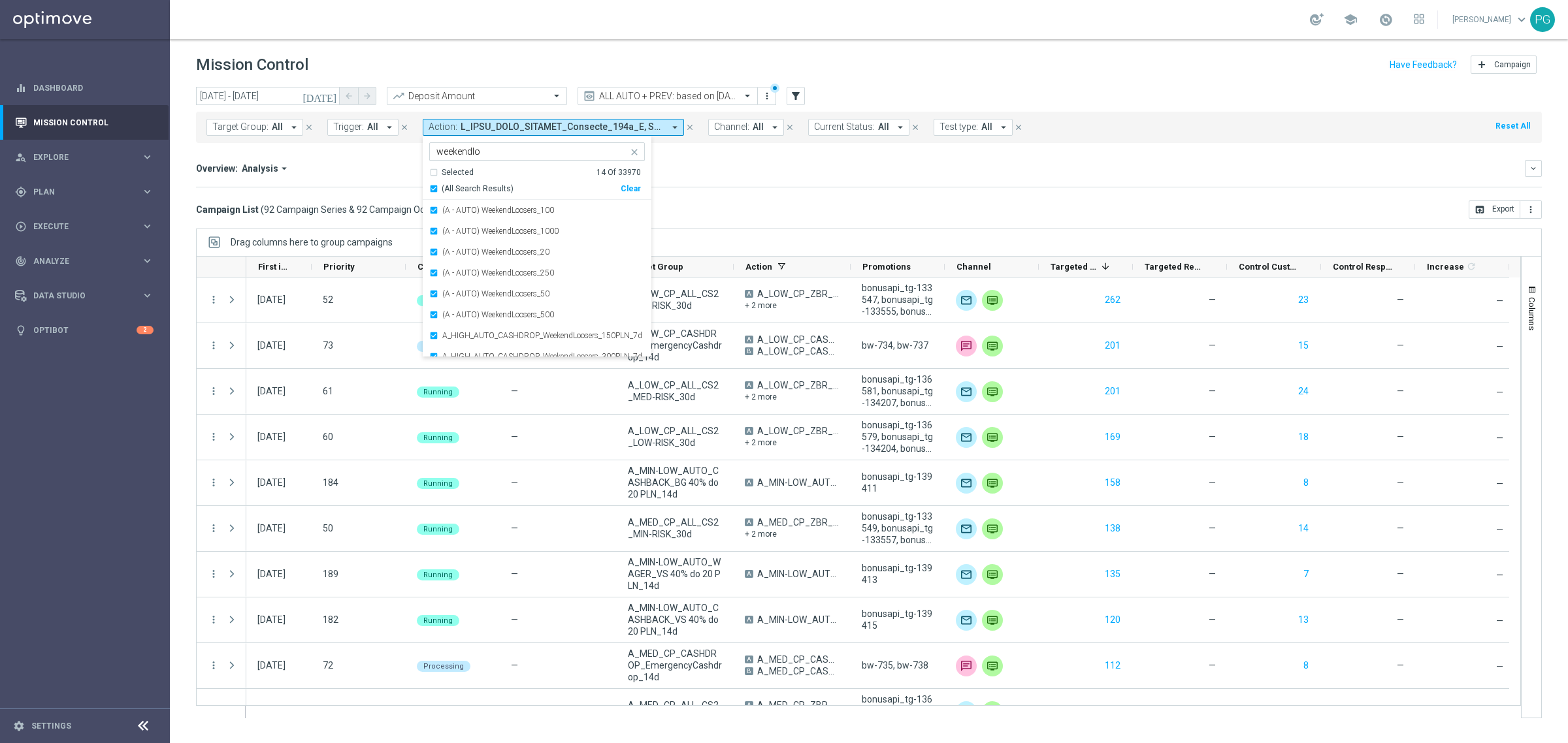
click at [698, 188] on mini-dashboard "Overview: Analysis arrow_drop_down keyboard_arrow_down Increase In Deposit Amou…" at bounding box center [869, 172] width 1346 height 57
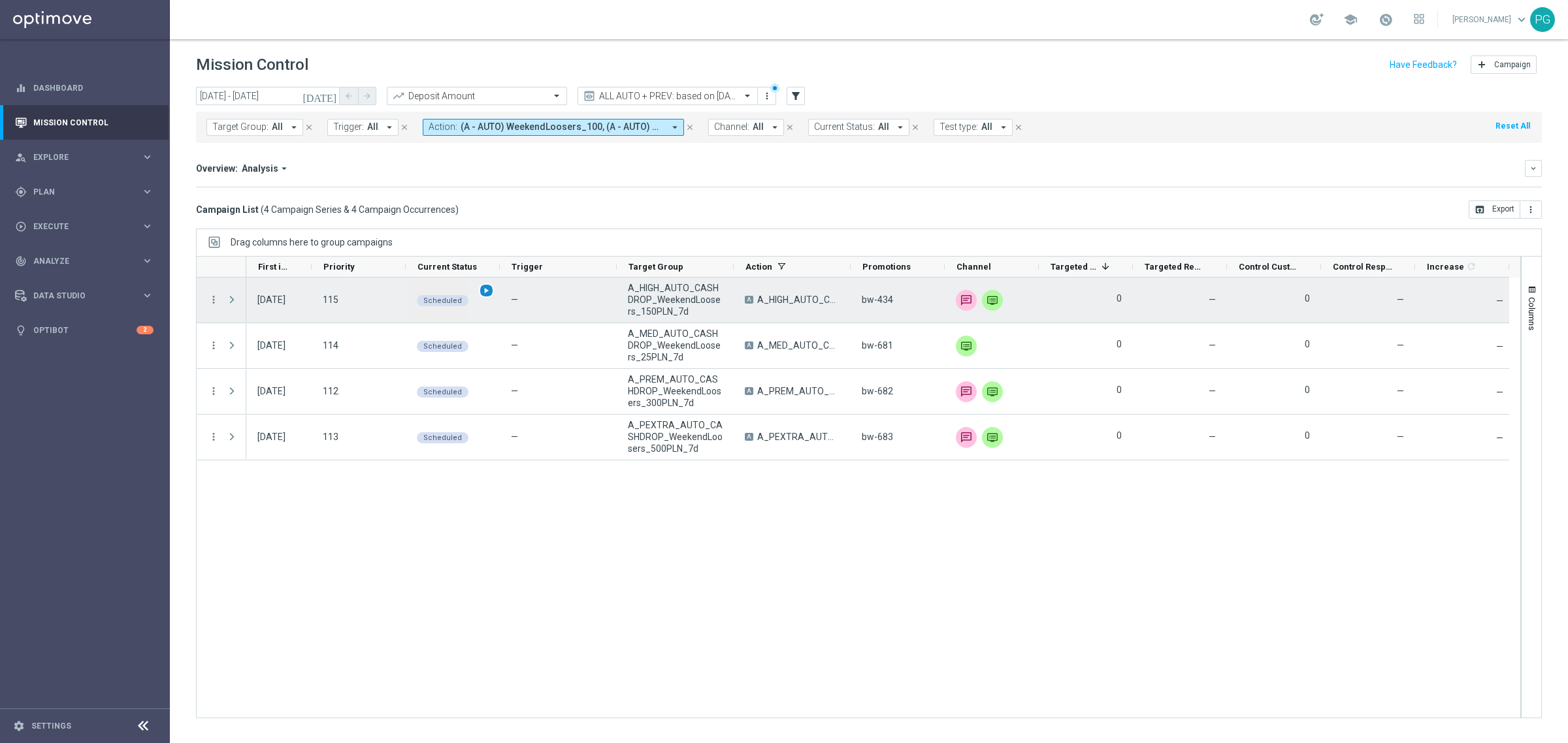
click at [485, 294] on span "play_arrow" at bounding box center [486, 291] width 9 height 9
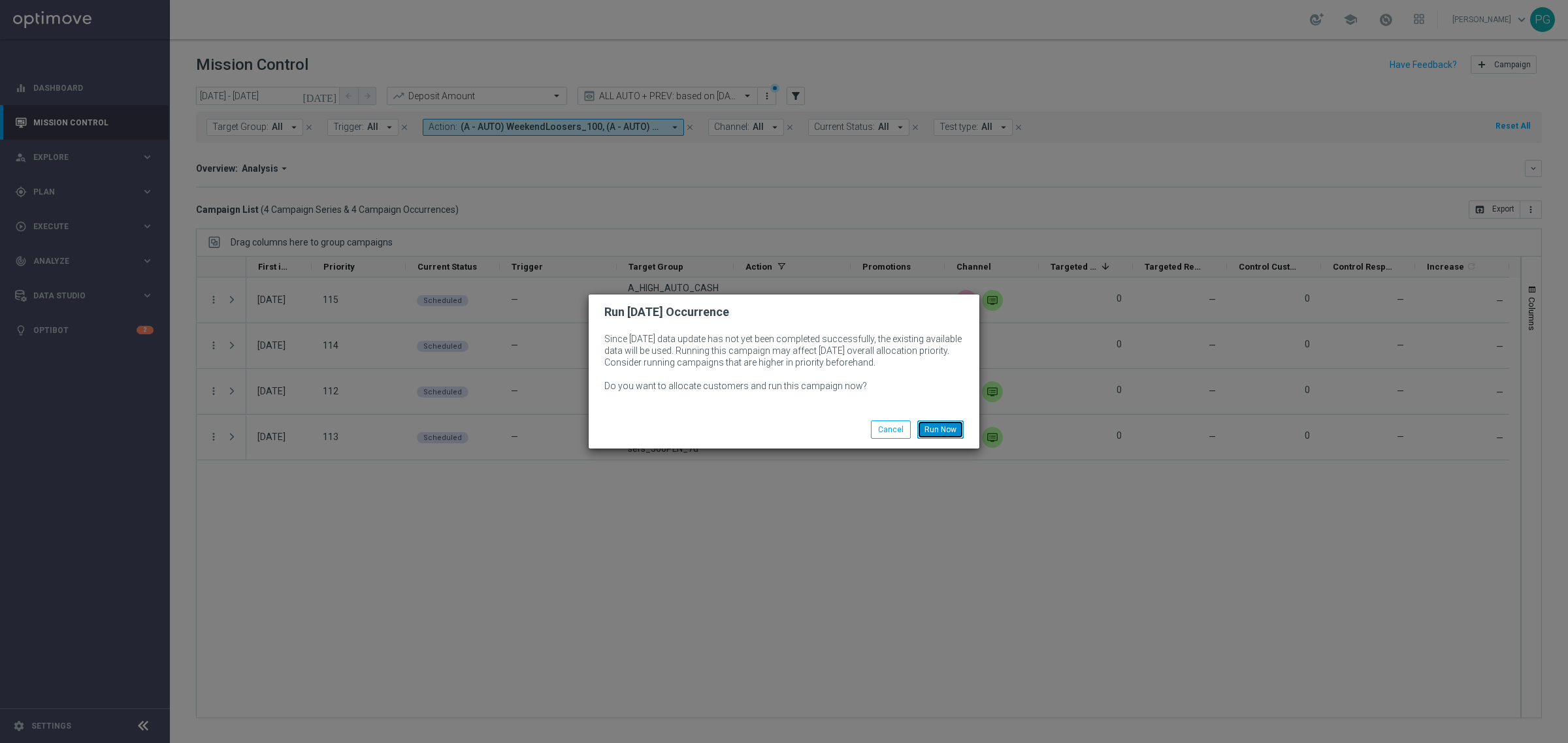
click at [930, 421] on button "Run Now" at bounding box center [941, 430] width 47 height 19
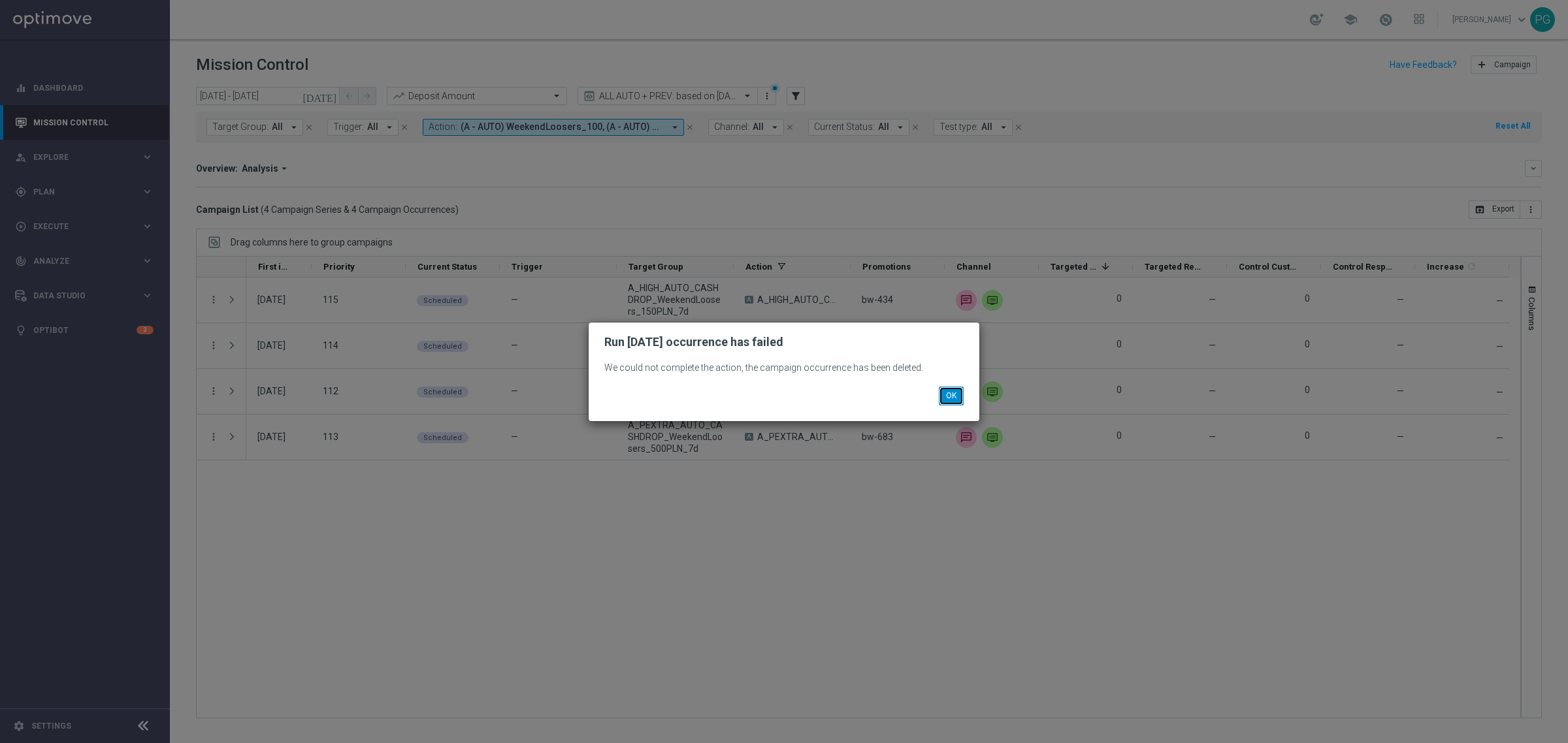
click at [955, 397] on button "OK" at bounding box center [951, 396] width 25 height 19
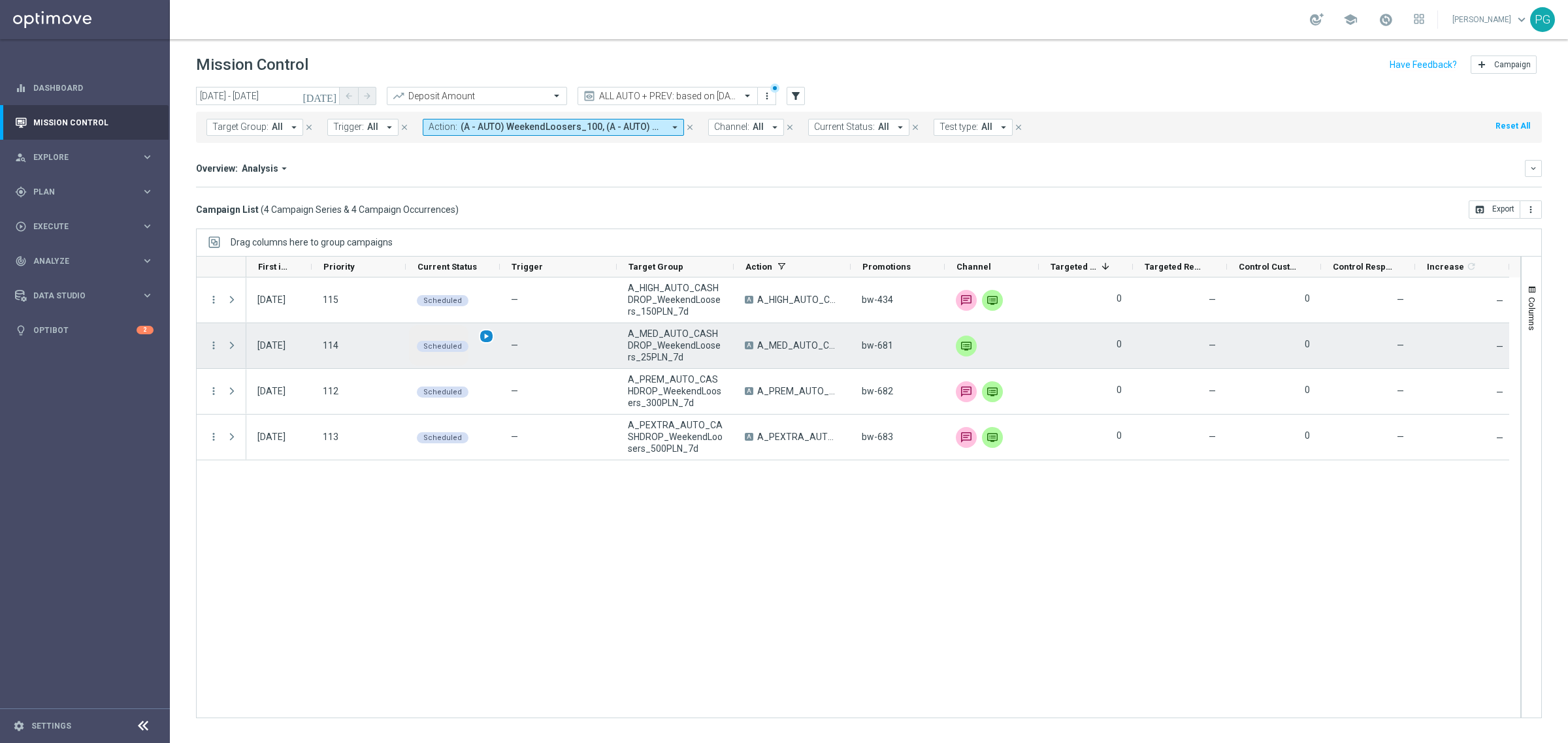
click at [485, 336] on span "play_arrow" at bounding box center [486, 336] width 9 height 9
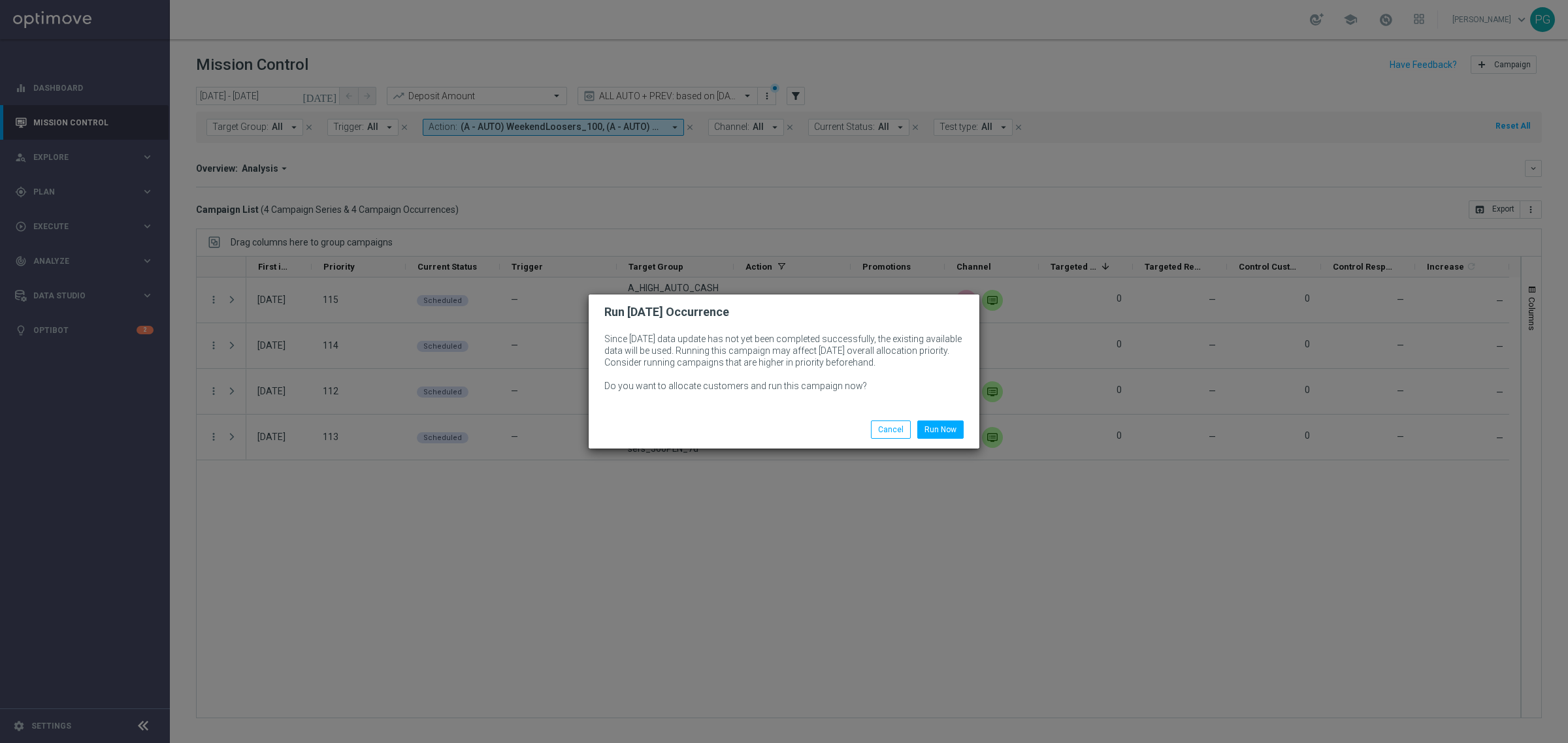
click at [936, 442] on div "Run Now Cancel" at bounding box center [784, 429] width 391 height 38
click at [936, 428] on button "Run Now" at bounding box center [941, 430] width 47 height 19
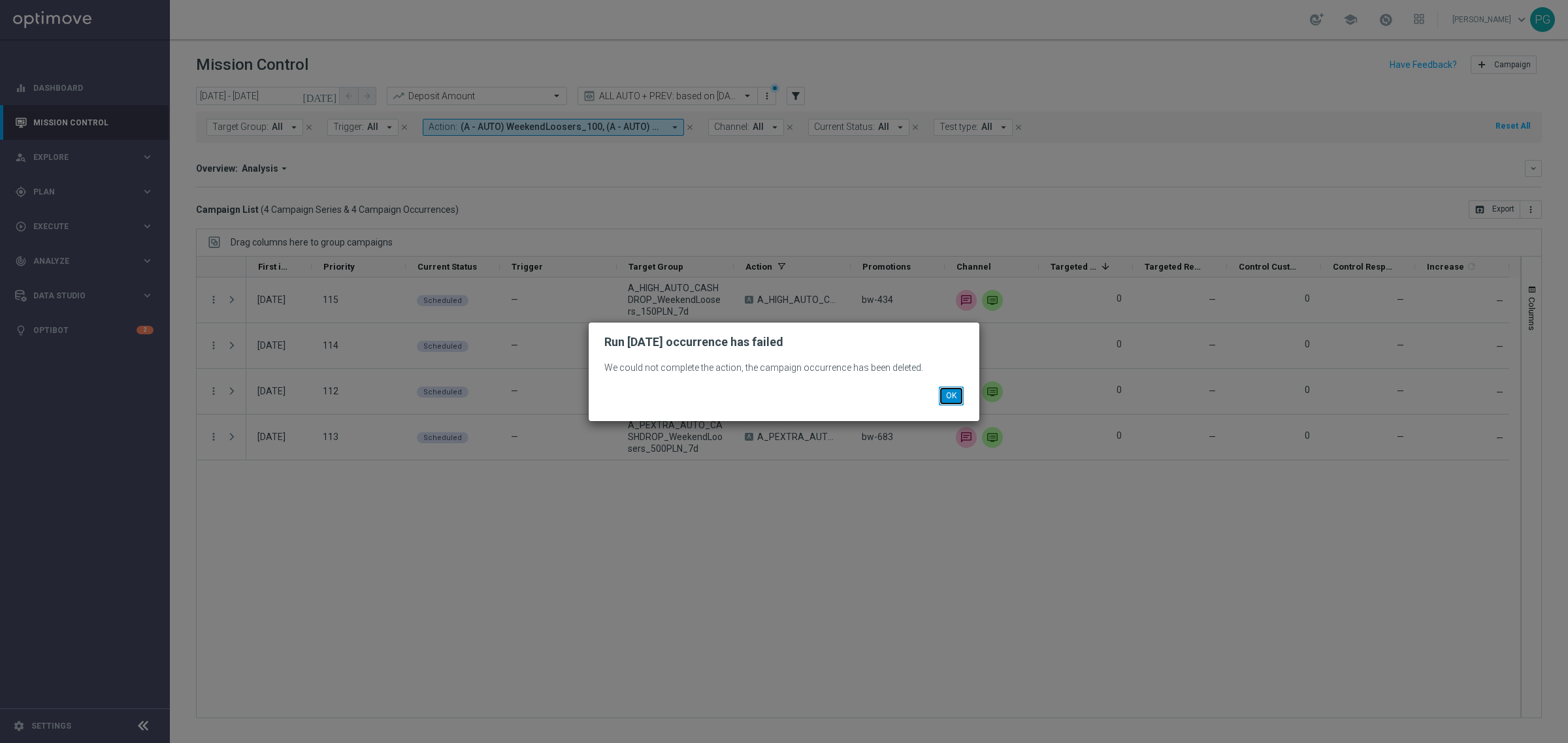
click at [944, 394] on button "OK" at bounding box center [951, 396] width 25 height 19
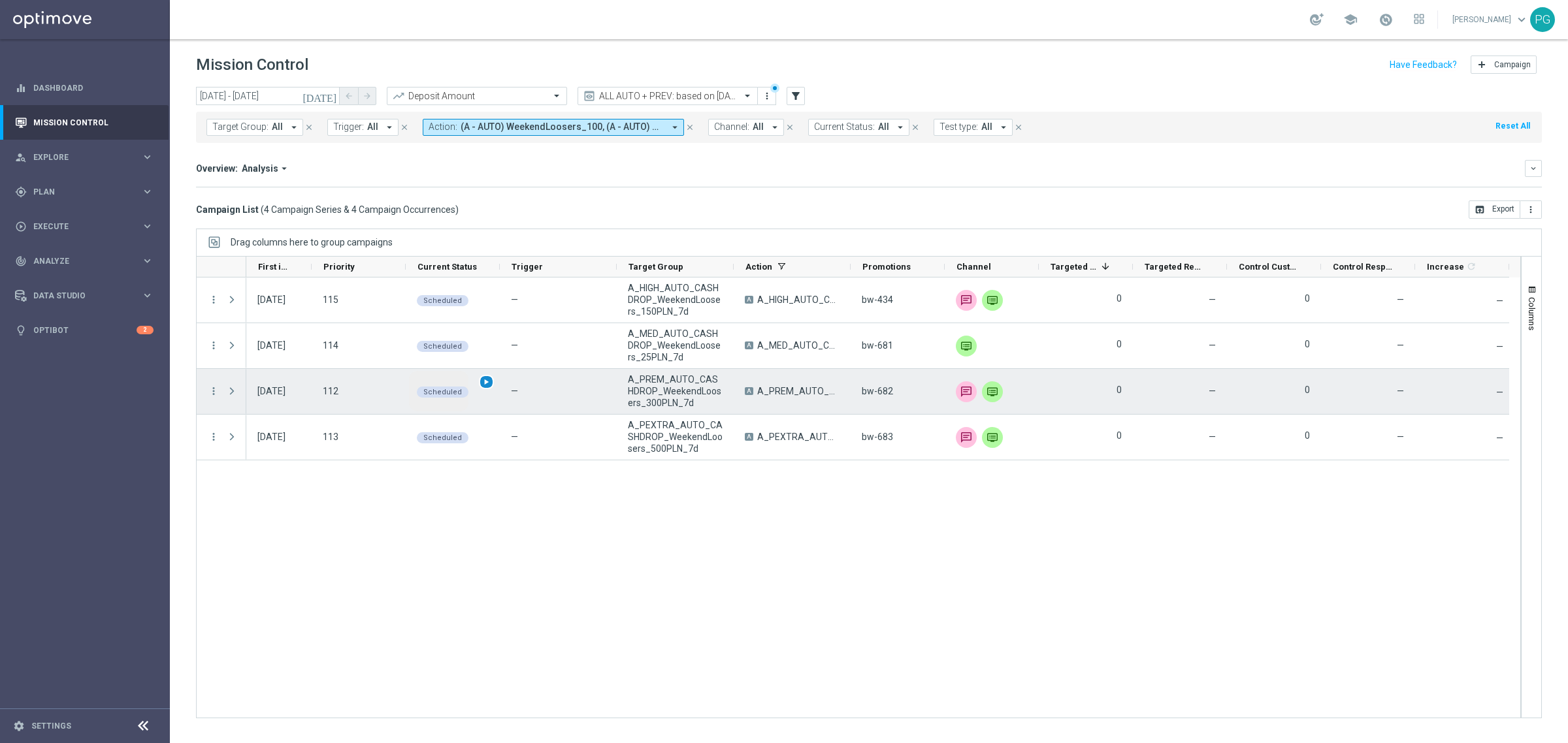
click at [485, 382] on span "play_arrow" at bounding box center [486, 382] width 9 height 9
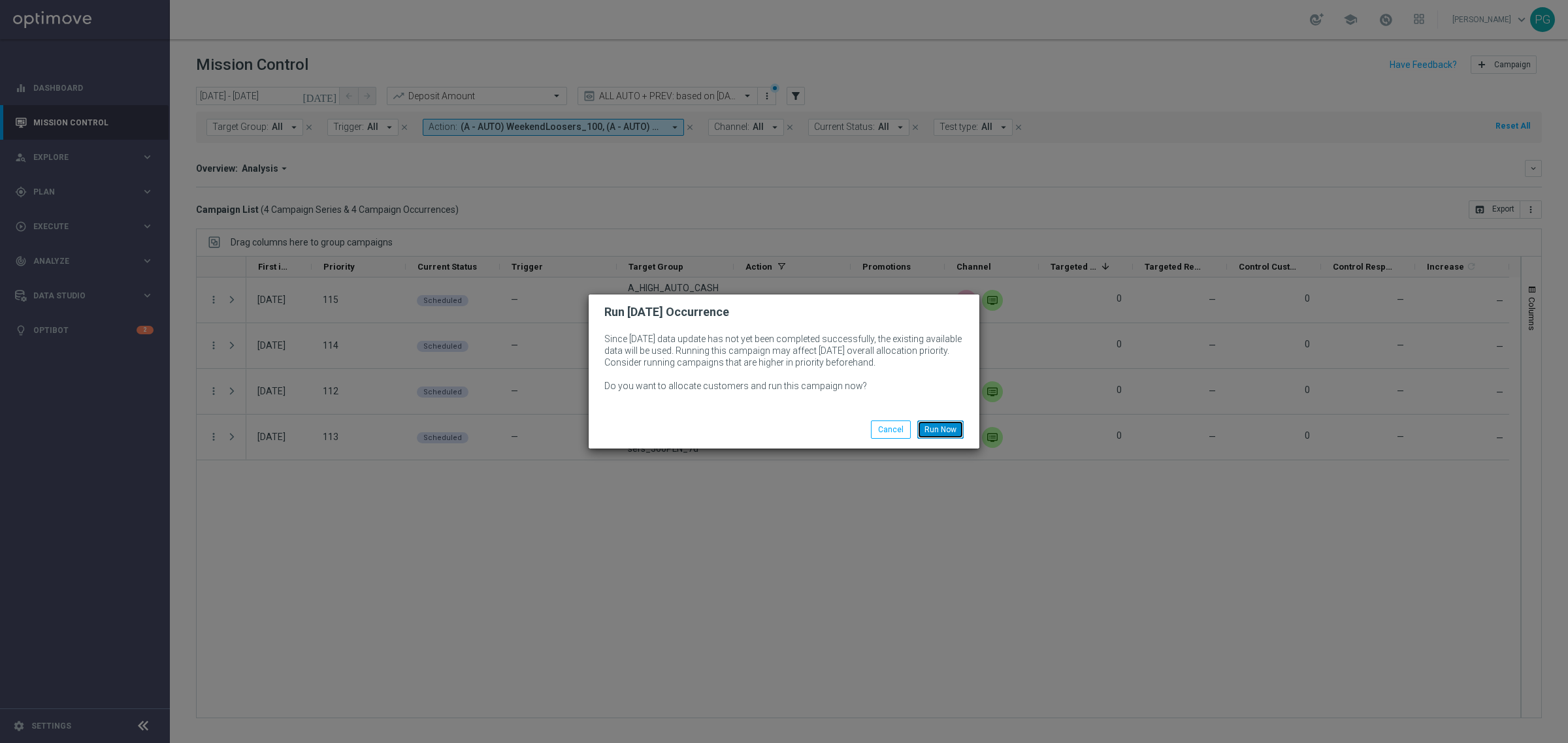
click at [935, 426] on button "Run Now" at bounding box center [941, 430] width 47 height 19
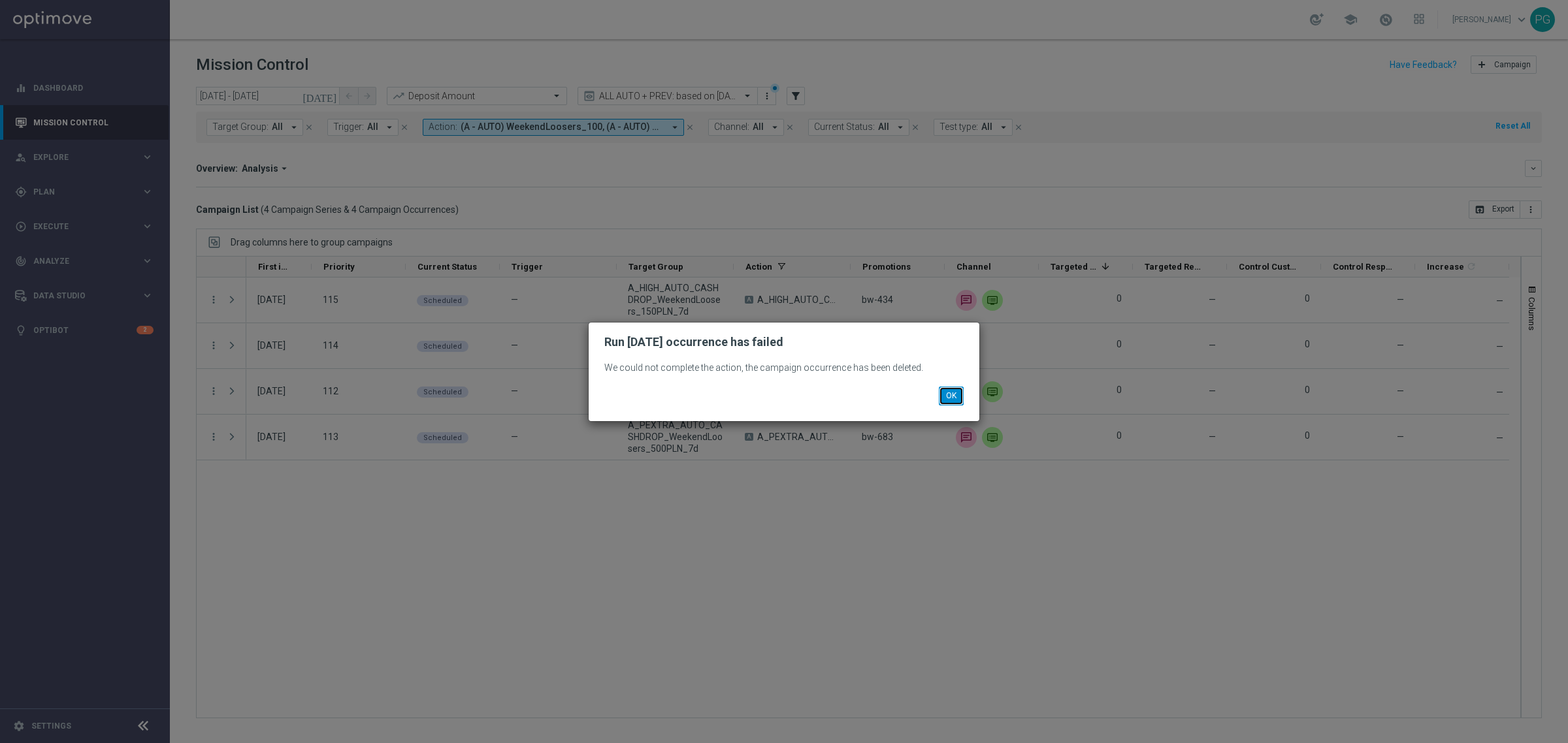
click at [948, 394] on button "OK" at bounding box center [951, 396] width 25 height 19
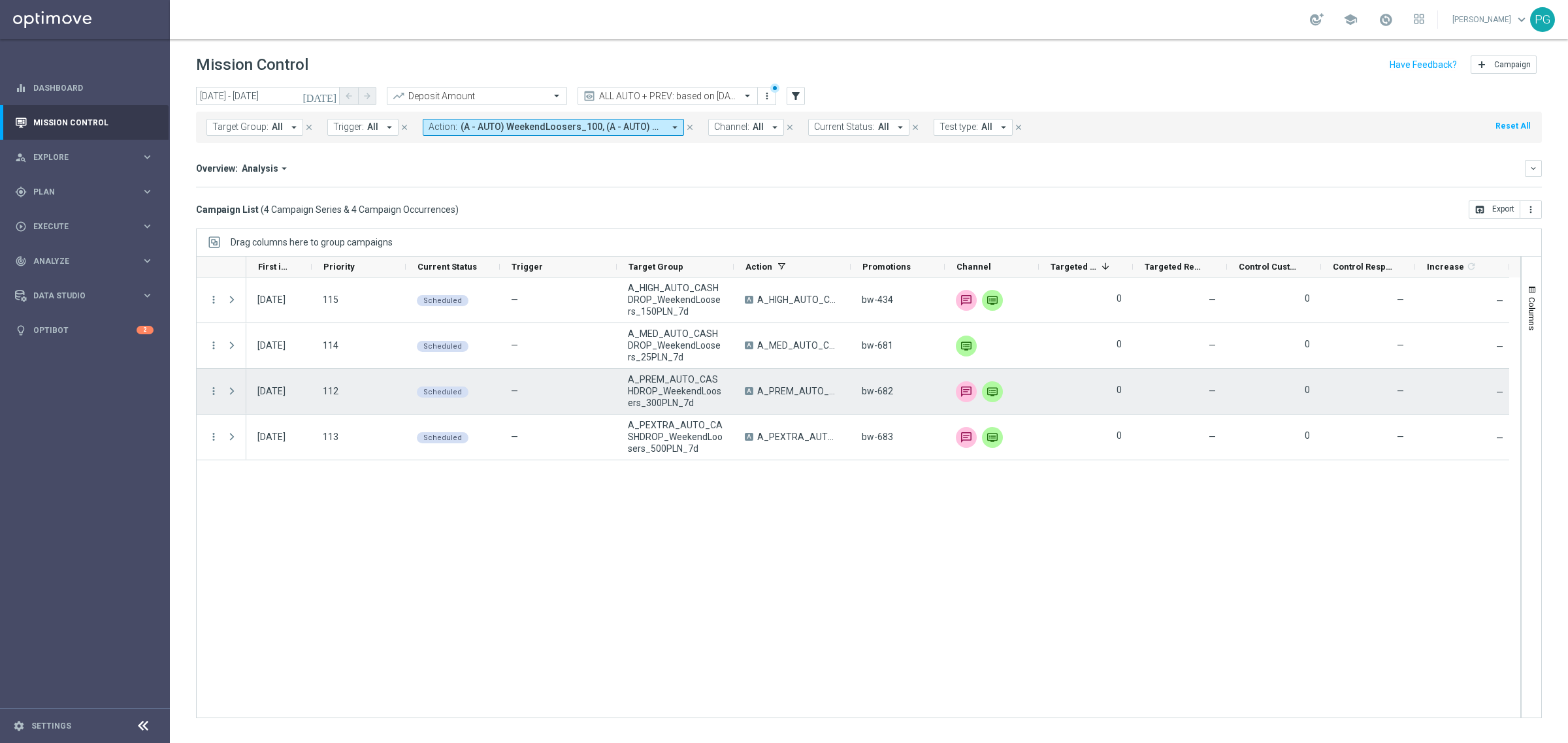
click at [211, 384] on div "more_vert" at bounding box center [208, 391] width 23 height 45
click at [211, 389] on icon "more_vert" at bounding box center [213, 390] width 12 height 12
click at [269, 551] on div "Delete" at bounding box center [300, 552] width 122 height 9
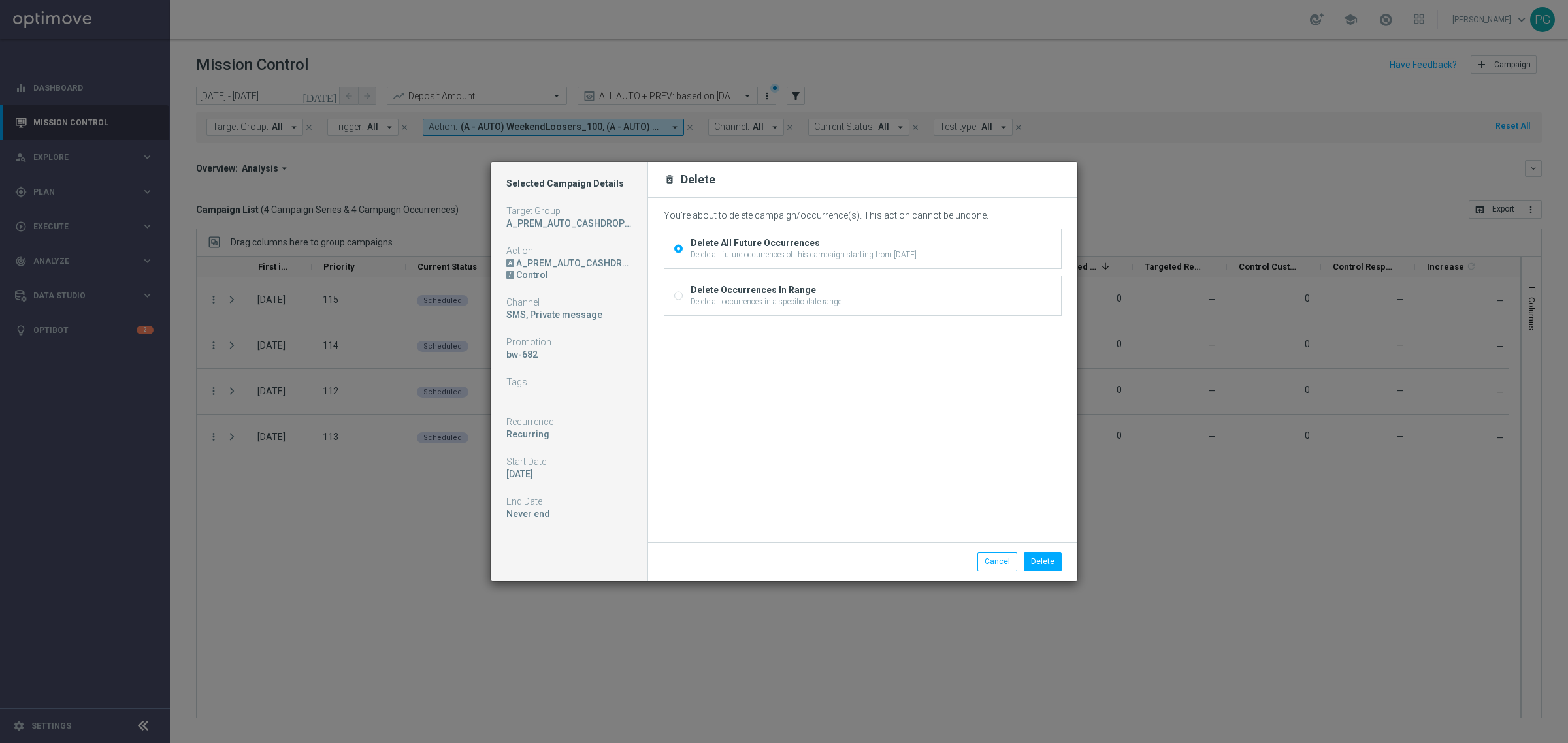
click at [735, 286] on div "Delete Occurrences In Range" at bounding box center [766, 290] width 151 height 12
click at [683, 294] on input "Delete Occurrences In Range Delete all occurrences in a specific date range" at bounding box center [678, 298] width 9 height 9
radio input "true"
radio input "false"
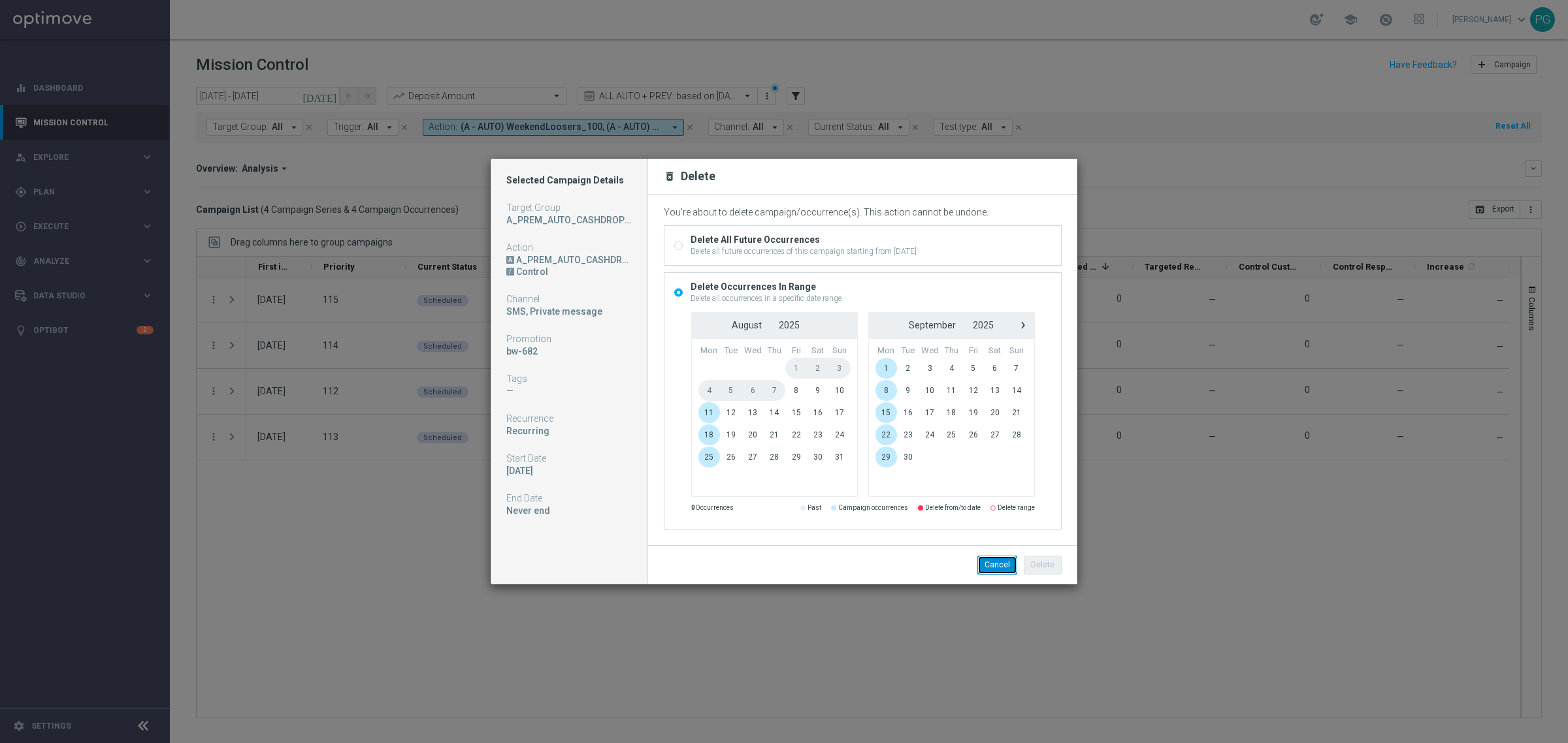
click at [994, 562] on button "Cancel" at bounding box center [997, 565] width 40 height 19
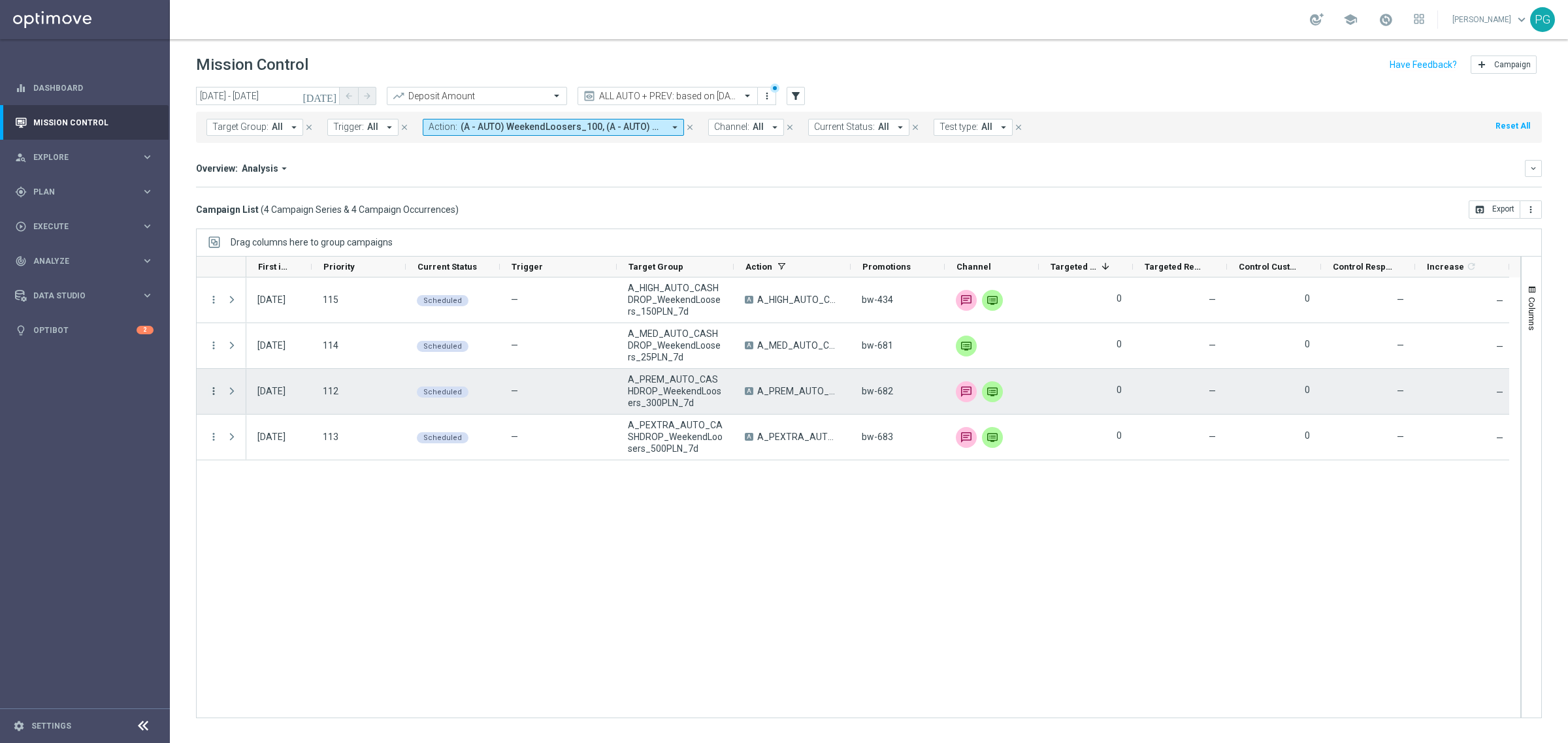
click at [215, 396] on icon "more_vert" at bounding box center [213, 390] width 12 height 12
click at [285, 491] on div "play_arrow Run Today’s Occurrence" at bounding box center [293, 498] width 147 height 19
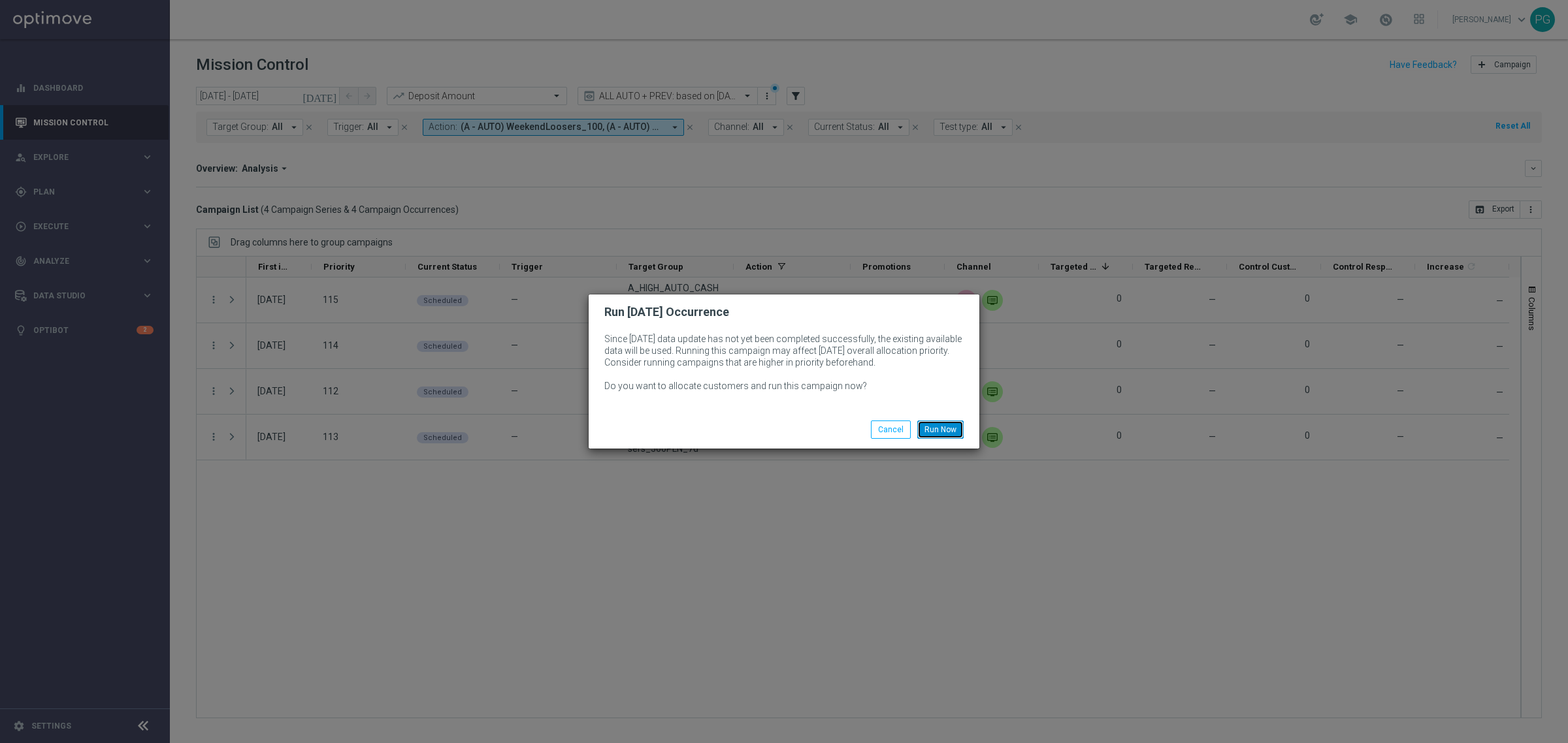
click at [943, 425] on button "Run Now" at bounding box center [941, 430] width 47 height 19
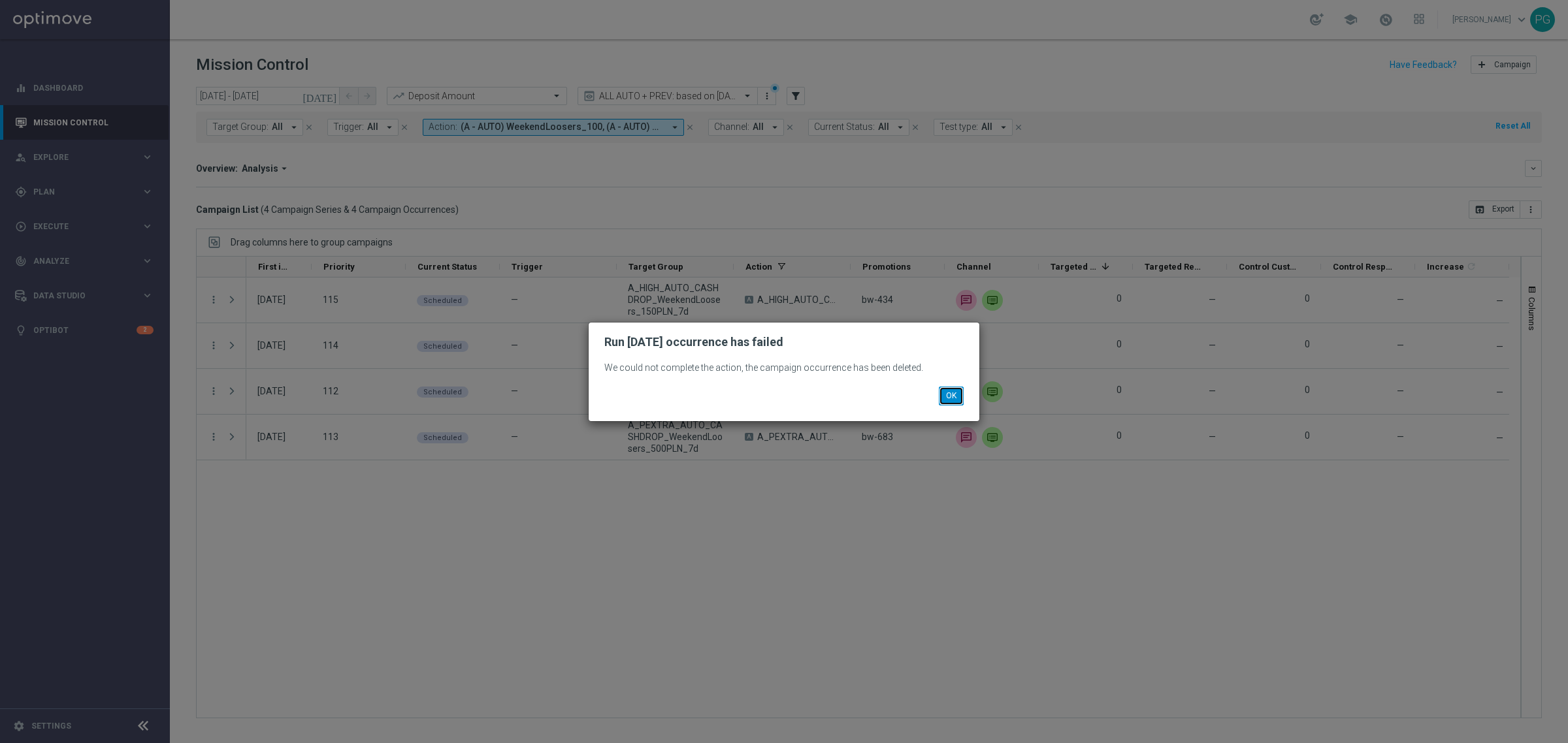
click at [951, 392] on button "OK" at bounding box center [951, 396] width 25 height 19
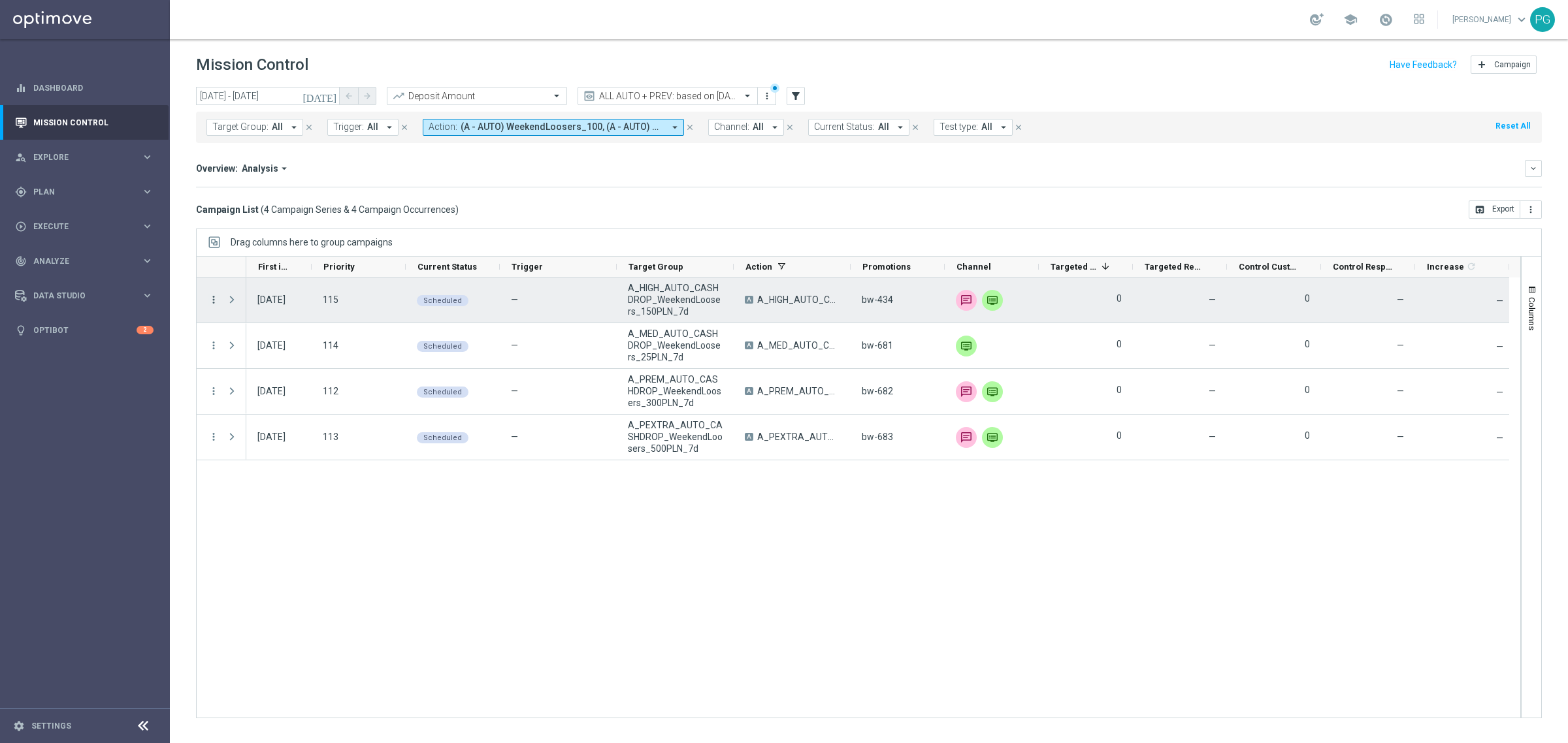
click at [213, 294] on icon "more_vert" at bounding box center [213, 299] width 12 height 12
click at [230, 301] on div "list Campaign Details" at bounding box center [293, 309] width 147 height 19
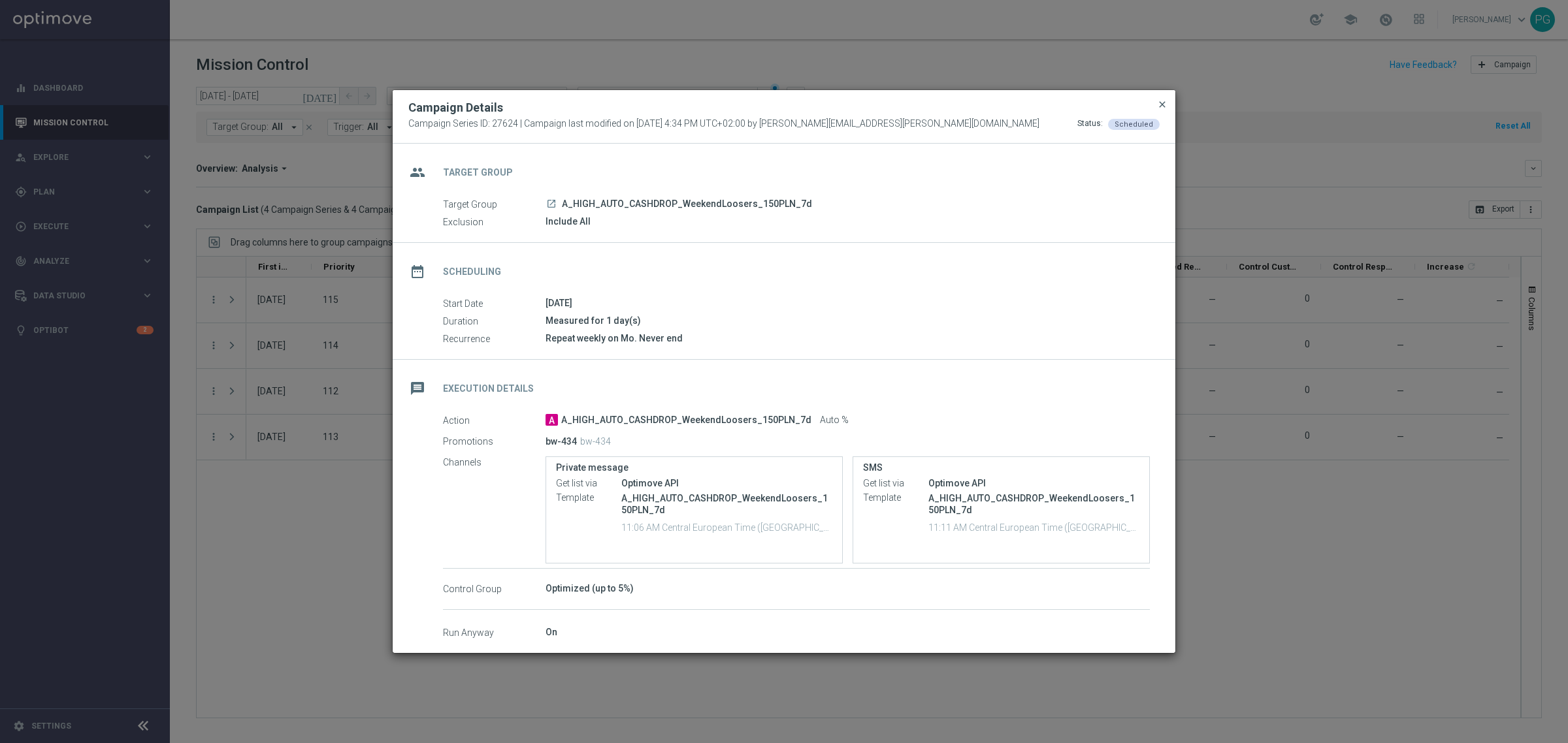
click at [1162, 100] on span "close" at bounding box center [1162, 104] width 10 height 10
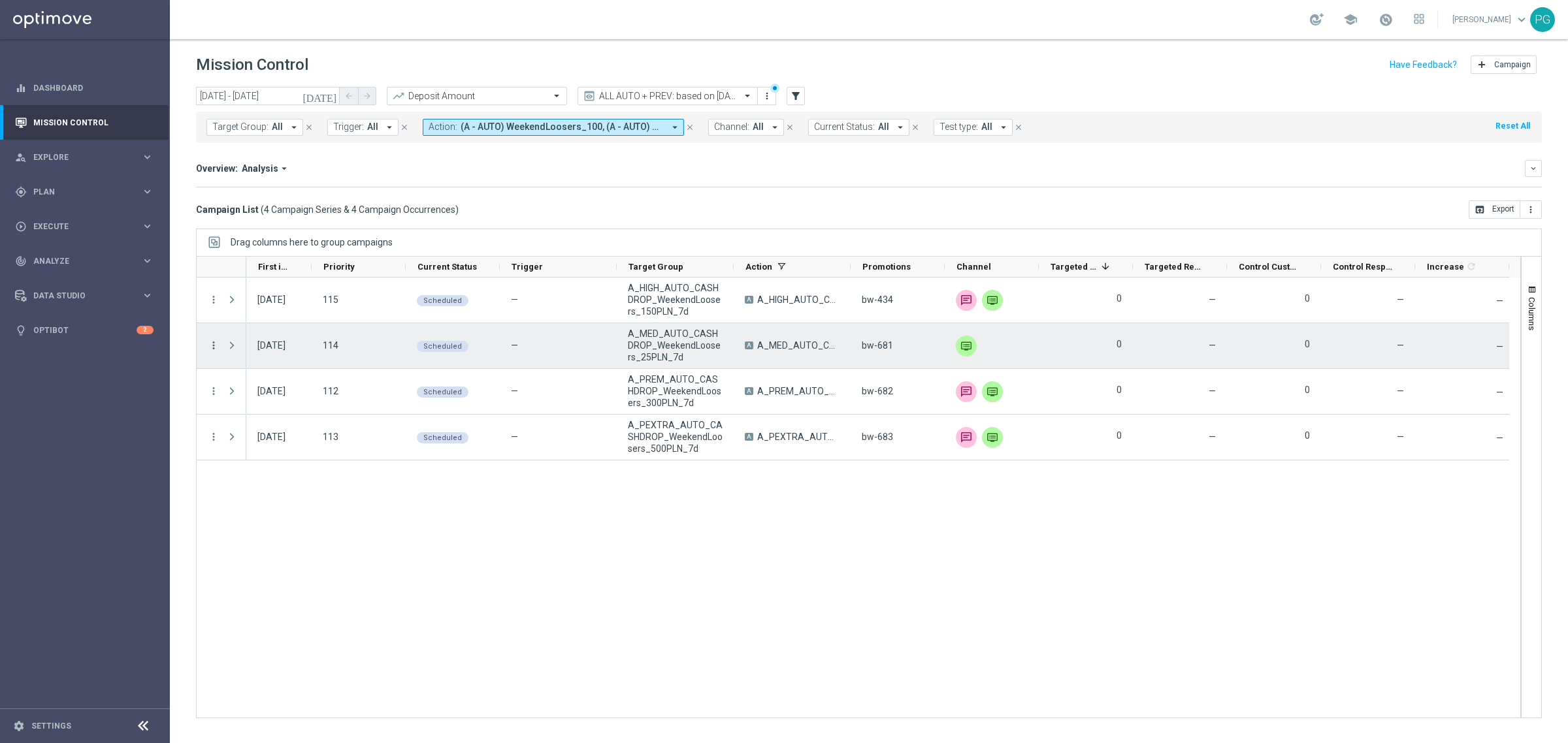
click at [216, 347] on icon "more_vert" at bounding box center [213, 345] width 12 height 12
click at [233, 356] on icon "list" at bounding box center [229, 355] width 9 height 9
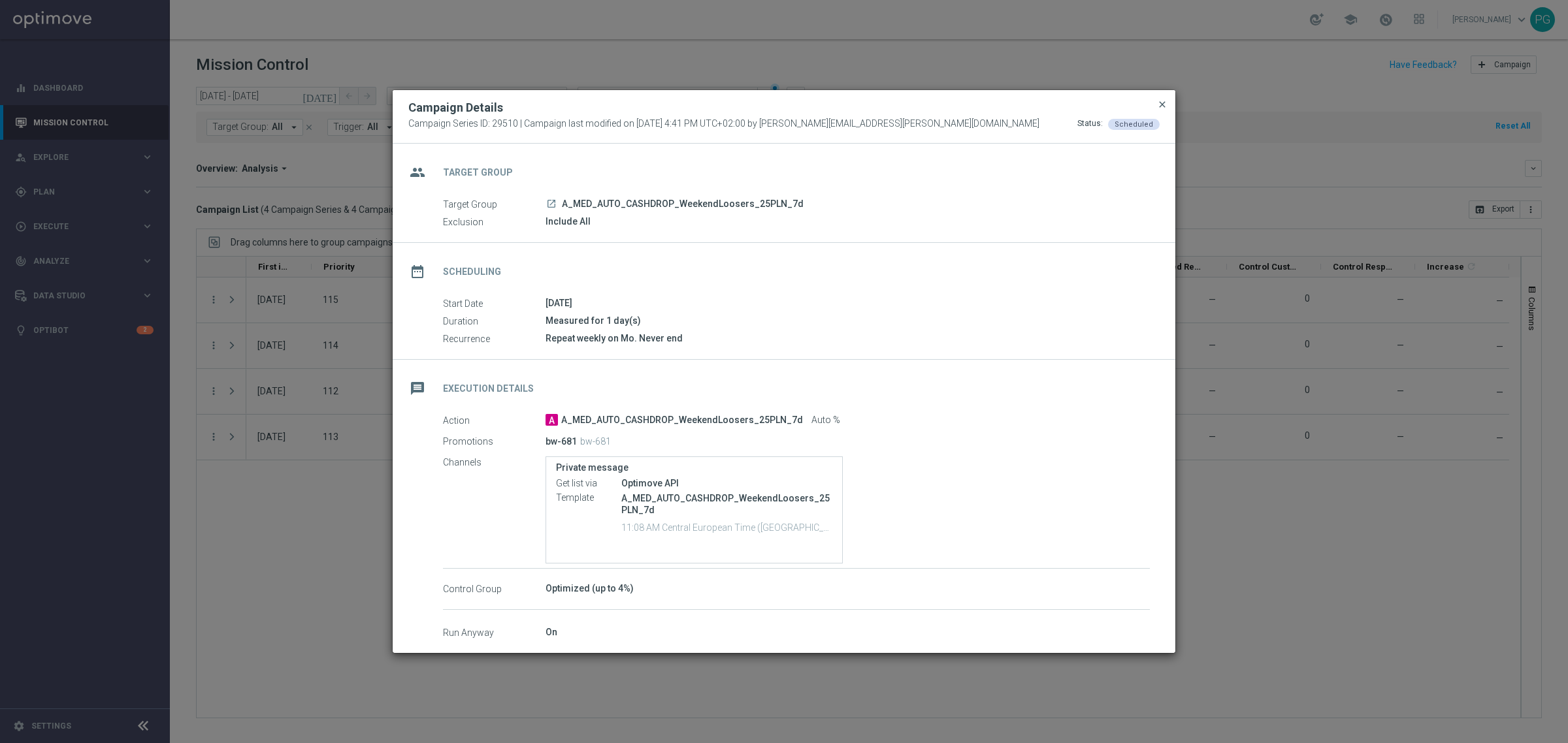
click at [1159, 105] on span "close" at bounding box center [1162, 104] width 10 height 10
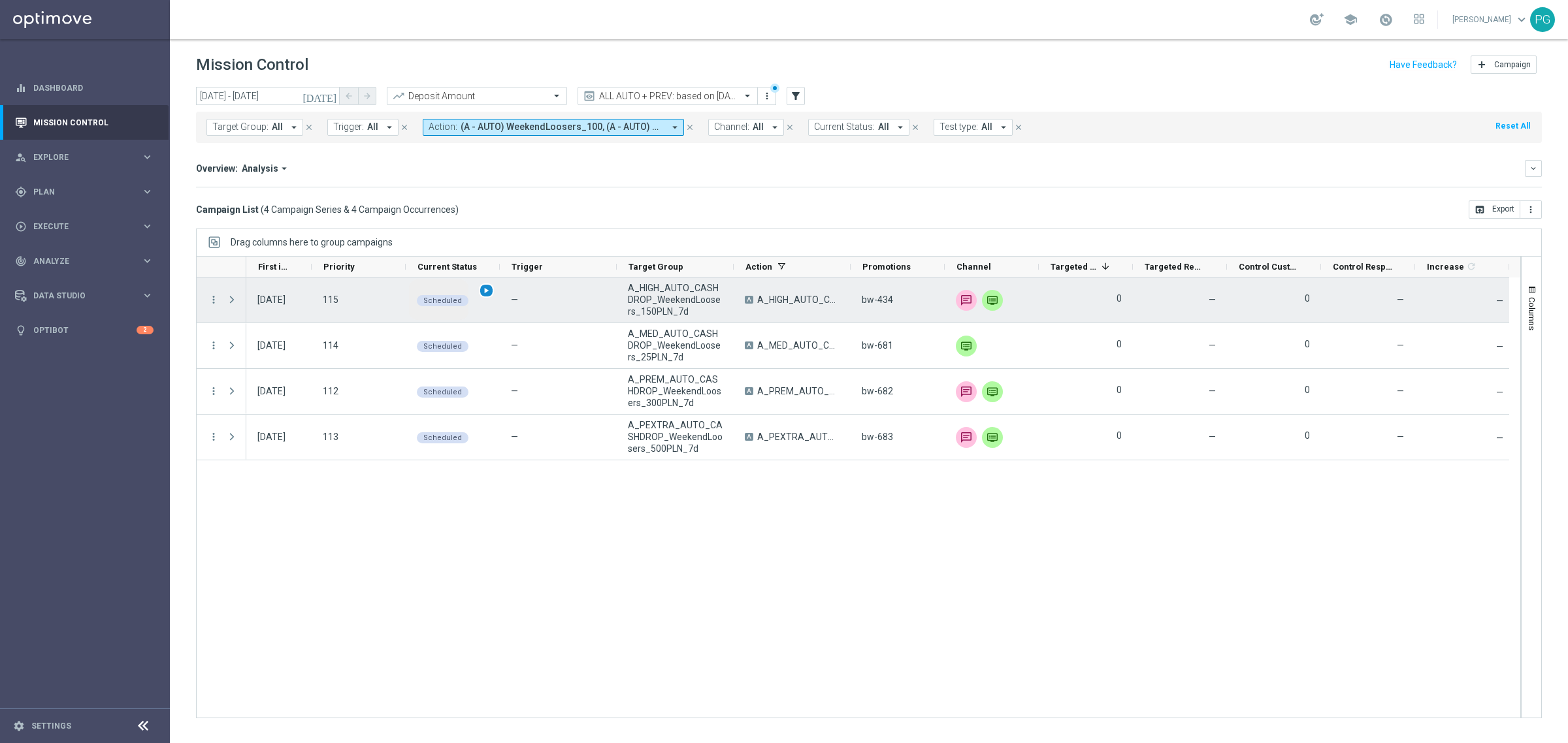
click at [484, 294] on span "play_arrow" at bounding box center [486, 291] width 9 height 9
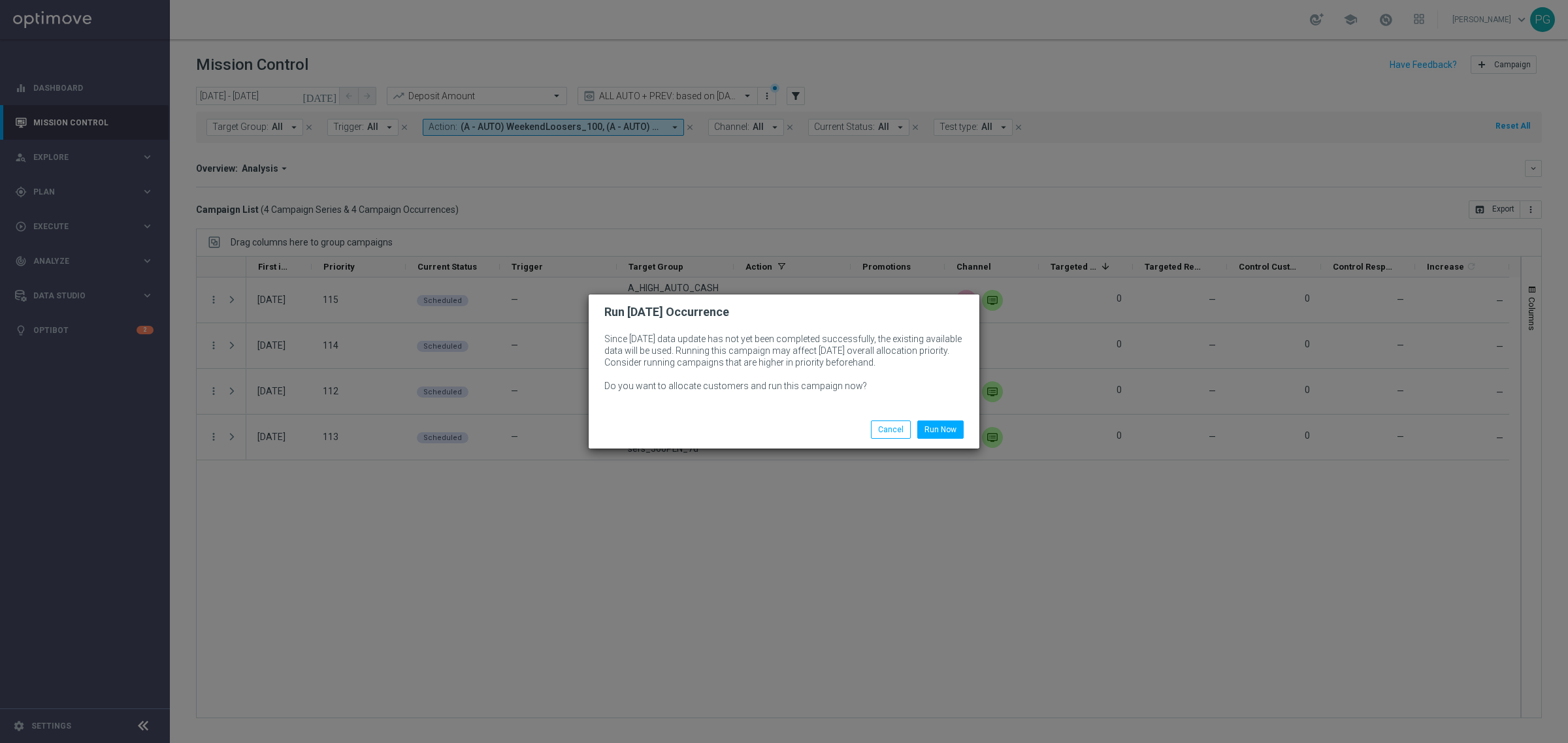
click at [971, 421] on div "Run Now Cancel" at bounding box center [847, 430] width 253 height 19
click at [956, 425] on button "Run Now" at bounding box center [941, 430] width 47 height 19
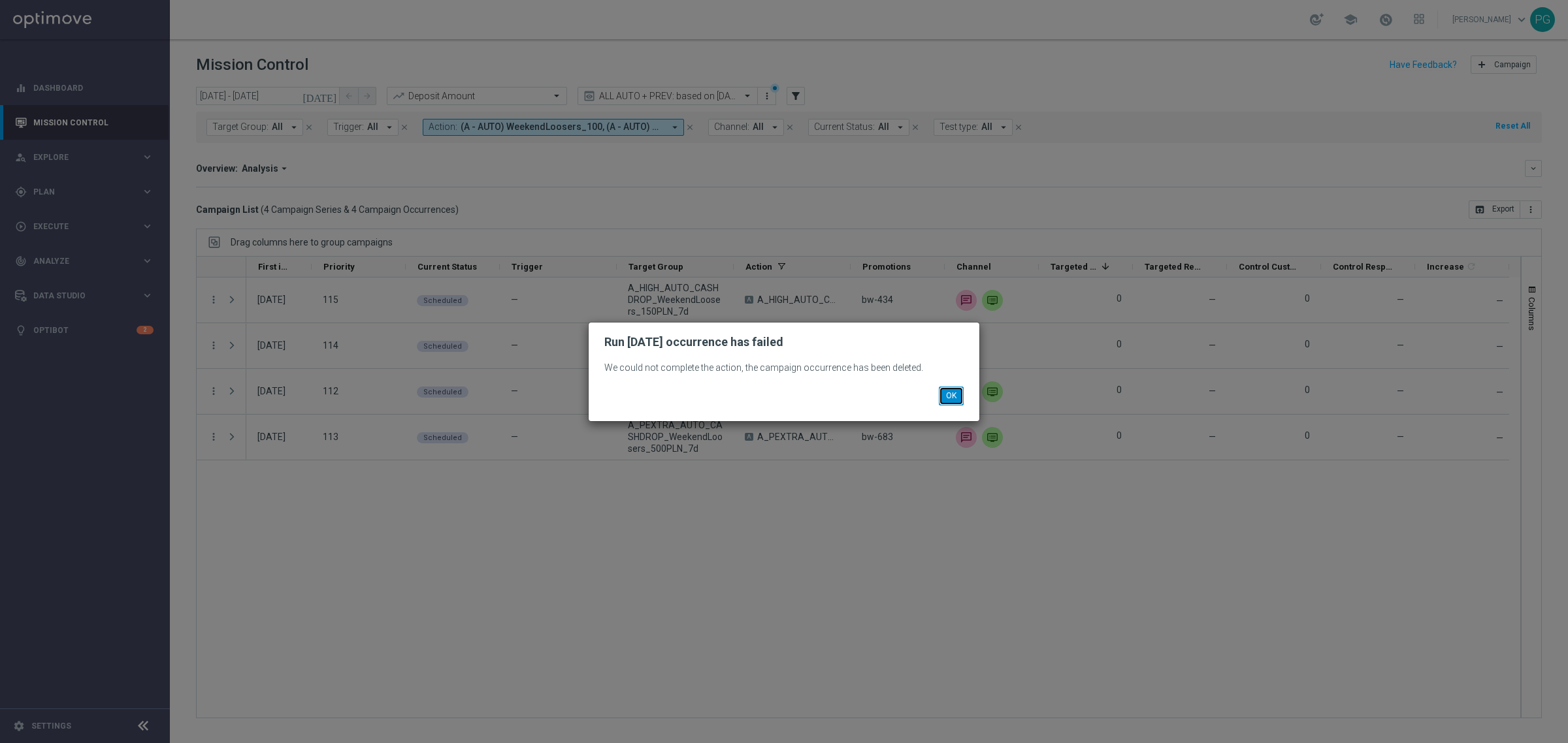
click at [961, 397] on button "OK" at bounding box center [951, 396] width 25 height 19
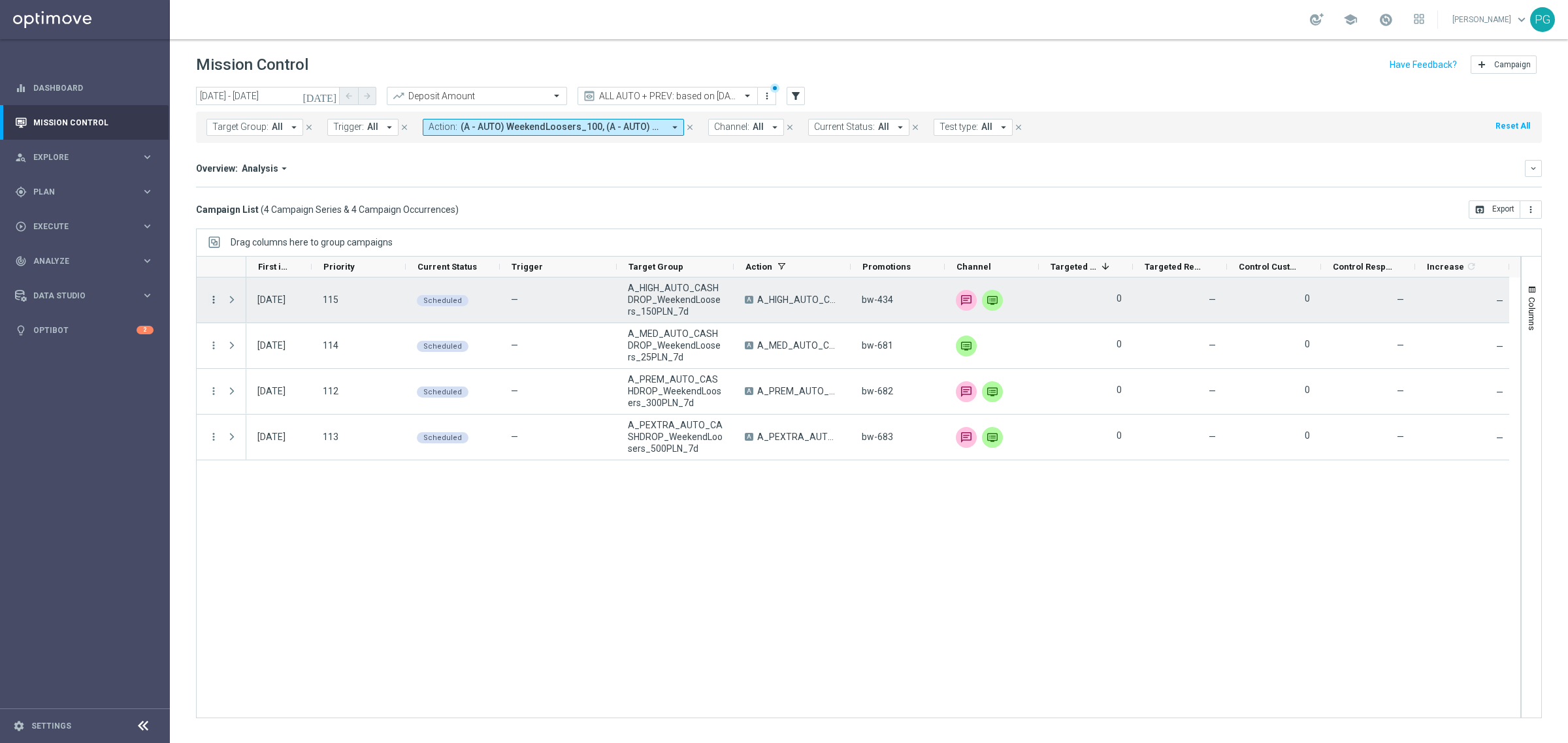
click at [215, 304] on icon "more_vert" at bounding box center [213, 299] width 12 height 12
click at [308, 398] on div "play_arrow Run [DATE] Occurrence" at bounding box center [293, 407] width 147 height 19
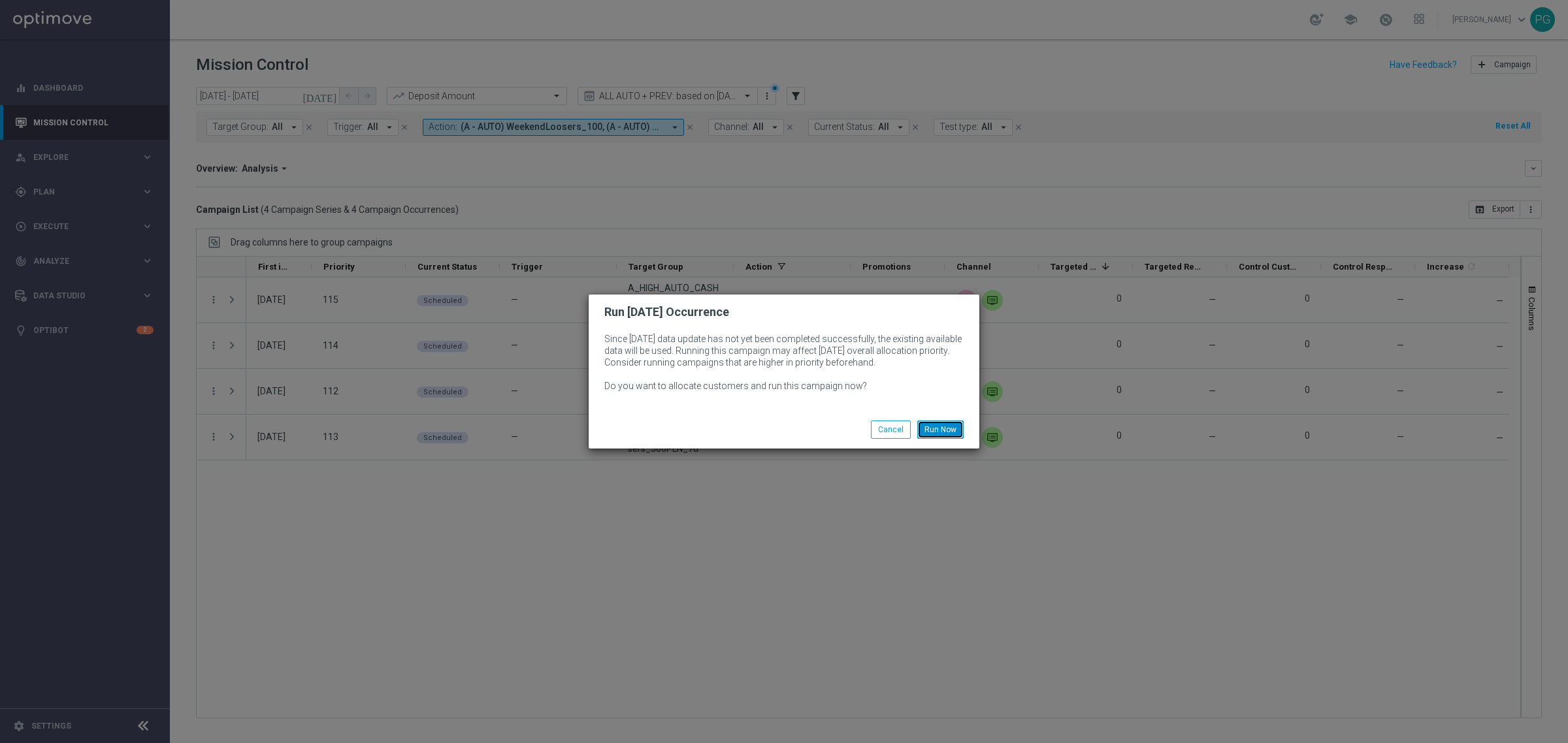
click at [955, 432] on button "Run Now" at bounding box center [941, 430] width 47 height 19
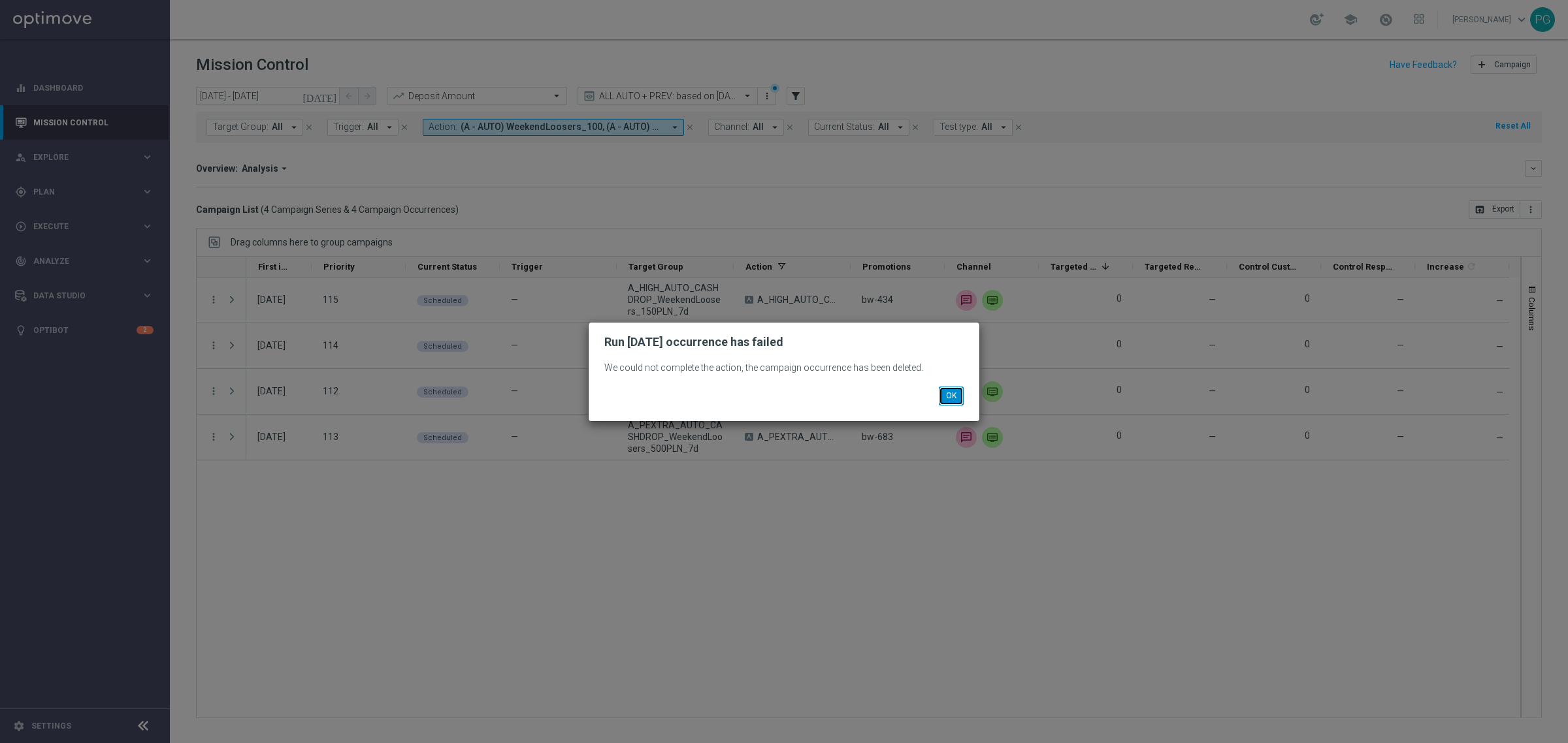
click at [943, 396] on button "OK" at bounding box center [951, 396] width 25 height 19
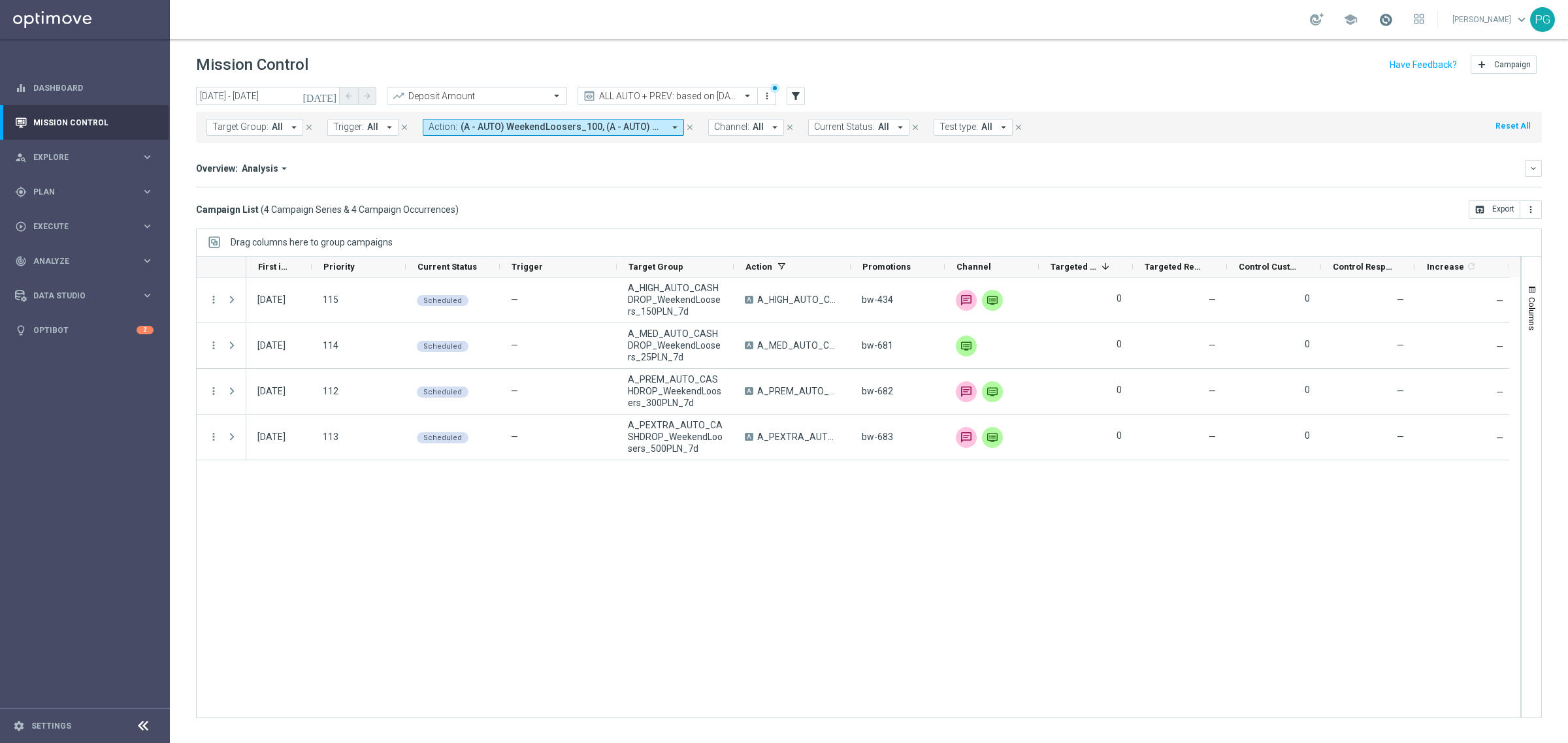
click at [1388, 20] on span at bounding box center [1386, 19] width 15 height 15
click at [1112, 98] on div "today 11 Aug 2025 - 11 Aug 2025 arrow_back arrow_forward Deposit Amount trendin…" at bounding box center [869, 96] width 1346 height 19
click at [81, 282] on div "Data Studio keyboard_arrow_right" at bounding box center [84, 295] width 169 height 35
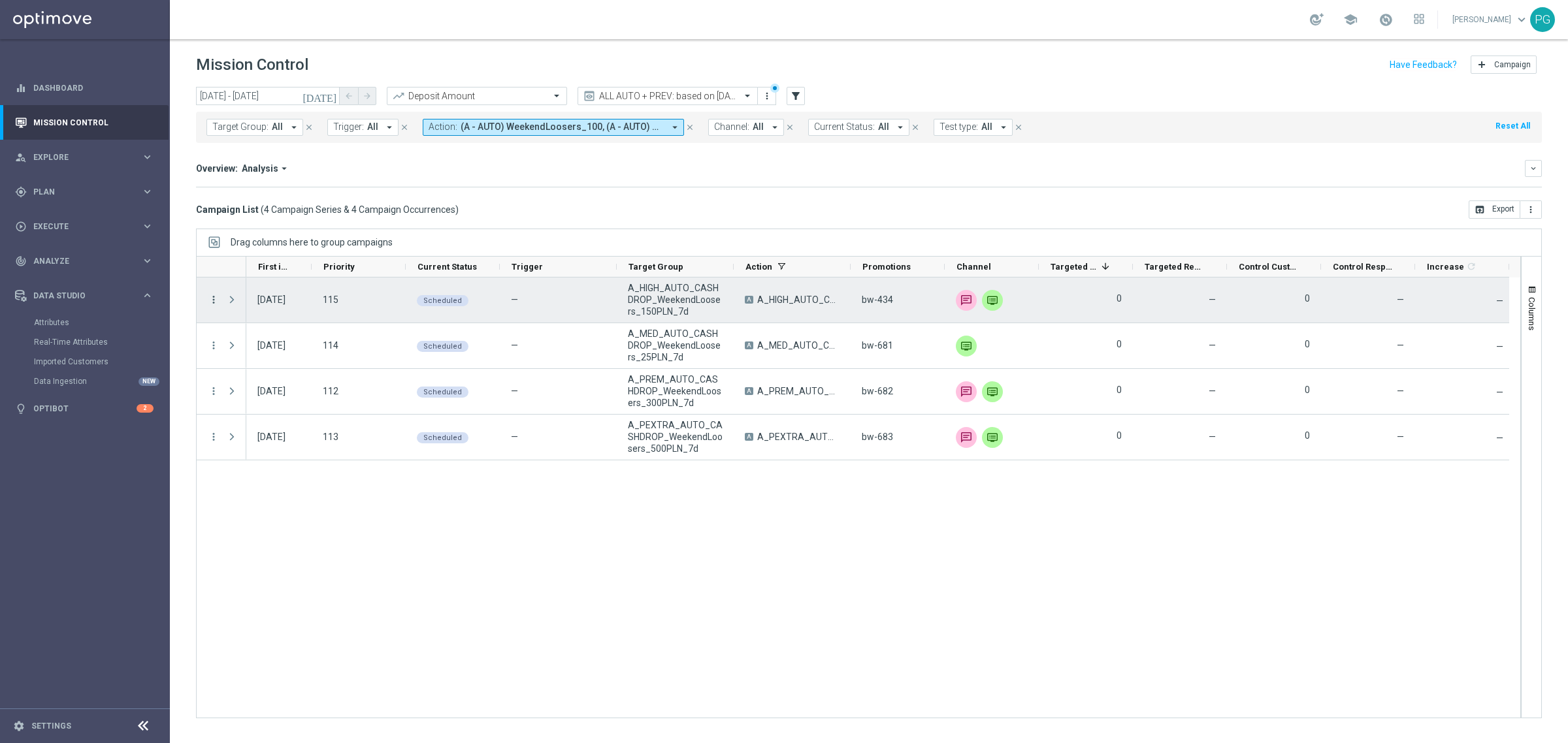
click at [215, 299] on icon "more_vert" at bounding box center [213, 299] width 12 height 12
click at [240, 307] on span "Campaign Details" at bounding box center [272, 309] width 66 height 9
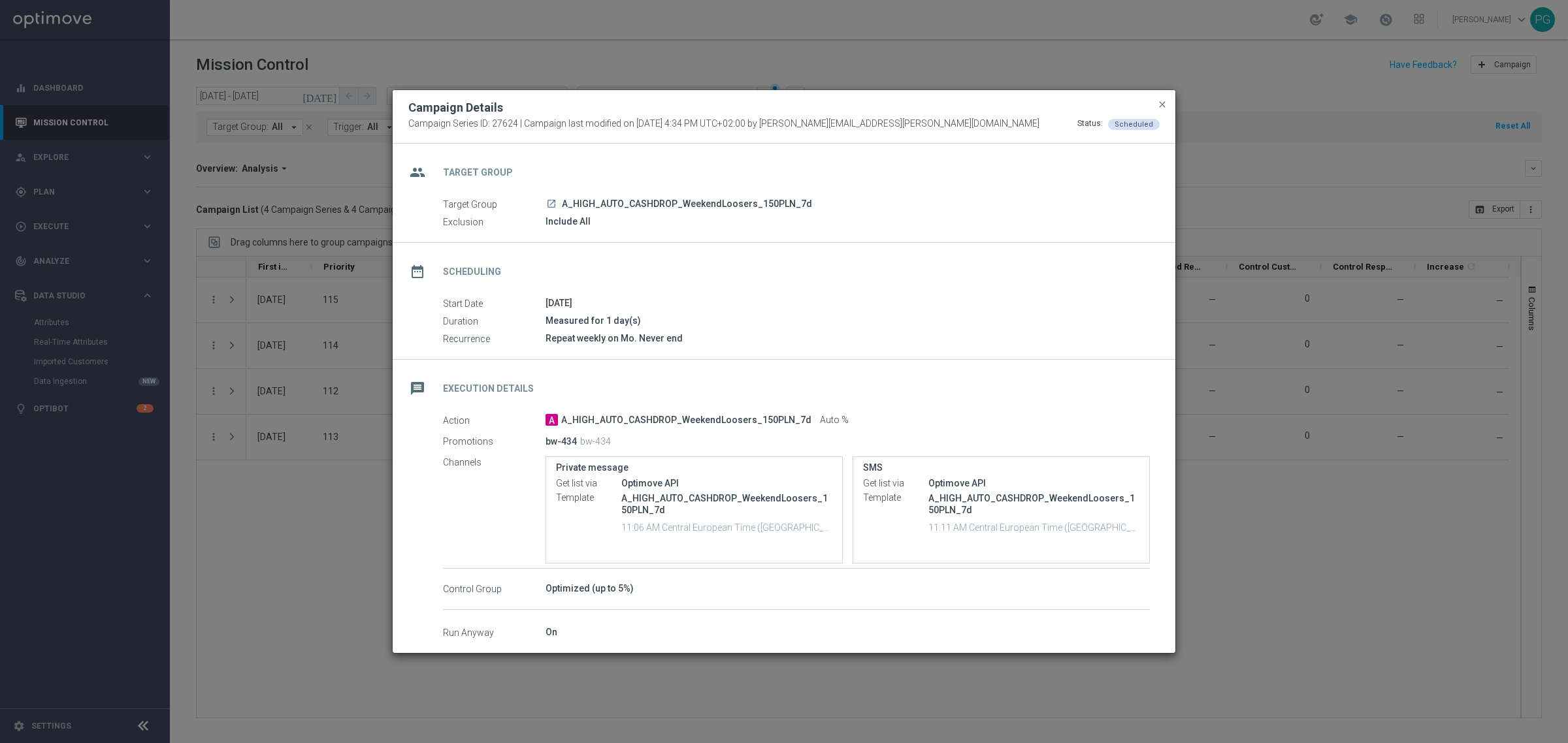
click at [551, 201] on icon "launch" at bounding box center [551, 203] width 10 height 10
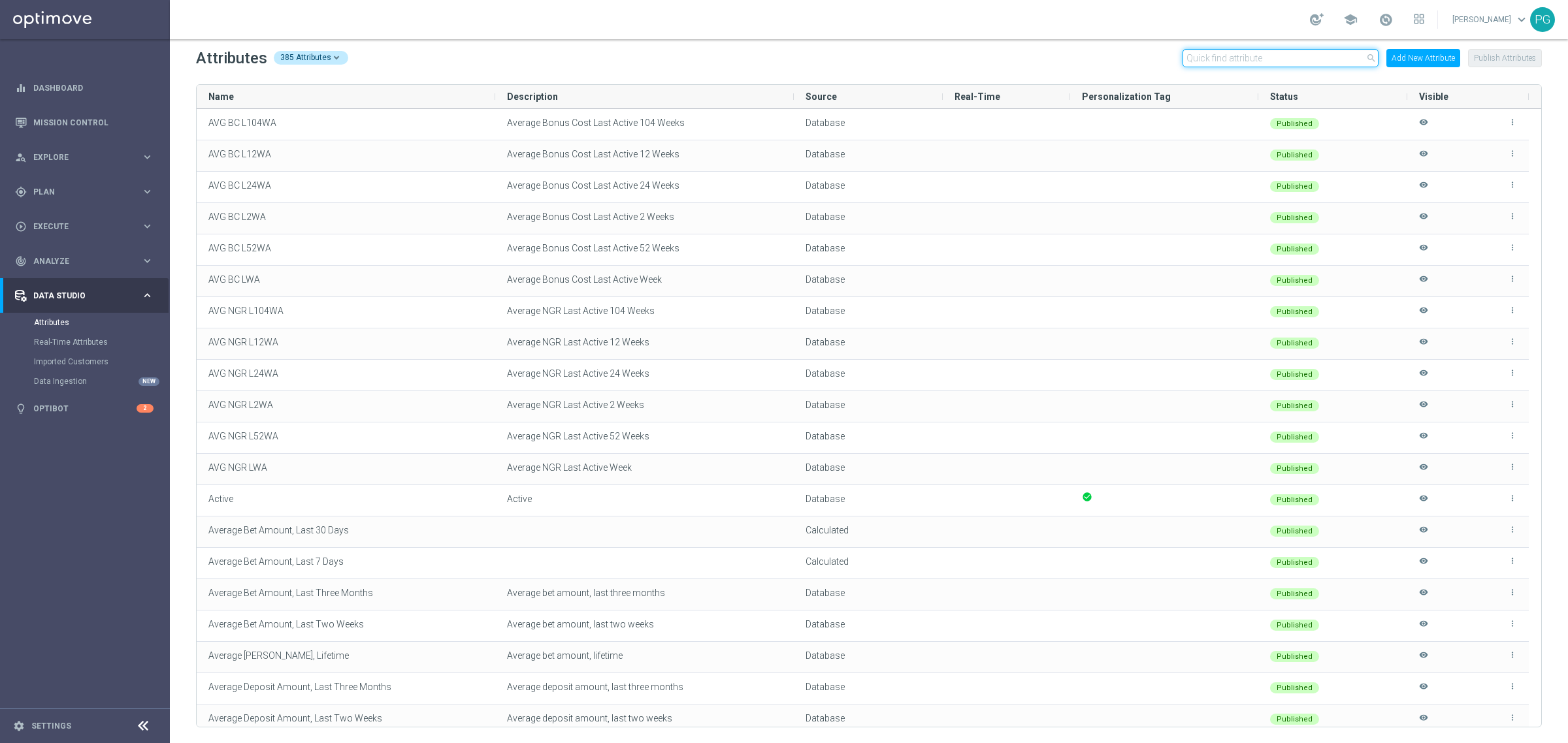
click at [1258, 60] on input "text" at bounding box center [1280, 58] width 196 height 19
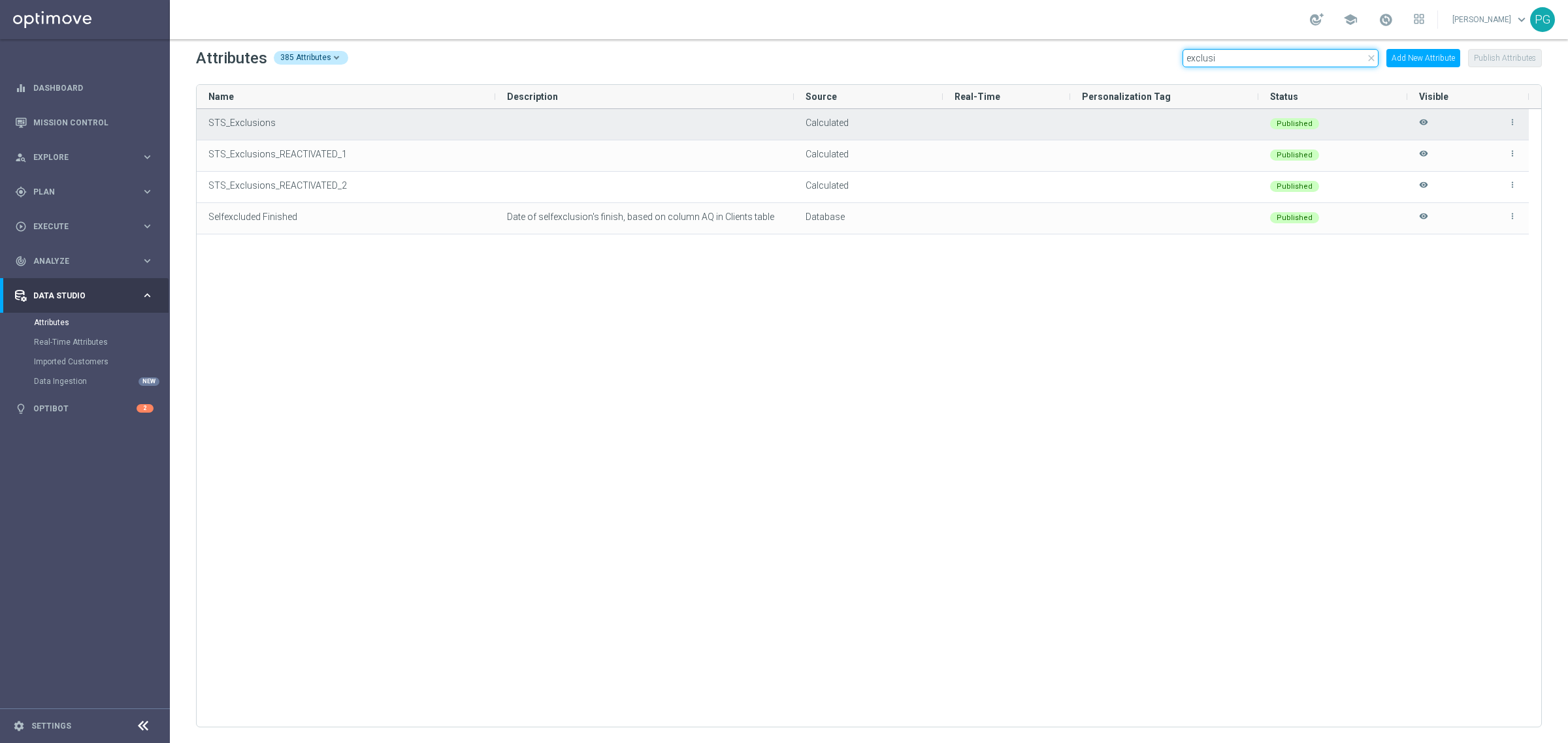
type input "exclusi"
click at [1513, 126] on icon "more_vert" at bounding box center [1513, 122] width 9 height 9
click at [1492, 115] on li "edit Edit" at bounding box center [1484, 117] width 52 height 19
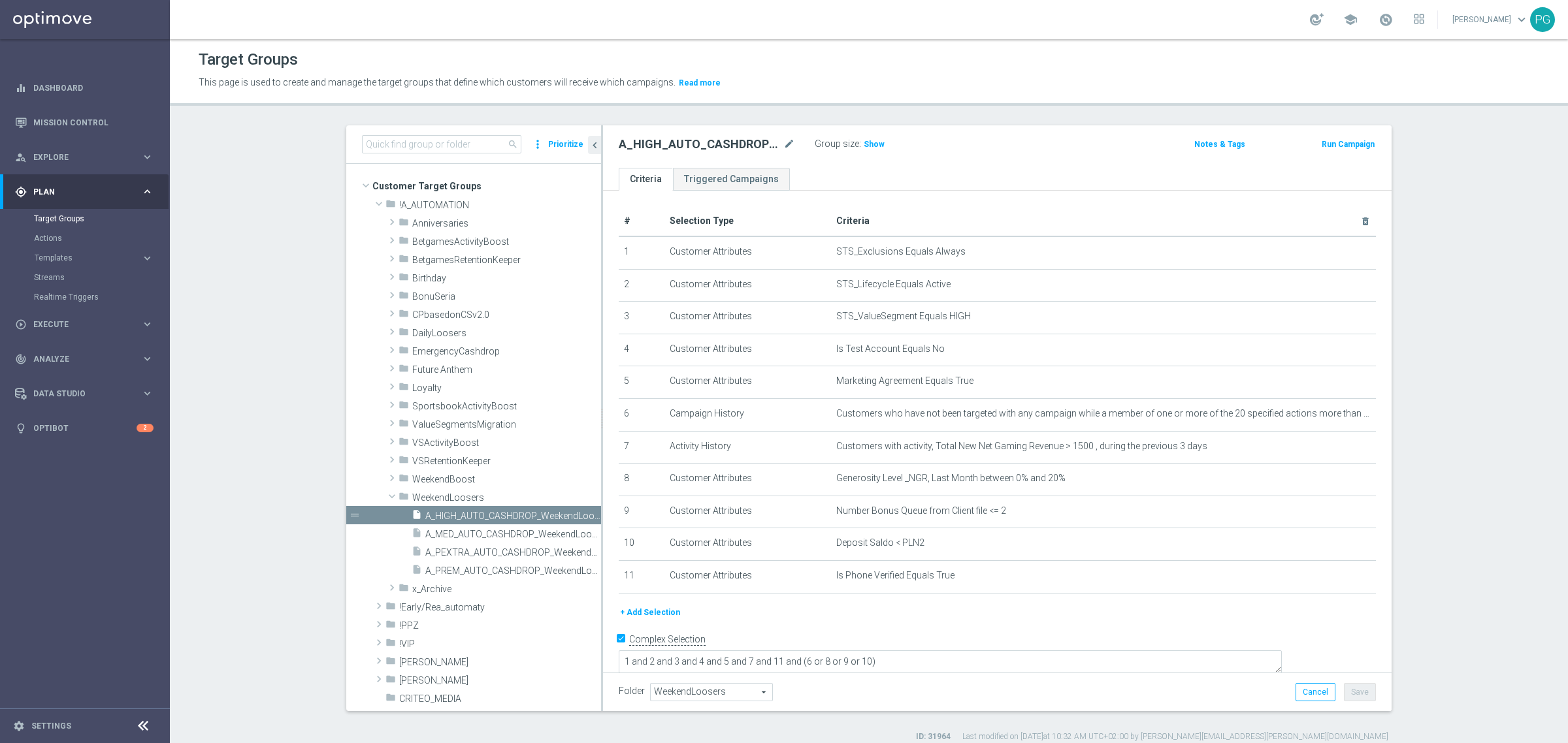
click at [106, 497] on sidenavbar "equalizer Dashboard Mission Control" at bounding box center [84, 371] width 170 height 743
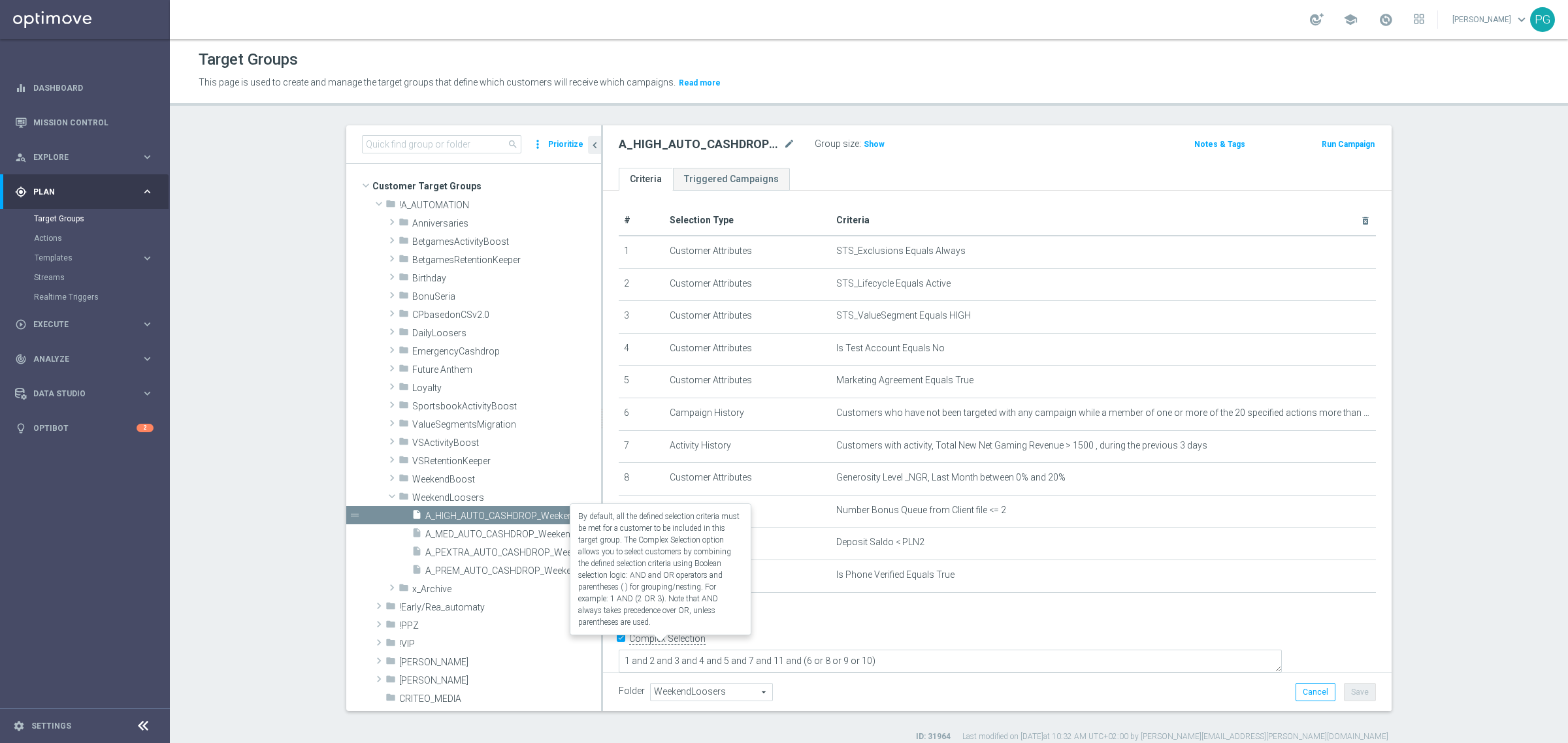
click at [619, 645] on input "Complex Selection" at bounding box center [622, 641] width 9 height 19
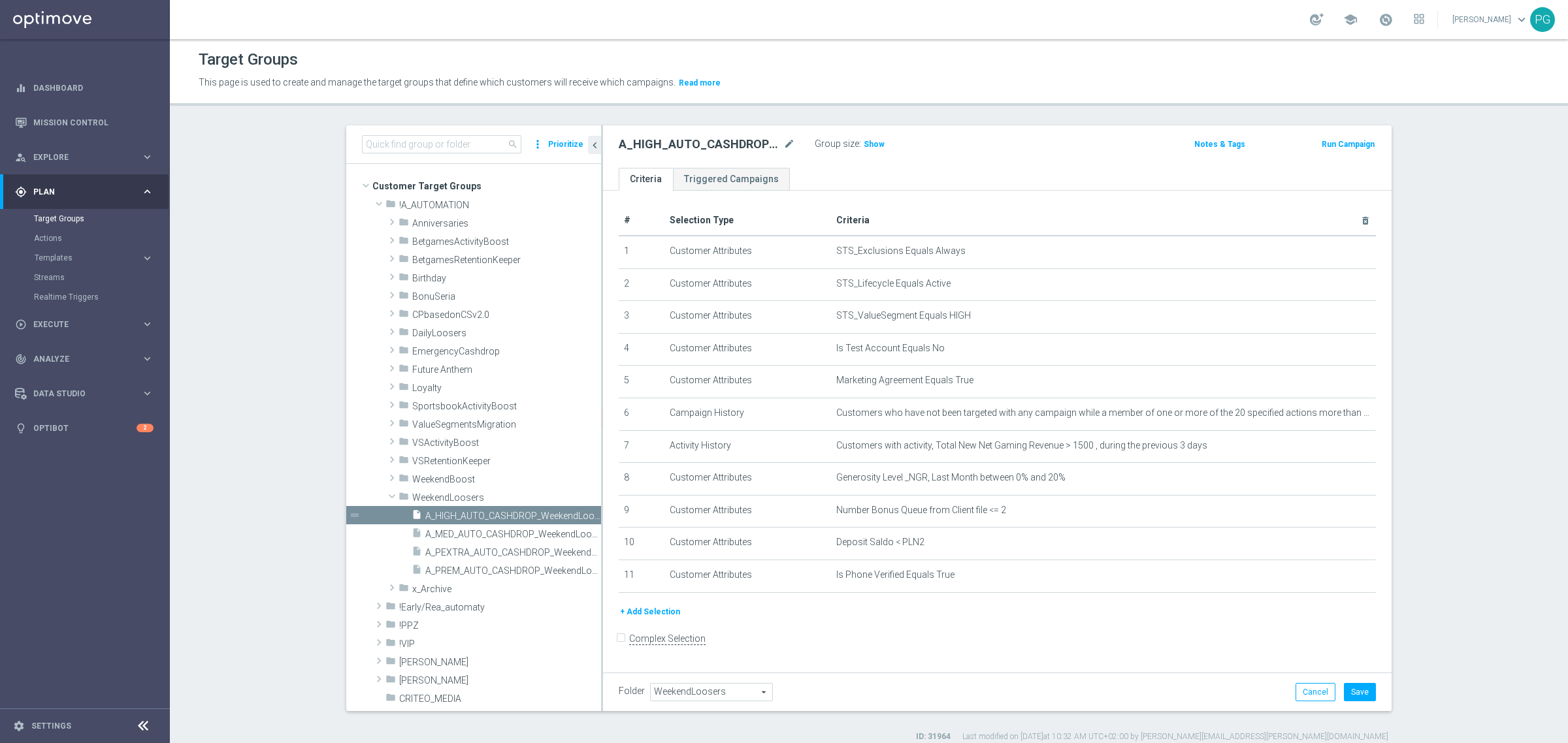
scroll to position [0, 0]
click at [1363, 690] on button "Save" at bounding box center [1360, 693] width 32 height 19
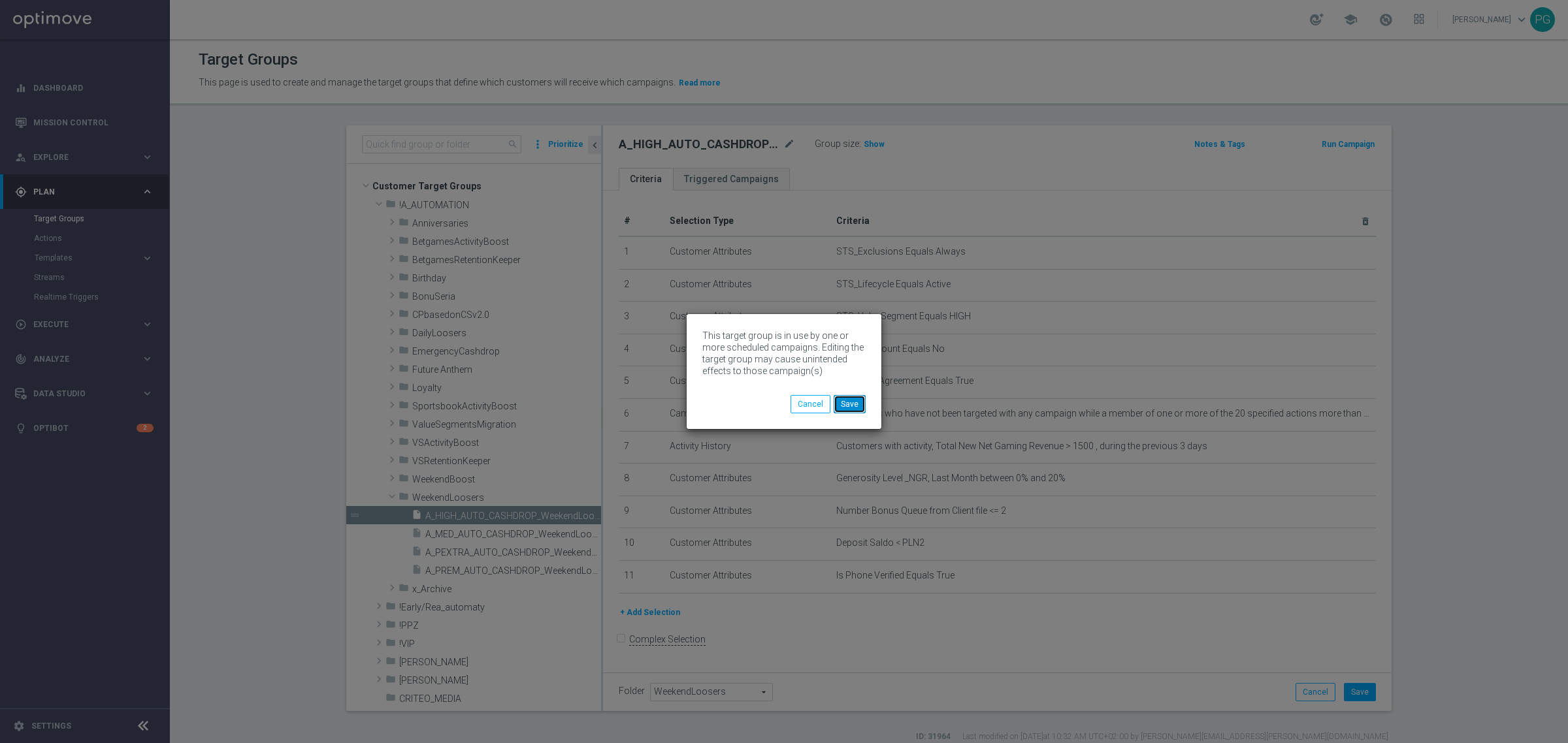
click at [851, 405] on button "Save" at bounding box center [849, 404] width 32 height 19
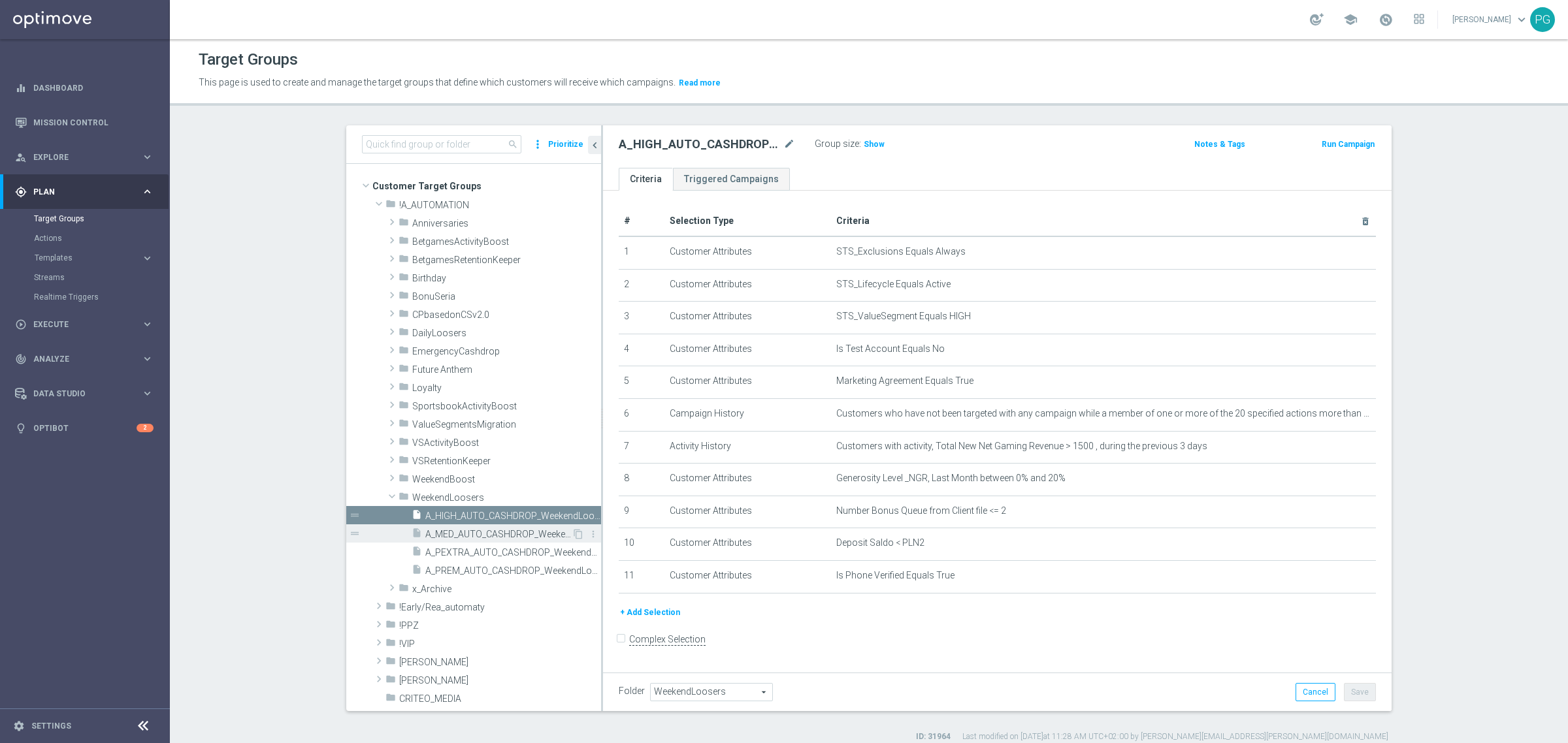
click at [491, 530] on span "A_MED_AUTO_CASHDROP_WeekendLoosers_25PLN_7d" at bounding box center [498, 535] width 146 height 11
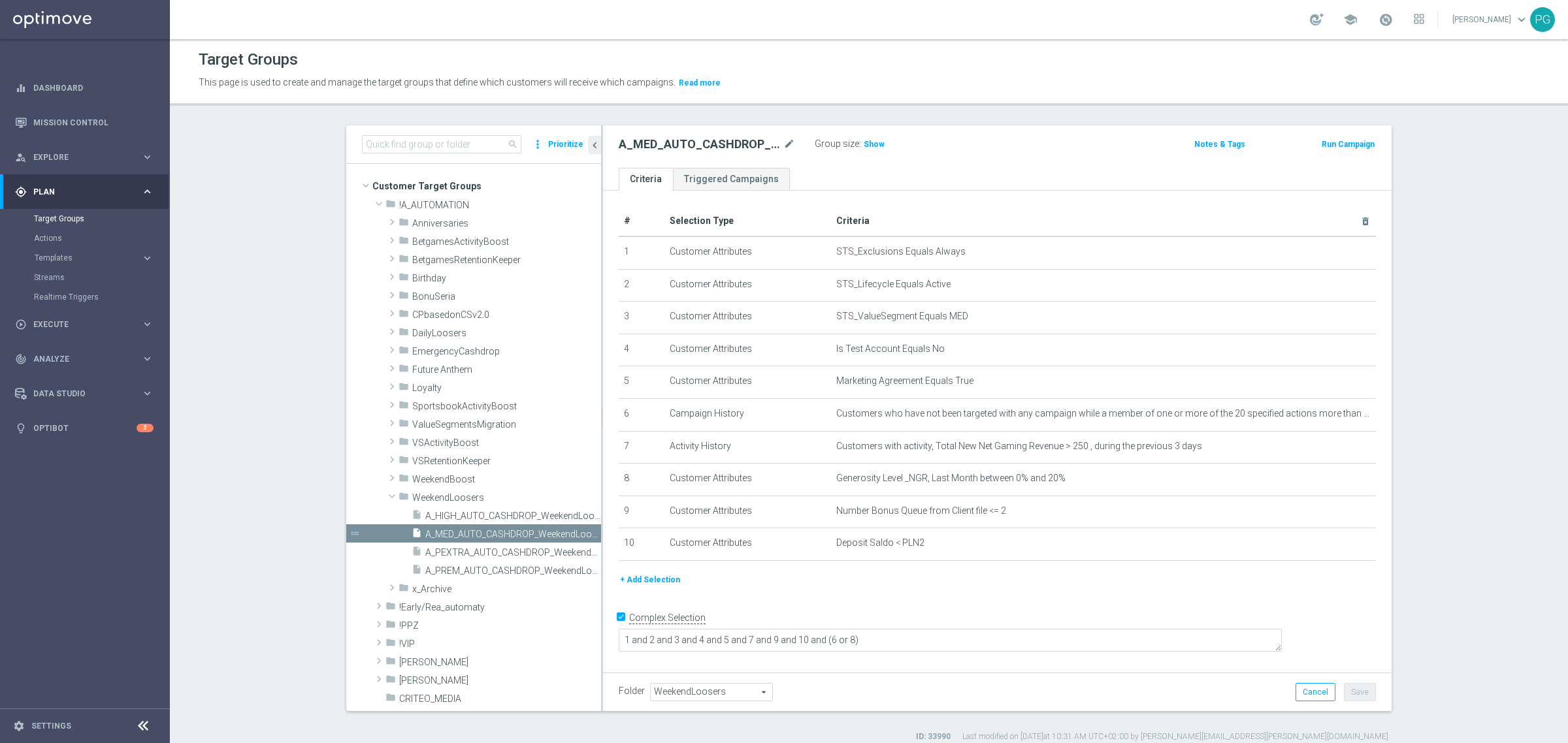
click at [619, 629] on input "Complex Selection" at bounding box center [622, 620] width 9 height 19
checkbox input "false"
click at [1354, 689] on button "Save" at bounding box center [1360, 693] width 32 height 19
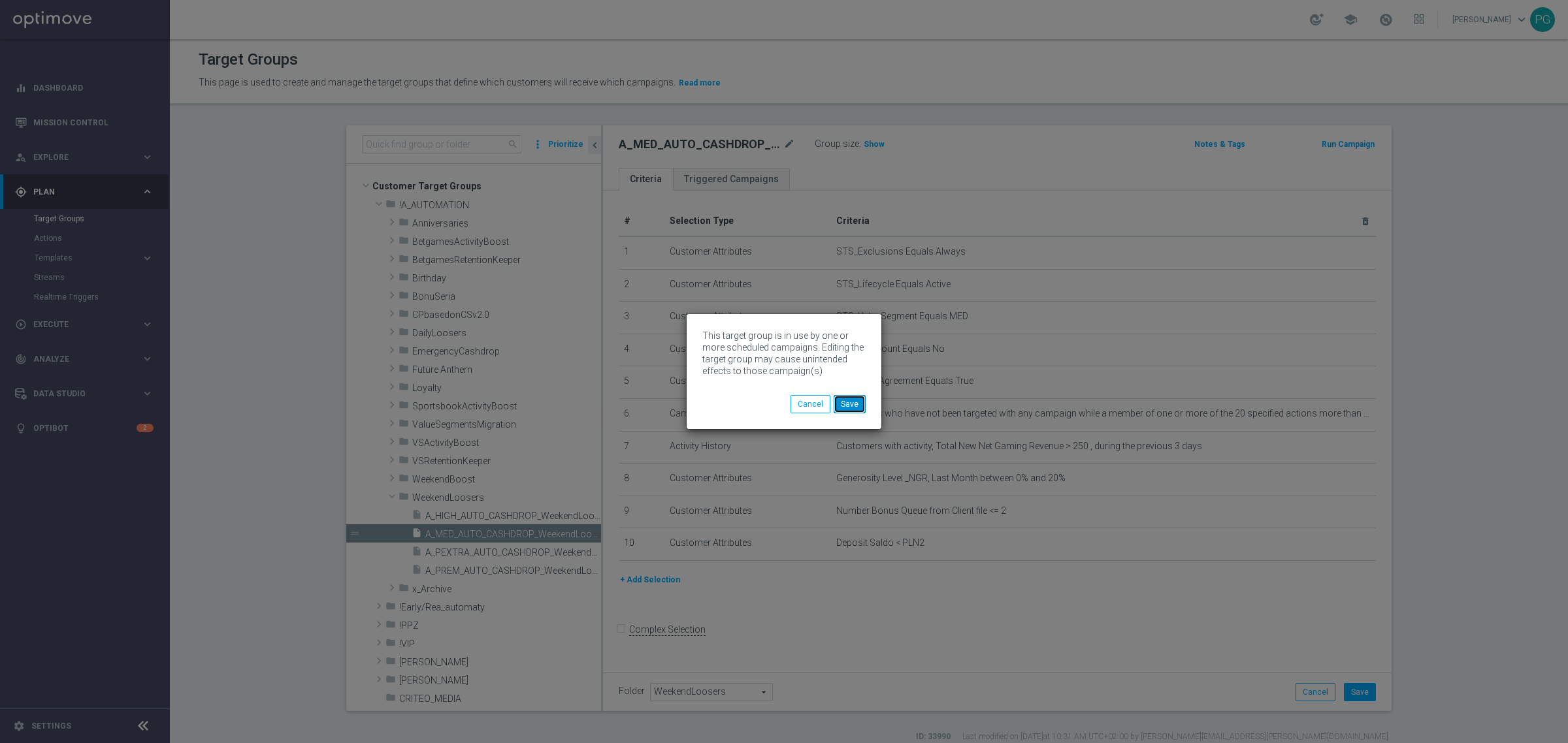
click at [853, 408] on button "Save" at bounding box center [849, 404] width 32 height 19
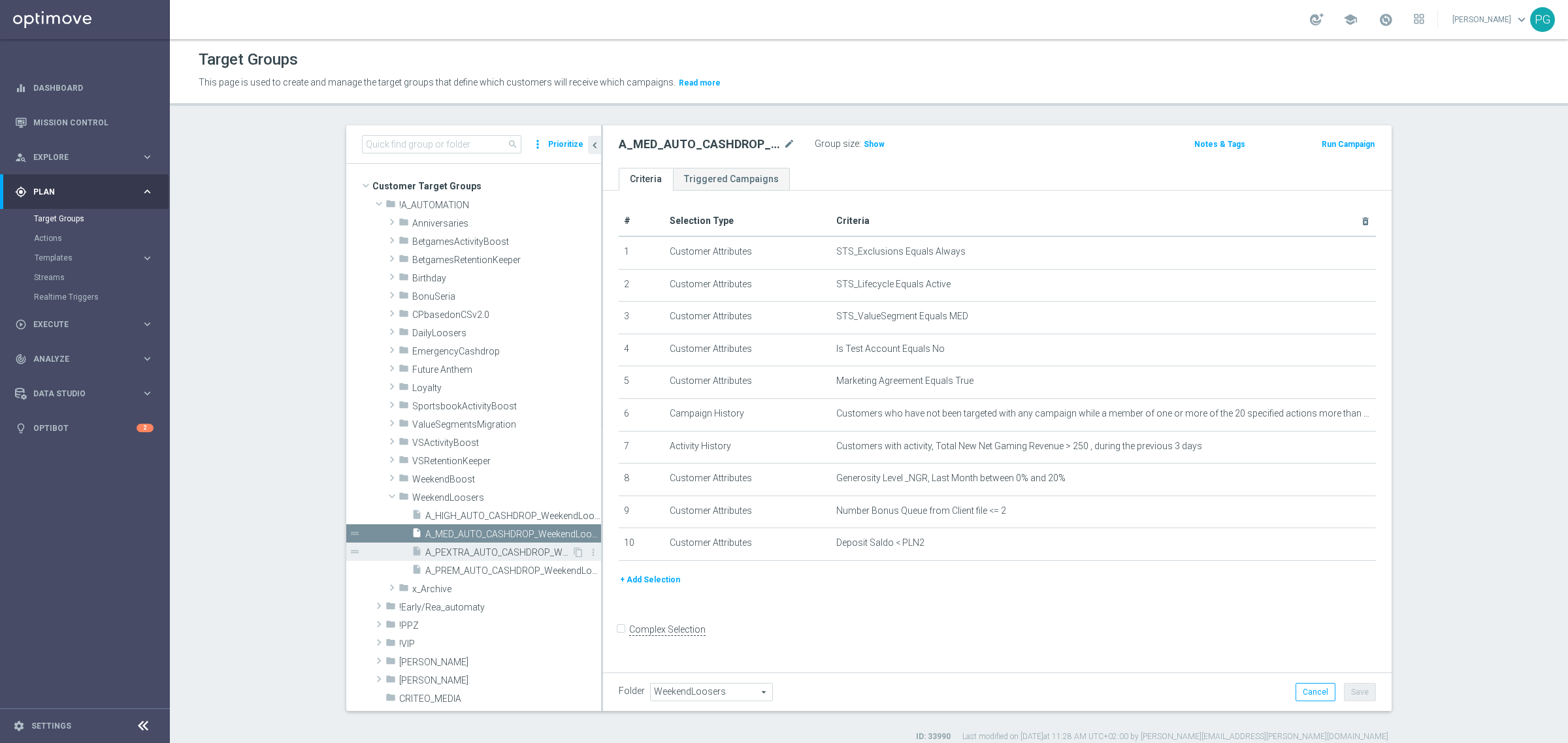
click at [446, 546] on div "insert_drive_file A_PEXTRA_AUTO_CASHDROP_WeekendLoosers_500PLN_7d" at bounding box center [491, 552] width 160 height 19
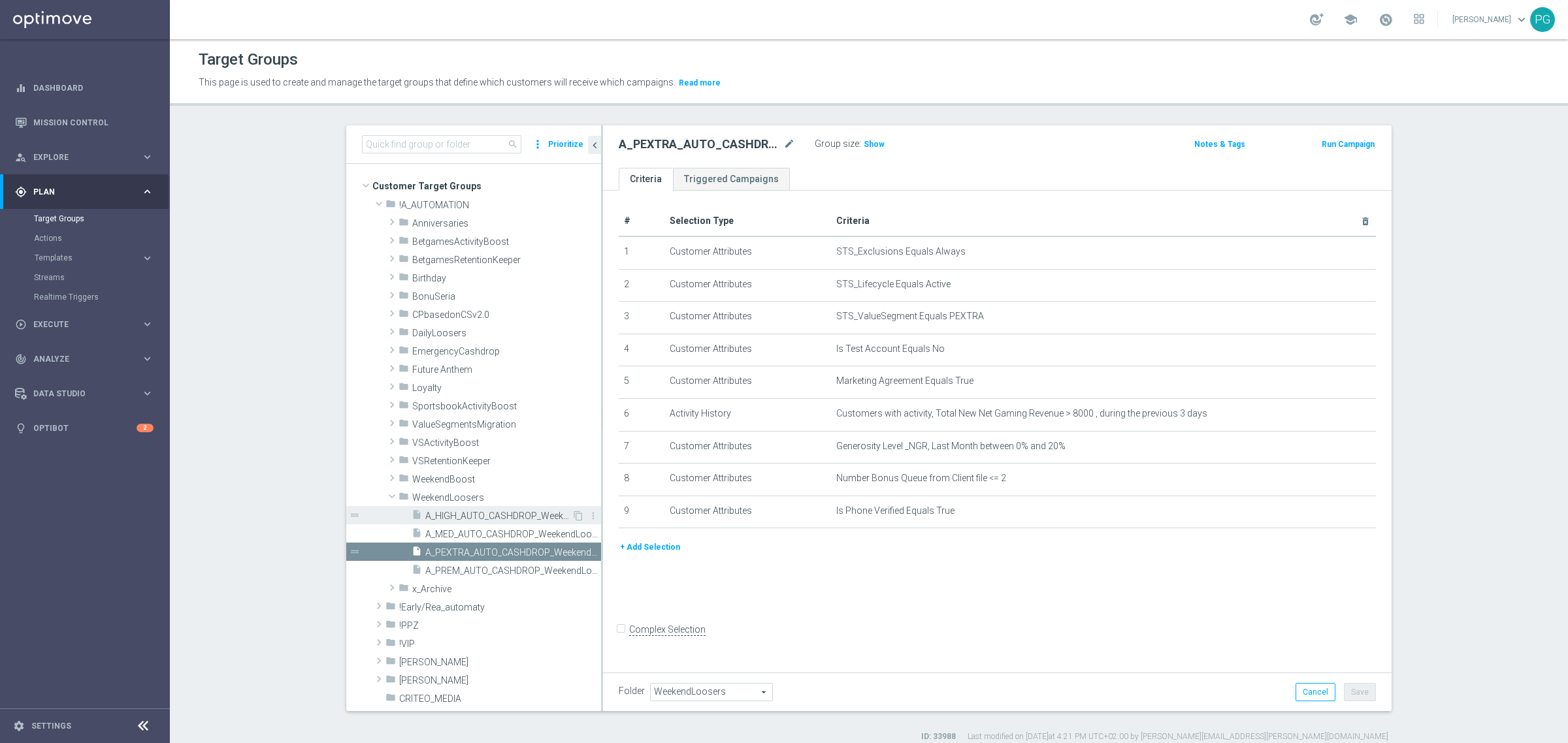
click at [455, 511] on span "A_HIGH_AUTO_CASHDROP_WeekendLoosers_150PLN_7d" at bounding box center [498, 516] width 146 height 11
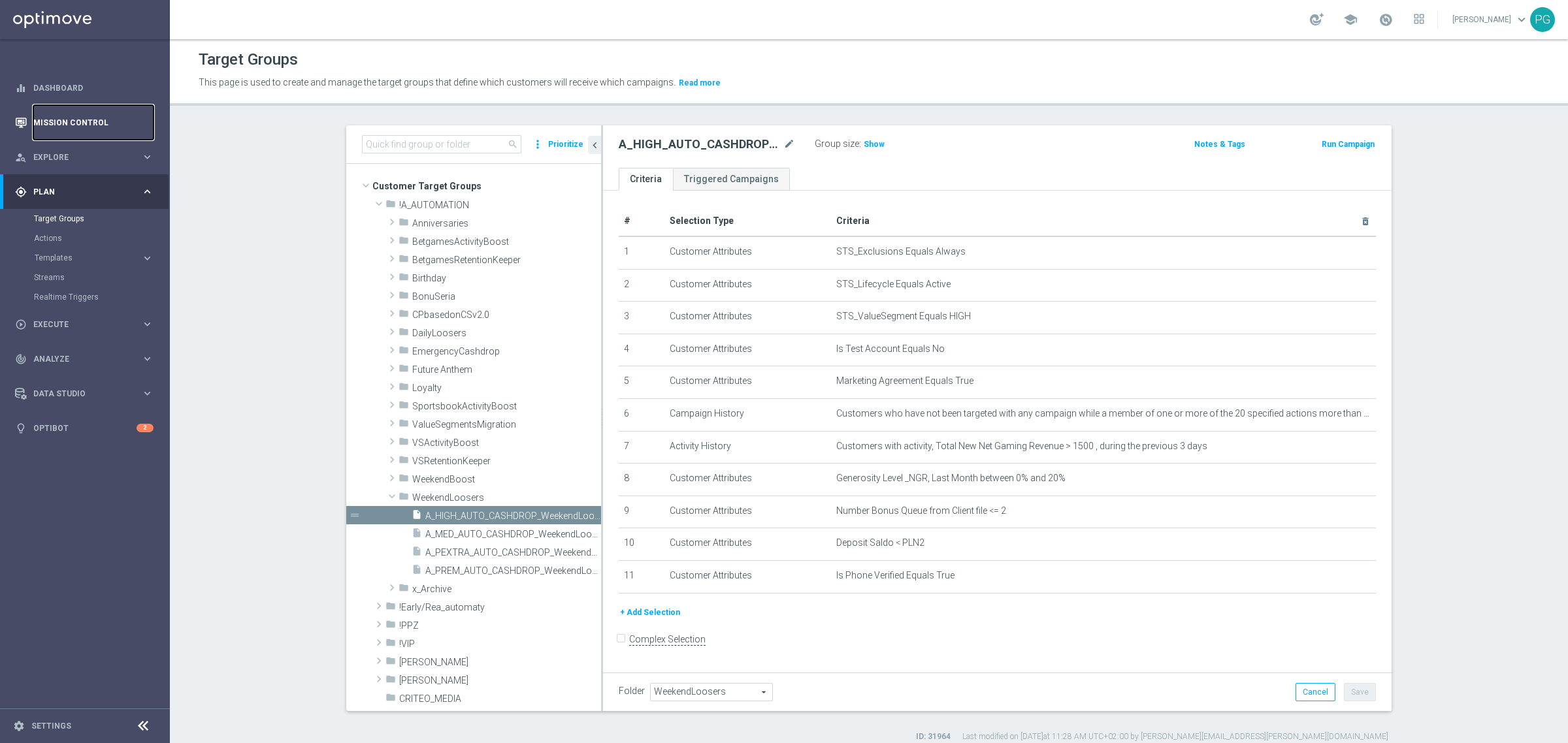
click at [102, 122] on link "Mission Control" at bounding box center [93, 122] width 120 height 35
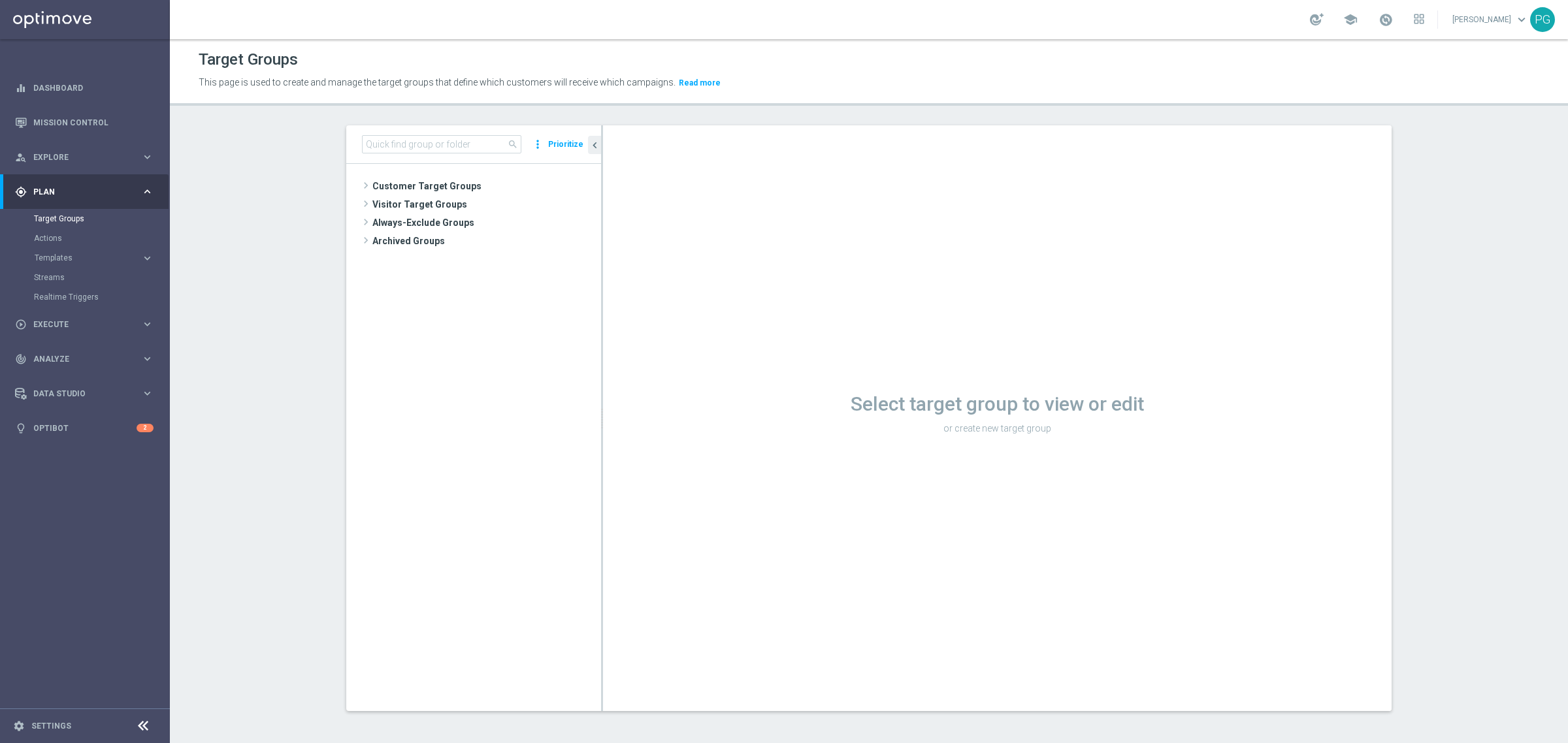
click at [476, 175] on tree-viewport "Customer Target Groups library_add create_new_folder" at bounding box center [474, 438] width 255 height 547
click at [478, 191] on span "Customer Target Groups" at bounding box center [471, 186] width 198 height 19
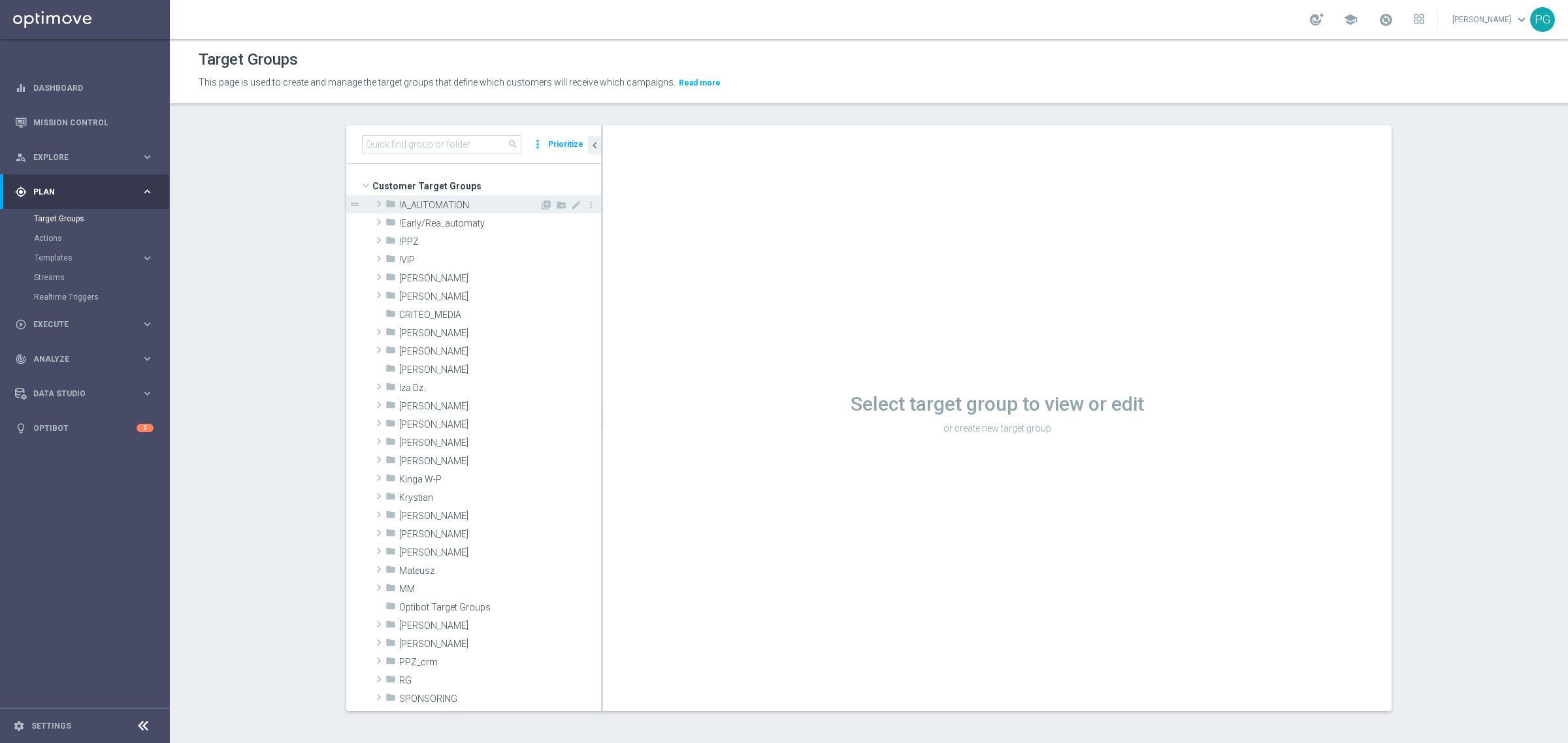
click at [451, 200] on span "!A_AUTOMATION" at bounding box center [469, 205] width 140 height 11
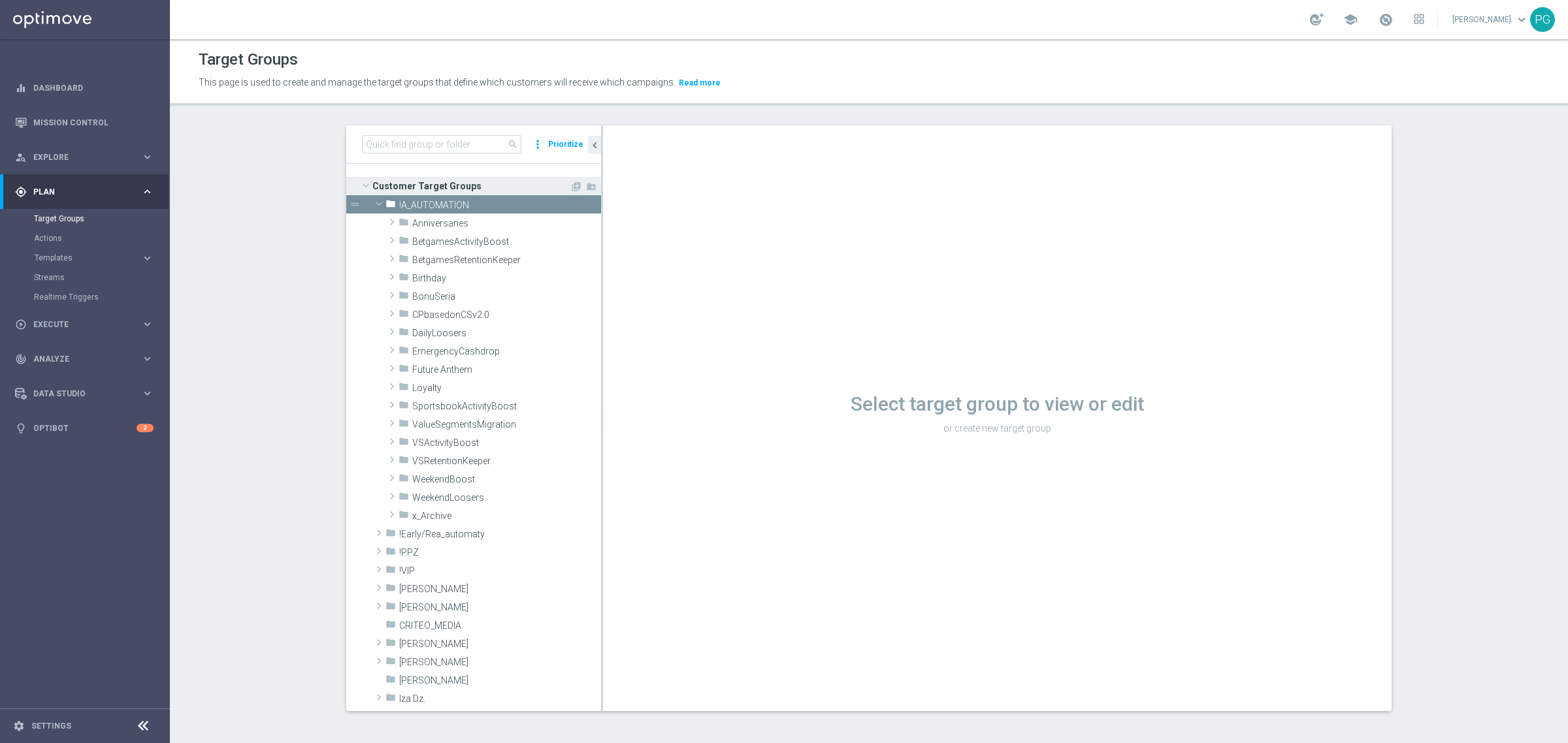
click at [426, 191] on span "Customer Target Groups" at bounding box center [471, 186] width 198 height 19
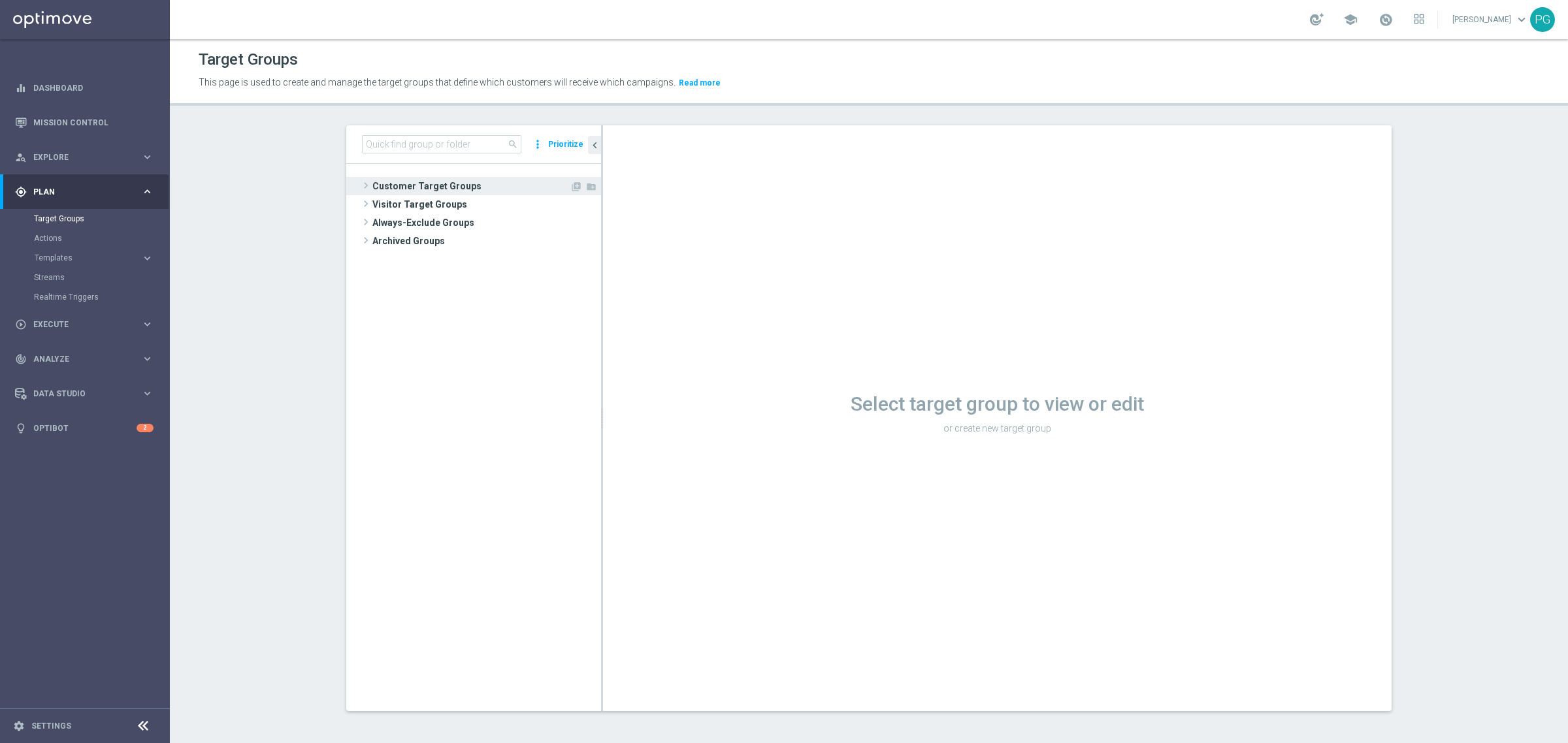
click at [426, 188] on span "Customer Target Groups" at bounding box center [471, 186] width 198 height 19
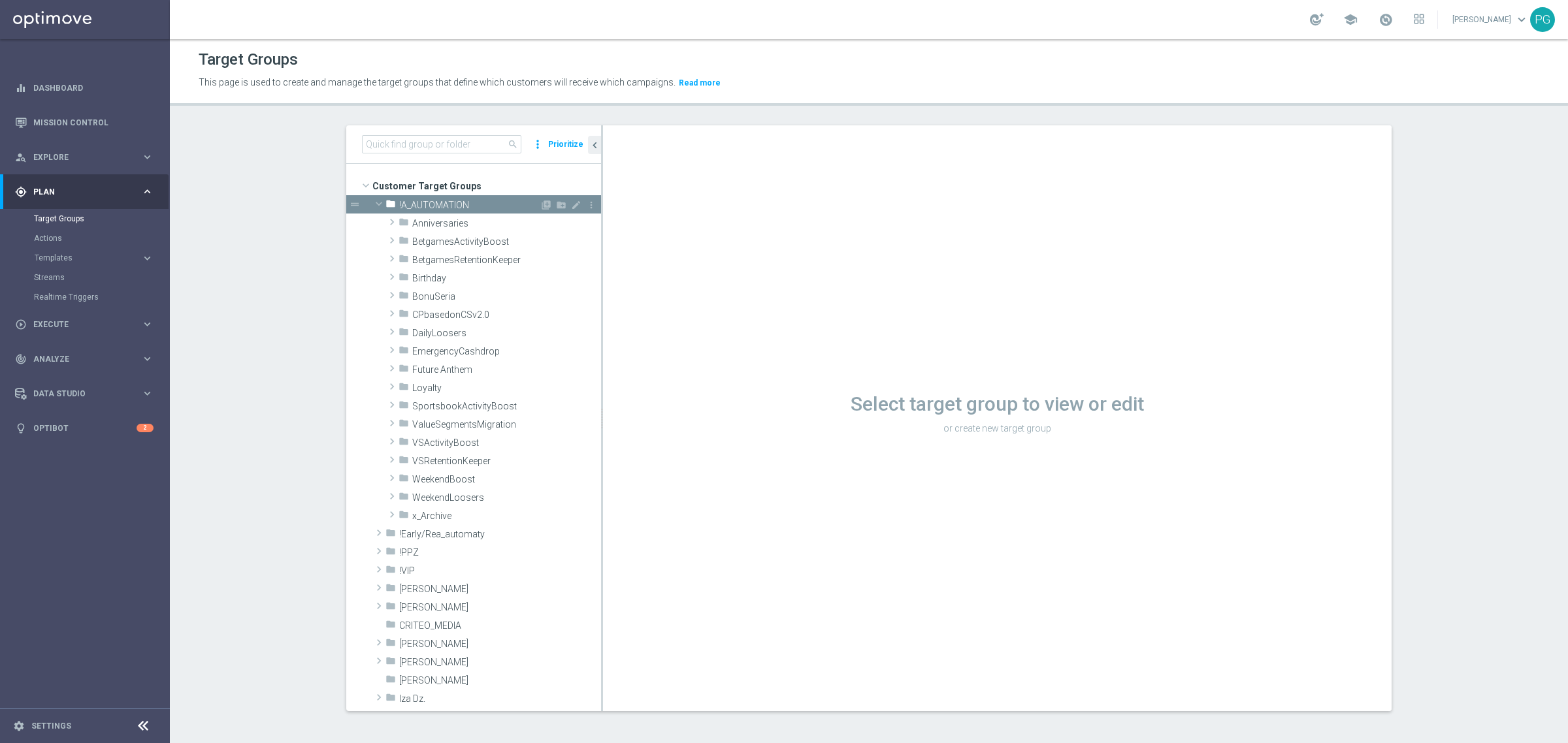
click at [423, 200] on span "!A_AUTOMATION" at bounding box center [469, 205] width 140 height 11
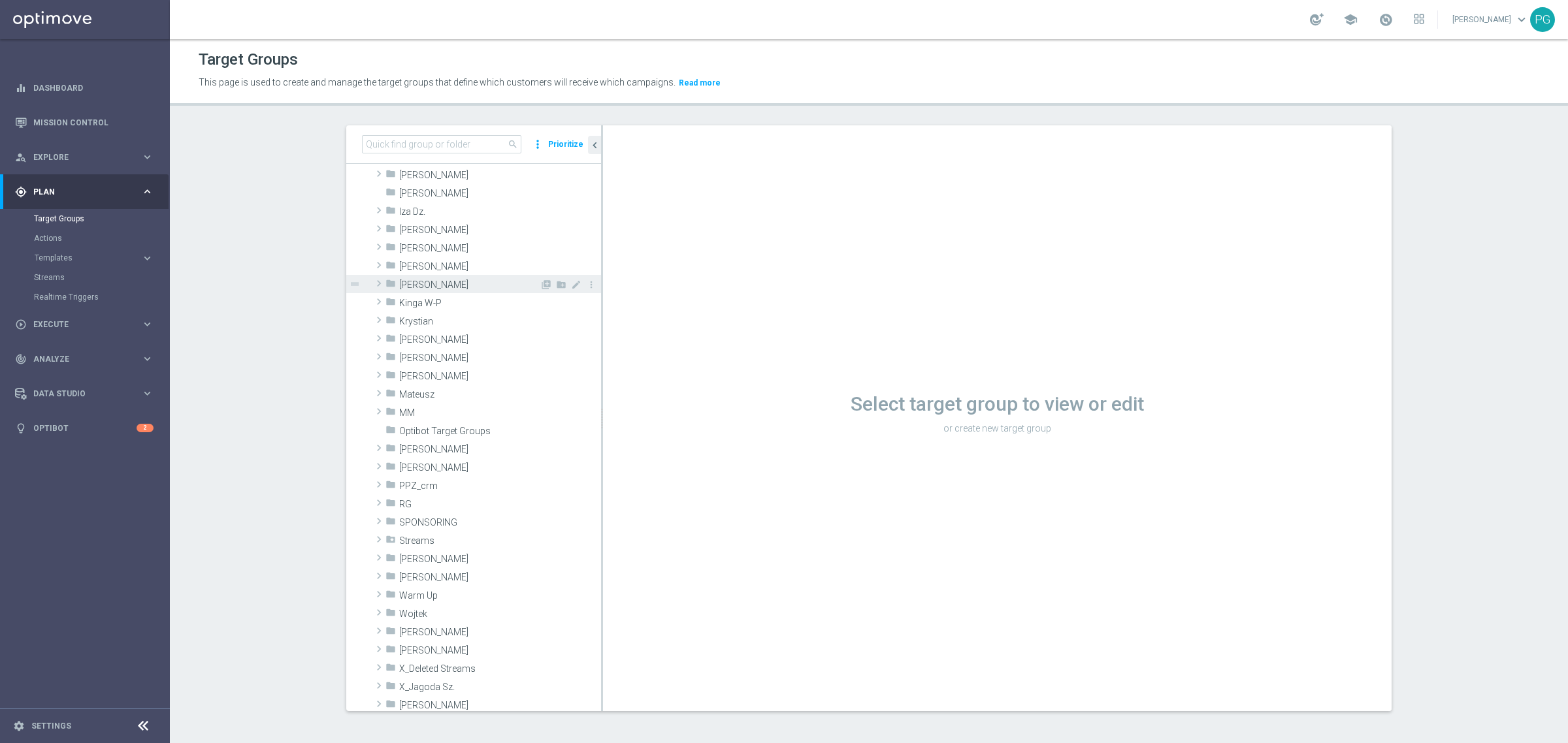
scroll to position [177, 0]
click at [408, 464] on span "[PERSON_NAME]" at bounding box center [469, 467] width 140 height 11
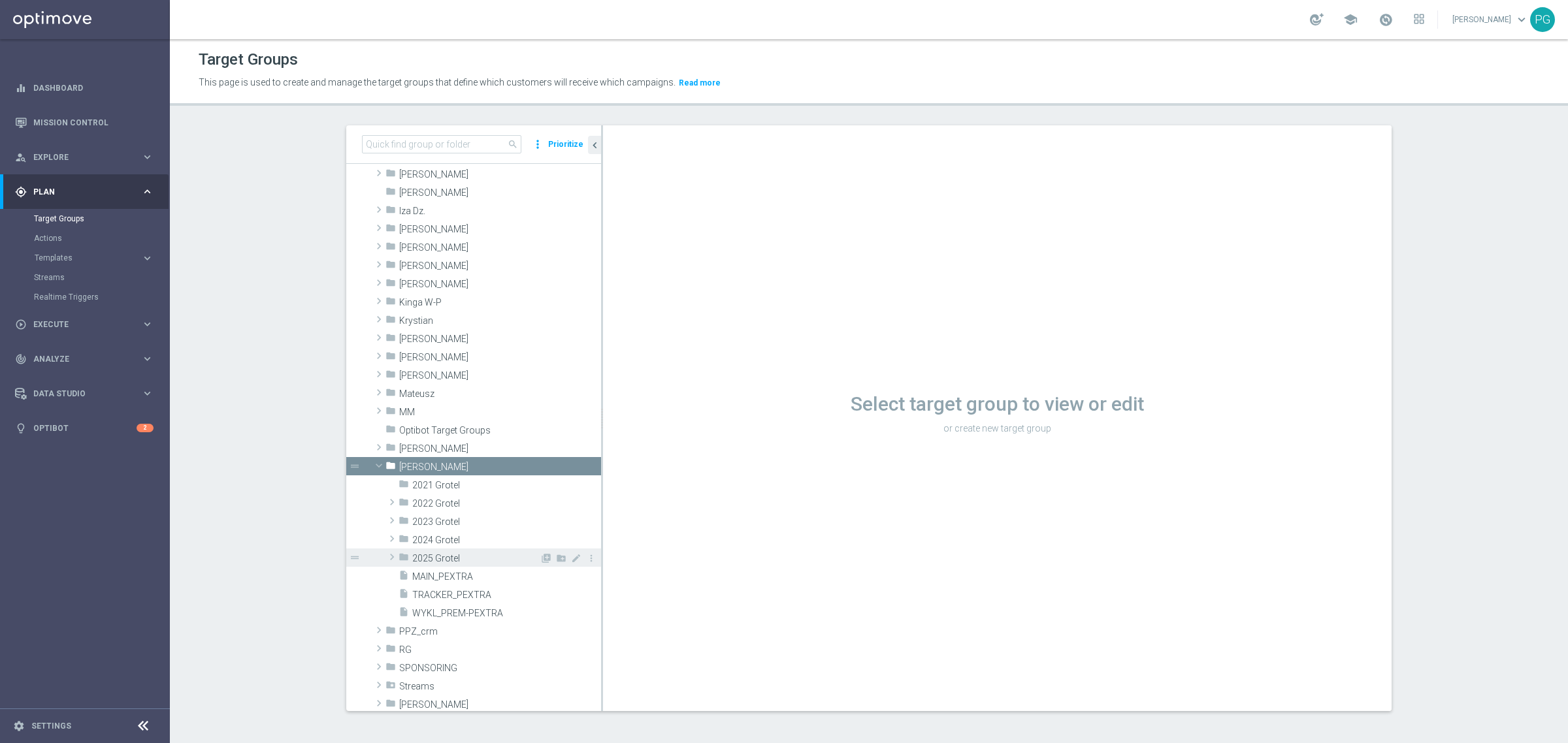
click at [453, 560] on span "2025 Grotel" at bounding box center [476, 559] width 127 height 11
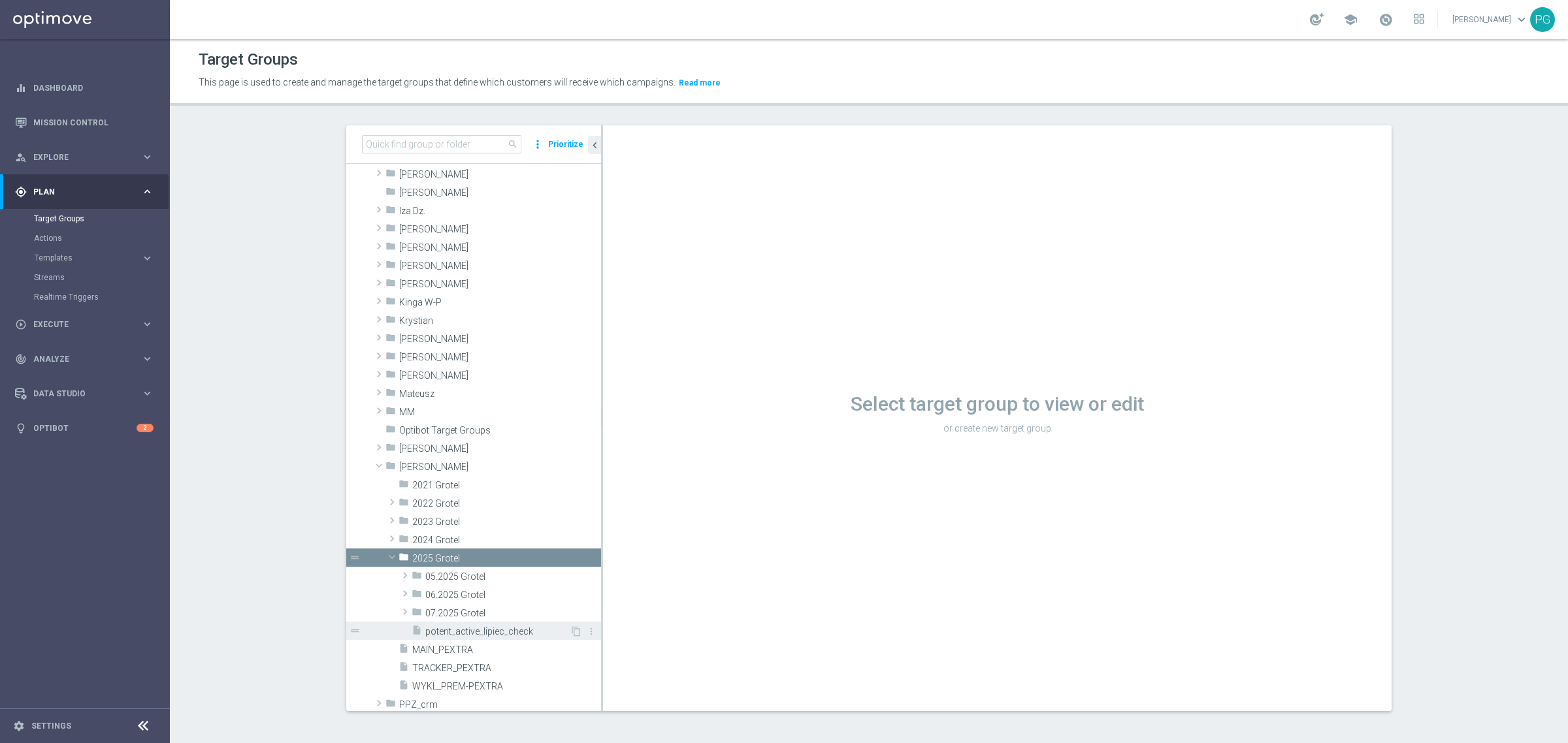
click at [450, 635] on span "potent_active_lipiec_check" at bounding box center [498, 631] width 144 height 11
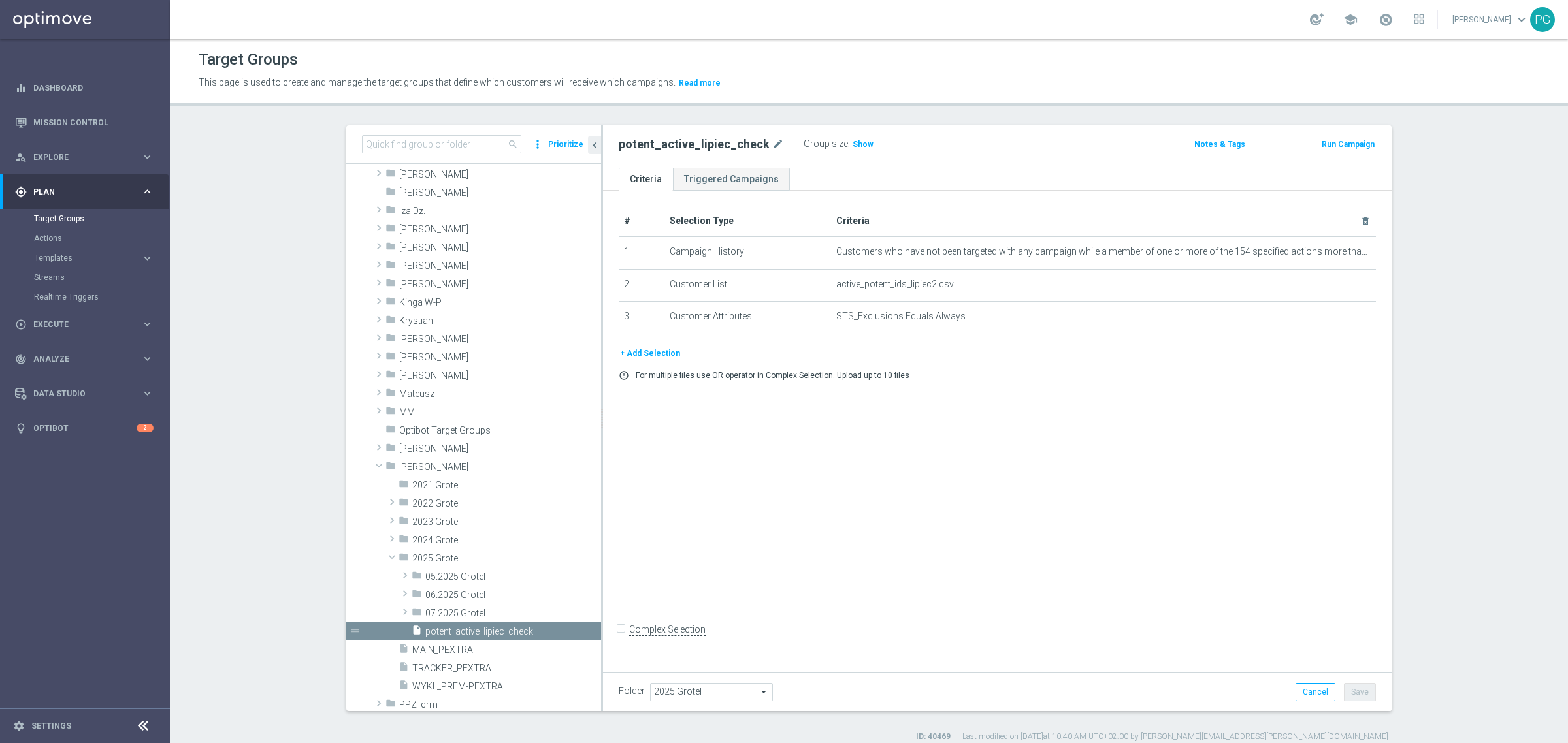
click at [647, 348] on button "+ Add Selection" at bounding box center [650, 353] width 63 height 15
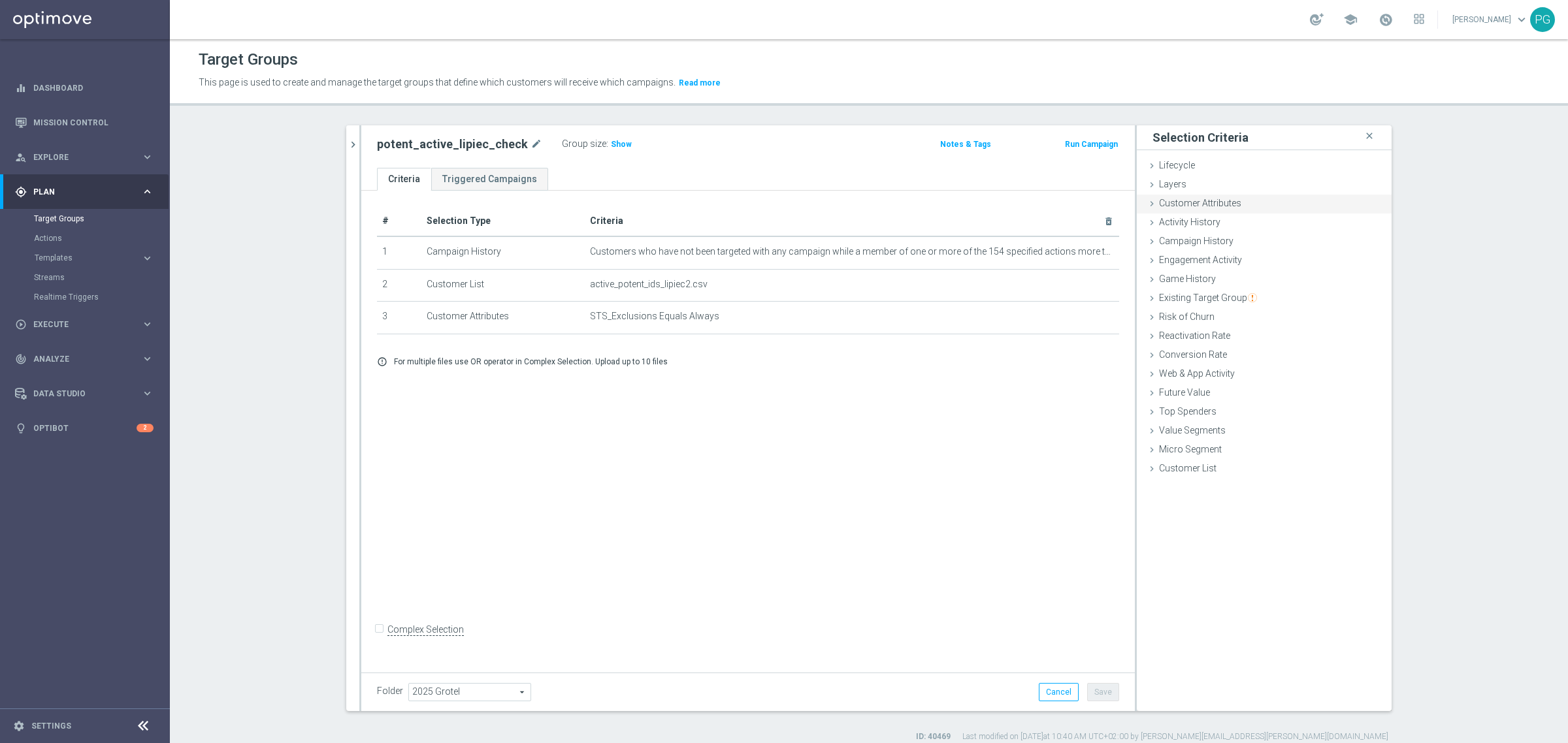
click at [1204, 198] on span "Customer Attributes" at bounding box center [1201, 202] width 82 height 10
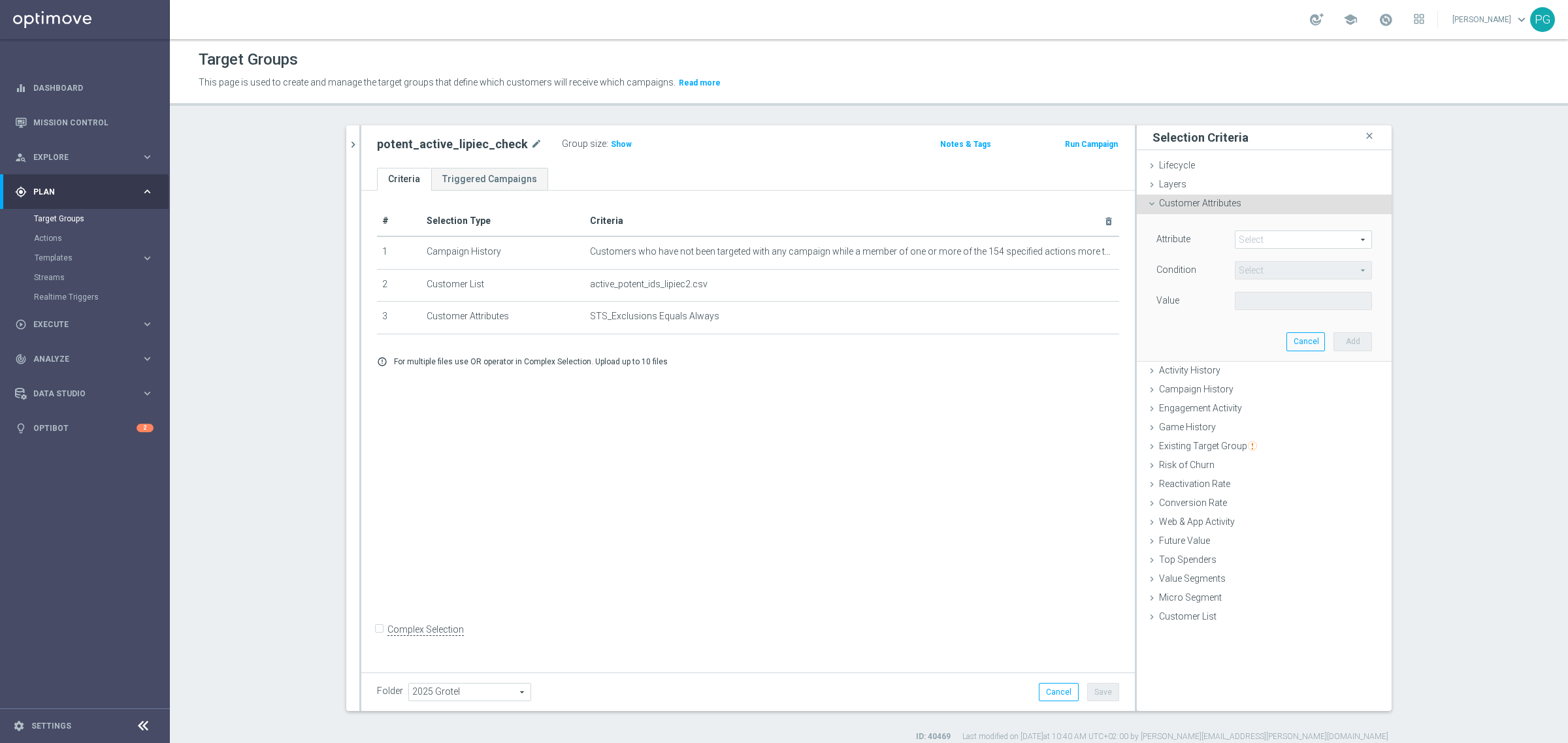
click at [1263, 234] on span at bounding box center [1303, 239] width 136 height 17
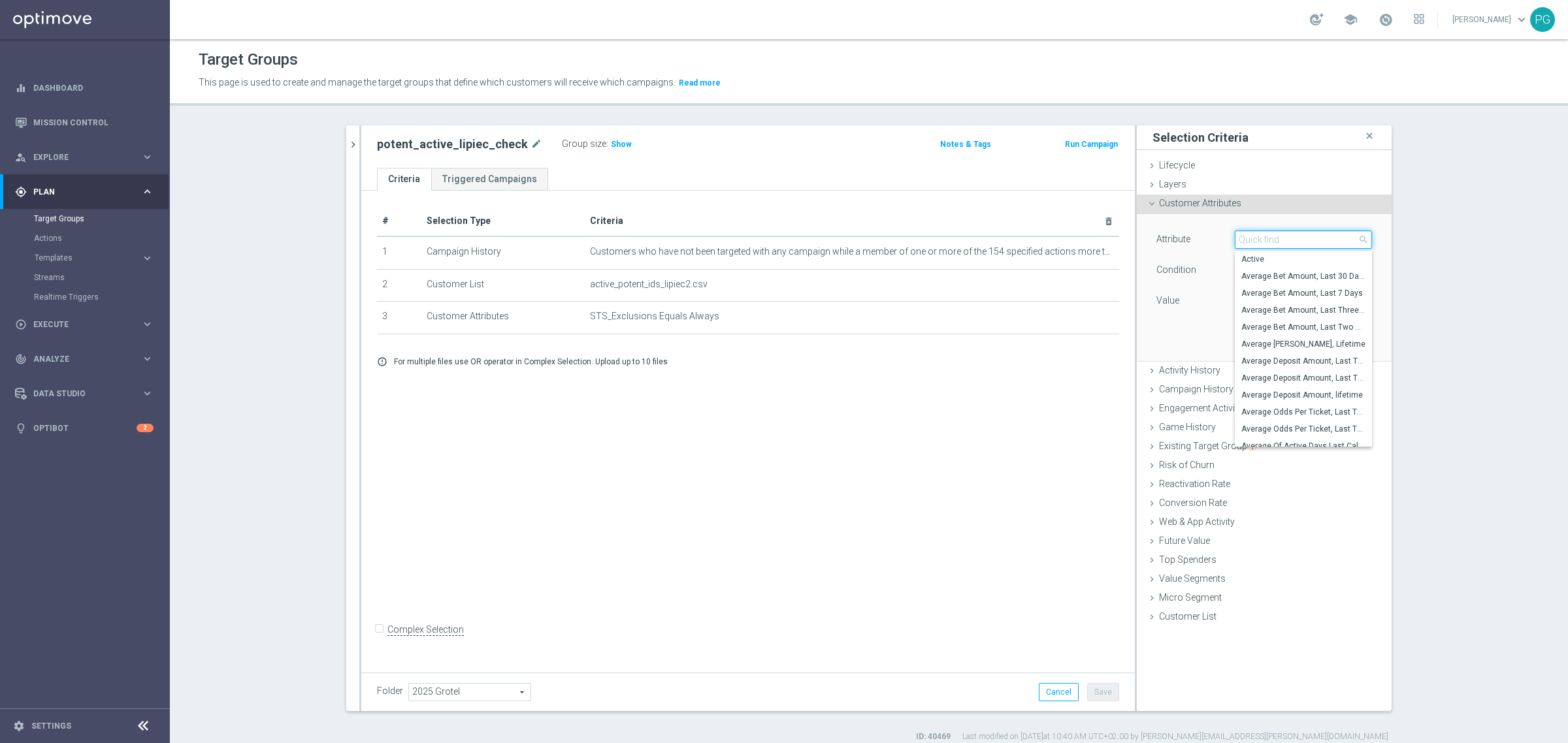
click at [1263, 234] on input "search" at bounding box center [1303, 240] width 137 height 19
click at [1295, 239] on input "search" at bounding box center [1303, 240] width 137 height 19
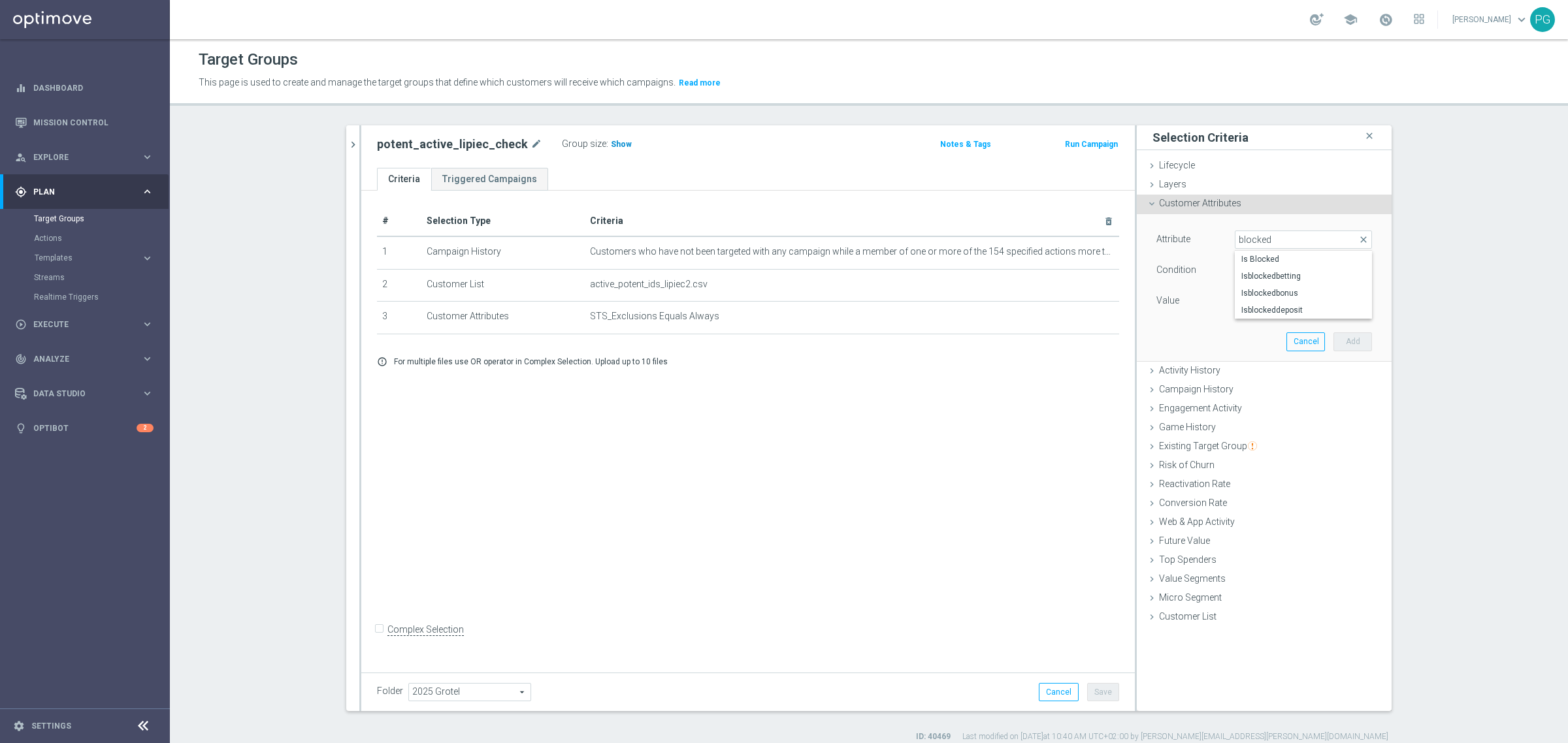
click at [612, 143] on span "Show" at bounding box center [621, 144] width 21 height 9
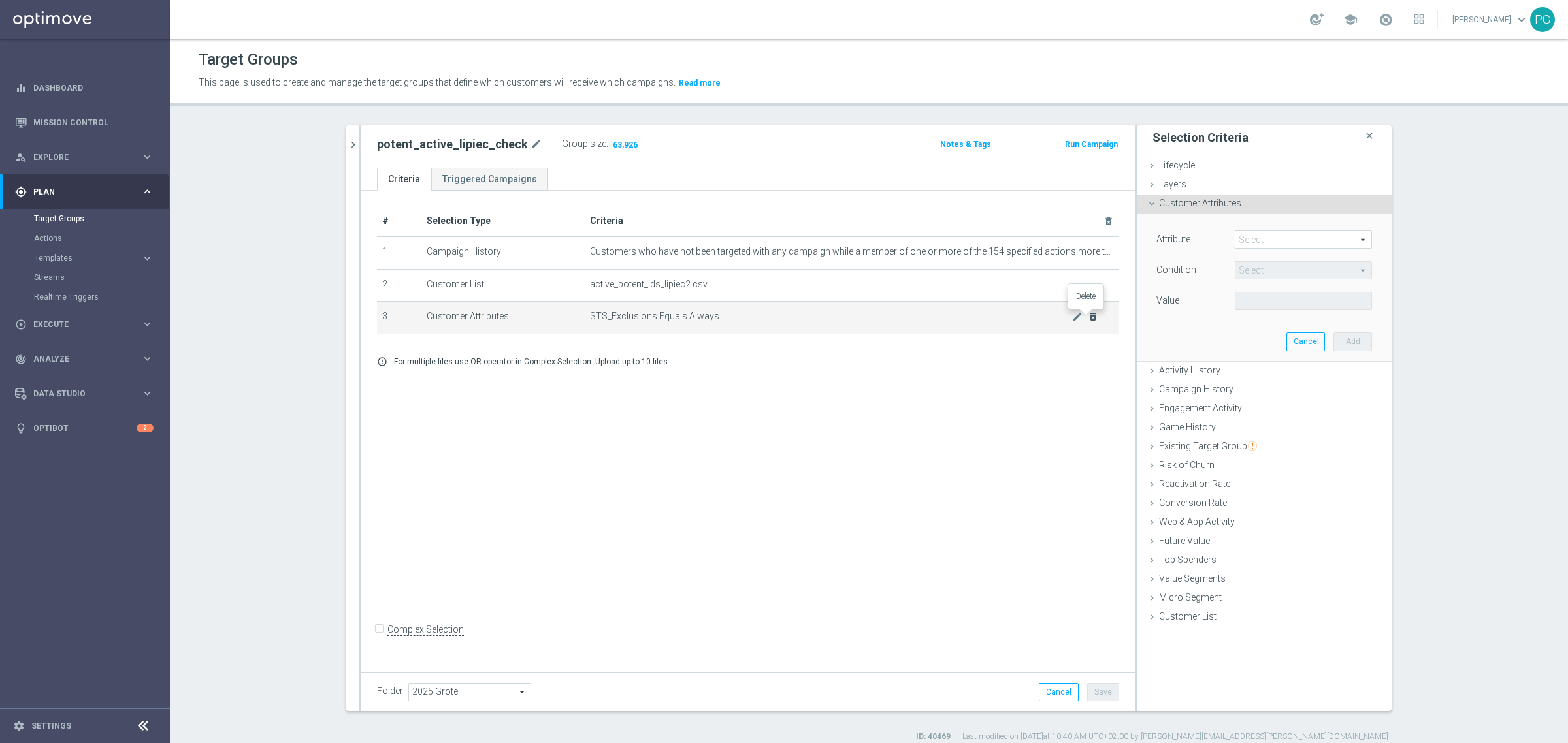
click at [1090, 318] on icon "delete_forever" at bounding box center [1093, 316] width 10 height 10
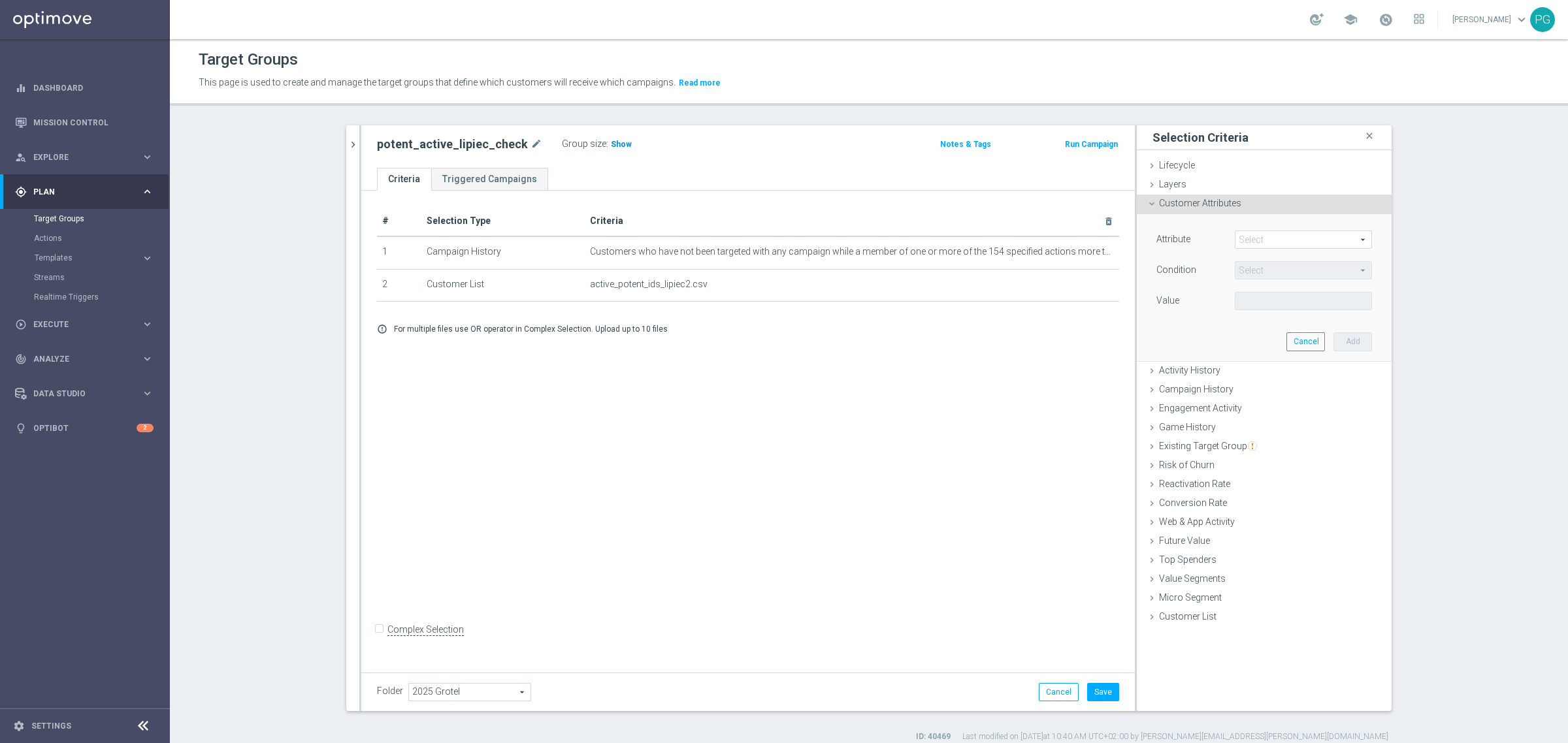
click at [611, 145] on span "Show" at bounding box center [621, 144] width 21 height 9
click at [1248, 239] on span at bounding box center [1303, 239] width 136 height 17
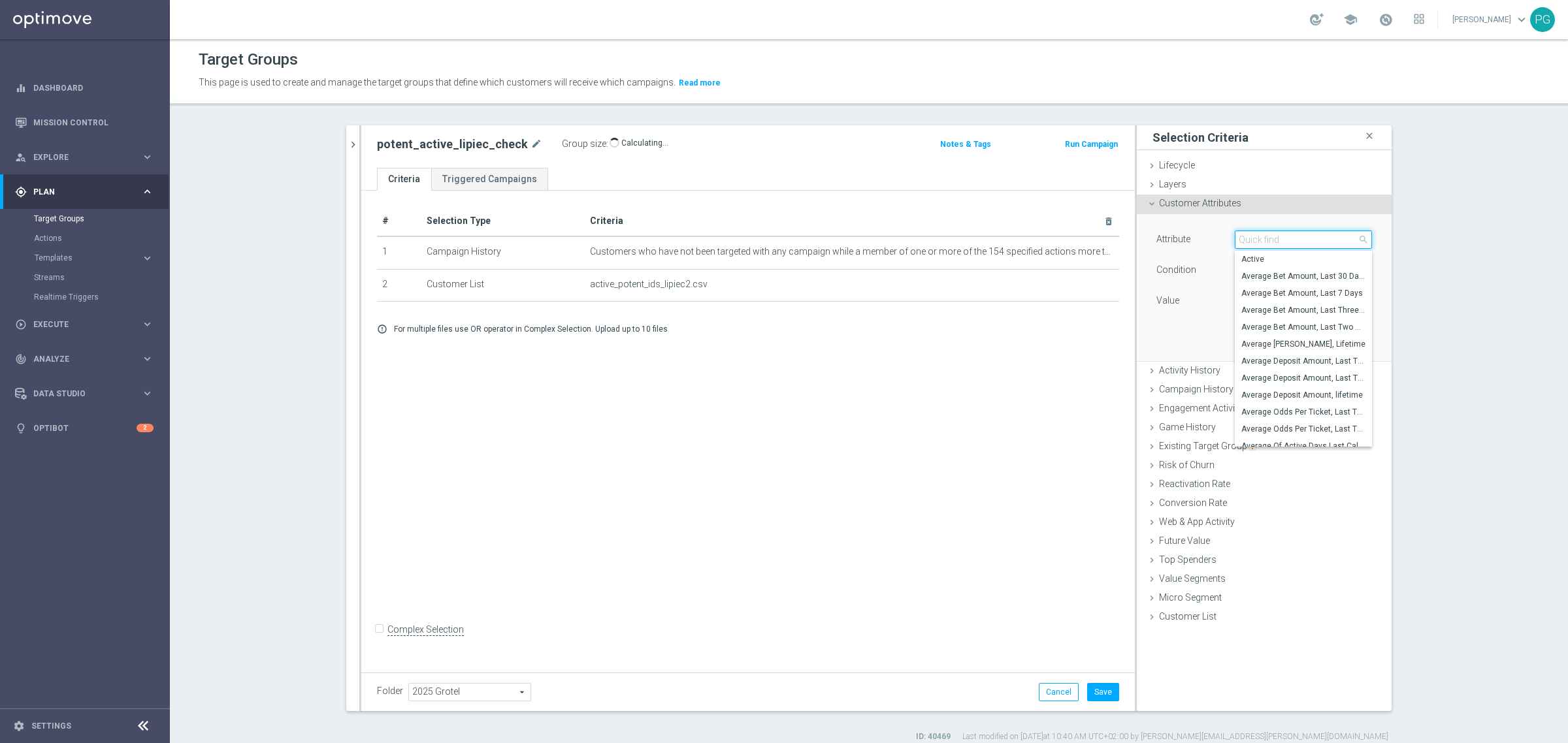
click at [1248, 239] on input "search" at bounding box center [1303, 240] width 137 height 19
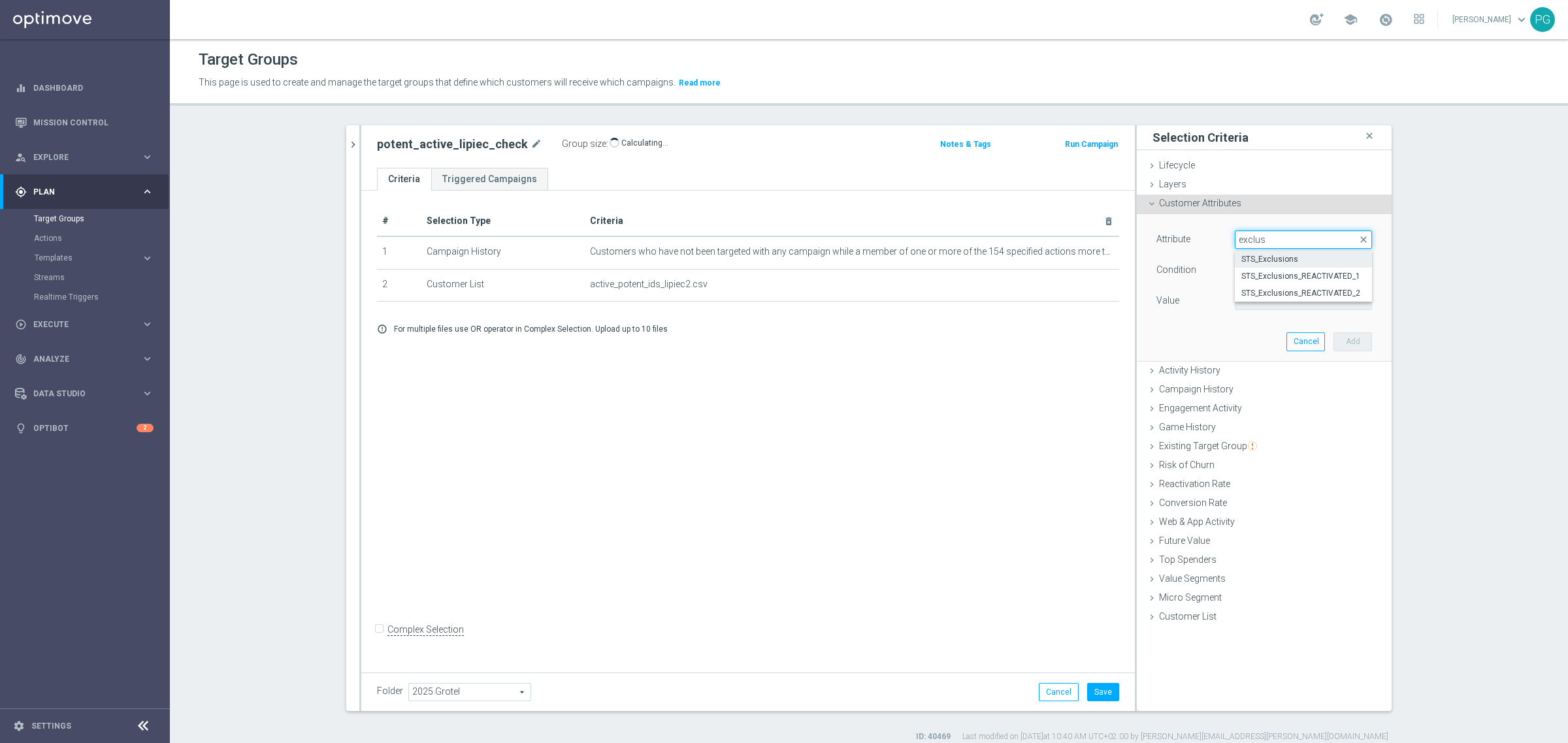
type input "exclus"
click at [1276, 256] on span "STS_Exclusions" at bounding box center [1304, 259] width 124 height 10
type input "STS_Exclusions"
type input "Equals"
click at [1273, 289] on div "Attribute STS_Exclusions STS_Exclusions arrow_drop_down search Condition Equals…" at bounding box center [1264, 272] width 215 height 82
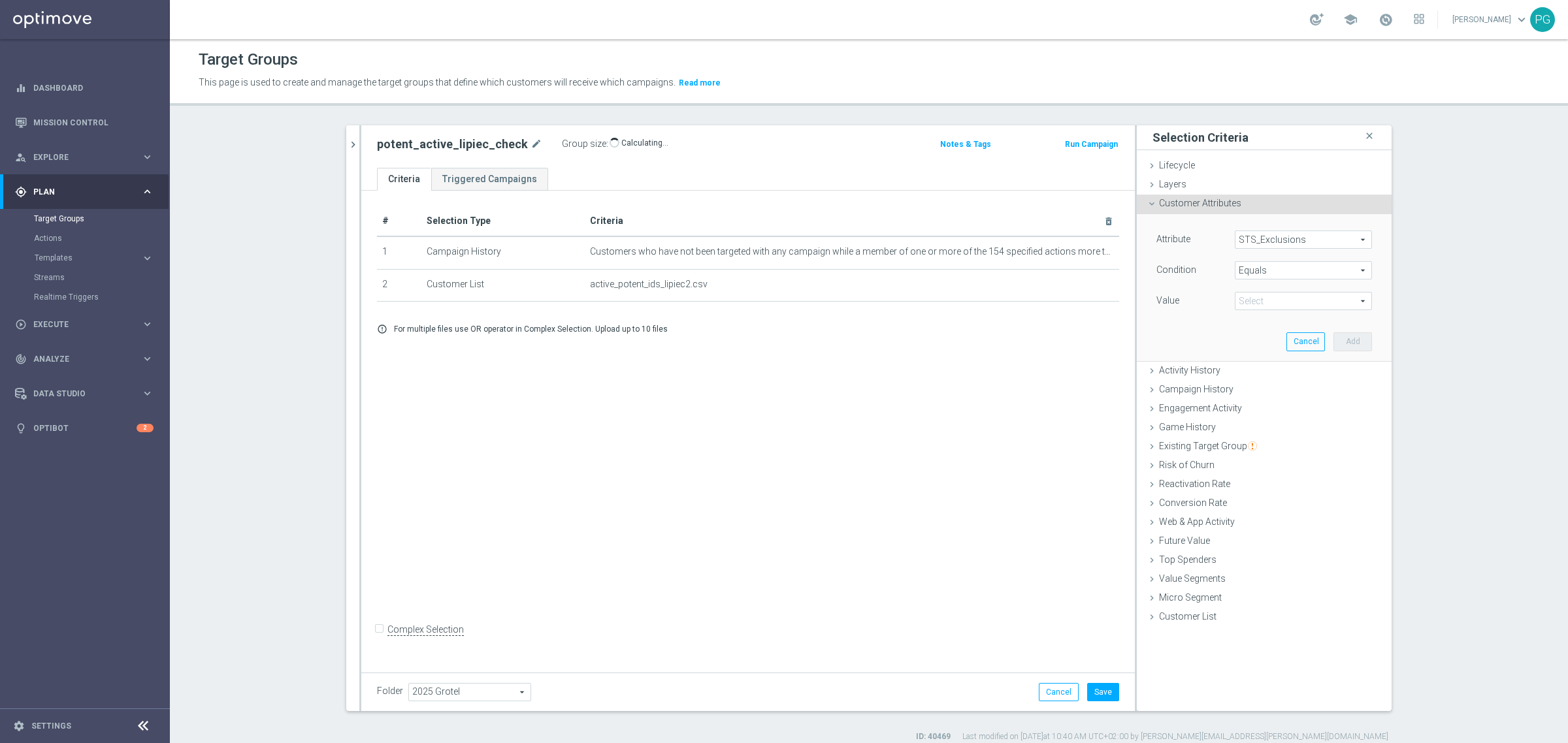
click at [1273, 296] on span at bounding box center [1303, 301] width 136 height 17
click at [1275, 322] on span "Always" at bounding box center [1304, 320] width 124 height 10
type input "Always"
click at [1349, 349] on button "Add" at bounding box center [1353, 342] width 39 height 19
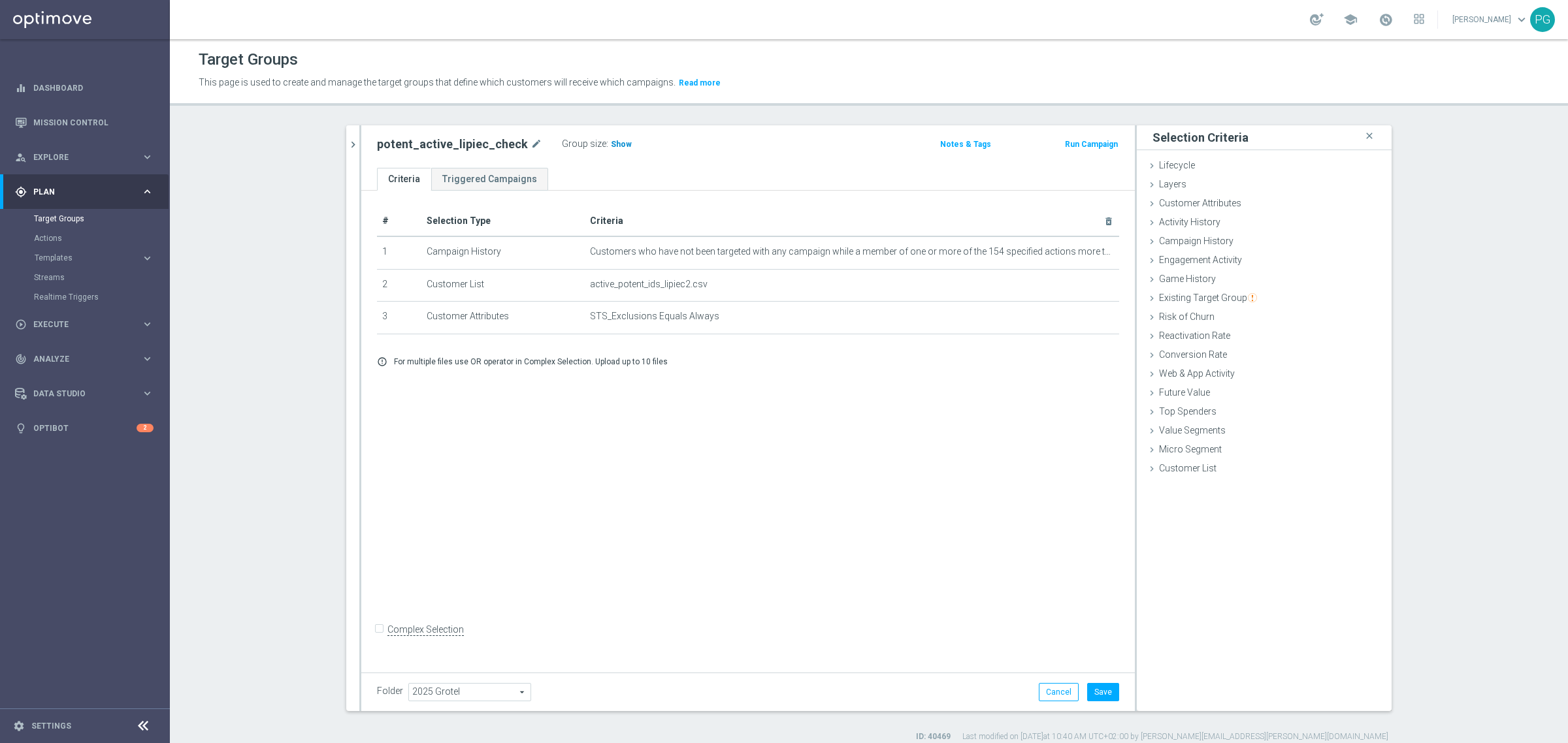
click at [611, 142] on span "Show" at bounding box center [621, 144] width 21 height 9
click at [1091, 693] on button "Save" at bounding box center [1103, 693] width 32 height 19
